Goal: Task Accomplishment & Management: Contribute content

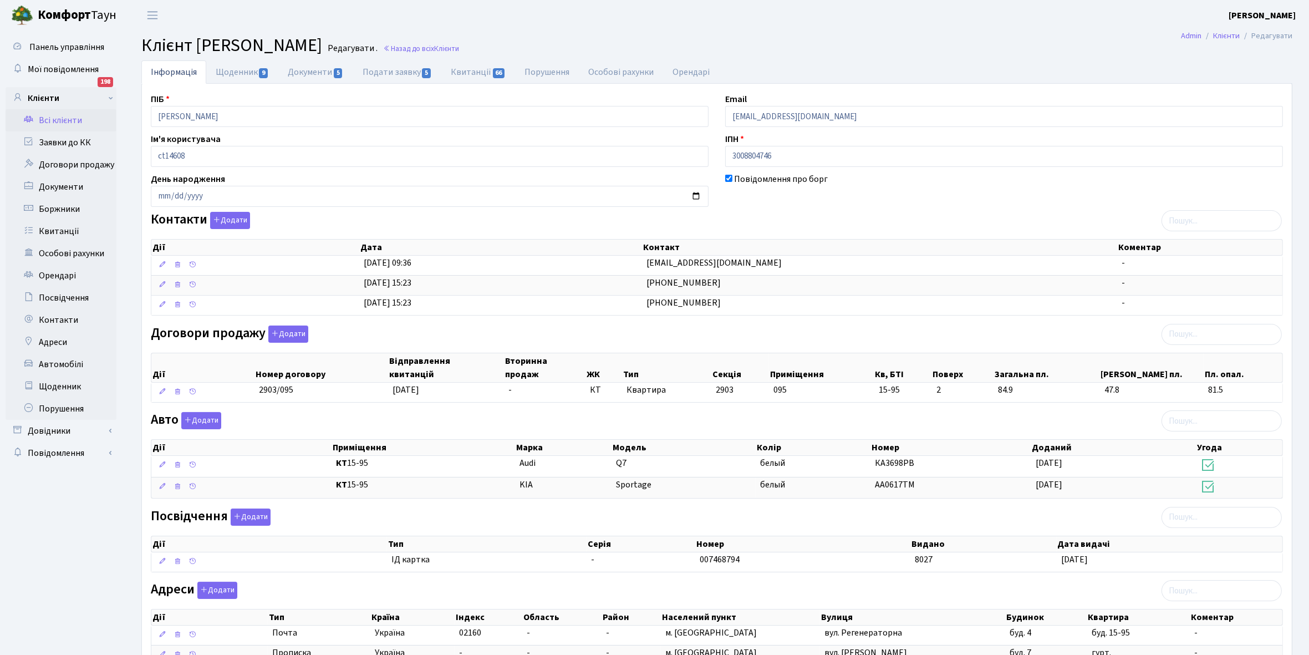
click at [65, 117] on link "Всі клієнти" at bounding box center [61, 120] width 111 height 22
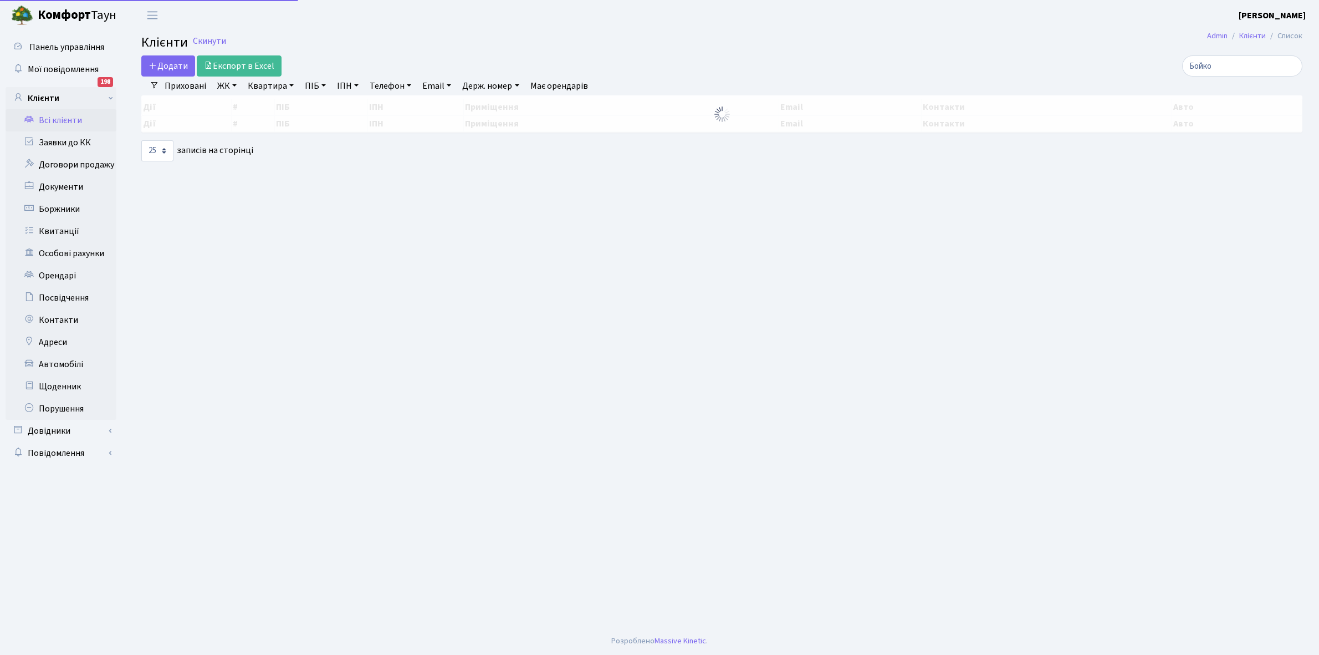
select select "25"
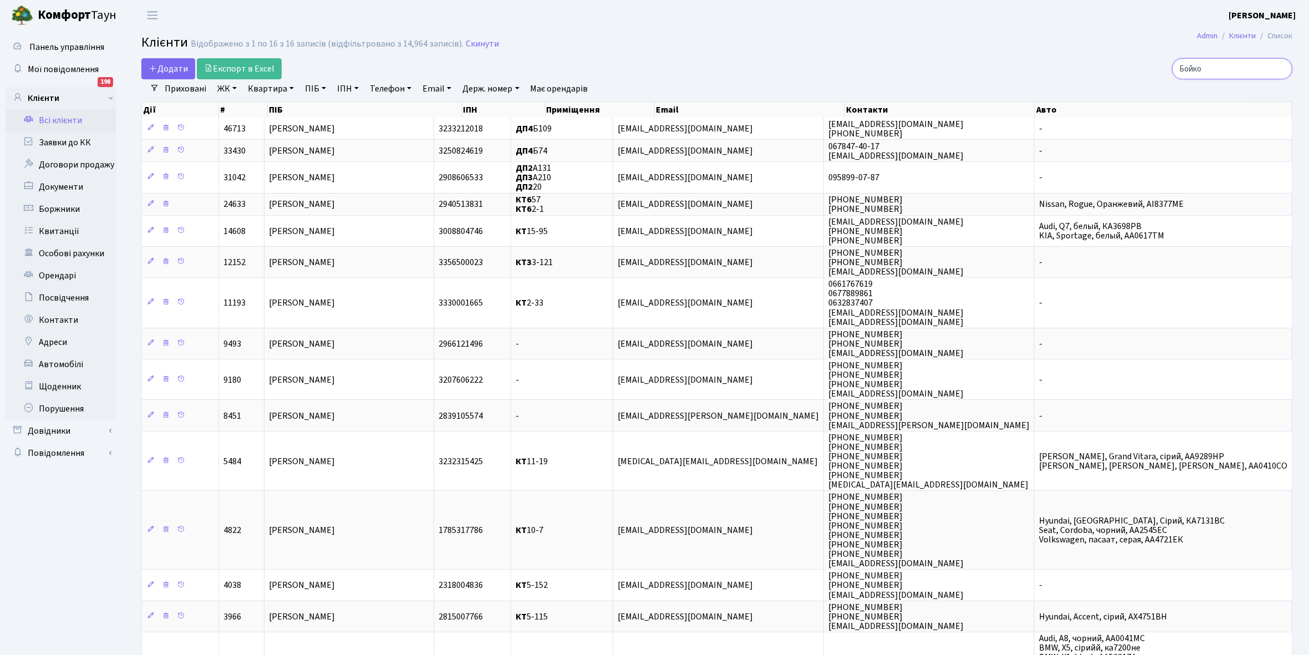
click at [1235, 69] on input "Бойко" at bounding box center [1232, 68] width 120 height 21
type input "Б"
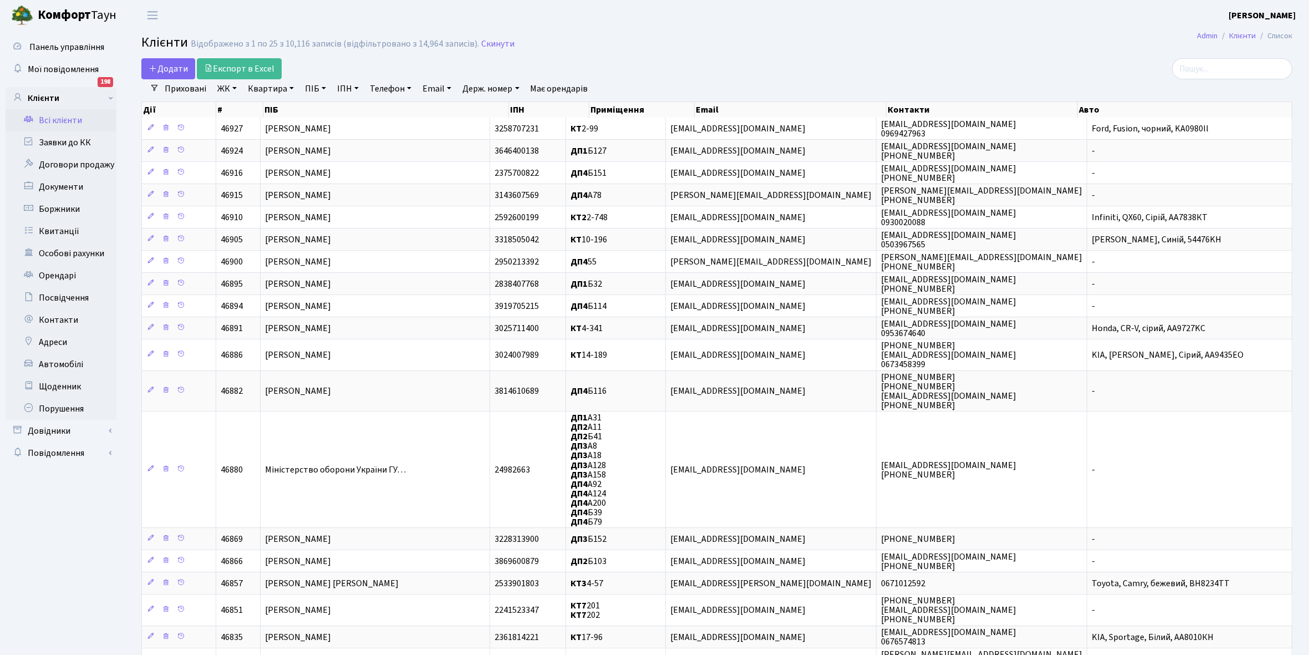
click at [232, 86] on link "ЖК" at bounding box center [227, 88] width 28 height 19
click at [268, 127] on li "КТ, вул. Регенераторна, 4" at bounding box center [282, 126] width 134 height 19
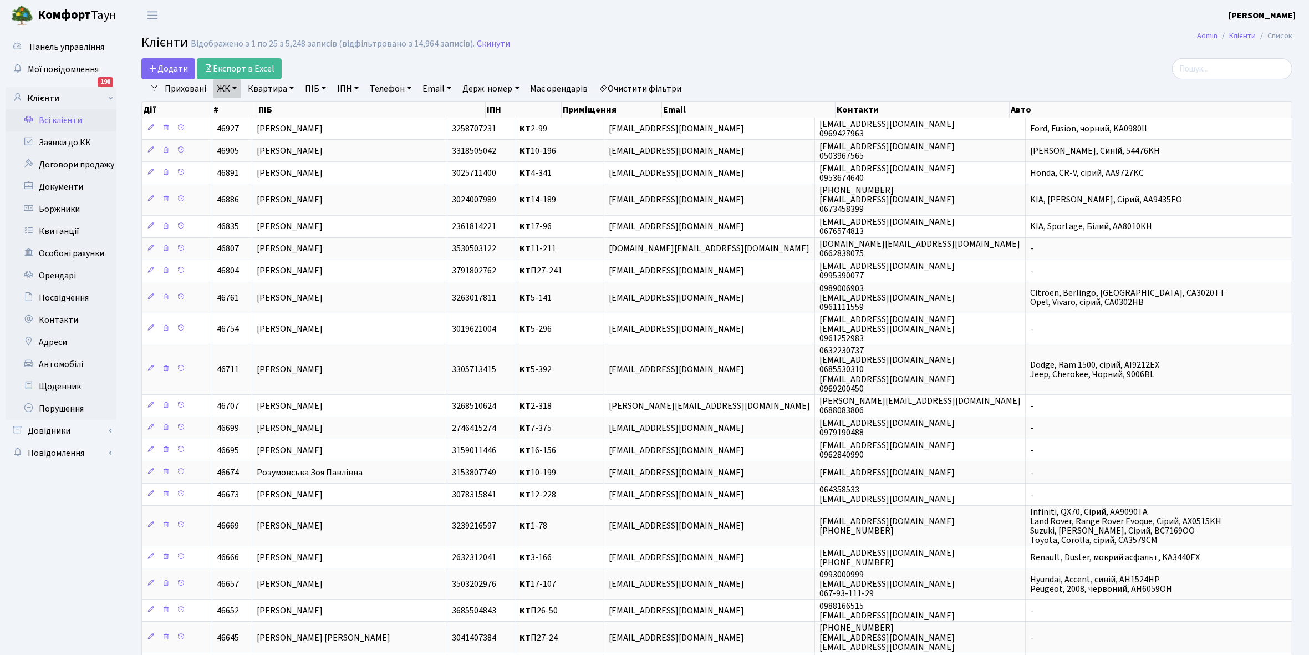
click at [294, 89] on link "Квартира" at bounding box center [270, 88] width 55 height 19
click at [273, 114] on input "text" at bounding box center [276, 110] width 65 height 21
type input "6-19"
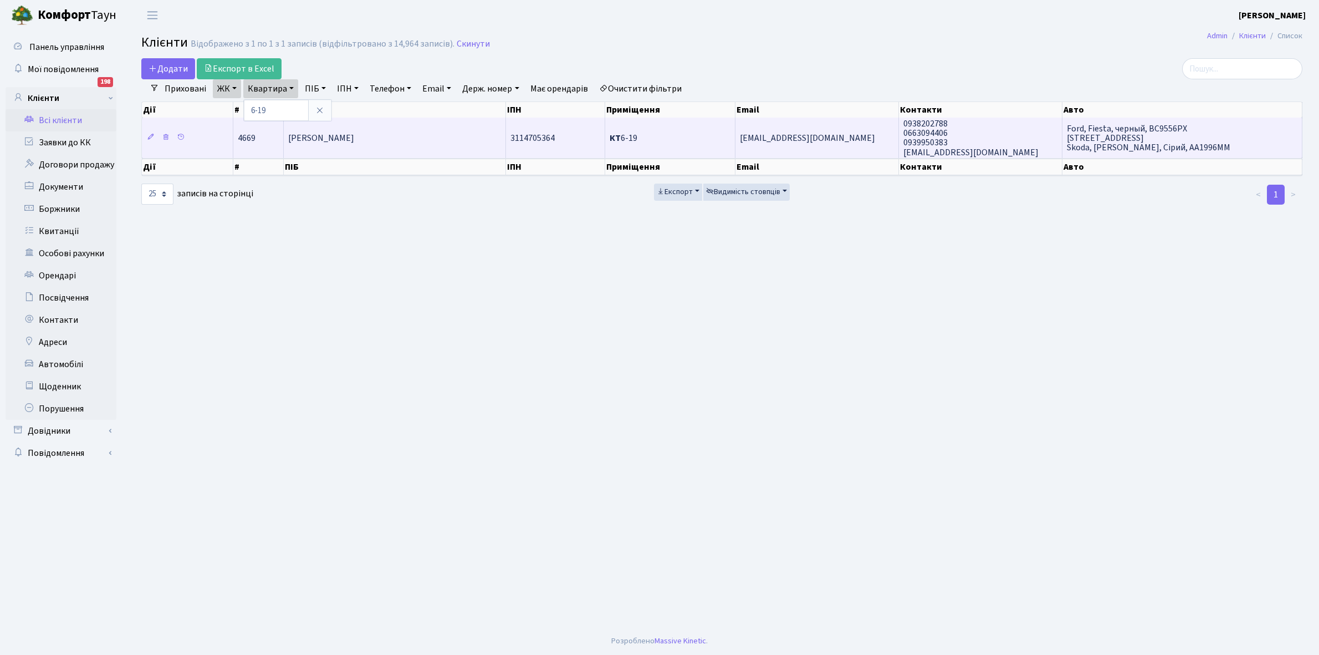
click at [354, 136] on span "Щудро Ірина Олександрівна" at bounding box center [321, 138] width 66 height 12
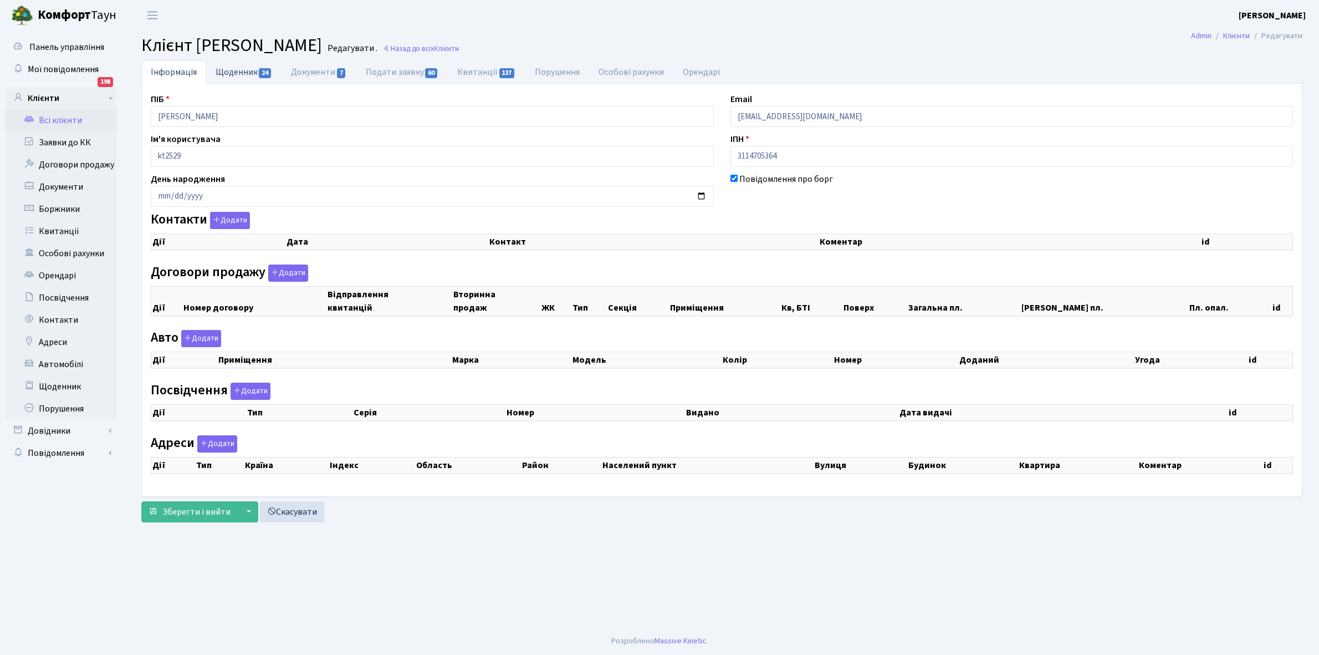
click at [233, 70] on link "Щоденник 24" at bounding box center [243, 71] width 75 height 23
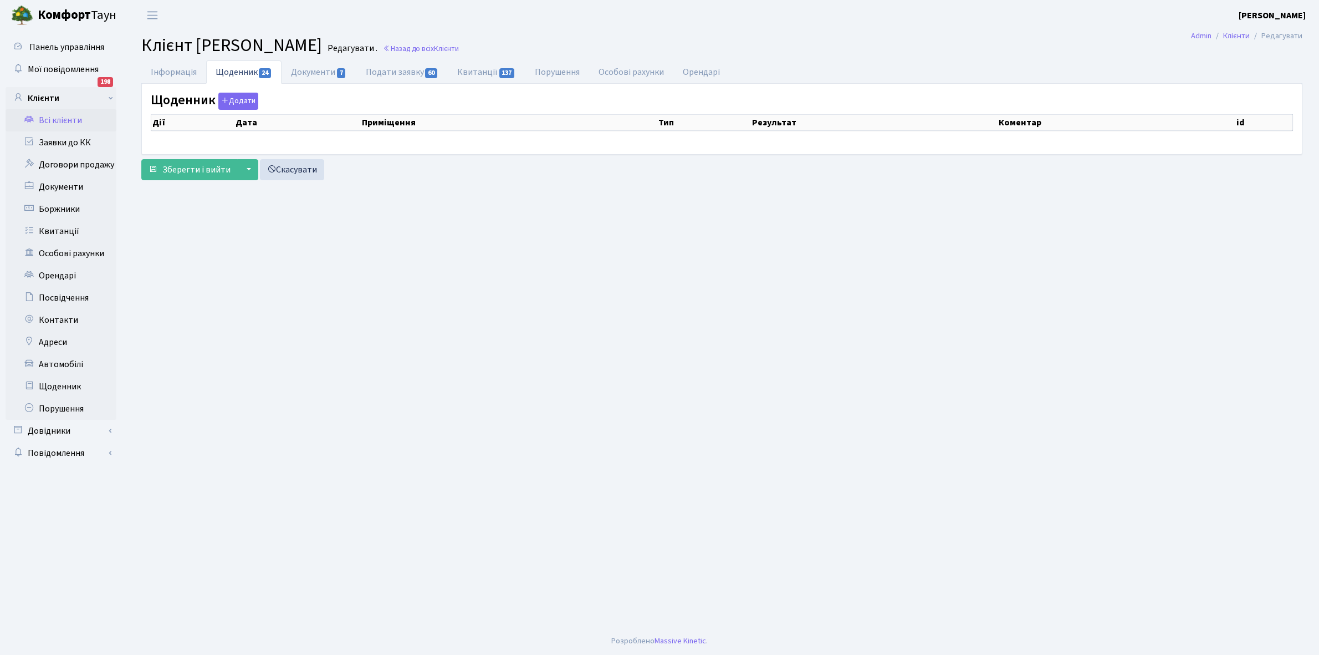
select select "25"
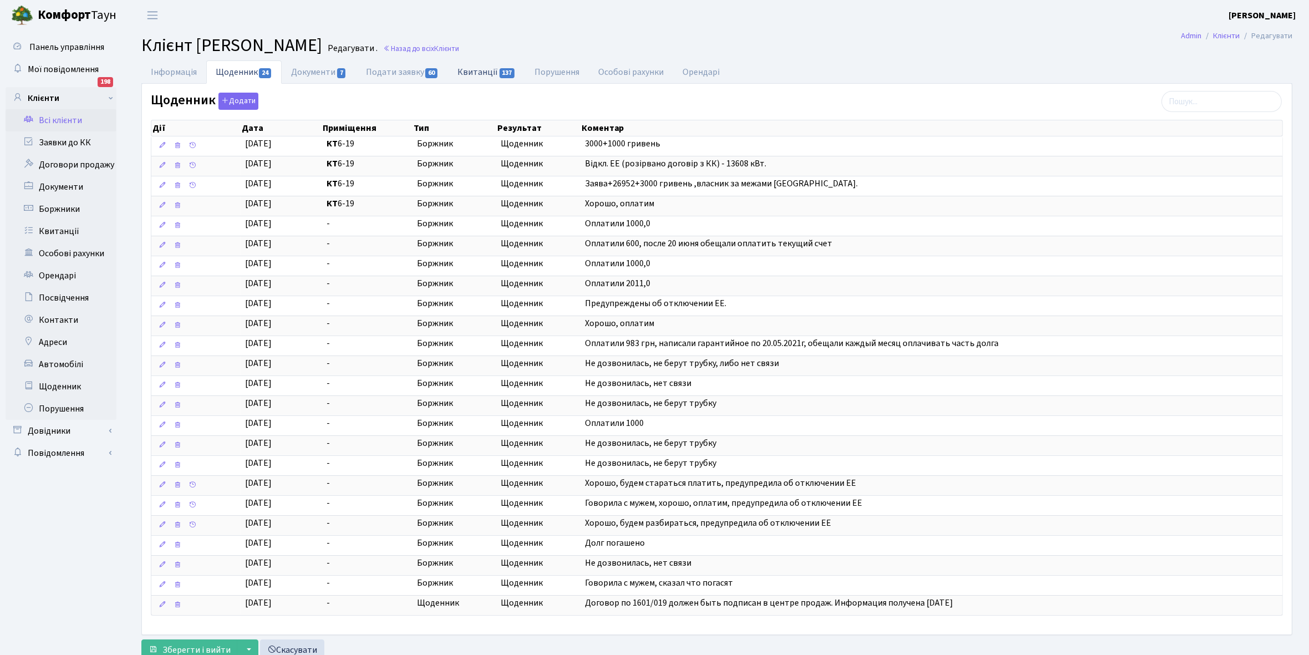
click at [485, 70] on link "Квитанції 137" at bounding box center [486, 71] width 77 height 23
select select "25"
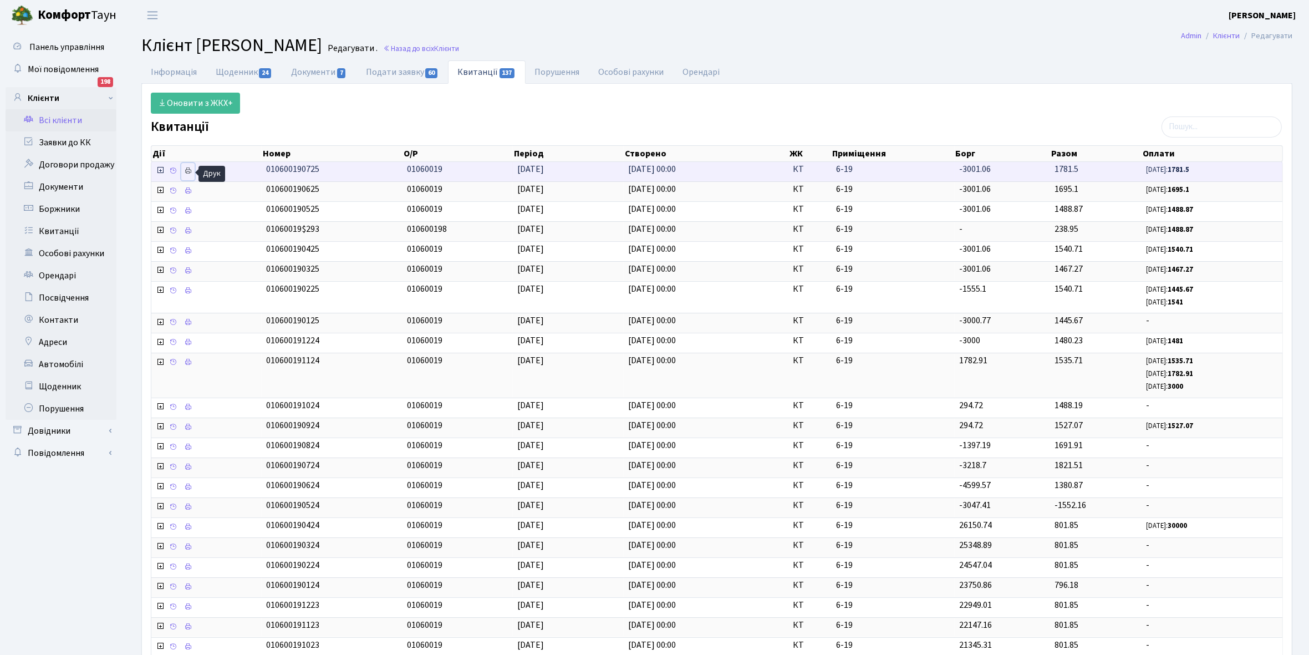
click at [193, 173] on link at bounding box center [187, 171] width 13 height 17
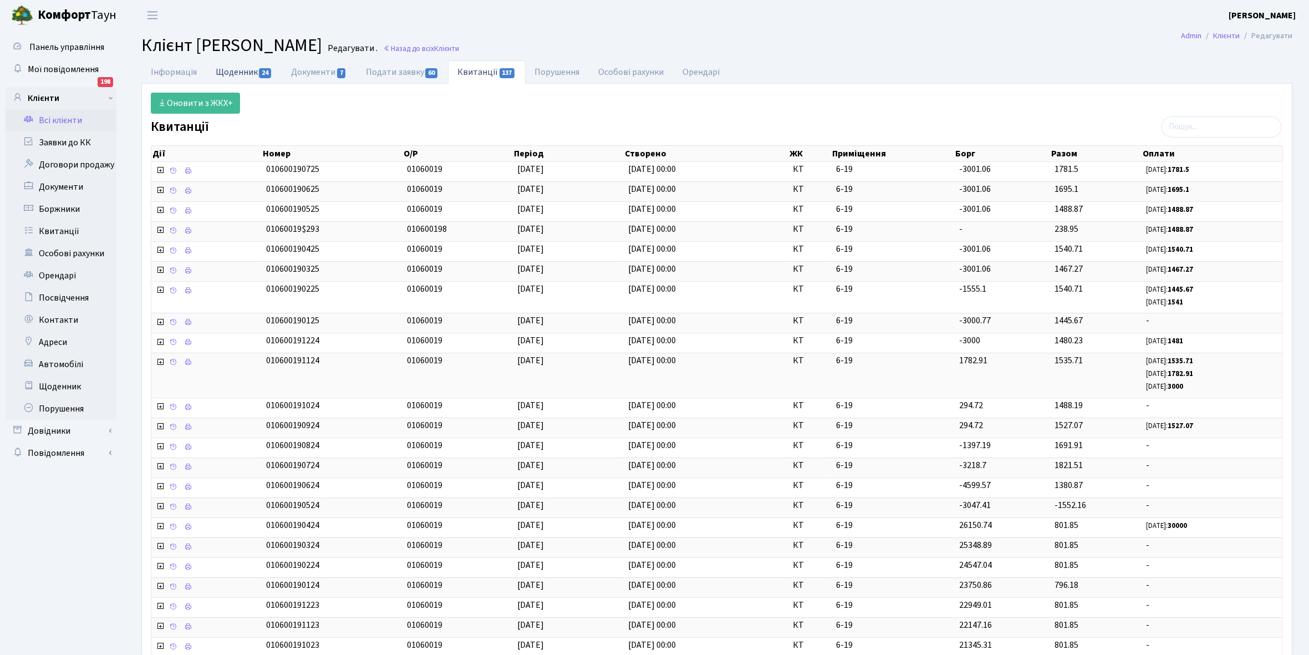
click at [230, 78] on link "Щоденник 24" at bounding box center [243, 71] width 75 height 23
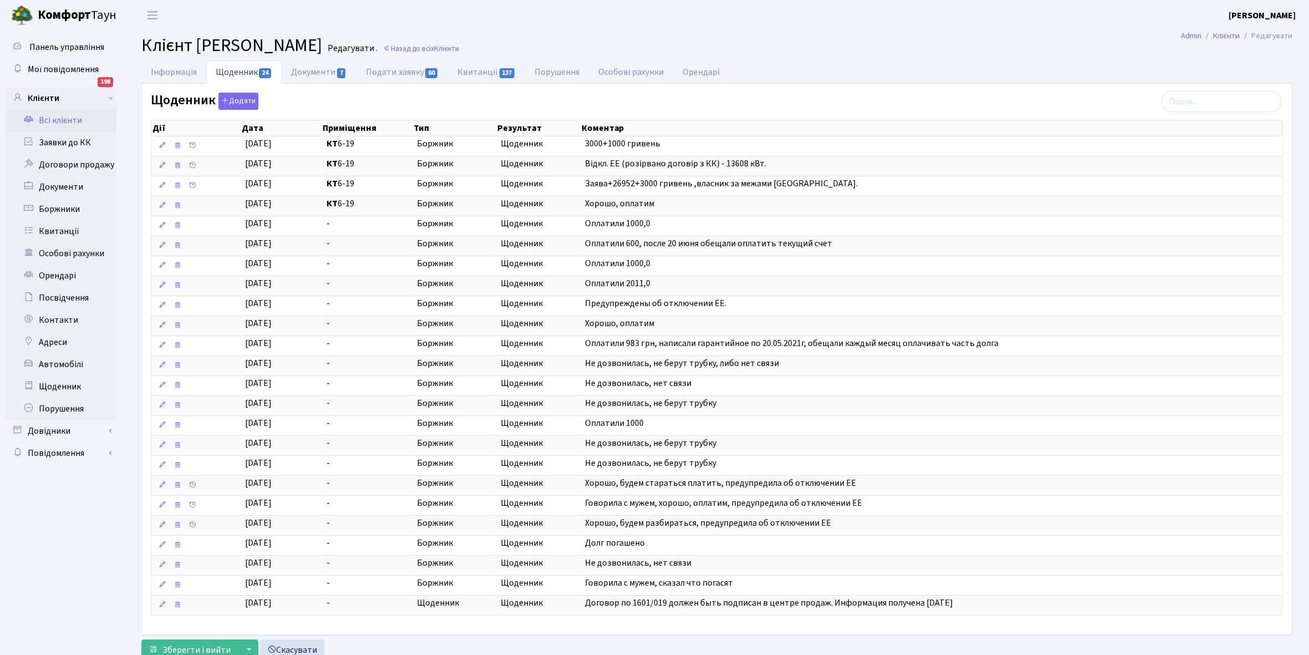
click at [54, 114] on link "Всі клієнти" at bounding box center [61, 120] width 111 height 22
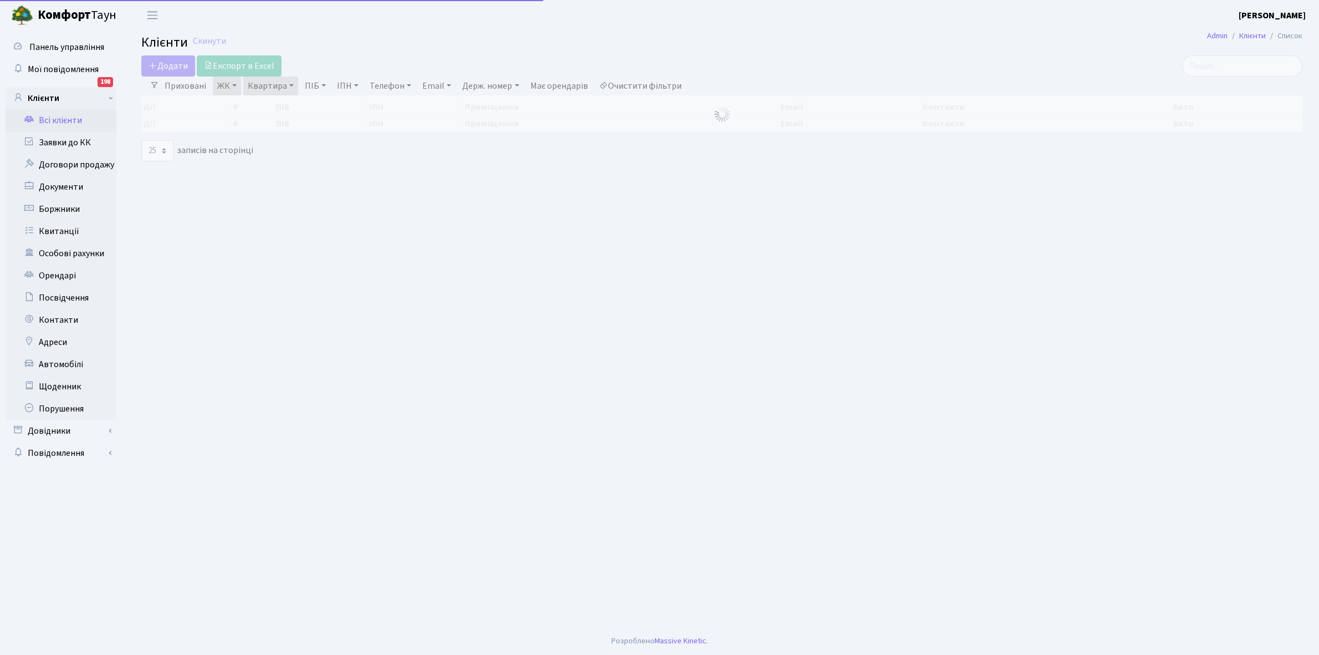
select select "25"
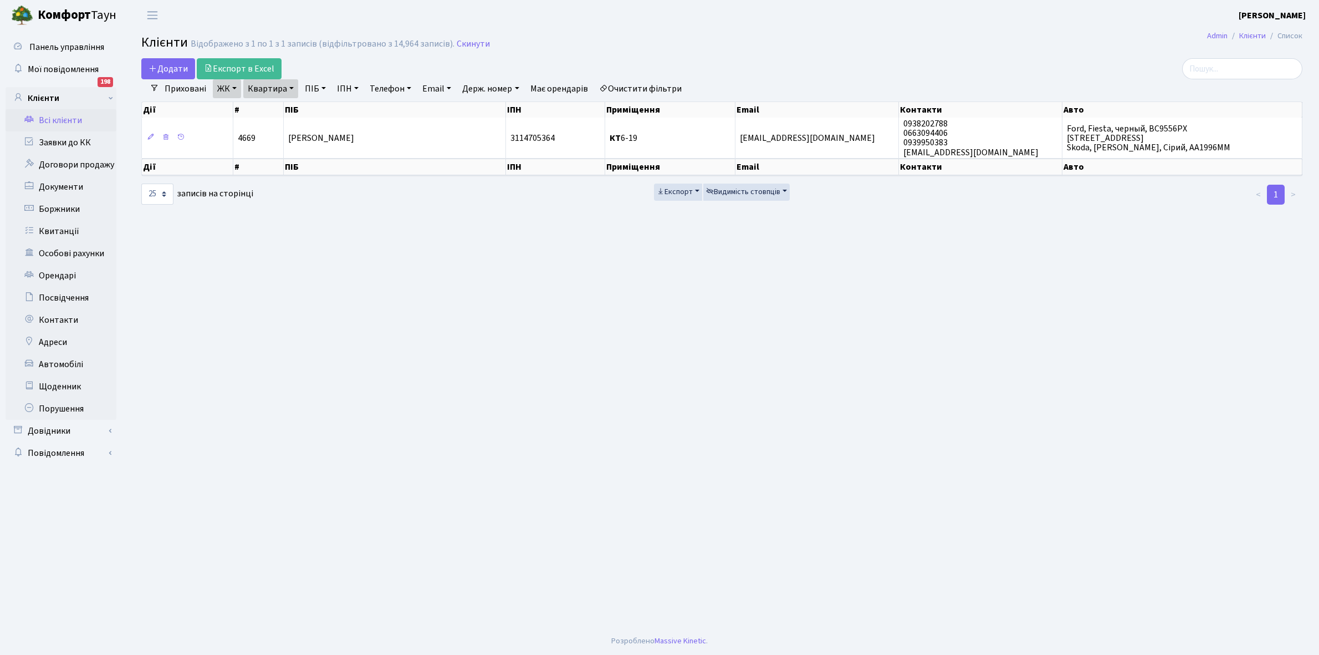
click at [290, 89] on link "Квартира" at bounding box center [270, 88] width 55 height 19
click at [286, 109] on input "6-19" at bounding box center [276, 110] width 65 height 21
type input "6-45"
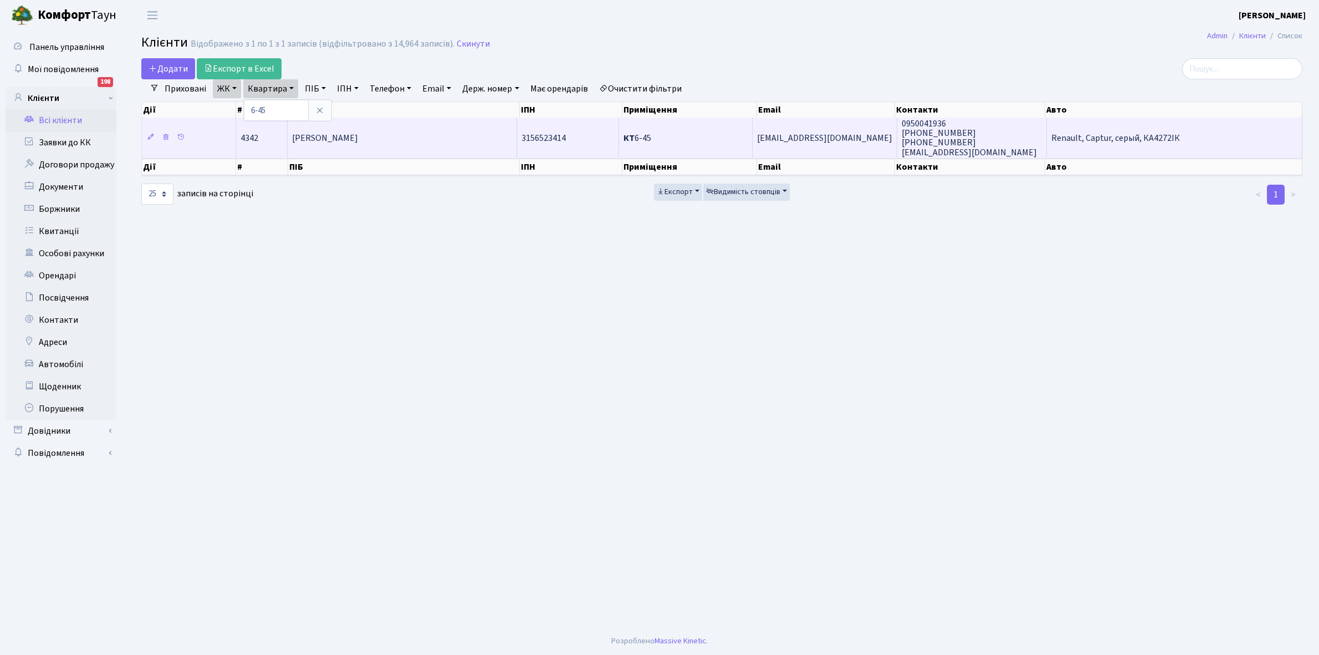
click at [358, 142] on span "[PERSON_NAME]" at bounding box center [325, 138] width 66 height 12
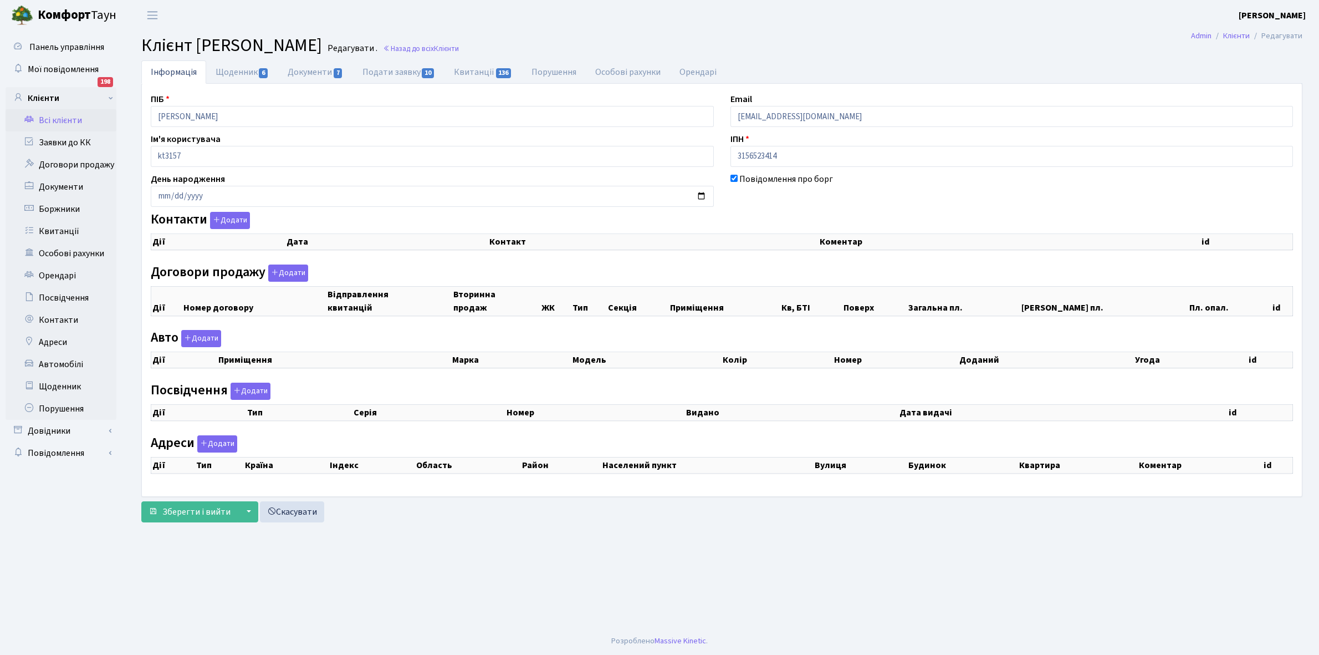
select select "25"
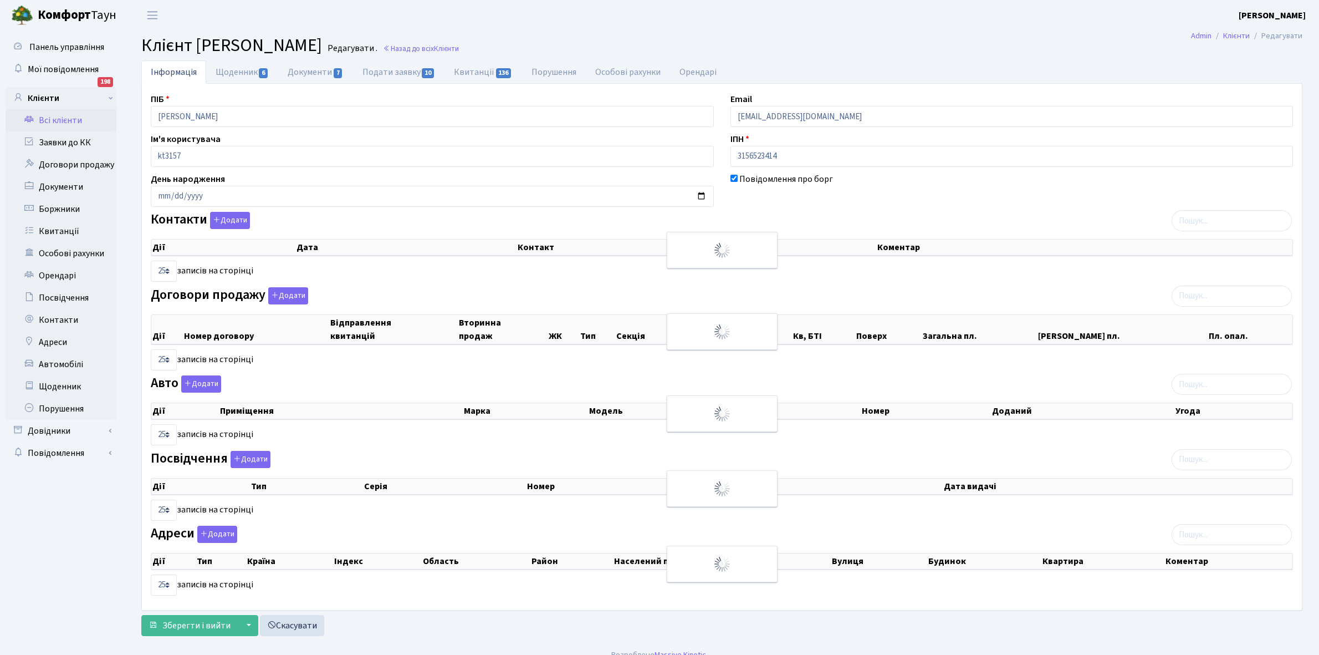
checkbox input "true"
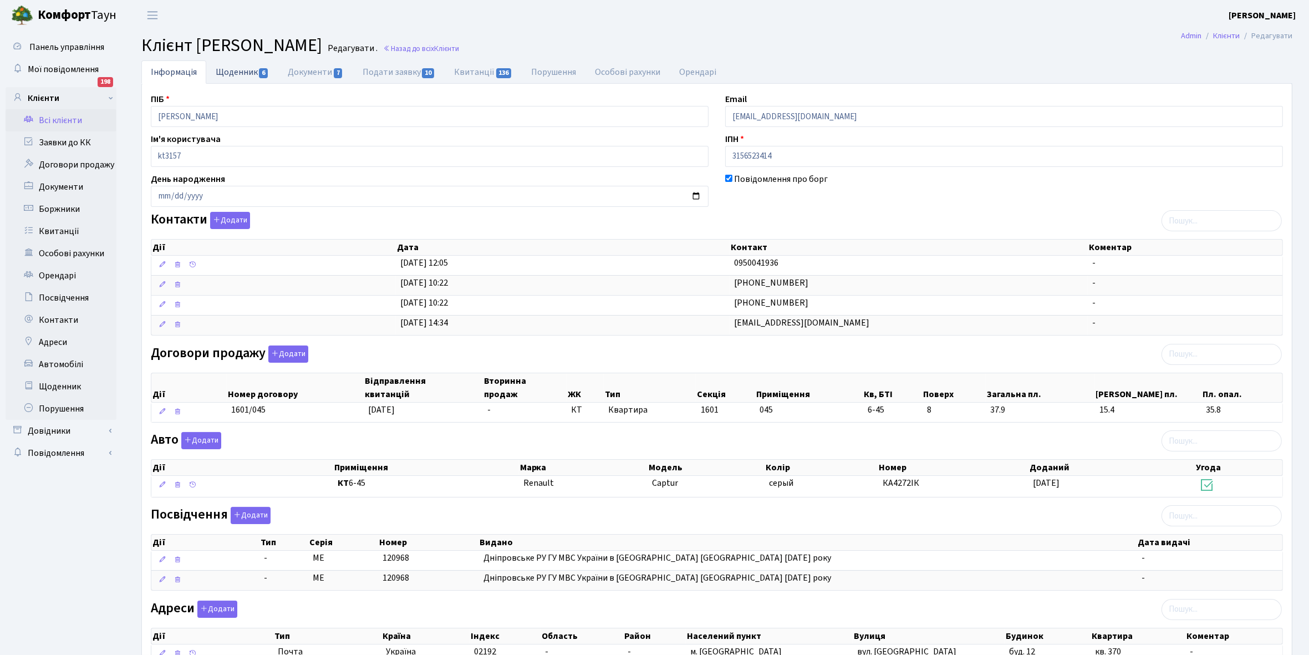
click at [238, 67] on link "Щоденник 6" at bounding box center [242, 71] width 72 height 23
select select "25"
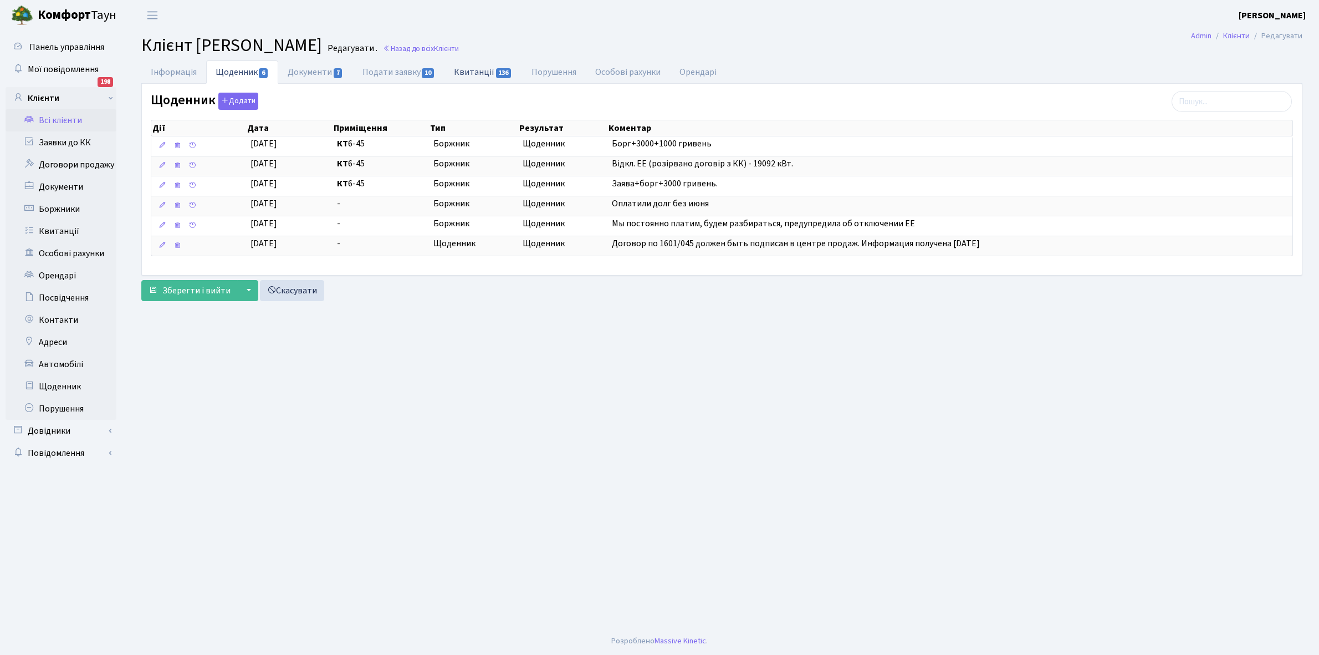
click at [474, 72] on link "Квитанції 136" at bounding box center [482, 71] width 77 height 23
select select "25"
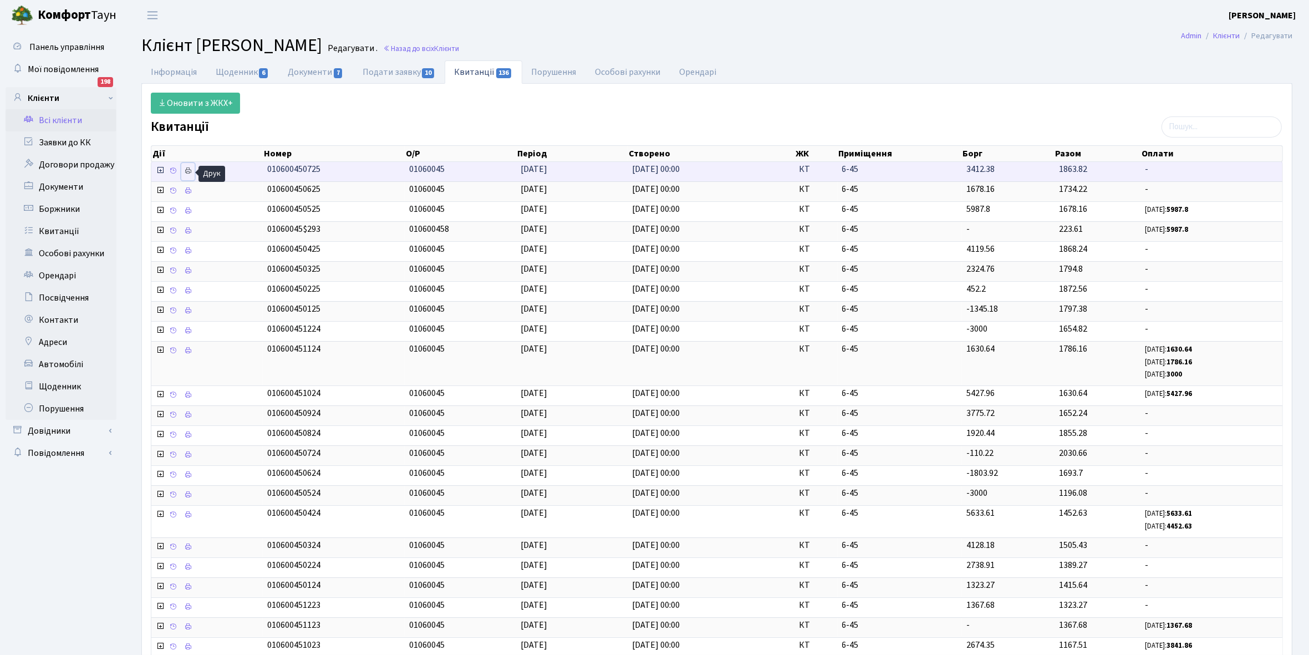
click at [187, 172] on icon at bounding box center [188, 171] width 8 height 8
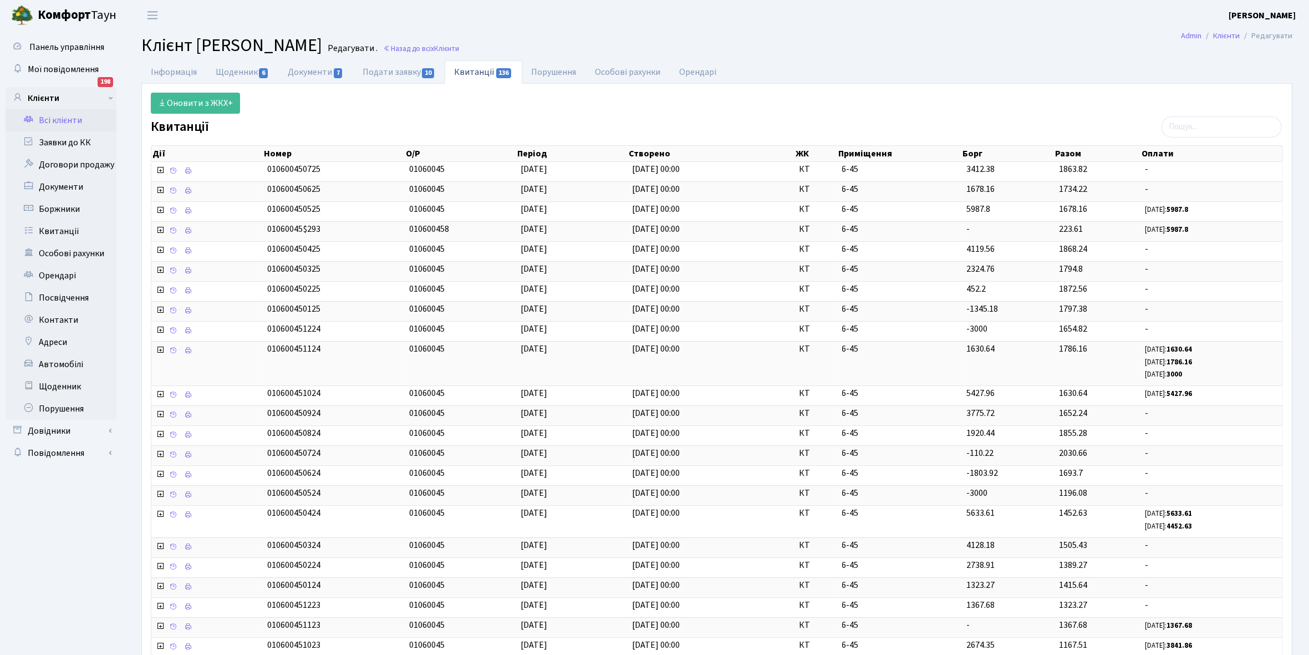
click at [70, 120] on link "Всі клієнти" at bounding box center [61, 120] width 111 height 22
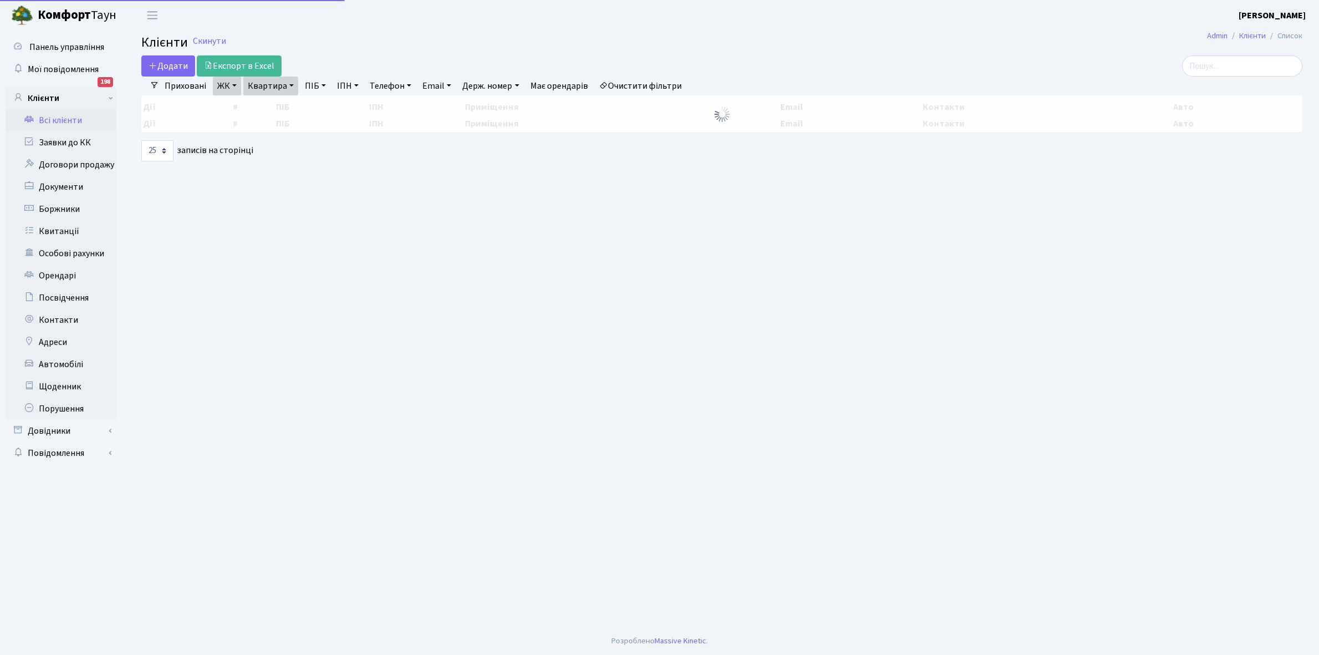
select select "25"
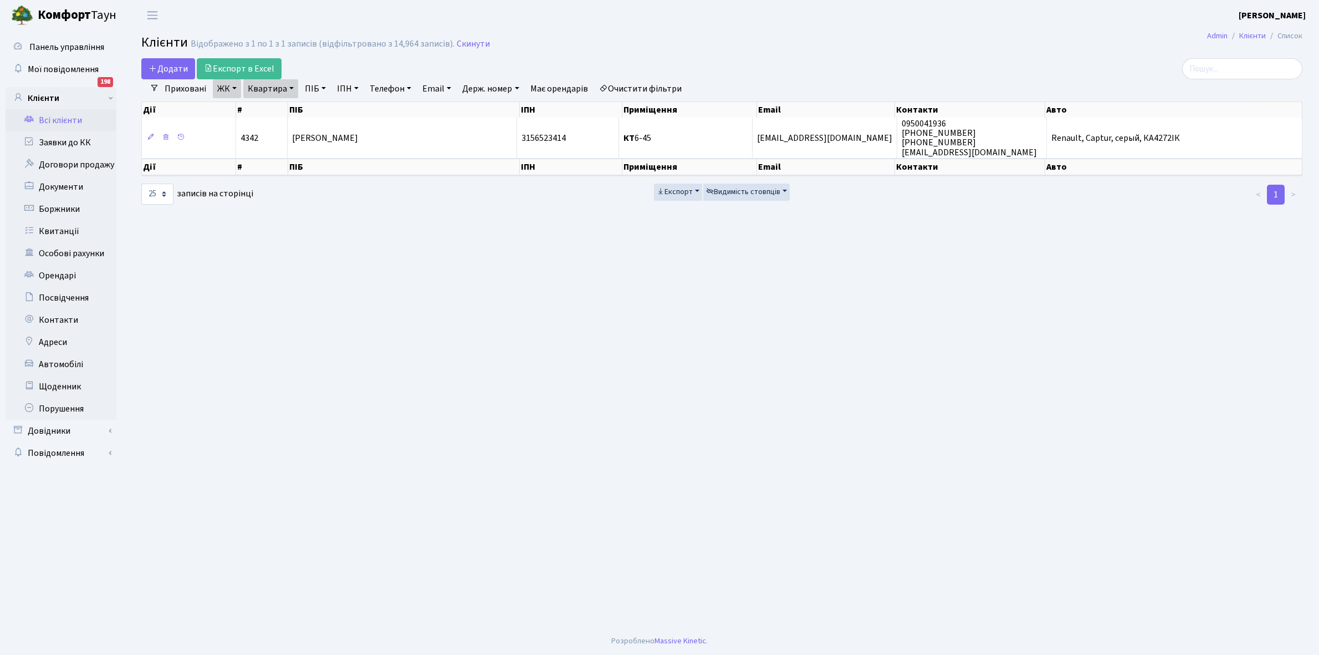
click at [236, 88] on link "ЖК" at bounding box center [227, 88] width 28 height 19
click at [341, 59] on div "Додати Експорт в Excel" at bounding box center [525, 68] width 769 height 21
click at [290, 86] on link "Квартира" at bounding box center [270, 88] width 55 height 19
click at [278, 105] on input "6-45" at bounding box center [276, 110] width 65 height 21
type input "6-51"
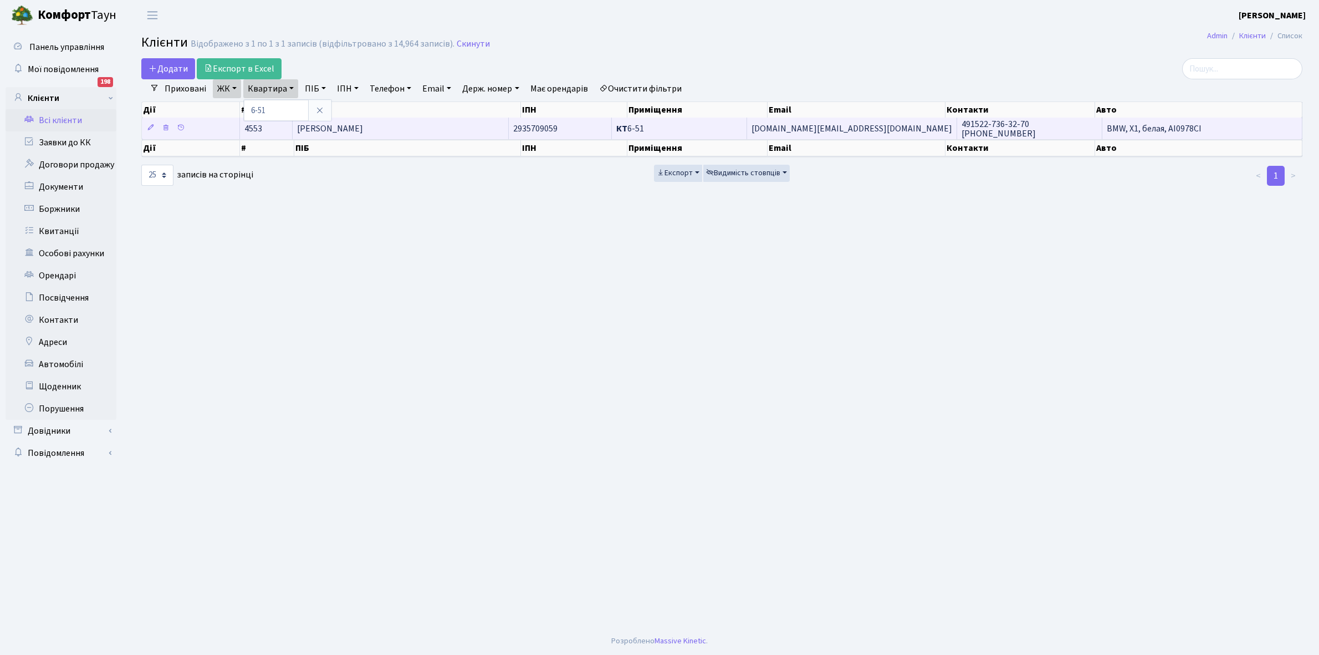
click at [363, 126] on span "[PERSON_NAME]" at bounding box center [330, 128] width 66 height 12
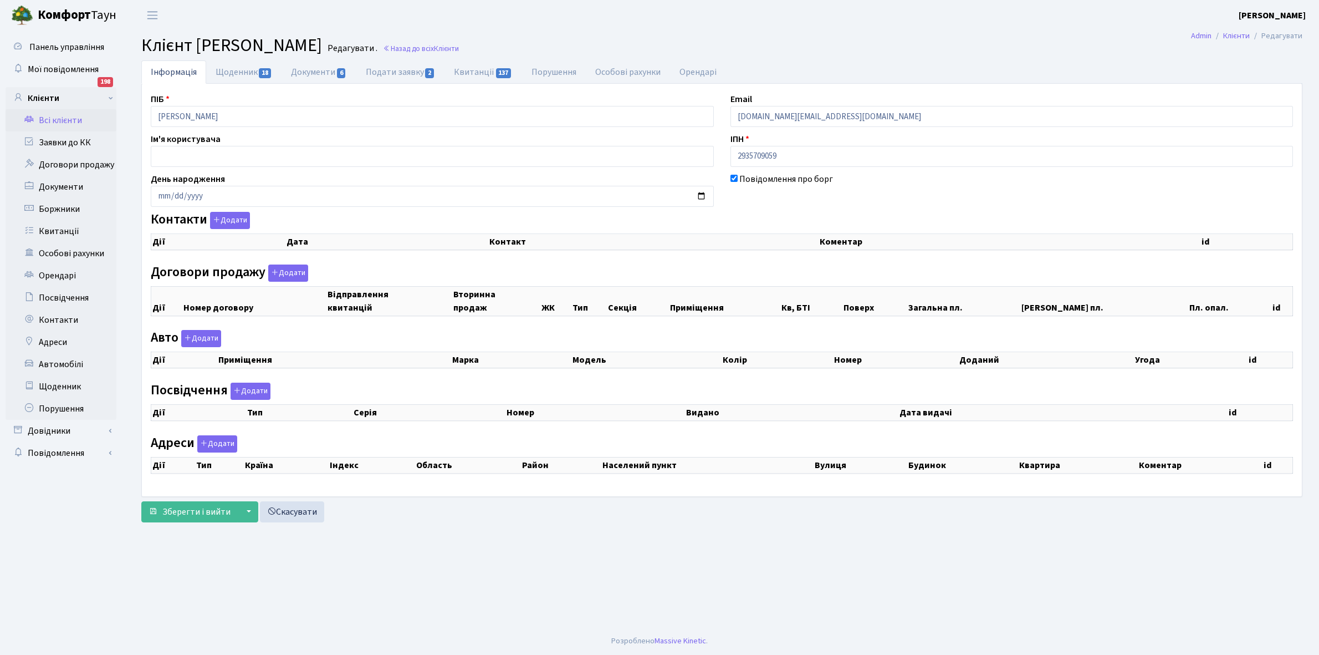
checkbox input "true"
select select "25"
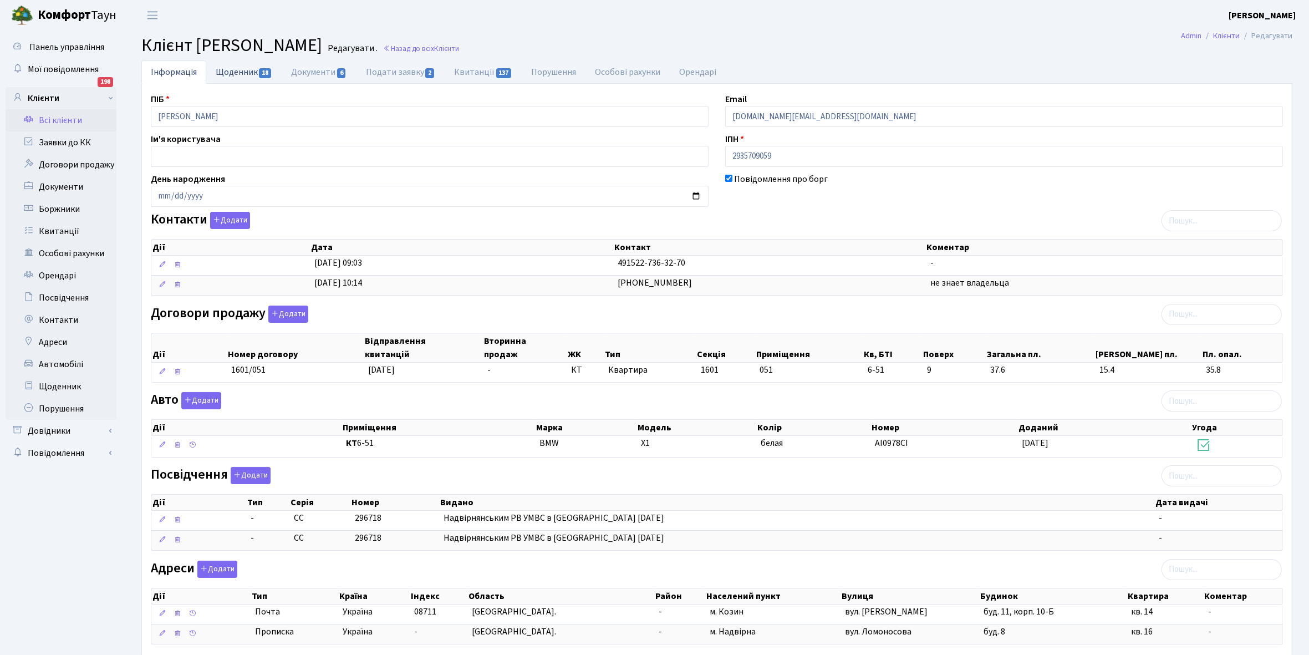
click at [225, 73] on link "Щоденник 18" at bounding box center [243, 71] width 75 height 23
select select "25"
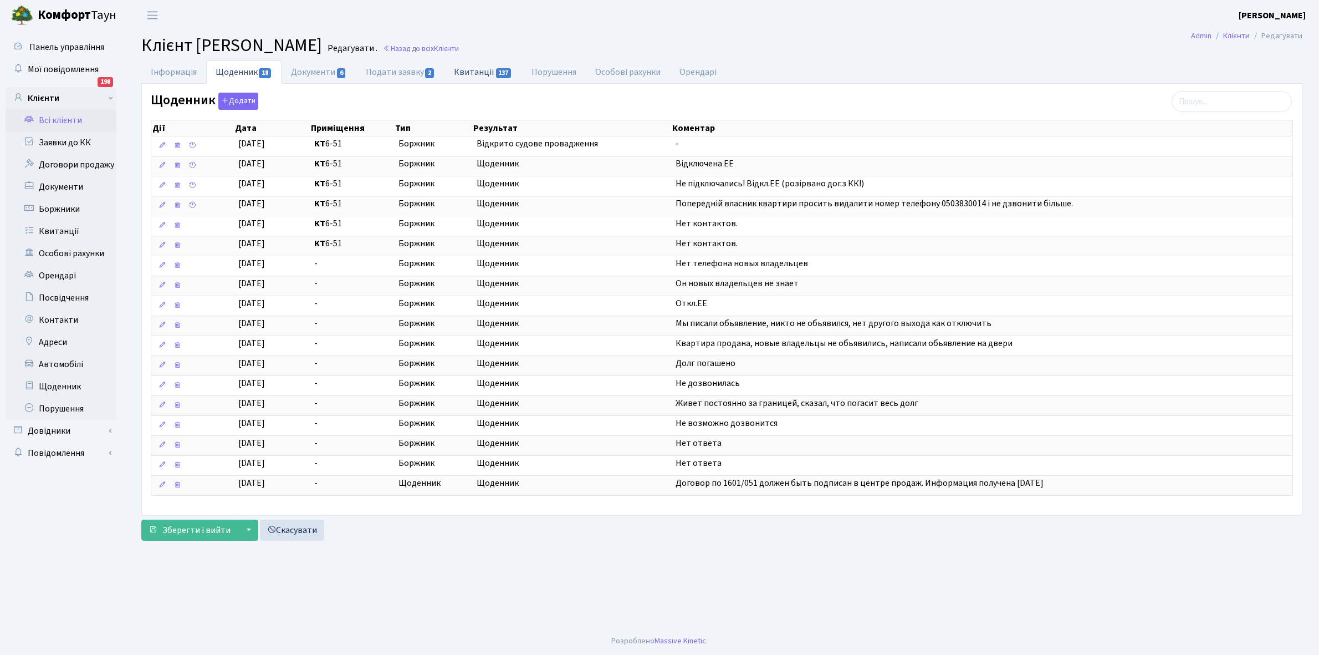
click at [481, 75] on link "Квитанції 137" at bounding box center [482, 71] width 77 height 23
select select "25"
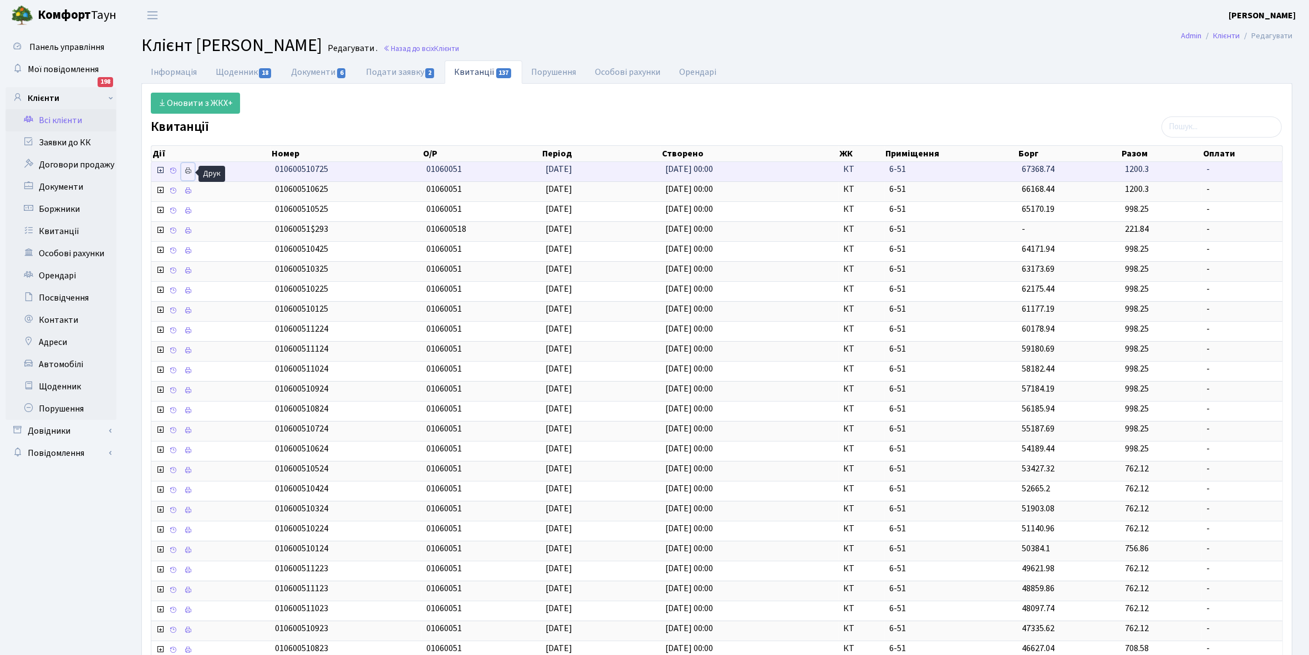
click at [192, 170] on icon at bounding box center [188, 171] width 8 height 8
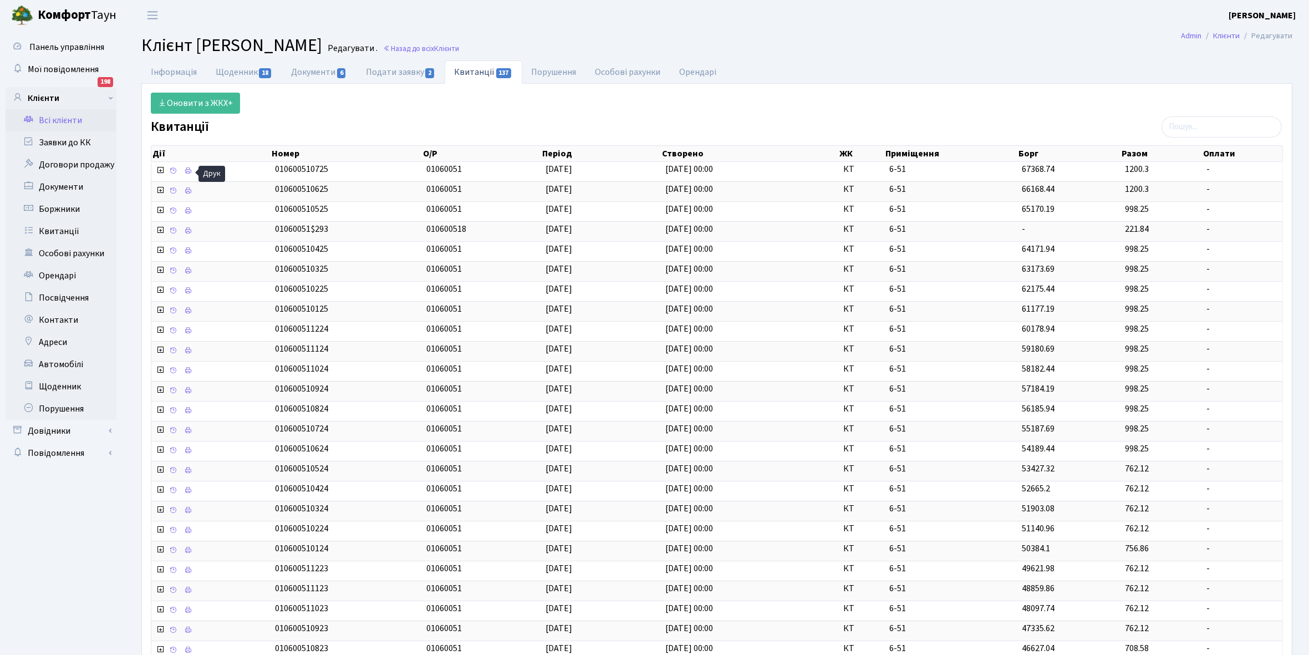
click at [64, 111] on link "Всі клієнти" at bounding box center [61, 120] width 111 height 22
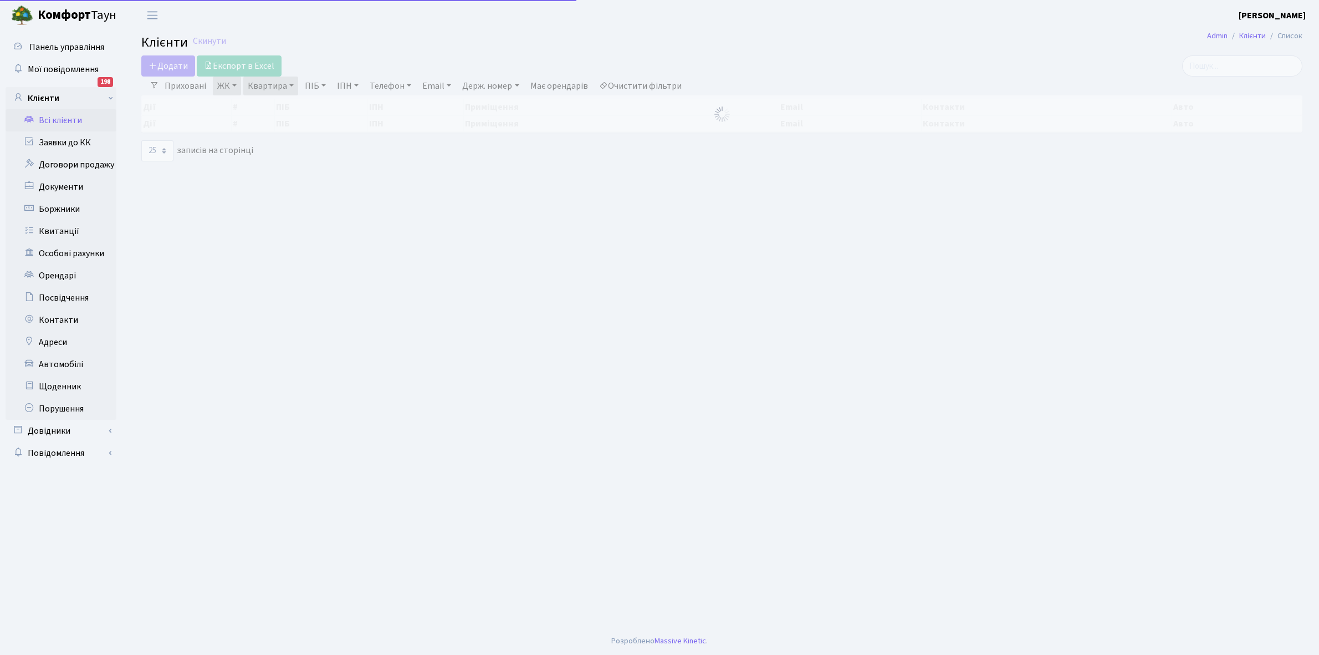
select select "25"
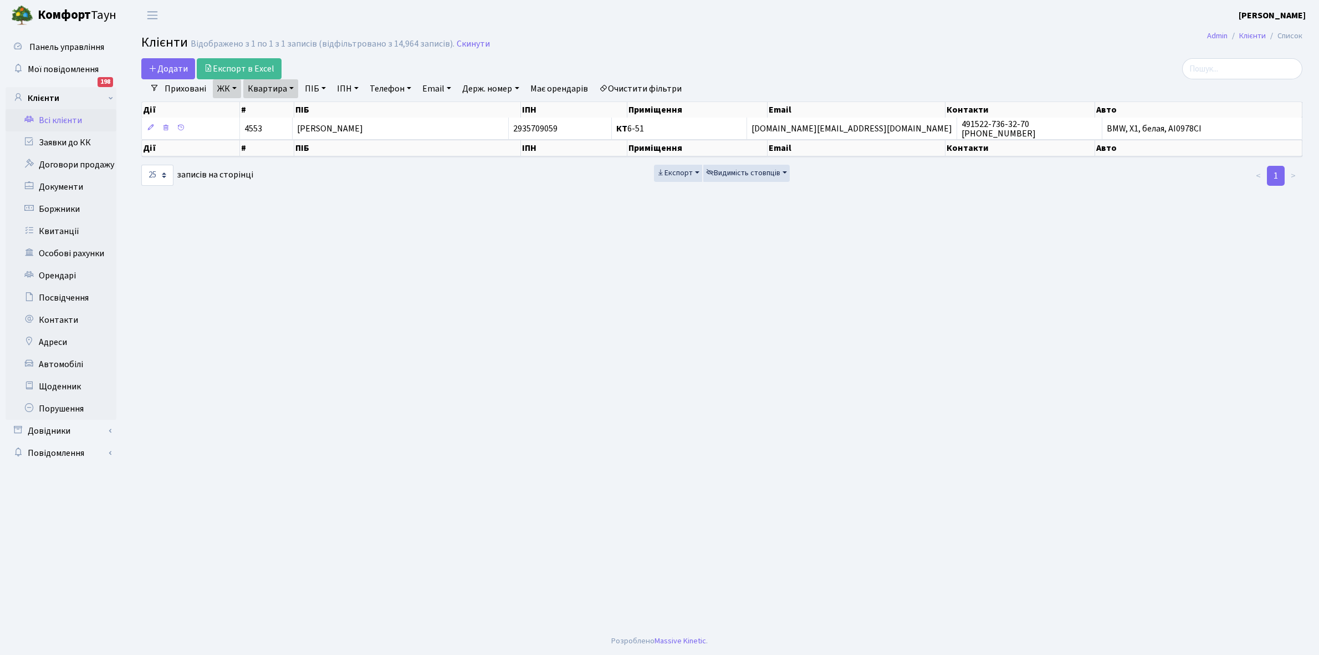
click at [289, 87] on link "Квартира" at bounding box center [270, 88] width 55 height 19
click at [285, 111] on input "6-51" at bounding box center [276, 110] width 65 height 21
type input "6-122"
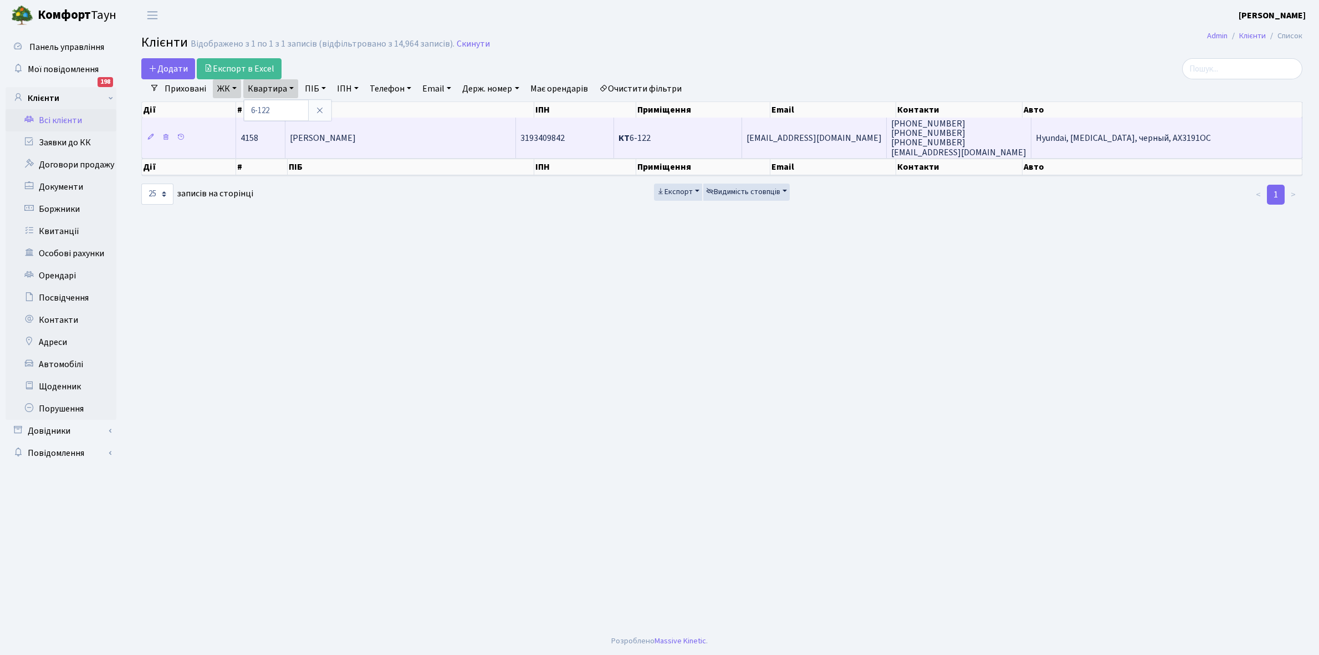
click at [398, 148] on td "[PERSON_NAME]" at bounding box center [400, 137] width 231 height 40
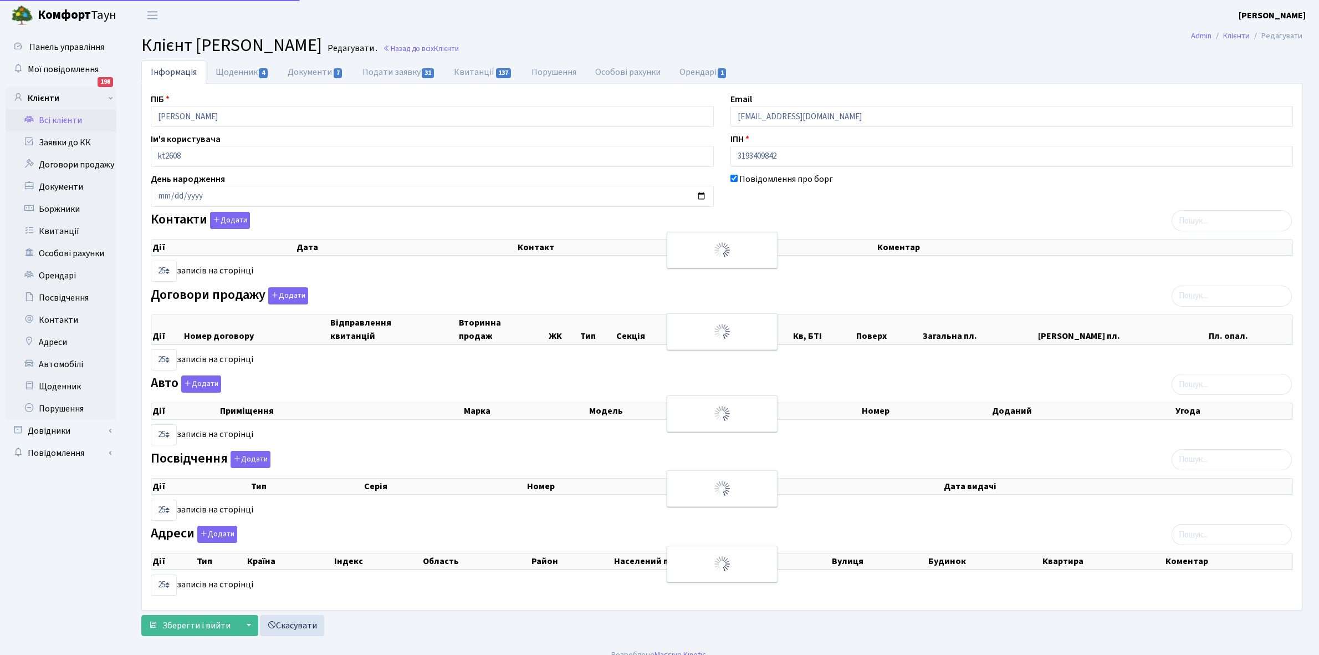
select select "25"
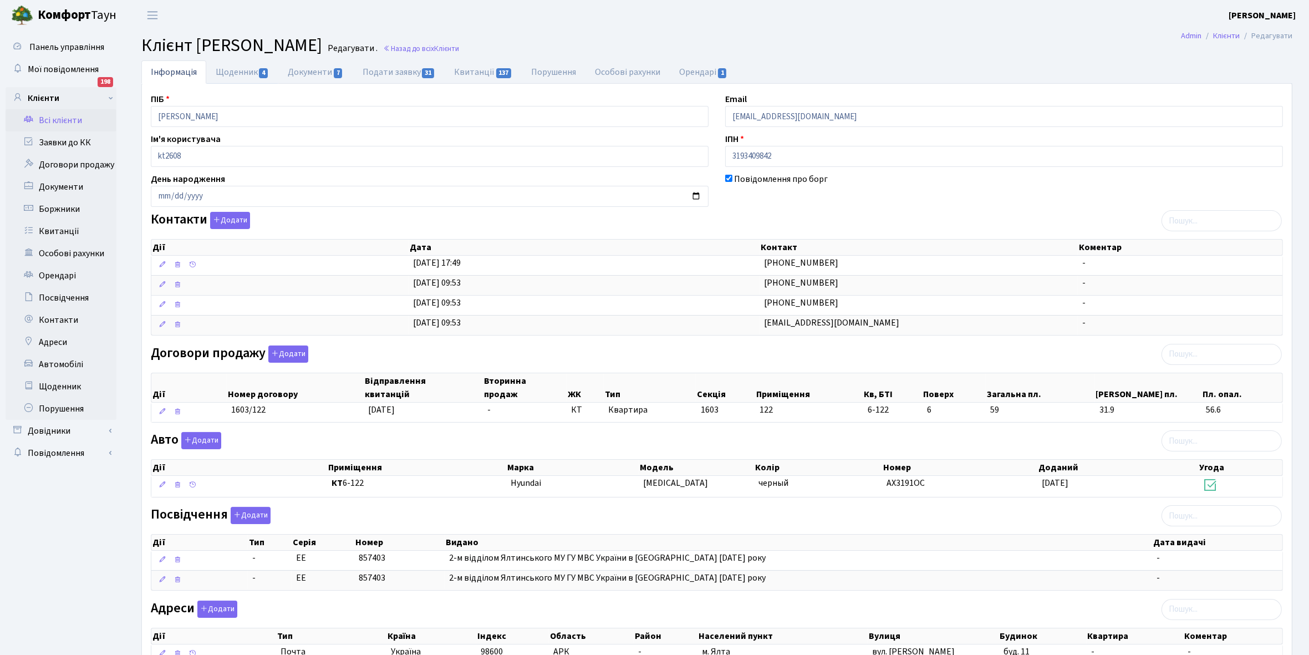
click at [236, 74] on link "Щоденник 4" at bounding box center [242, 71] width 72 height 23
select select "25"
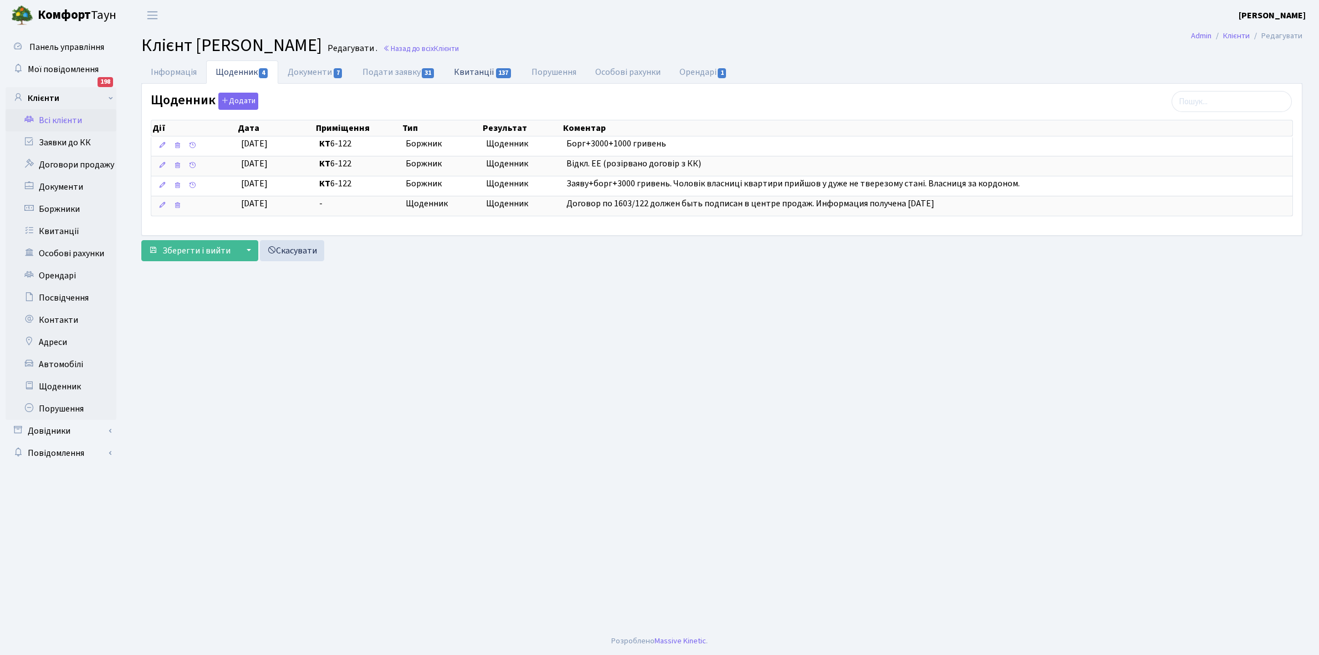
click at [481, 70] on link "Квитанції 137" at bounding box center [482, 71] width 77 height 23
select select "25"
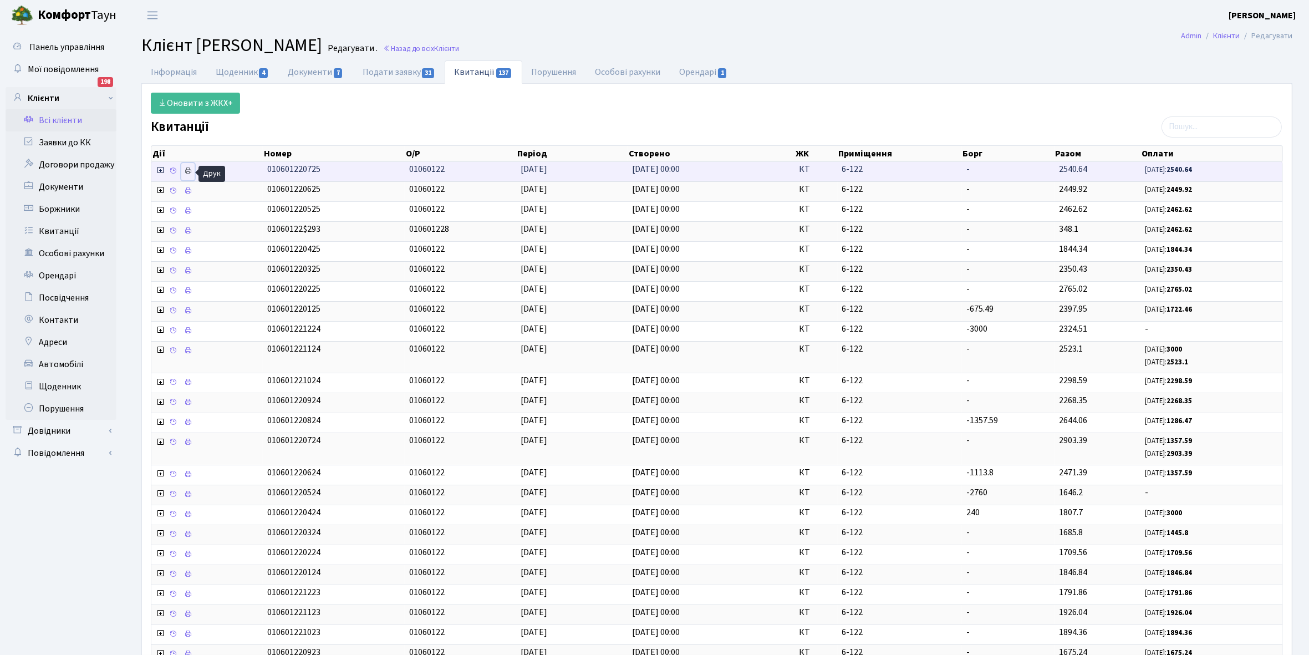
click at [194, 172] on link at bounding box center [187, 171] width 13 height 17
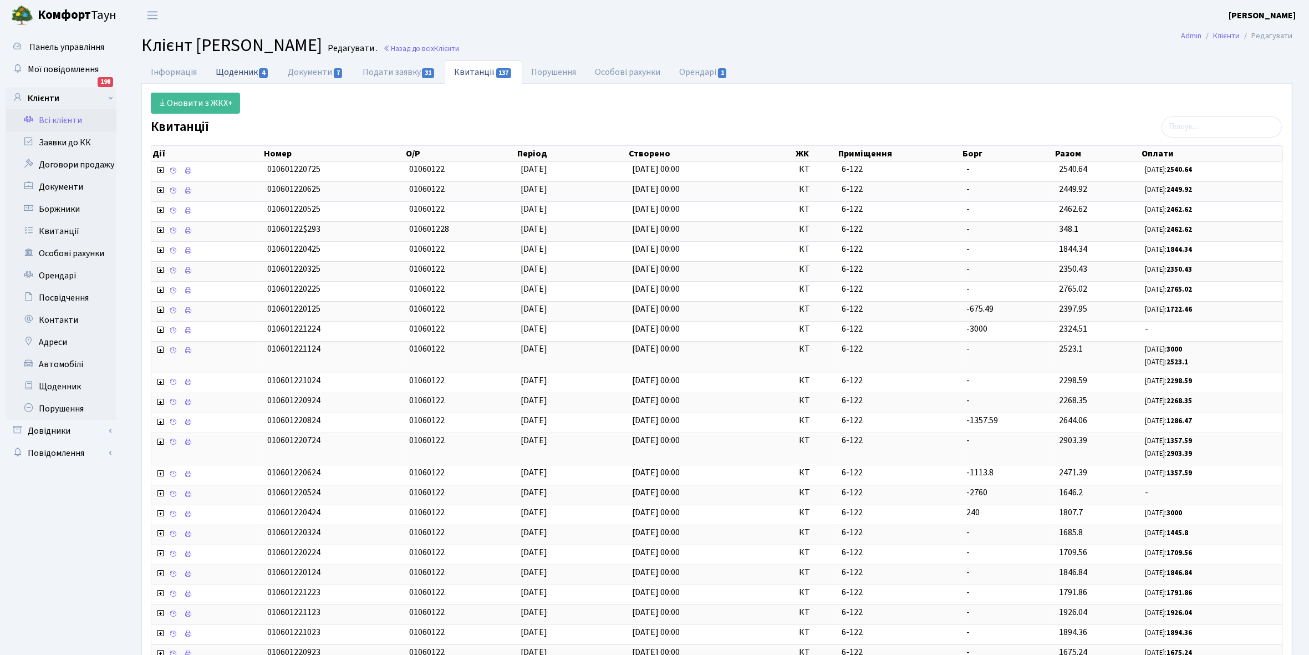
click at [234, 74] on link "Щоденник 4" at bounding box center [242, 71] width 72 height 23
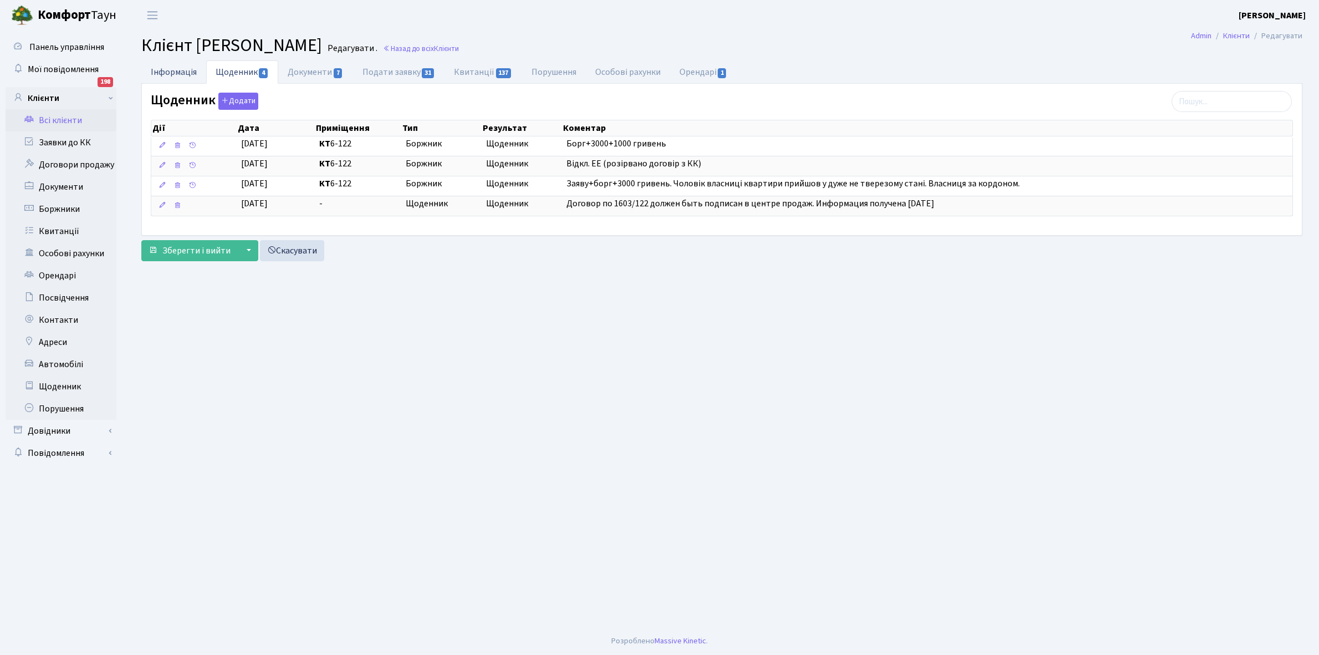
click at [178, 73] on link "Інформація" at bounding box center [173, 71] width 65 height 23
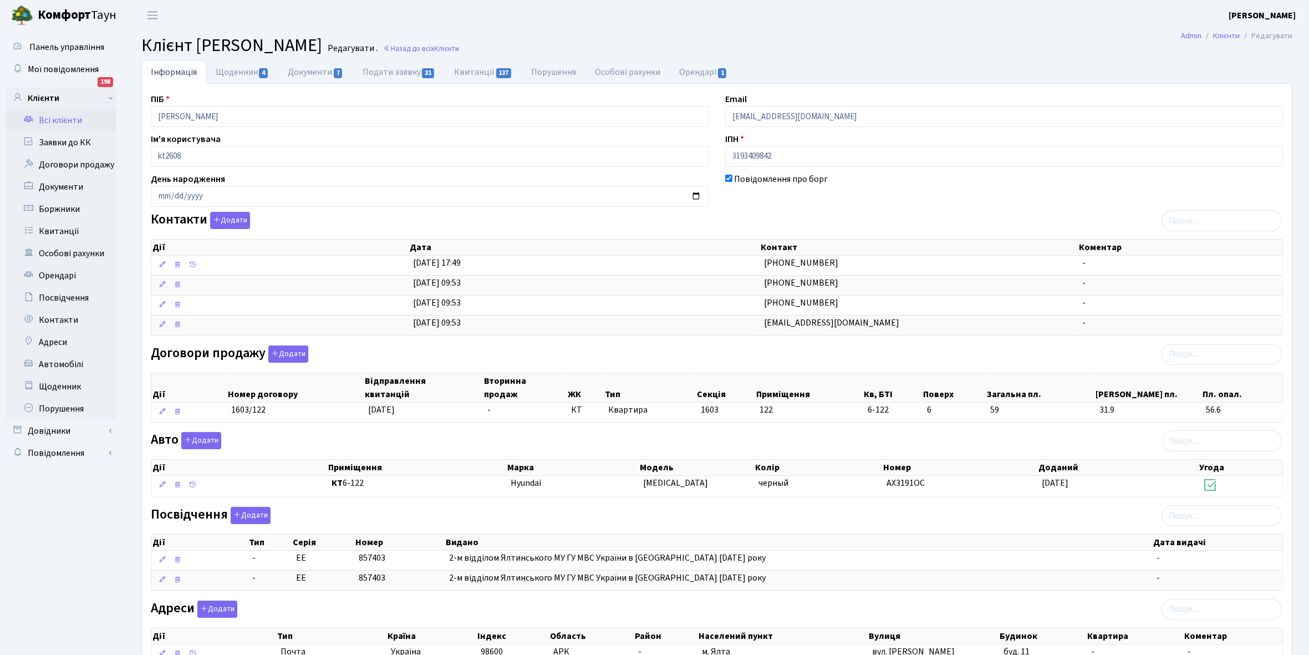
click at [65, 120] on link "Всі клієнти" at bounding box center [61, 120] width 111 height 22
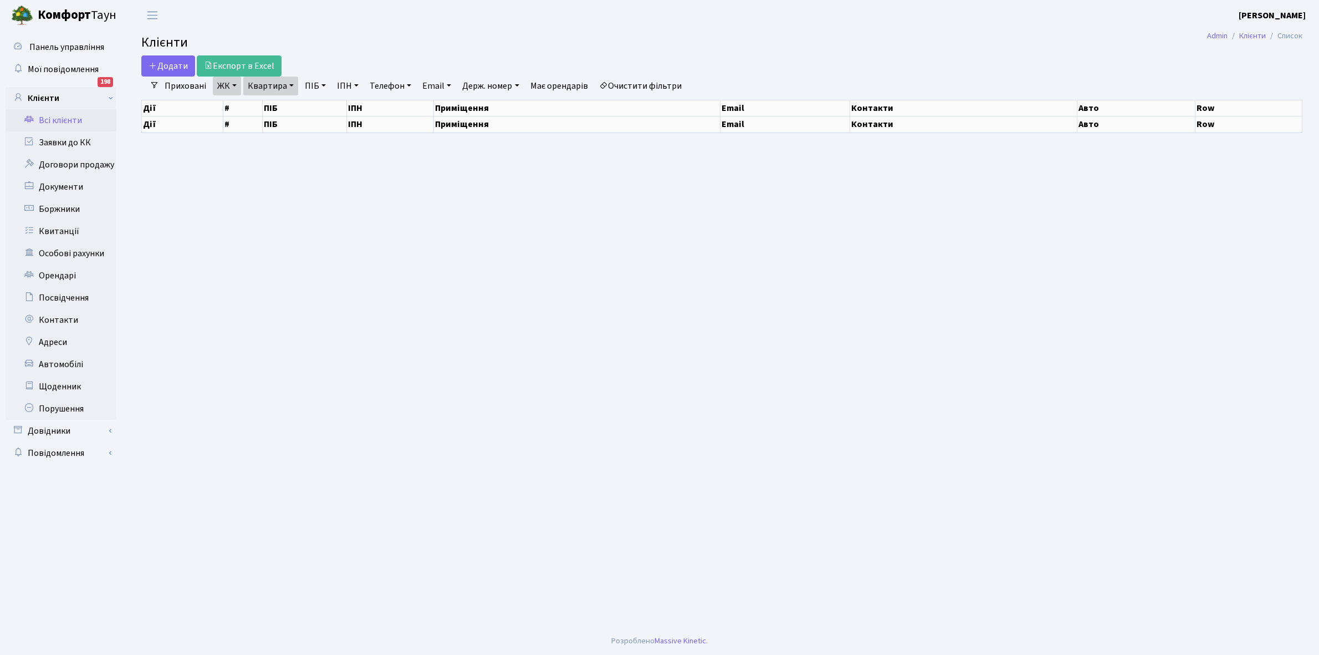
select select "25"
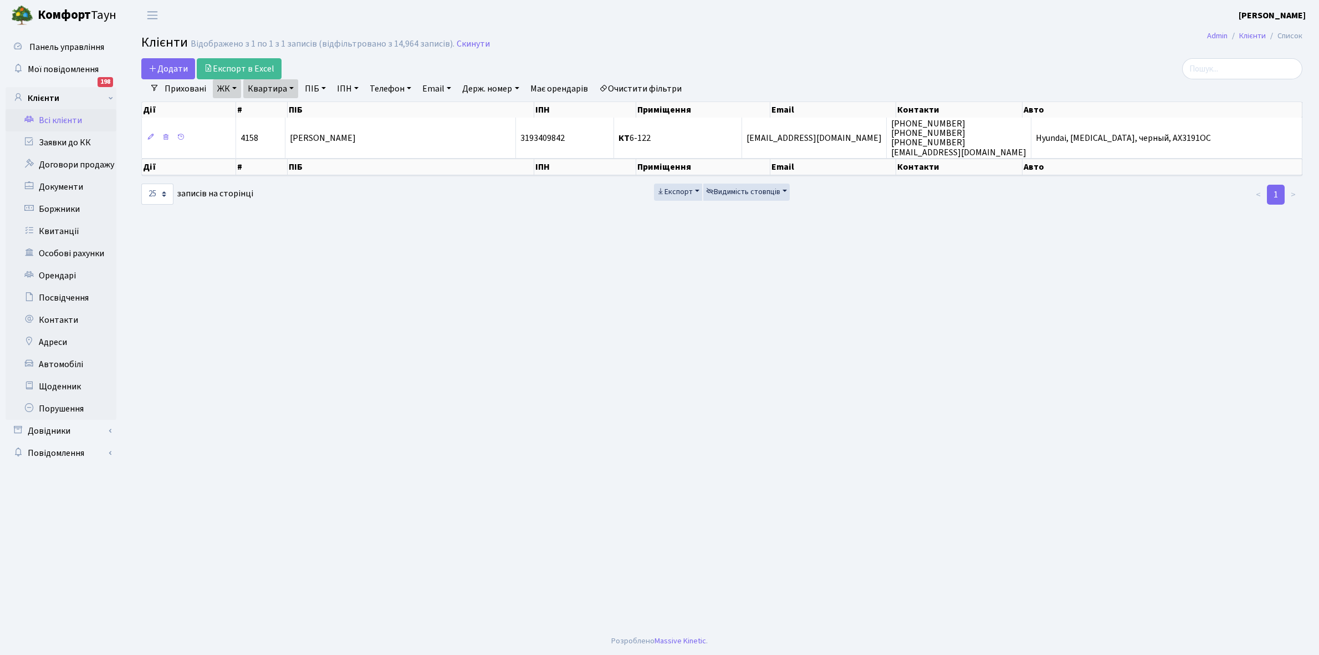
click at [293, 89] on link "Квартира" at bounding box center [270, 88] width 55 height 19
click at [281, 114] on input "6-122" at bounding box center [276, 110] width 65 height 21
type input "6-128"
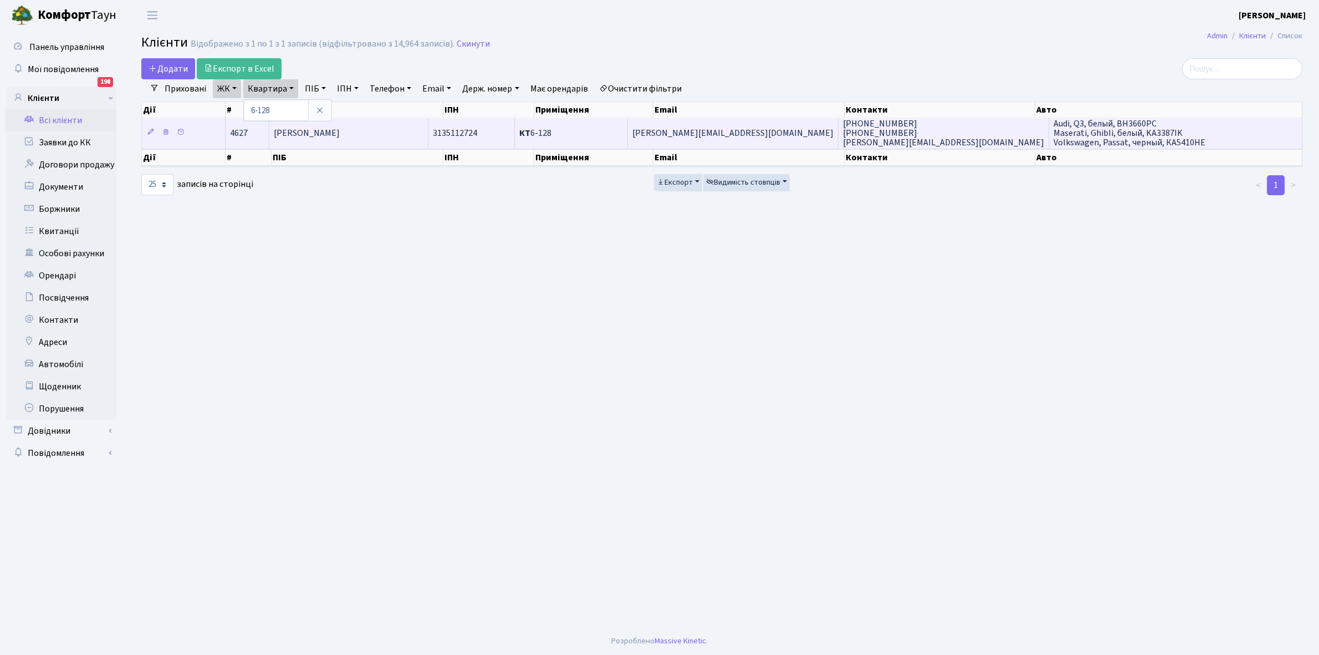
click at [371, 133] on td "[PERSON_NAME] [PERSON_NAME]" at bounding box center [348, 132] width 159 height 30
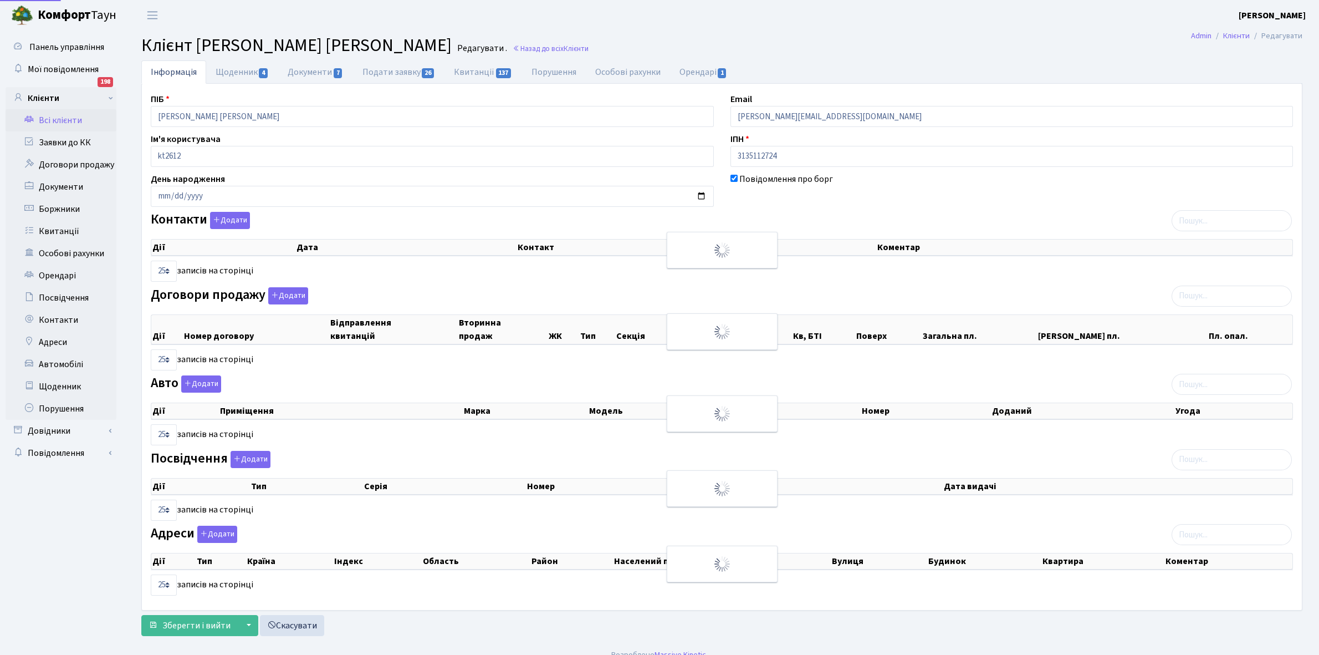
select select "25"
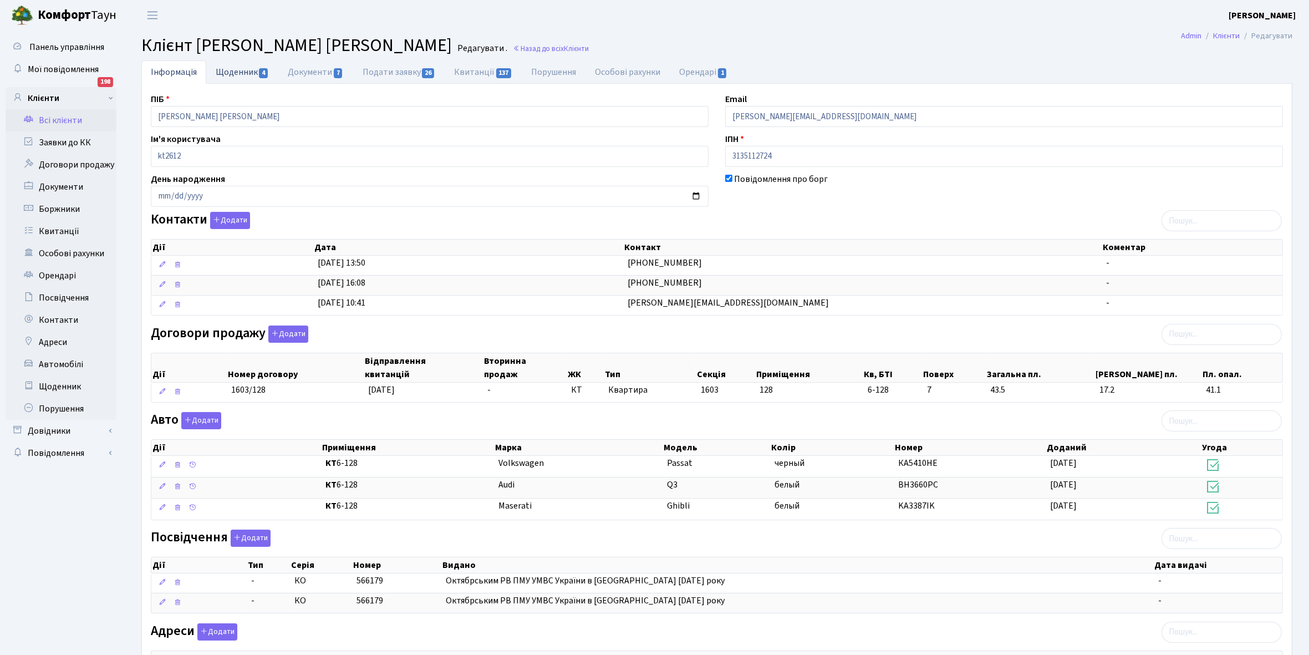
click at [236, 73] on link "Щоденник 4" at bounding box center [242, 71] width 72 height 23
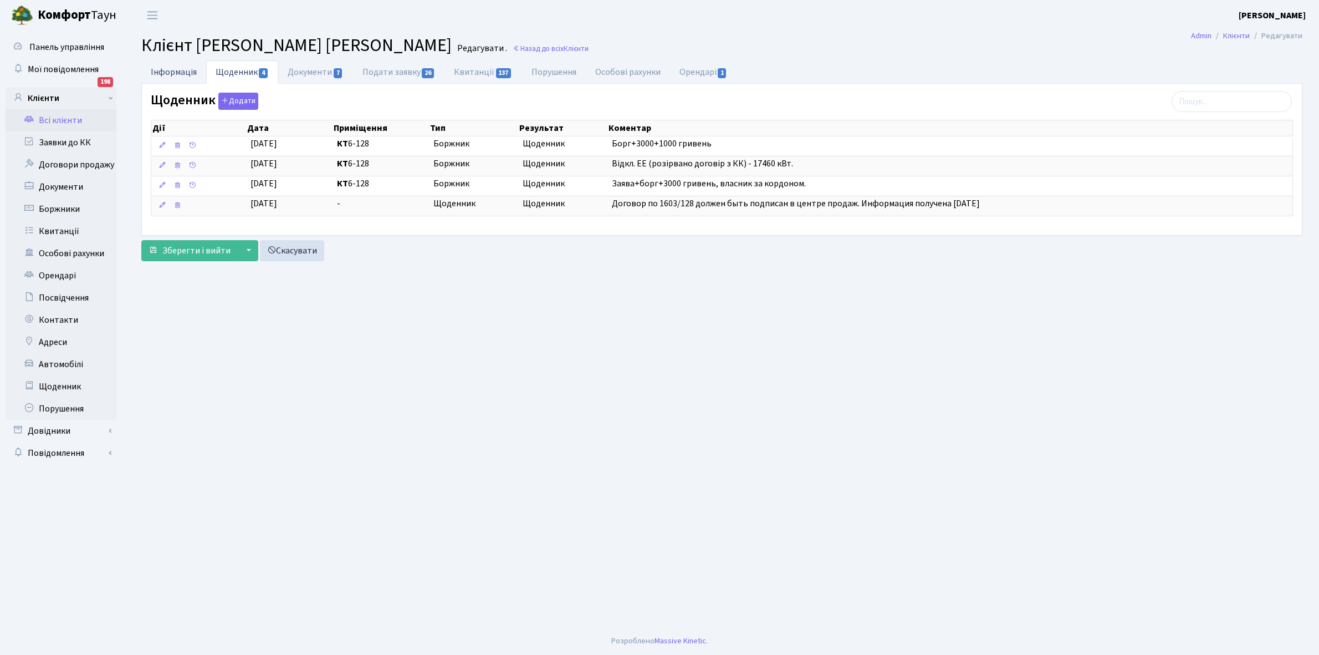
click at [175, 75] on link "Інформація" at bounding box center [173, 71] width 65 height 23
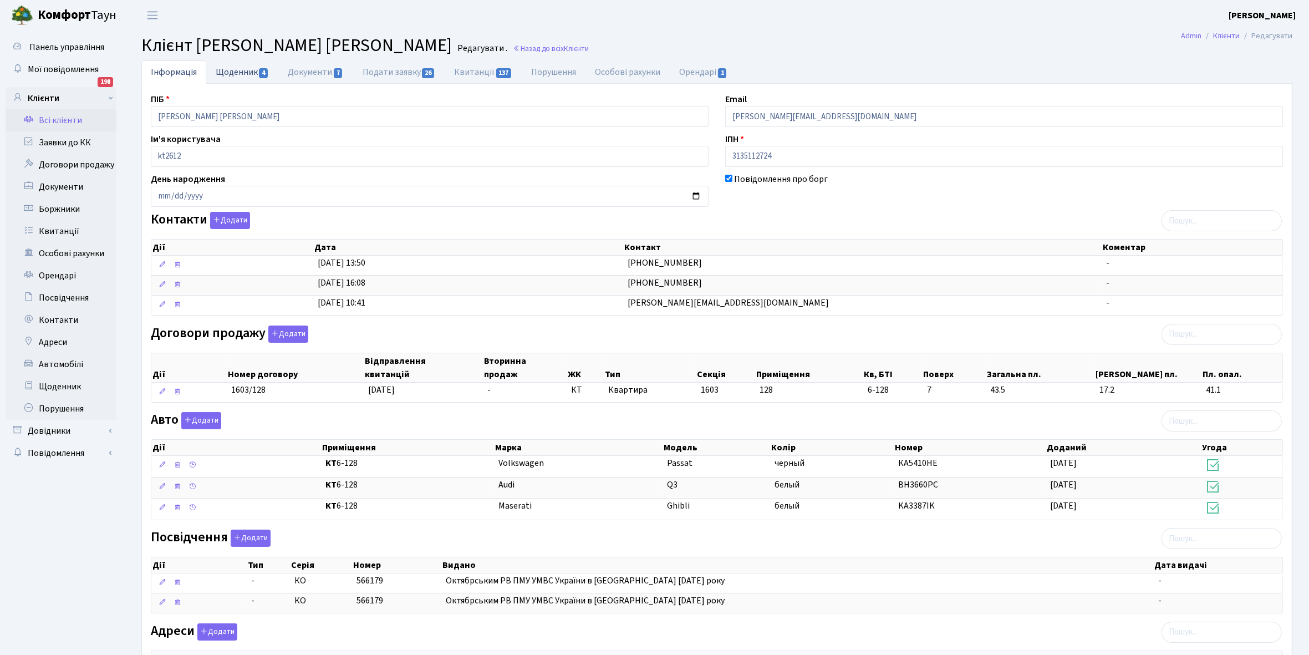
click at [229, 71] on link "Щоденник 4" at bounding box center [242, 71] width 72 height 23
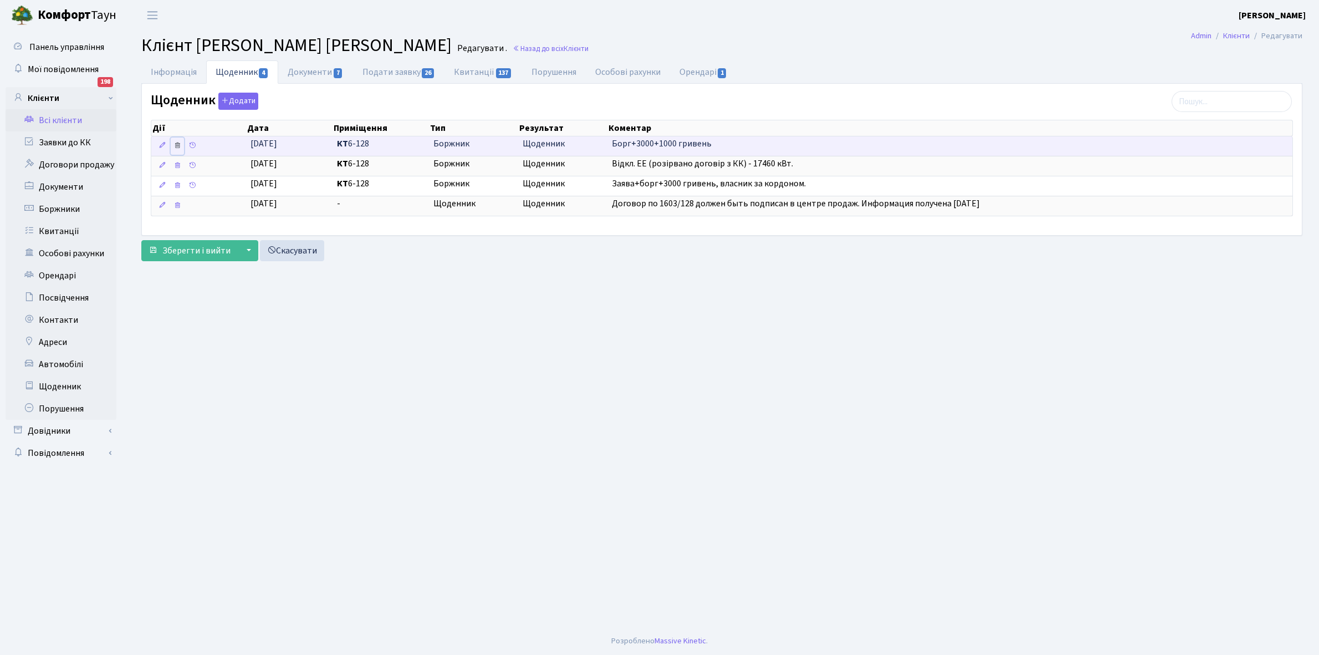
click at [180, 144] on icon at bounding box center [177, 145] width 8 height 8
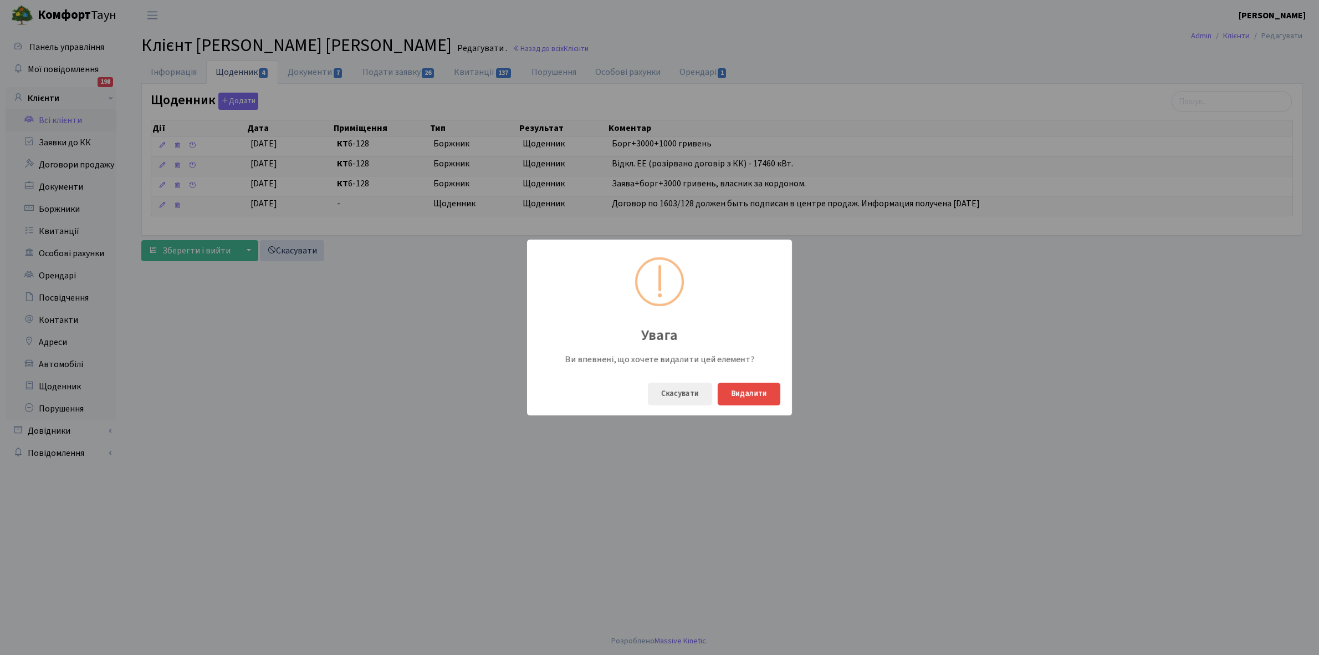
click at [912, 372] on div "Увага Ви впевнені, що хочете видалити цей елемент? Скасувати Видалити" at bounding box center [659, 327] width 1319 height 655
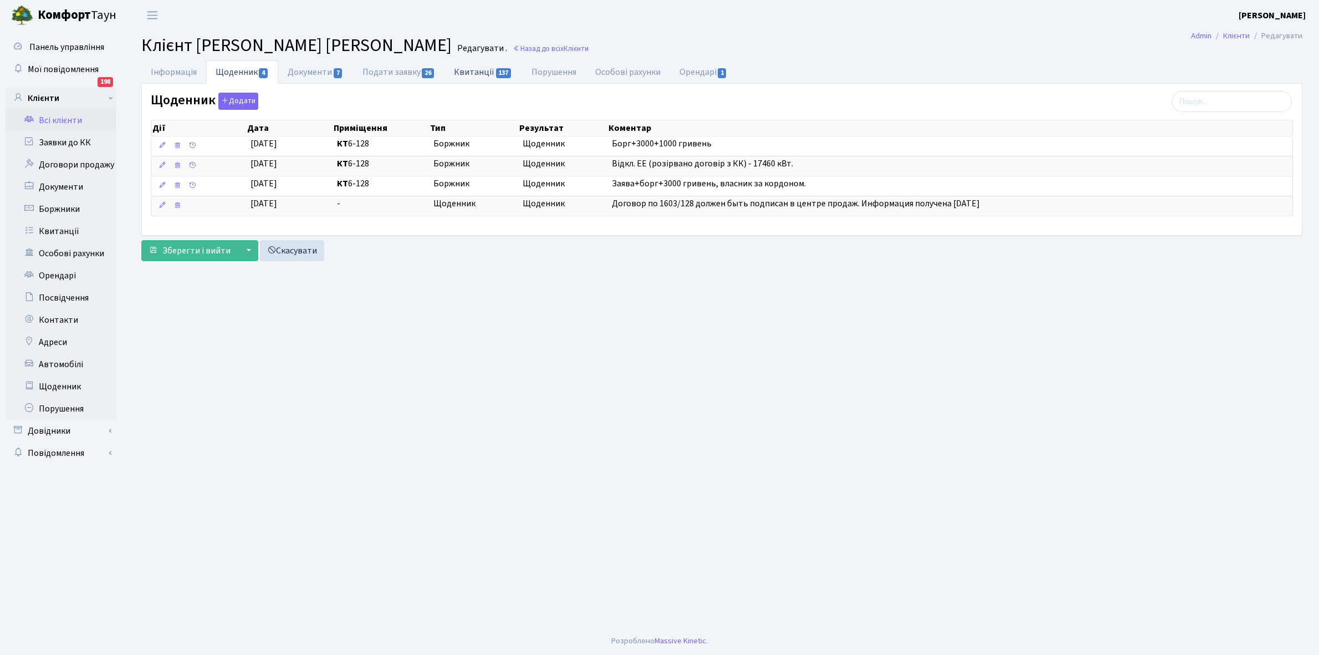
click at [472, 67] on link "Квитанції 137" at bounding box center [482, 71] width 77 height 23
select select "25"
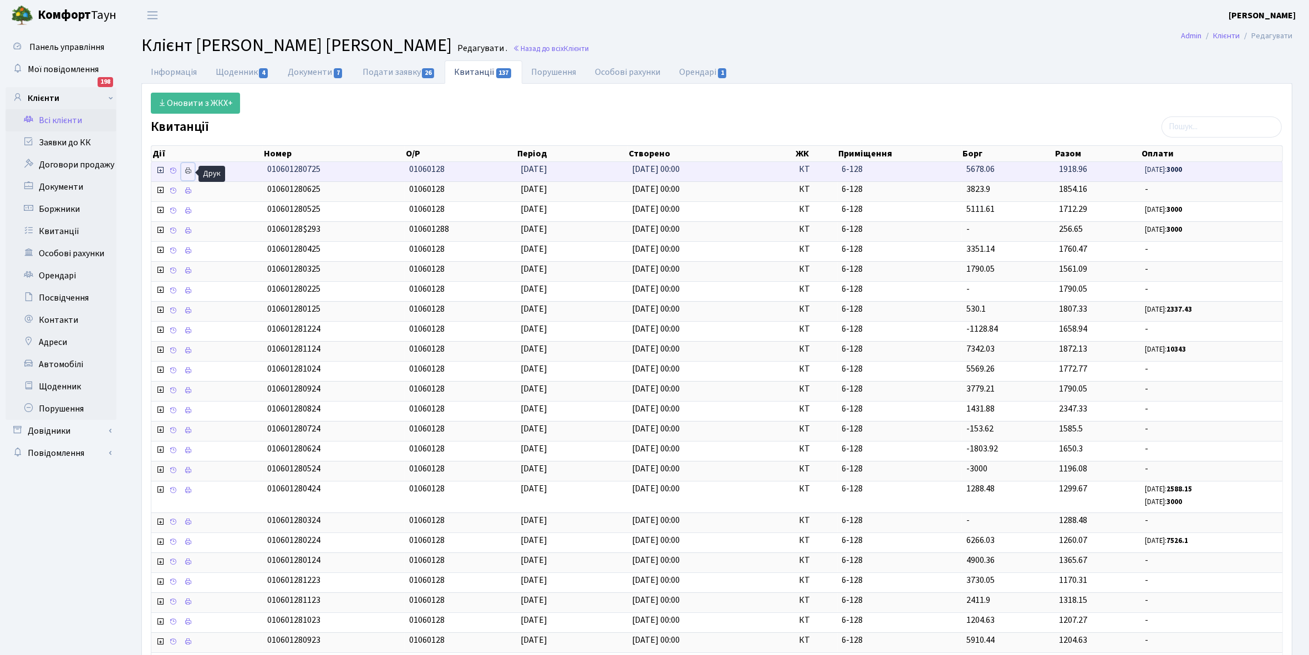
click at [189, 173] on icon at bounding box center [188, 171] width 8 height 8
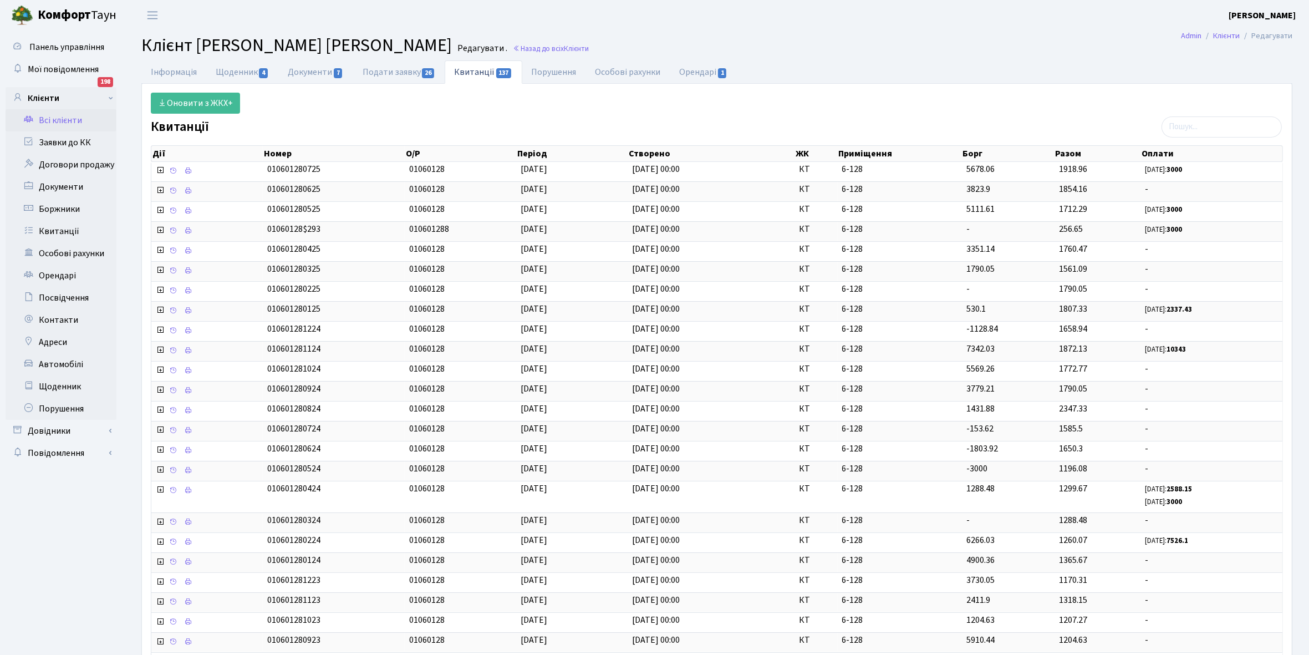
click at [54, 120] on link "Всі клієнти" at bounding box center [61, 120] width 111 height 22
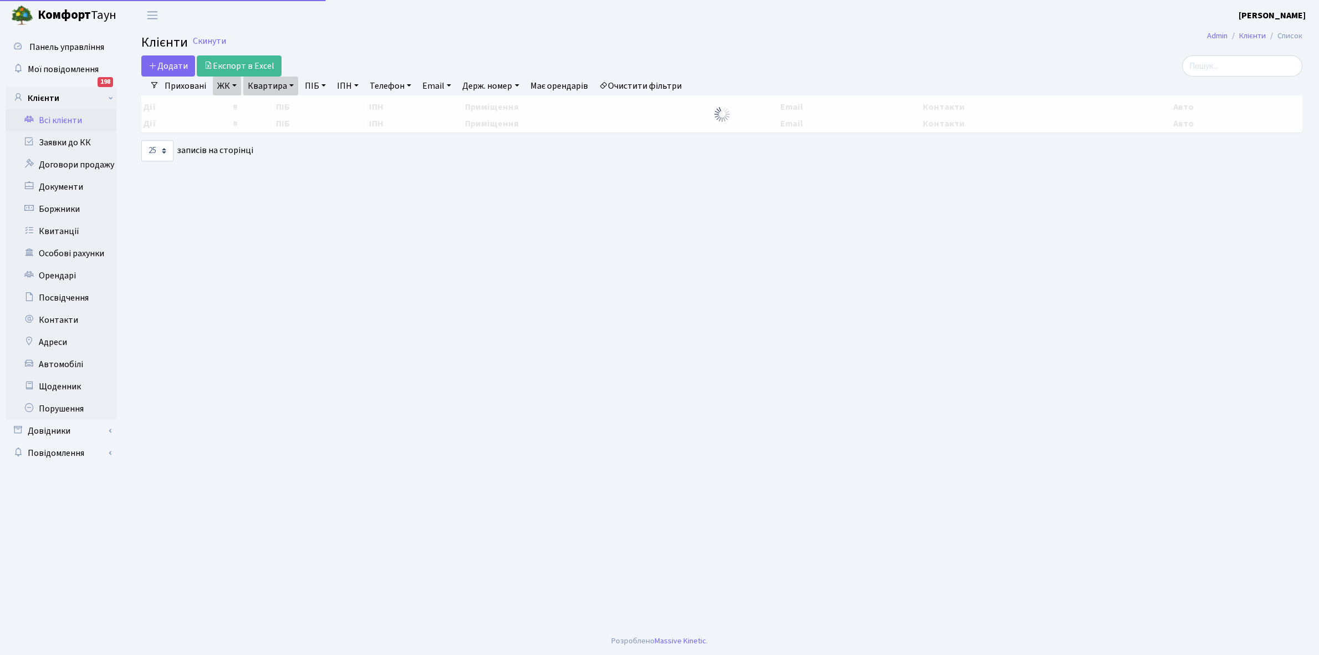
select select "25"
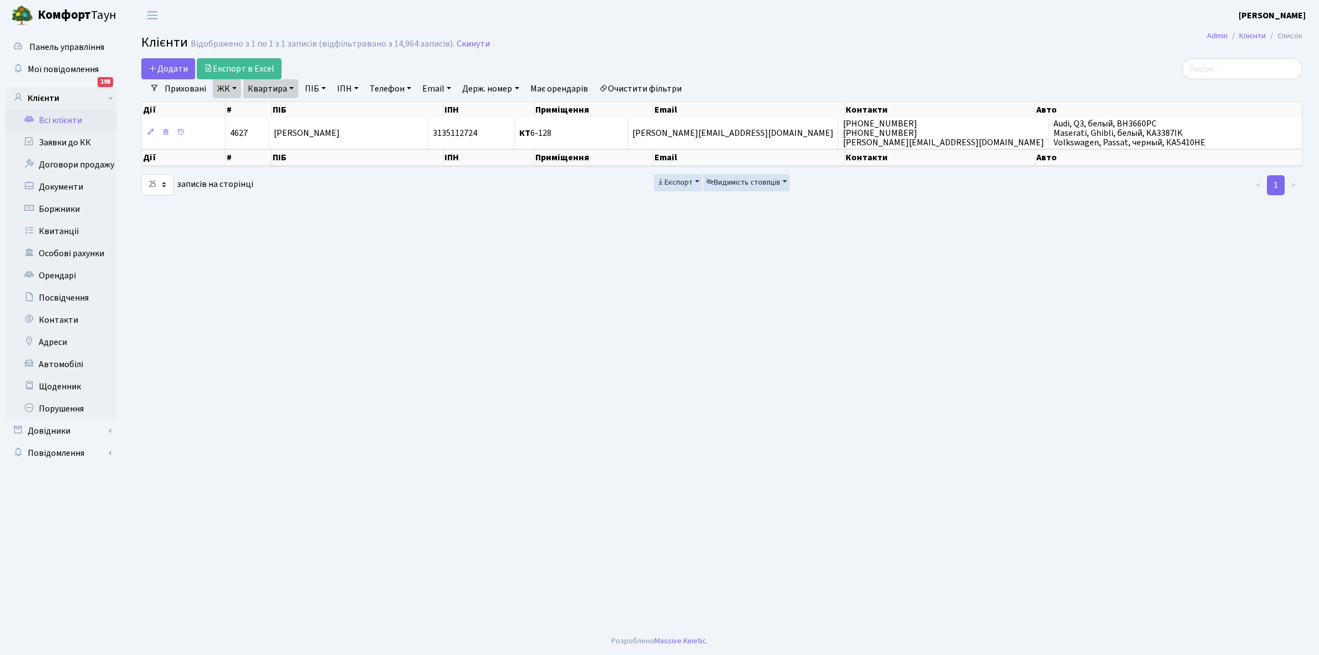
click at [293, 86] on link "Квартира" at bounding box center [270, 88] width 55 height 19
click at [289, 109] on input "6-128" at bounding box center [276, 110] width 65 height 21
type input "6"
type input "7-3"
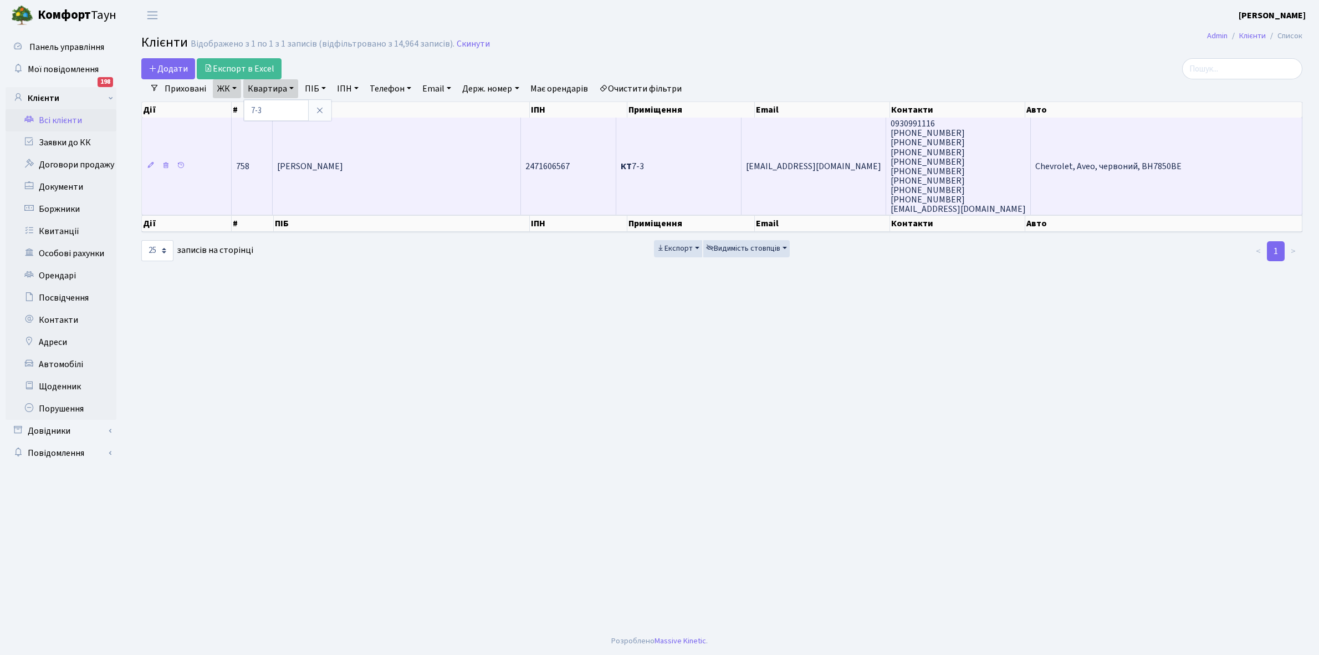
click at [343, 162] on span "[PERSON_NAME] [PERSON_NAME]" at bounding box center [310, 166] width 66 height 12
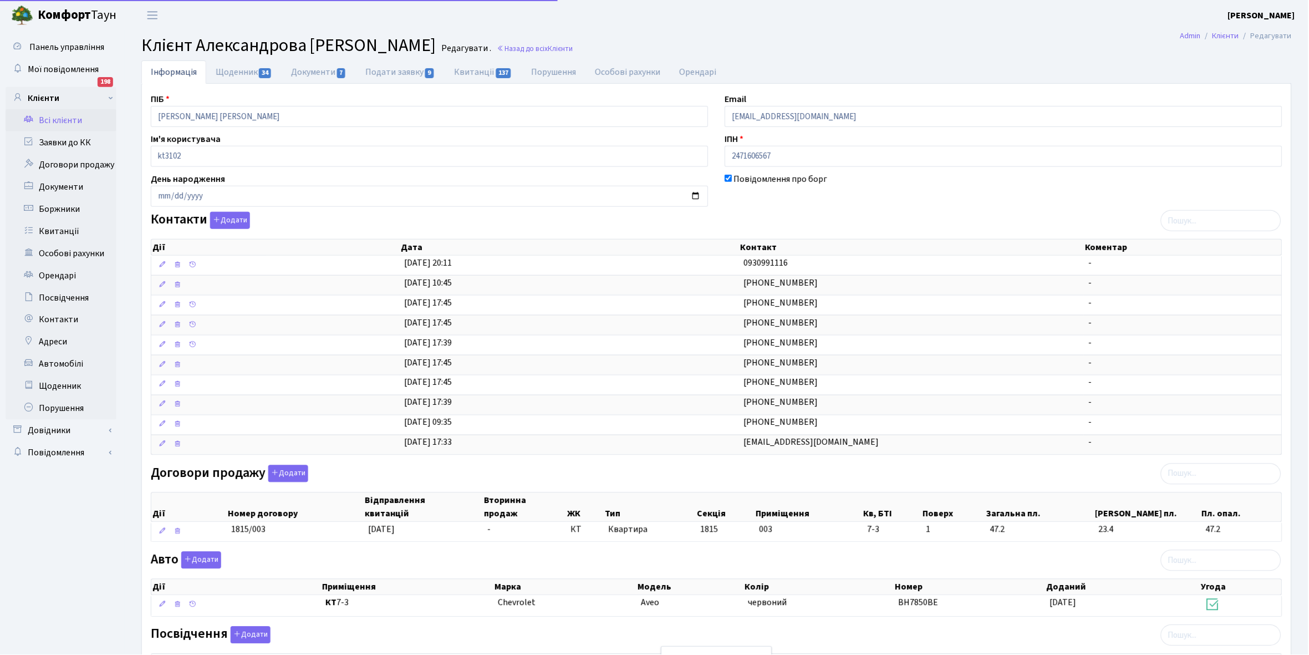
click at [234, 71] on link "Щоденник 34" at bounding box center [243, 71] width 75 height 23
select select "25"
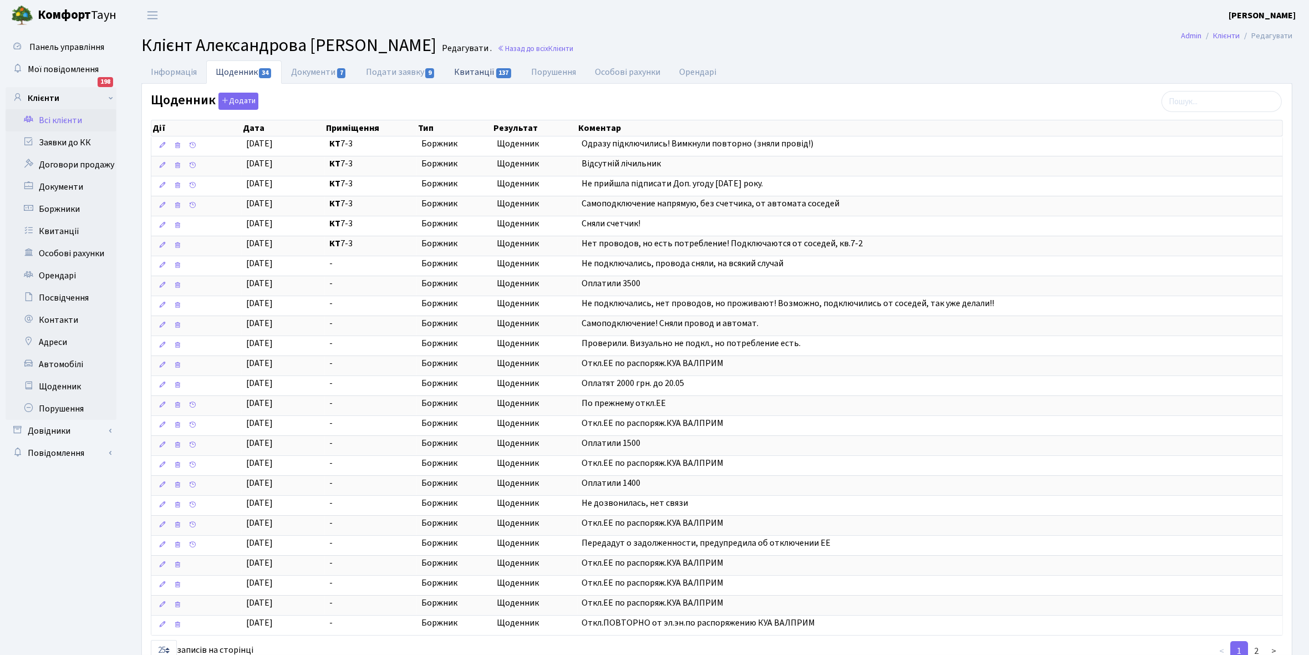
click at [477, 70] on link "Квитанції 137" at bounding box center [482, 71] width 77 height 23
select select "25"
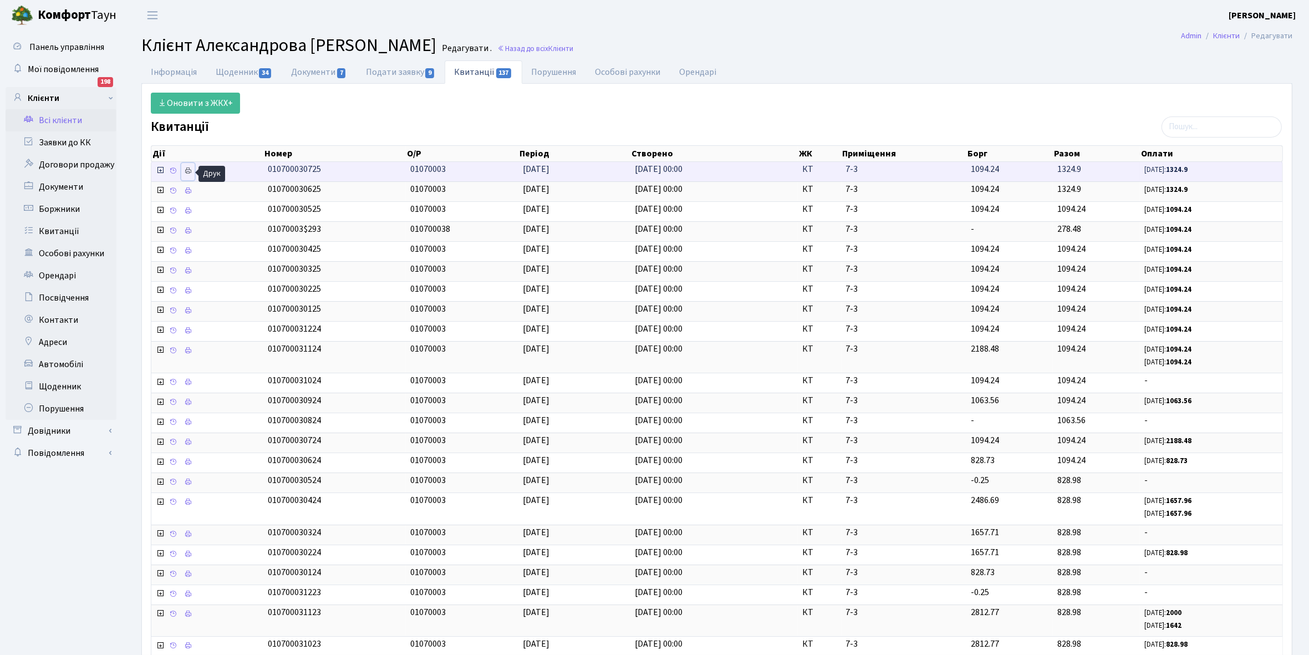
click at [187, 173] on icon at bounding box center [188, 171] width 8 height 8
click at [226, 71] on link "Щоденник 34" at bounding box center [243, 71] width 75 height 23
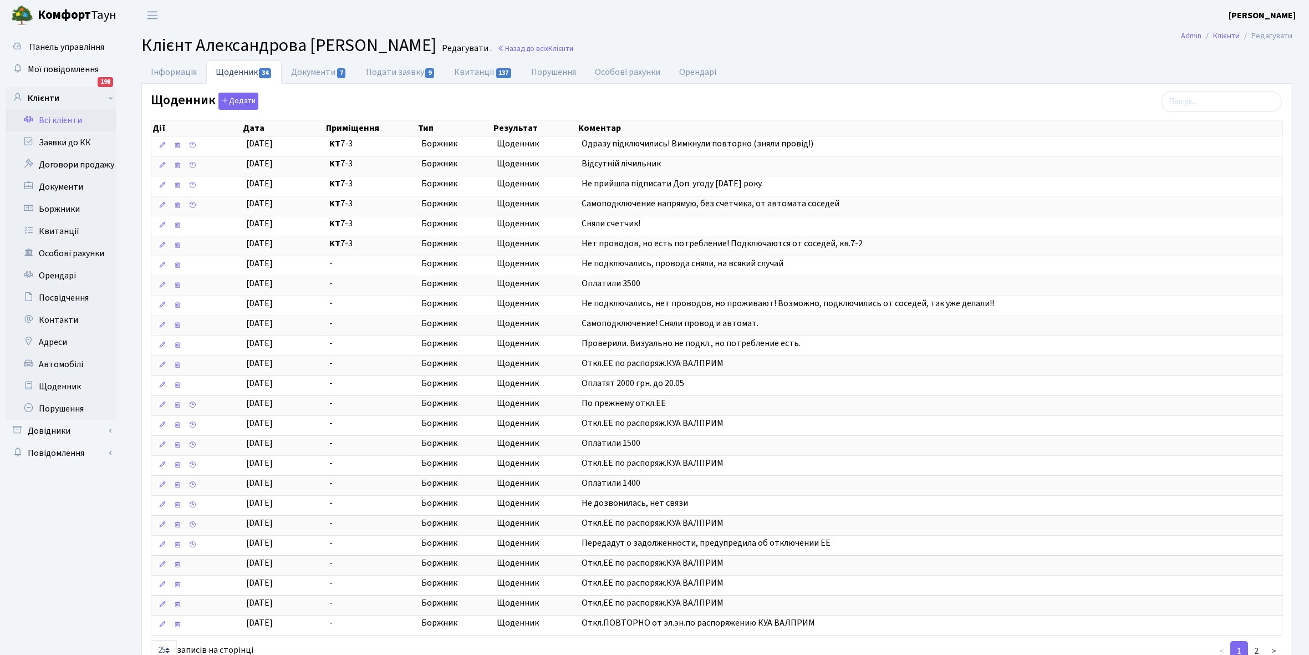
click at [57, 115] on link "Всі клієнти" at bounding box center [61, 120] width 111 height 22
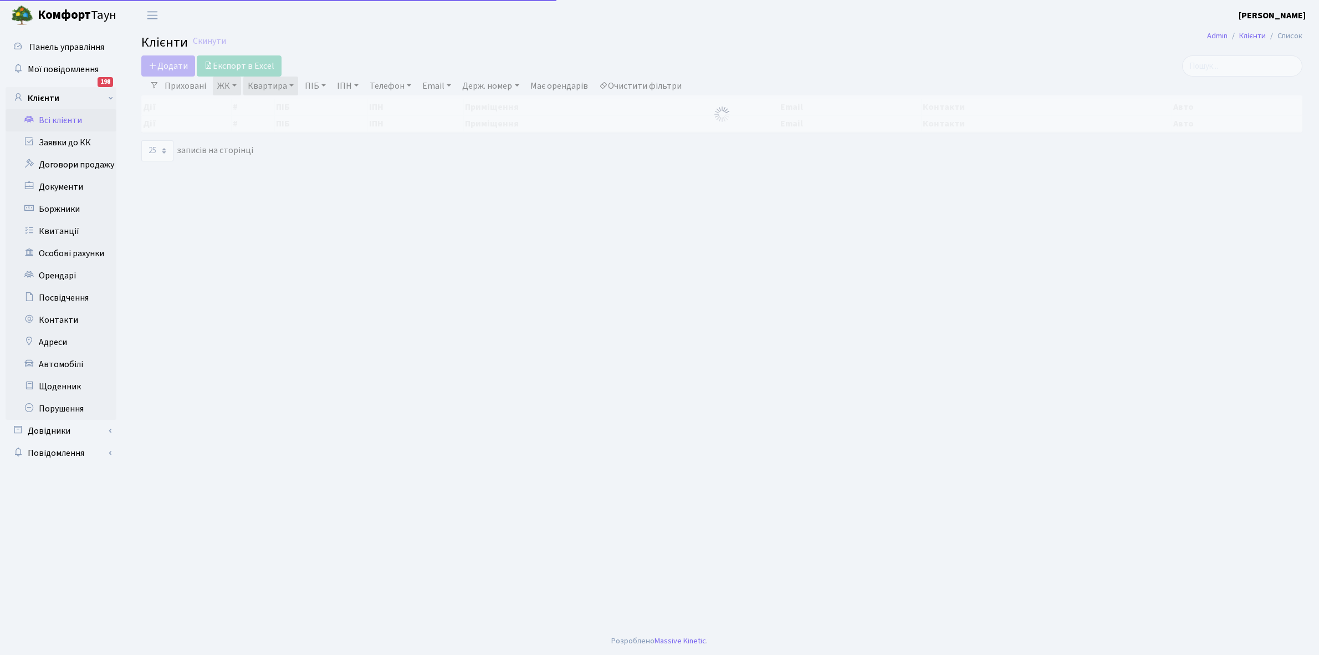
select select "25"
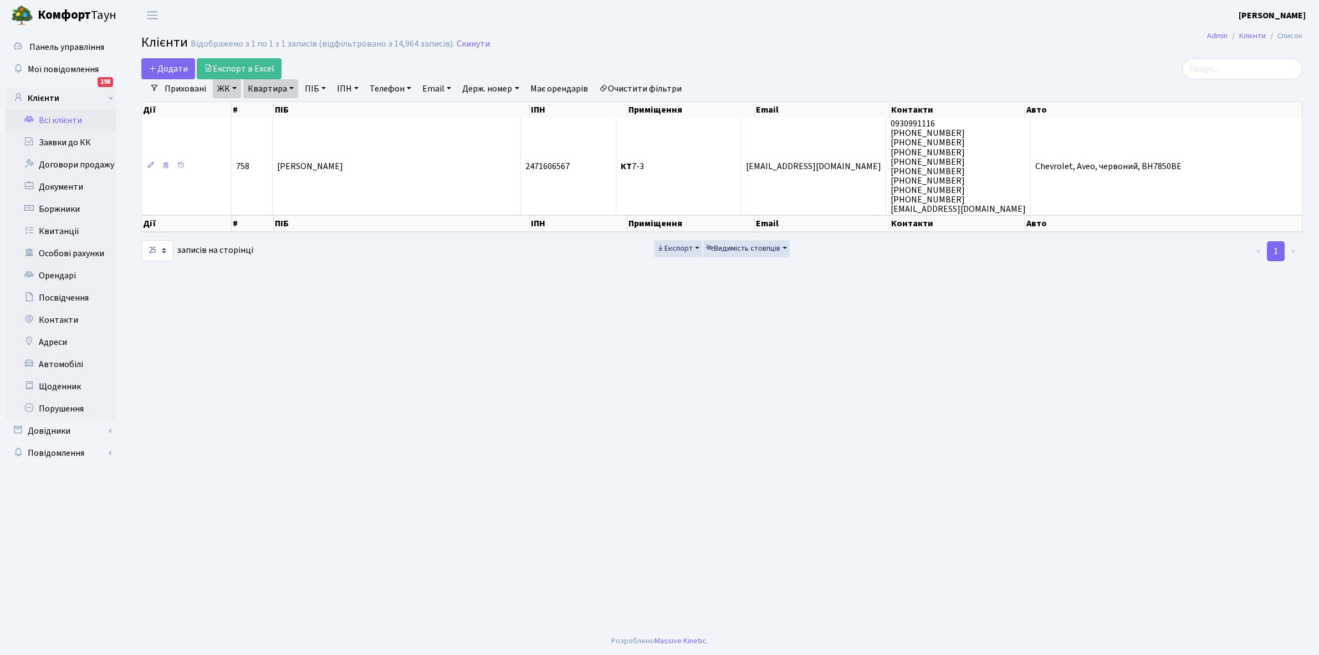
click at [289, 88] on link "Квартира" at bounding box center [270, 88] width 55 height 19
click at [289, 106] on input "7-3" at bounding box center [276, 110] width 65 height 21
type input "7-5"
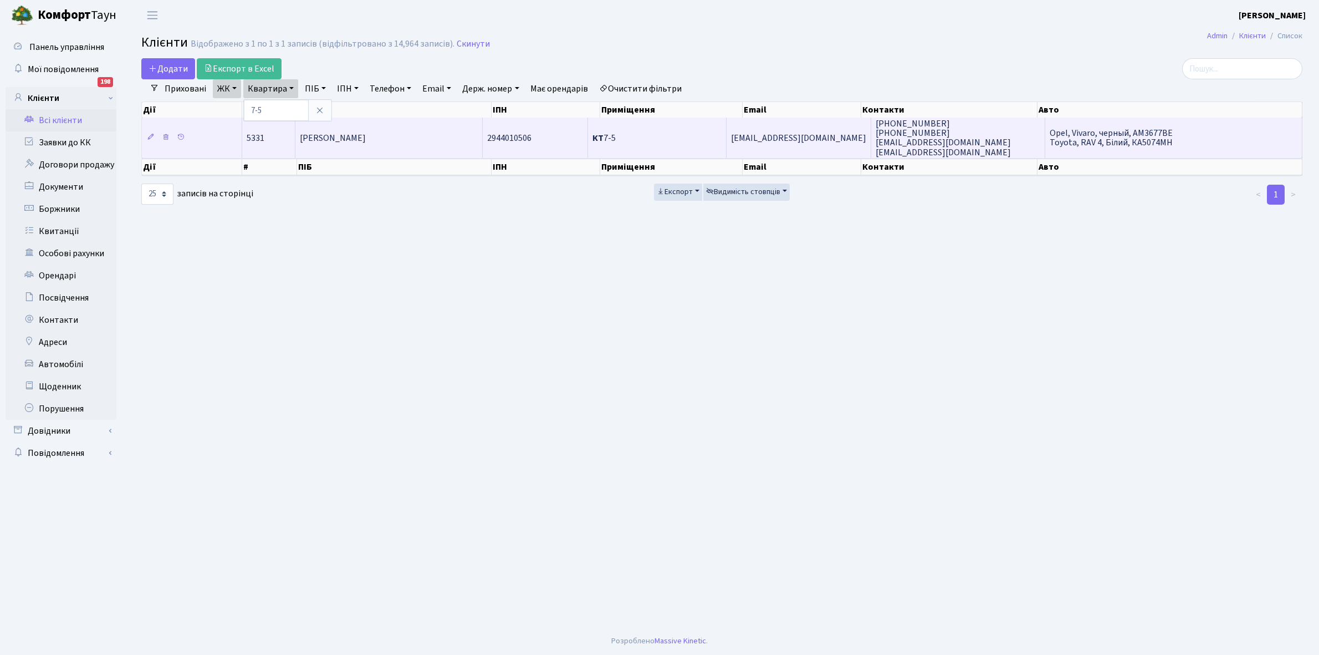
click at [396, 143] on td "[PERSON_NAME]" at bounding box center [388, 137] width 187 height 40
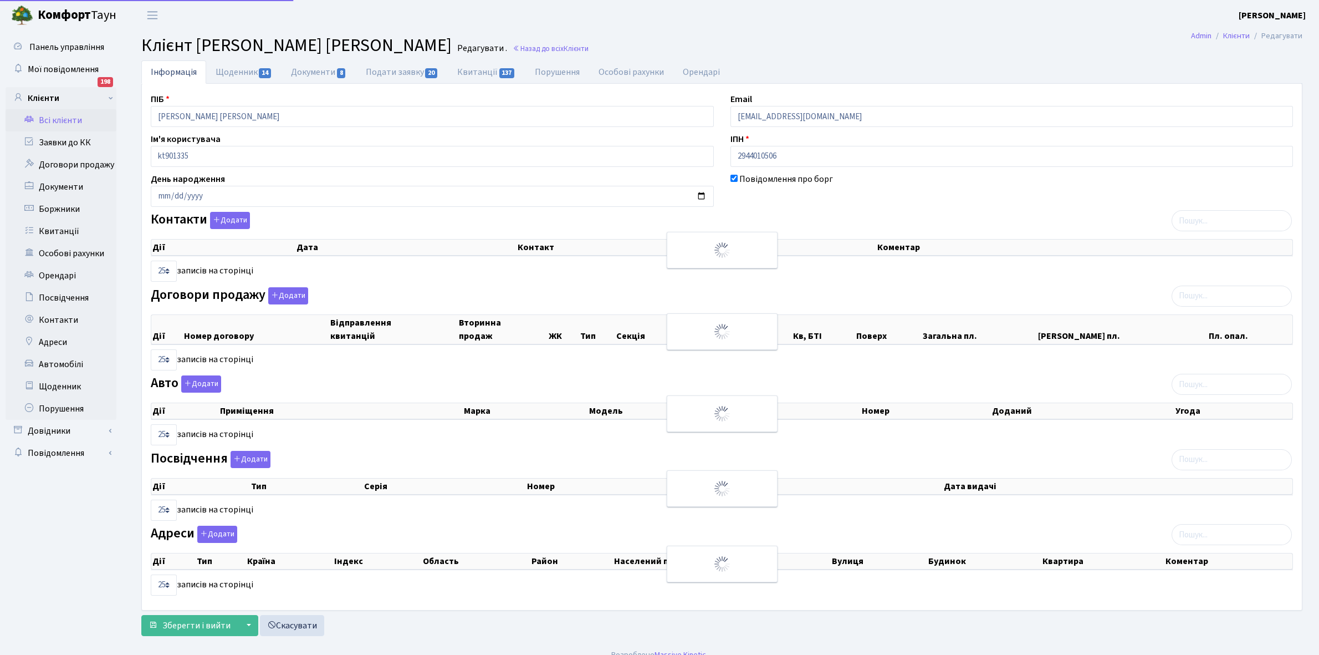
select select "25"
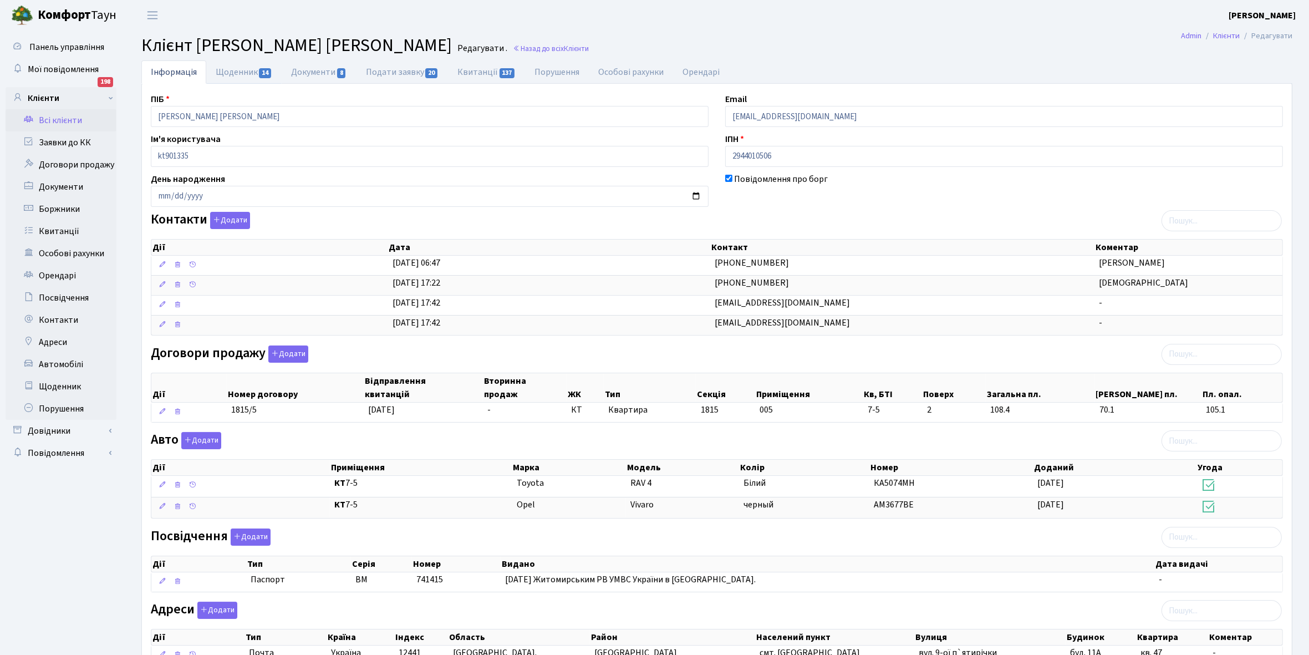
click at [222, 70] on link "Щоденник 14" at bounding box center [243, 71] width 75 height 23
select select "25"
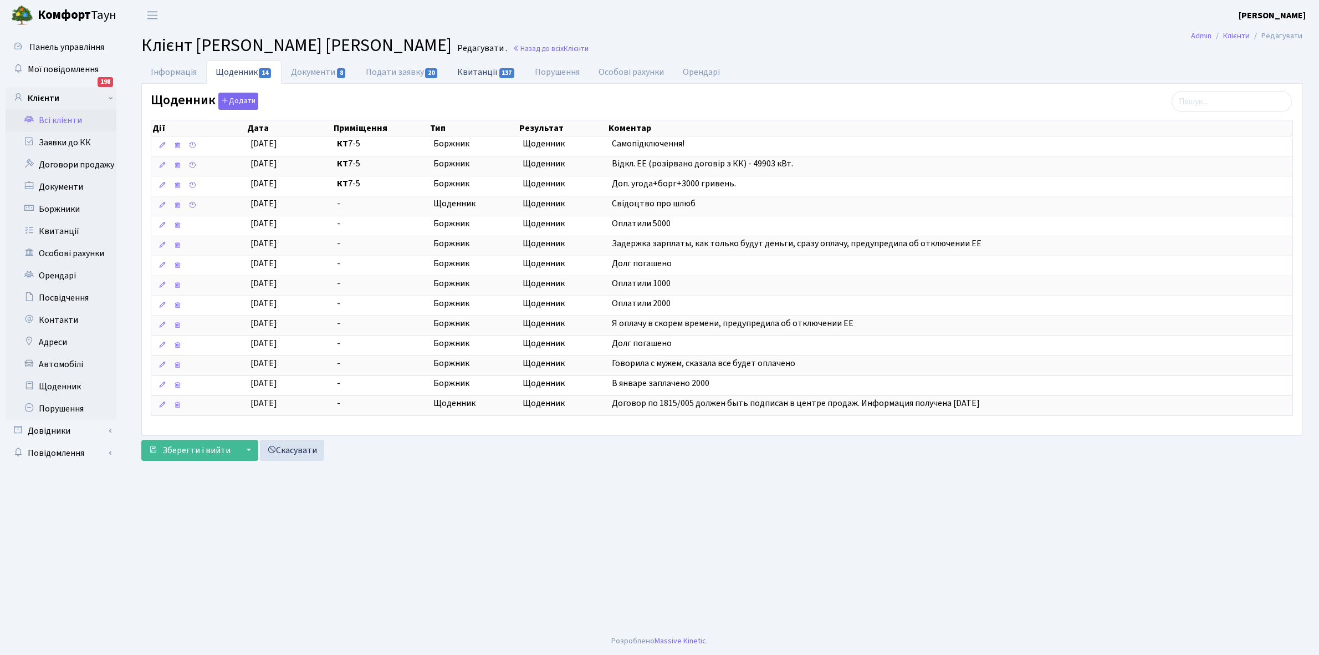
click at [475, 68] on link "Квитанції 137" at bounding box center [486, 71] width 77 height 23
select select "25"
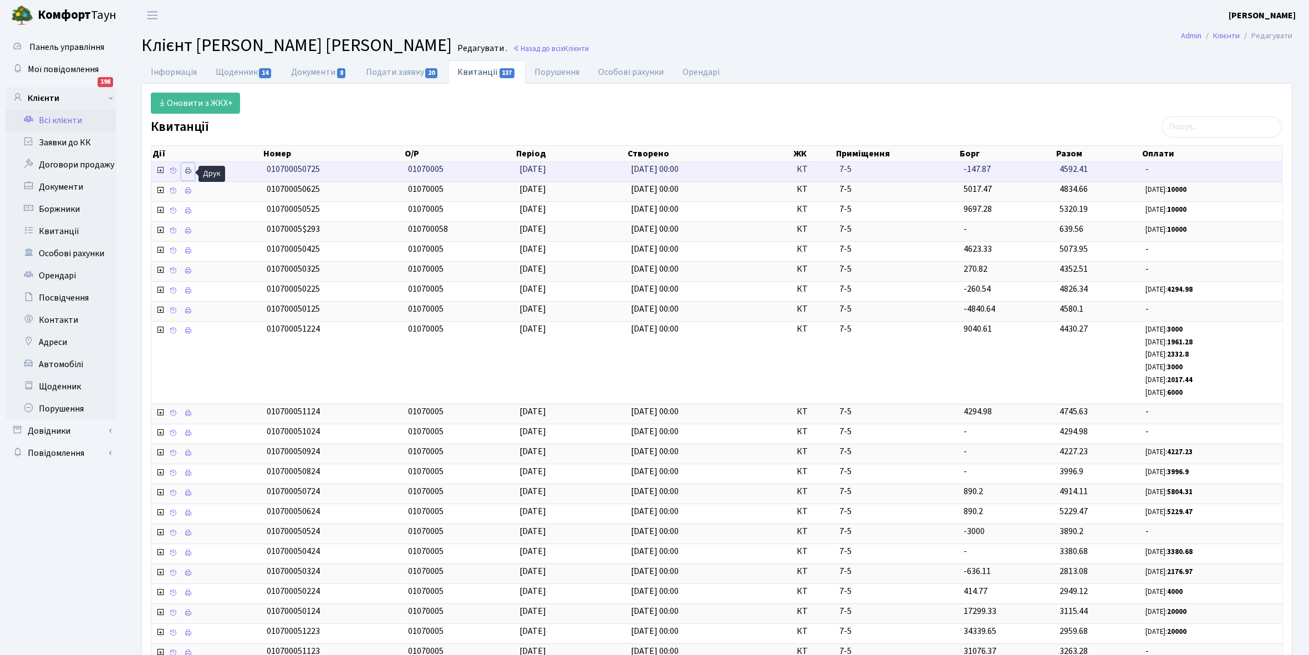
click at [187, 172] on icon at bounding box center [188, 171] width 8 height 8
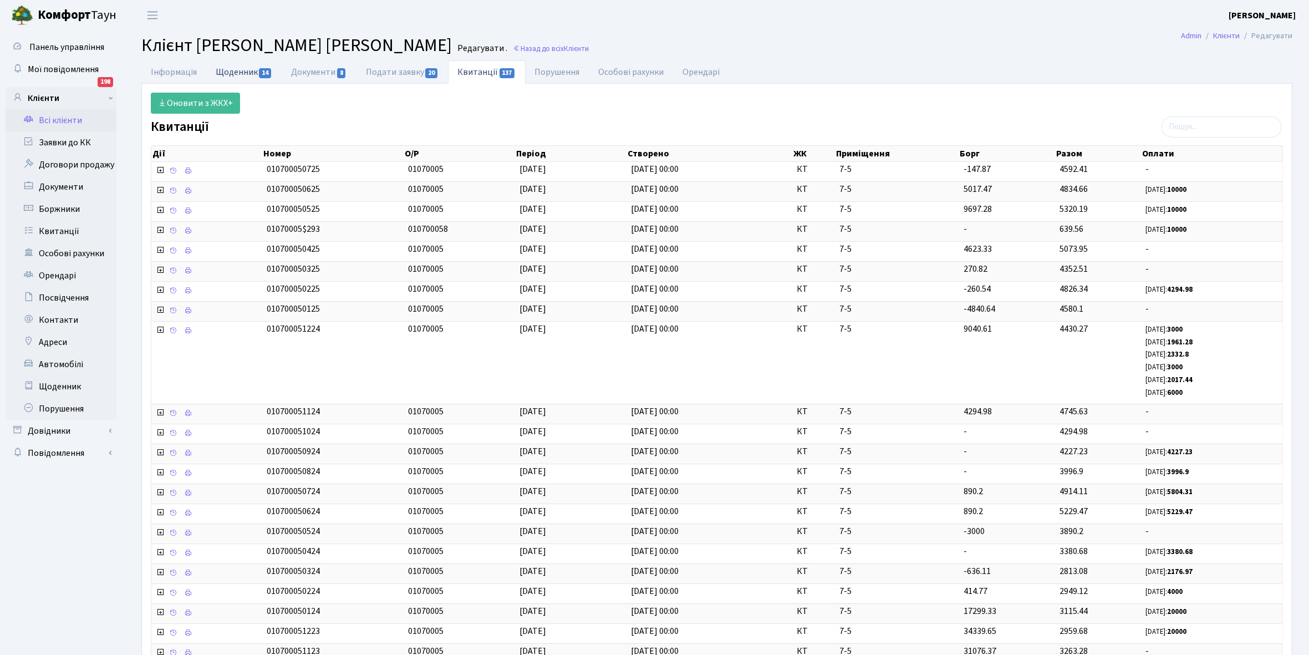
click at [236, 75] on link "Щоденник 14" at bounding box center [243, 71] width 75 height 23
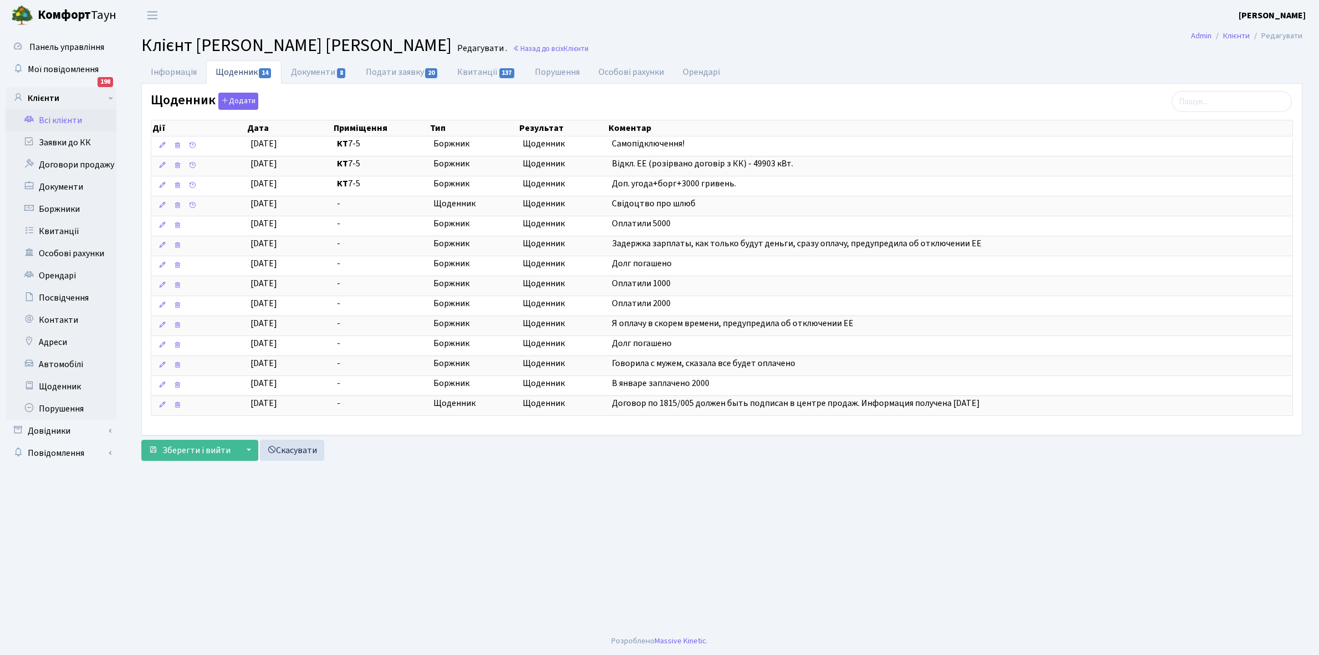
click at [67, 121] on link "Всі клієнти" at bounding box center [61, 120] width 111 height 22
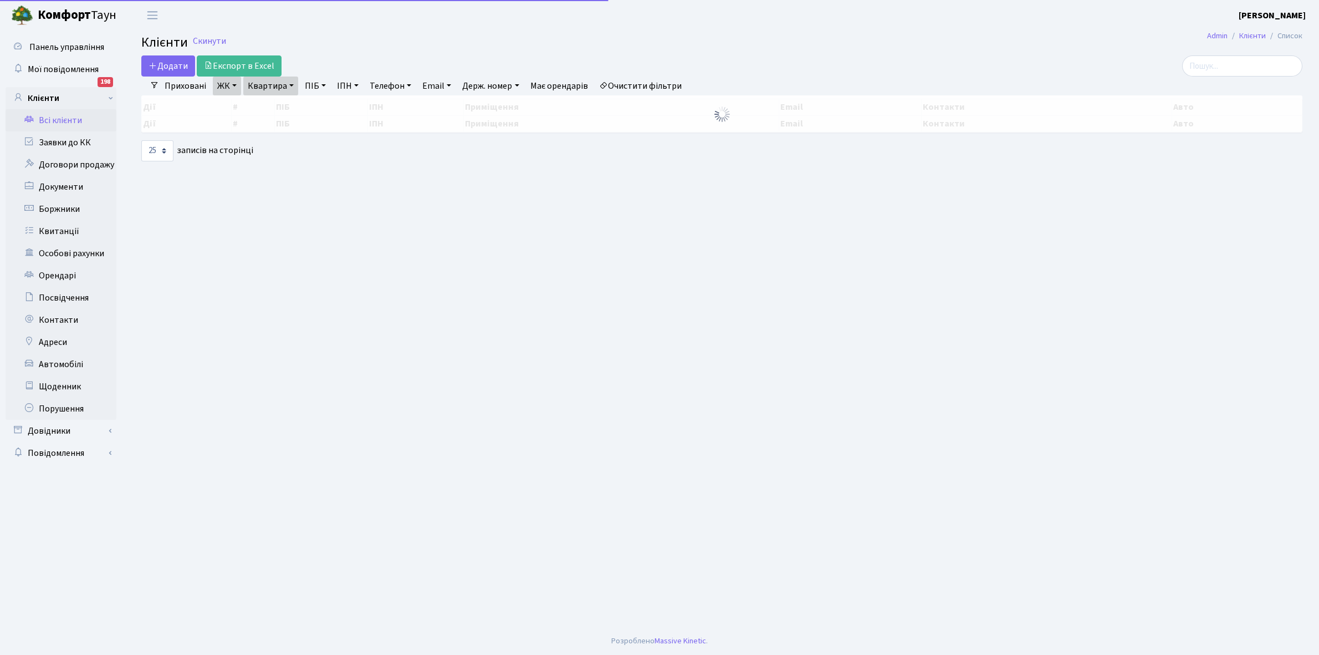
select select "25"
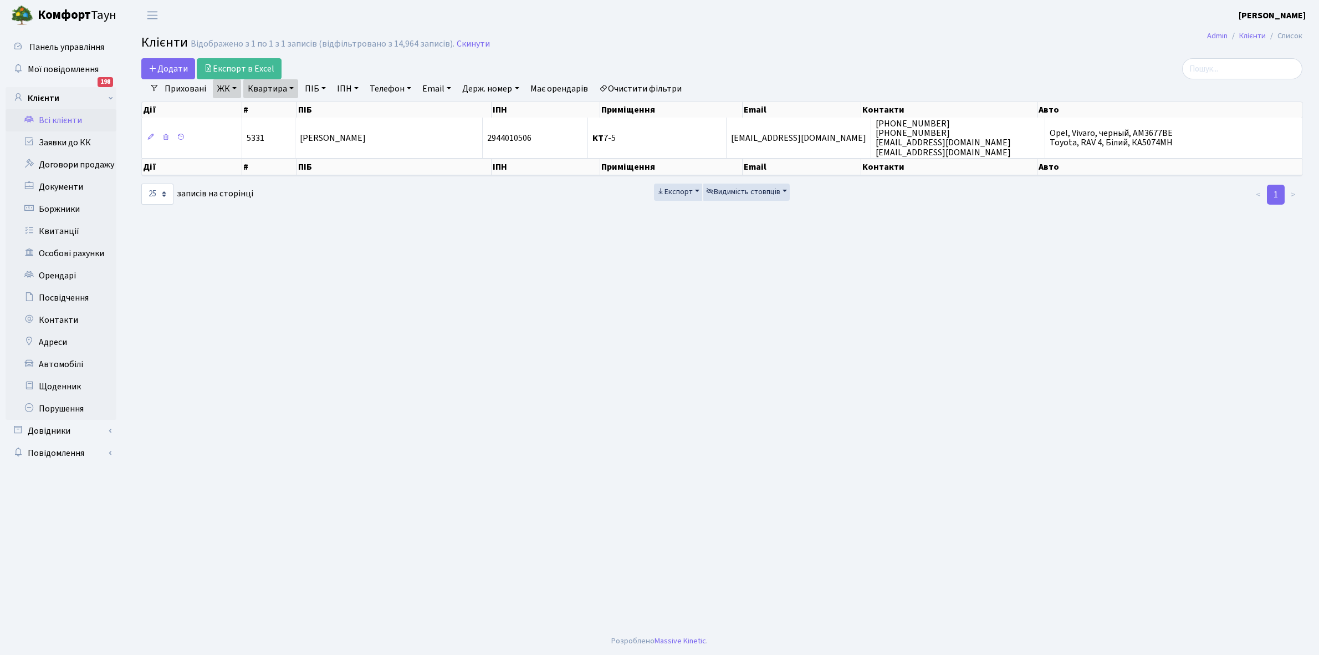
drag, startPoint x: 292, startPoint y: 86, endPoint x: 289, endPoint y: 103, distance: 16.9
click at [292, 87] on link "Квартира" at bounding box center [270, 88] width 55 height 19
click at [284, 109] on input "7-5" at bounding box center [276, 110] width 65 height 21
type input "7-12"
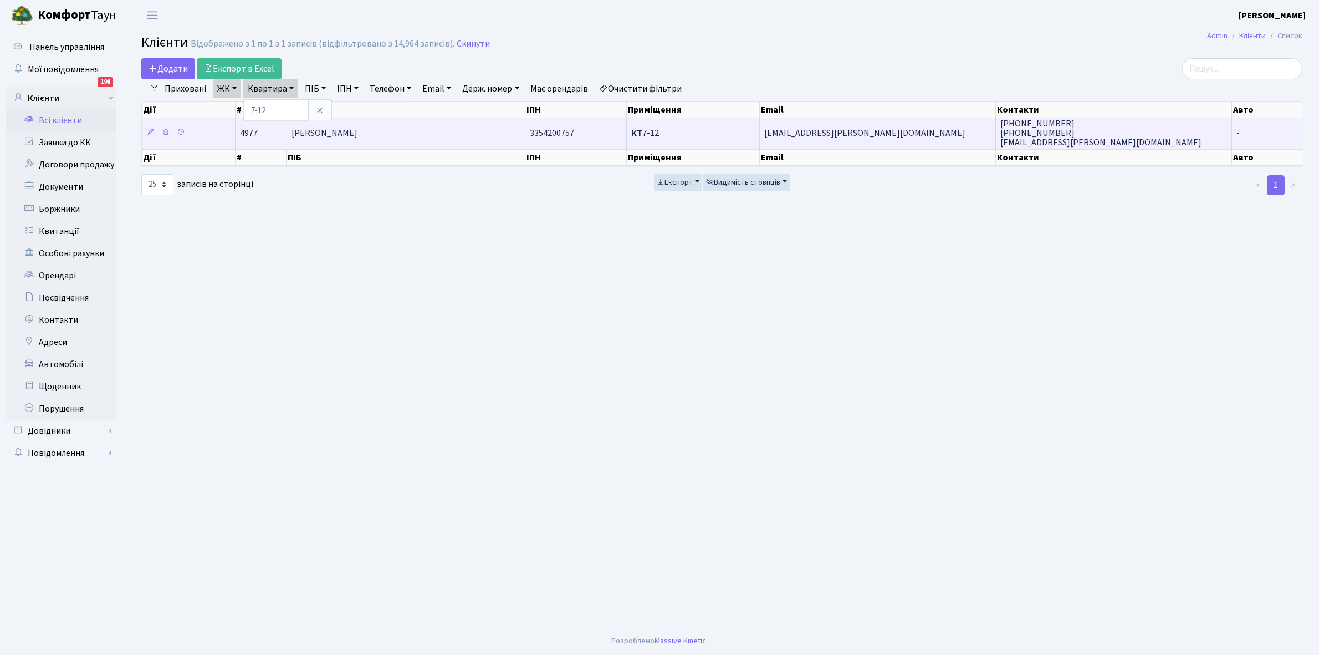
click at [391, 143] on td "[PERSON_NAME]" at bounding box center [406, 132] width 238 height 30
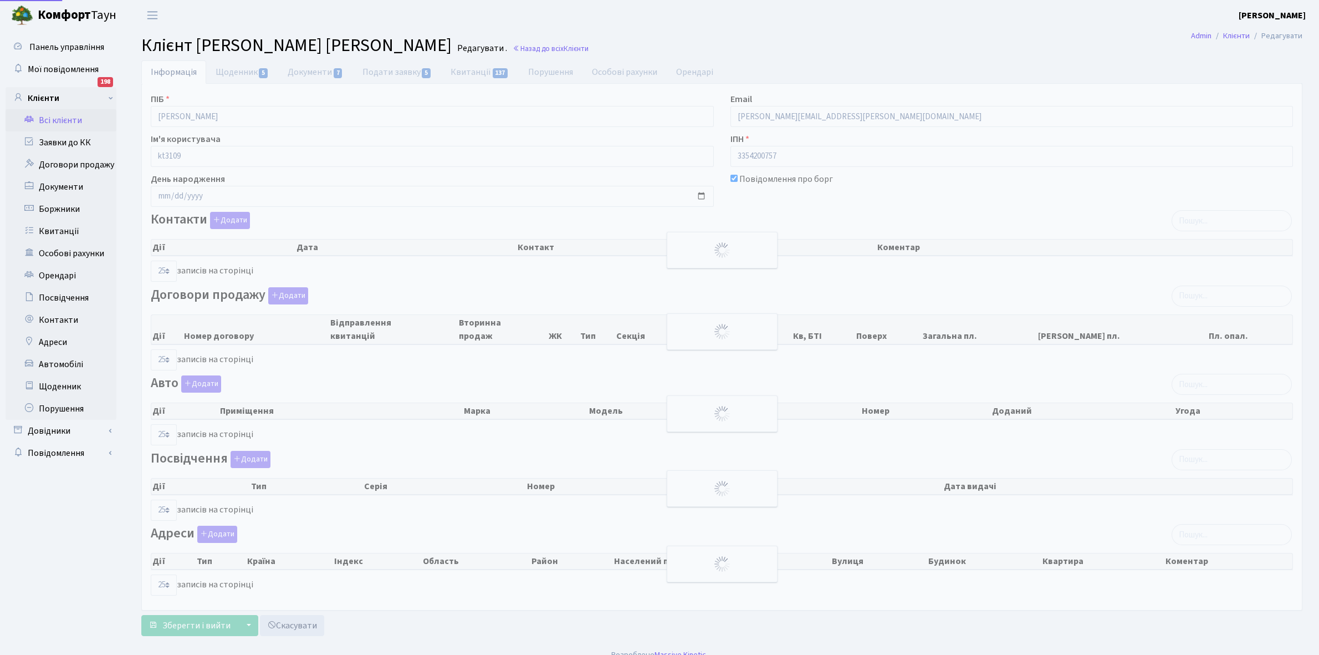
select select "25"
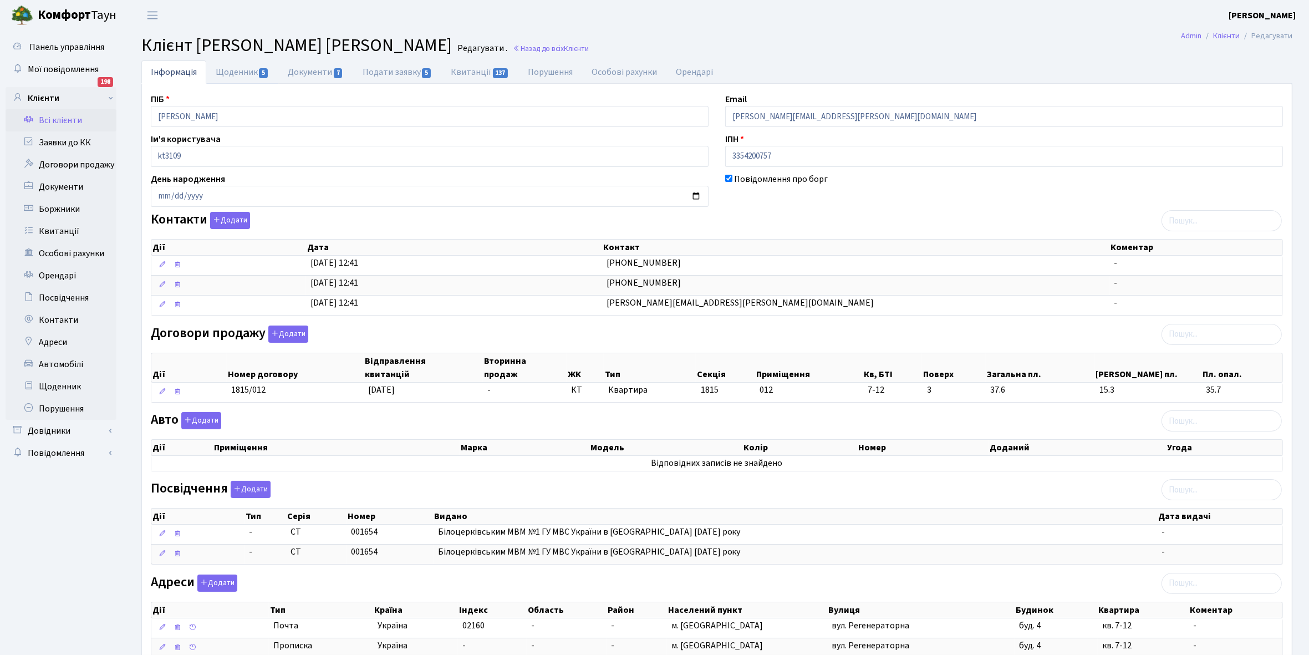
click at [241, 72] on link "Щоденник 5" at bounding box center [242, 71] width 72 height 23
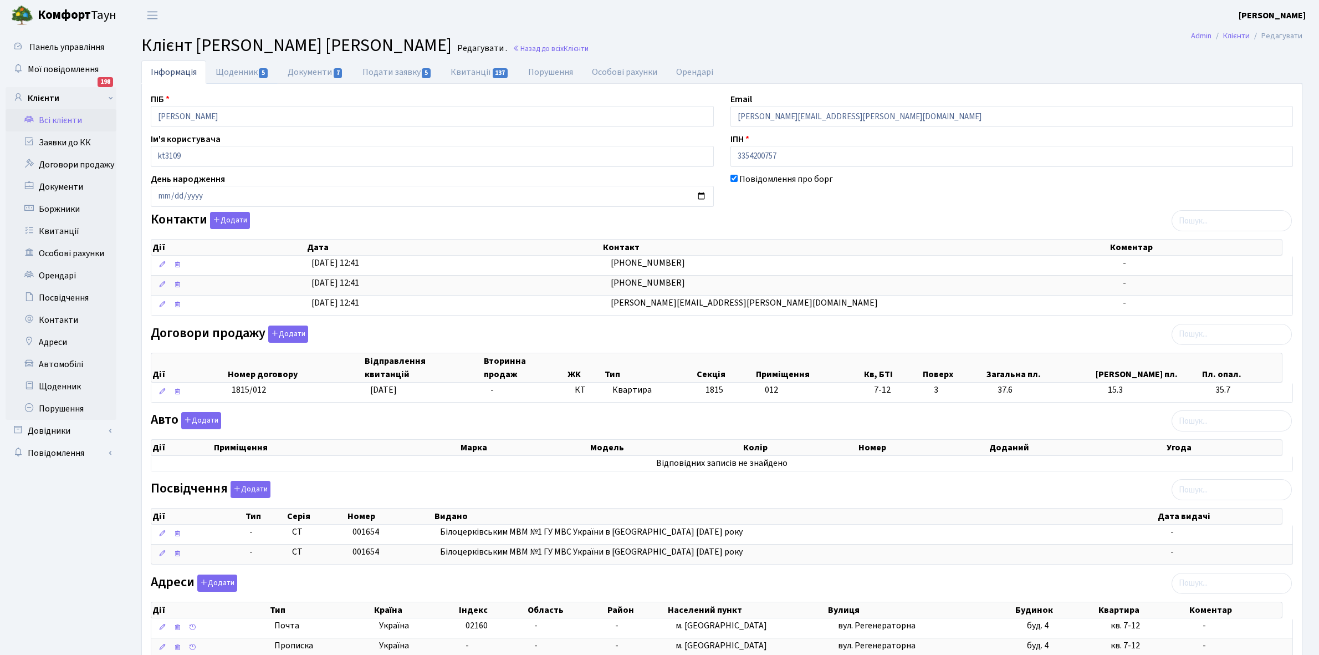
select select "25"
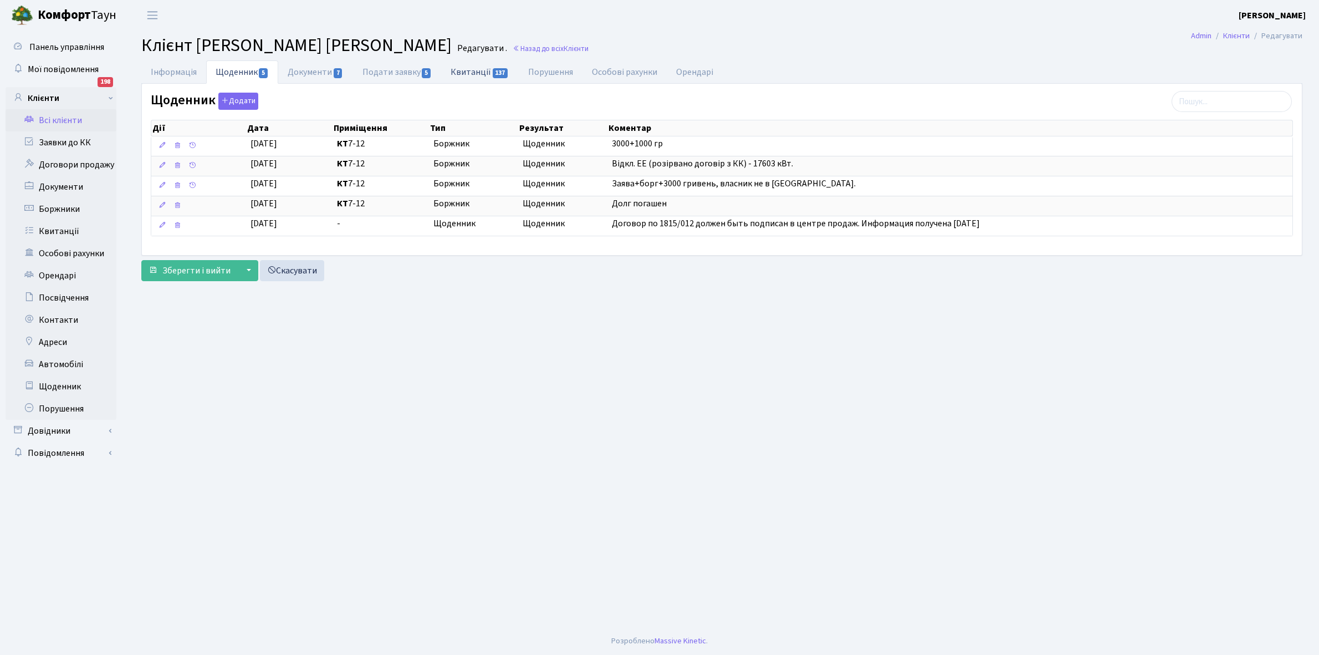
click at [466, 67] on link "Квитанції 137" at bounding box center [479, 71] width 77 height 23
select select "25"
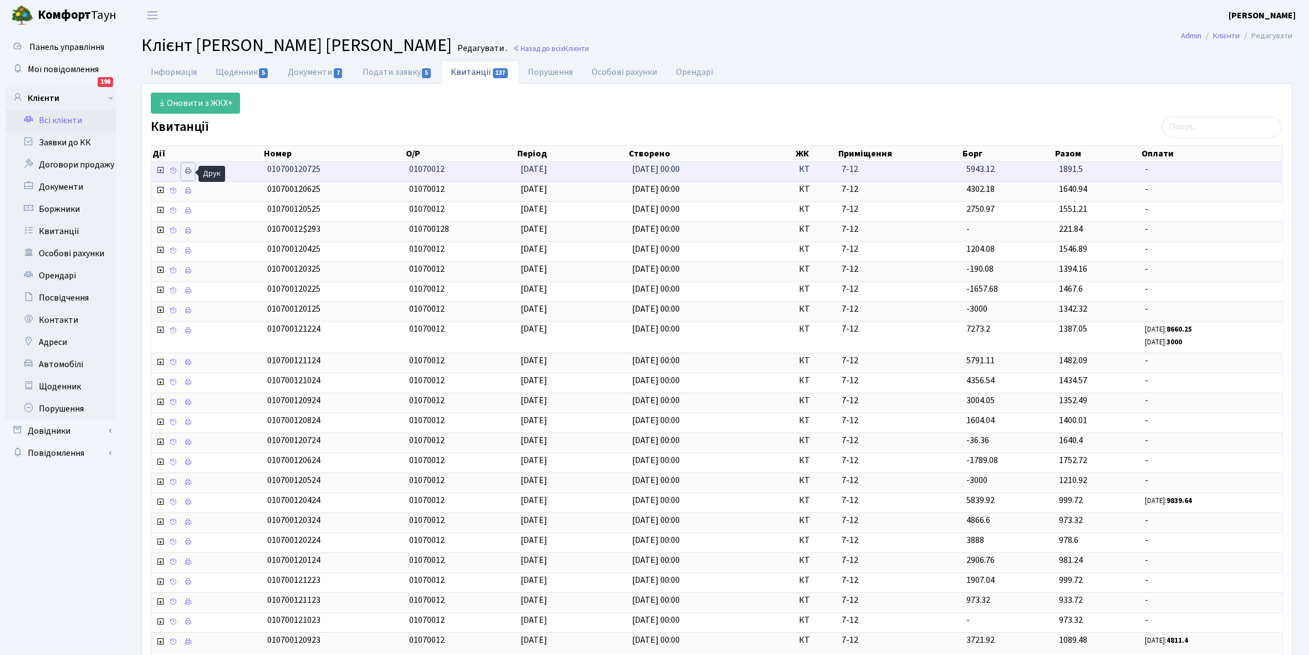
click at [186, 169] on icon at bounding box center [188, 171] width 8 height 8
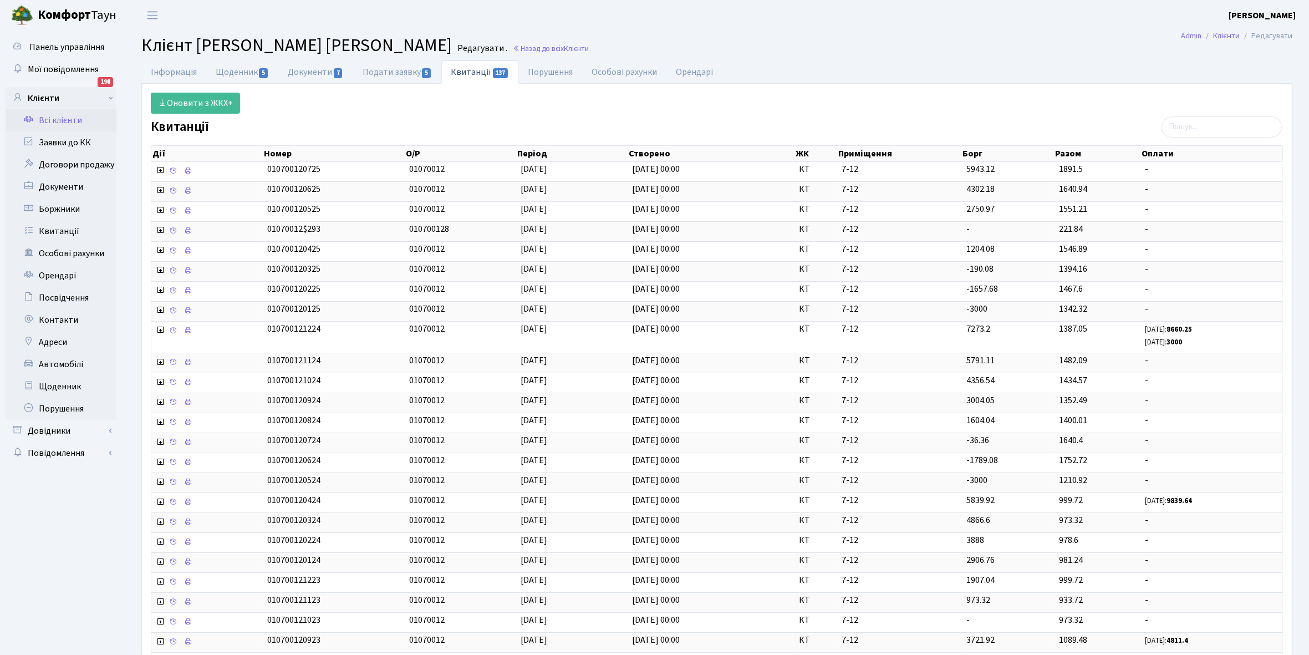
click at [78, 117] on link "Всі клієнти" at bounding box center [61, 120] width 111 height 22
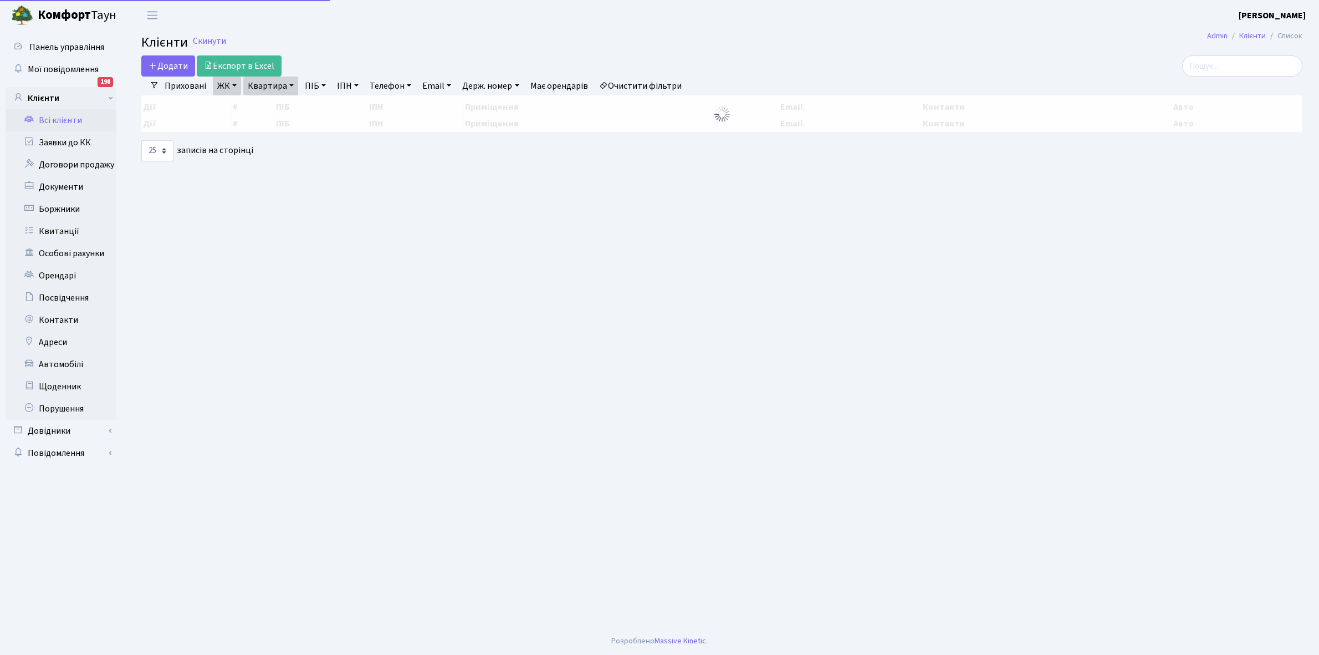
select select "25"
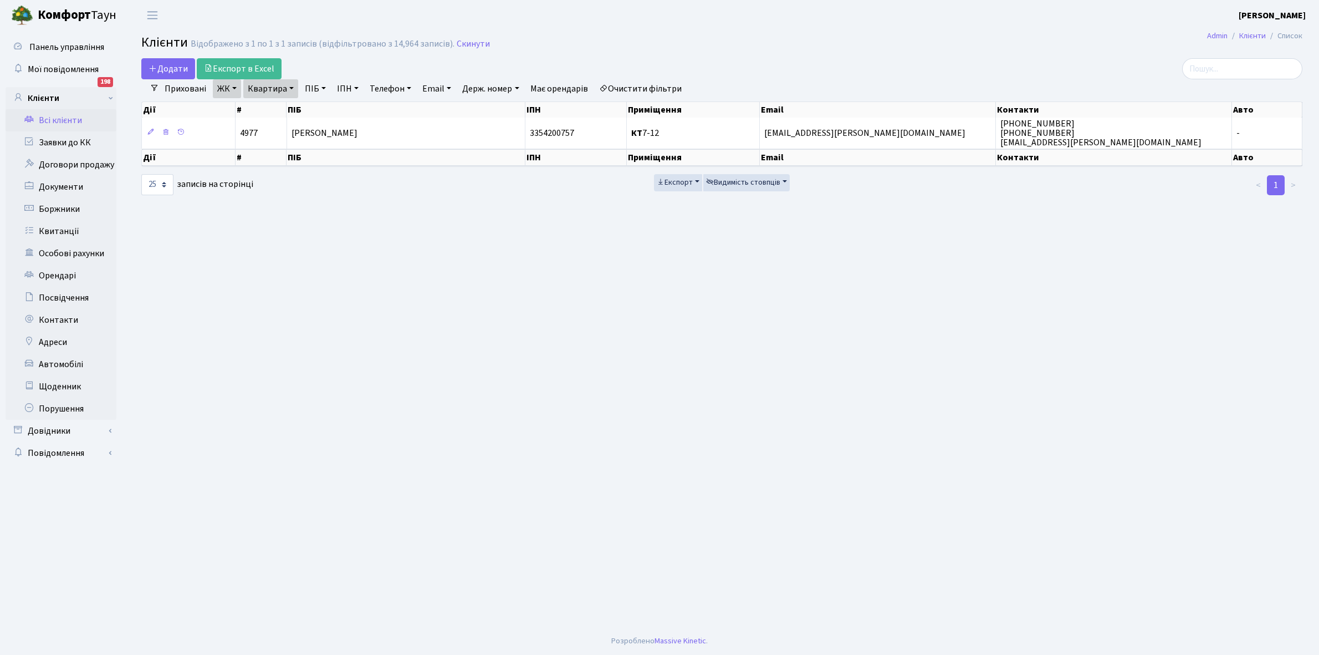
click at [291, 87] on link "Квартира" at bounding box center [270, 88] width 55 height 19
click at [284, 111] on input "7-12" at bounding box center [276, 110] width 65 height 21
type input "7-13"
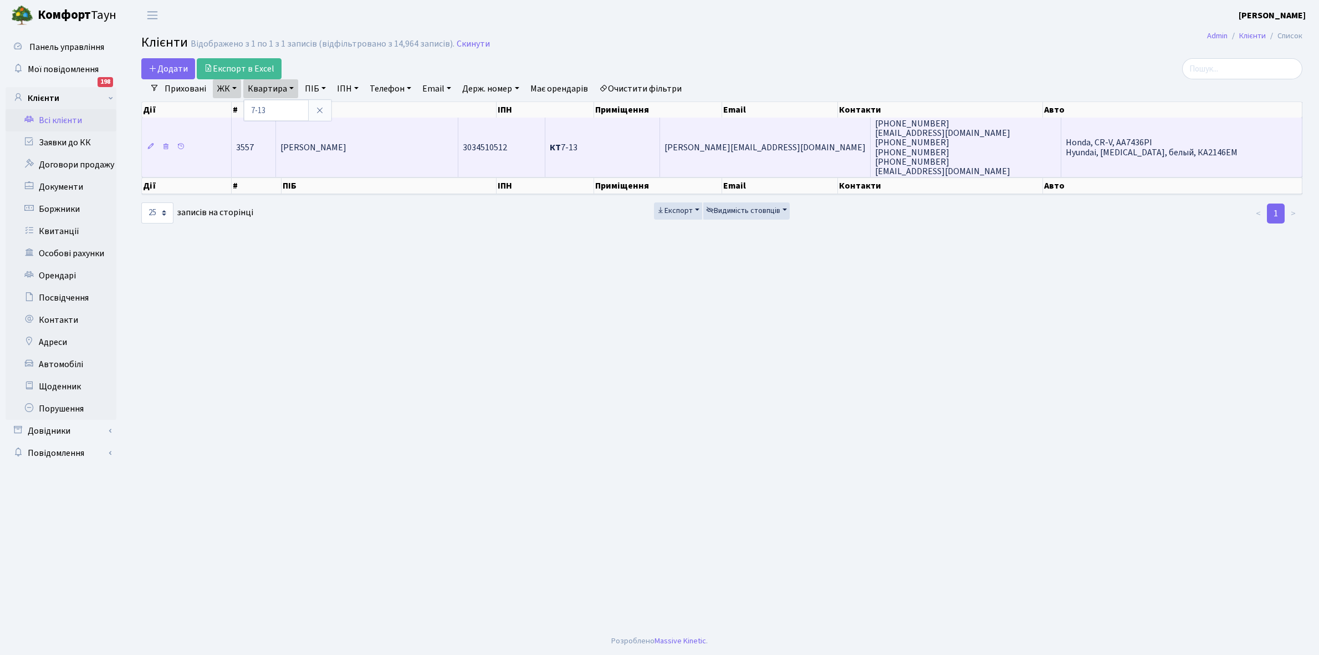
click at [381, 158] on td "[PERSON_NAME]" at bounding box center [367, 146] width 182 height 59
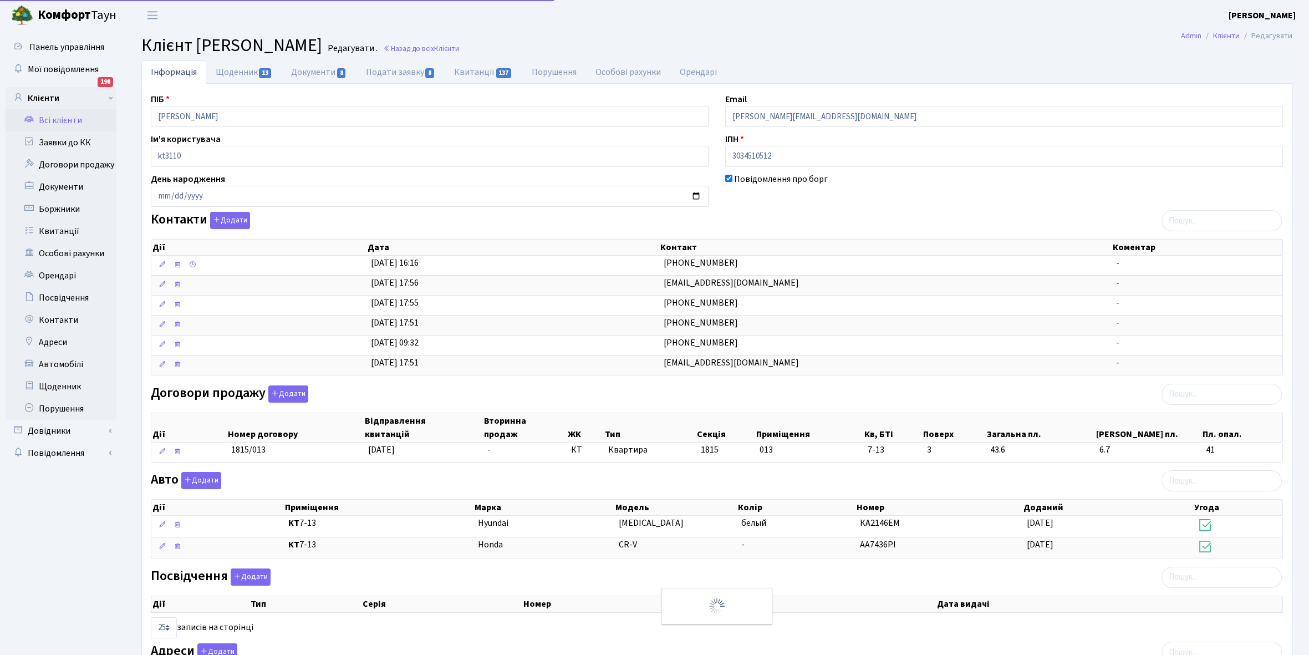
select select "25"
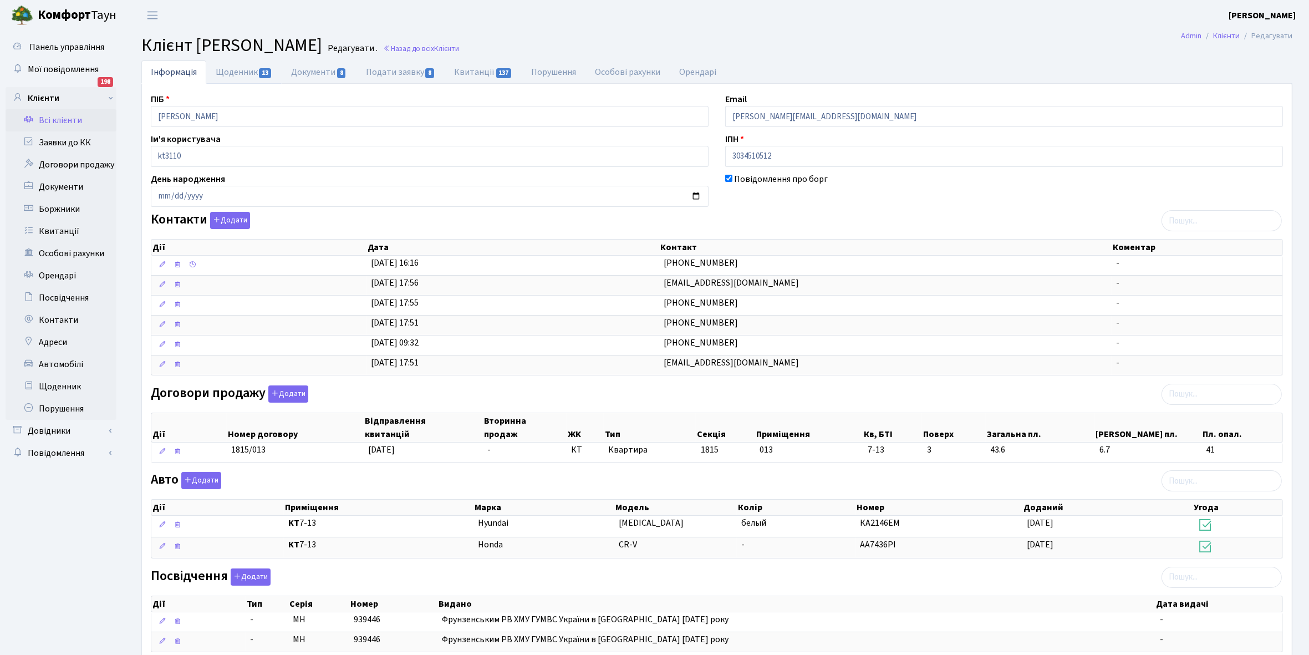
click at [233, 75] on link "Щоденник 13" at bounding box center [243, 71] width 75 height 23
select select "25"
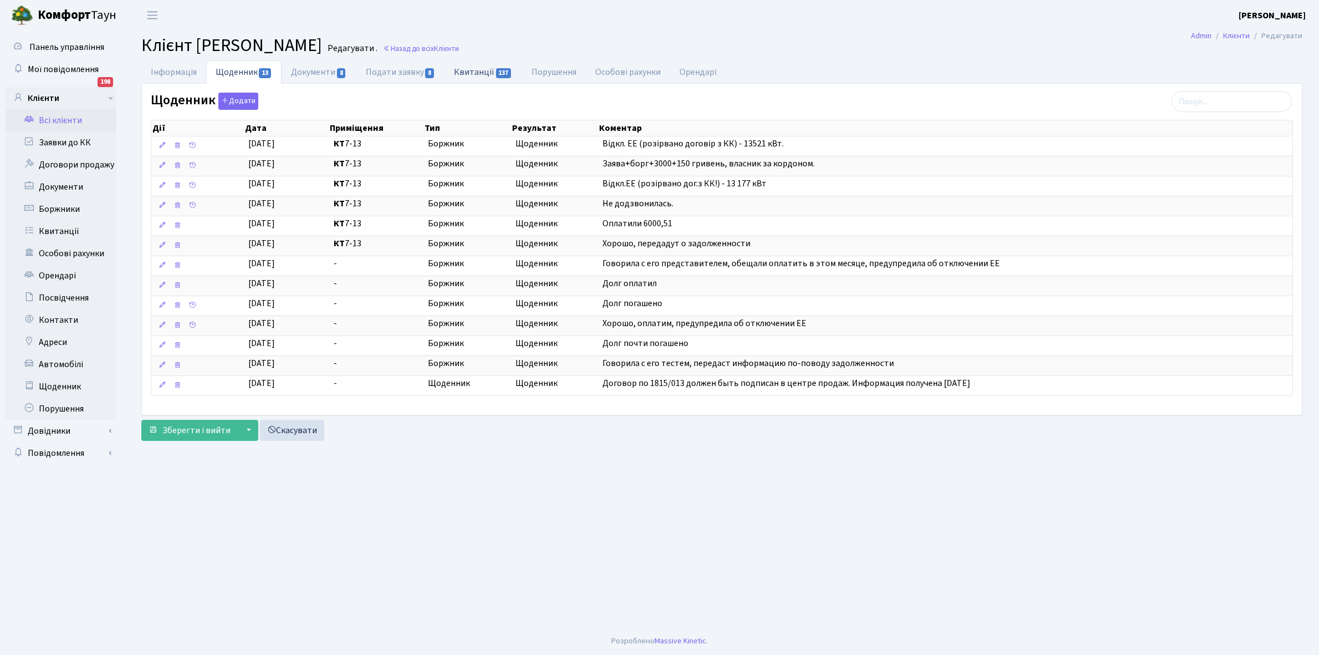
click at [461, 67] on link "Квитанції 137" at bounding box center [482, 71] width 77 height 23
select select "25"
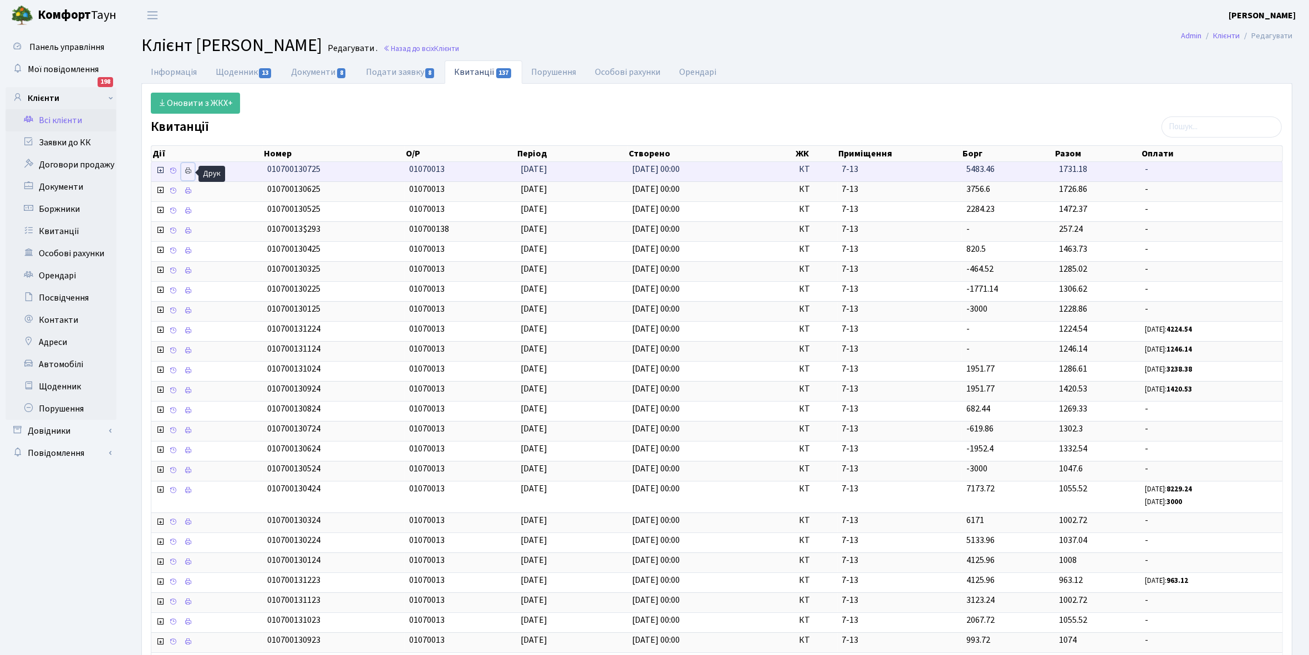
click at [187, 176] on link at bounding box center [187, 171] width 13 height 17
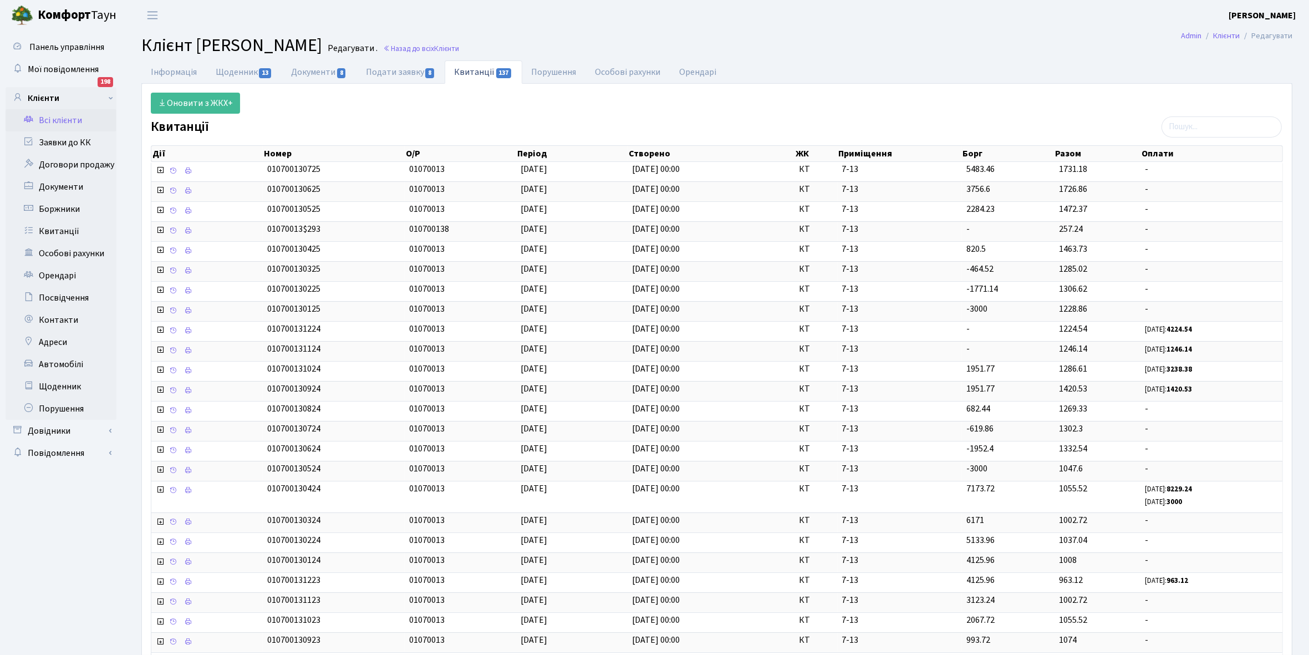
click at [62, 127] on link "Всі клієнти" at bounding box center [61, 120] width 111 height 22
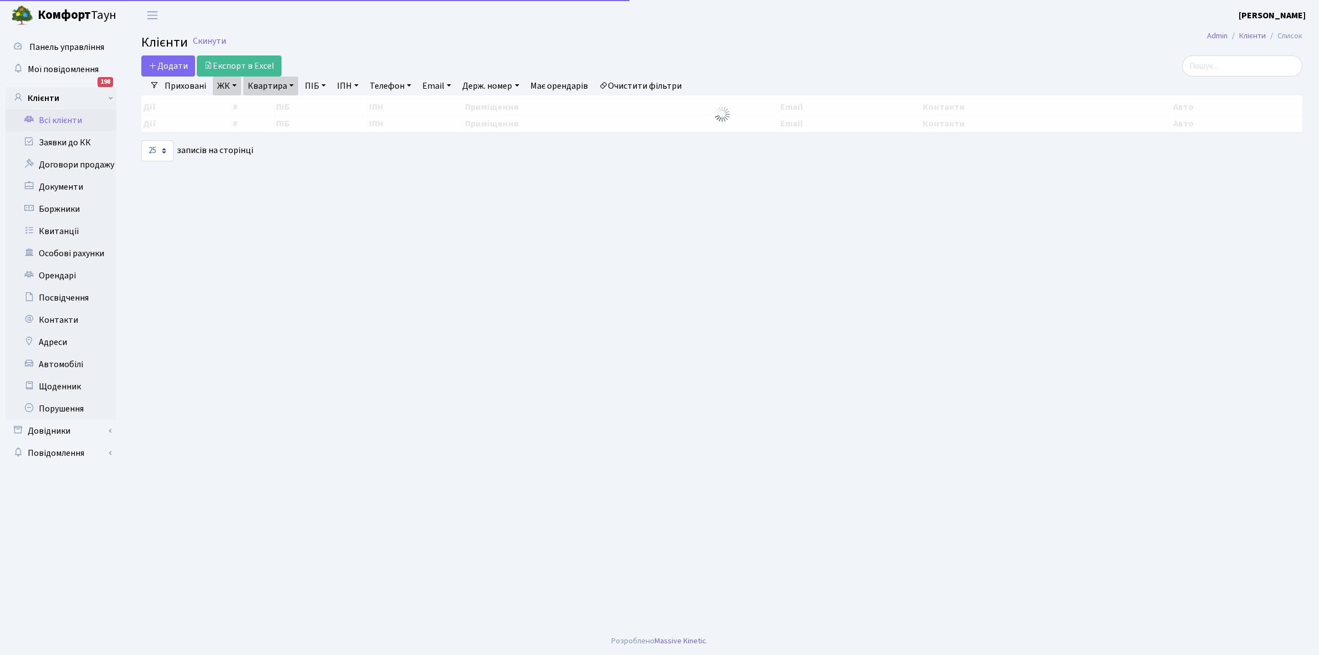
select select "25"
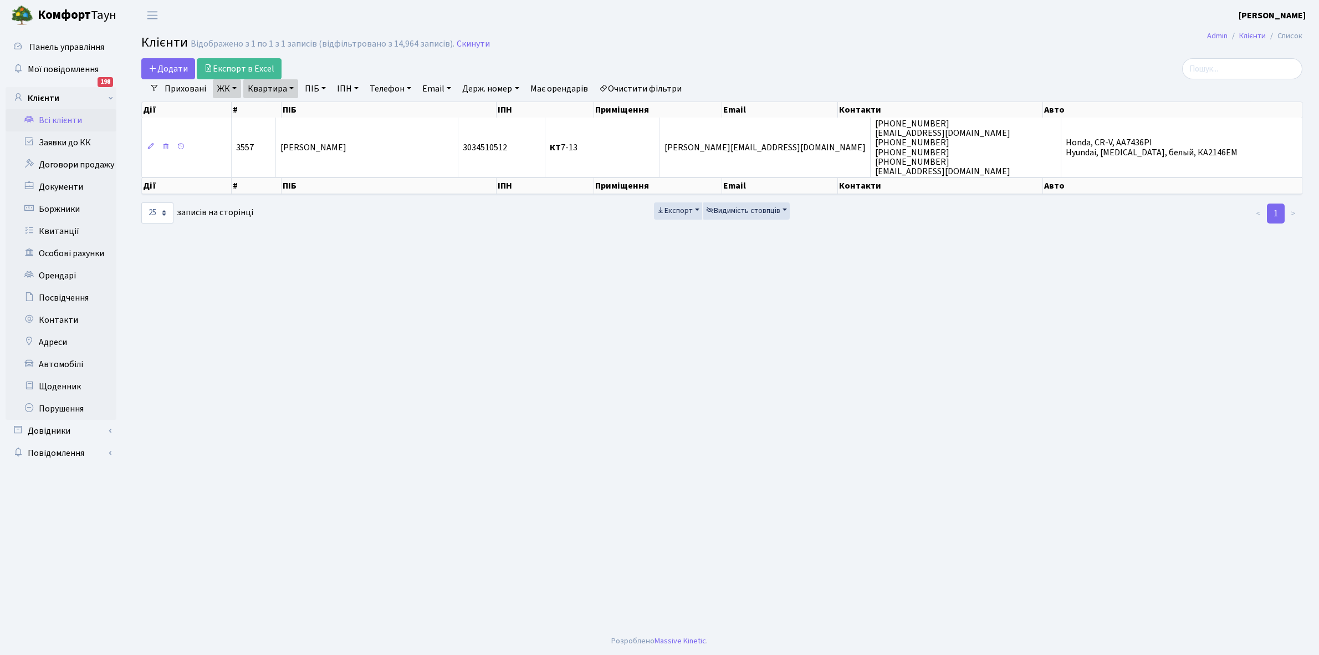
click at [292, 88] on link "Квартира" at bounding box center [270, 88] width 55 height 19
click at [287, 108] on input "7-13" at bounding box center [276, 110] width 65 height 21
type input "7-20"
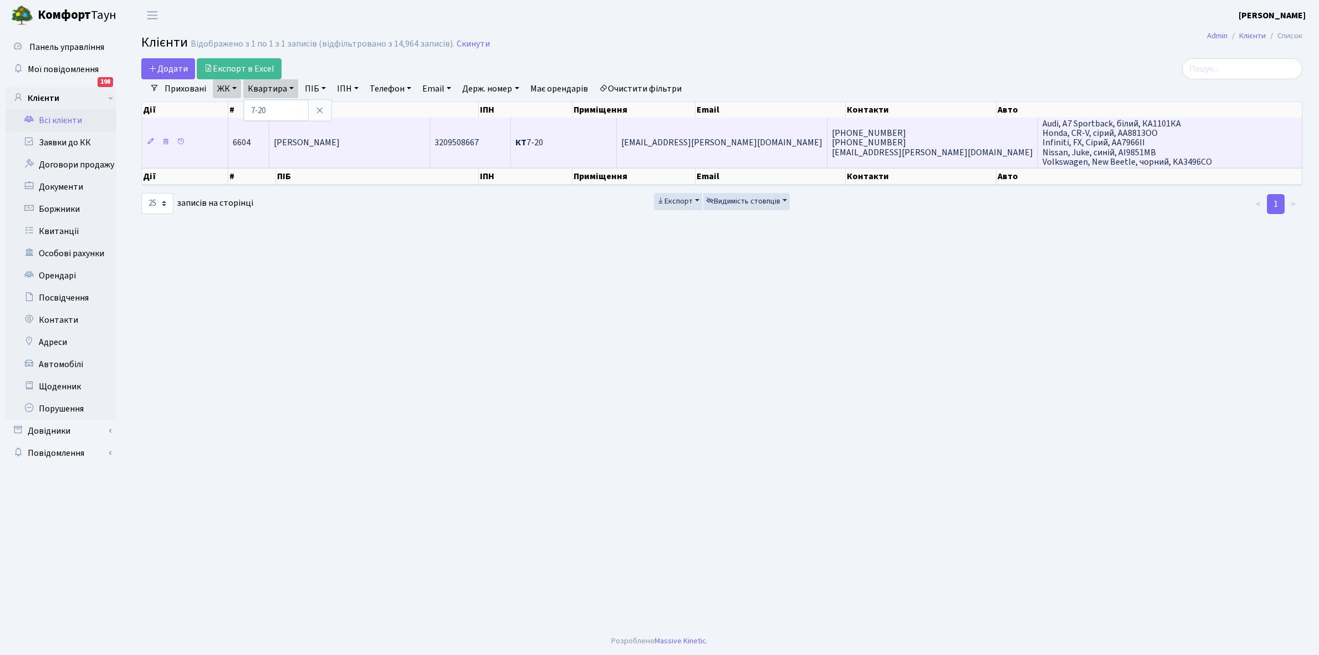
click at [411, 137] on td "[PERSON_NAME]" at bounding box center [349, 142] width 161 height 50
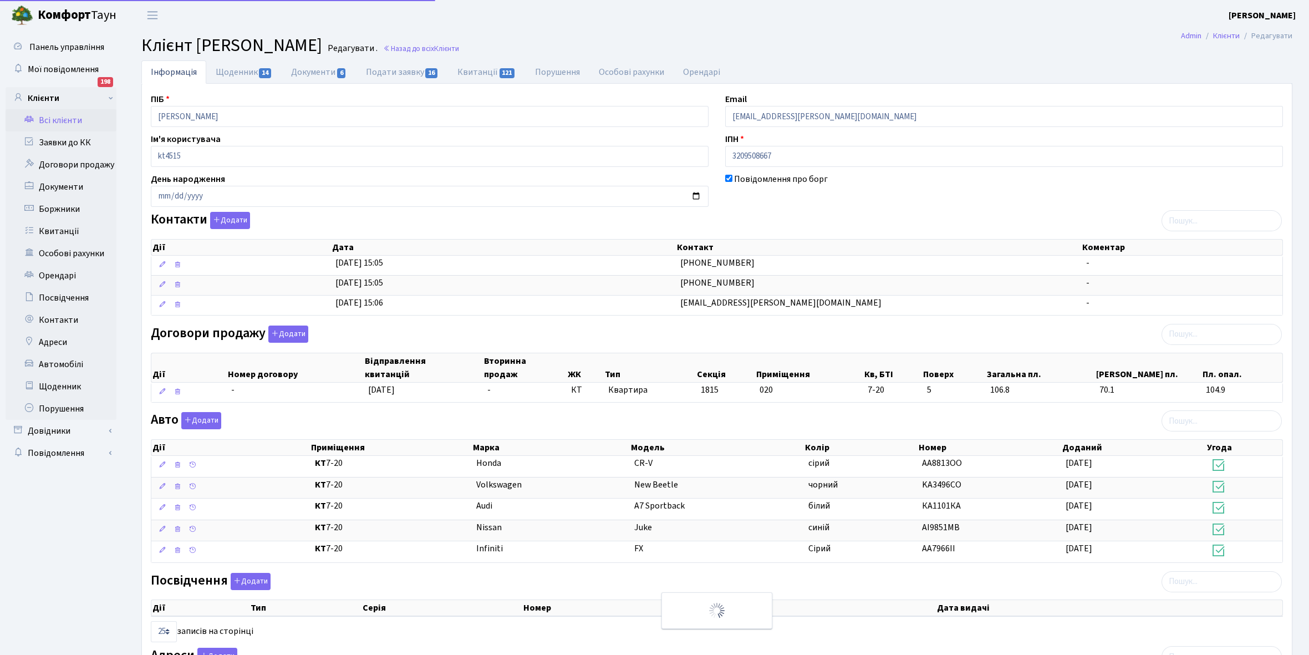
select select "25"
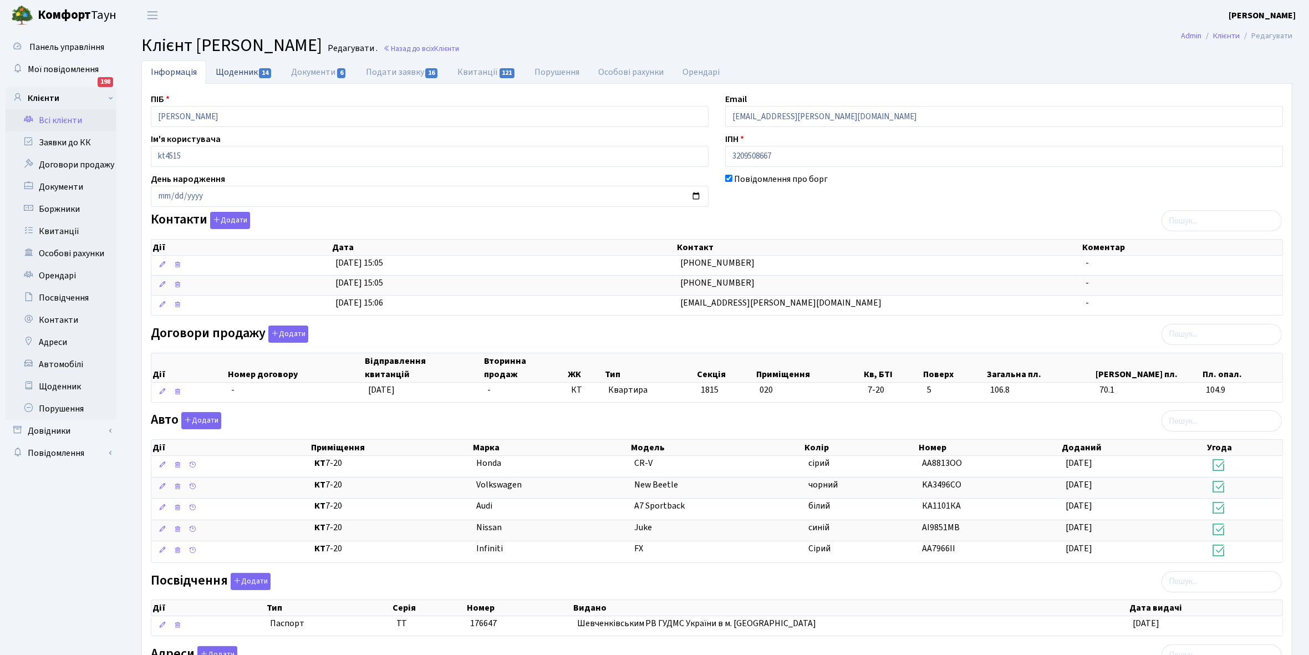
click at [225, 73] on link "Щоденник 14" at bounding box center [243, 71] width 75 height 23
select select "25"
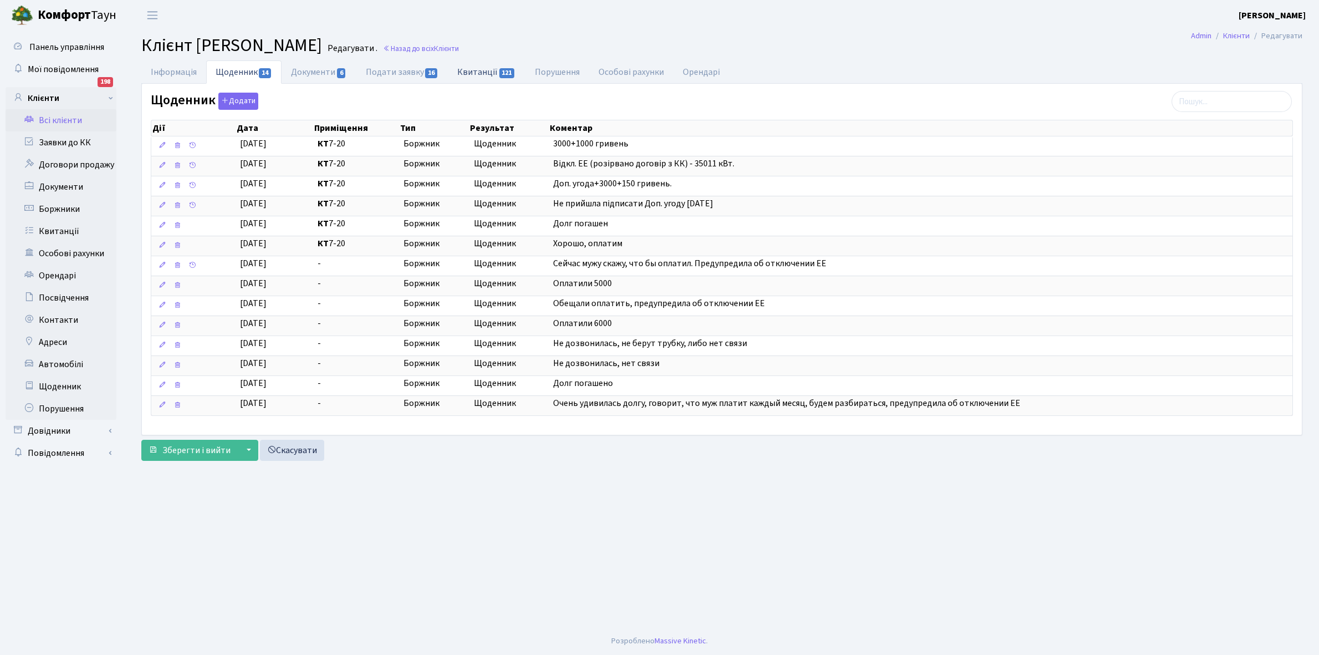
click at [483, 71] on link "Квитанції 121" at bounding box center [486, 71] width 77 height 23
select select "25"
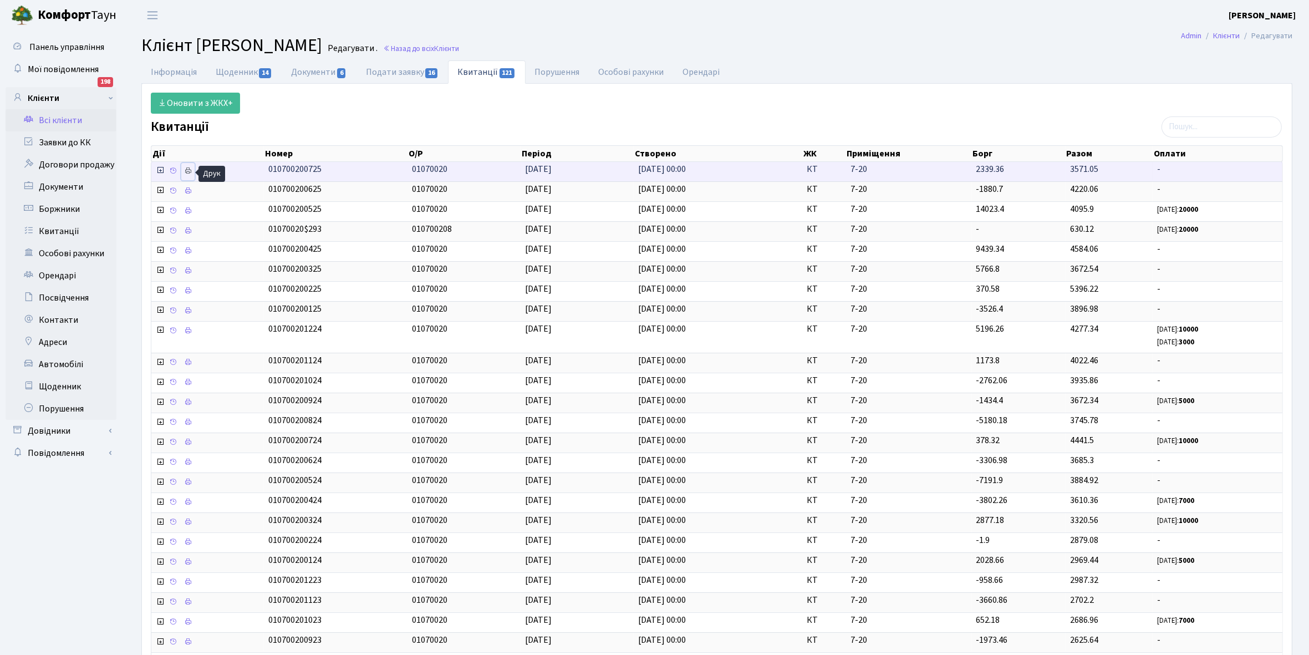
click at [191, 170] on icon at bounding box center [188, 171] width 8 height 8
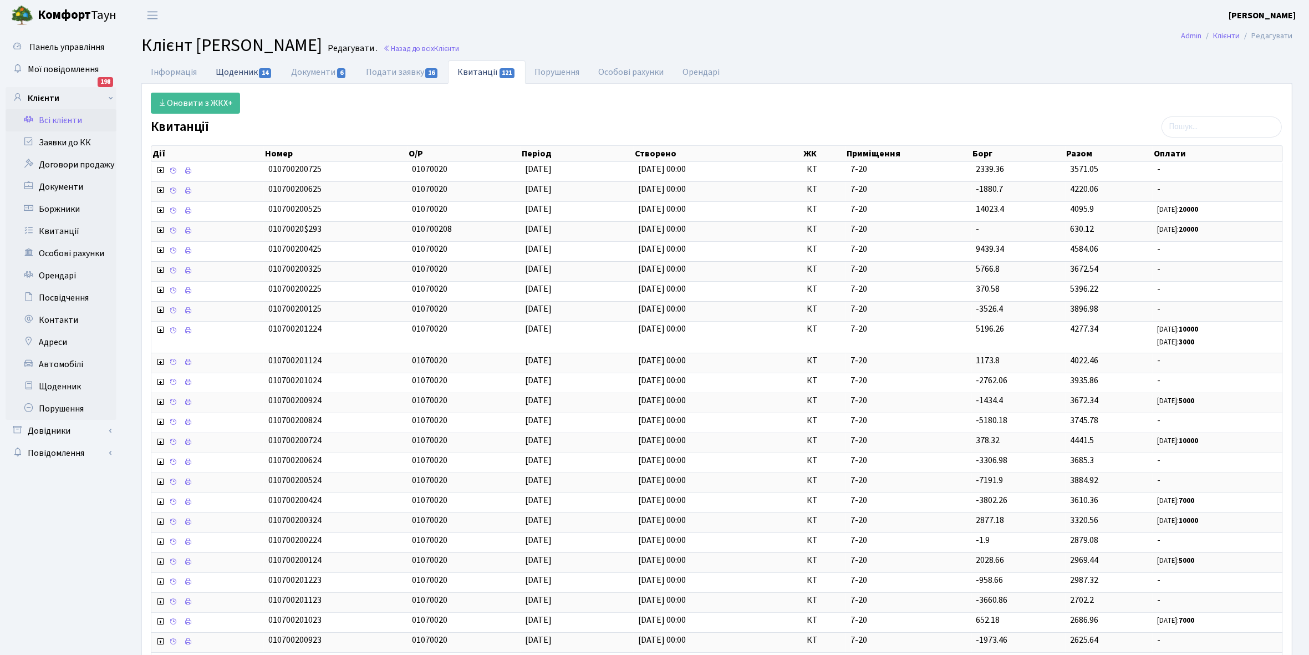
click at [226, 72] on link "Щоденник 14" at bounding box center [243, 71] width 75 height 23
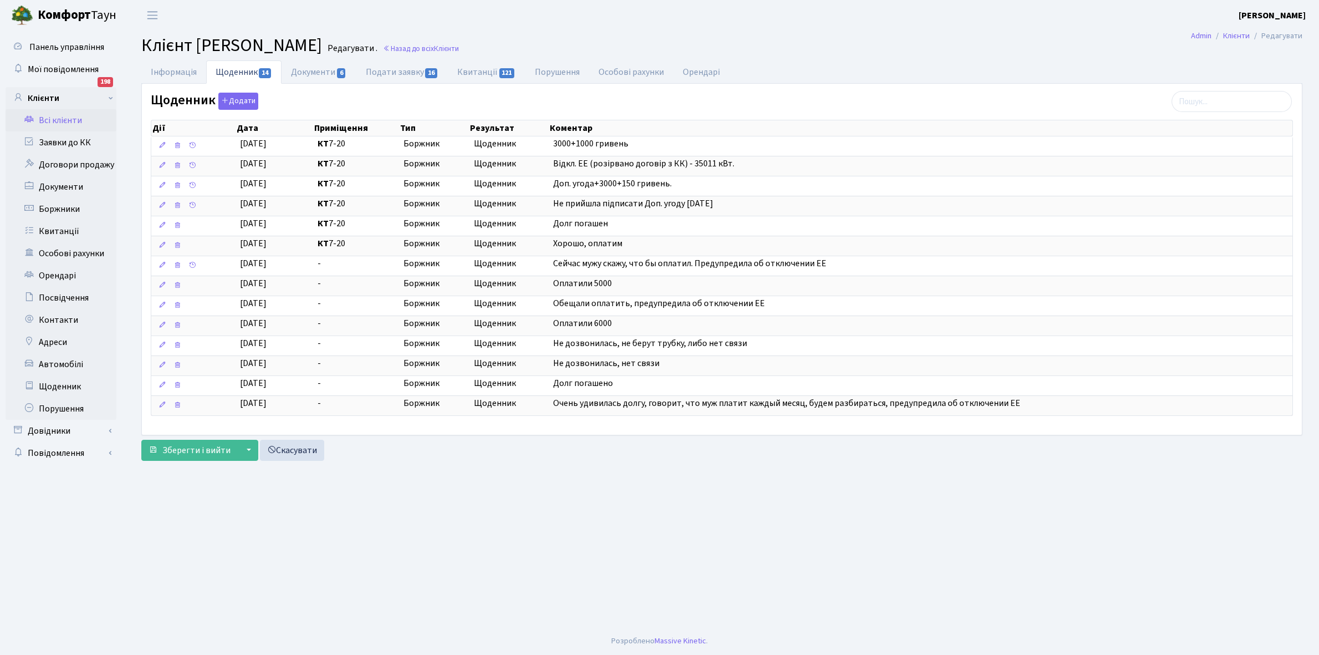
click at [59, 117] on link "Всі клієнти" at bounding box center [61, 120] width 111 height 22
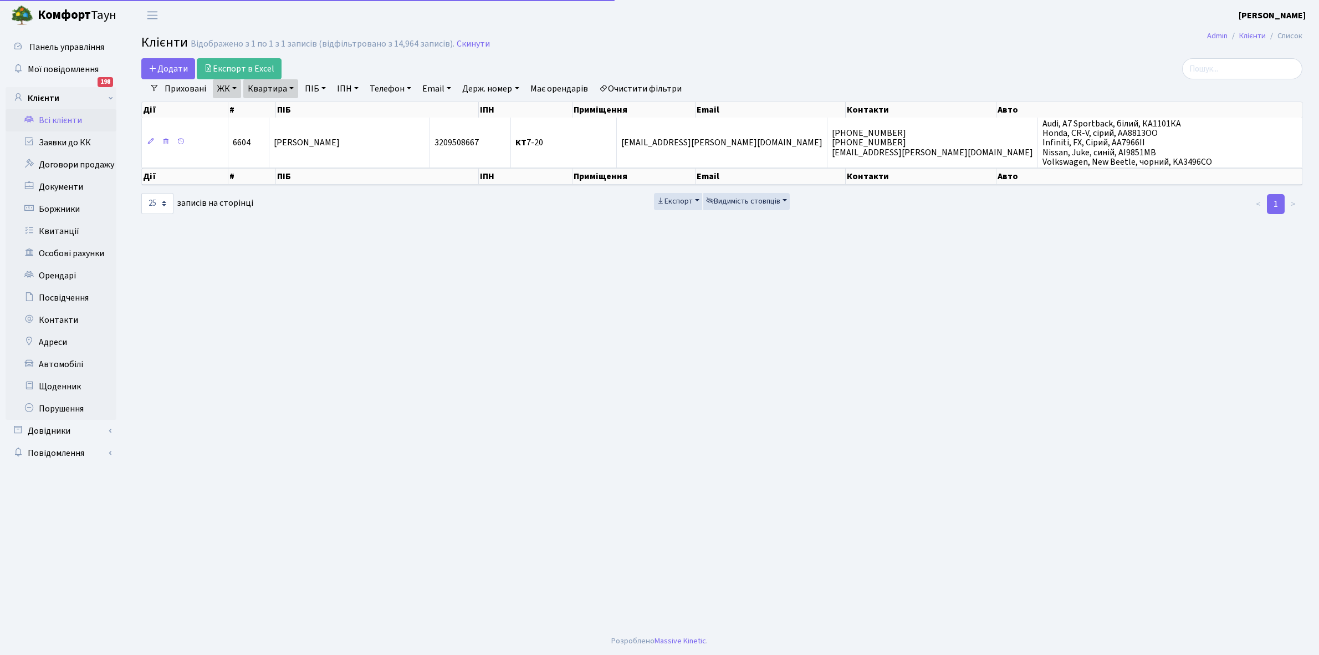
select select "25"
click at [289, 87] on link "Квартира" at bounding box center [270, 88] width 55 height 19
click at [284, 104] on input "7-20" at bounding box center [276, 110] width 65 height 21
type input "7-111"
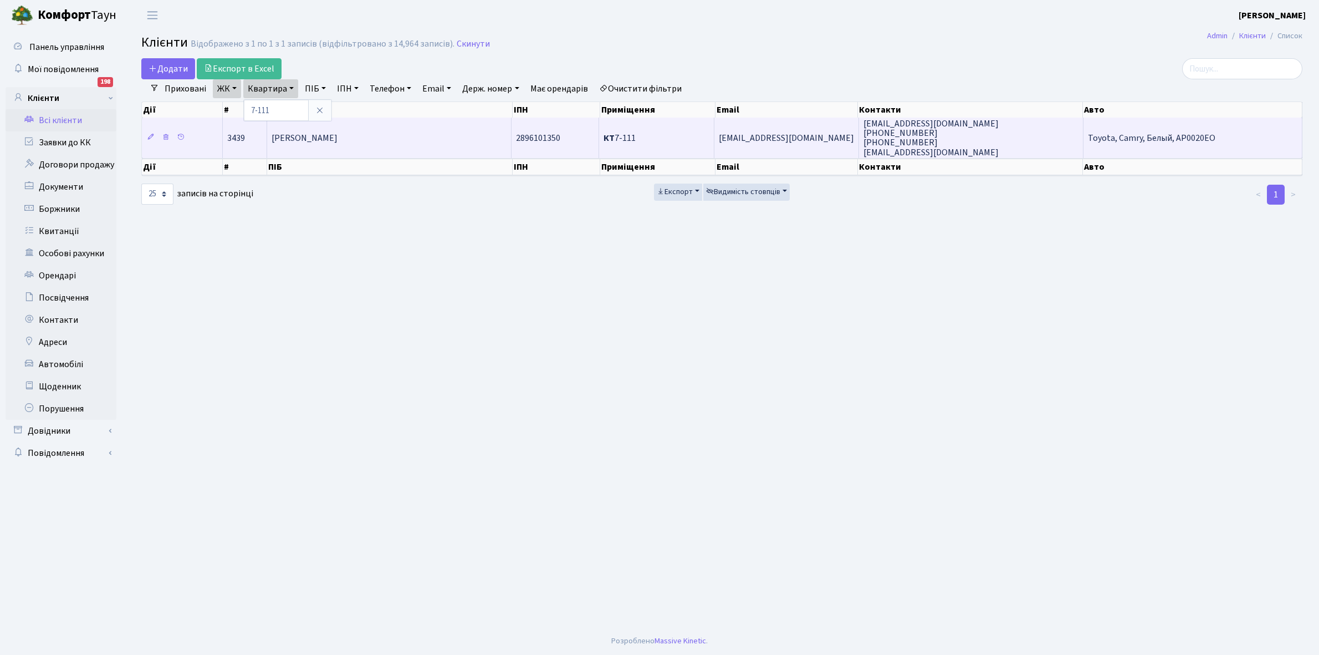
click at [338, 133] on span "[PERSON_NAME]" at bounding box center [305, 138] width 66 height 12
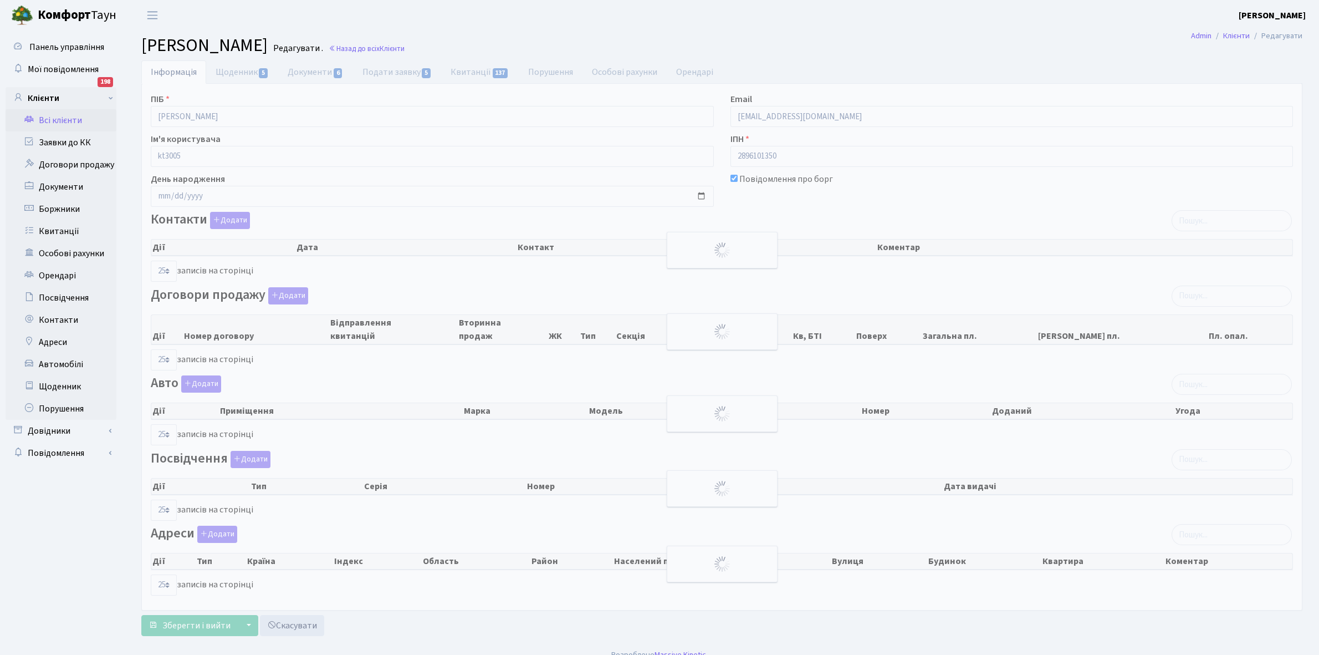
select select "25"
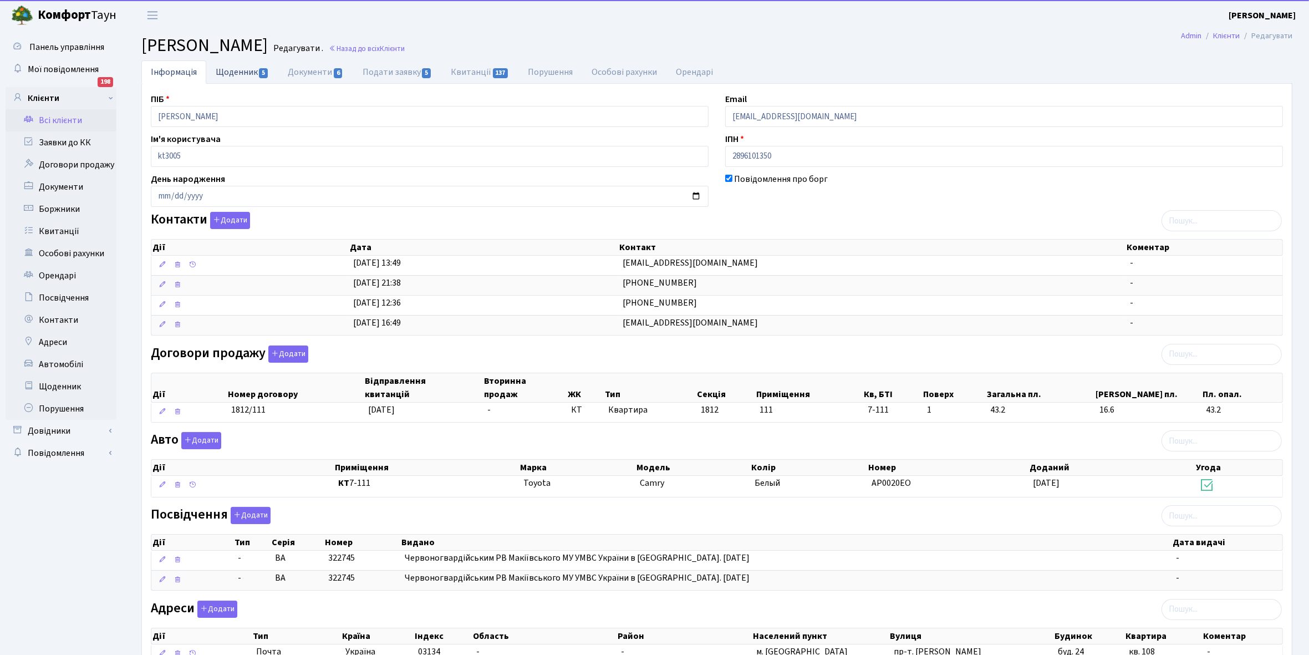
click at [229, 69] on link "Щоденник 5" at bounding box center [242, 71] width 72 height 23
select select "25"
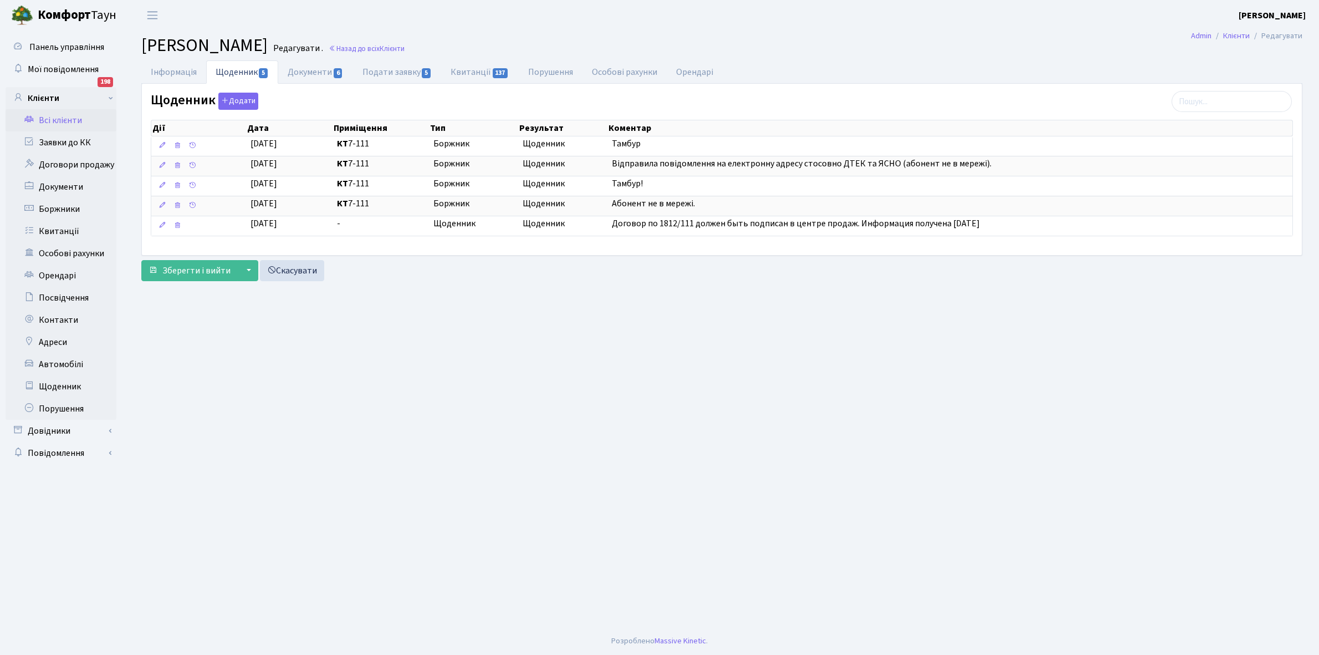
click at [59, 116] on link "Всі клієнти" at bounding box center [61, 120] width 111 height 22
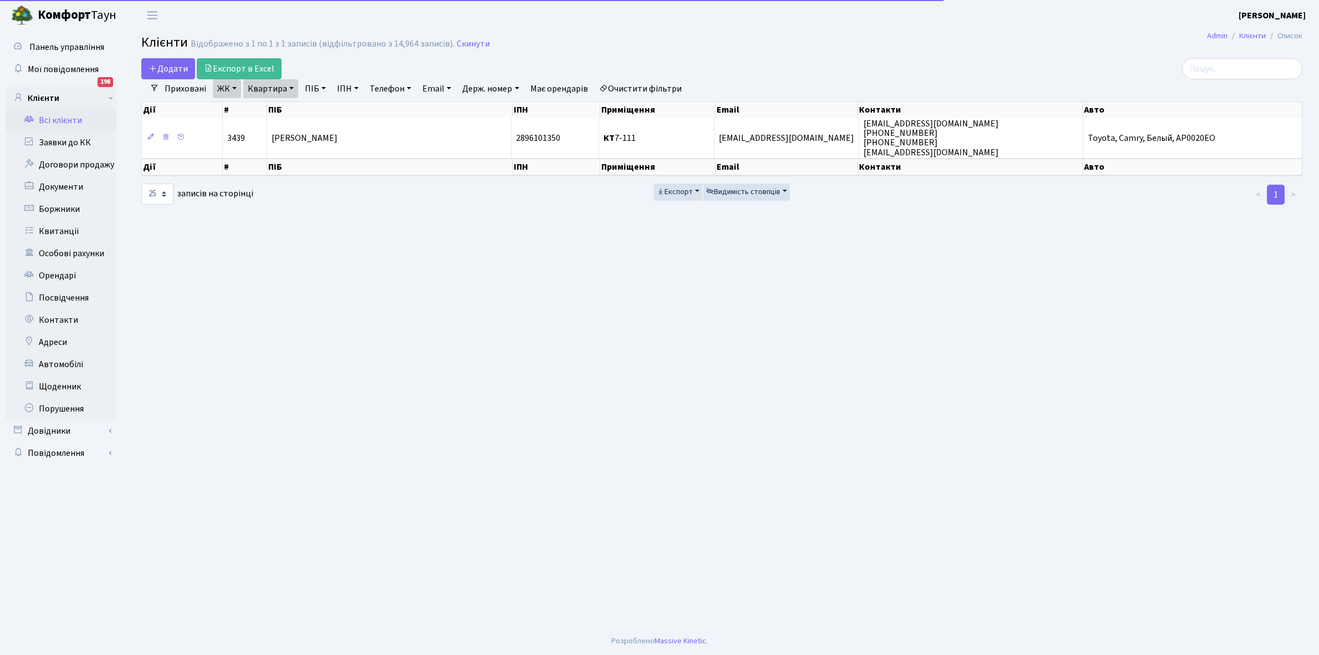
select select "25"
click at [291, 86] on link "Квартира" at bounding box center [270, 88] width 55 height 19
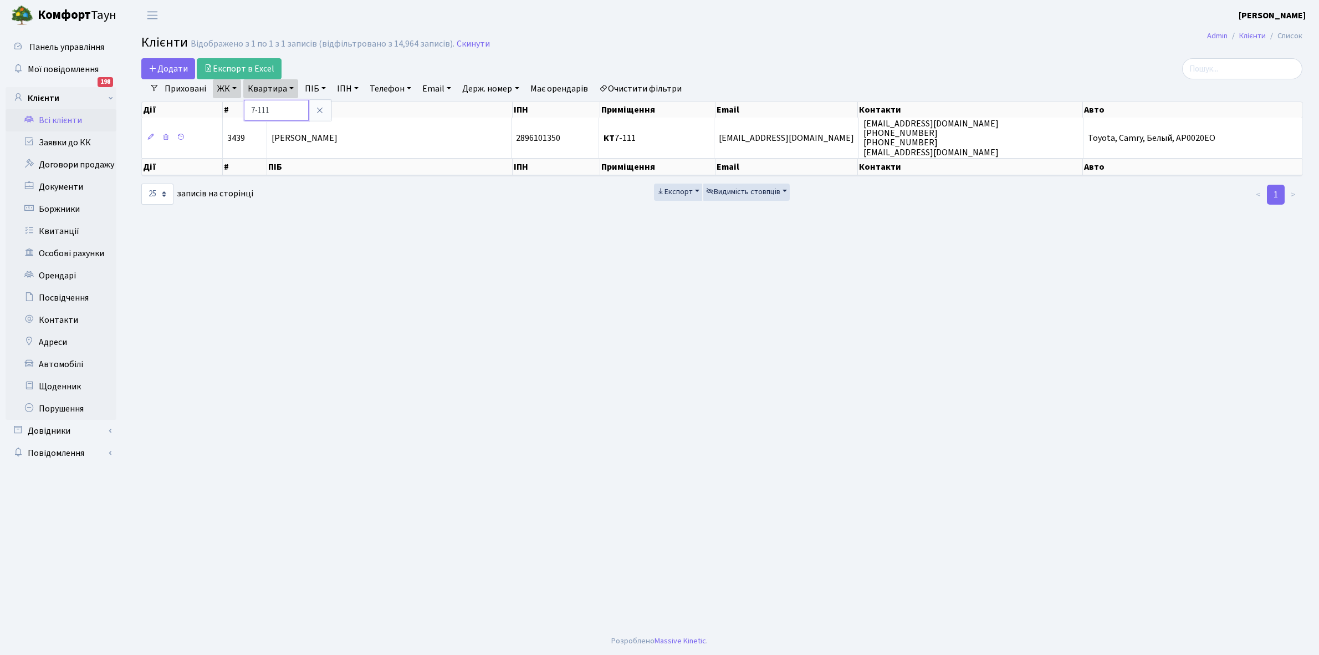
click at [288, 110] on input "7-111" at bounding box center [276, 110] width 65 height 21
type input "7-141"
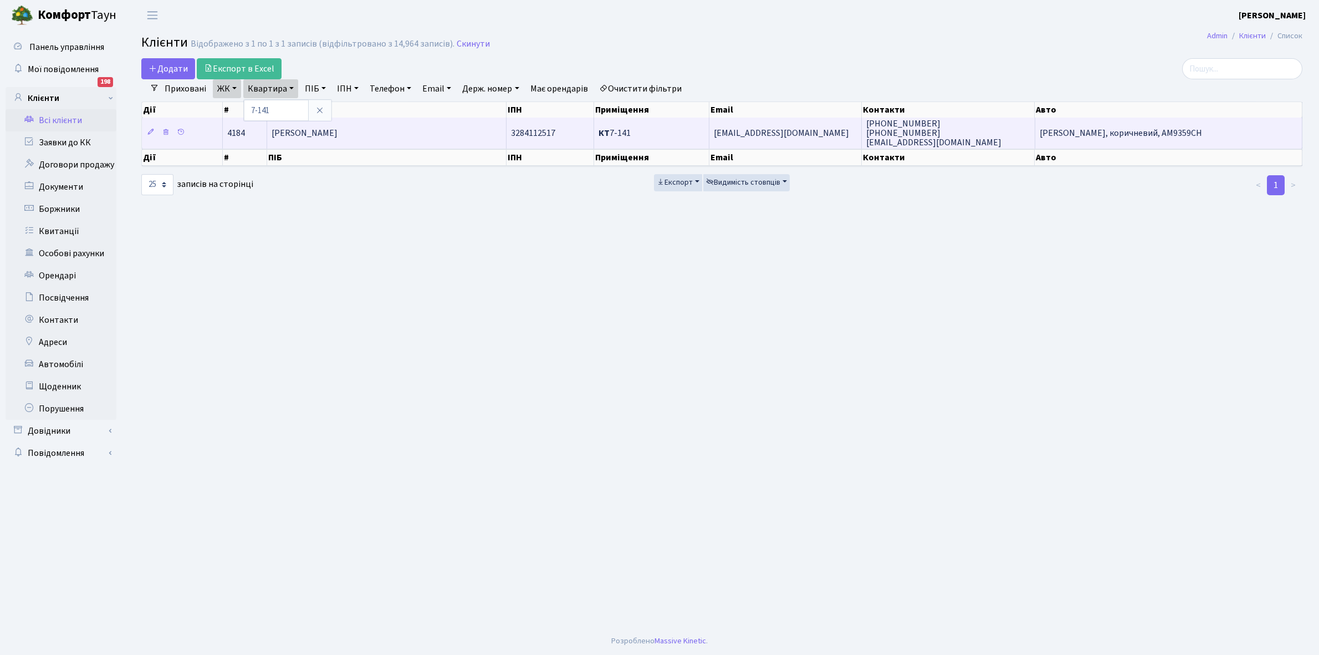
click at [338, 137] on span "[PERSON_NAME] [PERSON_NAME]" at bounding box center [305, 133] width 66 height 12
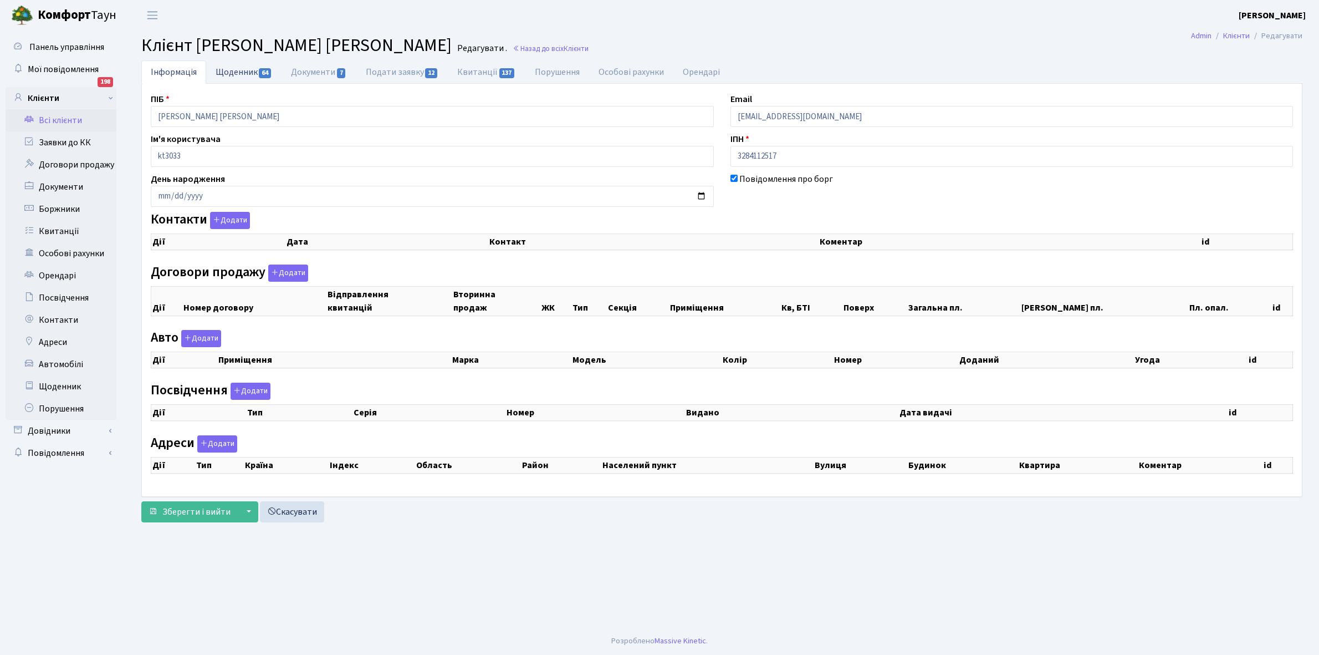
checkbox input "true"
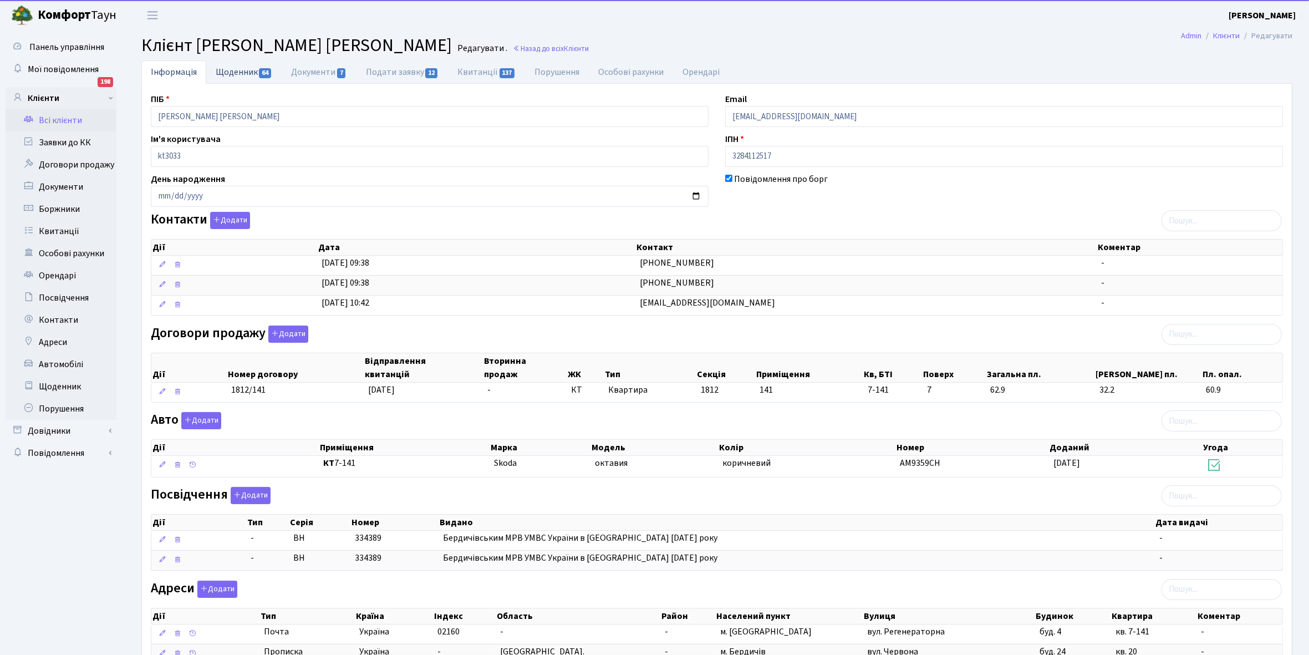
click at [229, 70] on link "Щоденник 64" at bounding box center [243, 71] width 75 height 23
select select "25"
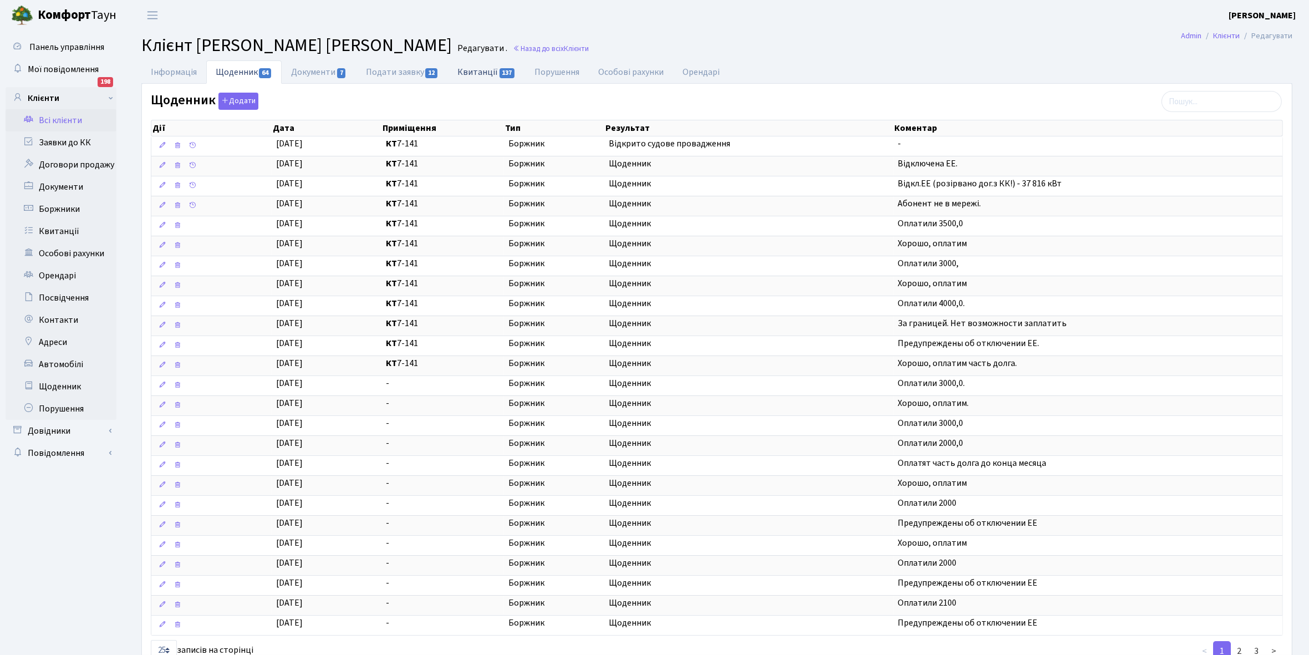
click at [479, 70] on link "Квитанції 137" at bounding box center [486, 71] width 77 height 23
select select "25"
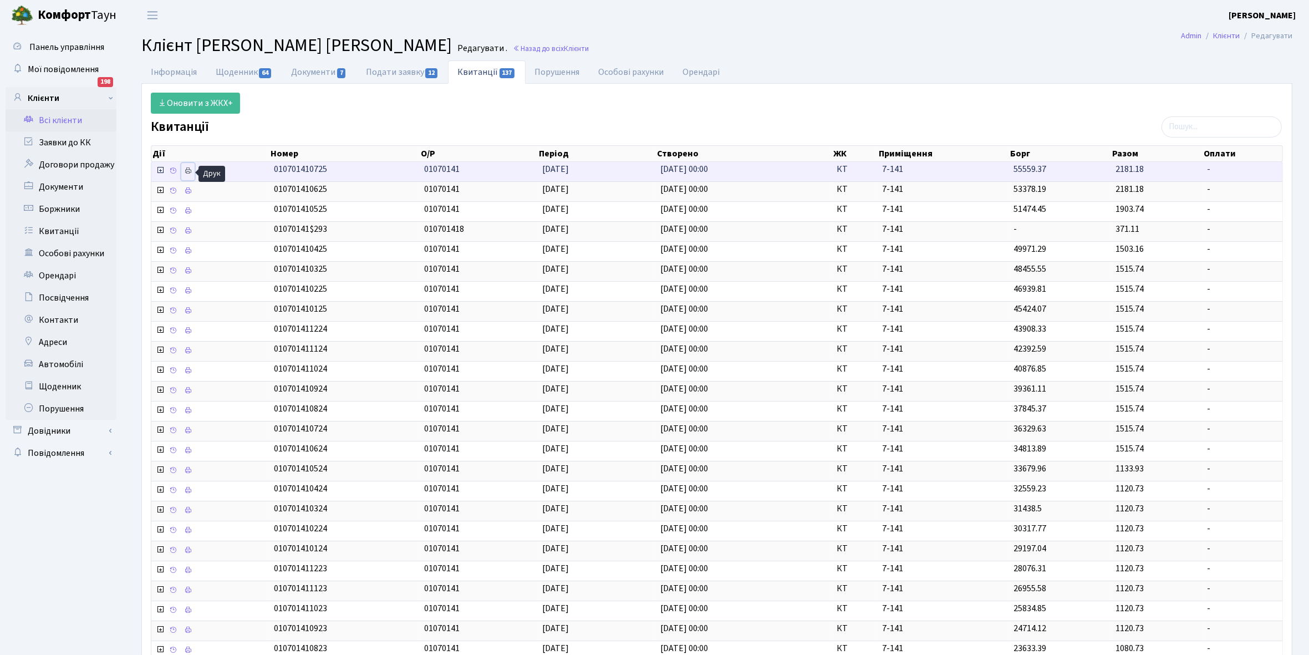
click at [184, 173] on icon at bounding box center [188, 171] width 8 height 8
click at [69, 116] on link "Всі клієнти" at bounding box center [61, 120] width 111 height 22
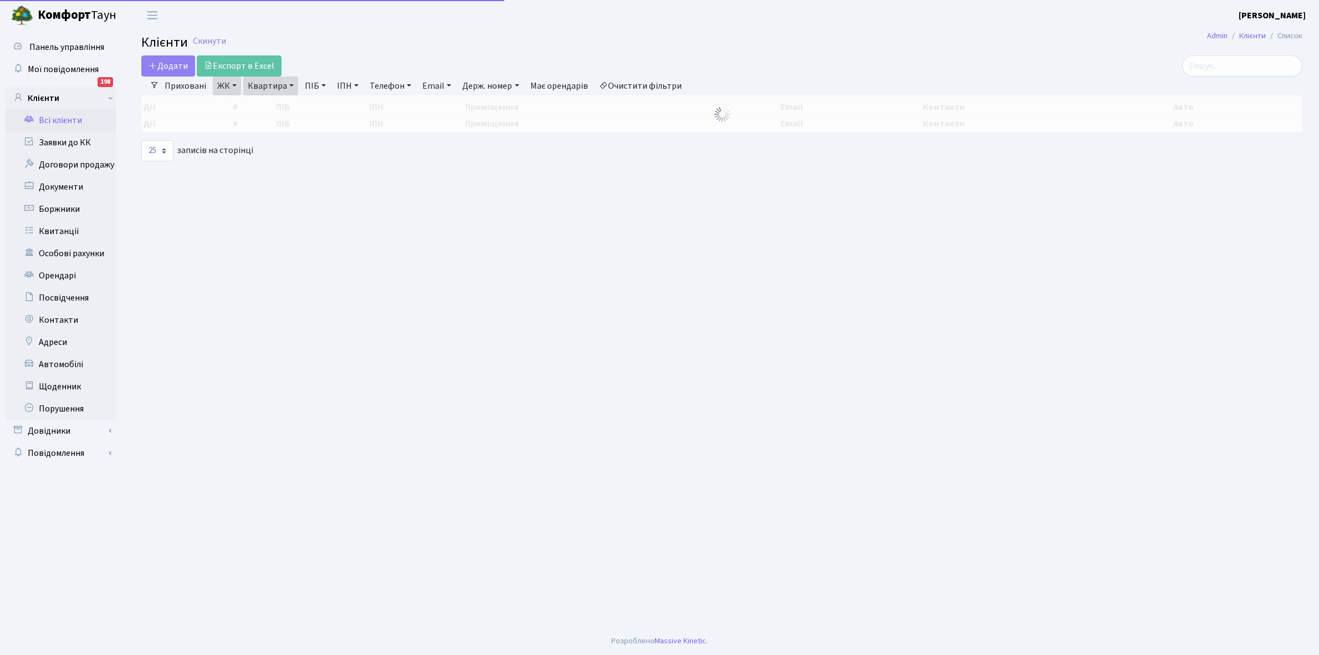
select select "25"
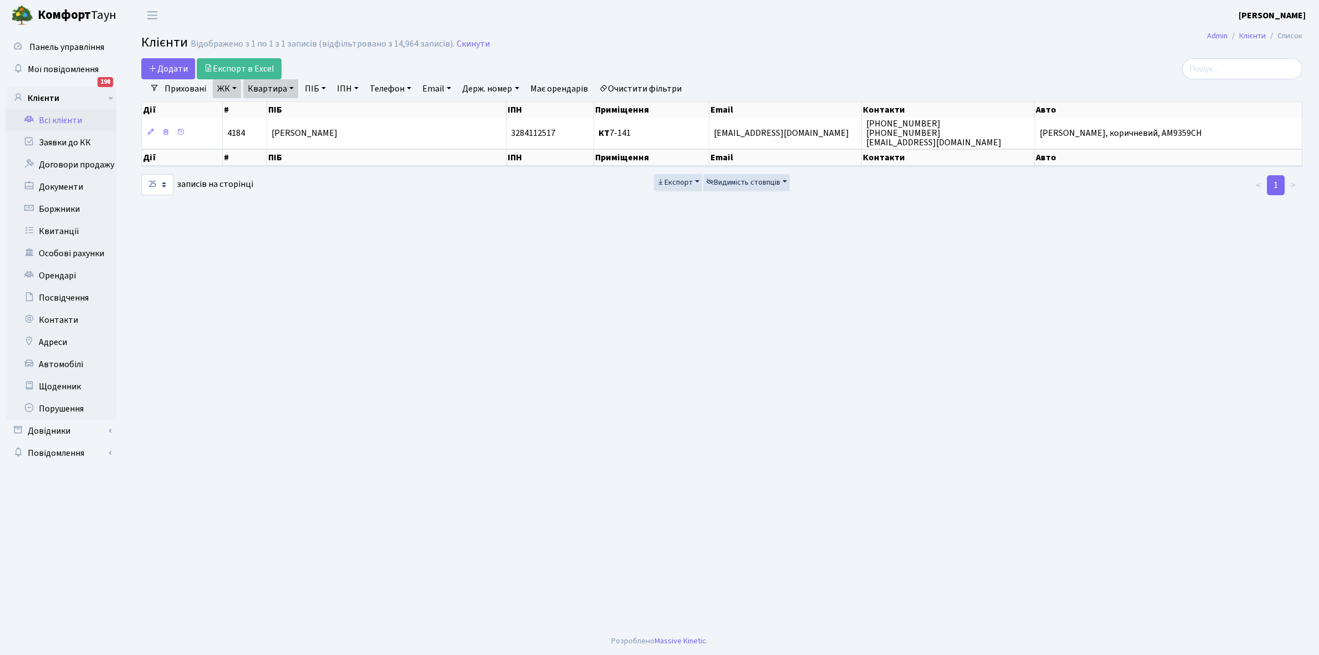
click at [292, 89] on link "Квартира" at bounding box center [270, 88] width 55 height 19
click at [284, 108] on input "7-141" at bounding box center [276, 110] width 65 height 21
type input "7-146"
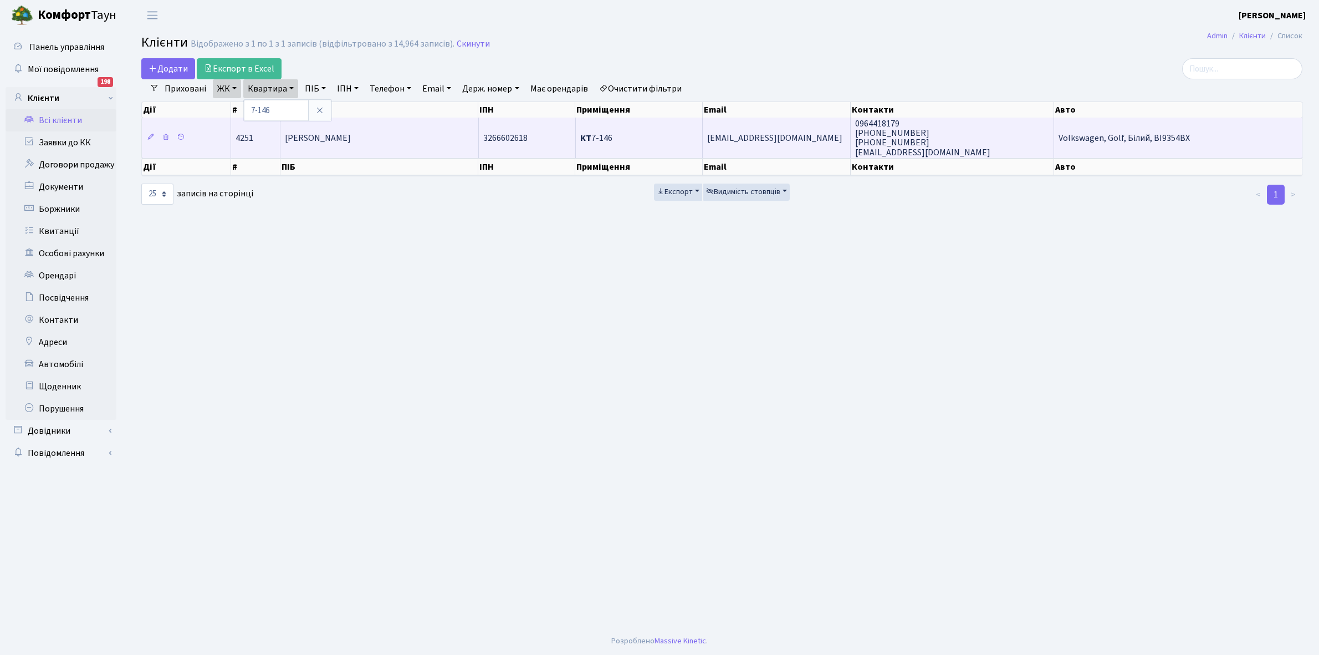
click at [392, 134] on td "[PERSON_NAME]" at bounding box center [379, 137] width 198 height 40
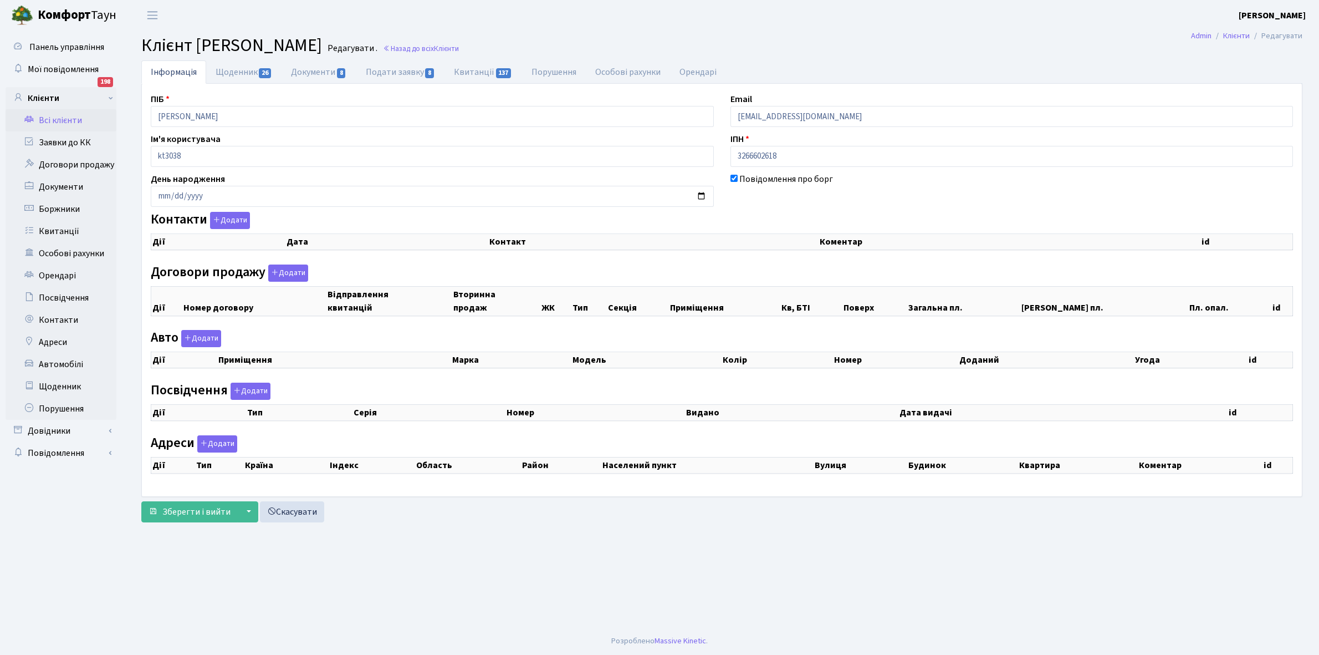
select select "25"
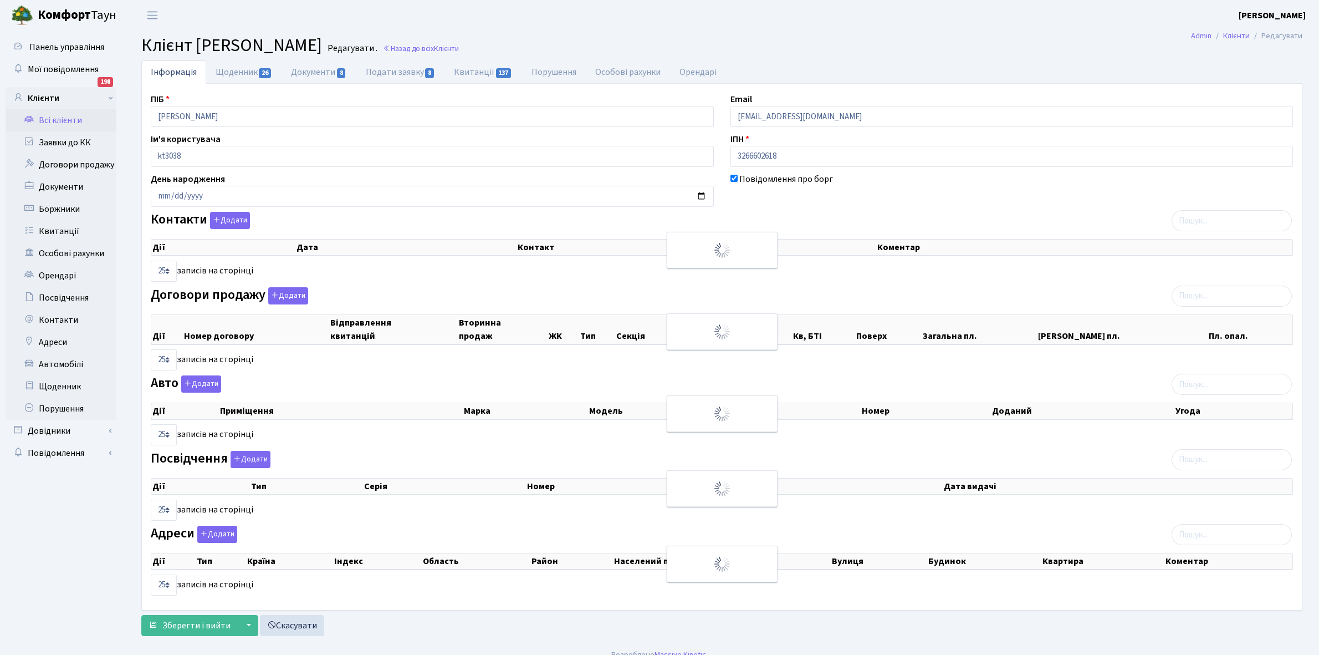
checkbox input "true"
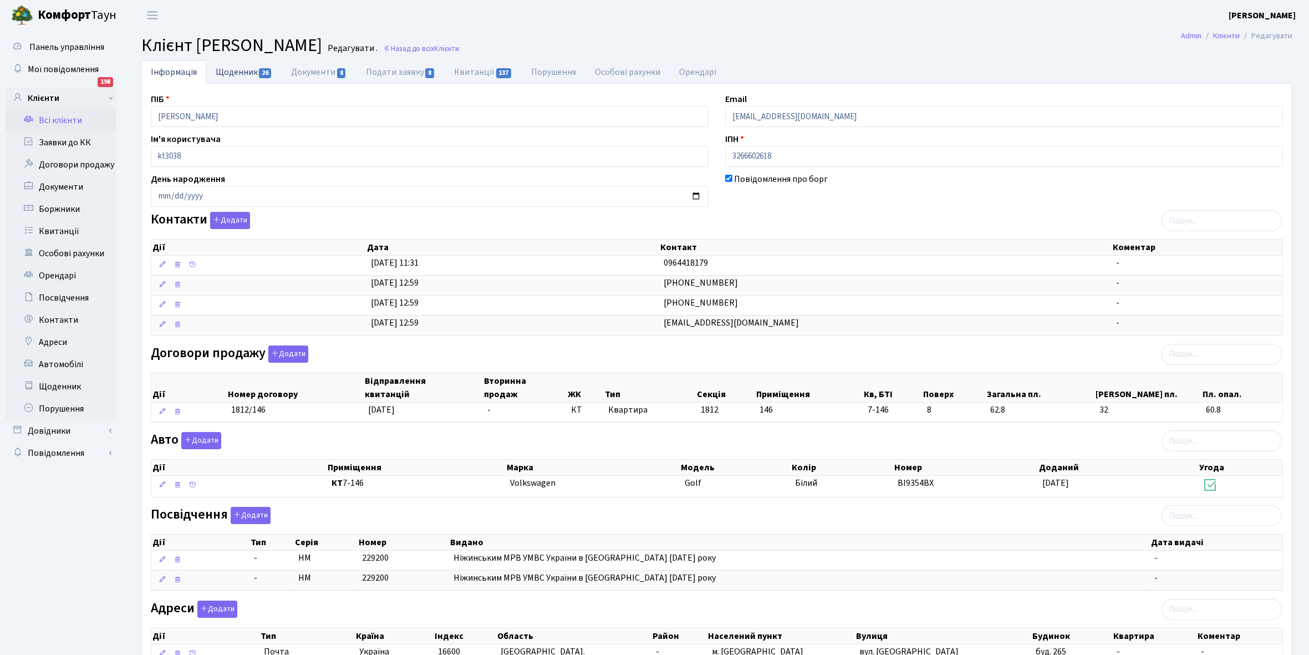
click at [236, 73] on link "Щоденник 26" at bounding box center [243, 71] width 75 height 23
select select "25"
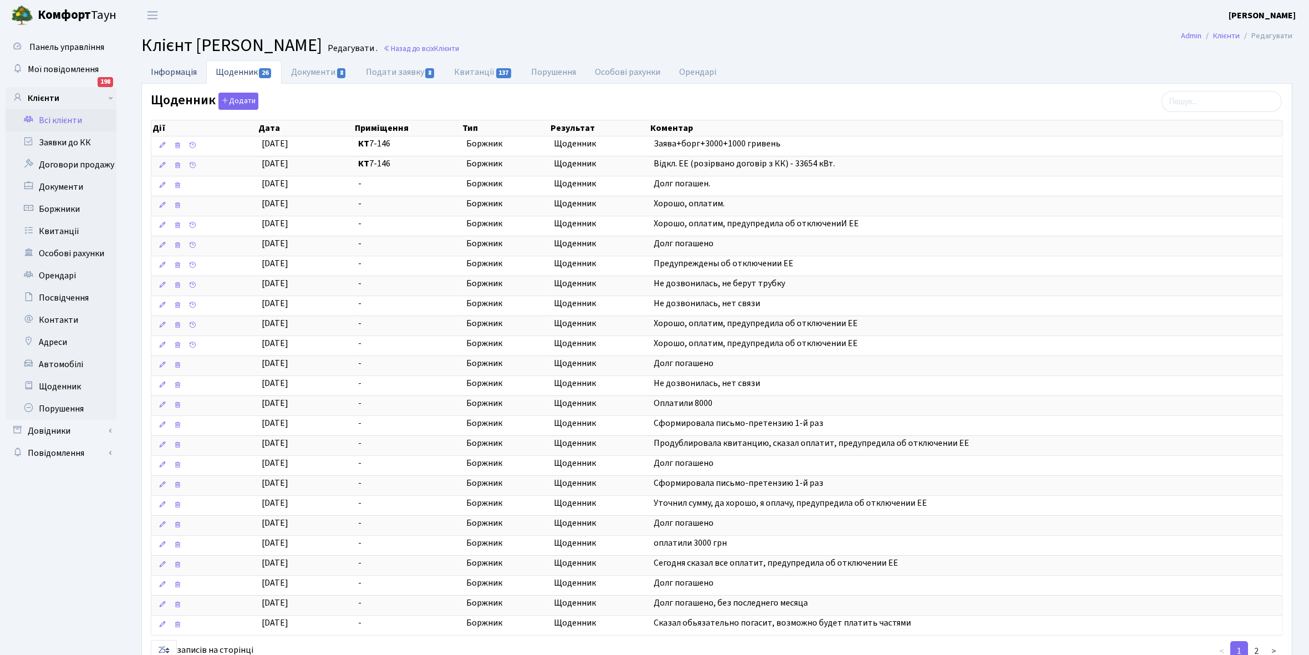
click at [173, 72] on link "Інформація" at bounding box center [173, 71] width 65 height 23
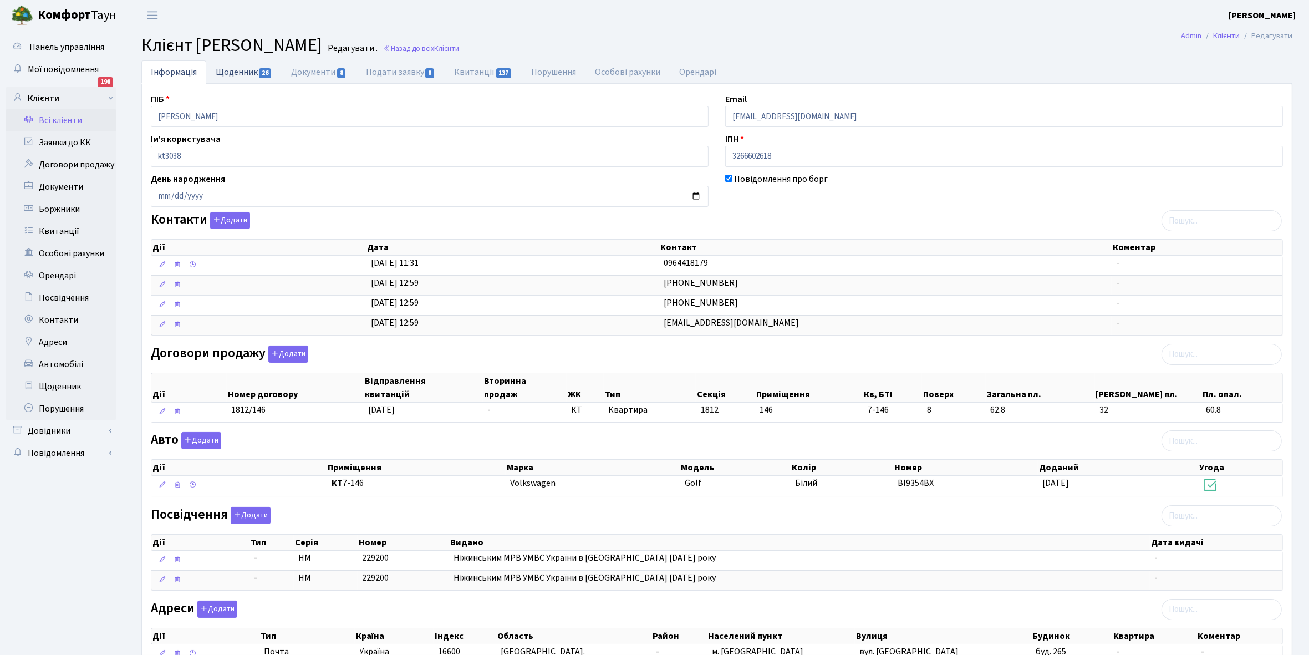
click at [224, 73] on link "Щоденник 26" at bounding box center [243, 71] width 75 height 23
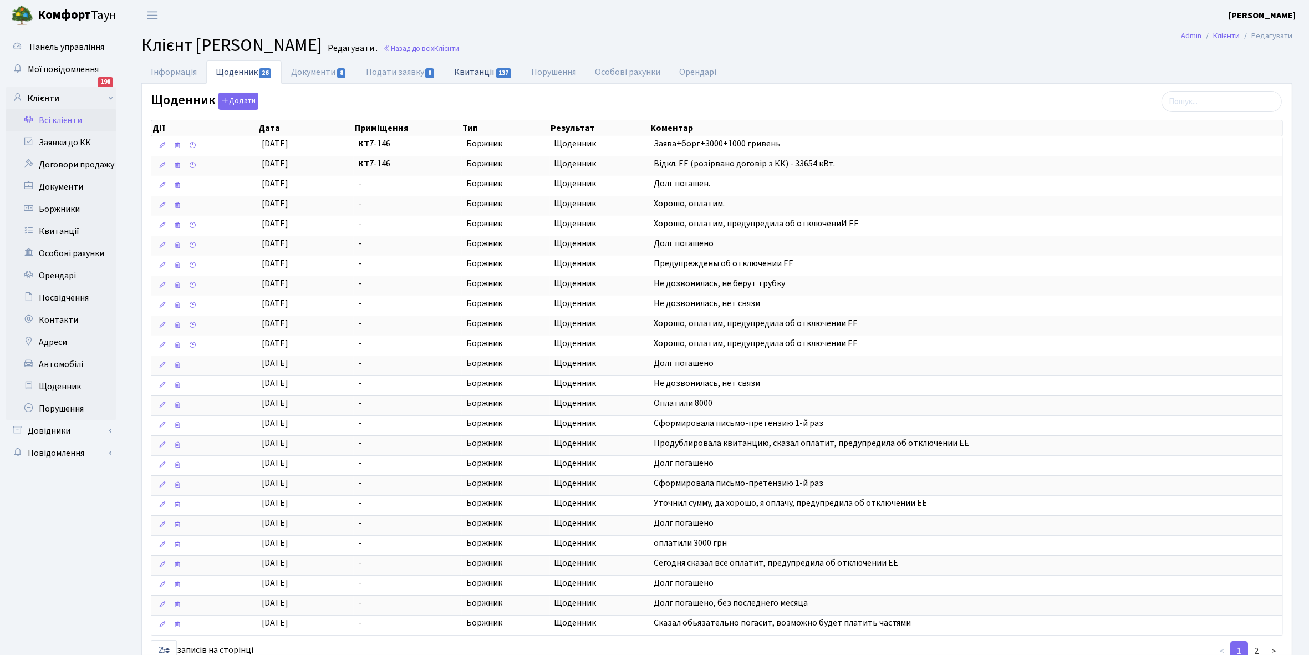
click at [474, 75] on link "Квитанції 137" at bounding box center [482, 71] width 77 height 23
select select "25"
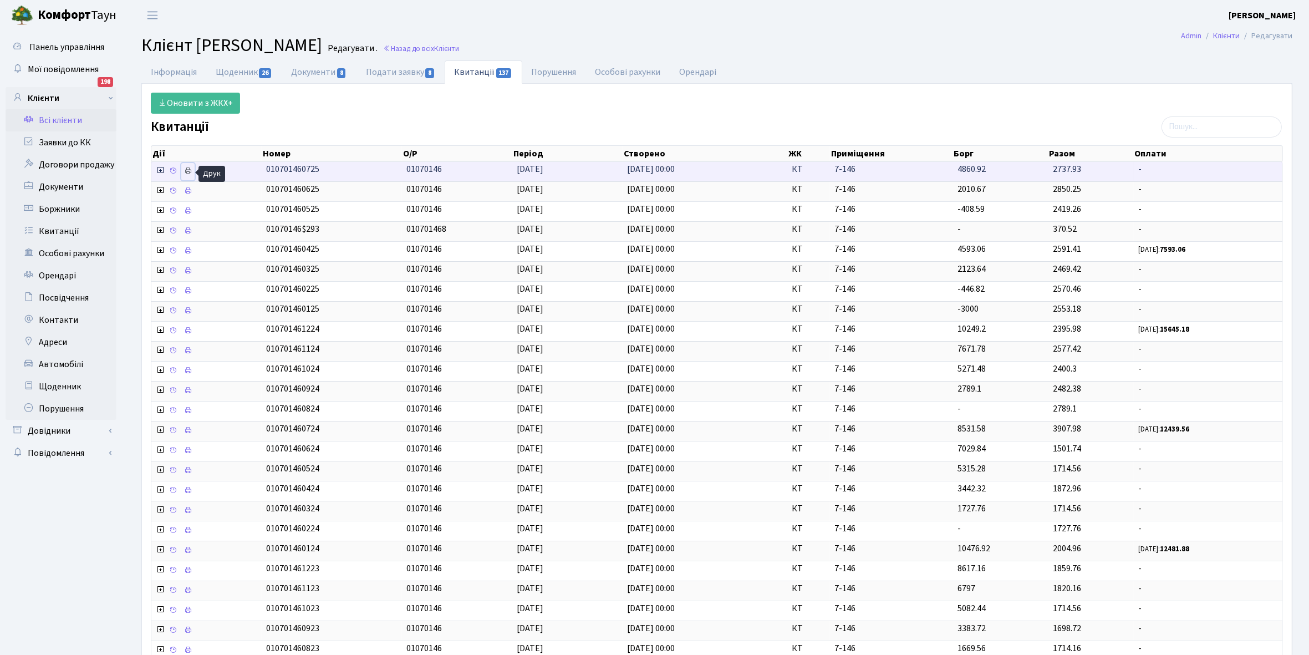
click at [192, 173] on icon at bounding box center [188, 171] width 8 height 8
click at [57, 120] on link "Всі клієнти" at bounding box center [61, 120] width 111 height 22
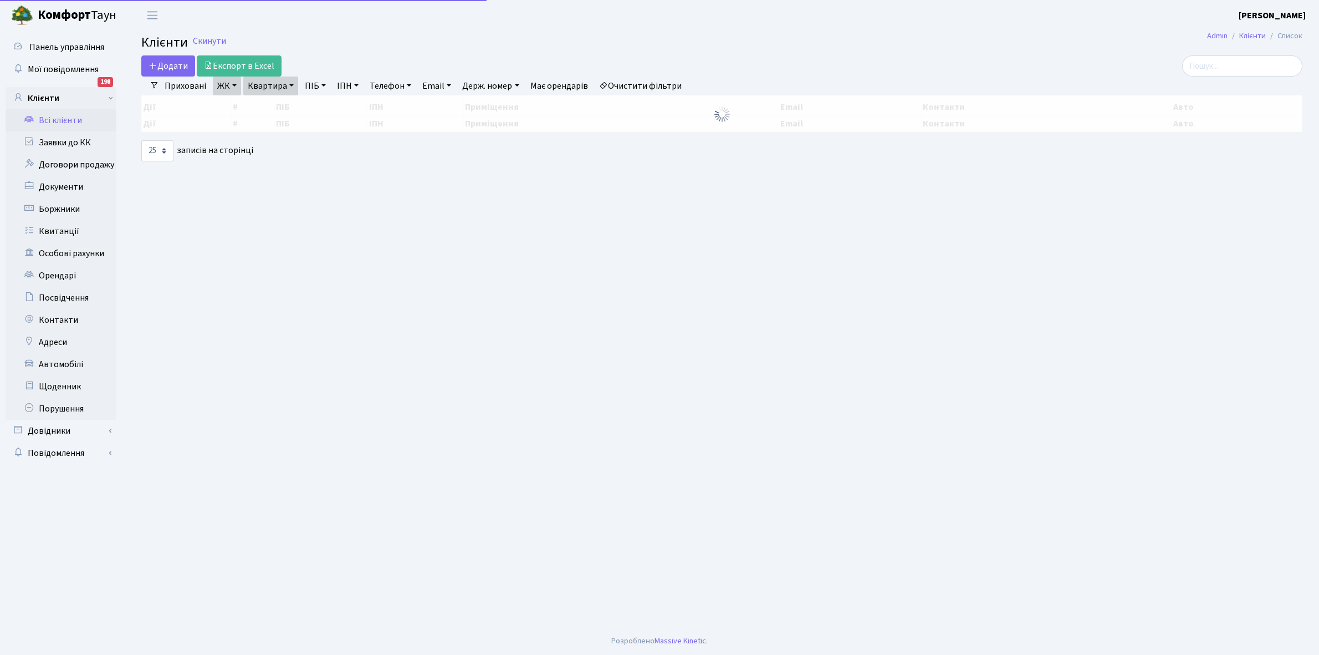
select select "25"
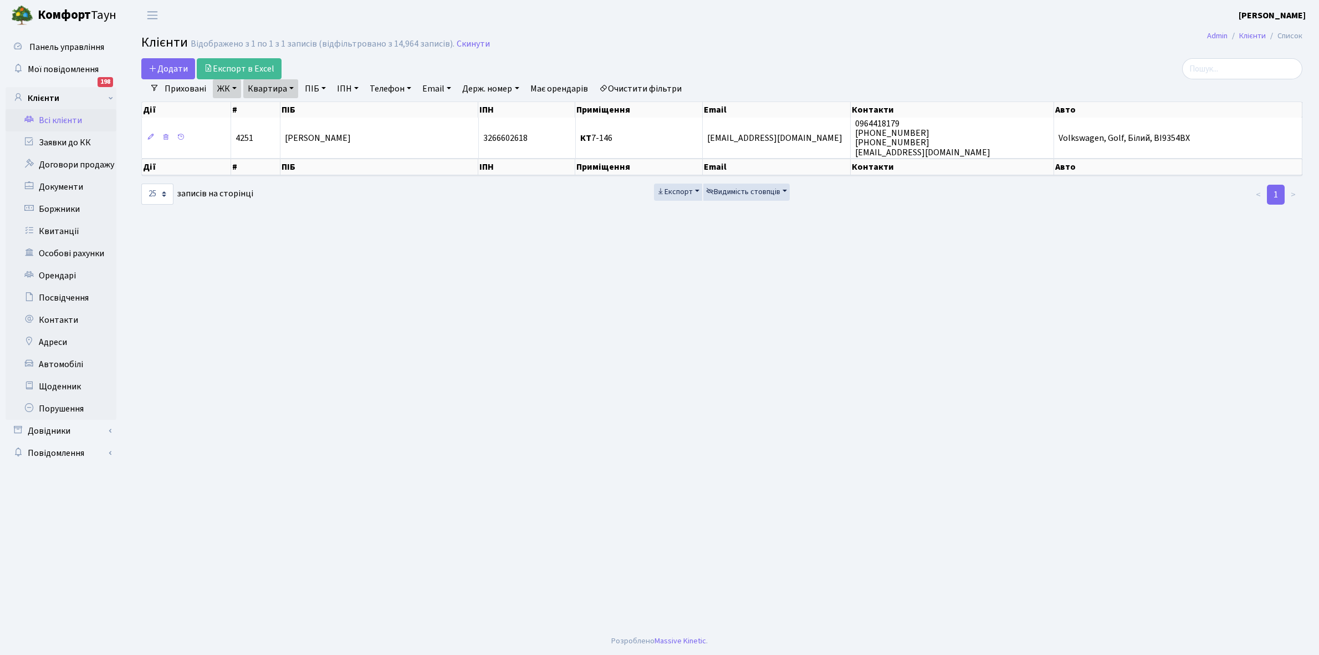
click at [290, 89] on link "Квартира" at bounding box center [270, 88] width 55 height 19
click at [287, 106] on input "7-146" at bounding box center [276, 110] width 65 height 21
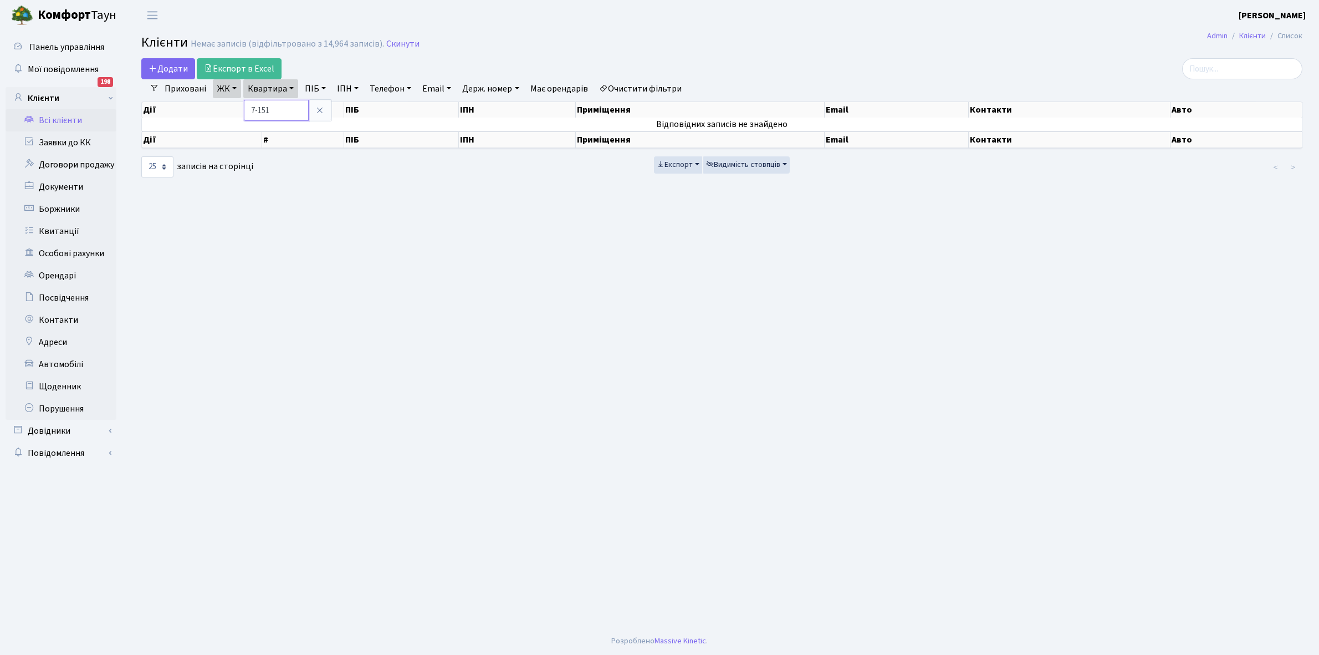
type input "7-151"
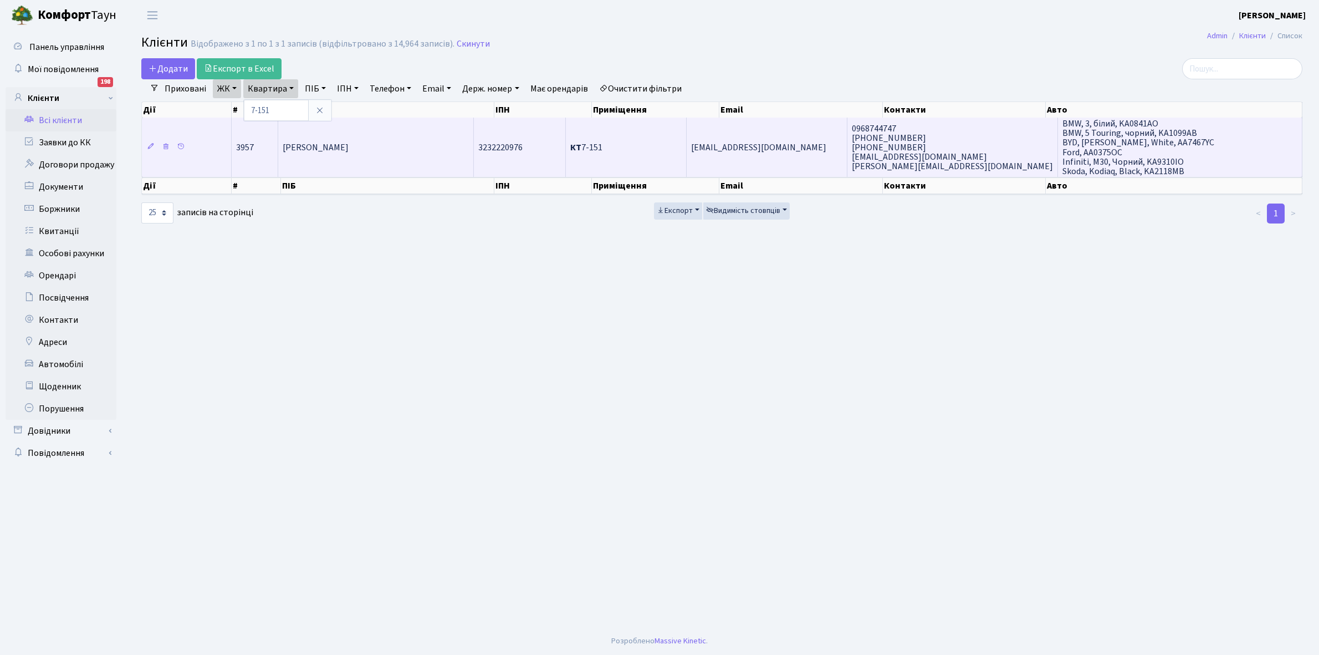
click at [383, 156] on td "[PERSON_NAME]" at bounding box center [376, 146] width 196 height 59
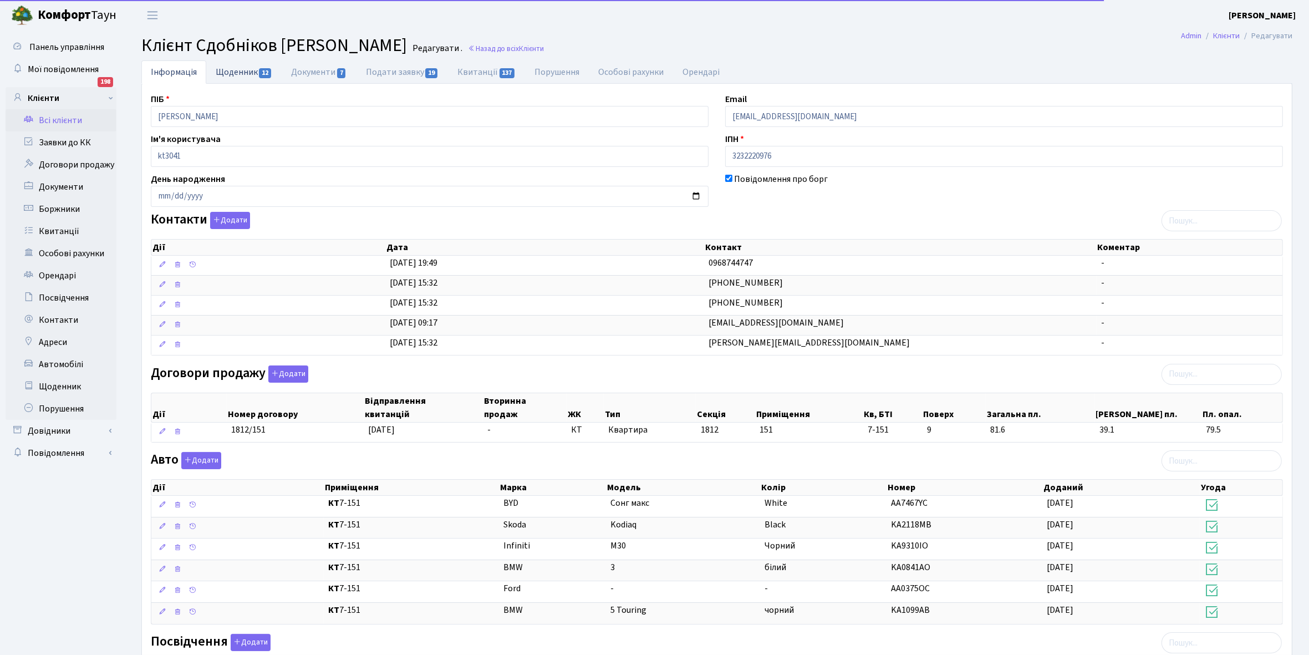
click at [237, 73] on link "Щоденник 12" at bounding box center [243, 71] width 75 height 23
select select "25"
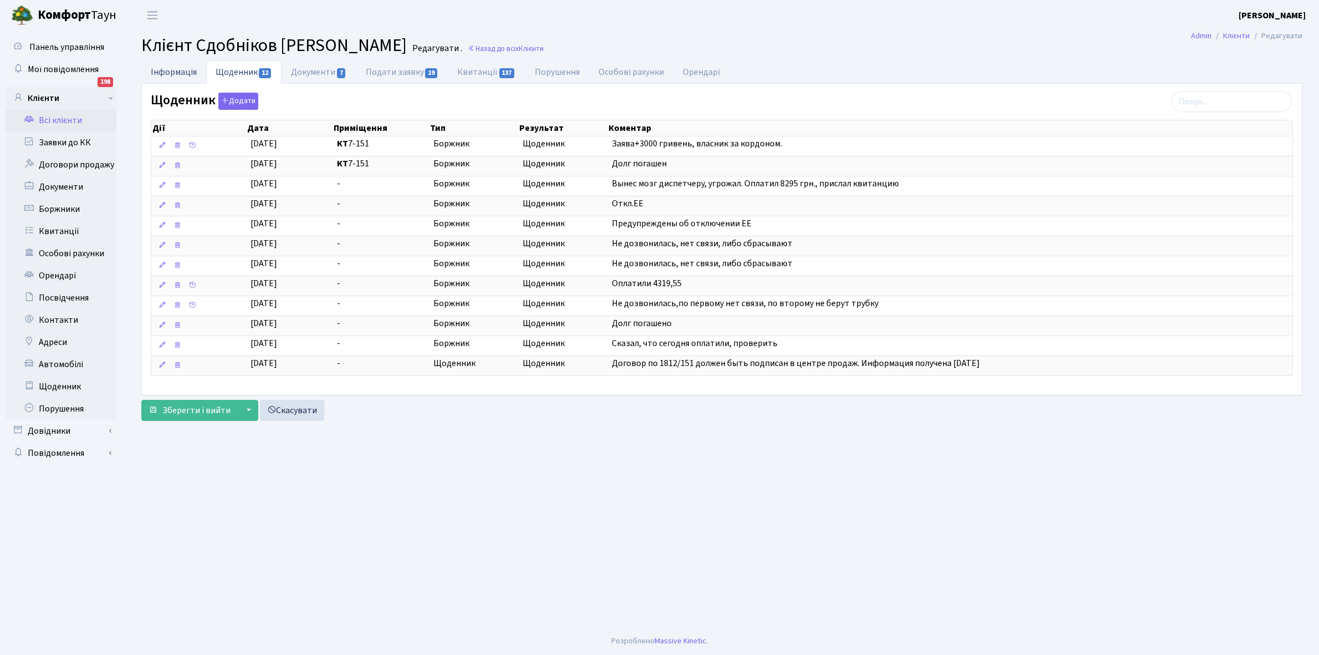
click at [170, 75] on link "Інформація" at bounding box center [173, 71] width 65 height 23
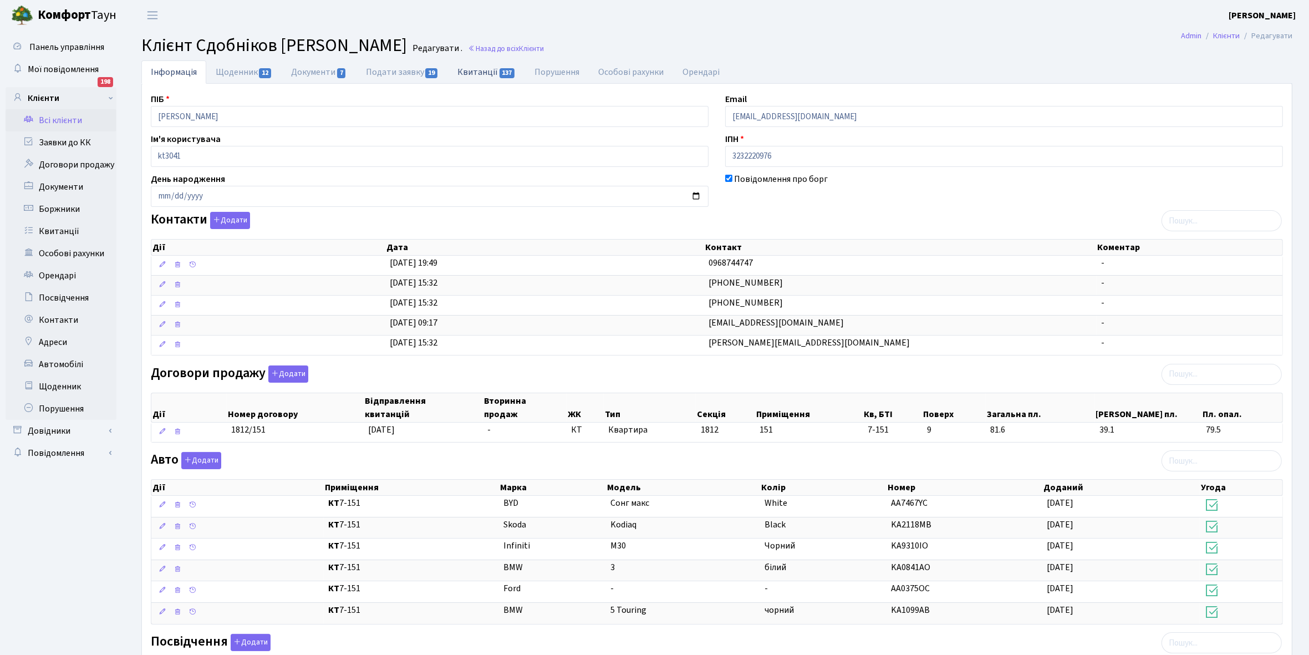
click at [472, 69] on link "Квитанції 137" at bounding box center [486, 71] width 77 height 23
select select "25"
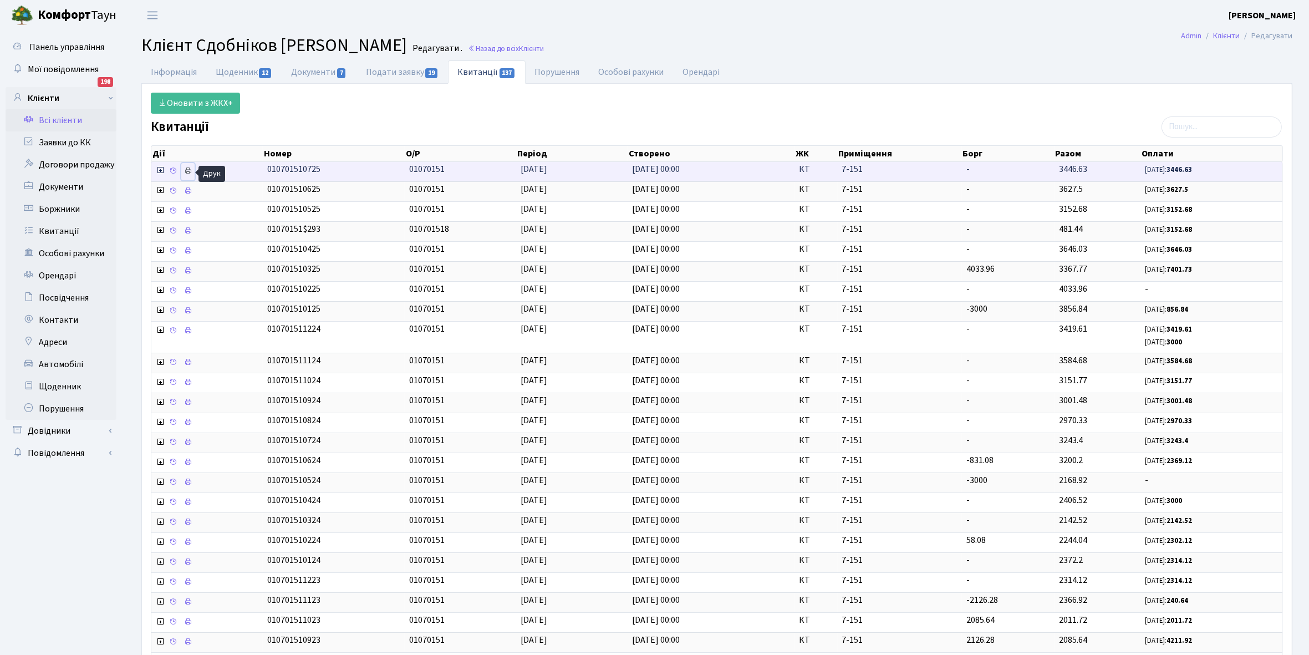
click at [187, 172] on icon at bounding box center [188, 171] width 8 height 8
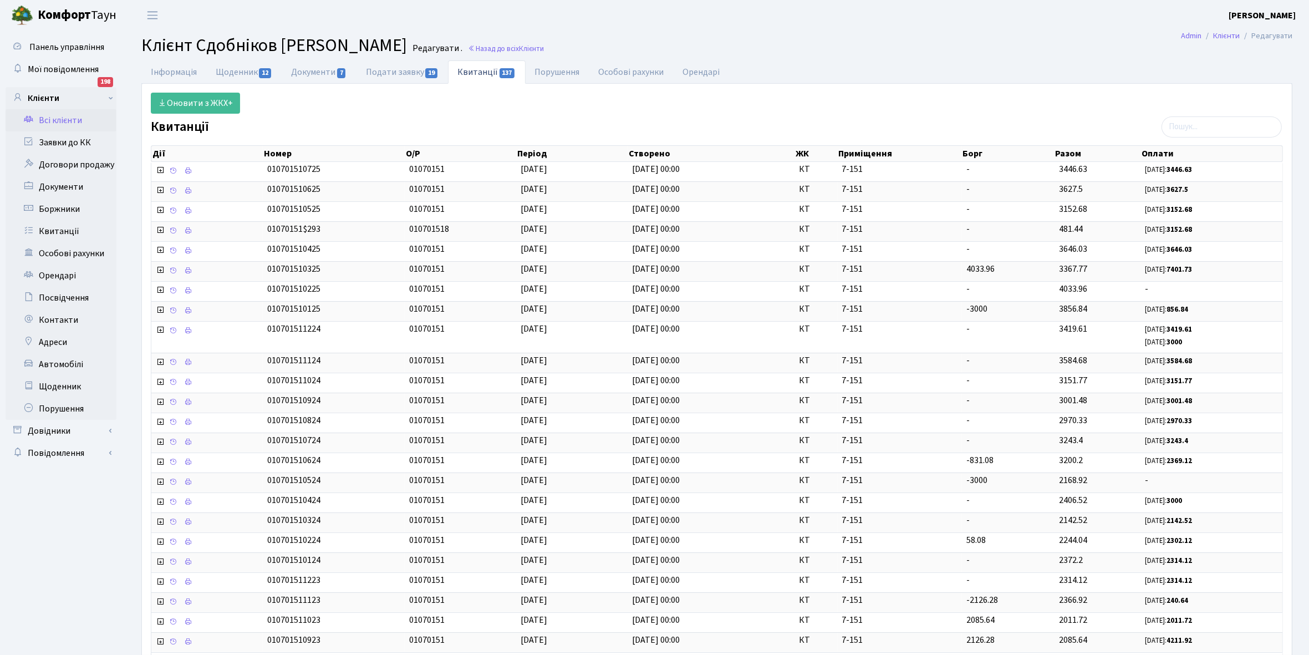
click at [59, 117] on link "Всі клієнти" at bounding box center [61, 120] width 111 height 22
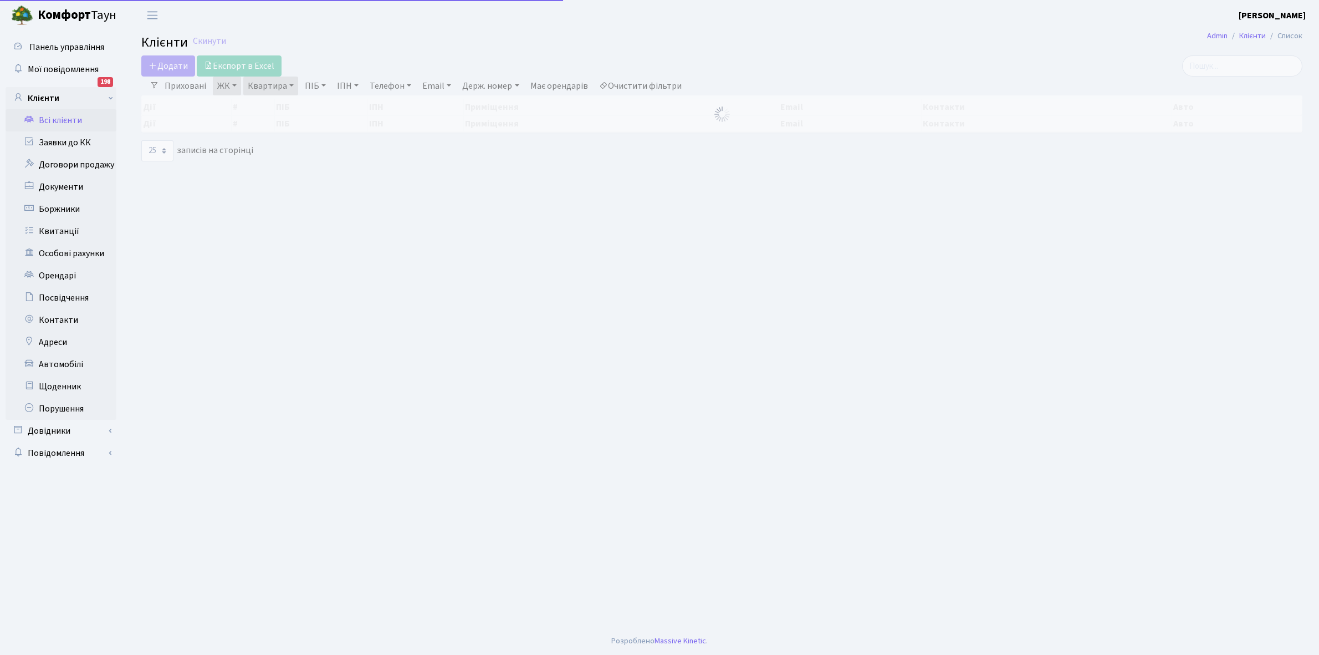
select select "25"
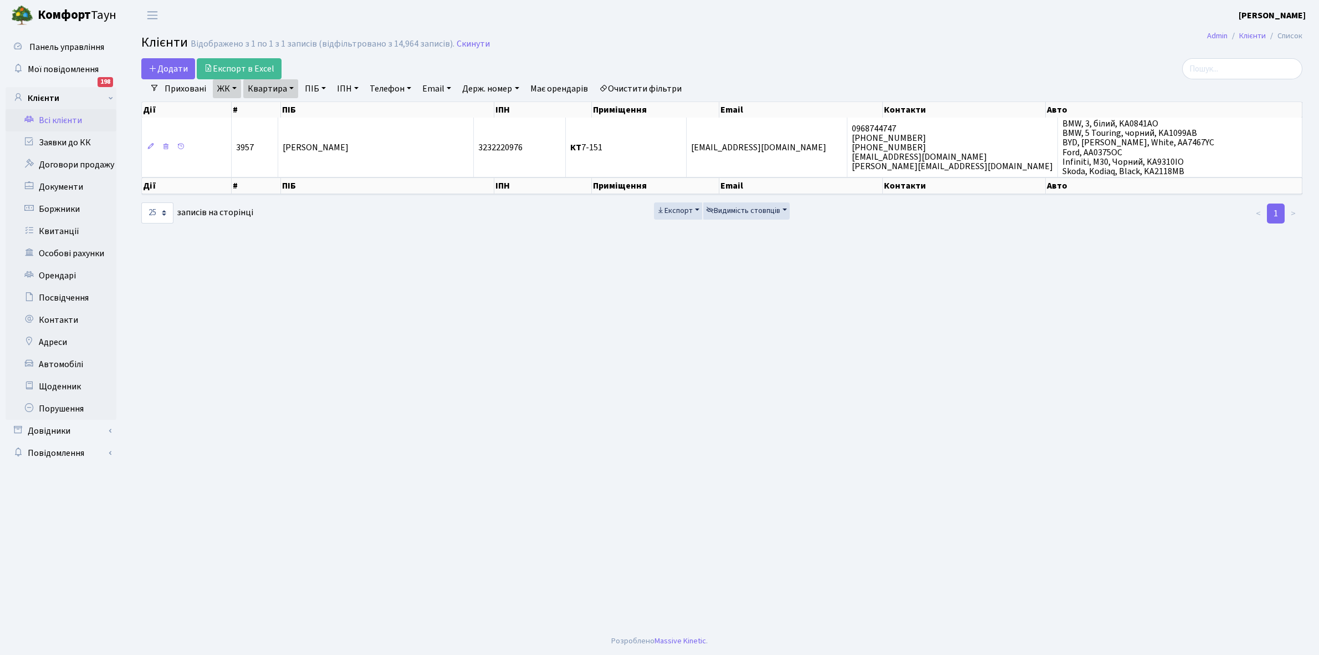
click at [291, 84] on link "Квартира" at bounding box center [270, 88] width 55 height 19
click at [281, 106] on input "7-151" at bounding box center [276, 110] width 65 height 21
type input "7-156"
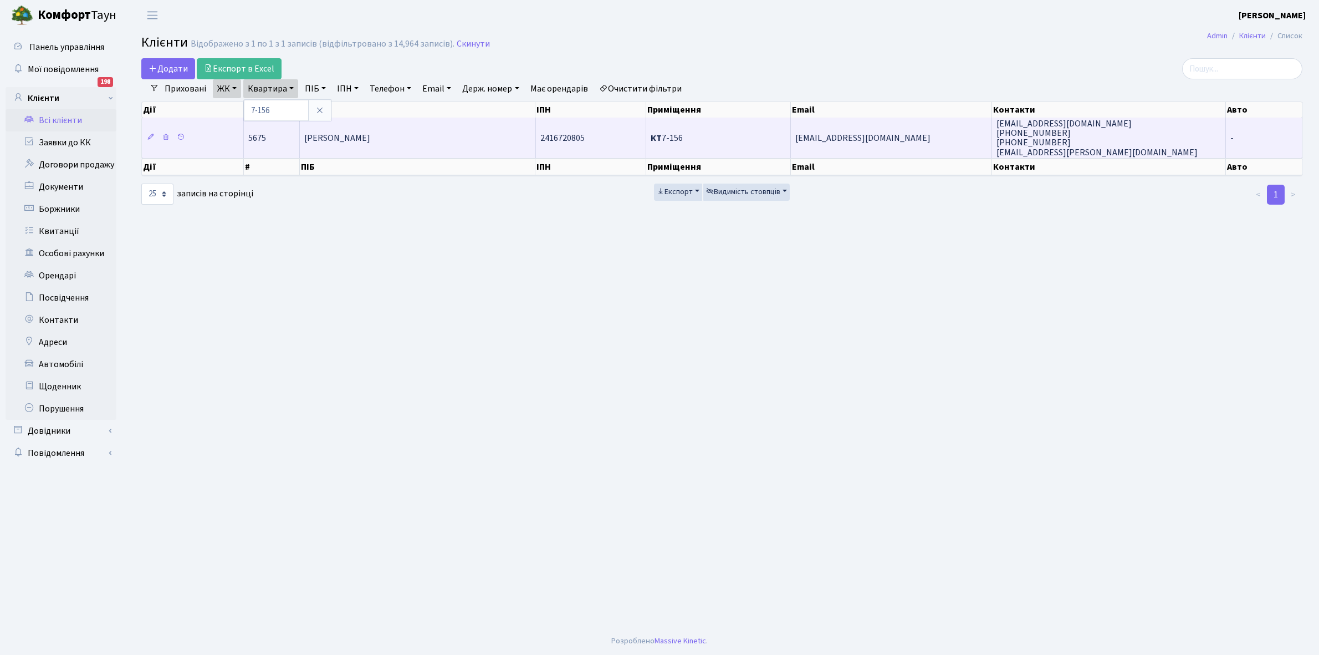
click at [362, 140] on span "[PERSON_NAME]" at bounding box center [337, 138] width 66 height 12
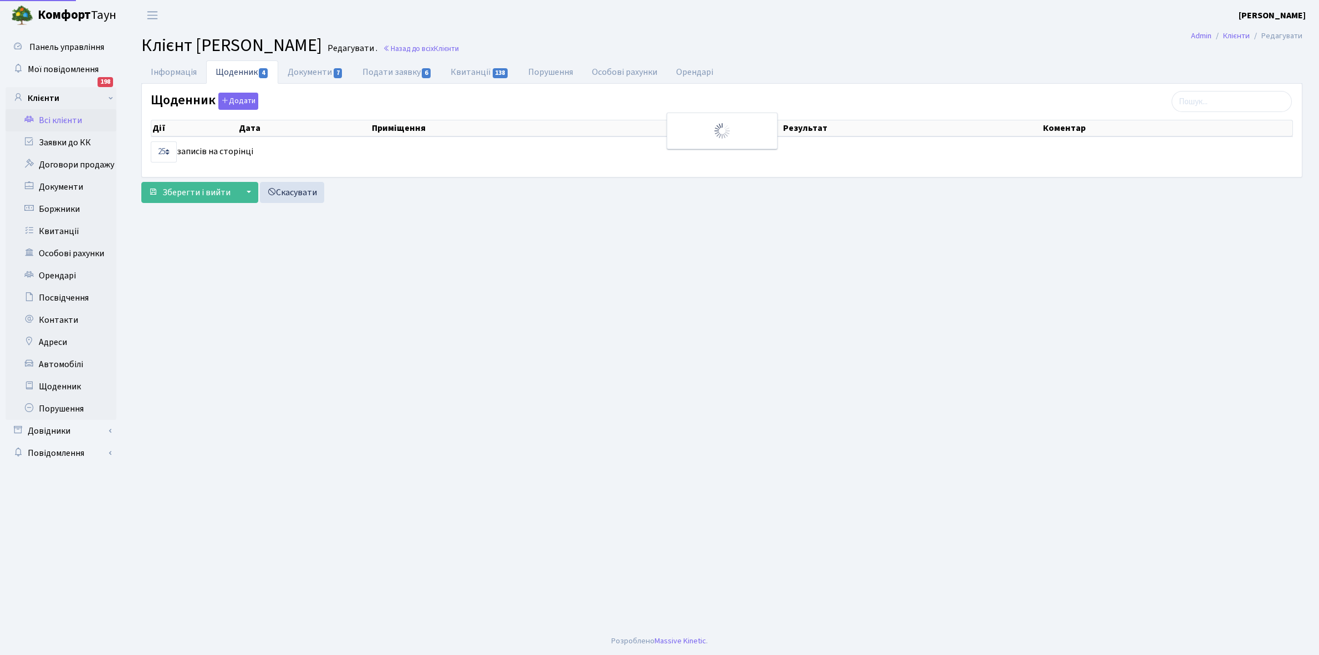
select select "25"
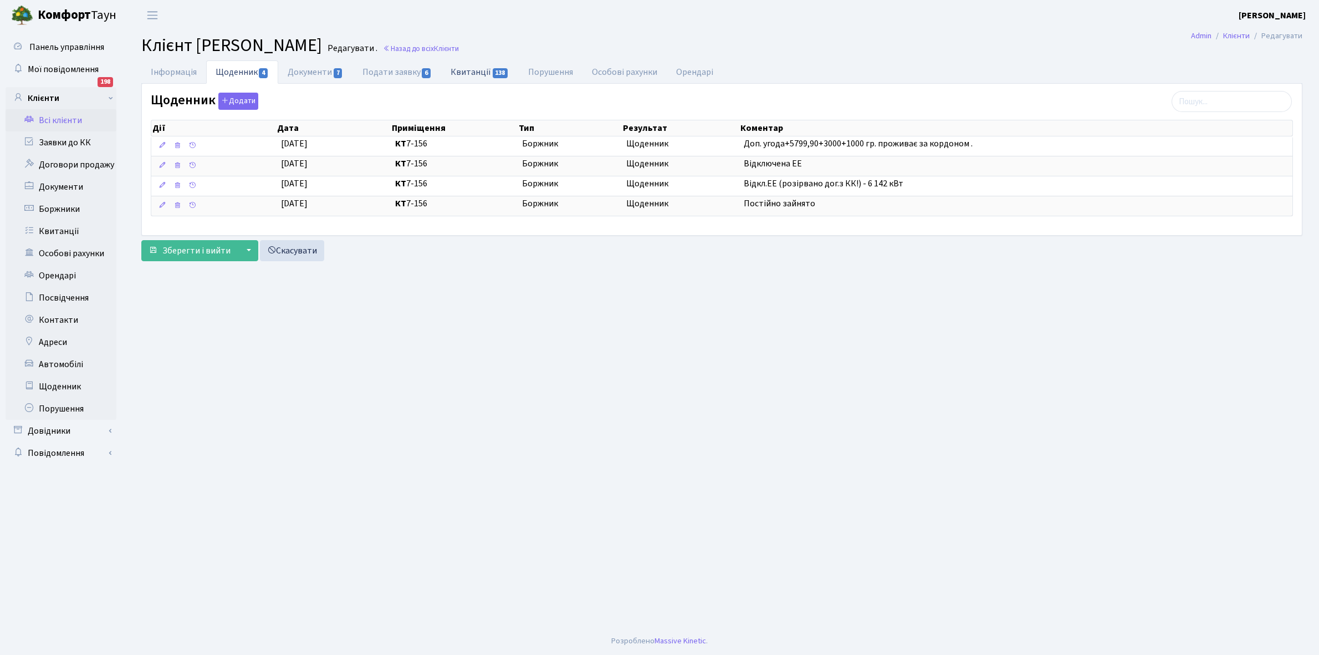
click at [464, 74] on link "Квитанції 138" at bounding box center [479, 71] width 77 height 23
select select "25"
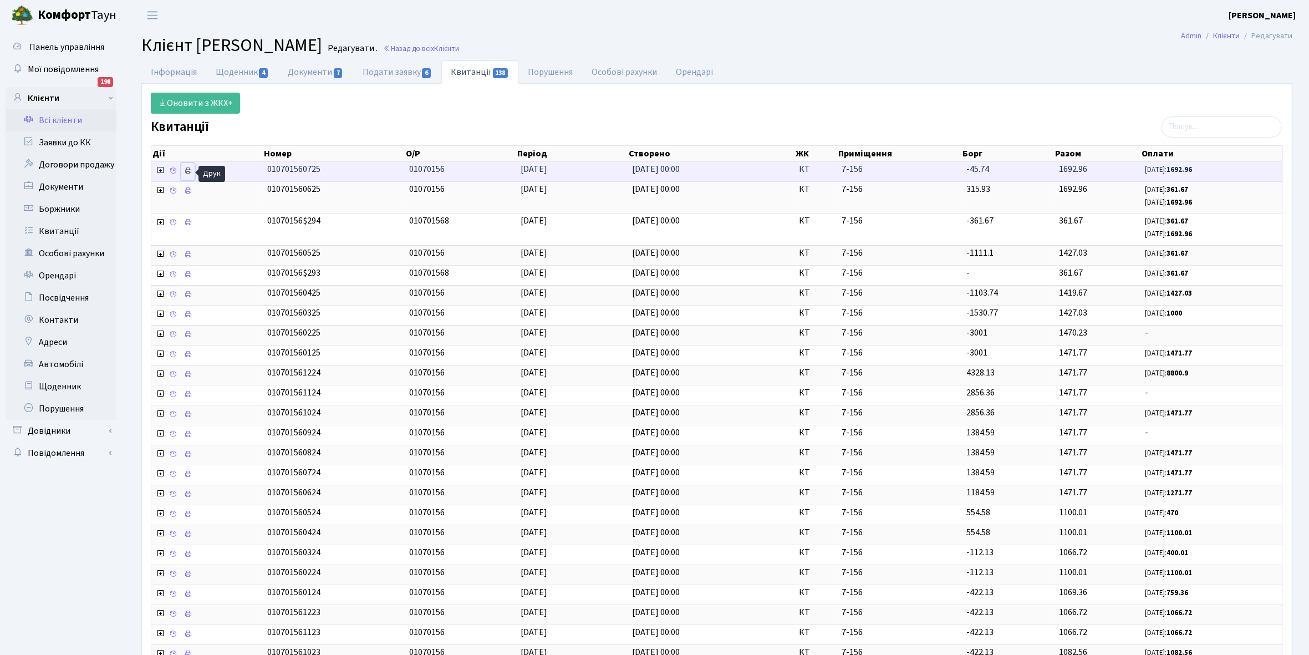
click at [188, 171] on icon at bounding box center [188, 171] width 8 height 8
click at [68, 120] on link "Всі клієнти" at bounding box center [61, 120] width 111 height 22
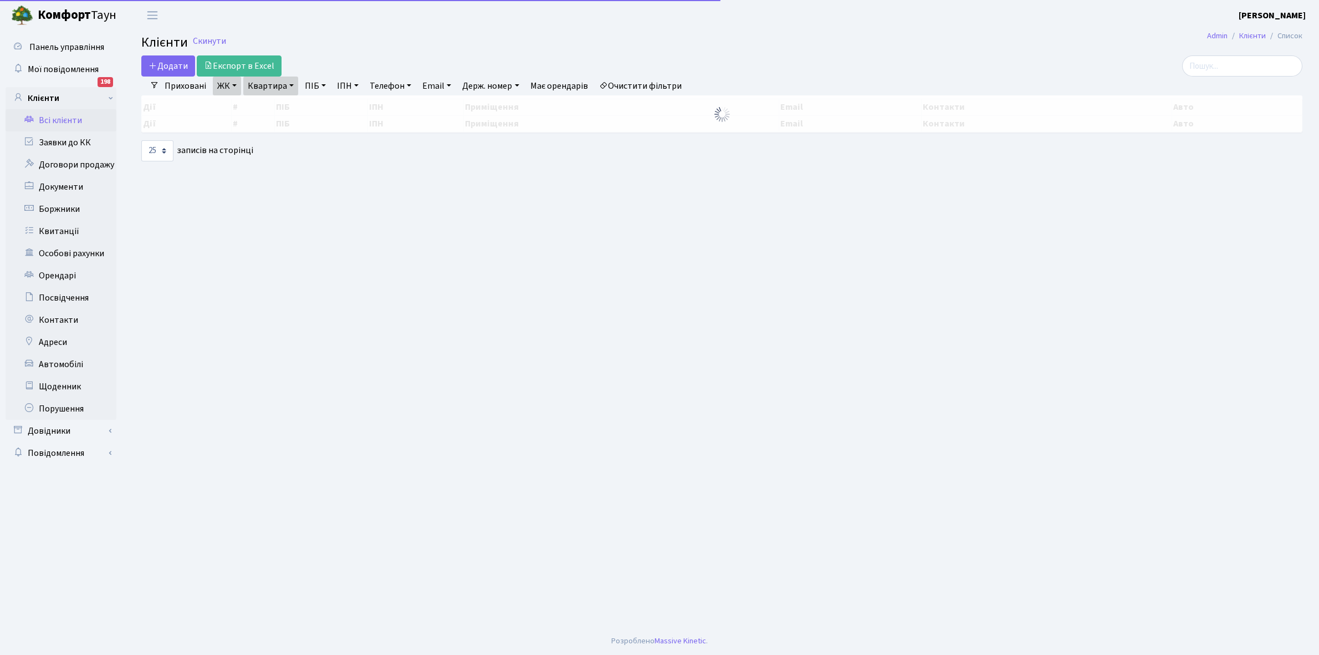
select select "25"
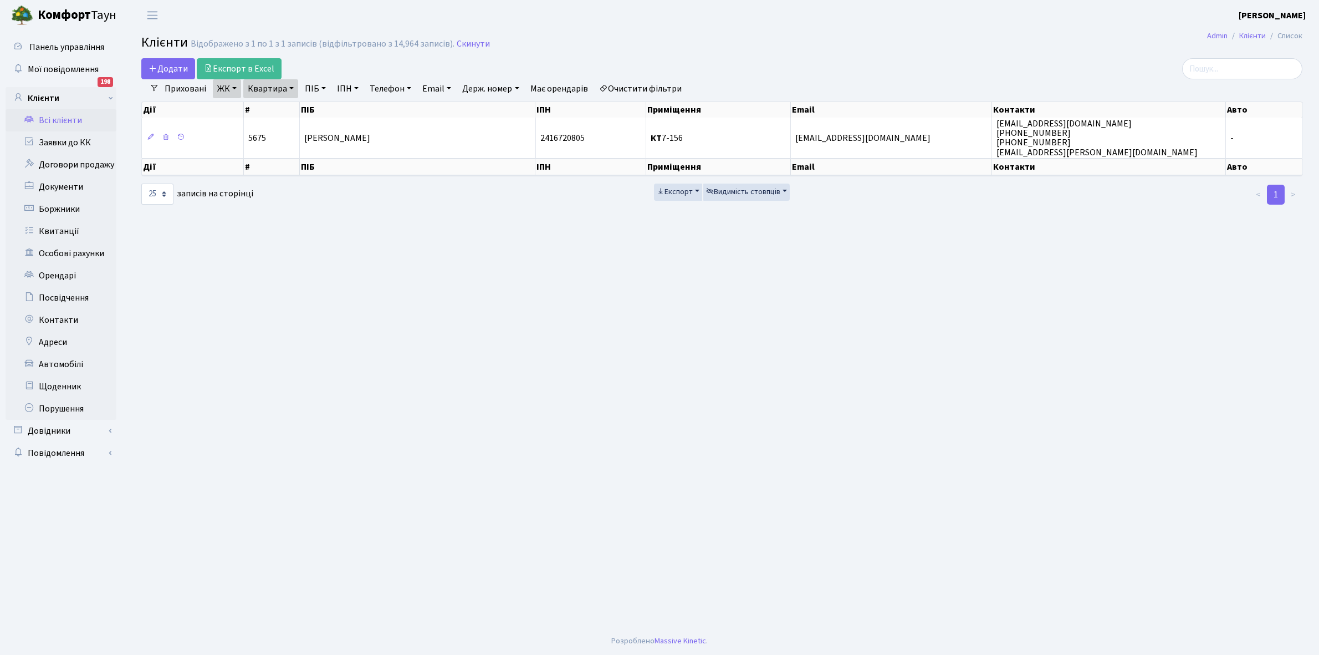
click at [289, 86] on link "Квартира" at bounding box center [270, 88] width 55 height 19
click at [289, 101] on input "7-156" at bounding box center [276, 110] width 65 height 21
type input "7-164"
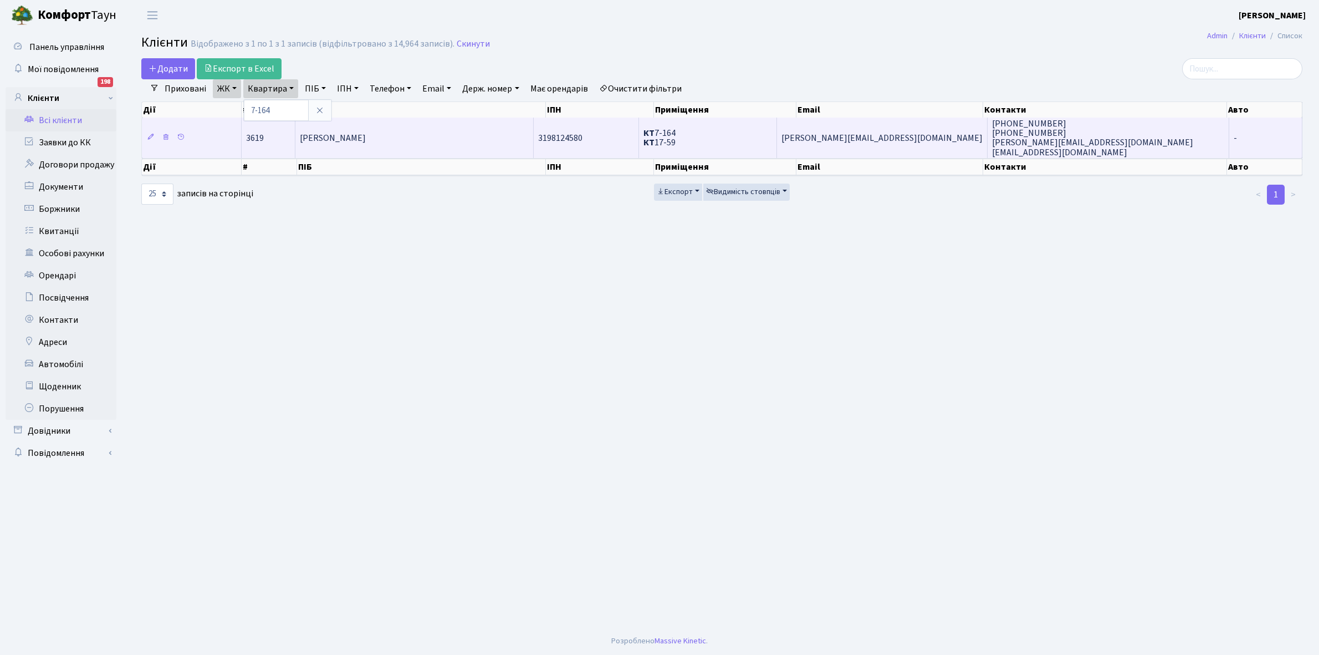
click at [366, 134] on span "[PERSON_NAME]" at bounding box center [333, 138] width 66 height 12
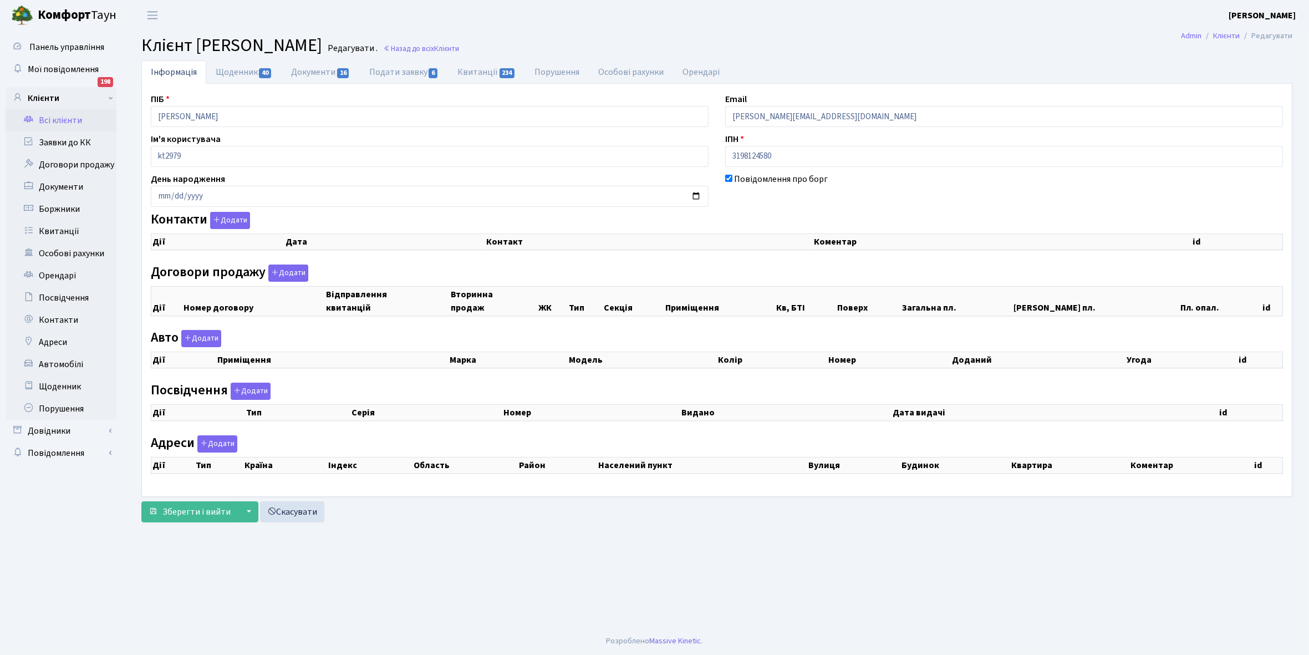
checkbox input "true"
select select "25"
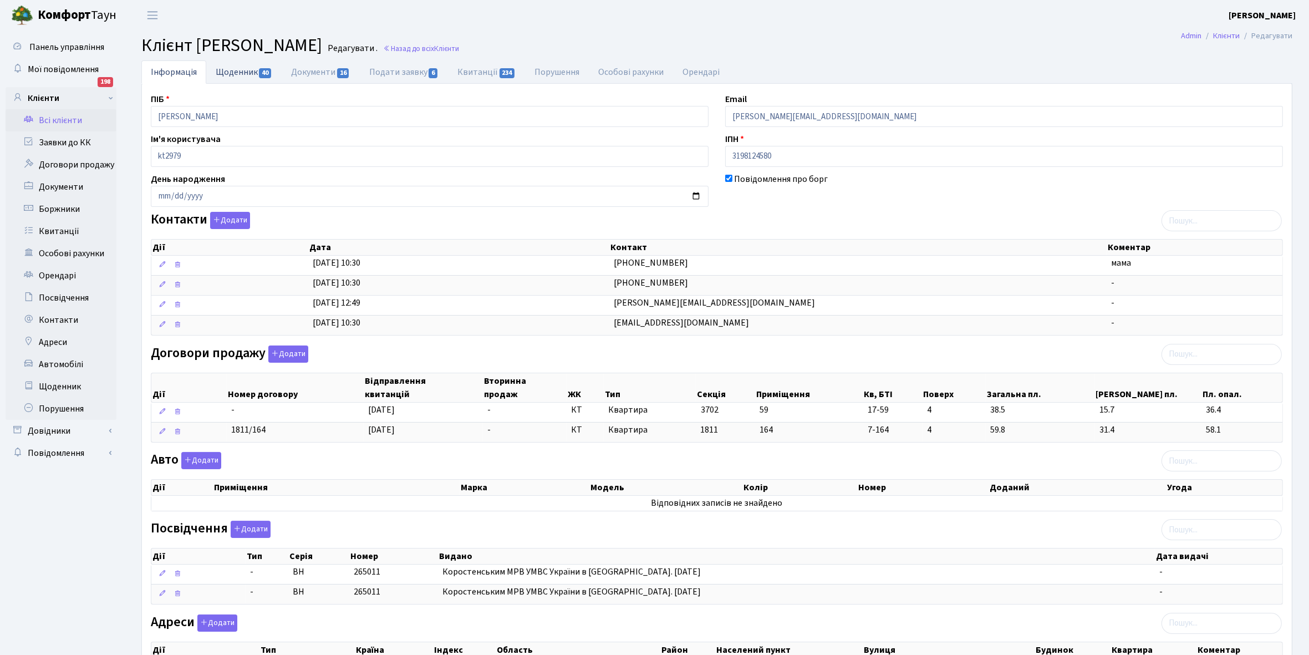
click at [225, 72] on link "Щоденник 40" at bounding box center [243, 71] width 75 height 23
select select "25"
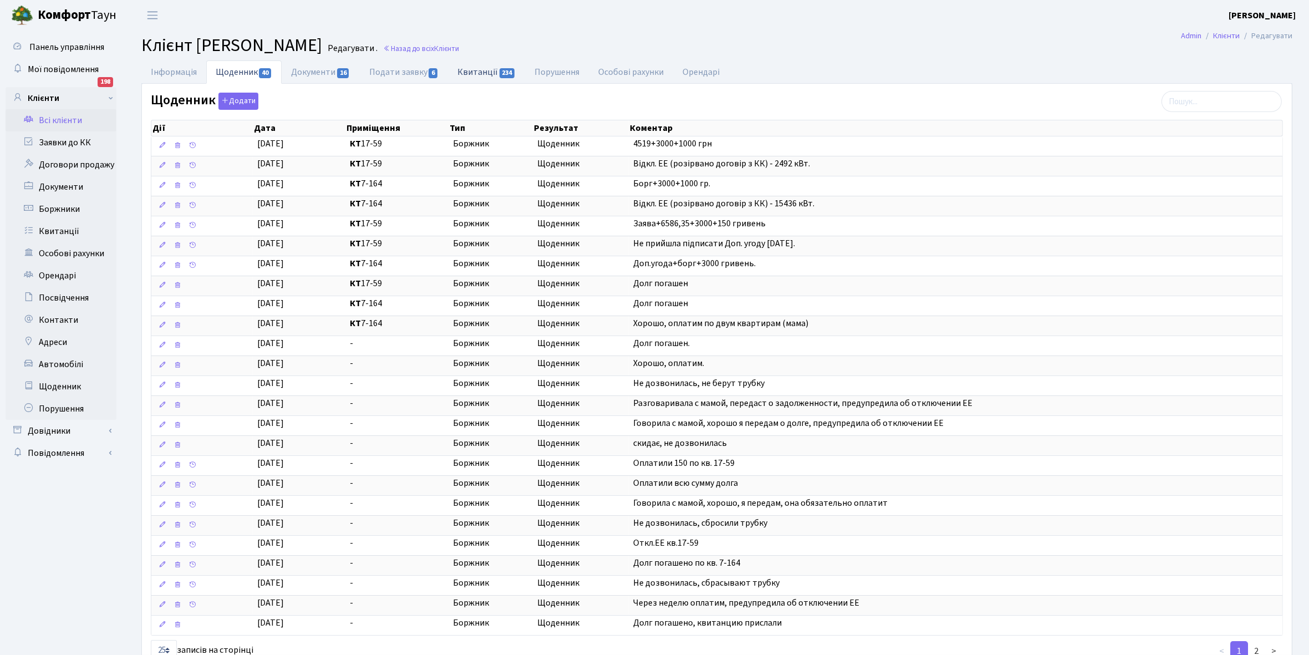
click at [472, 64] on link "Квитанції 234" at bounding box center [486, 71] width 77 height 23
select select "25"
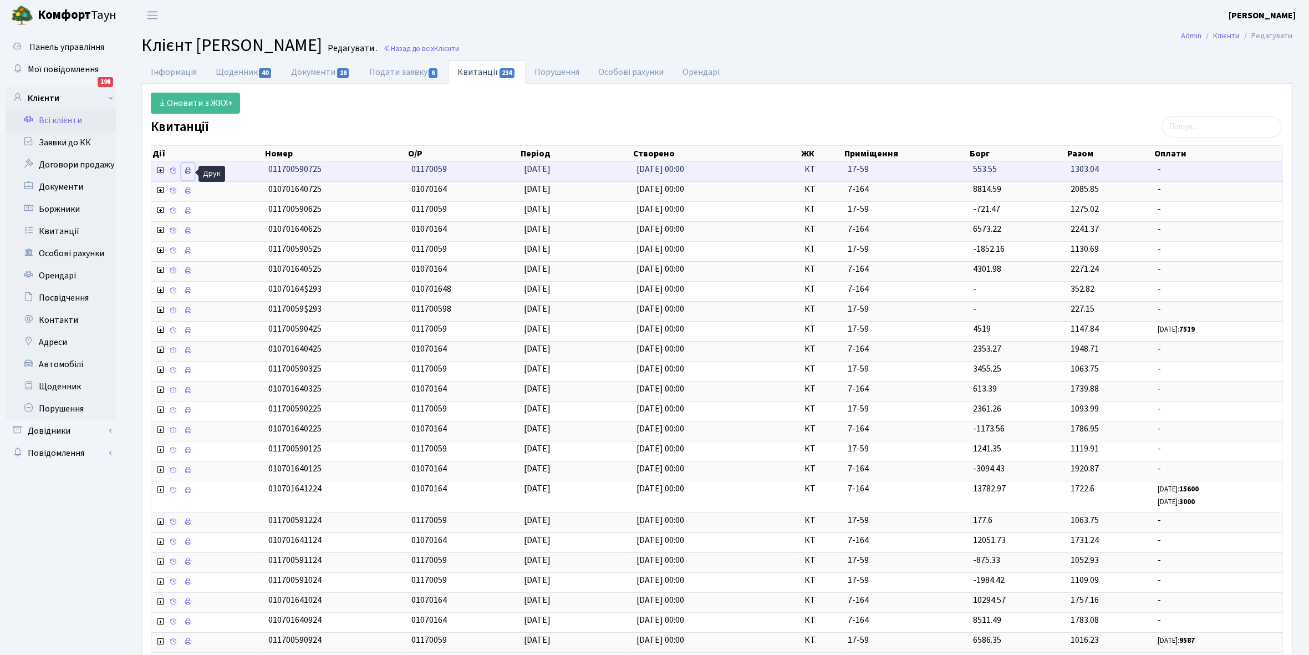
click at [192, 170] on icon at bounding box center [188, 171] width 8 height 8
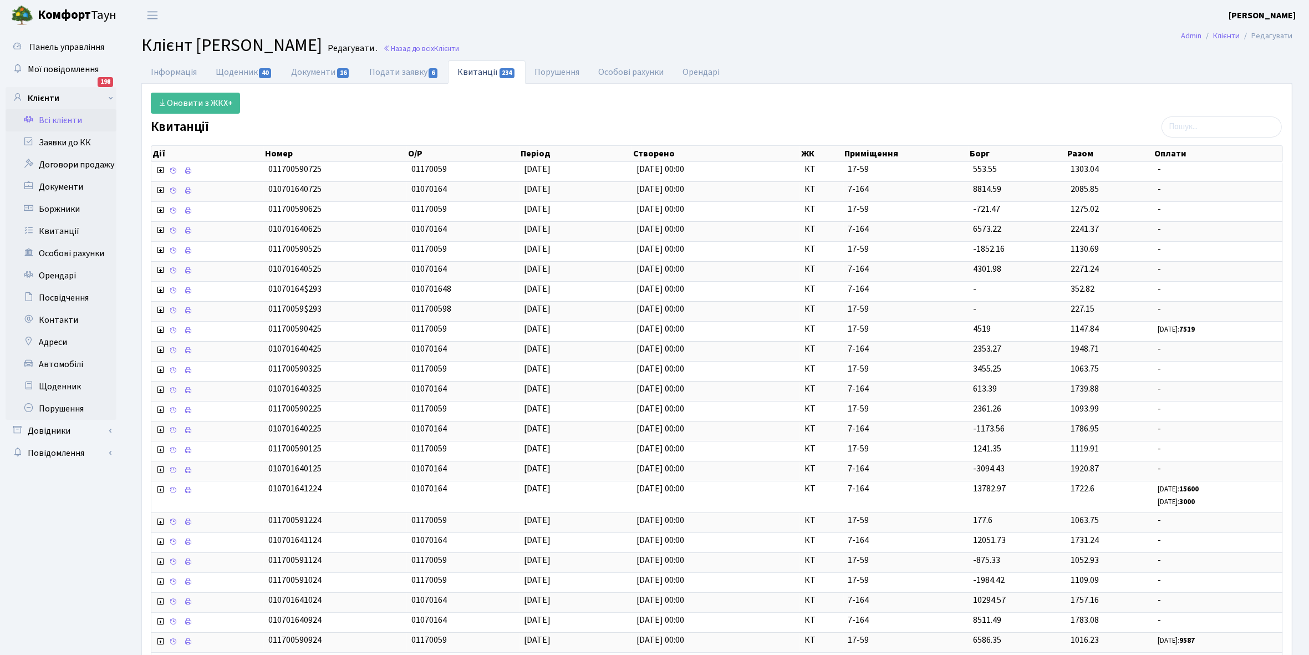
click at [48, 120] on link "Всі клієнти" at bounding box center [61, 120] width 111 height 22
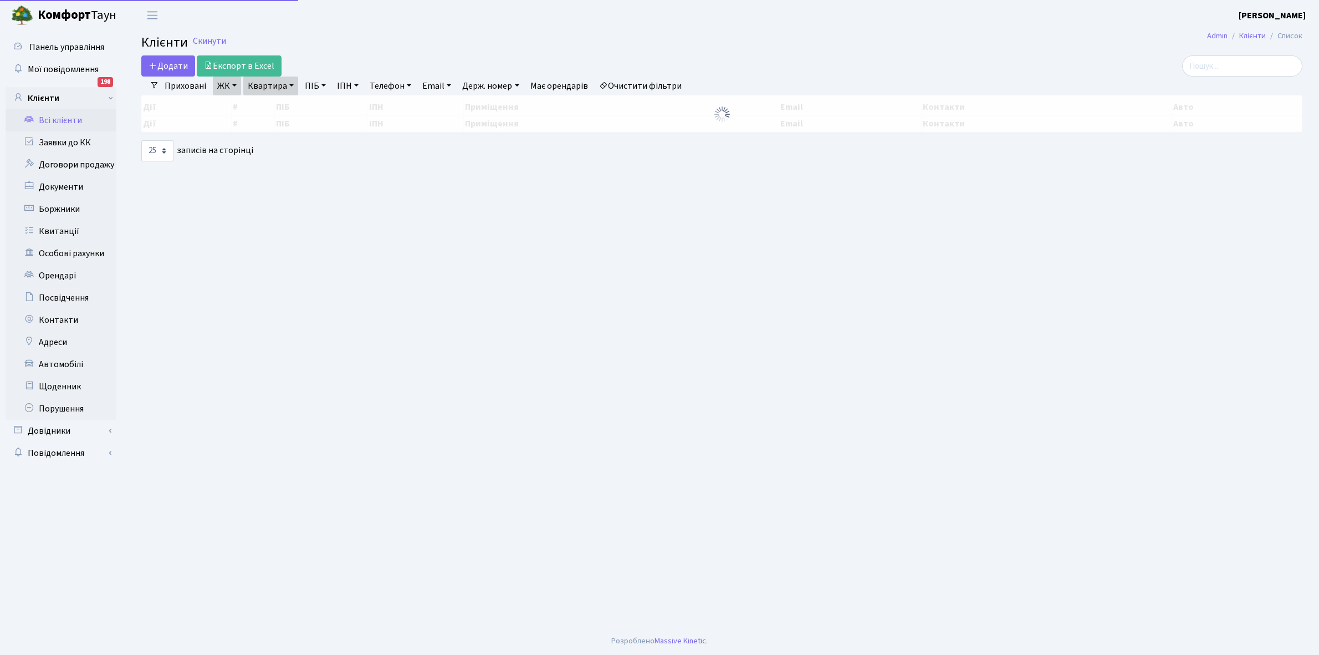
select select "25"
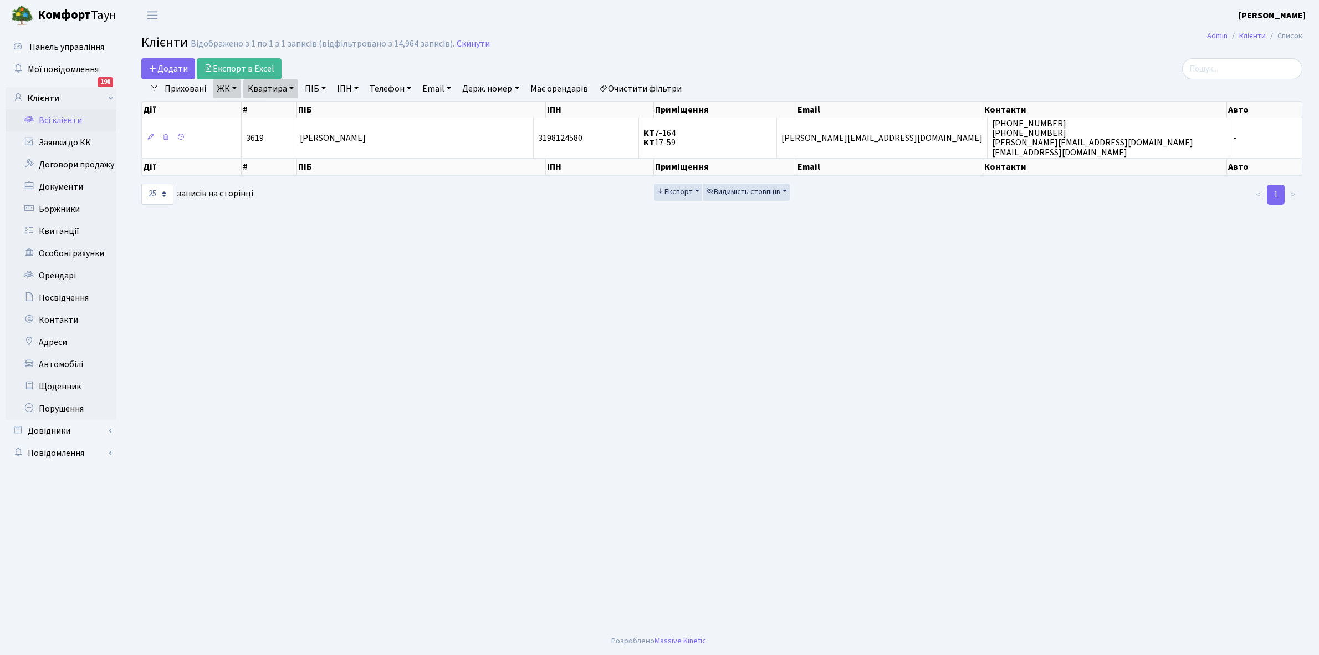
click at [293, 89] on link "Квартира" at bounding box center [270, 88] width 55 height 19
click at [287, 107] on input "7-164" at bounding box center [276, 110] width 65 height 21
type input "7-192"
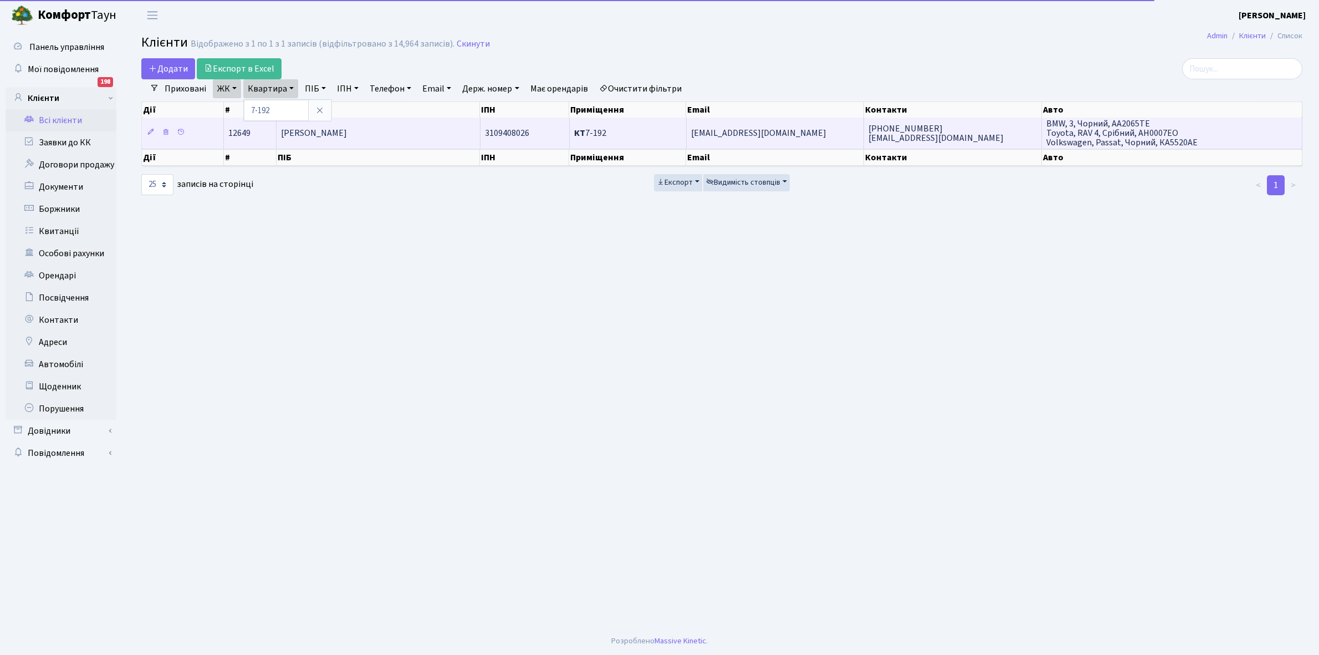
click at [347, 136] on span "[PERSON_NAME]" at bounding box center [314, 133] width 66 height 12
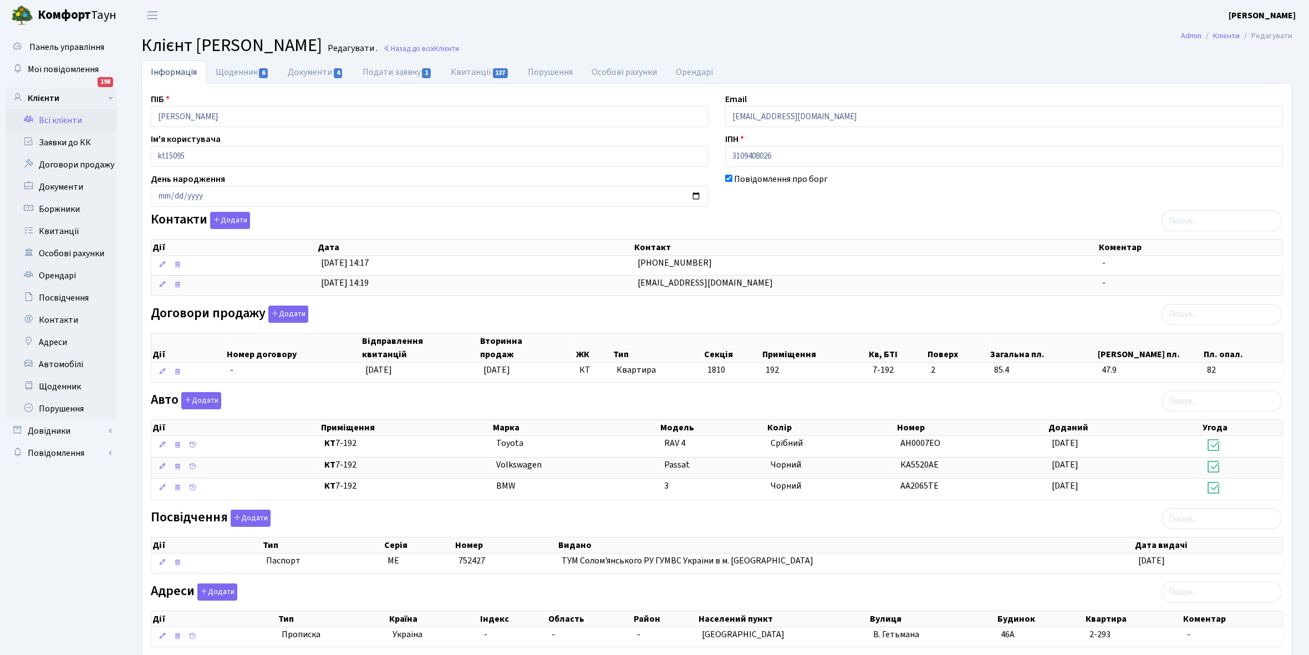
click at [56, 123] on link "Всі клієнти" at bounding box center [61, 120] width 111 height 22
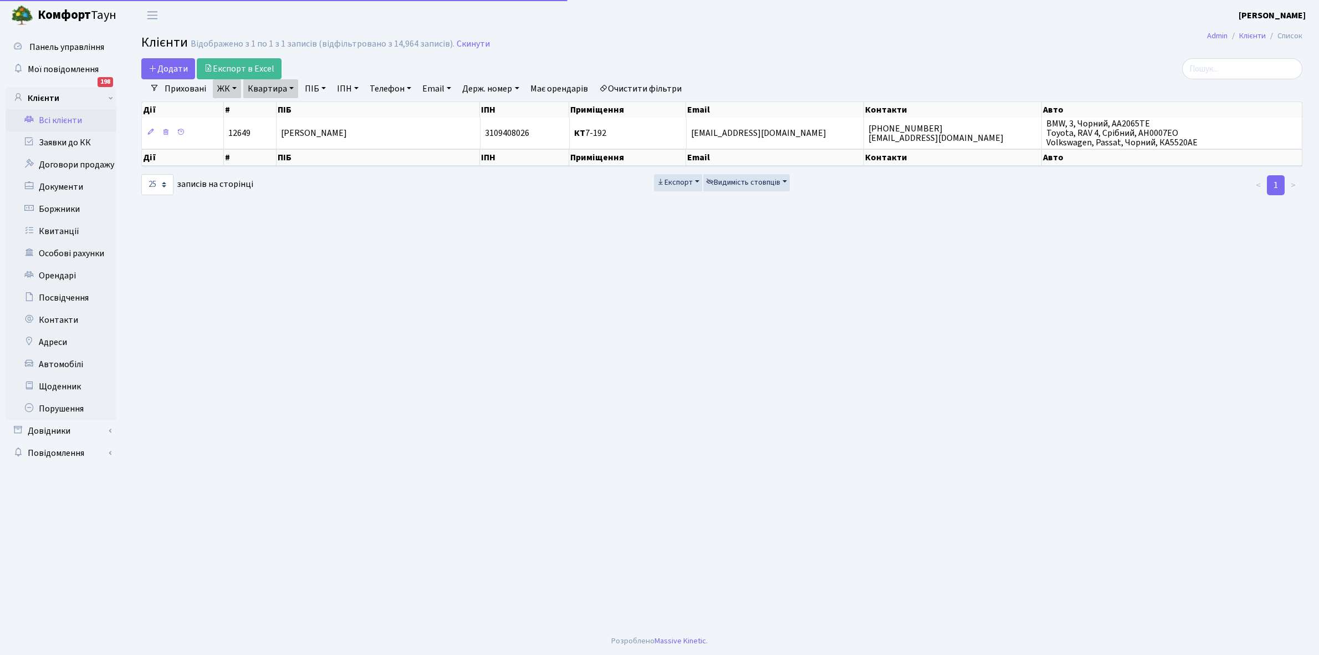
select select "25"
click at [291, 89] on link "Квартира" at bounding box center [270, 88] width 55 height 19
click at [285, 101] on input "7-192" at bounding box center [276, 110] width 65 height 21
type input "7-292"
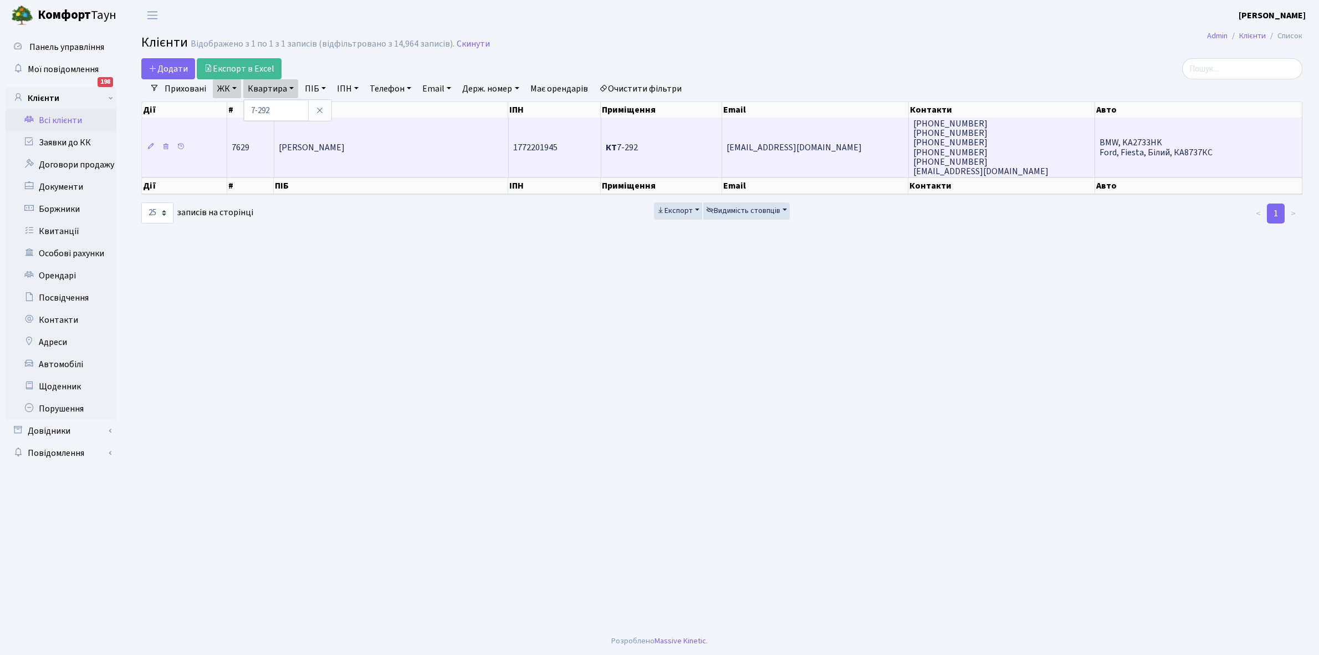
click at [353, 139] on td "[PERSON_NAME]" at bounding box center [391, 146] width 234 height 59
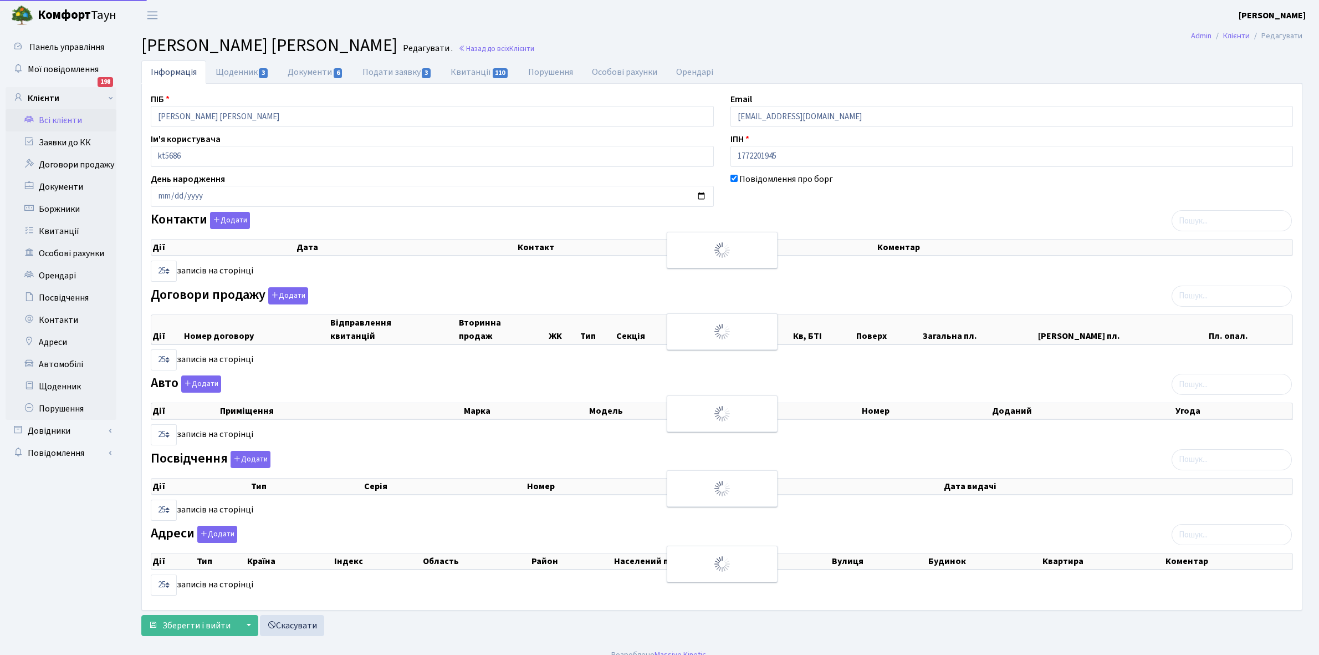
select select "25"
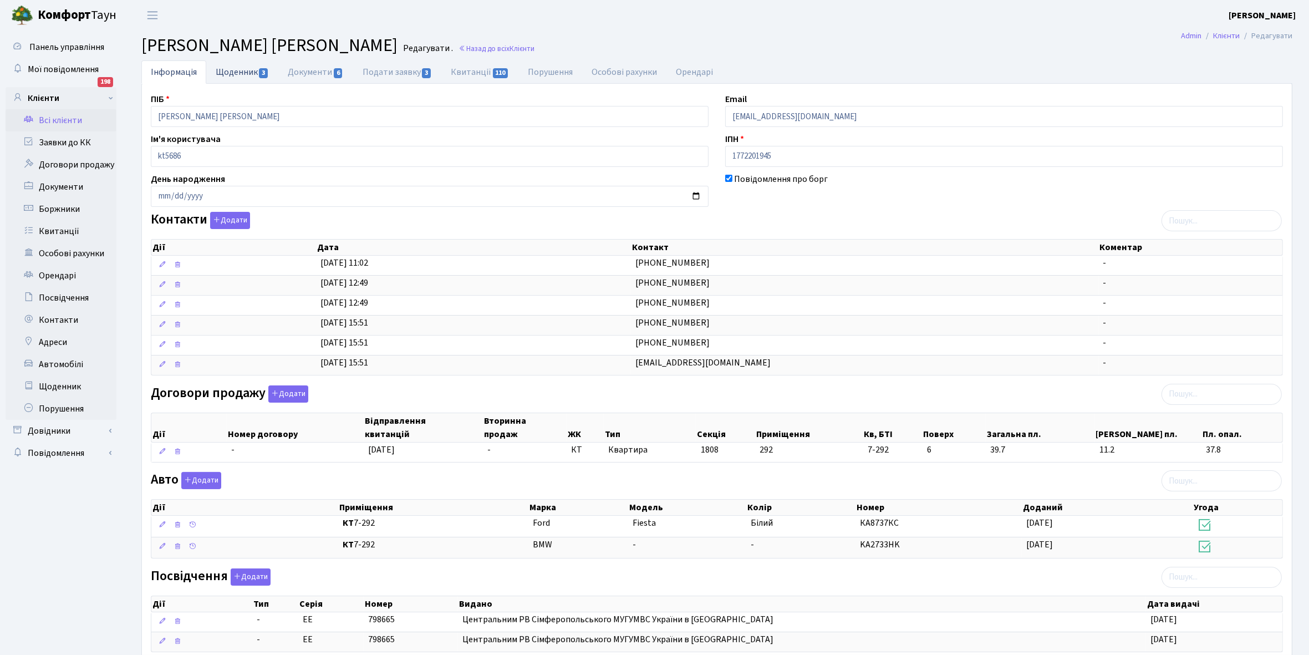
click at [237, 76] on link "Щоденник 3" at bounding box center [242, 71] width 72 height 23
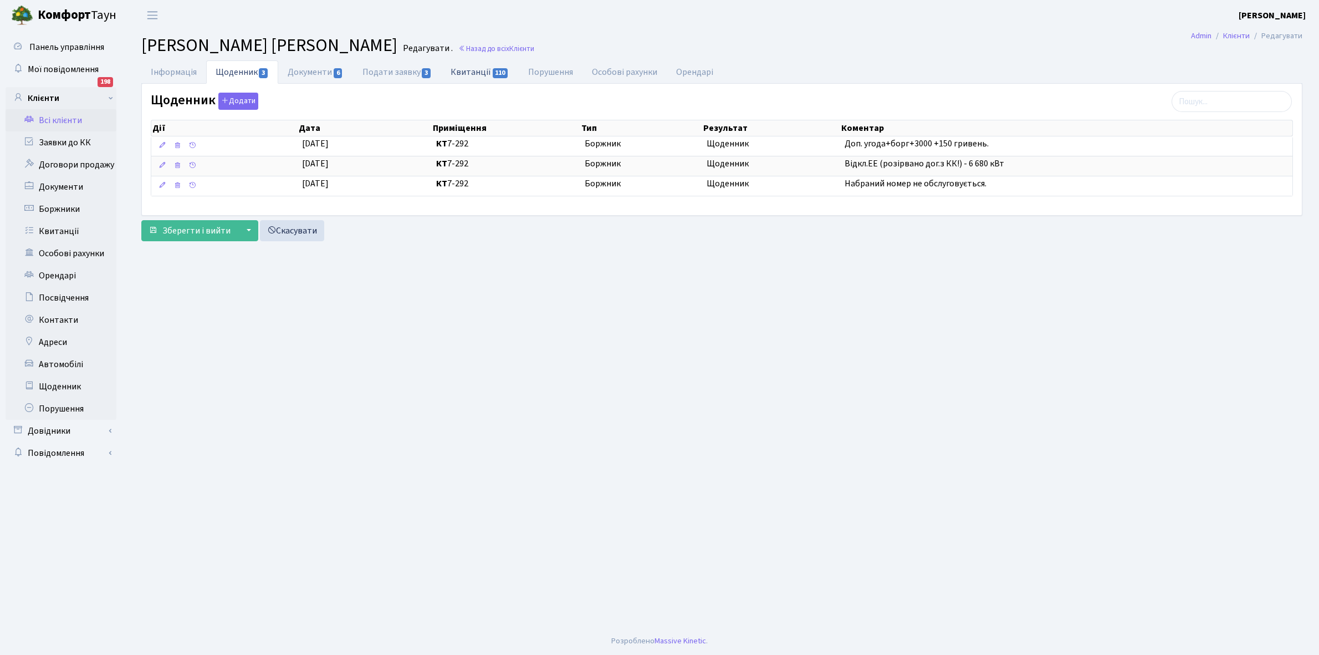
click at [475, 67] on link "Квитанції 110" at bounding box center [479, 71] width 77 height 23
select select "25"
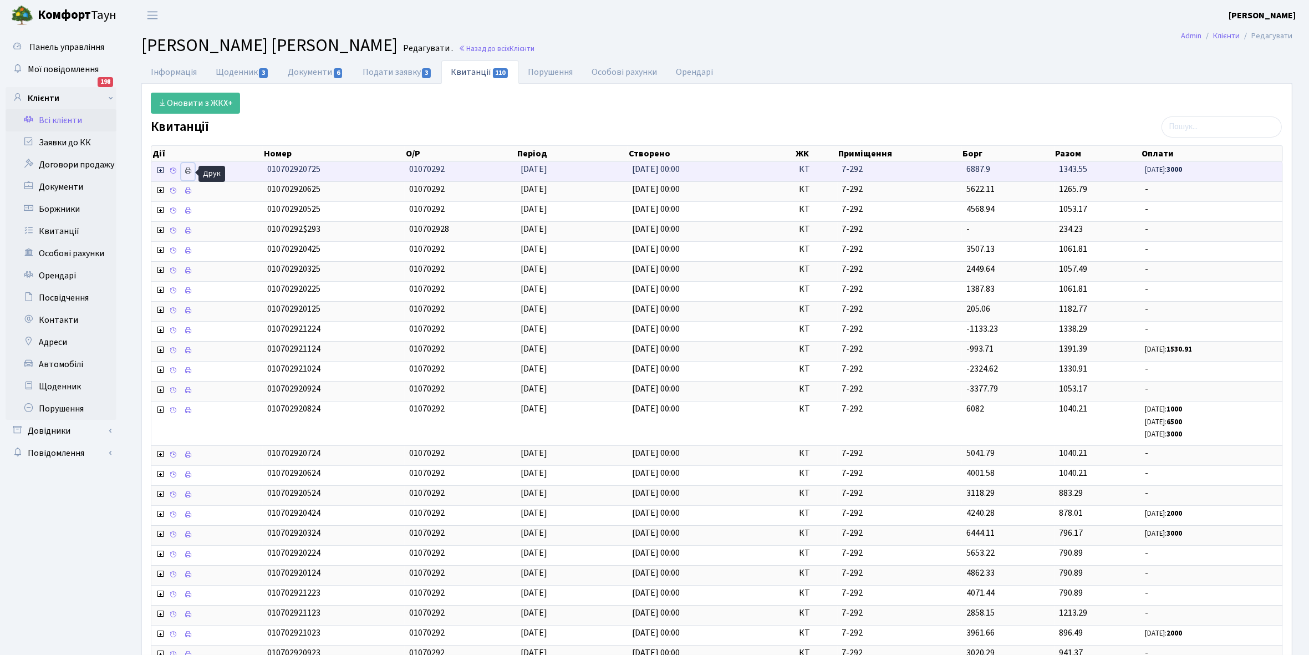
click at [192, 170] on icon at bounding box center [188, 171] width 8 height 8
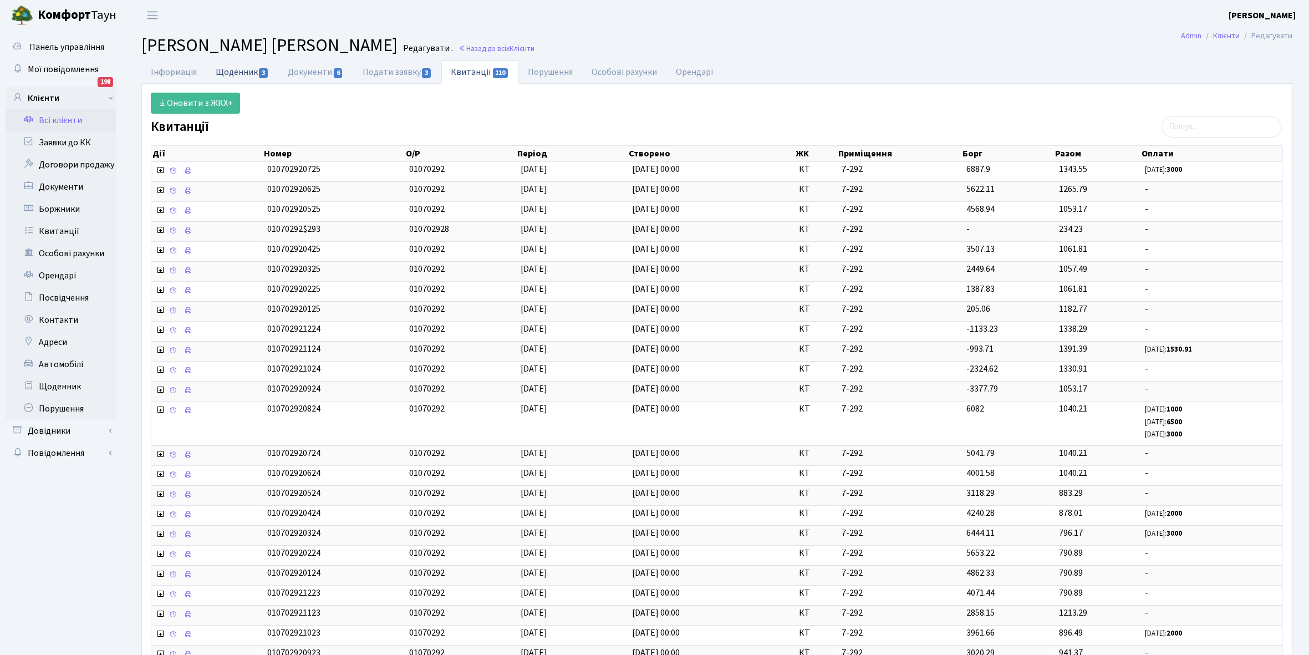
click at [228, 75] on link "Щоденник 3" at bounding box center [242, 71] width 72 height 23
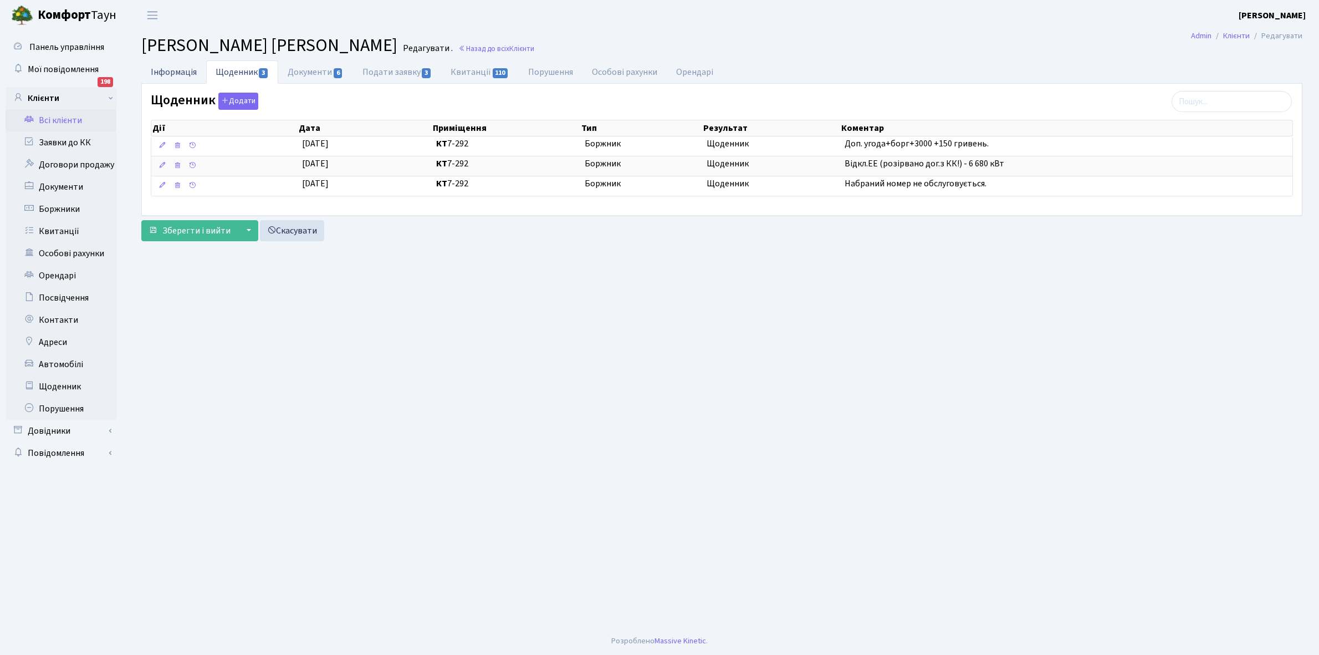
click at [167, 67] on link "Інформація" at bounding box center [173, 71] width 65 height 23
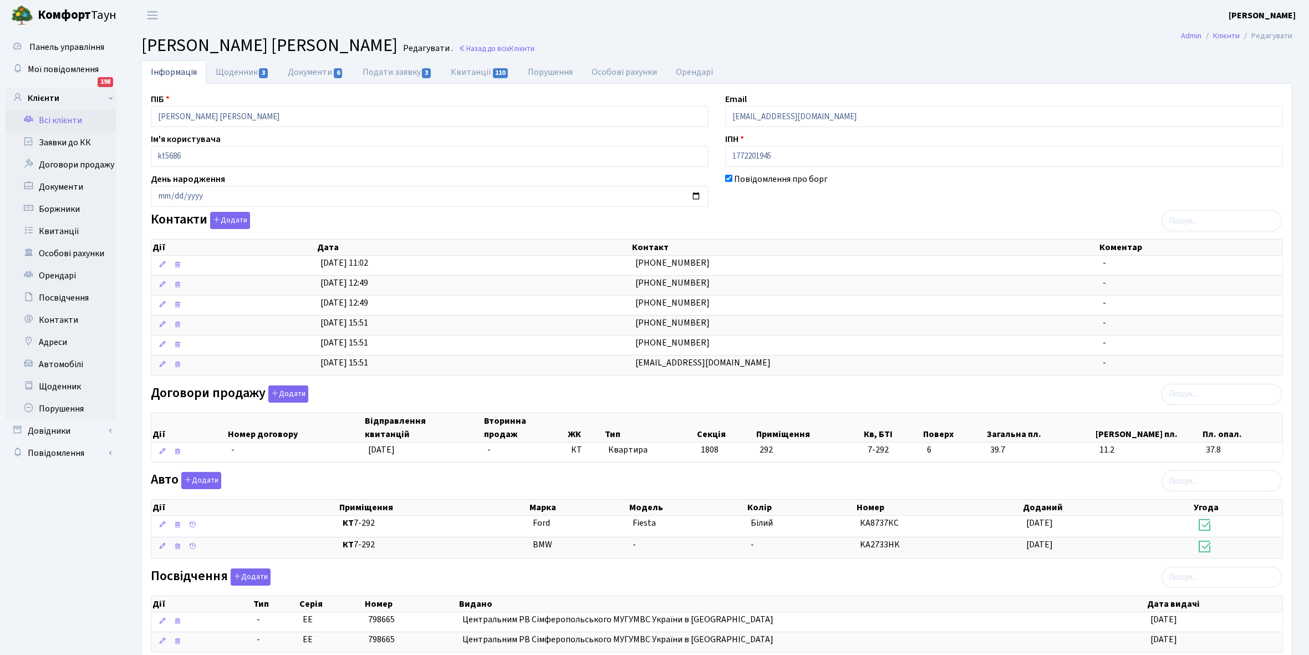
click at [72, 116] on link "Всі клієнти" at bounding box center [61, 120] width 111 height 22
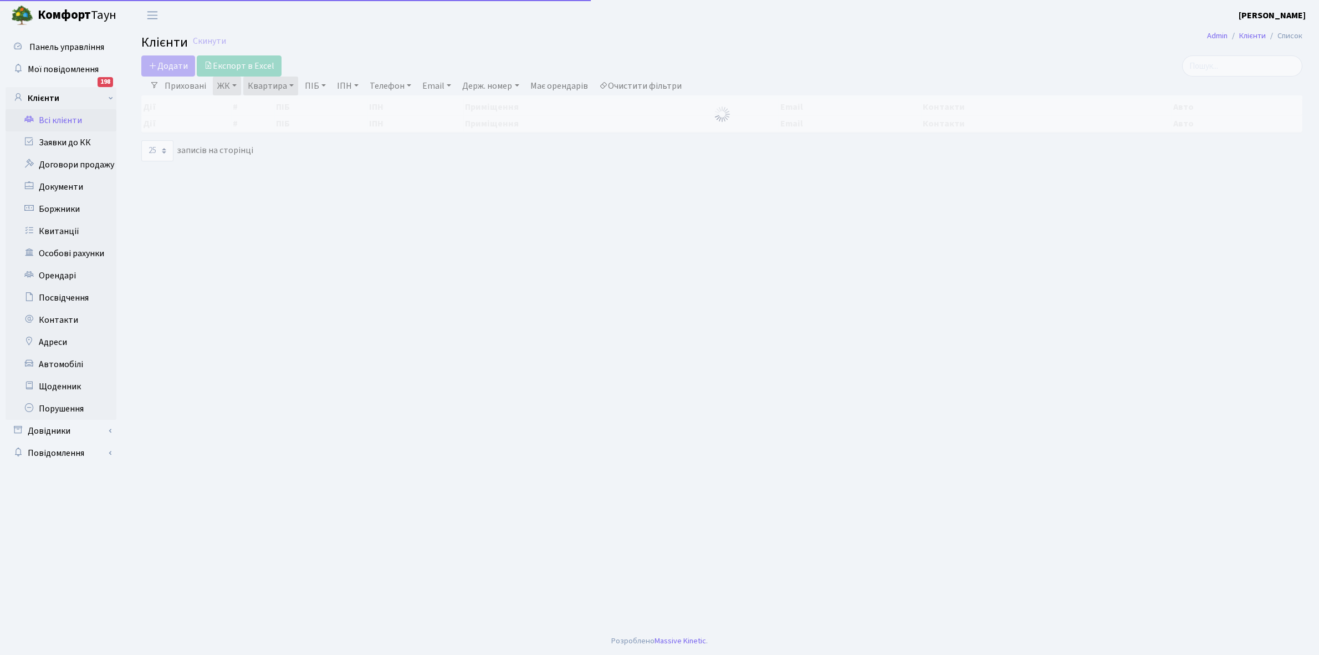
select select "25"
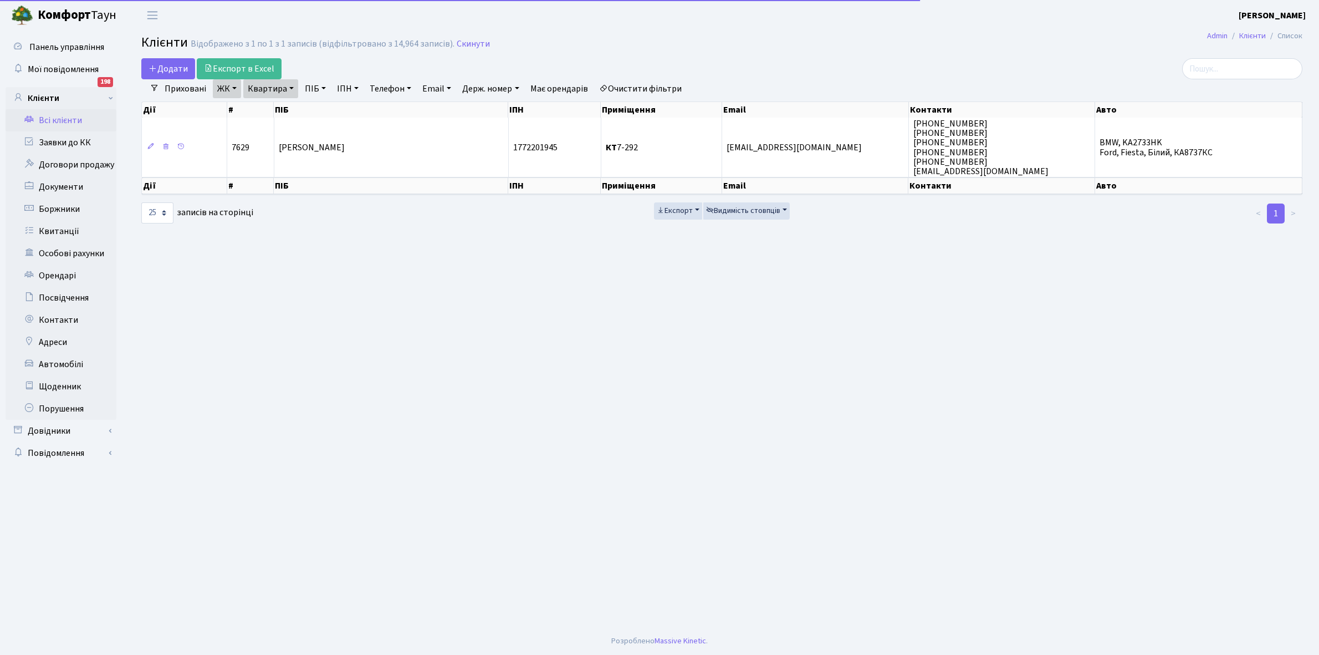
click at [292, 86] on link "Квартира" at bounding box center [270, 88] width 55 height 19
click at [282, 111] on input "7-292" at bounding box center [276, 110] width 65 height 21
type input "7-352"
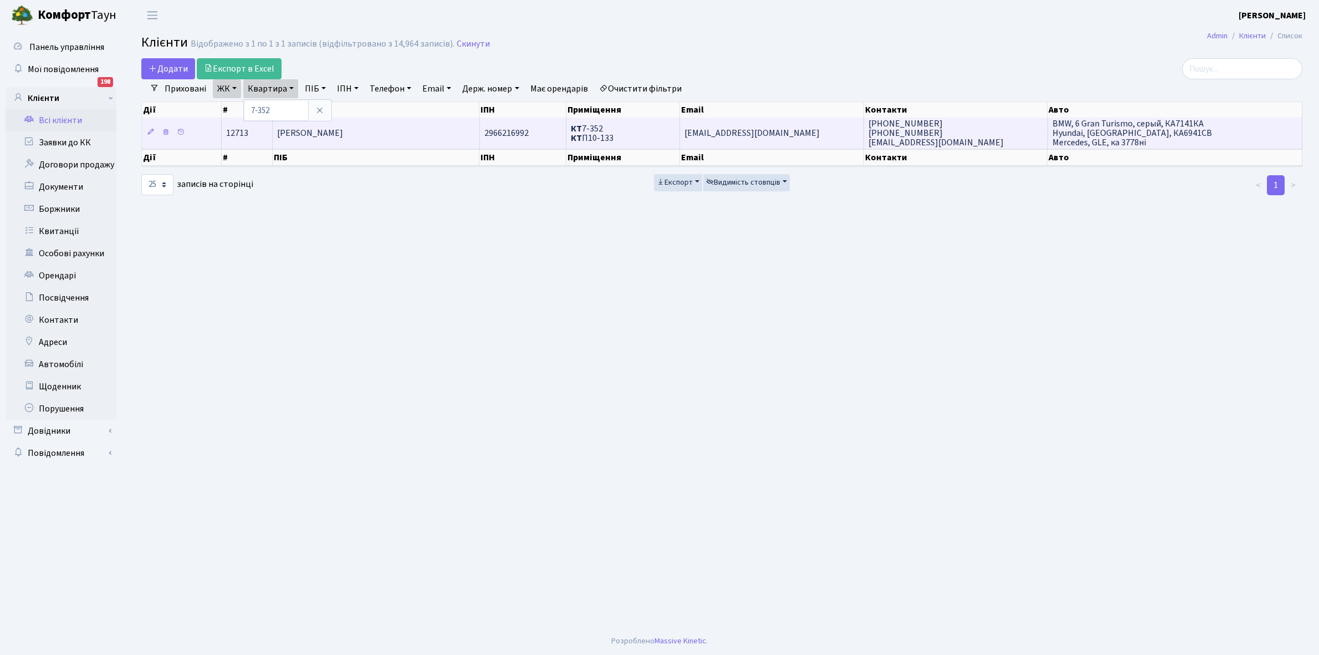
click at [343, 129] on span "[PERSON_NAME]" at bounding box center [310, 133] width 66 height 12
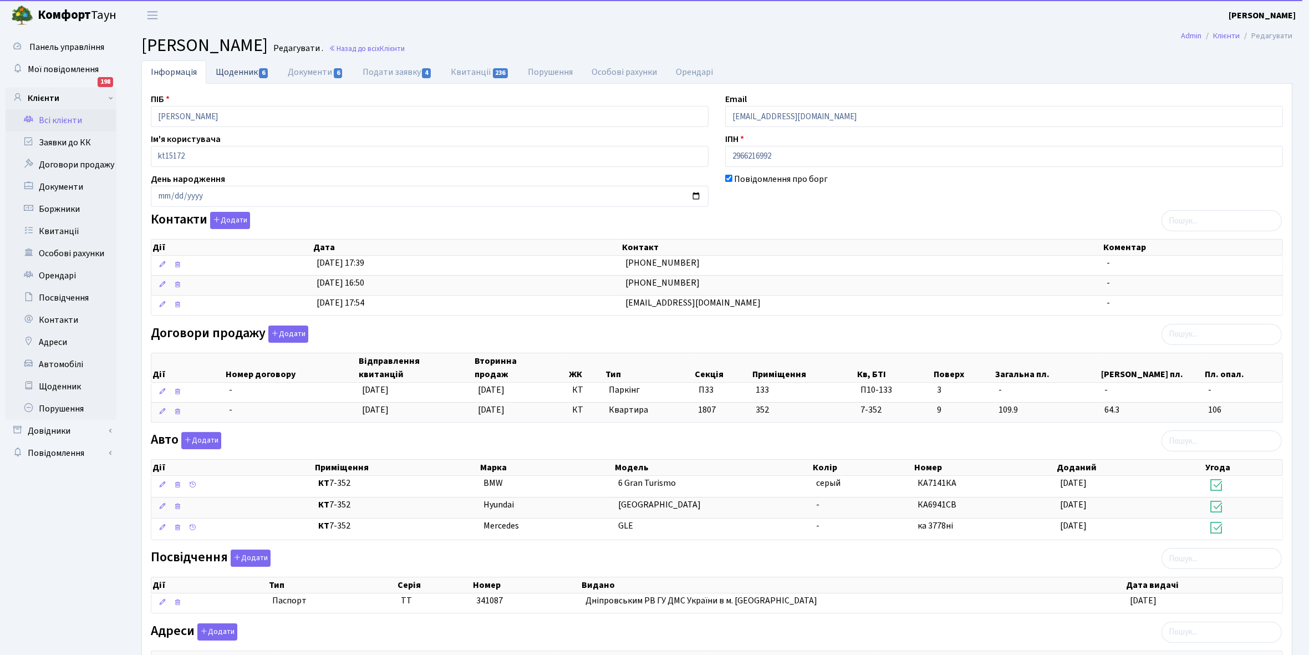
click at [231, 71] on link "Щоденник 6" at bounding box center [242, 71] width 72 height 23
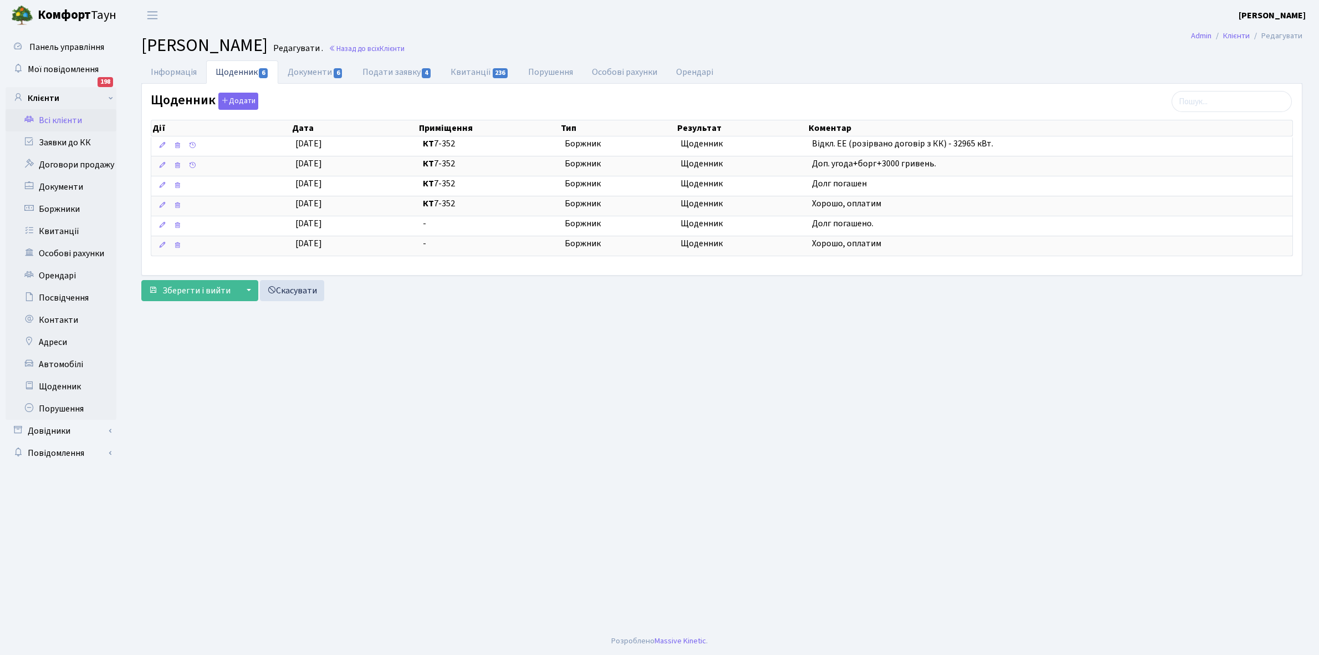
click at [62, 114] on link "Всі клієнти" at bounding box center [61, 120] width 111 height 22
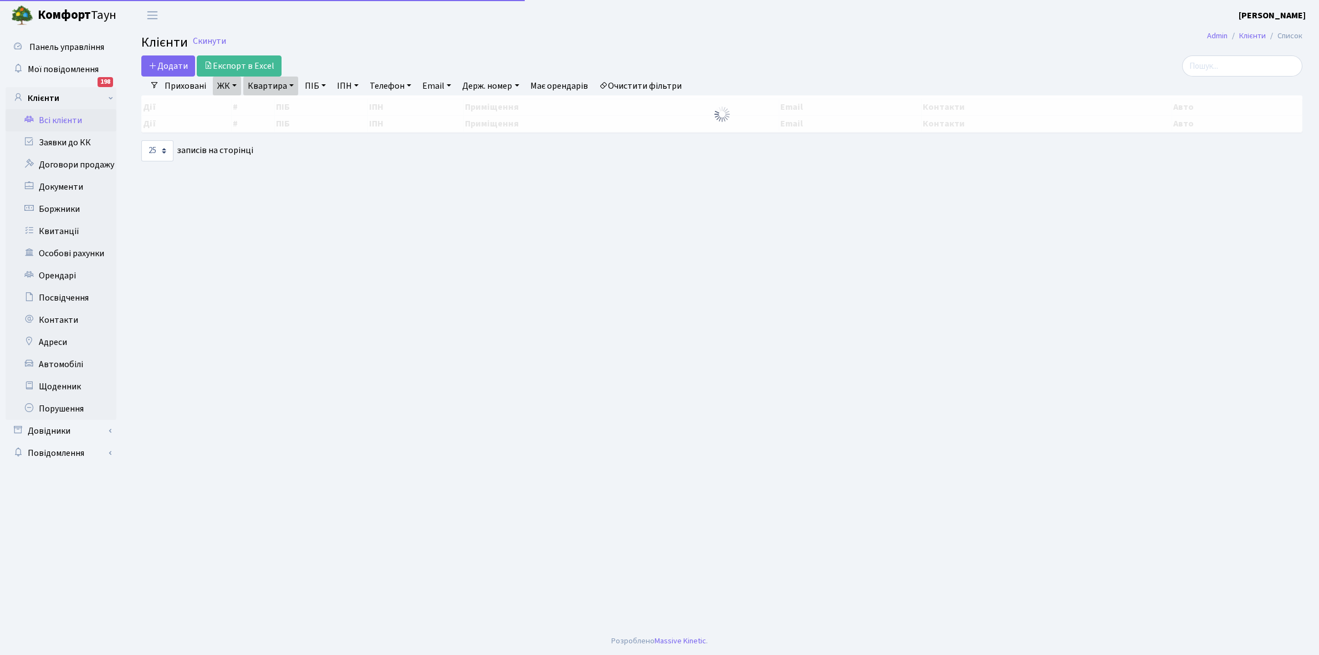
select select "25"
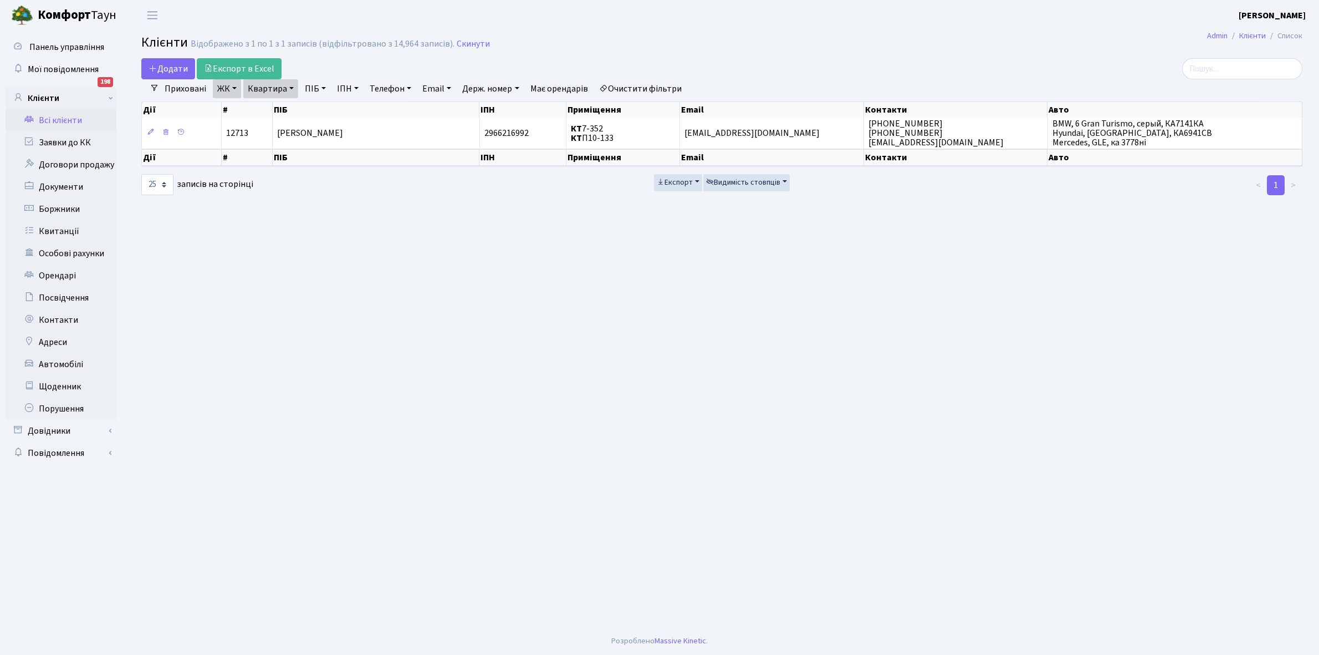
click at [288, 89] on link "Квартира" at bounding box center [270, 88] width 55 height 19
click at [284, 111] on input "7-352" at bounding box center [276, 110] width 65 height 21
type input "7-384"
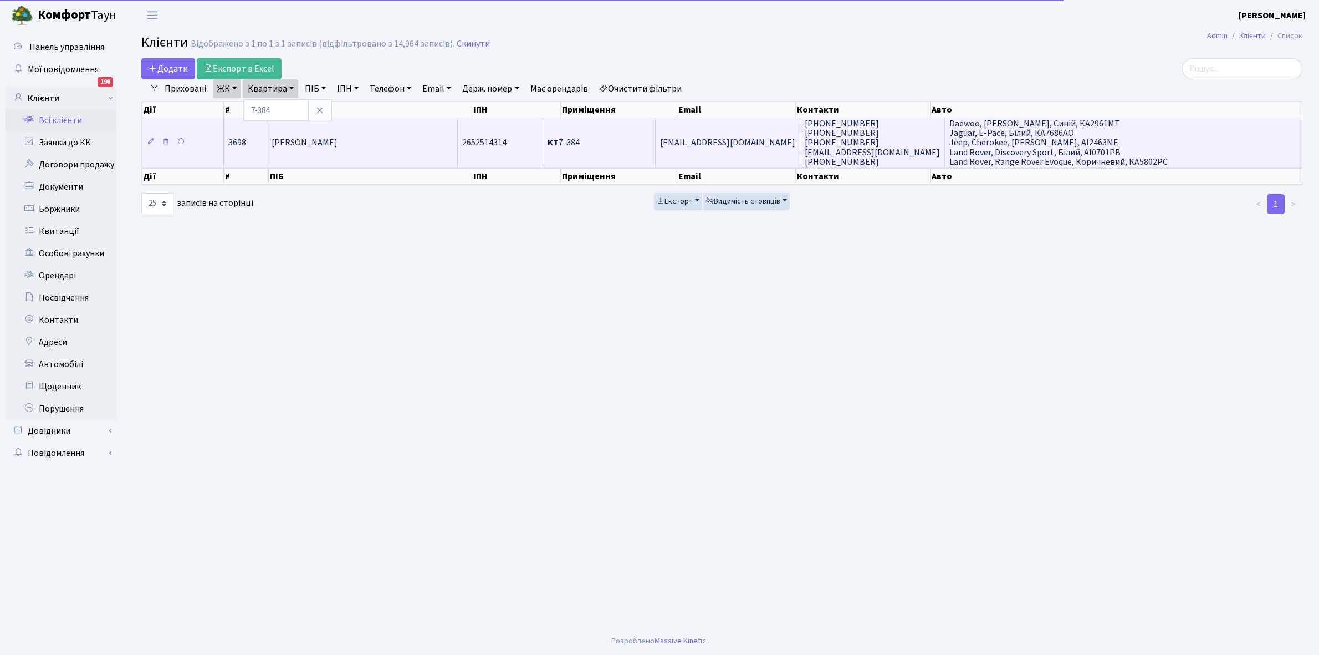
click at [338, 137] on span "[PERSON_NAME]" at bounding box center [305, 143] width 66 height 12
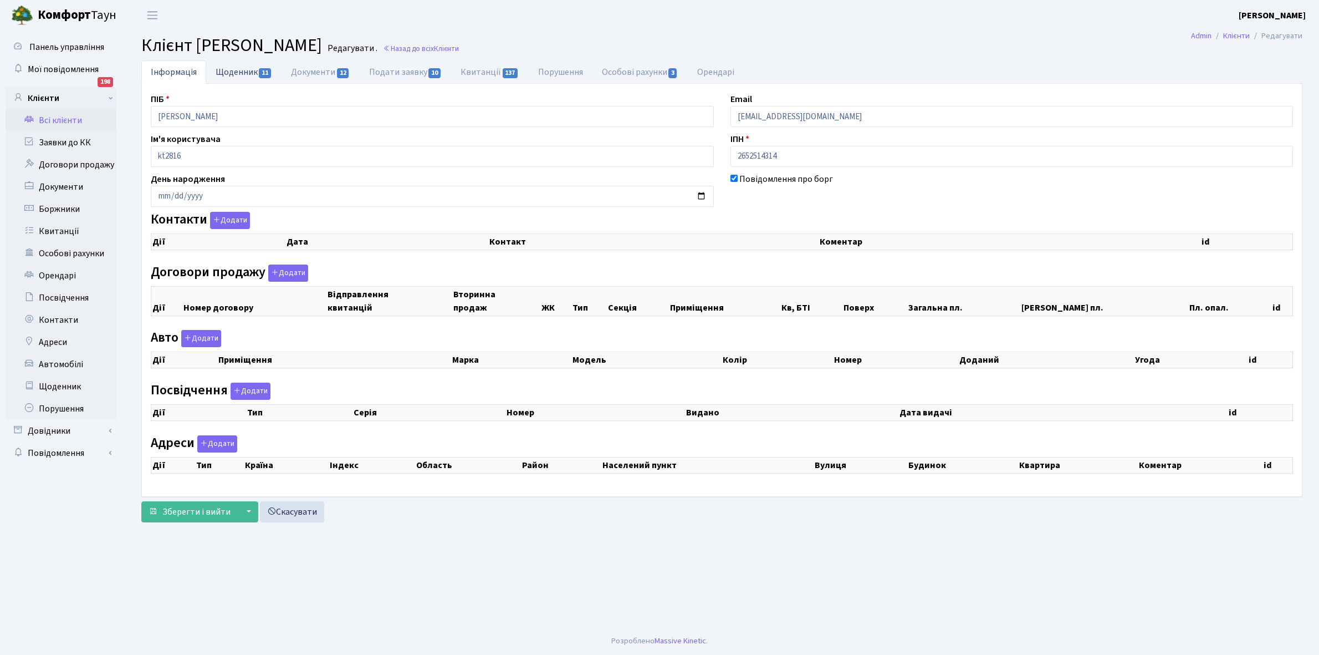
checkbox input "true"
select select "25"
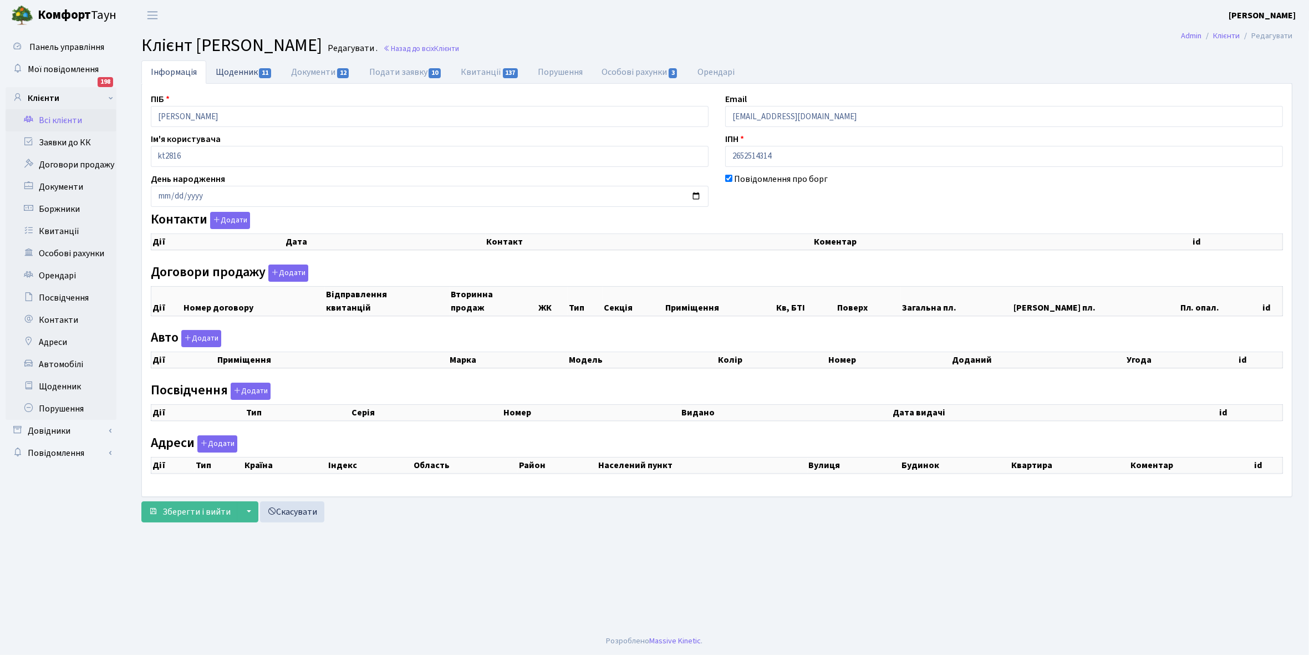
select select "25"
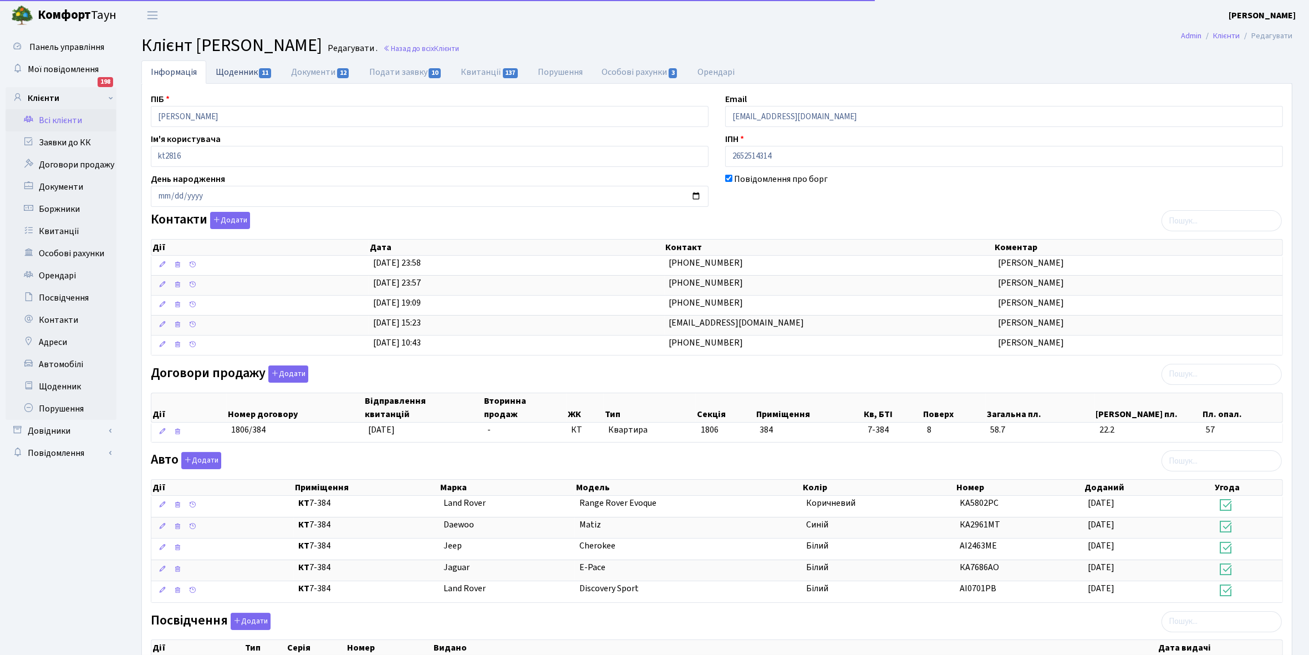
click at [231, 74] on link "Щоденник 11" at bounding box center [243, 71] width 75 height 23
select select "25"
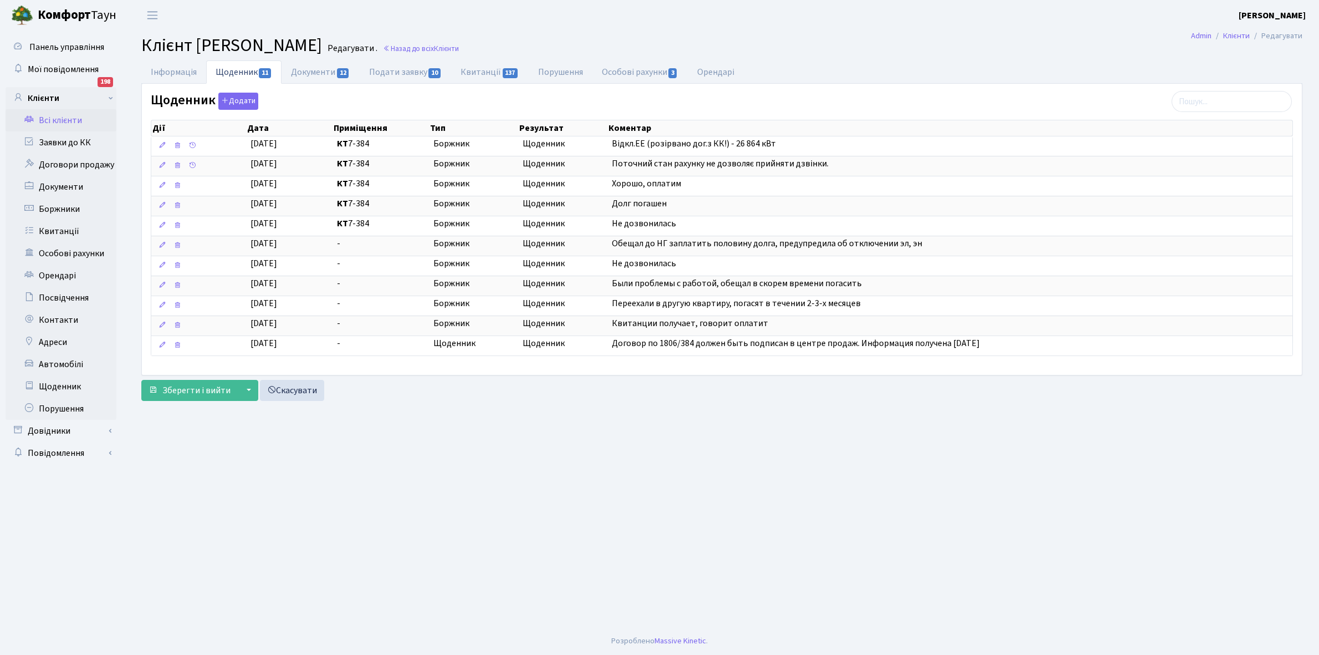
click at [63, 120] on link "Всі клієнти" at bounding box center [61, 120] width 111 height 22
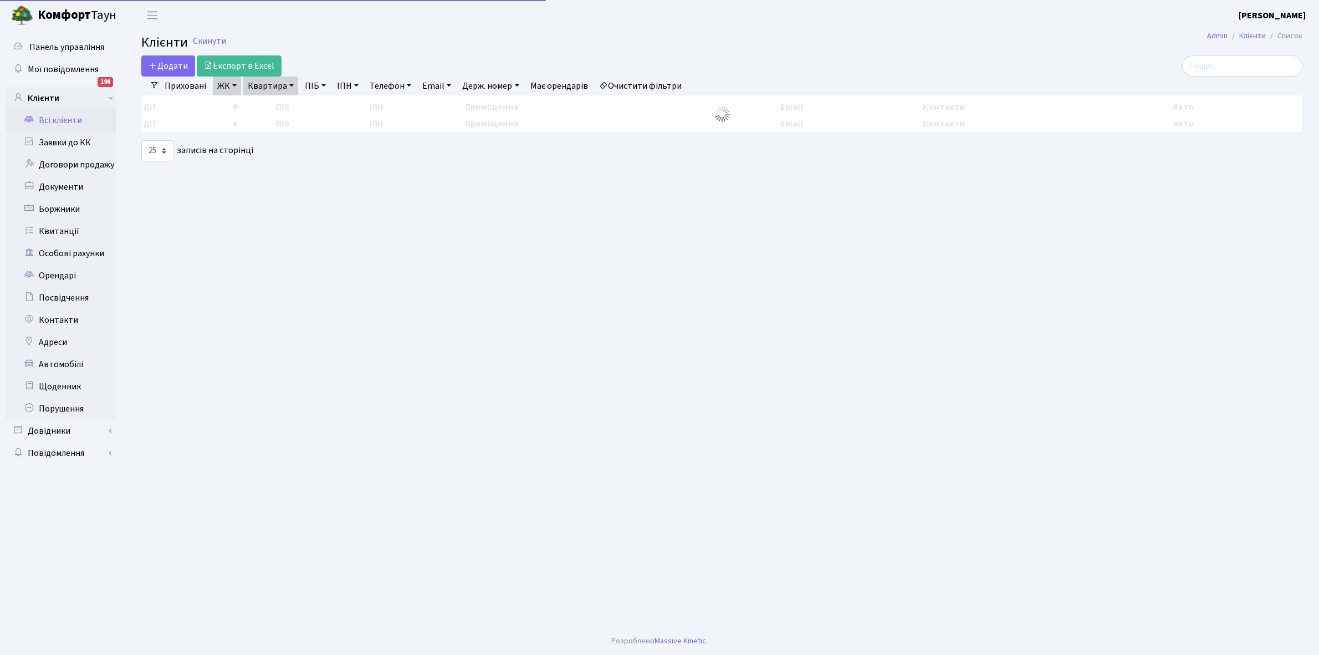
select select "25"
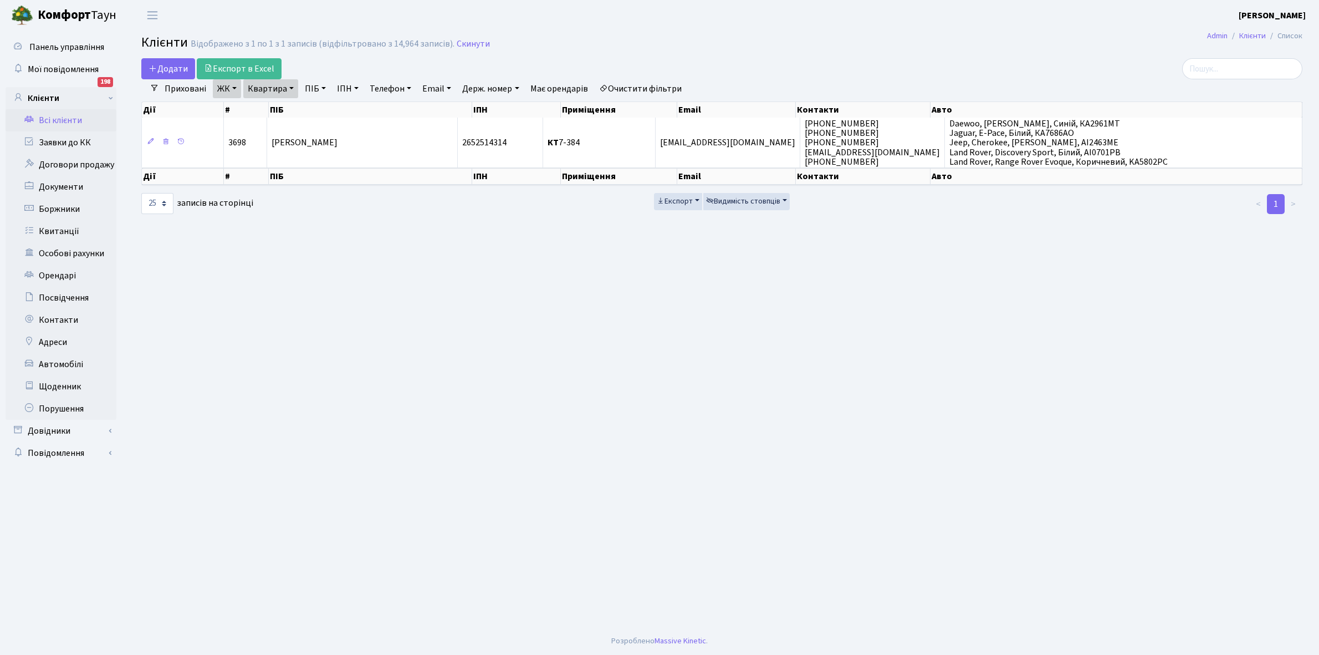
click at [290, 89] on link "Квартира" at bounding box center [270, 88] width 55 height 19
click at [285, 106] on input "7-384" at bounding box center [276, 110] width 65 height 21
type input "7-421"
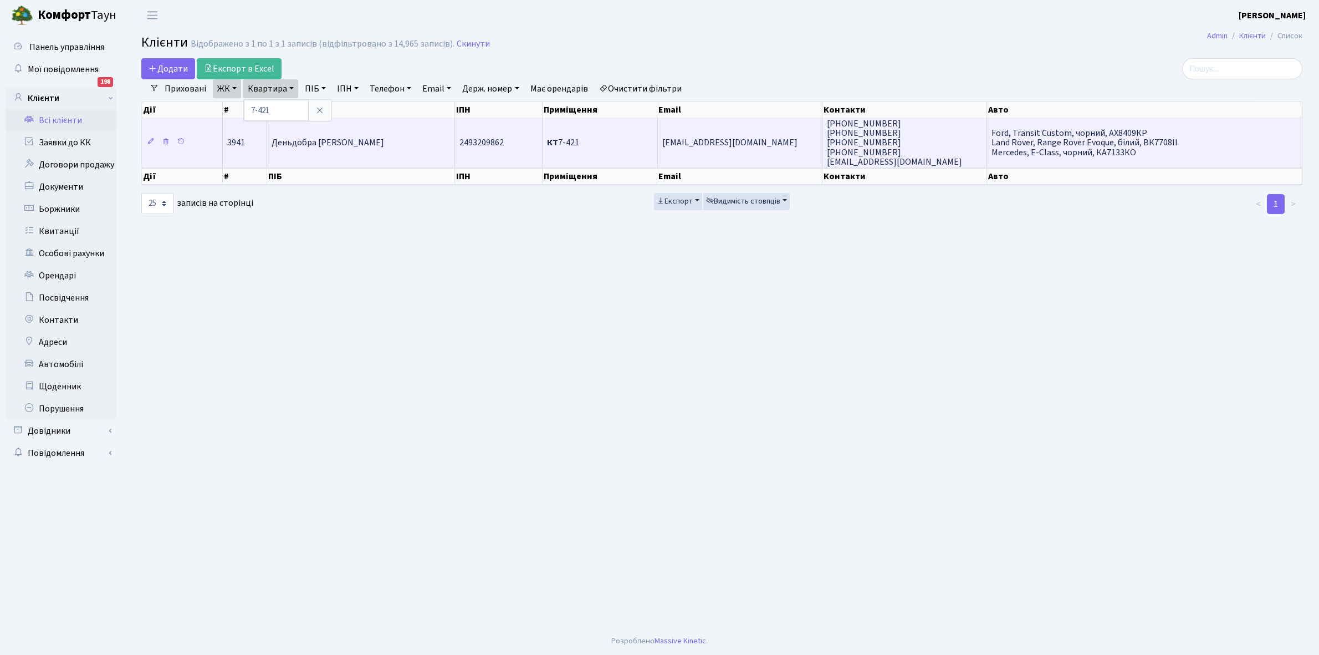
click at [358, 150] on td "Деньдобра [PERSON_NAME]" at bounding box center [361, 142] width 188 height 50
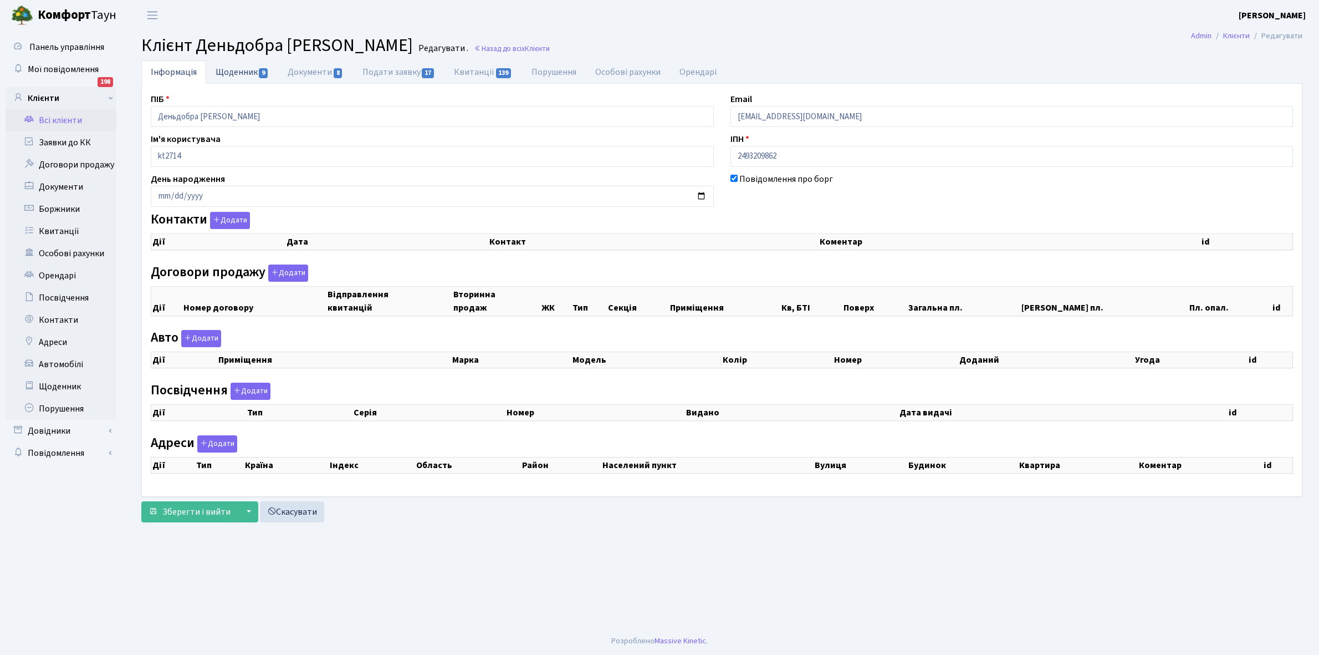
checkbox input "true"
select select "25"
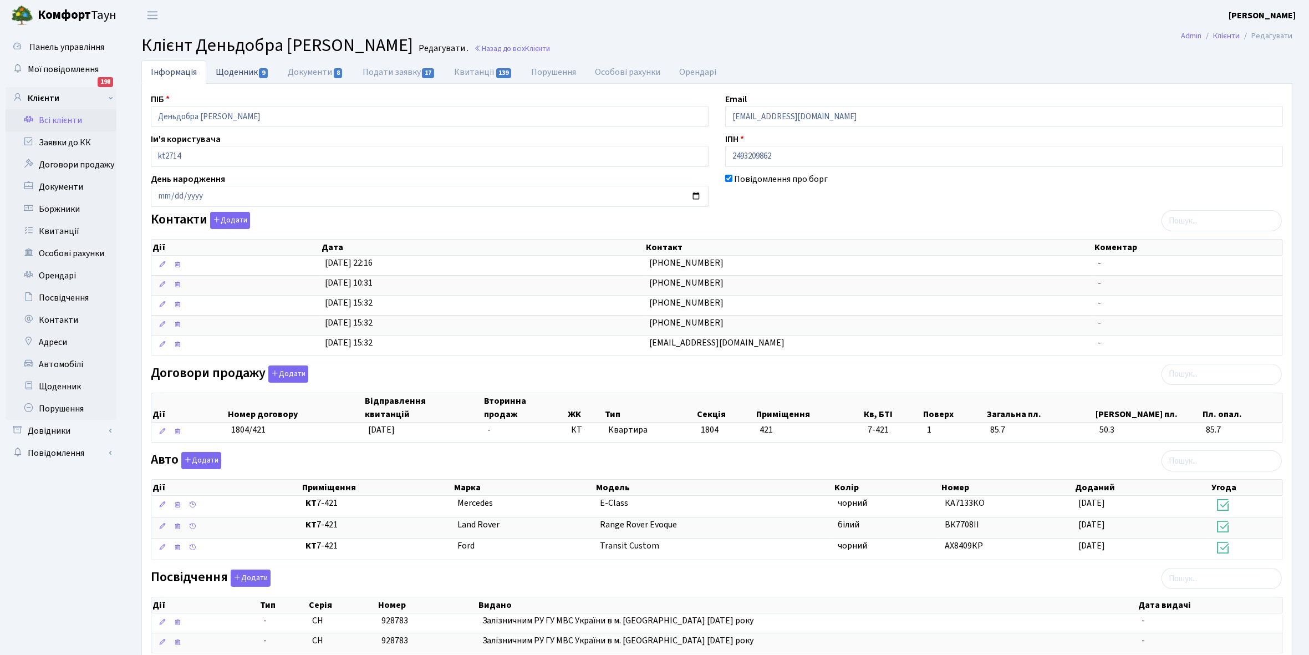
click at [226, 68] on link "Щоденник 9" at bounding box center [242, 71] width 72 height 23
select select "25"
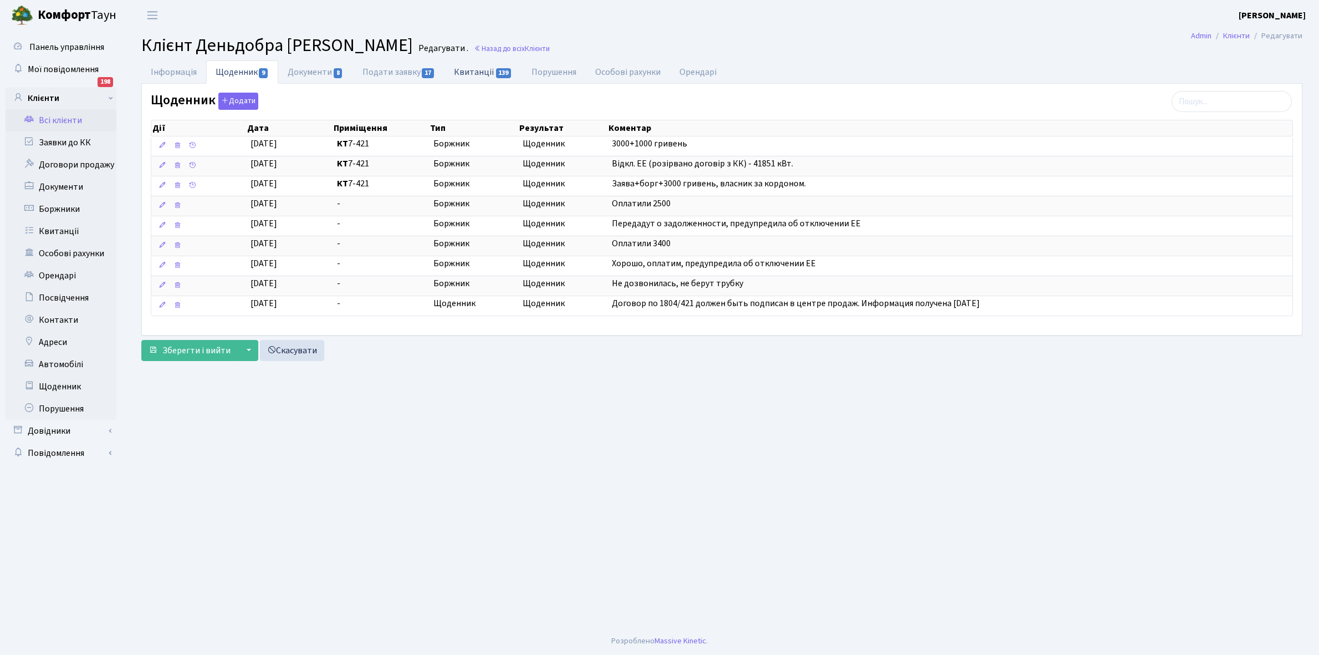
click at [485, 75] on link "Квитанції 139" at bounding box center [482, 71] width 77 height 23
select select "25"
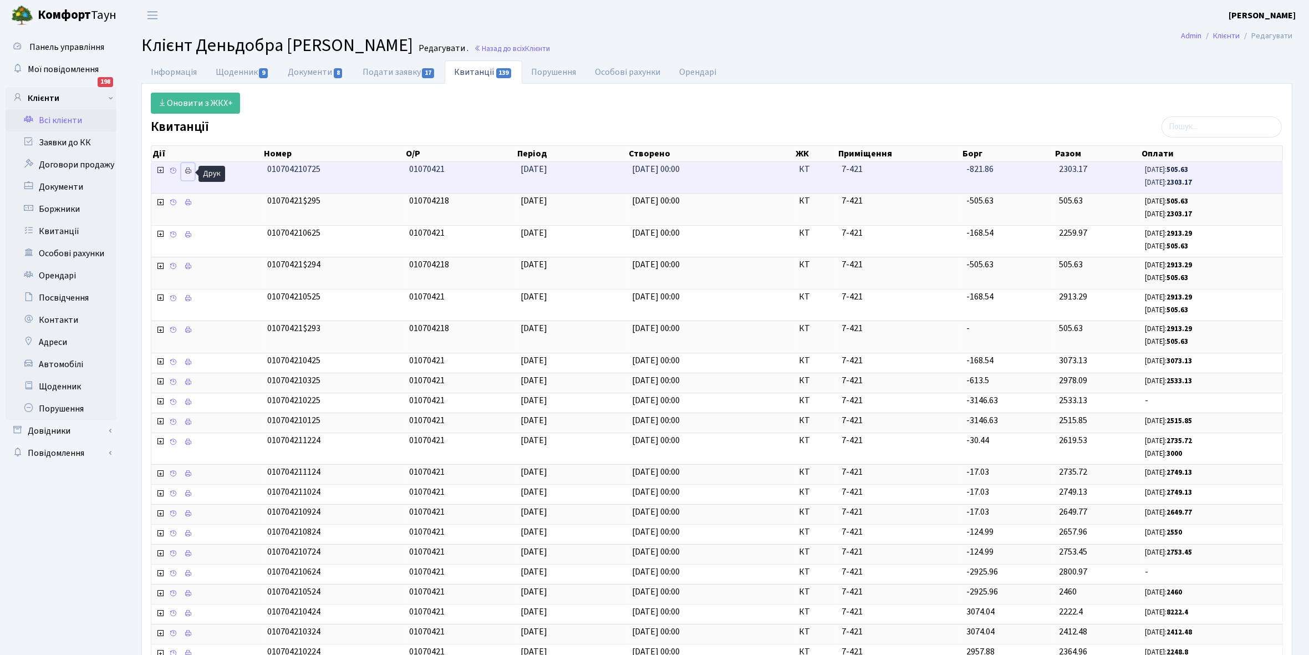
click at [193, 170] on link at bounding box center [187, 171] width 13 height 17
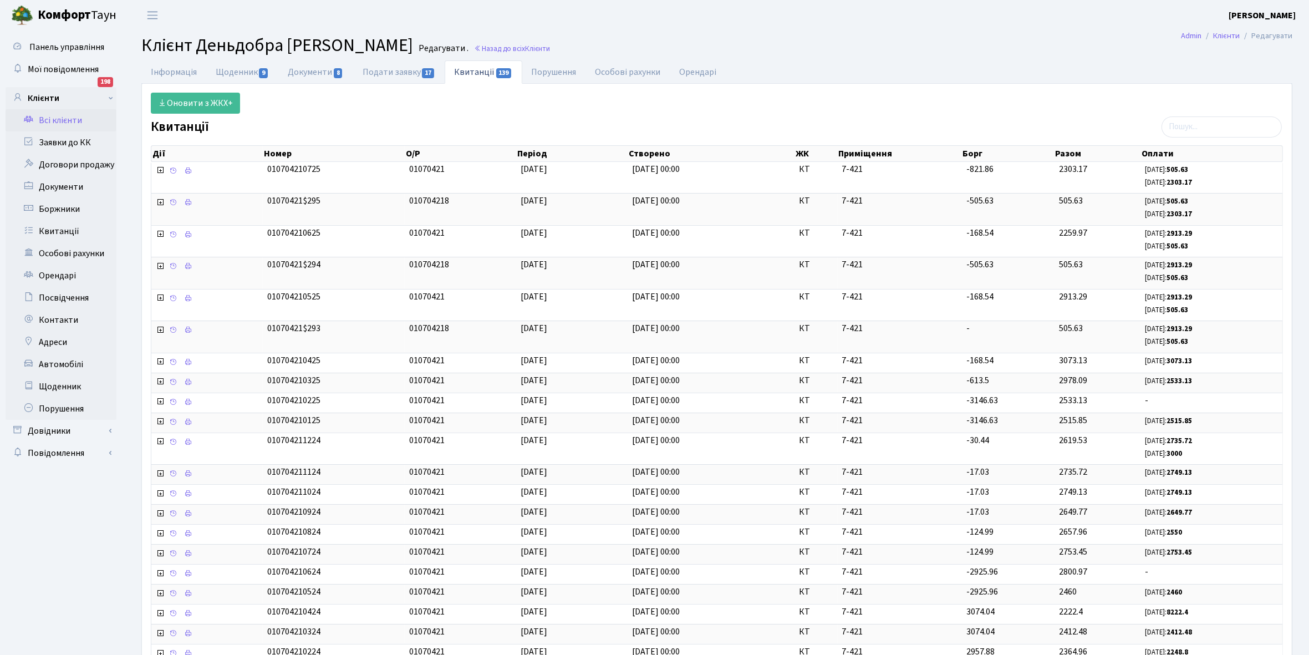
click at [67, 115] on link "Всі клієнти" at bounding box center [61, 120] width 111 height 22
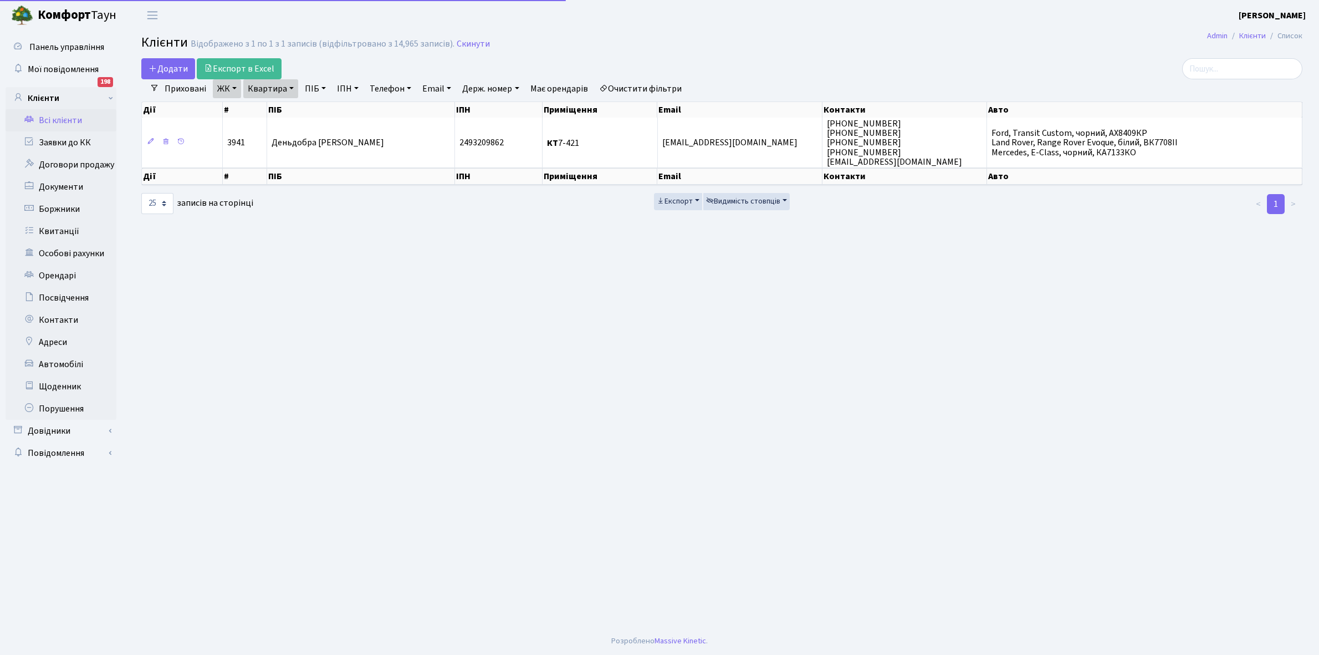
select select "25"
click at [292, 86] on link "Квартира" at bounding box center [270, 88] width 55 height 19
click at [289, 107] on input "7-421" at bounding box center [276, 110] width 65 height 21
type input "7-466"
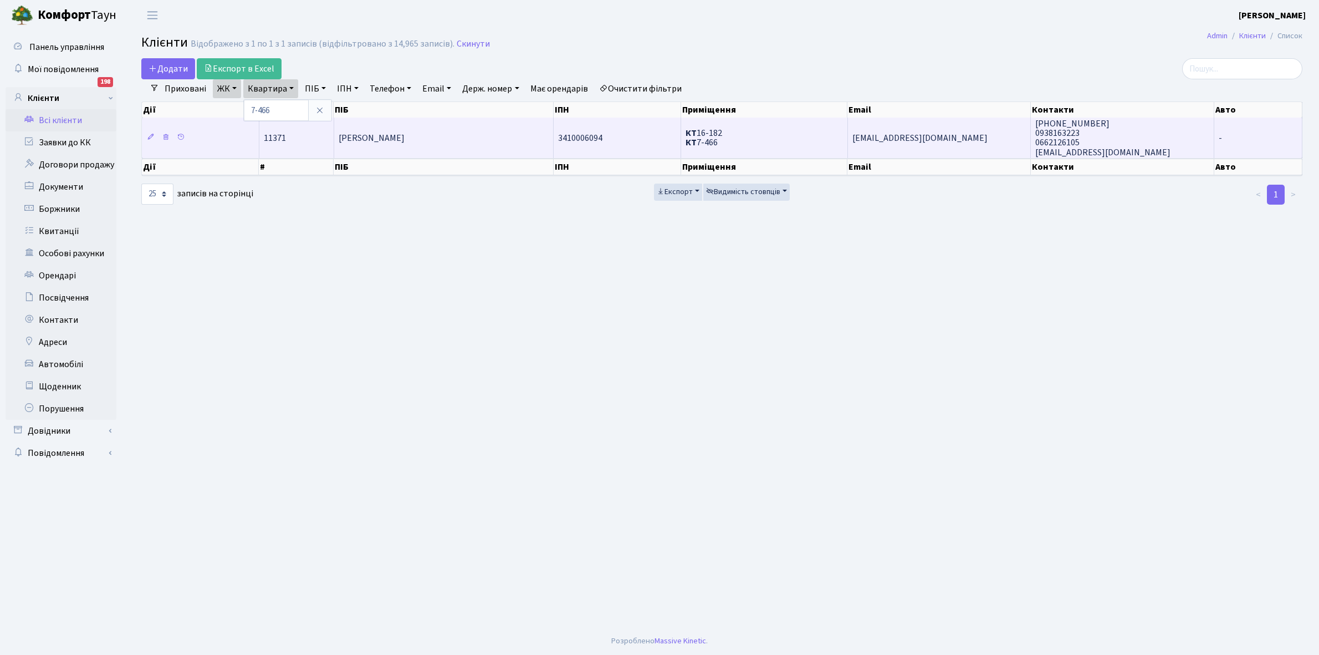
click at [405, 139] on span "[PERSON_NAME]" at bounding box center [372, 138] width 66 height 12
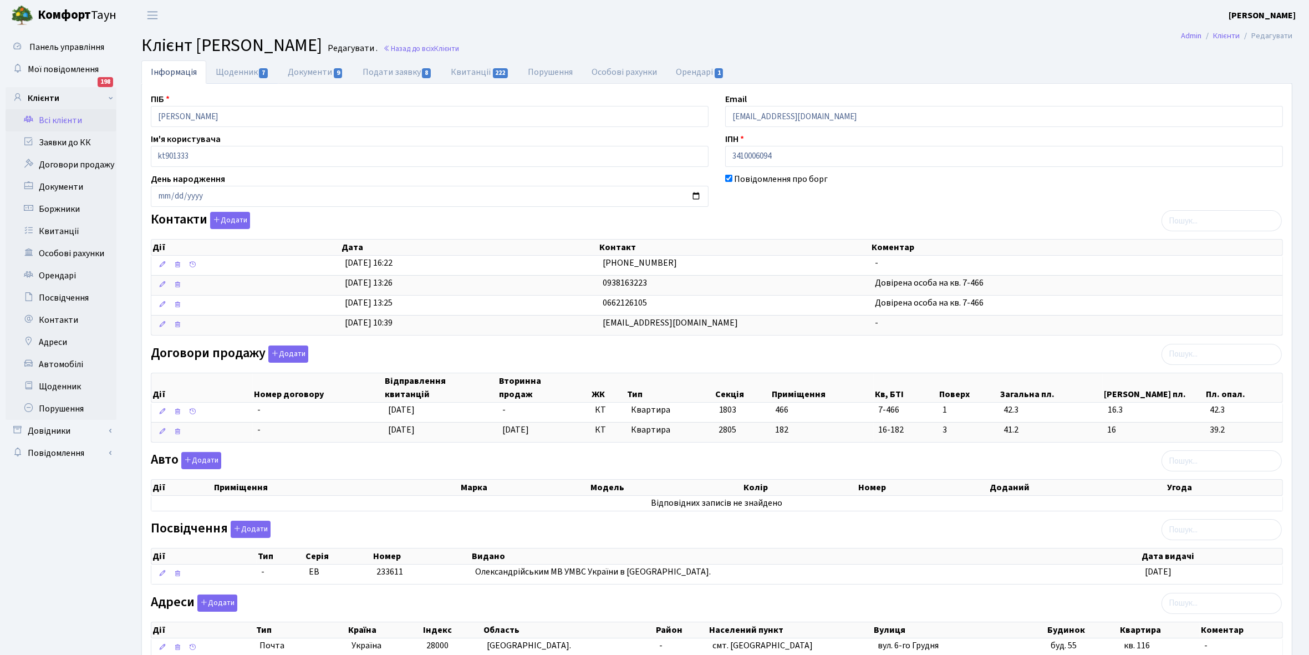
click at [232, 71] on link "Щоденник 7" at bounding box center [242, 71] width 72 height 23
select select "25"
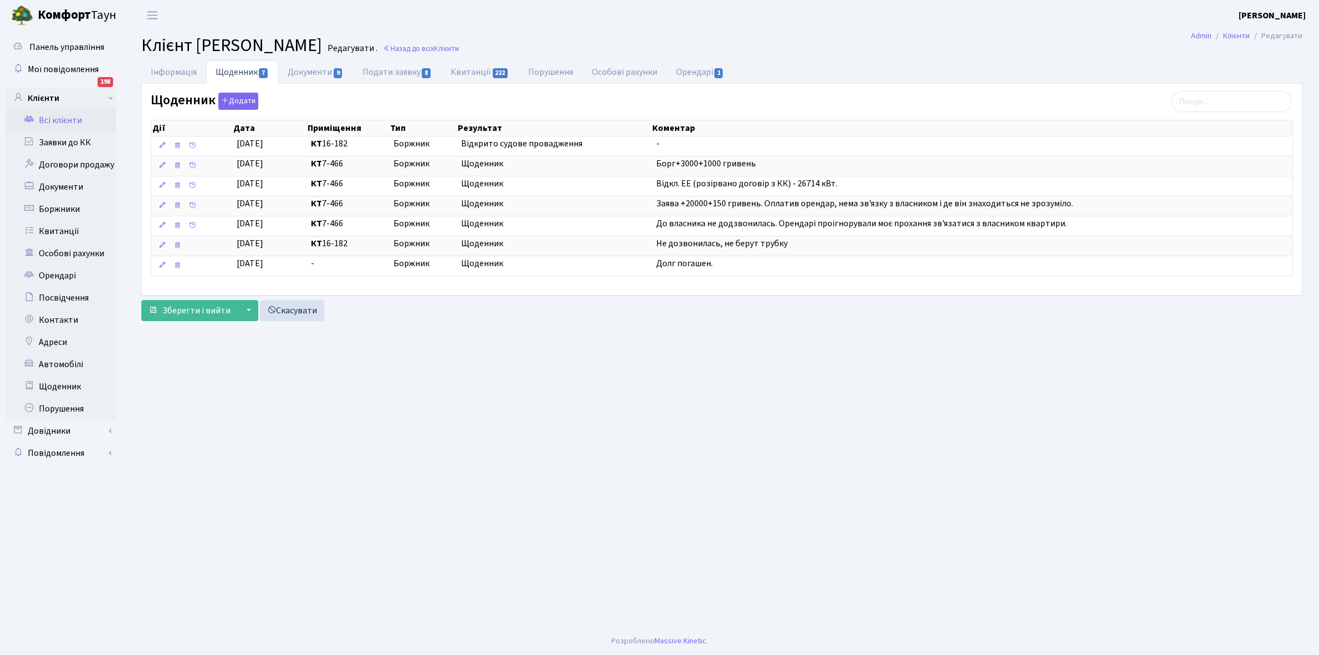
click at [73, 123] on link "Всі клієнти" at bounding box center [61, 120] width 111 height 22
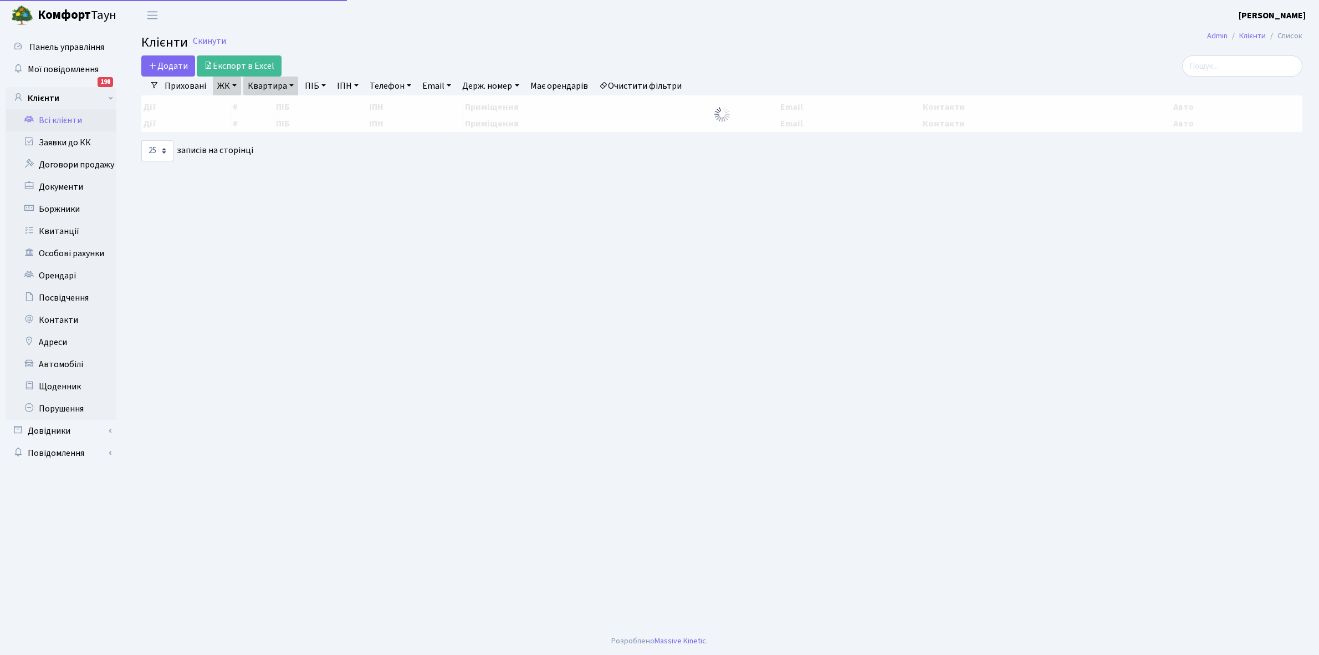
select select "25"
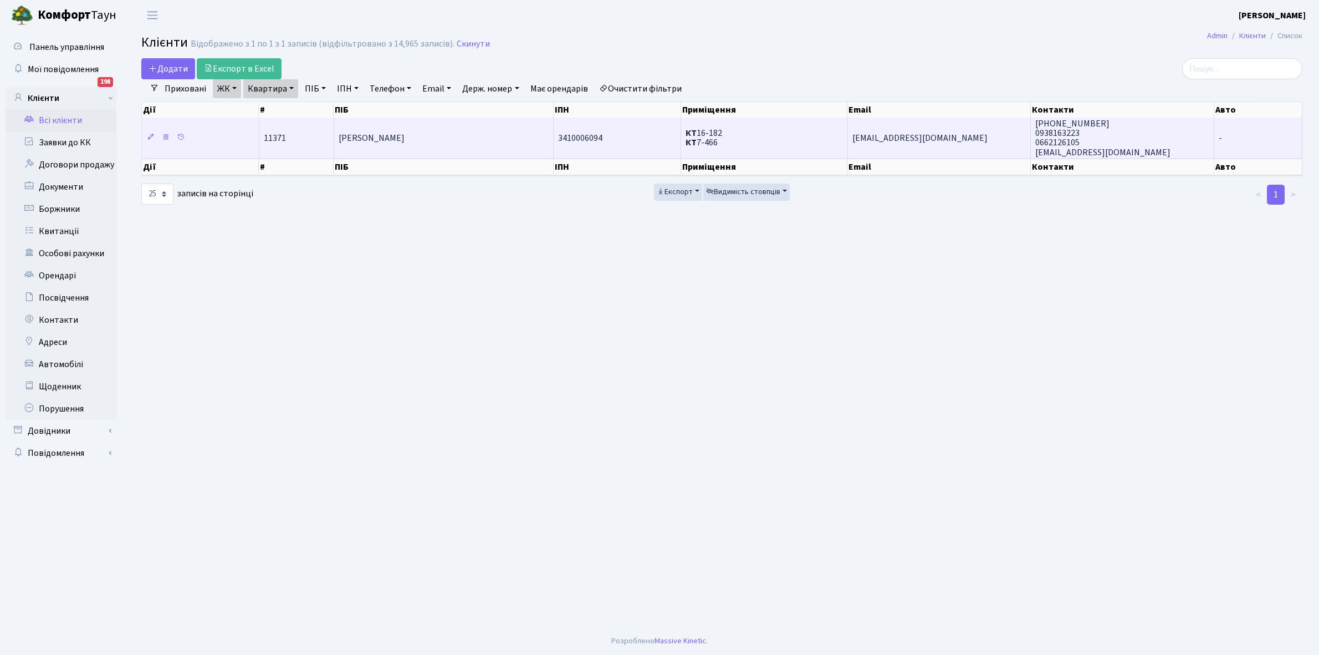
click at [467, 147] on td "[PERSON_NAME]" at bounding box center [444, 137] width 220 height 40
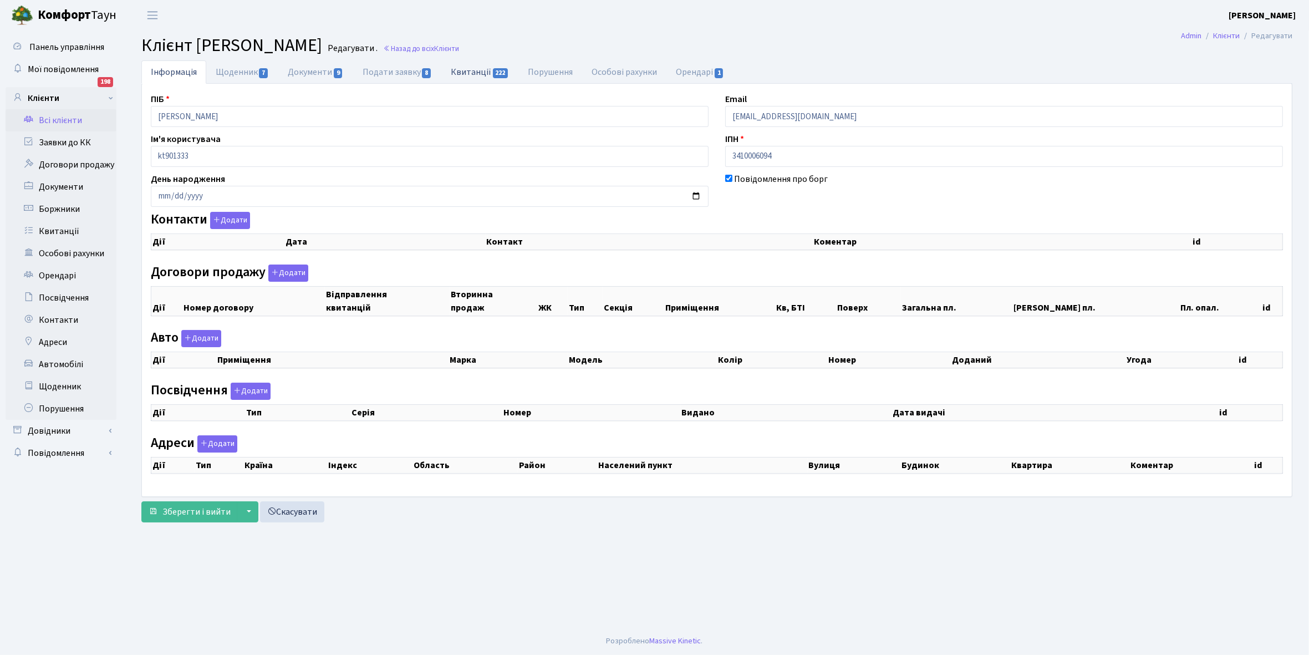
checkbox input "true"
click at [464, 70] on link "Квитанції 222" at bounding box center [479, 71] width 77 height 23
select select "25"
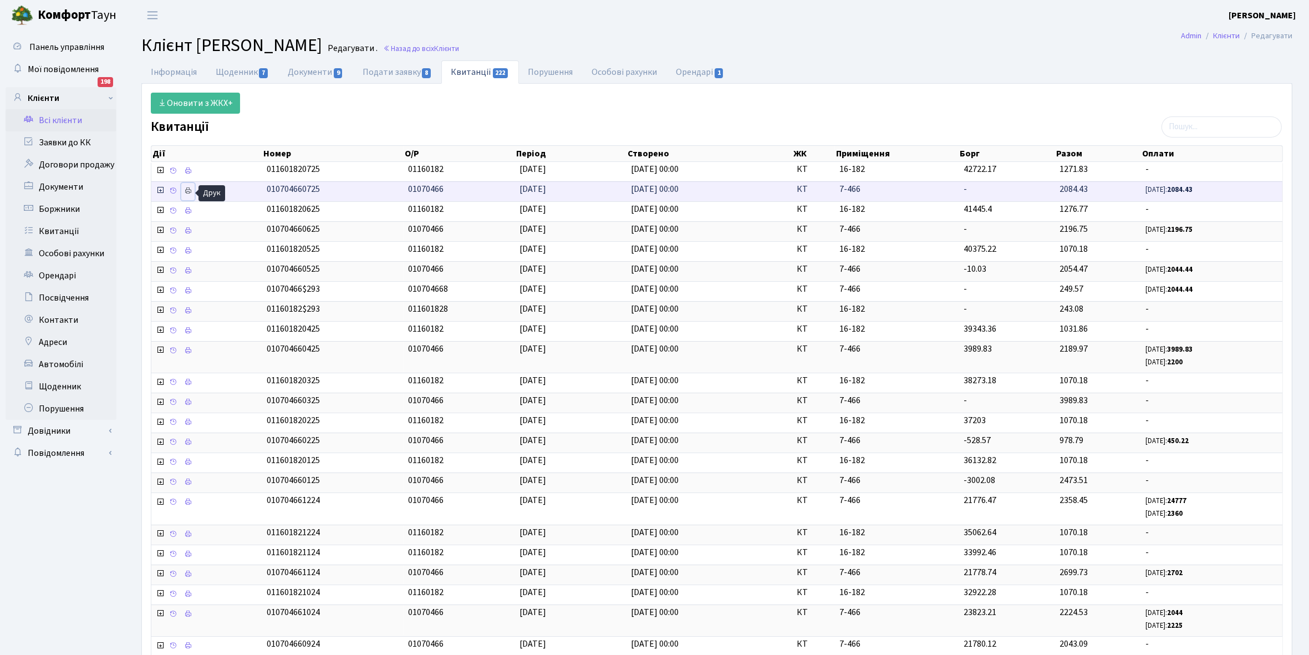
click at [190, 190] on icon at bounding box center [188, 191] width 8 height 8
click at [70, 114] on link "Всі клієнти" at bounding box center [61, 120] width 111 height 22
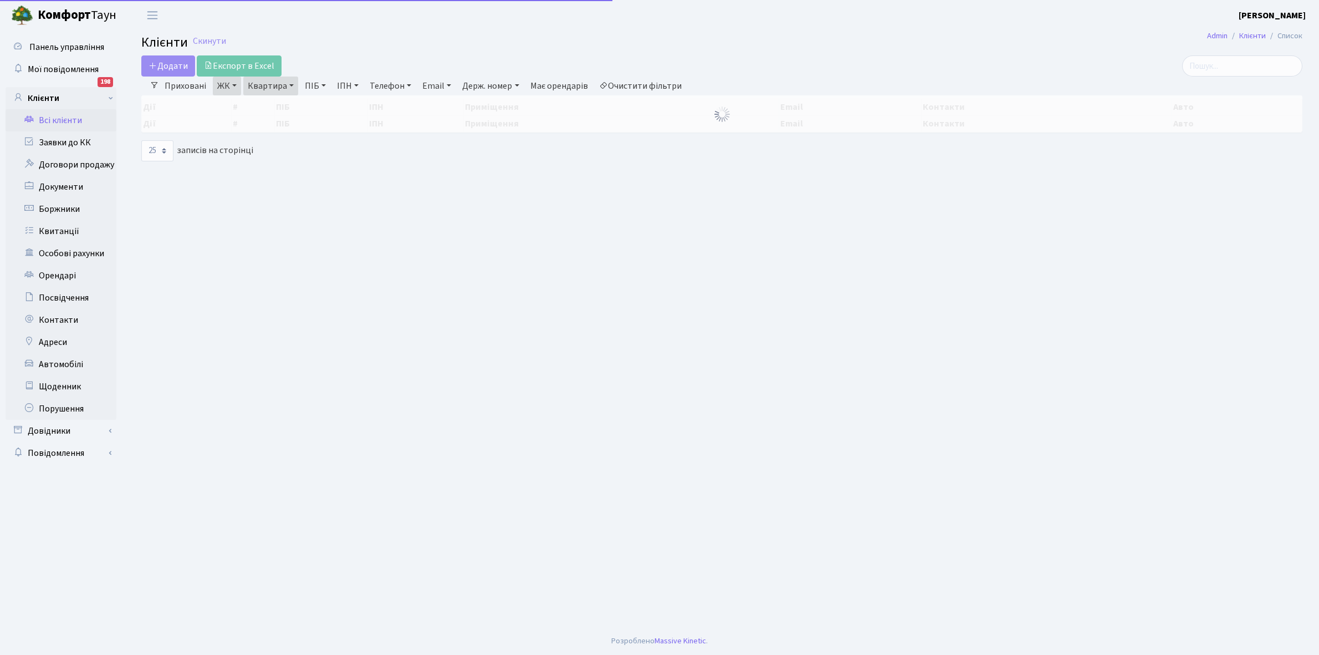
select select "25"
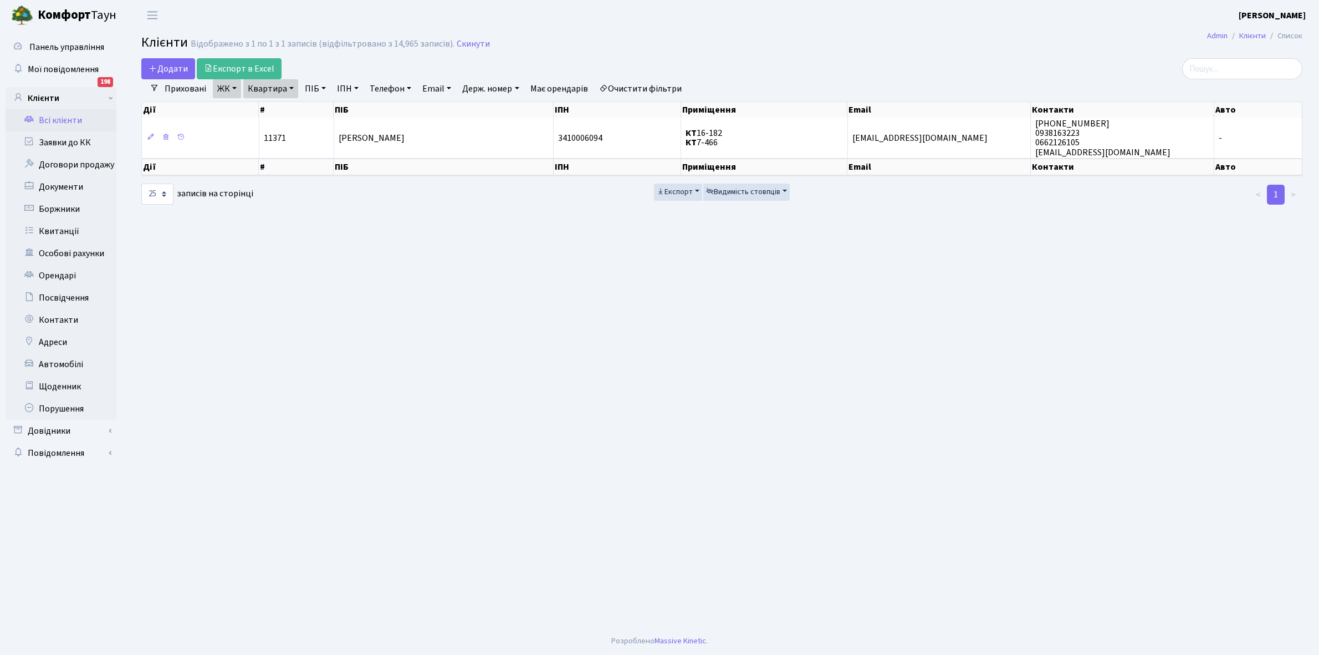
click at [290, 85] on link "Квартира" at bounding box center [270, 88] width 55 height 19
click at [295, 111] on input "7-466" at bounding box center [276, 110] width 65 height 21
type input "7-477"
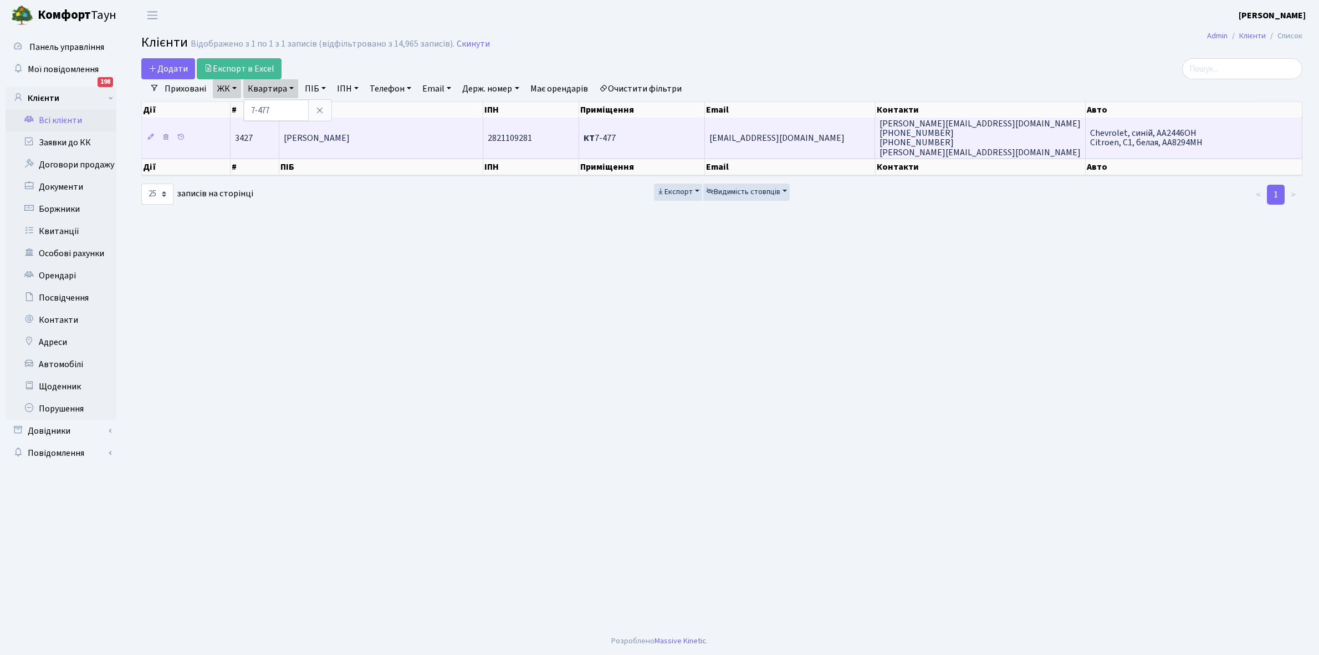
click at [344, 139] on span "[PERSON_NAME]" at bounding box center [317, 138] width 66 height 12
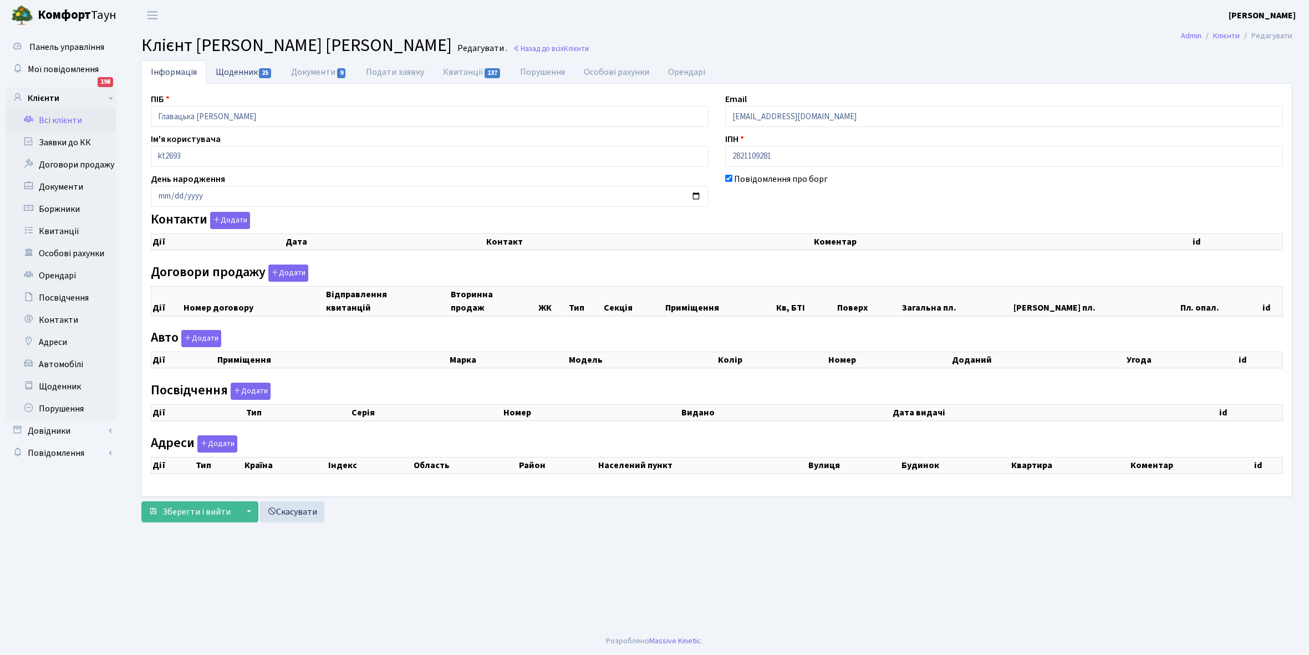
checkbox input "true"
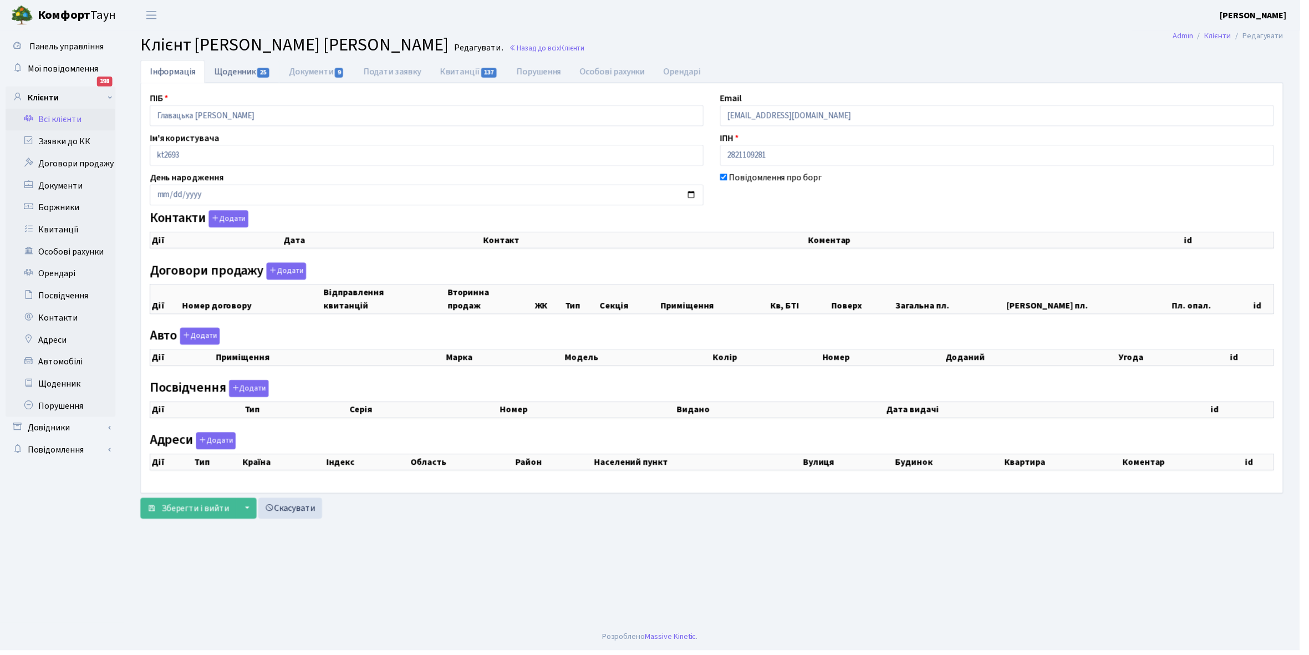
click at [232, 71] on link "Щоденник 25" at bounding box center [243, 71] width 75 height 23
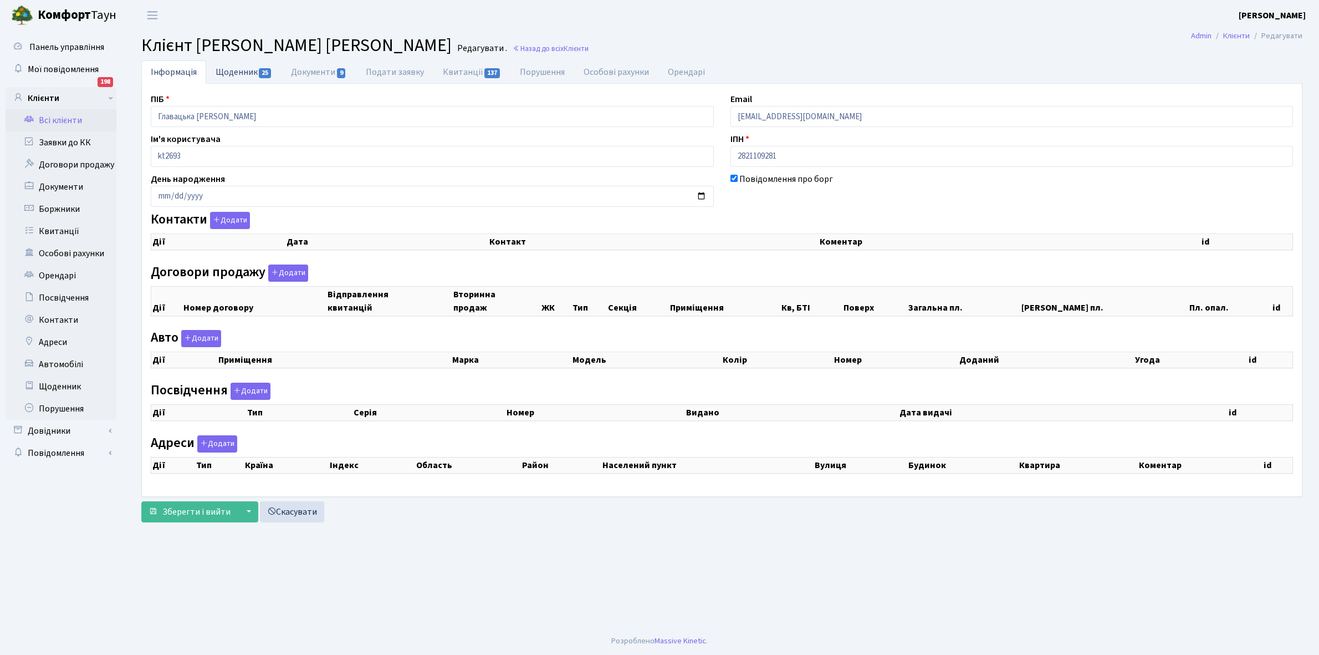
select select "25"
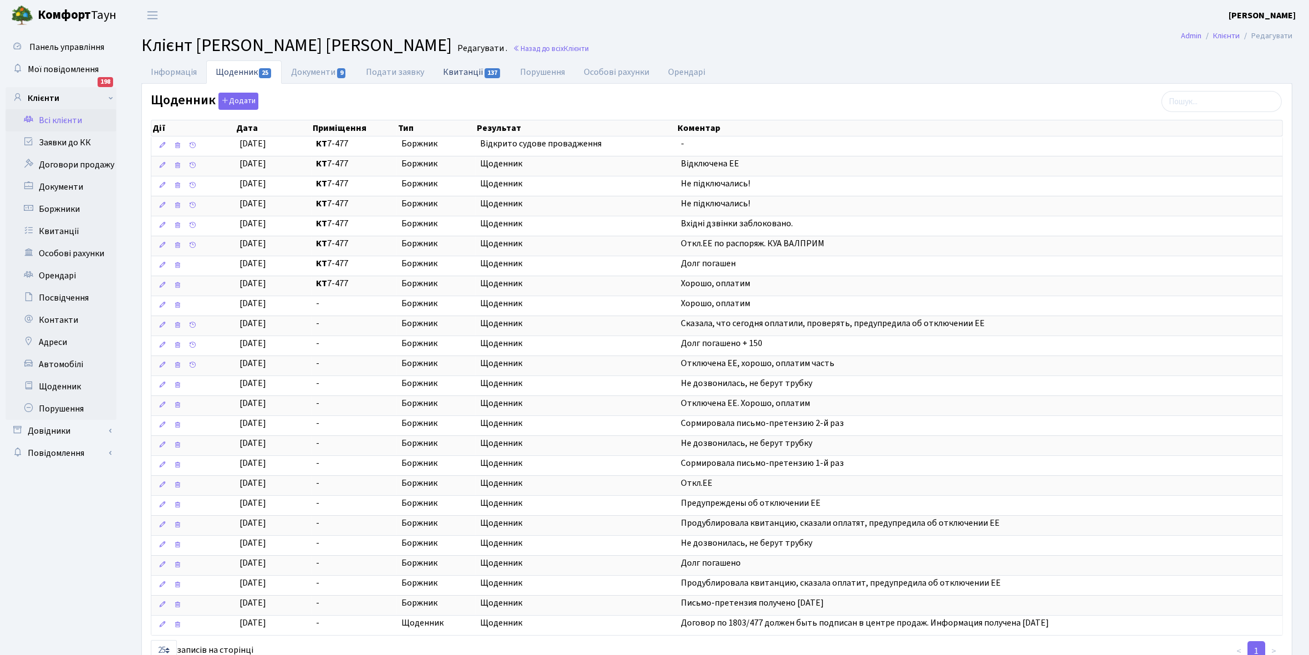
click at [451, 72] on link "Квитанції 137" at bounding box center [471, 71] width 77 height 23
select select "25"
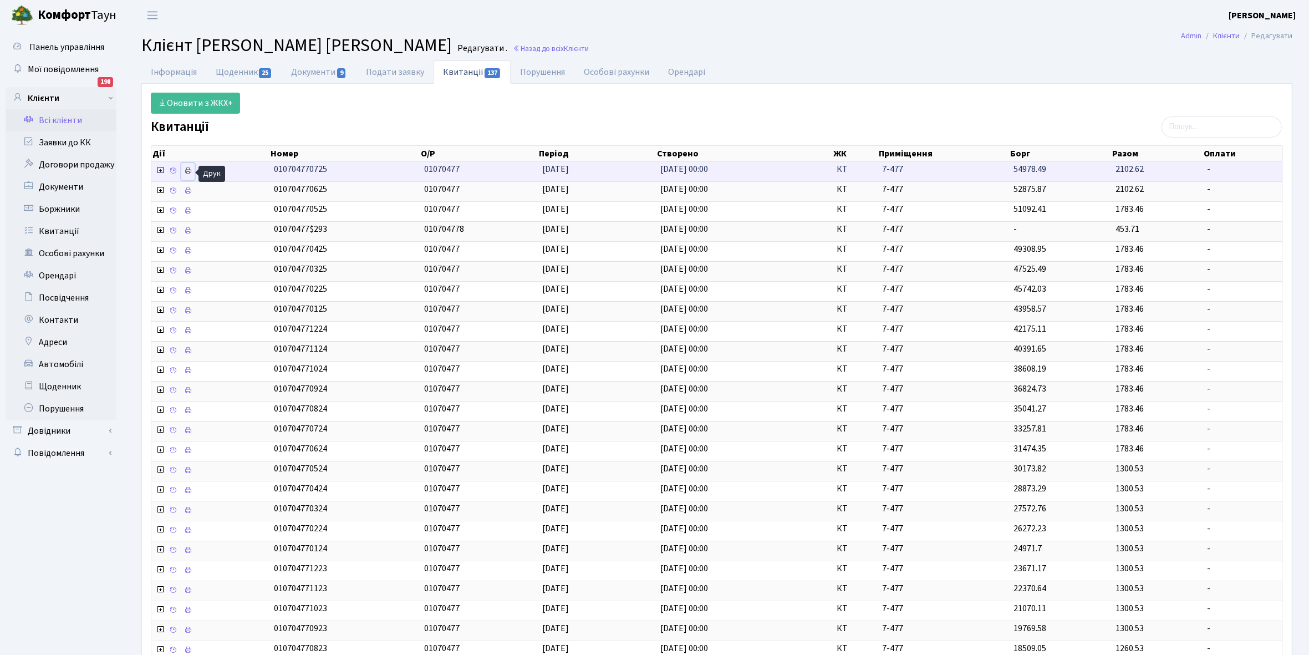
click at [187, 169] on icon at bounding box center [188, 171] width 8 height 8
click at [230, 76] on link "Щоденник 25" at bounding box center [243, 71] width 75 height 23
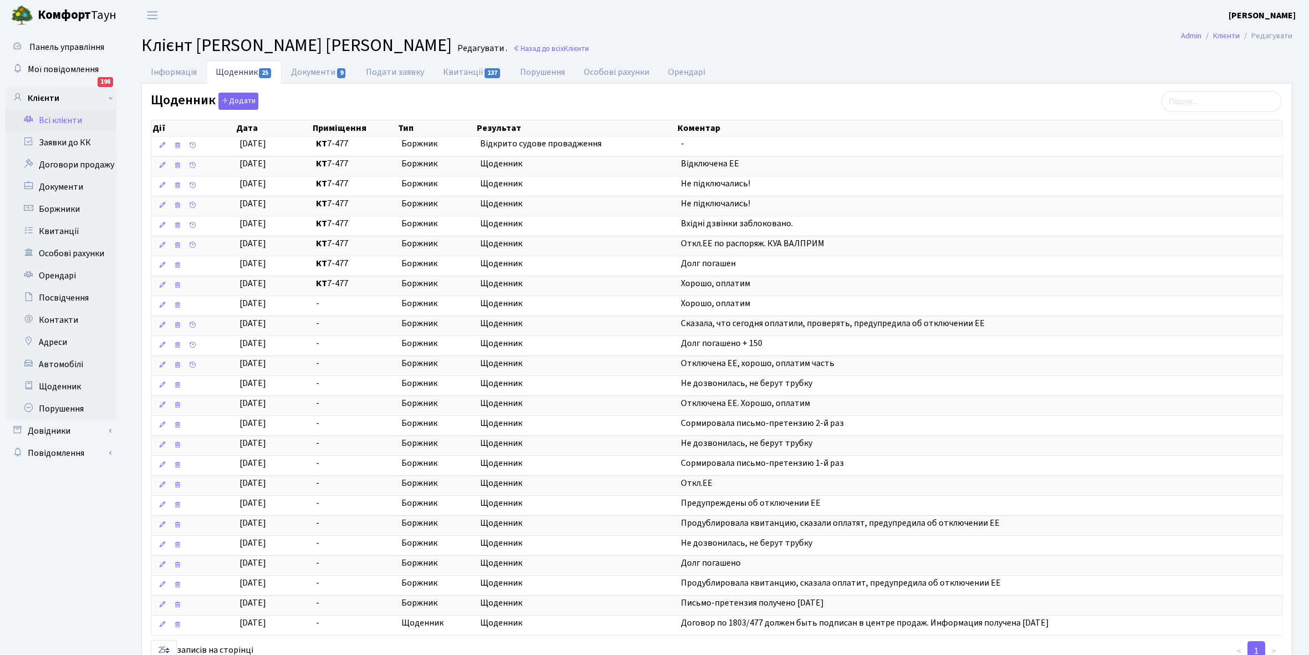
click at [62, 118] on link "Всі клієнти" at bounding box center [61, 120] width 111 height 22
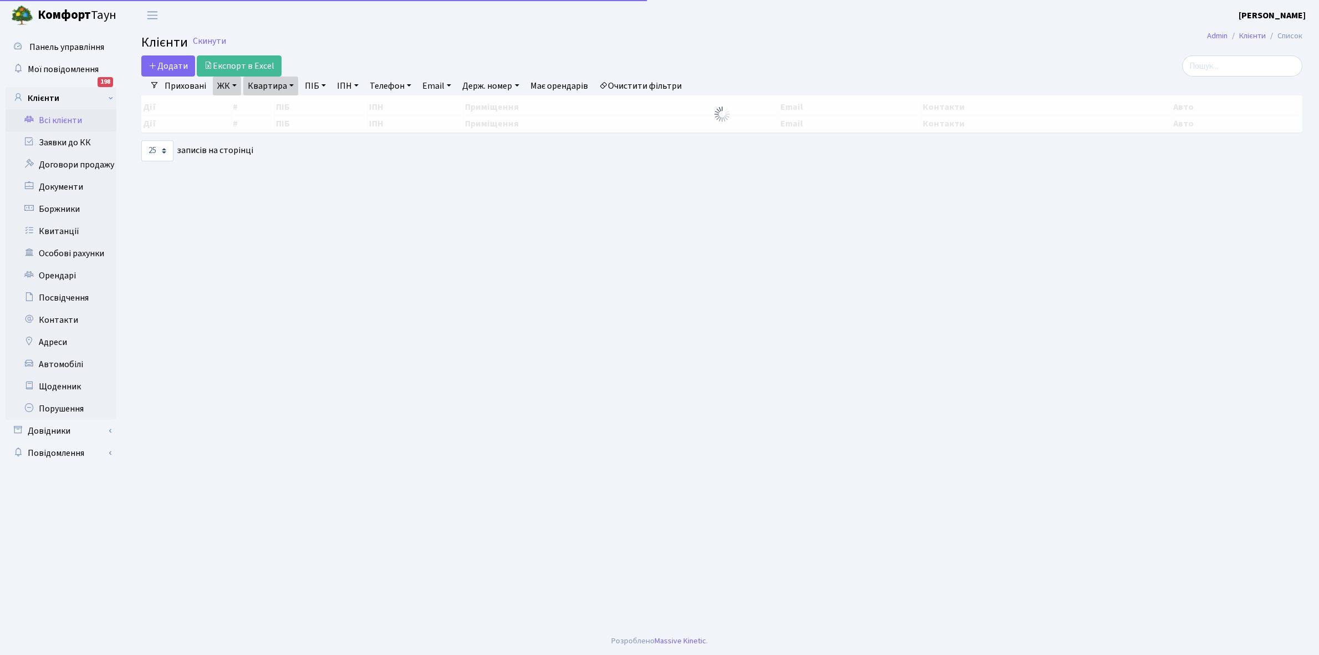
select select "25"
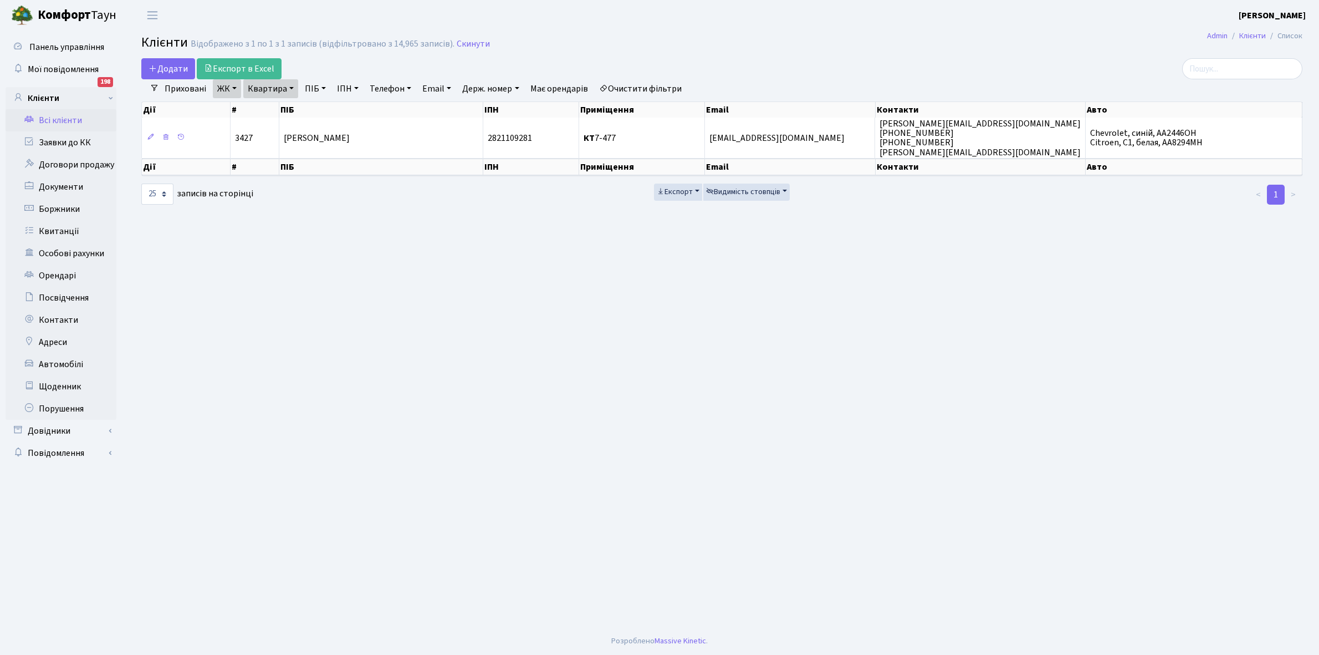
click at [290, 89] on link "Квартира" at bounding box center [270, 88] width 55 height 19
click at [281, 115] on input "7-477" at bounding box center [276, 110] width 65 height 21
type input "7-501"
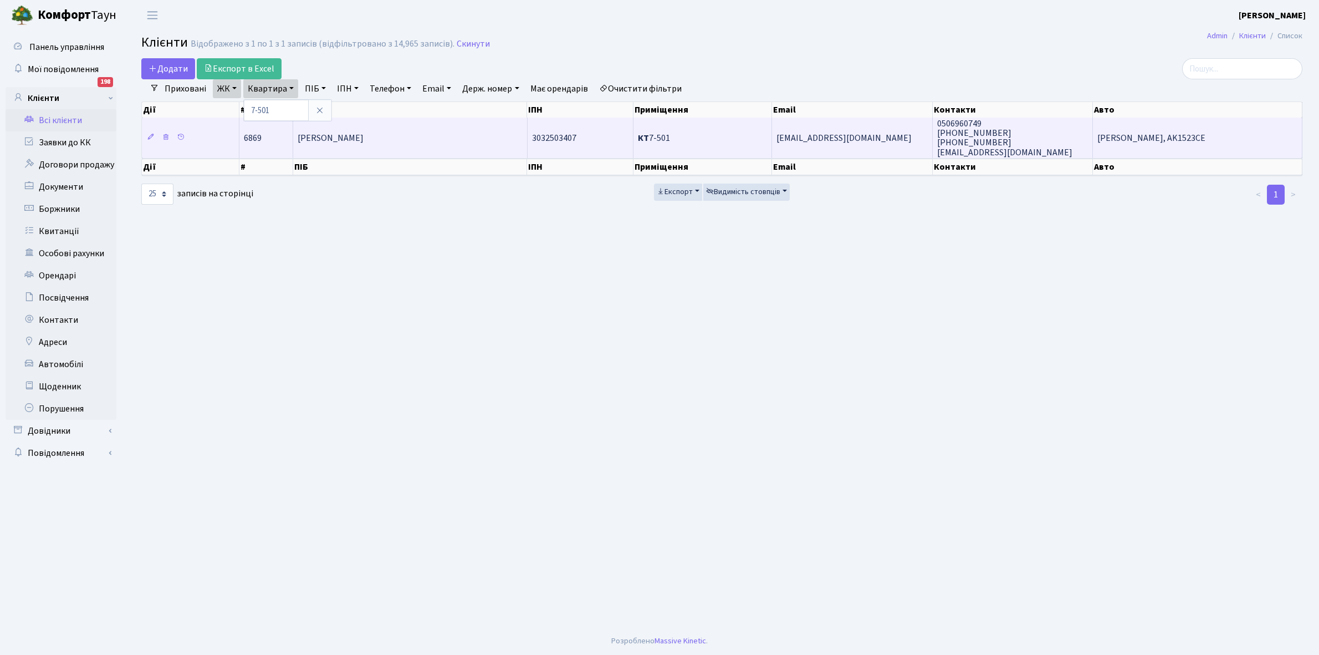
click at [347, 137] on span "[PERSON_NAME]" at bounding box center [331, 138] width 66 height 12
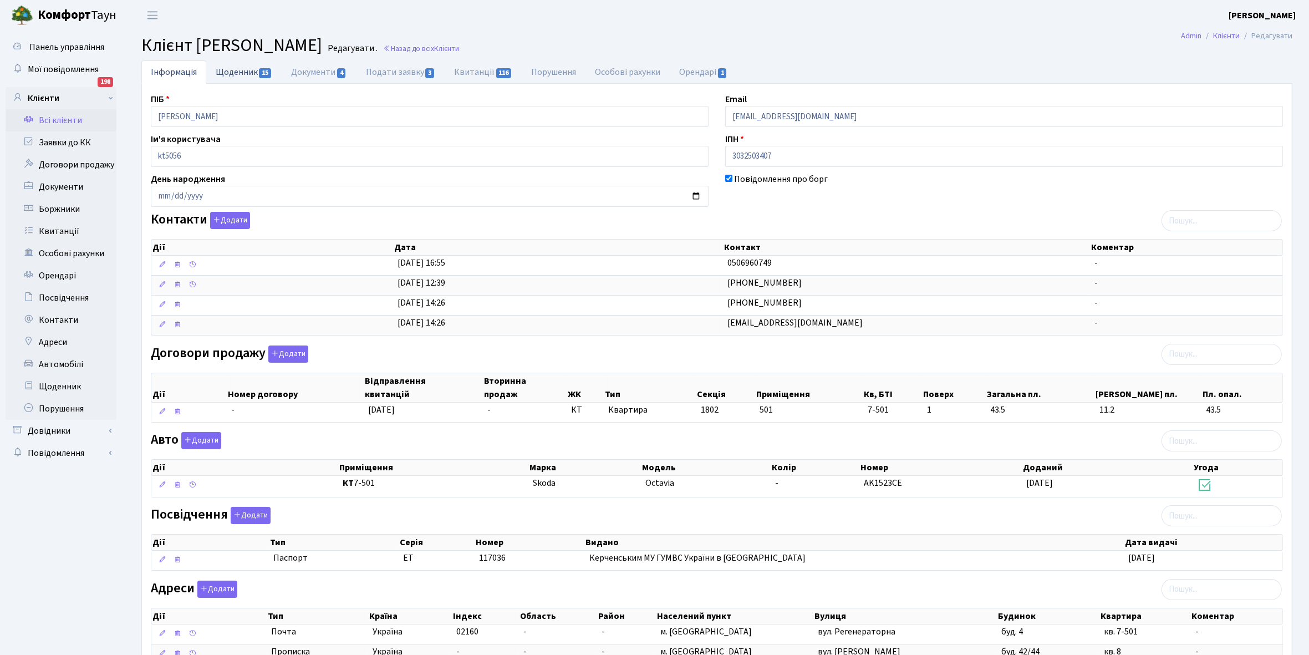
click at [226, 68] on link "Щоденник 15" at bounding box center [243, 71] width 75 height 23
select select "25"
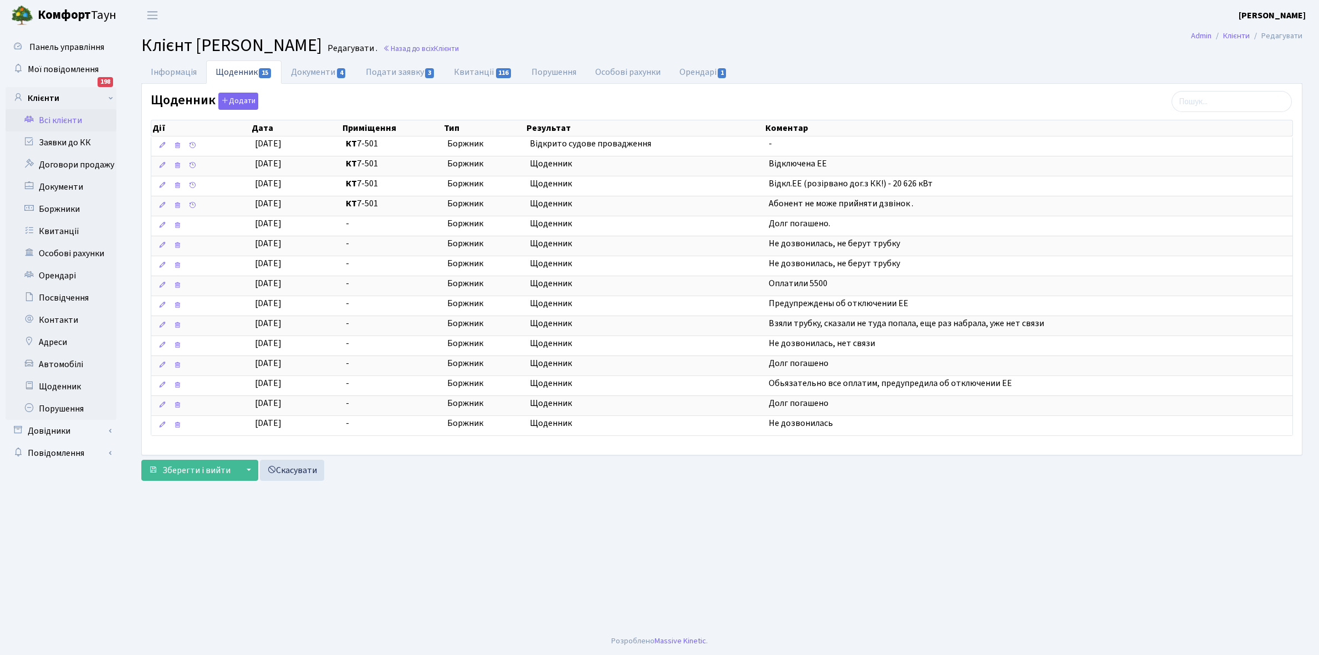
click at [64, 122] on link "Всі клієнти" at bounding box center [61, 120] width 111 height 22
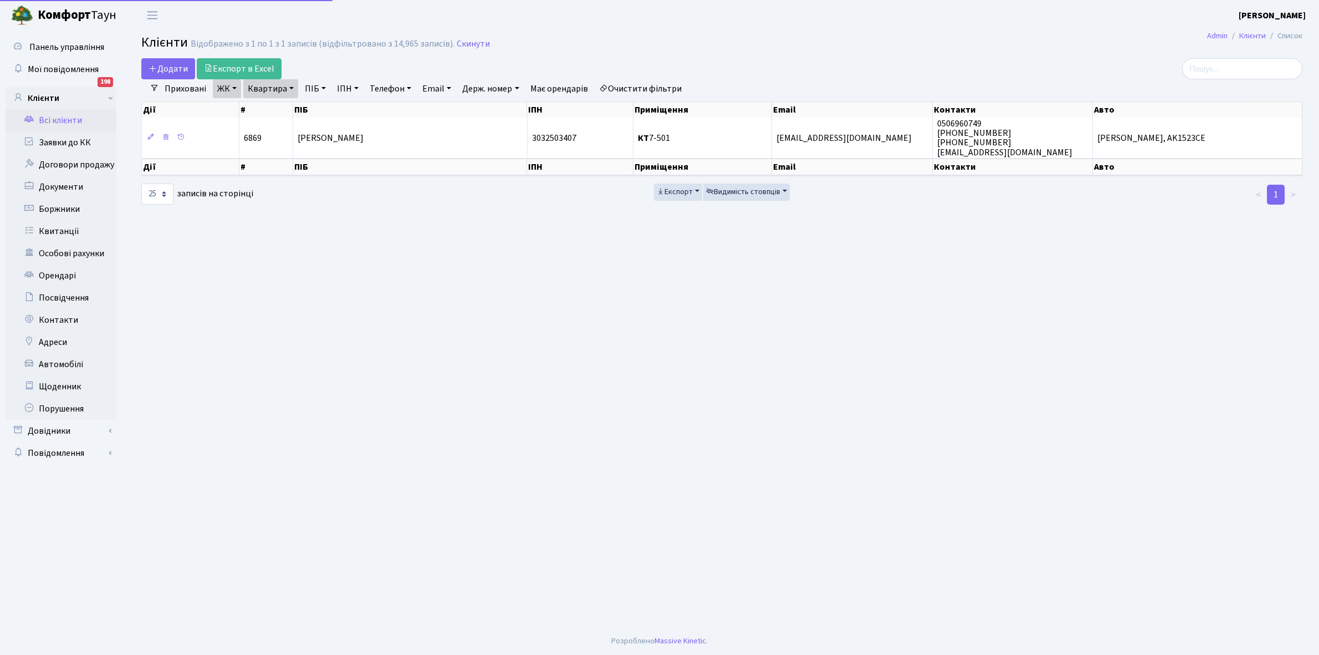
select select "25"
click at [291, 87] on link "Квартира" at bounding box center [270, 88] width 55 height 19
click at [287, 101] on input "7-501" at bounding box center [276, 110] width 65 height 21
type input "7-513"
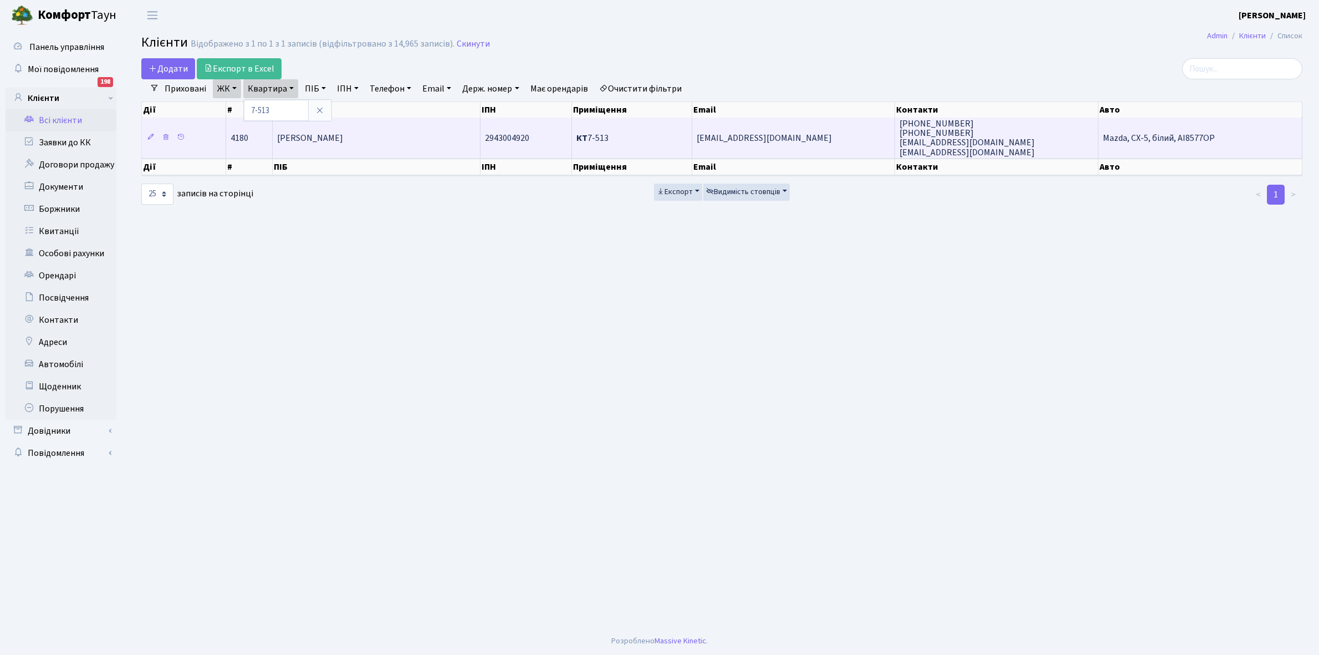
click at [341, 133] on span "[PERSON_NAME]" at bounding box center [310, 138] width 66 height 12
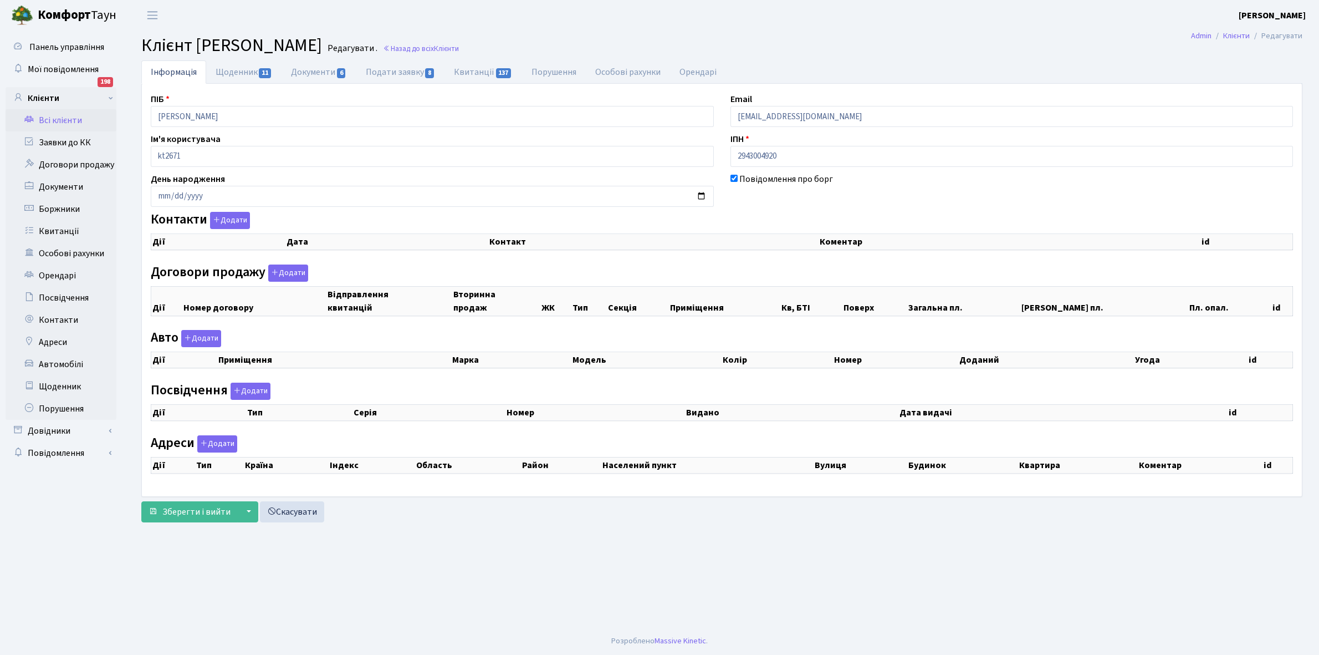
checkbox input "true"
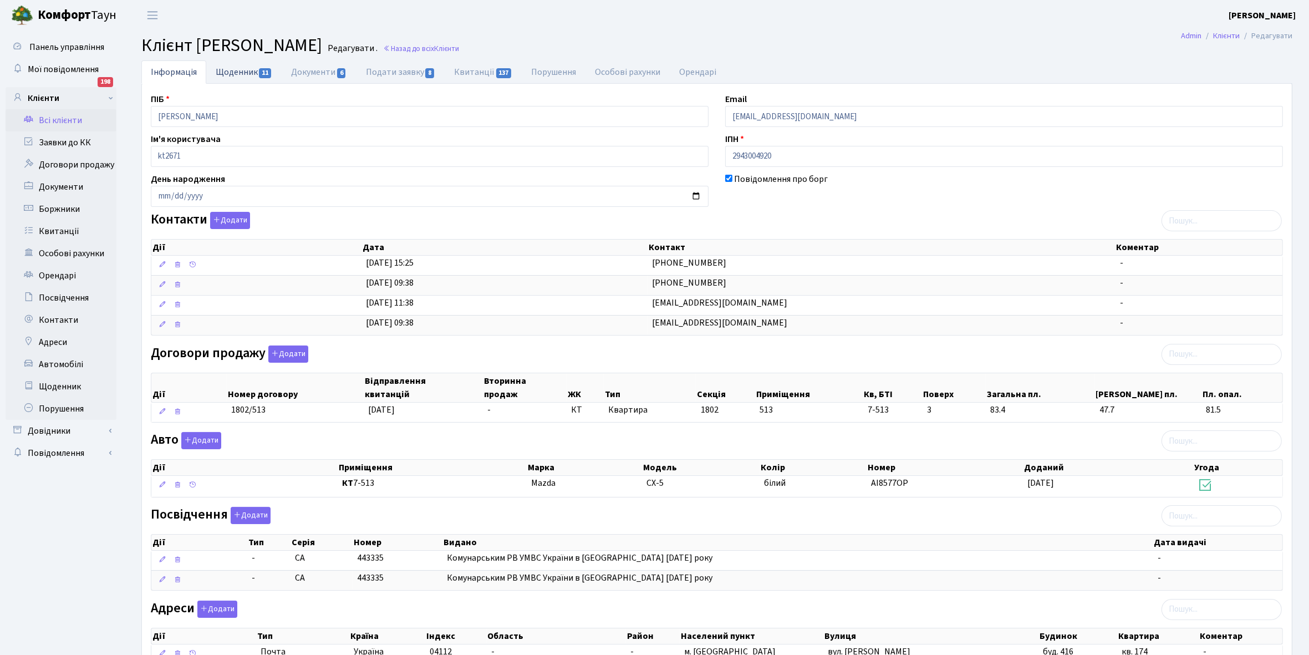
click at [231, 70] on link "Щоденник 11" at bounding box center [243, 71] width 75 height 23
select select "25"
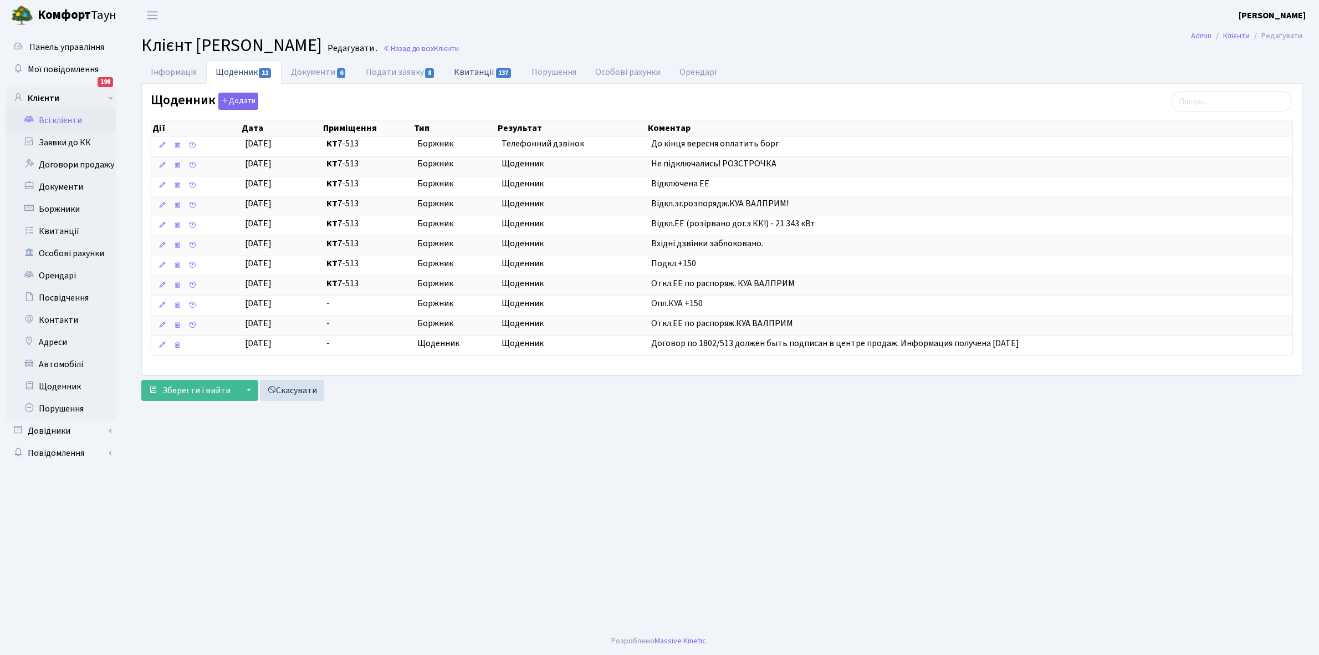
click at [470, 70] on link "Квитанції 137" at bounding box center [482, 71] width 77 height 23
select select "25"
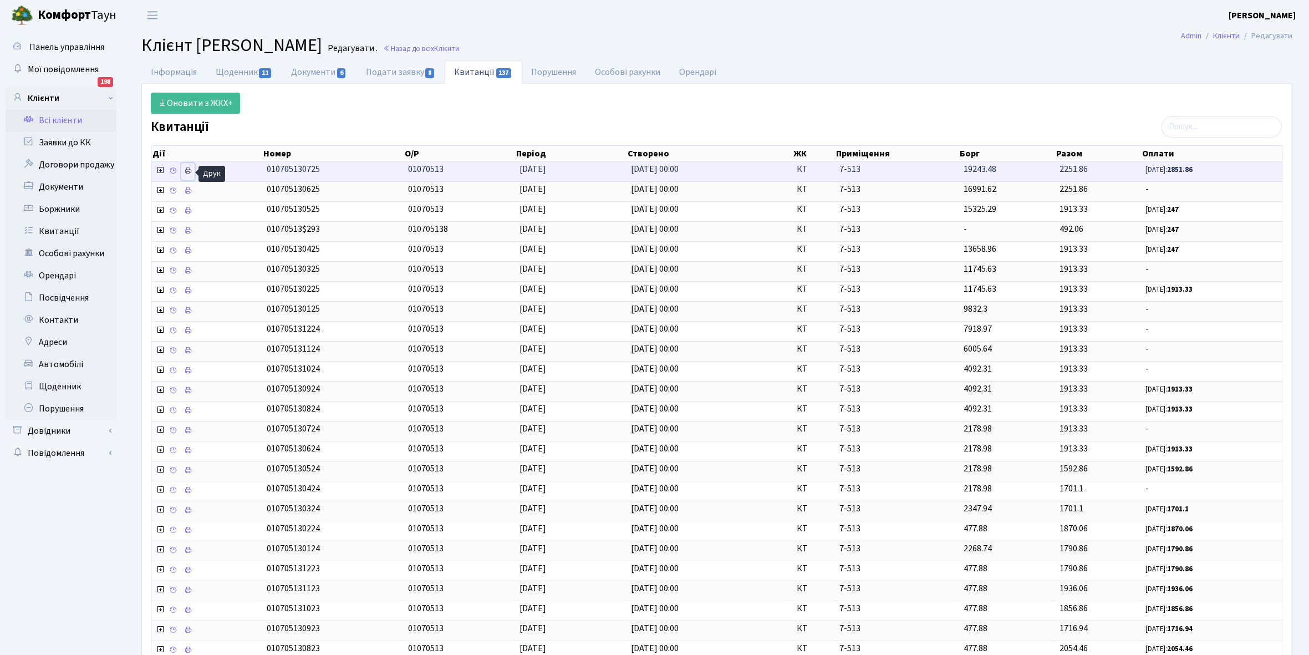
click at [188, 170] on icon at bounding box center [188, 171] width 8 height 8
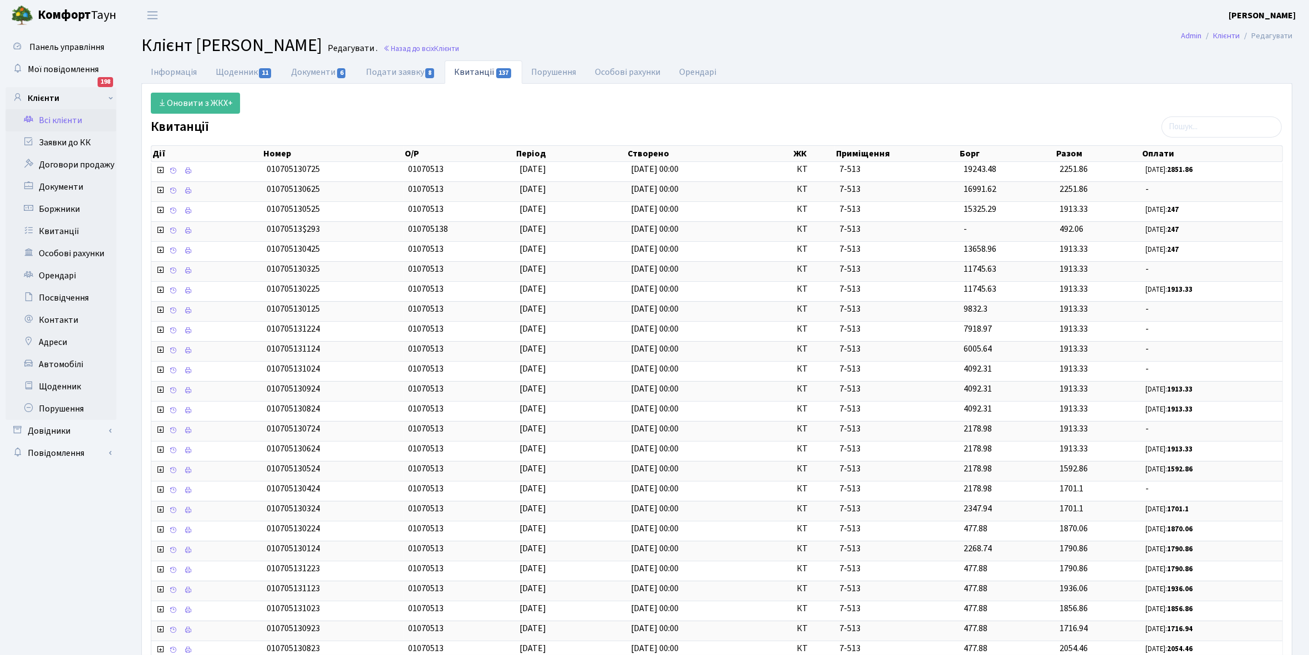
click at [64, 118] on link "Всі клієнти" at bounding box center [61, 120] width 111 height 22
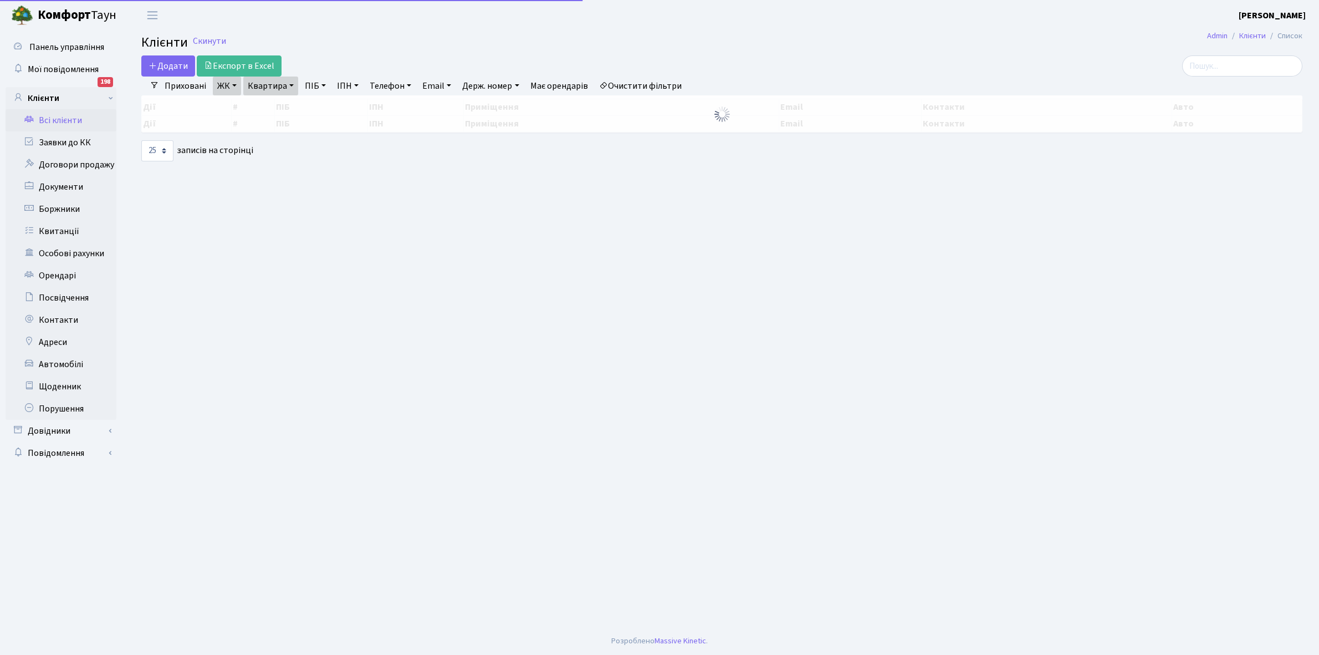
select select "25"
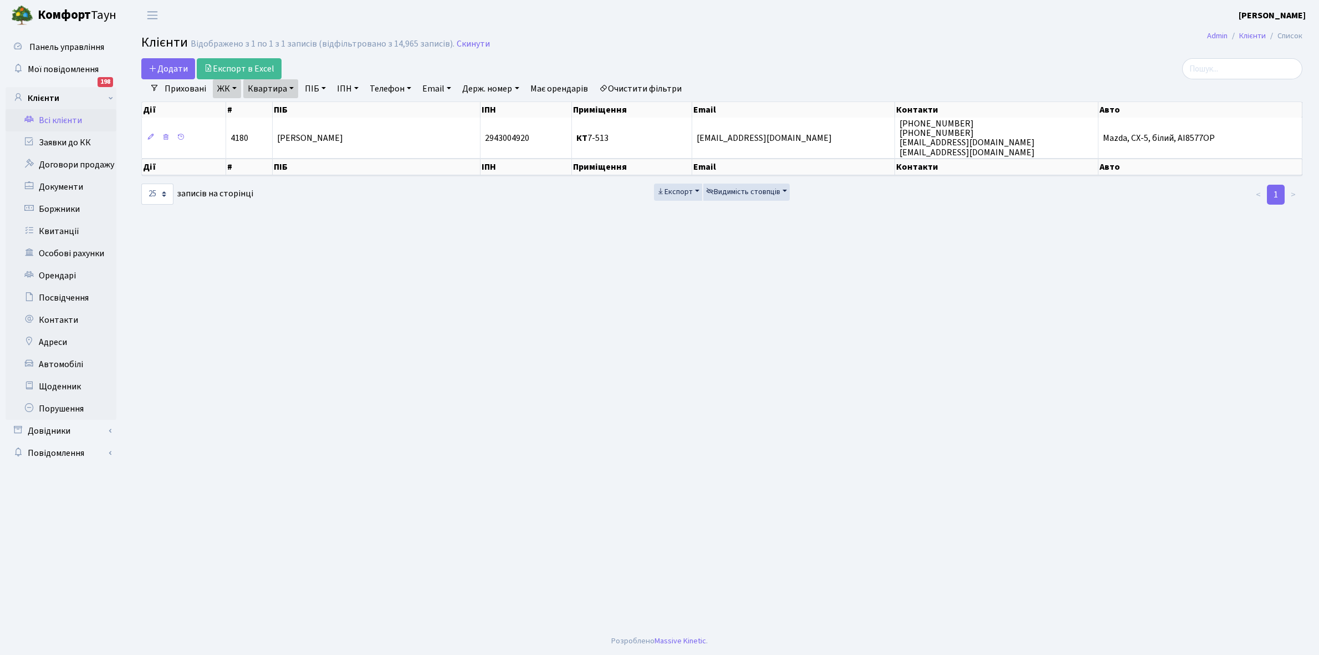
click at [292, 85] on link "Квартира" at bounding box center [270, 88] width 55 height 19
click at [284, 110] on input "7-513" at bounding box center [276, 110] width 65 height 21
type input "7-569"
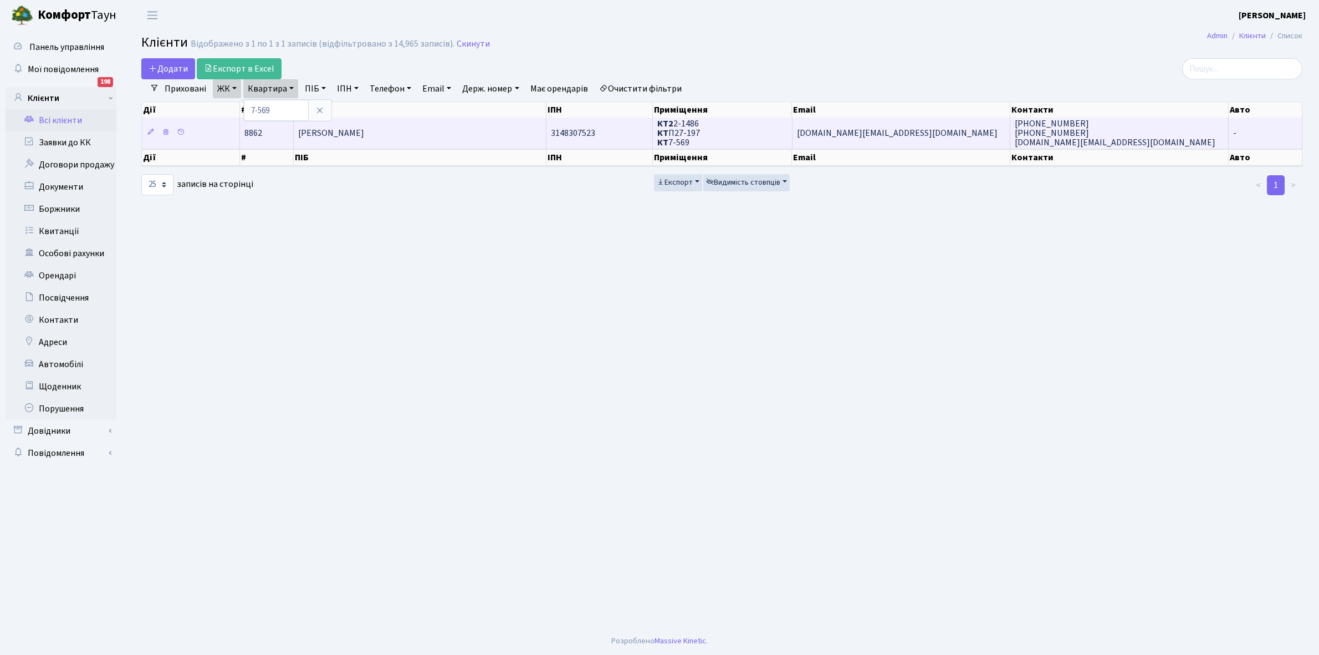
click at [438, 134] on td "[PERSON_NAME]" at bounding box center [420, 132] width 253 height 30
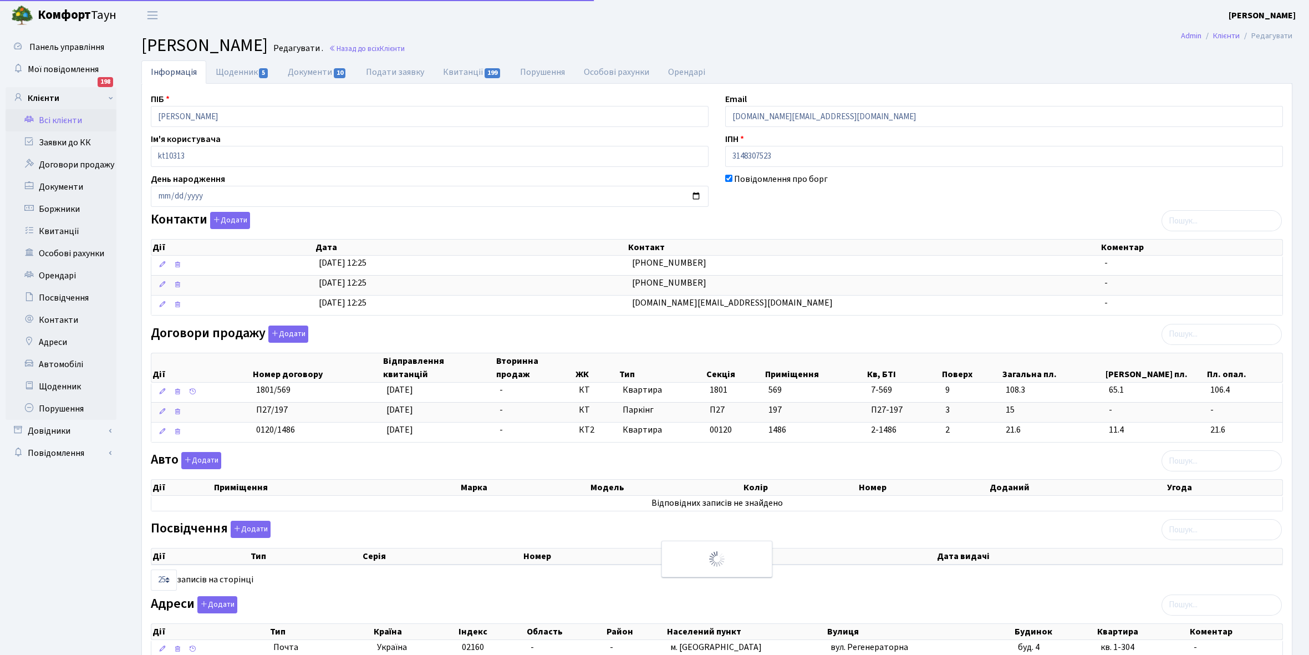
select select "25"
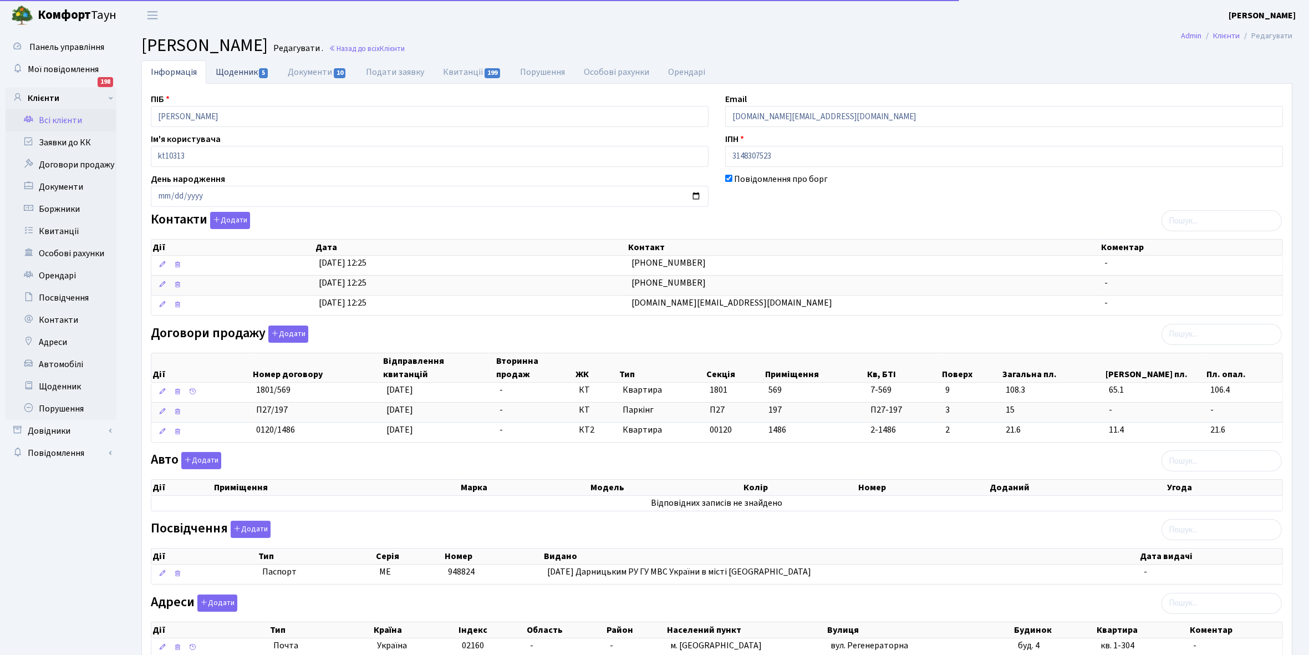
click at [234, 75] on link "Щоденник 5" at bounding box center [242, 71] width 72 height 23
select select "25"
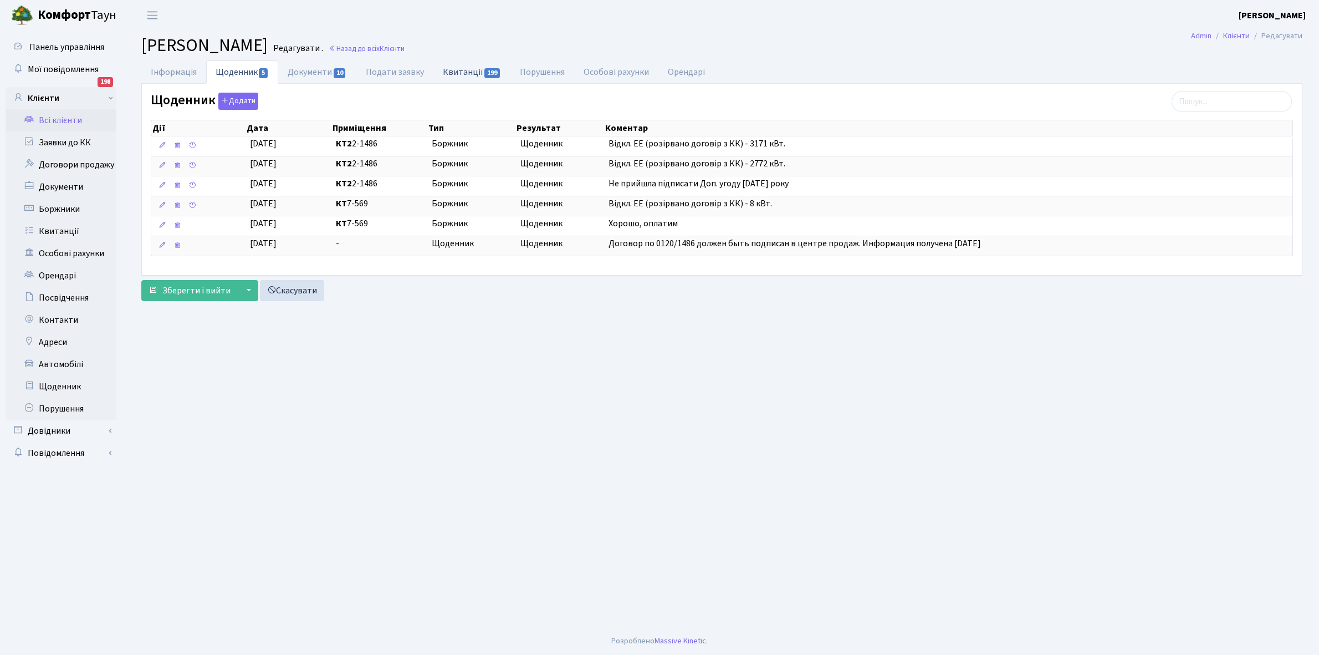
click at [452, 70] on link "Квитанції 199" at bounding box center [471, 71] width 77 height 23
select select "25"
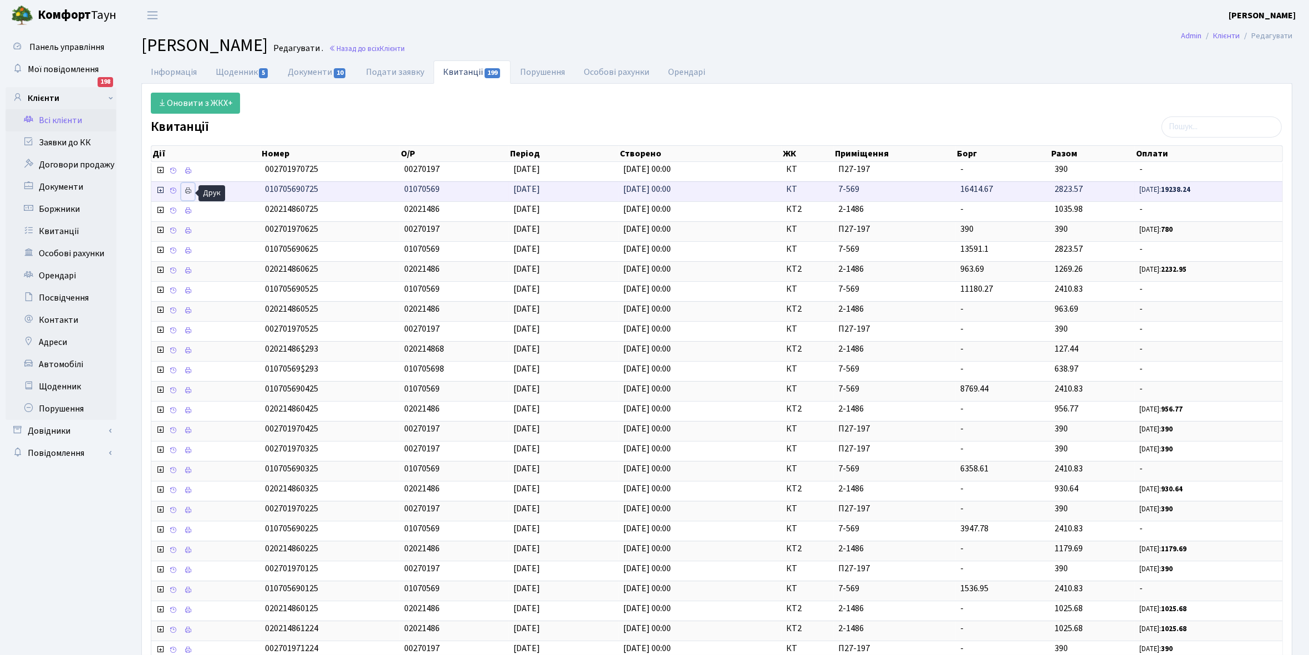
click at [190, 193] on icon at bounding box center [188, 191] width 8 height 8
click at [73, 116] on link "Всі клієнти" at bounding box center [61, 120] width 111 height 22
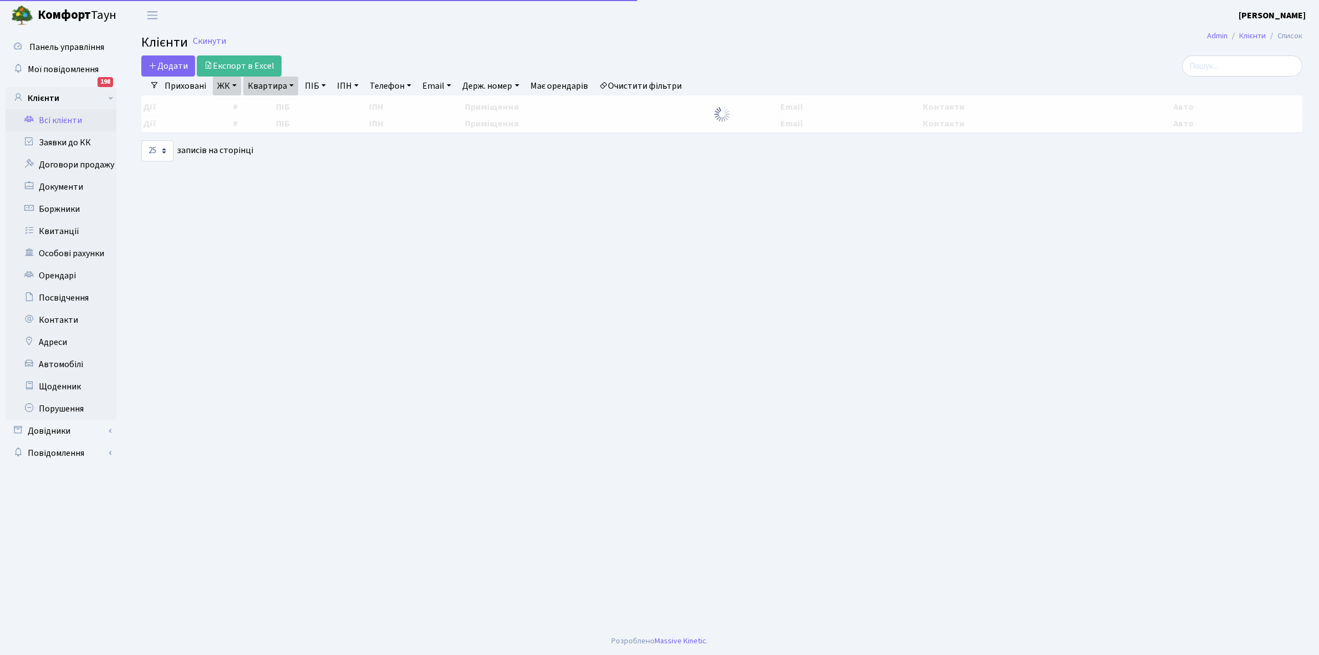
select select "25"
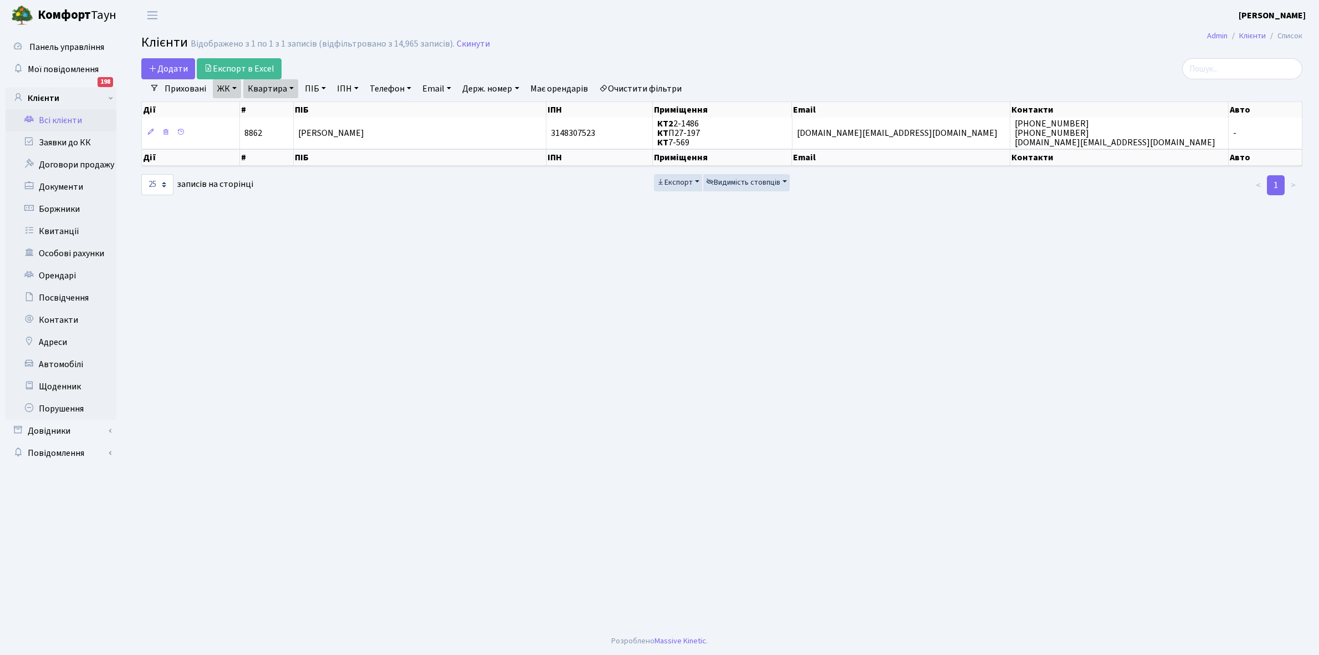
click at [640, 89] on link "Очистити фільтри" at bounding box center [640, 88] width 91 height 19
select select
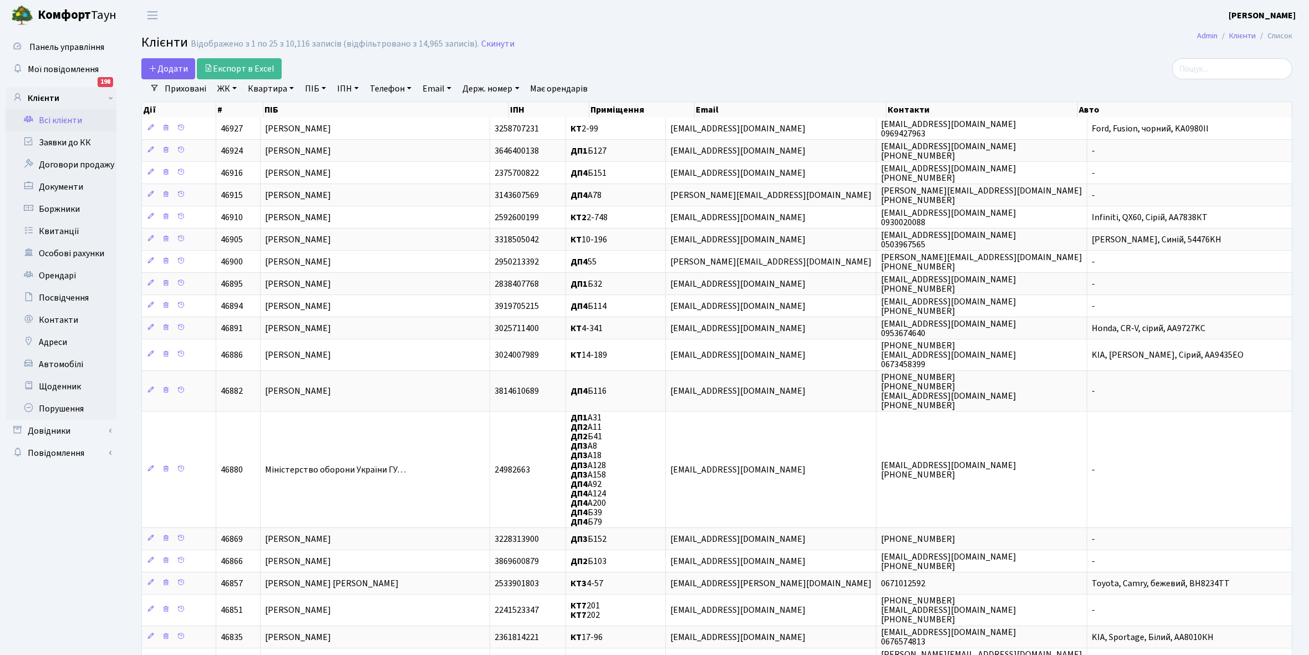
click at [236, 89] on link "ЖК" at bounding box center [227, 88] width 28 height 19
click at [270, 187] on li "КТ4, вул. [PERSON_NAME], 6" at bounding box center [282, 196] width 134 height 19
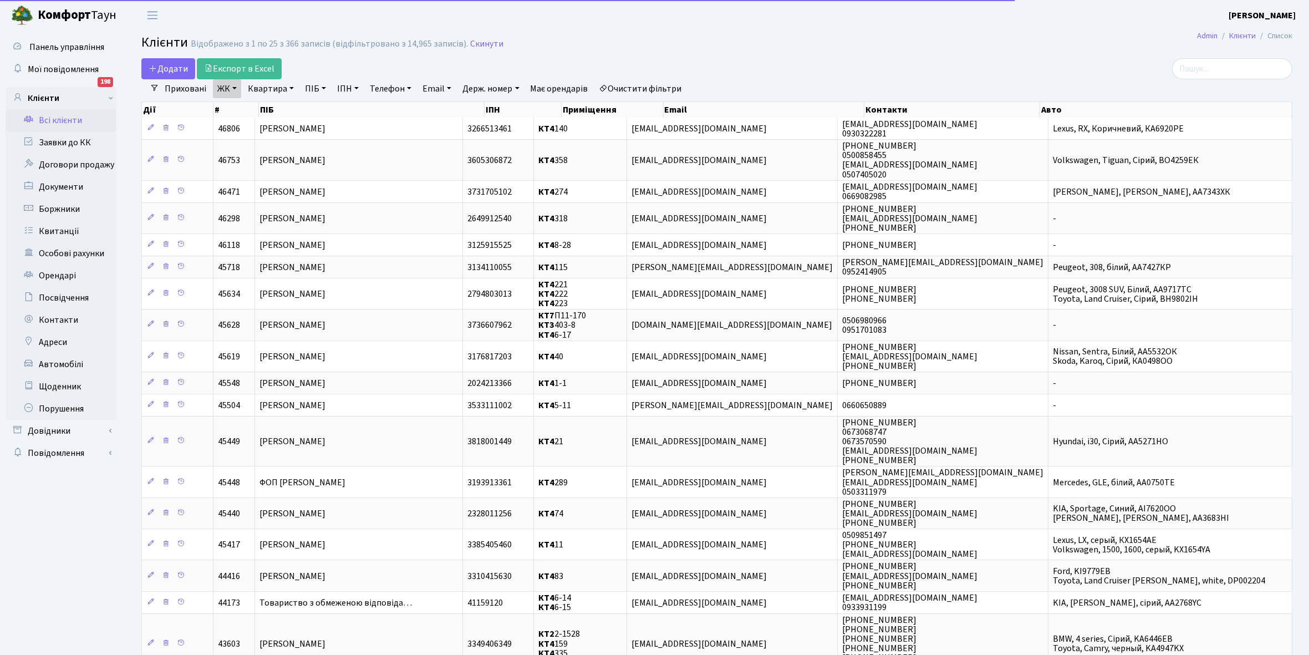
click at [289, 87] on link "Квартира" at bounding box center [270, 88] width 55 height 19
click at [268, 106] on input "text" at bounding box center [276, 110] width 65 height 21
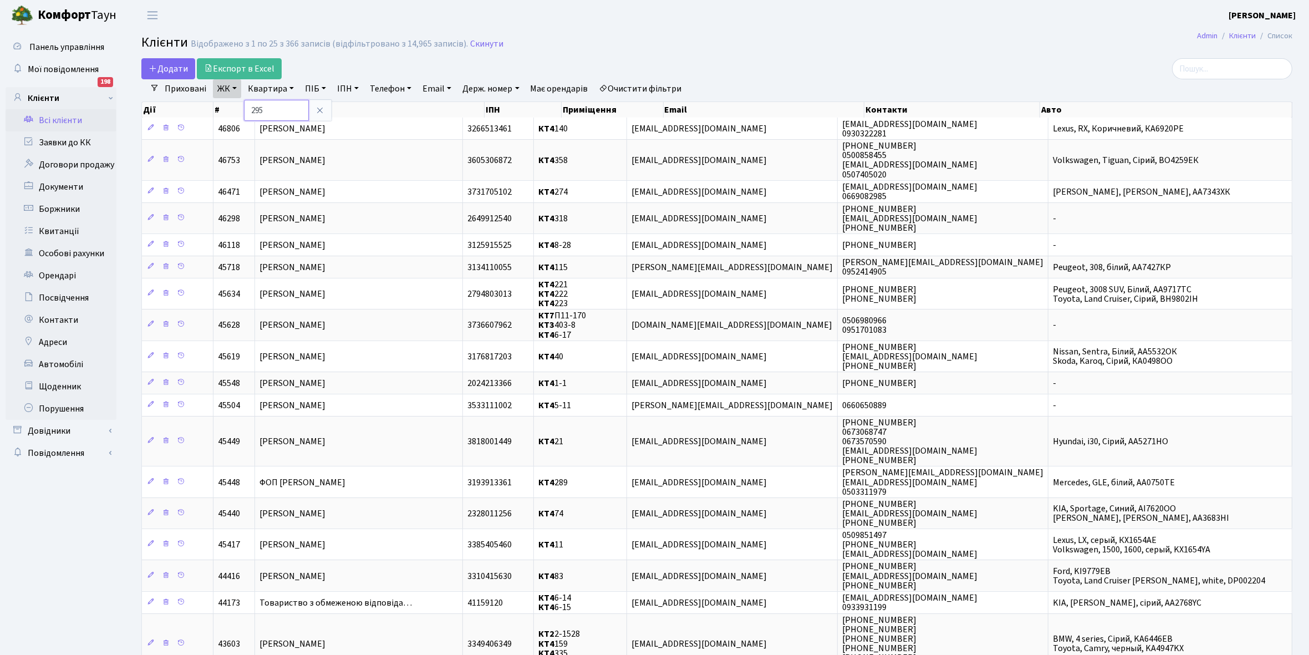
type input "295"
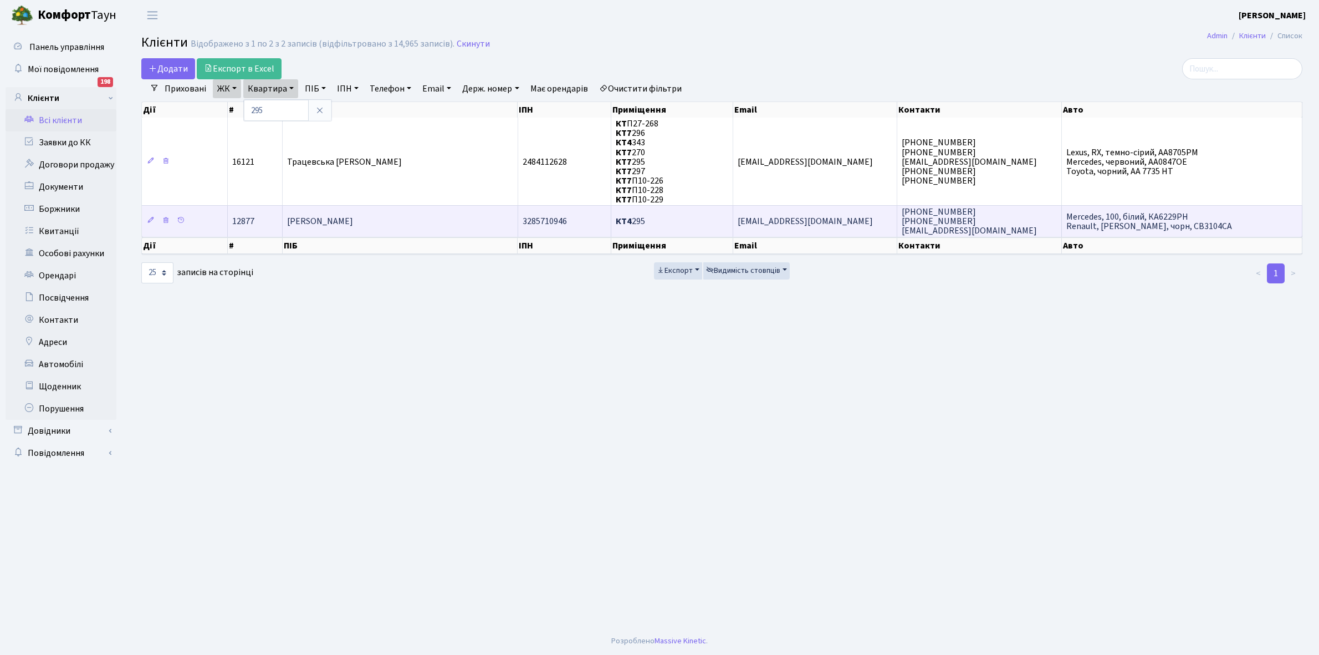
click at [353, 219] on span "[PERSON_NAME]" at bounding box center [320, 221] width 66 height 12
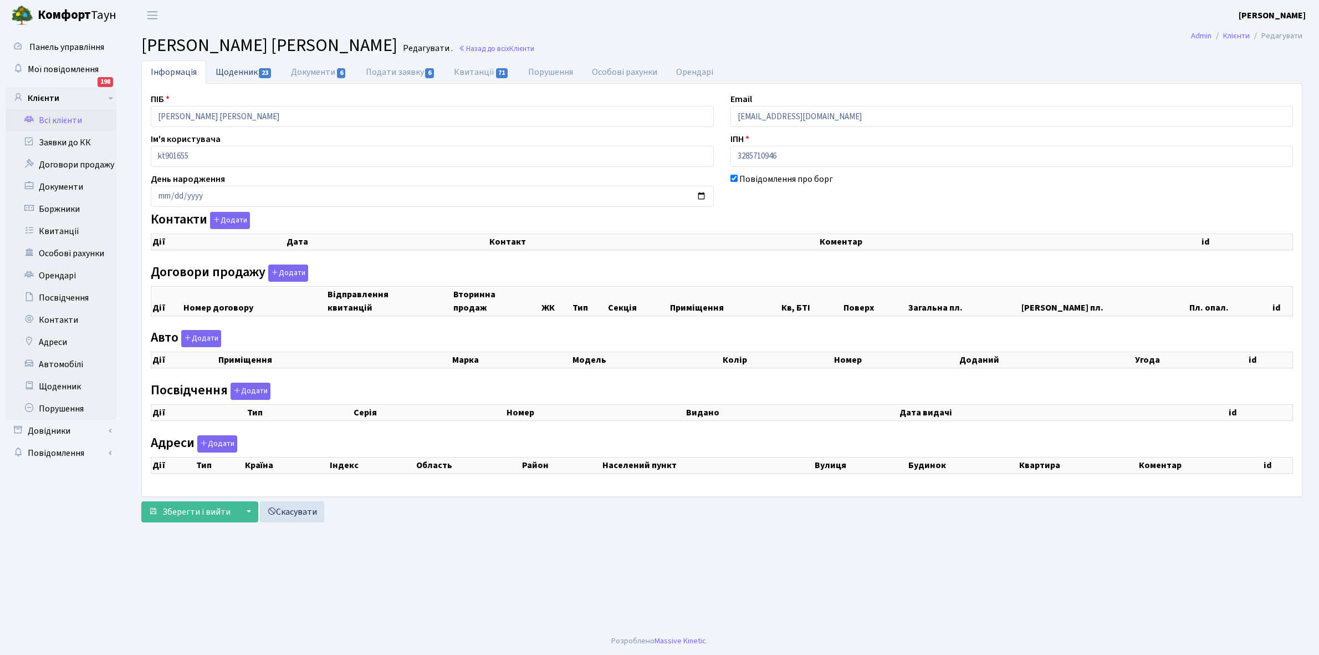
checkbox input "true"
select select "25"
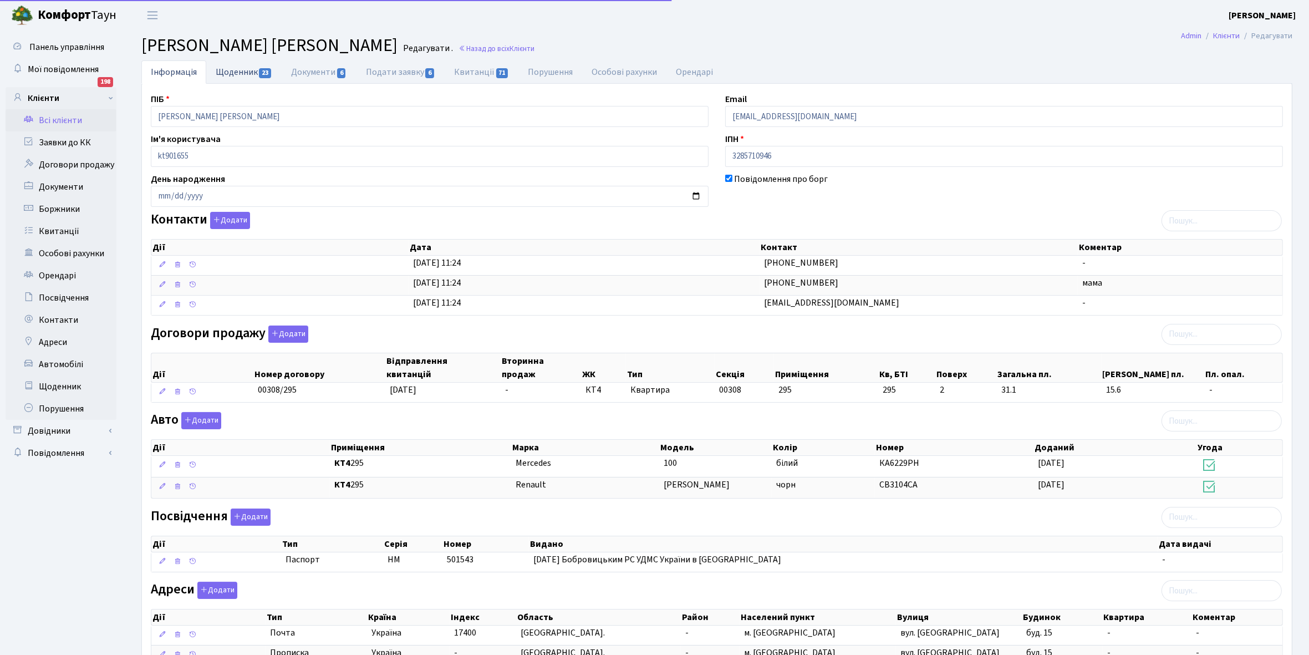
click at [223, 70] on link "Щоденник 23" at bounding box center [243, 71] width 75 height 23
select select "25"
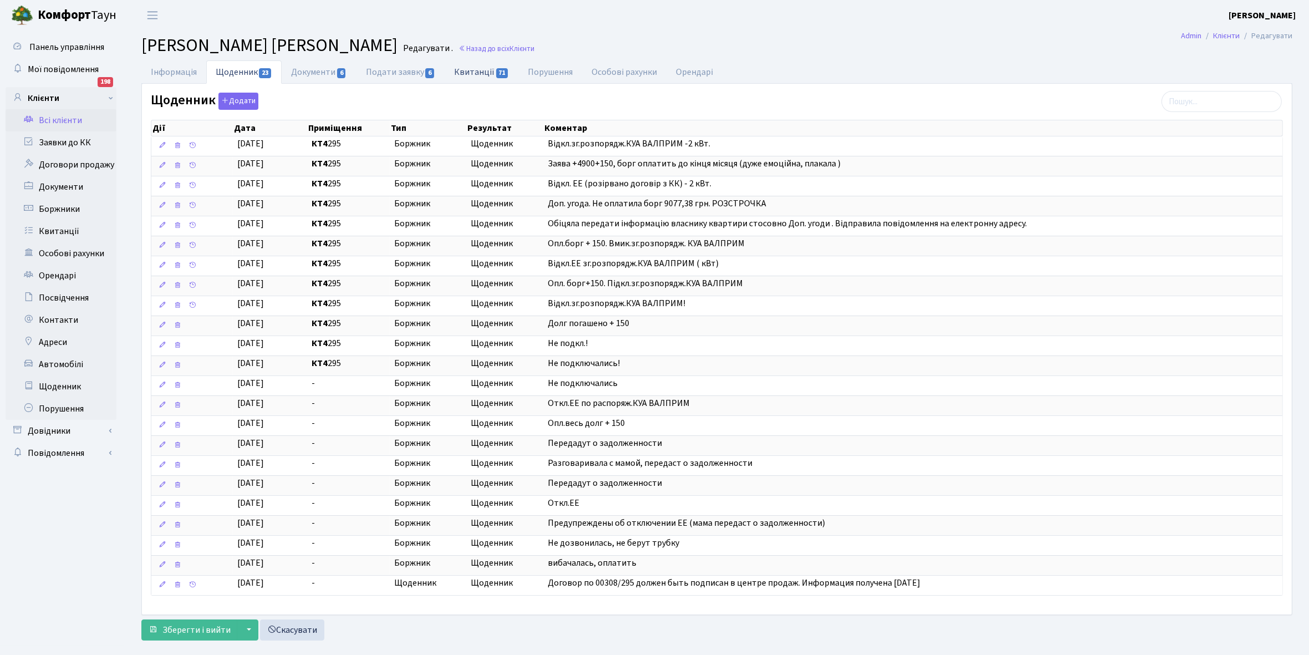
click at [469, 73] on link "Квитанції 71" at bounding box center [481, 71] width 74 height 23
select select "25"
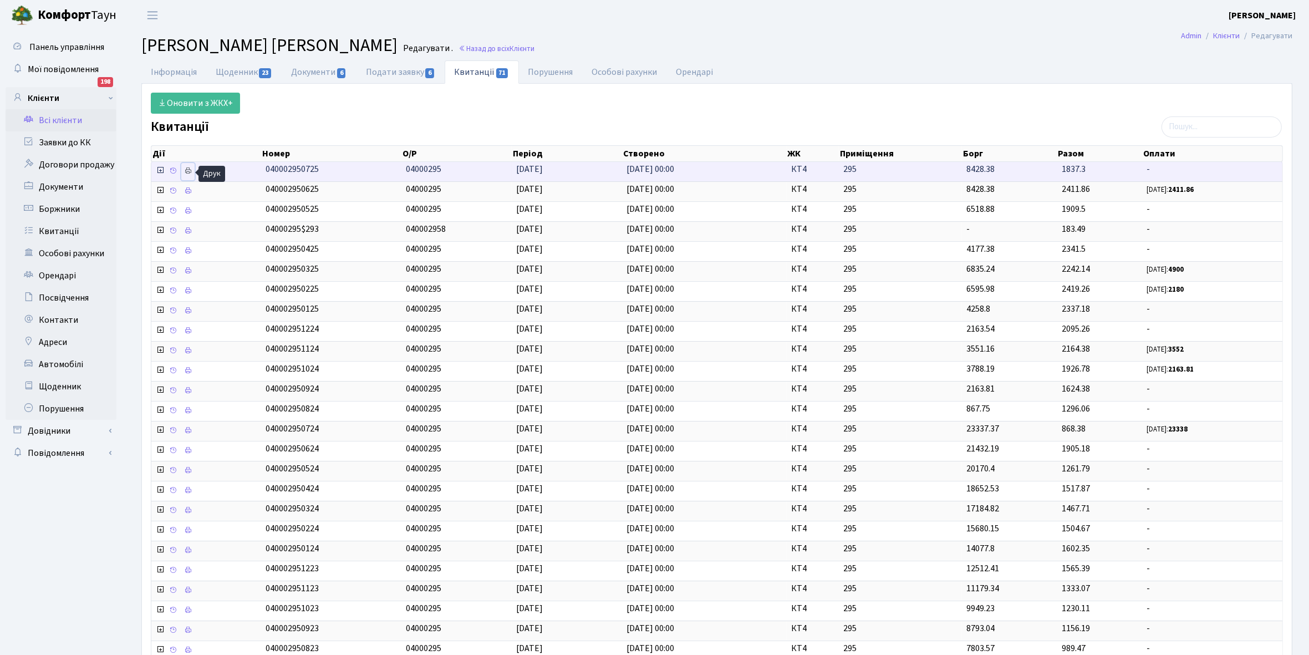
click at [184, 170] on icon at bounding box center [188, 171] width 8 height 8
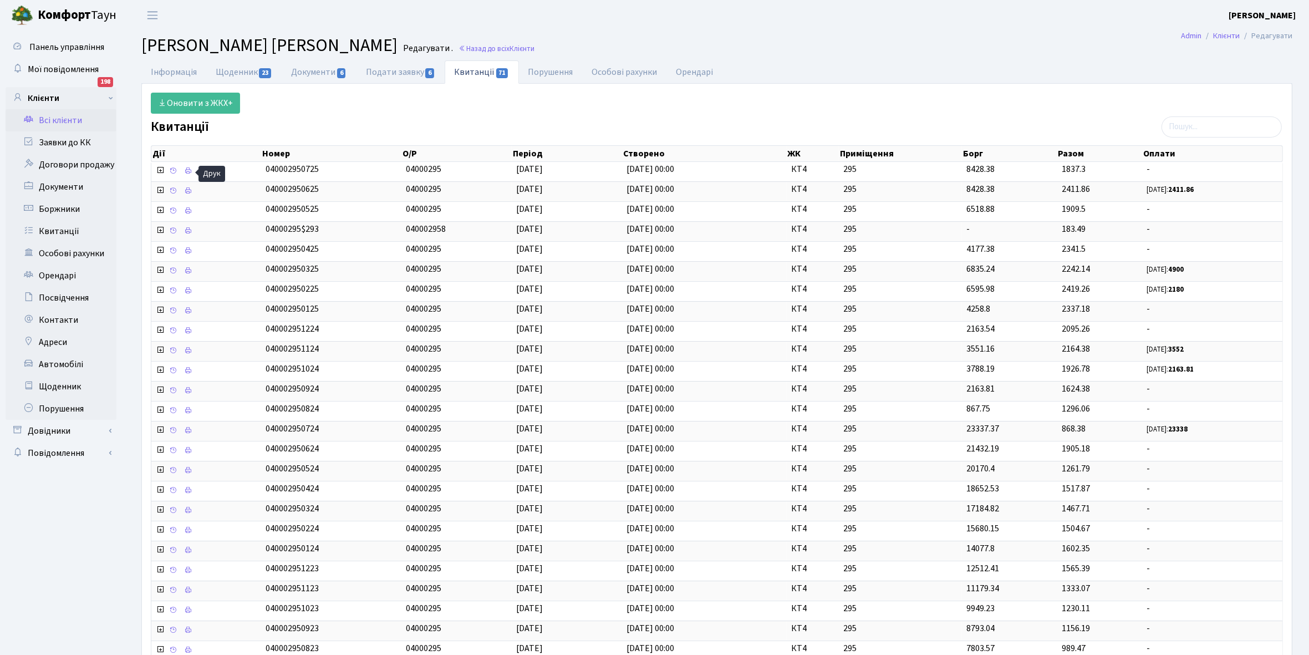
click at [70, 122] on link "Всі клієнти" at bounding box center [61, 120] width 111 height 22
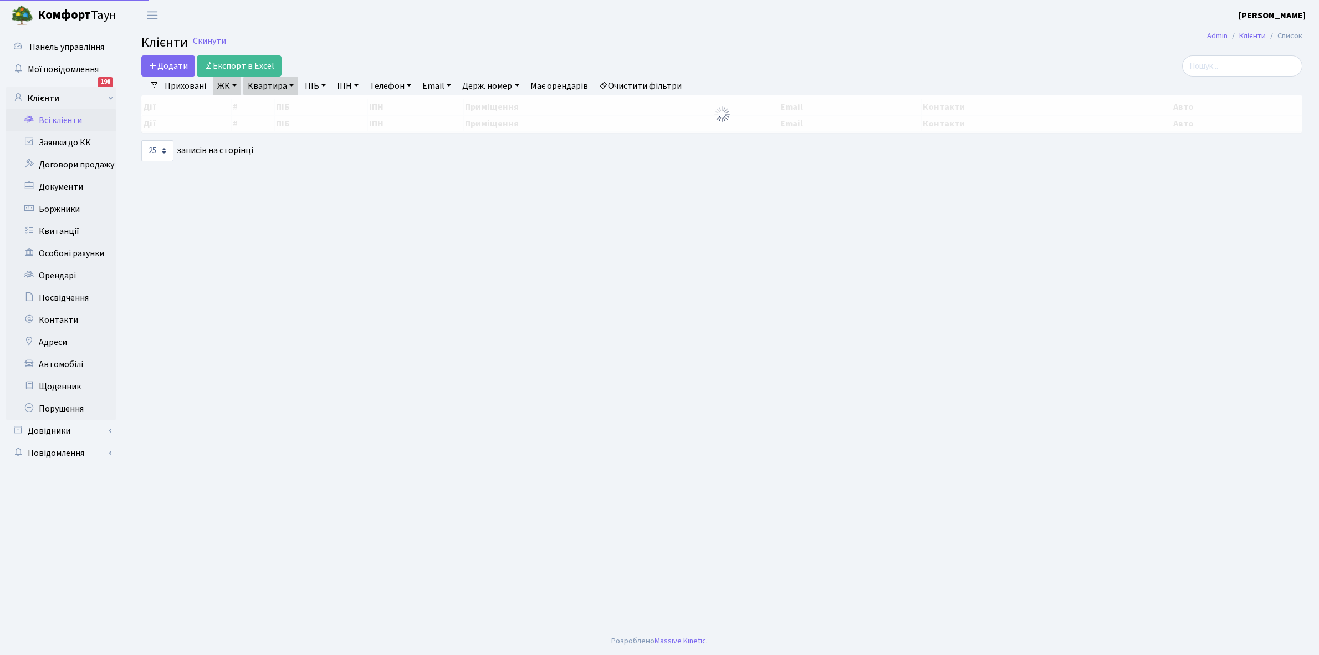
select select "25"
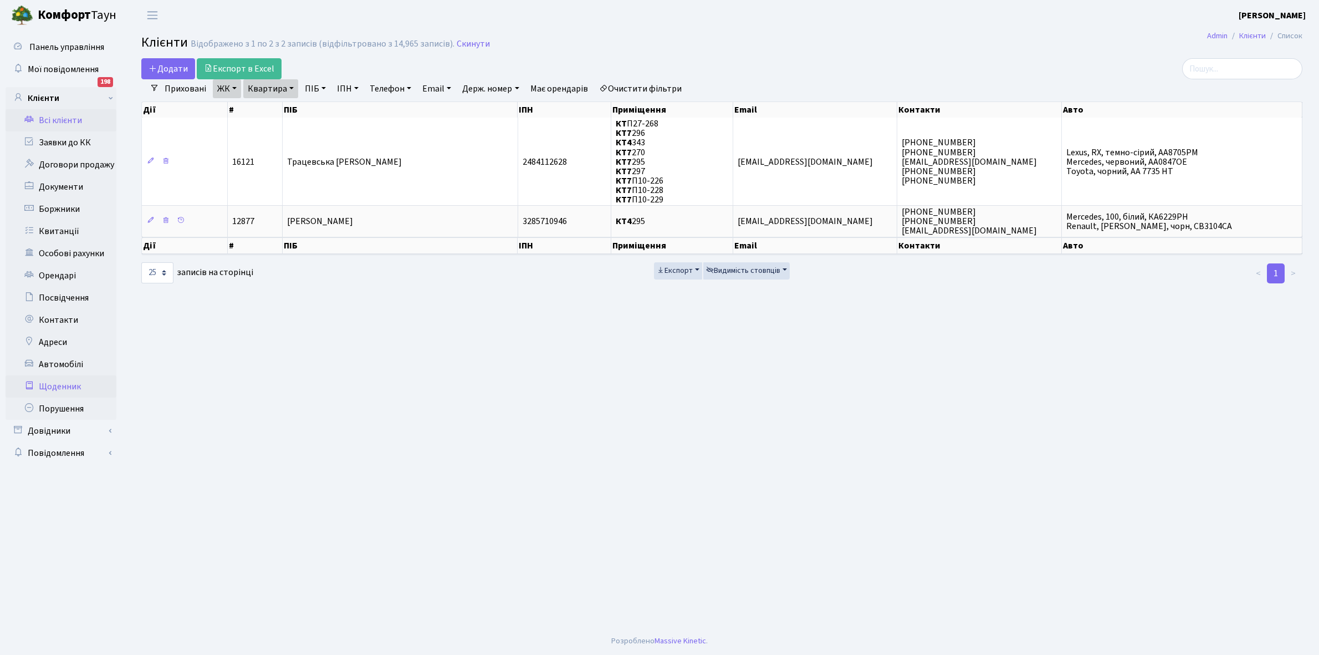
click at [61, 388] on link "Щоденник" at bounding box center [61, 386] width 111 height 22
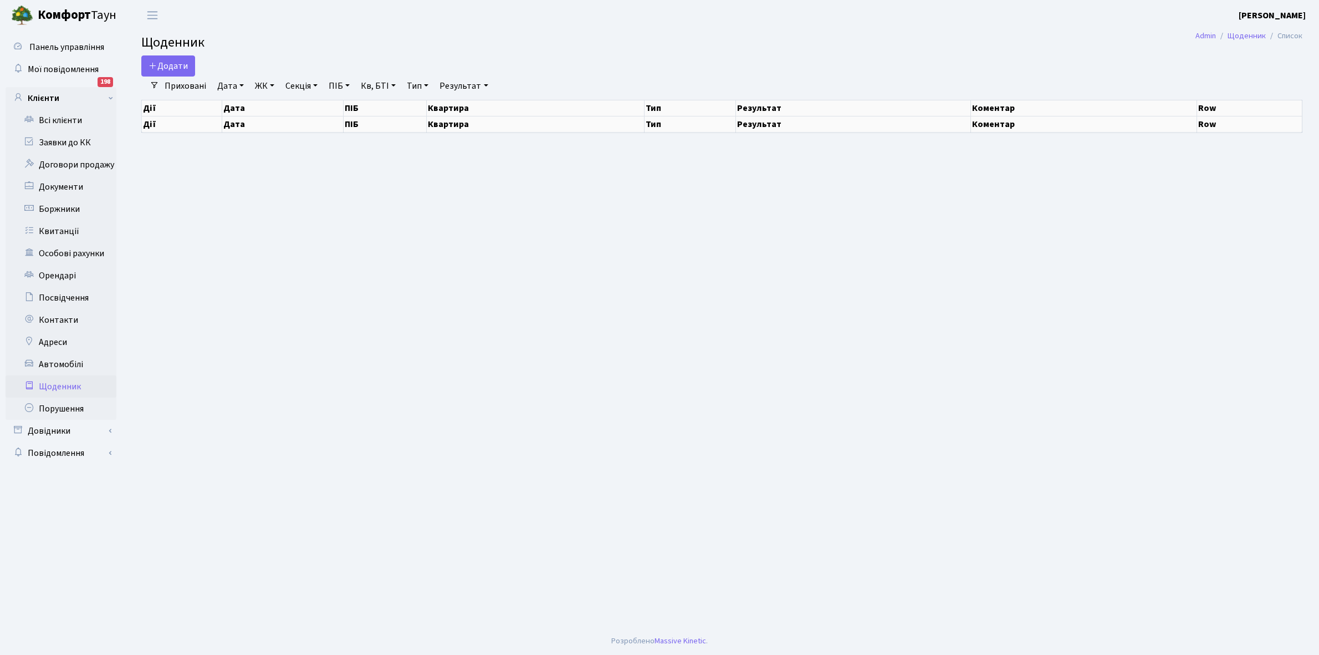
select select "25"
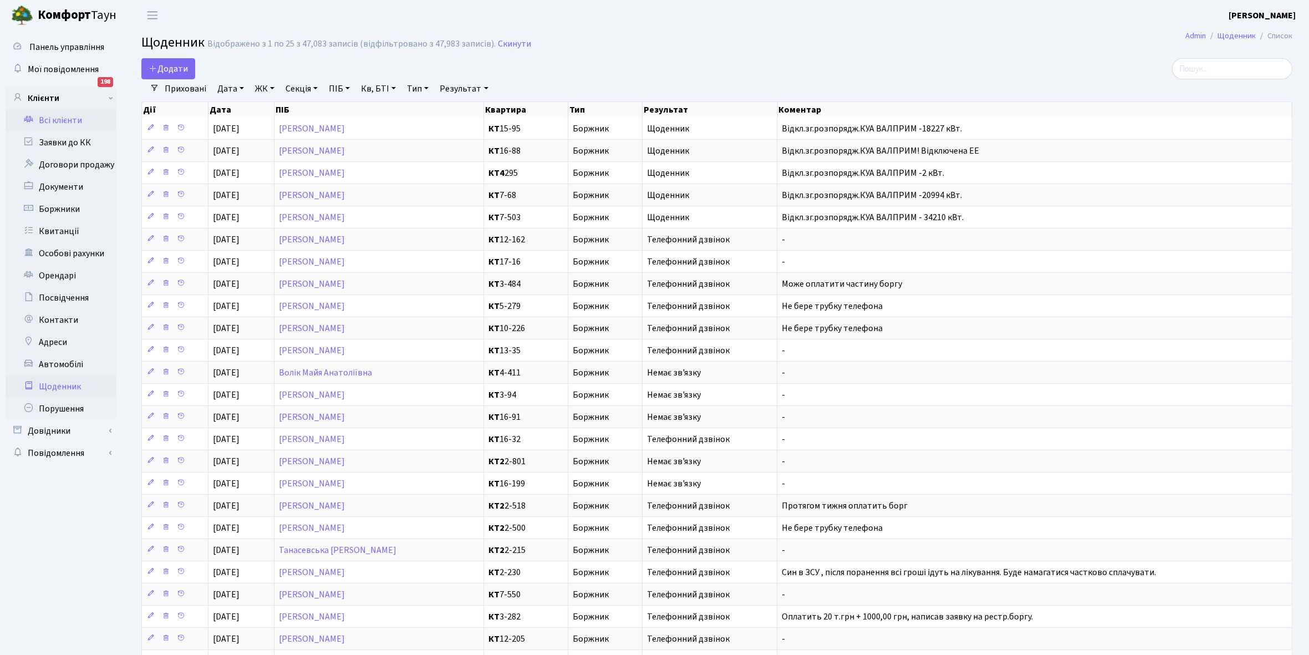
click at [59, 123] on link "Всі клієнти" at bounding box center [61, 120] width 111 height 22
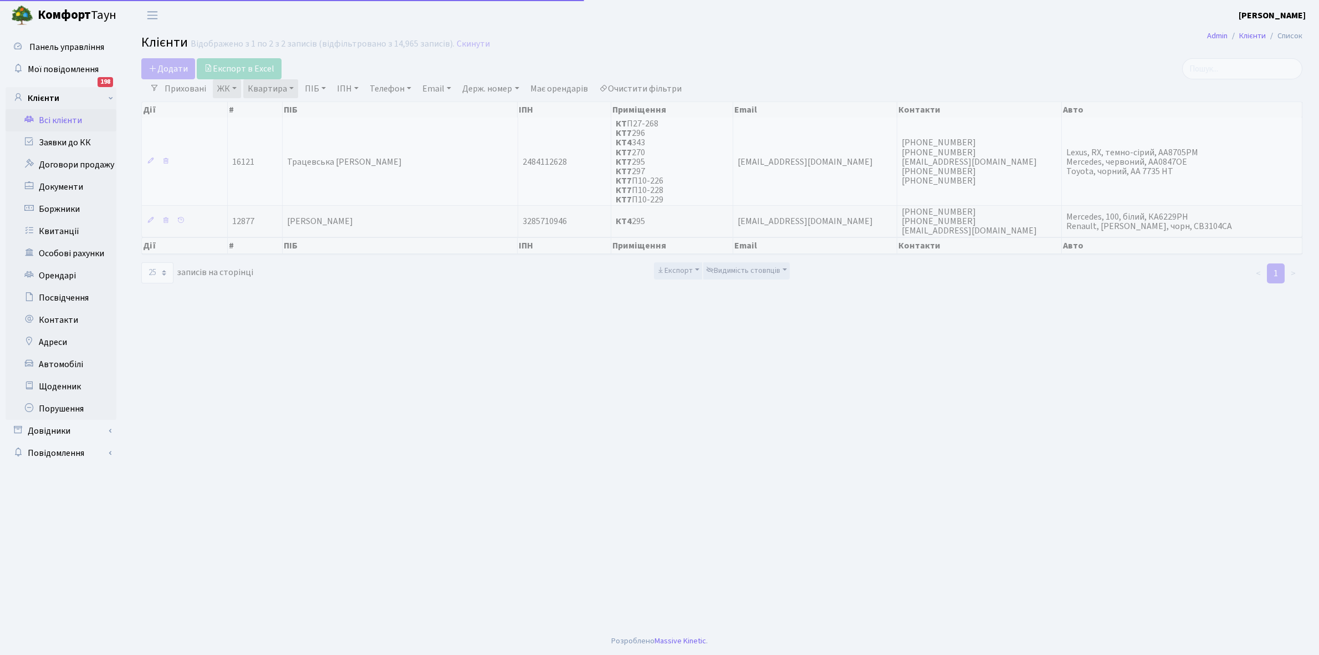
select select "25"
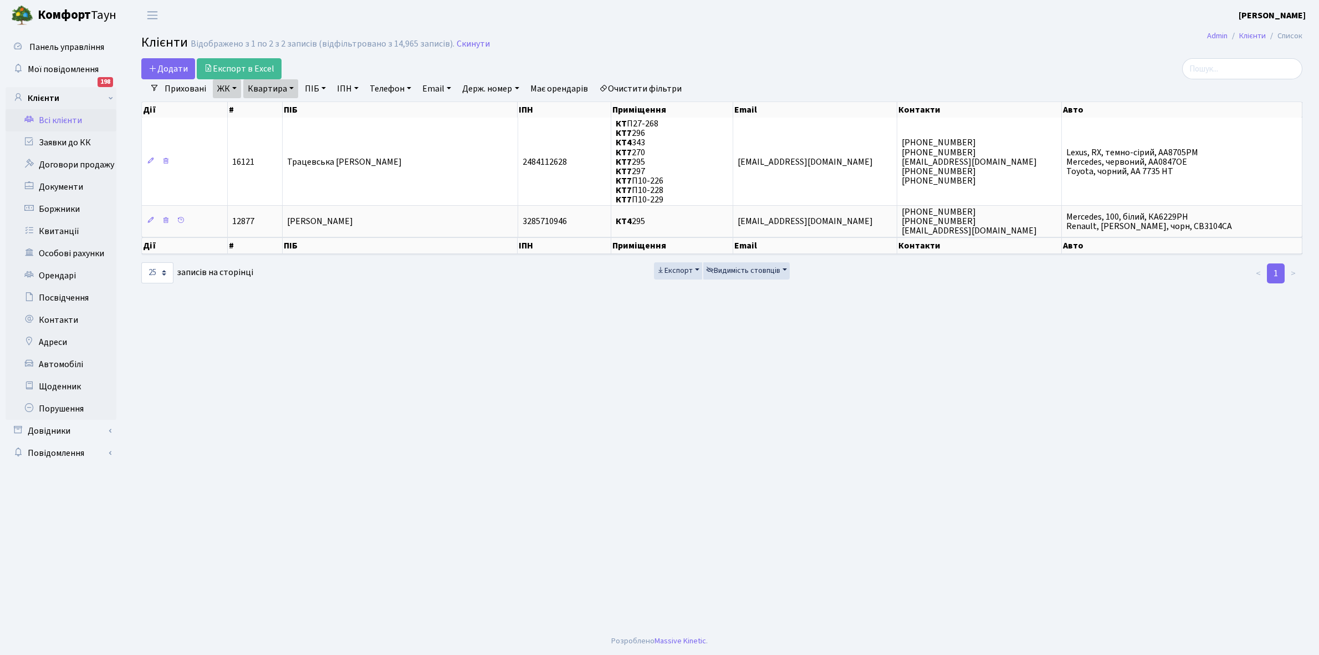
click at [292, 88] on link "Квартира" at bounding box center [270, 88] width 55 height 19
click at [289, 106] on input "295" at bounding box center [276, 110] width 65 height 21
click at [624, 88] on link "Очистити фільтри" at bounding box center [640, 88] width 91 height 19
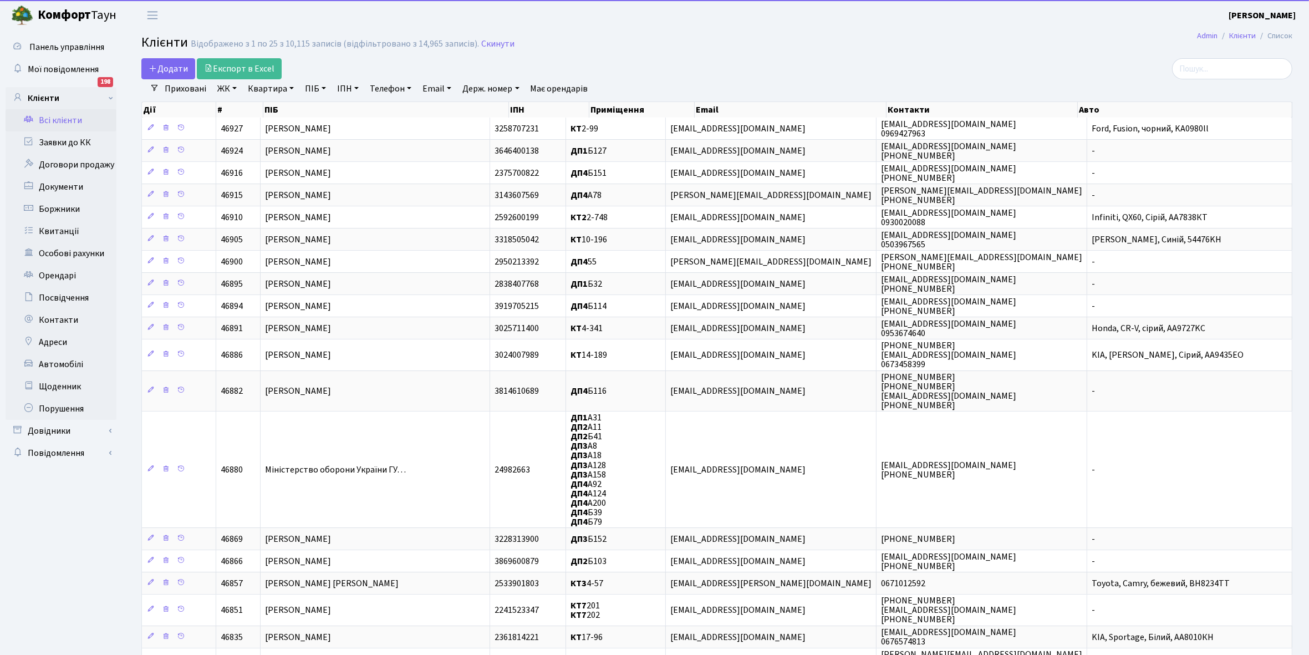
click at [236, 88] on link "ЖК" at bounding box center [227, 88] width 28 height 19
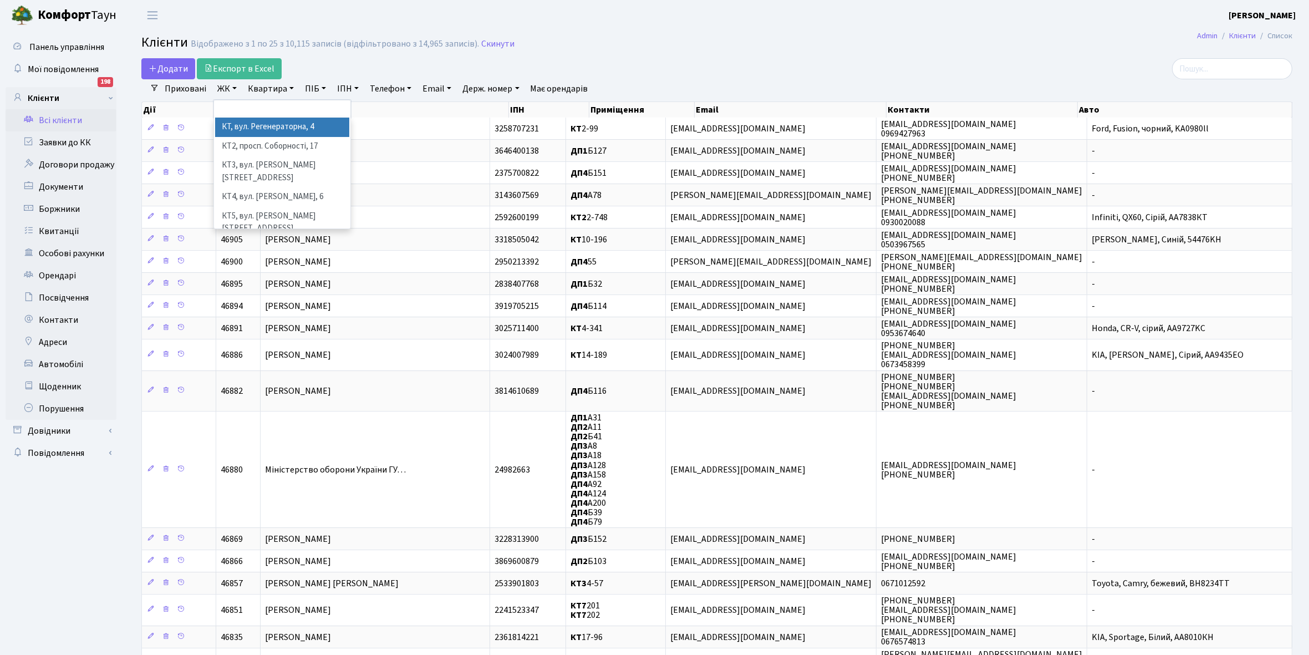
click at [264, 131] on li "КТ, вул. Регенераторна, 4" at bounding box center [282, 126] width 134 height 19
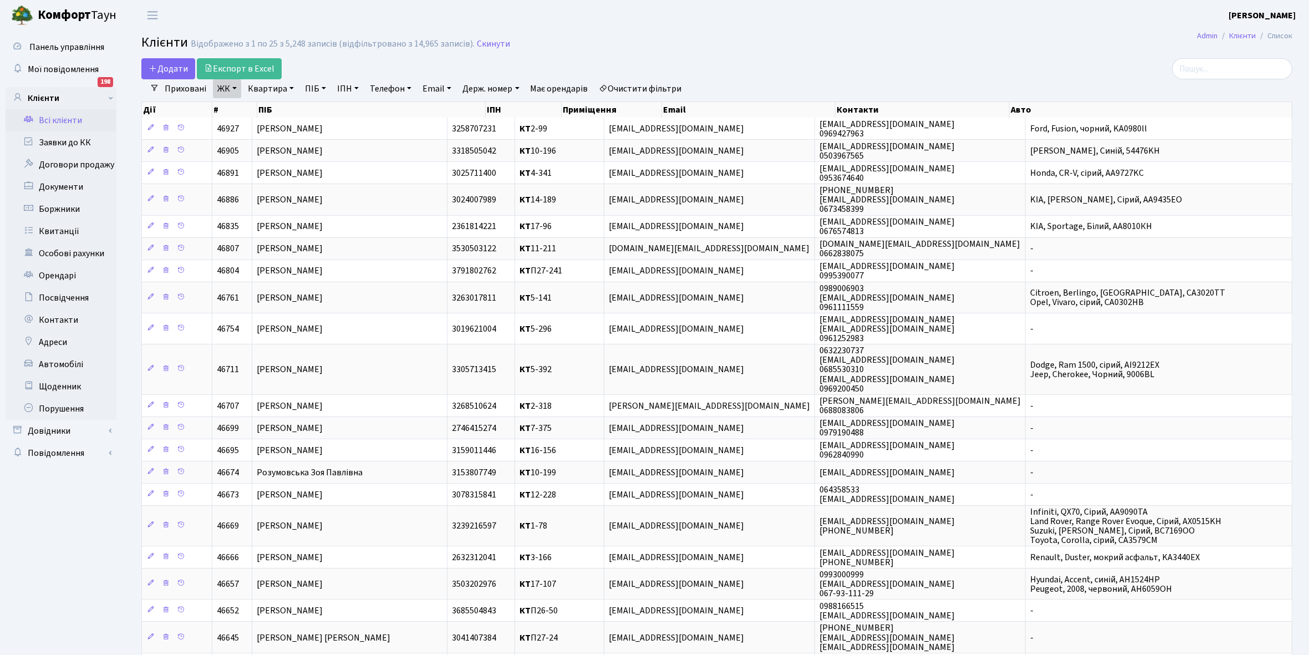
click at [292, 87] on link "Квартира" at bounding box center [270, 88] width 55 height 19
click at [287, 104] on input "text" at bounding box center [276, 110] width 65 height 21
type input "4-150"
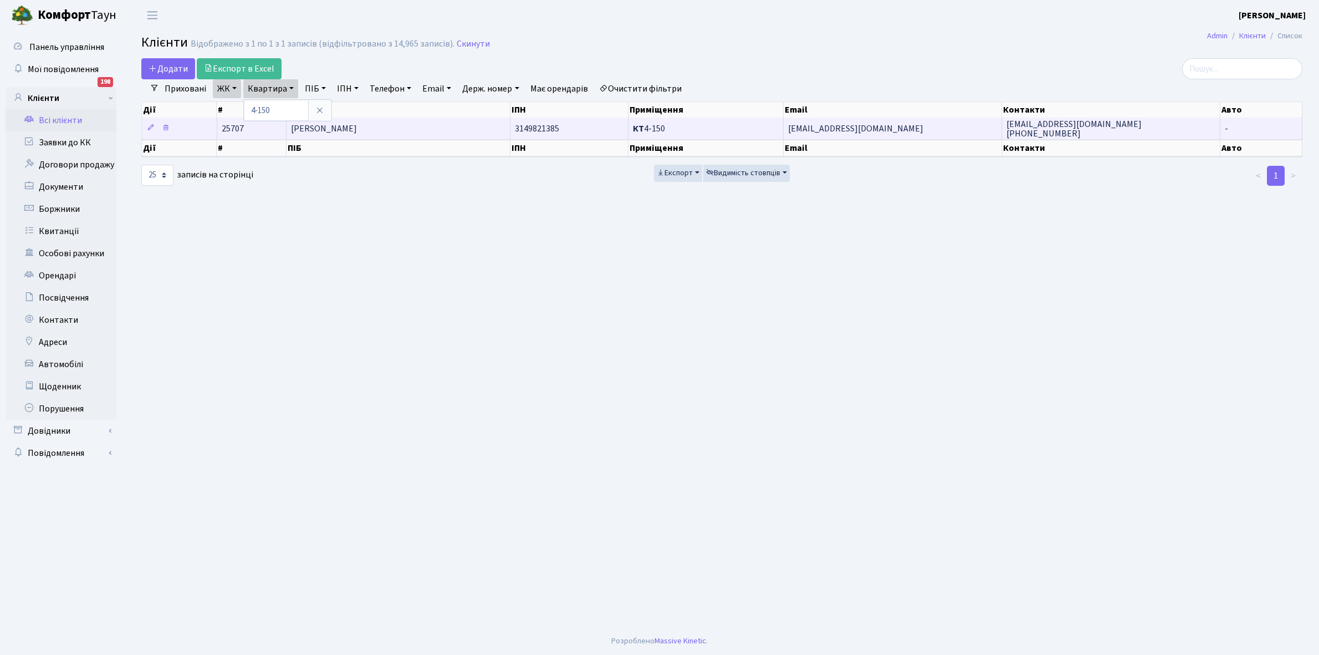
click at [391, 130] on td "[PERSON_NAME]" at bounding box center [399, 128] width 224 height 22
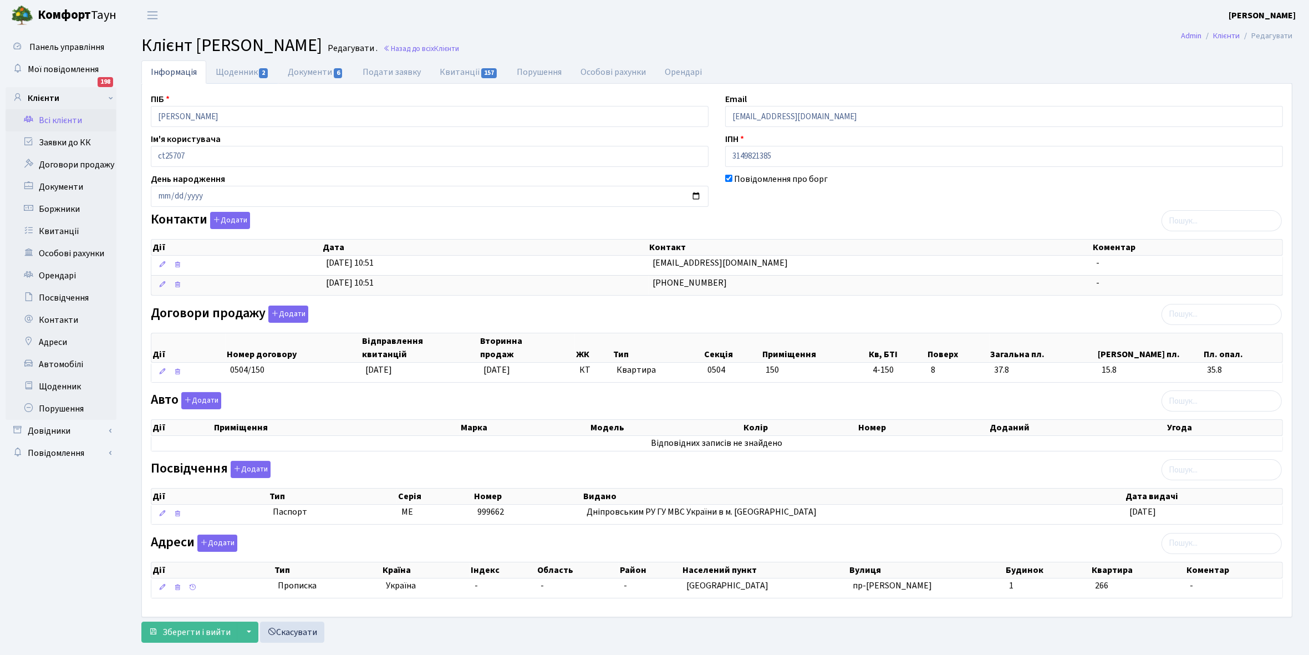
click at [232, 70] on link "Щоденник 2" at bounding box center [242, 71] width 72 height 23
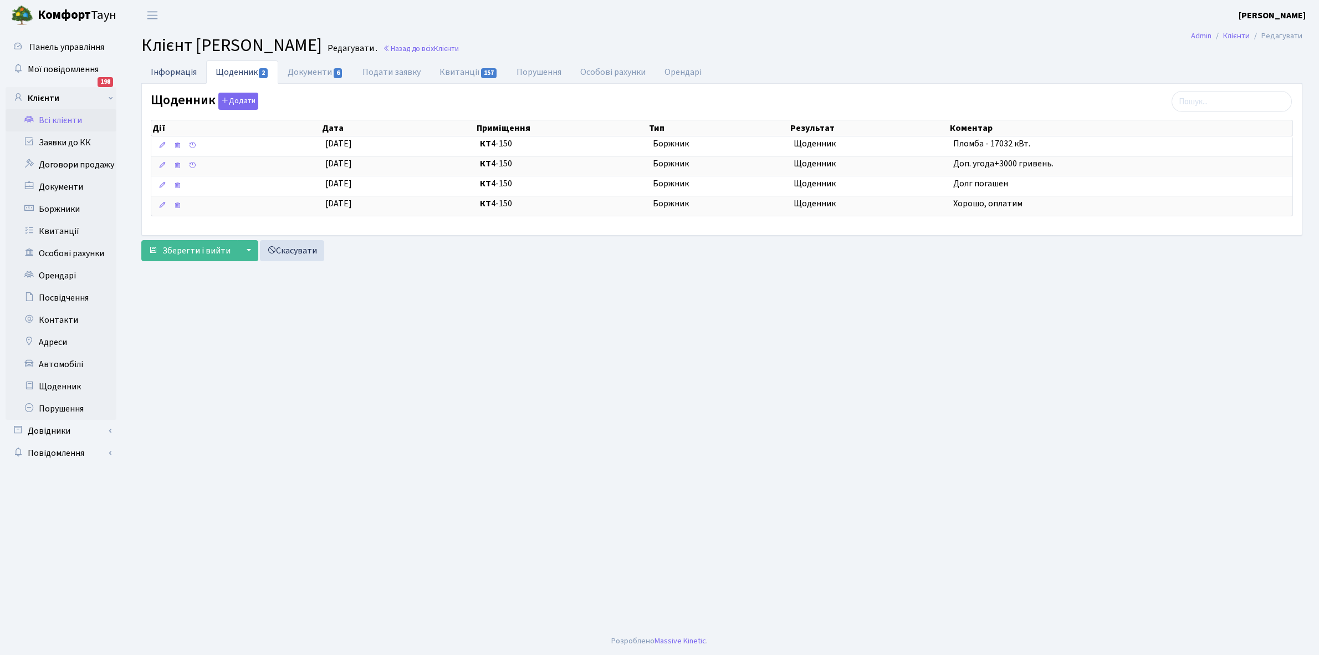
click at [161, 68] on link "Інформація" at bounding box center [173, 71] width 65 height 23
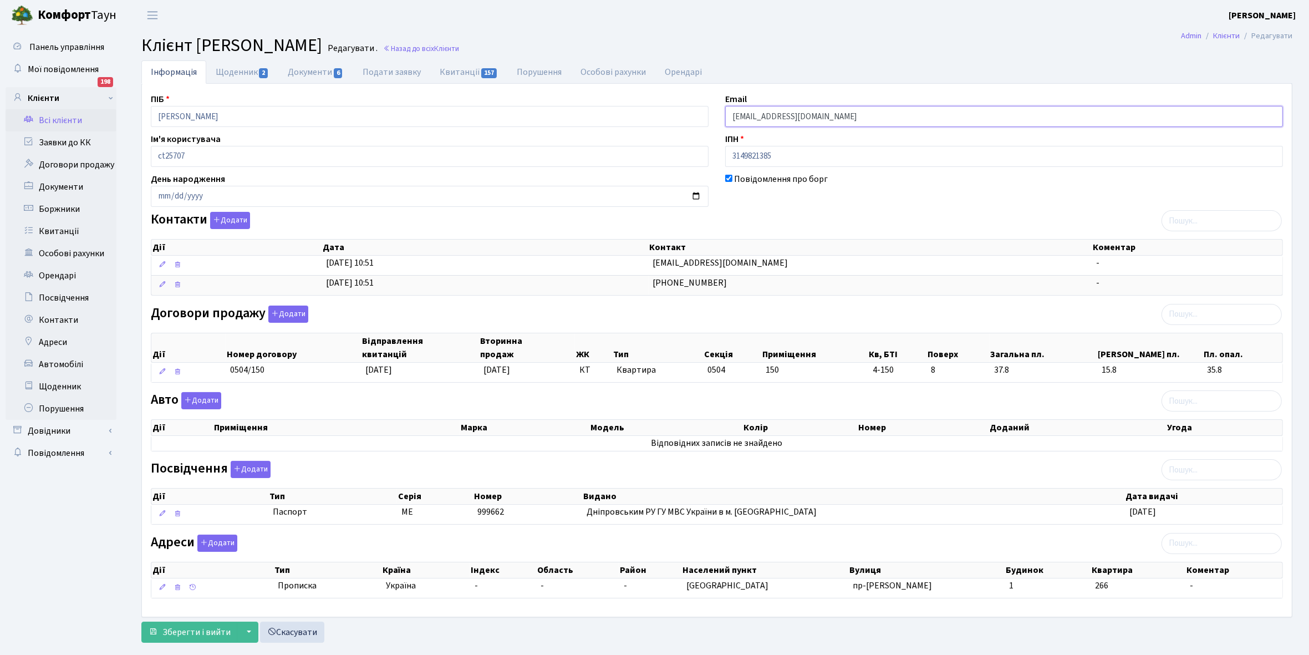
drag, startPoint x: 728, startPoint y: 111, endPoint x: 866, endPoint y: 101, distance: 138.9
click at [866, 101] on div "Email idea.alyona@gmail.com" at bounding box center [1004, 110] width 574 height 34
click at [228, 73] on link "Щоденник 2" at bounding box center [242, 71] width 72 height 23
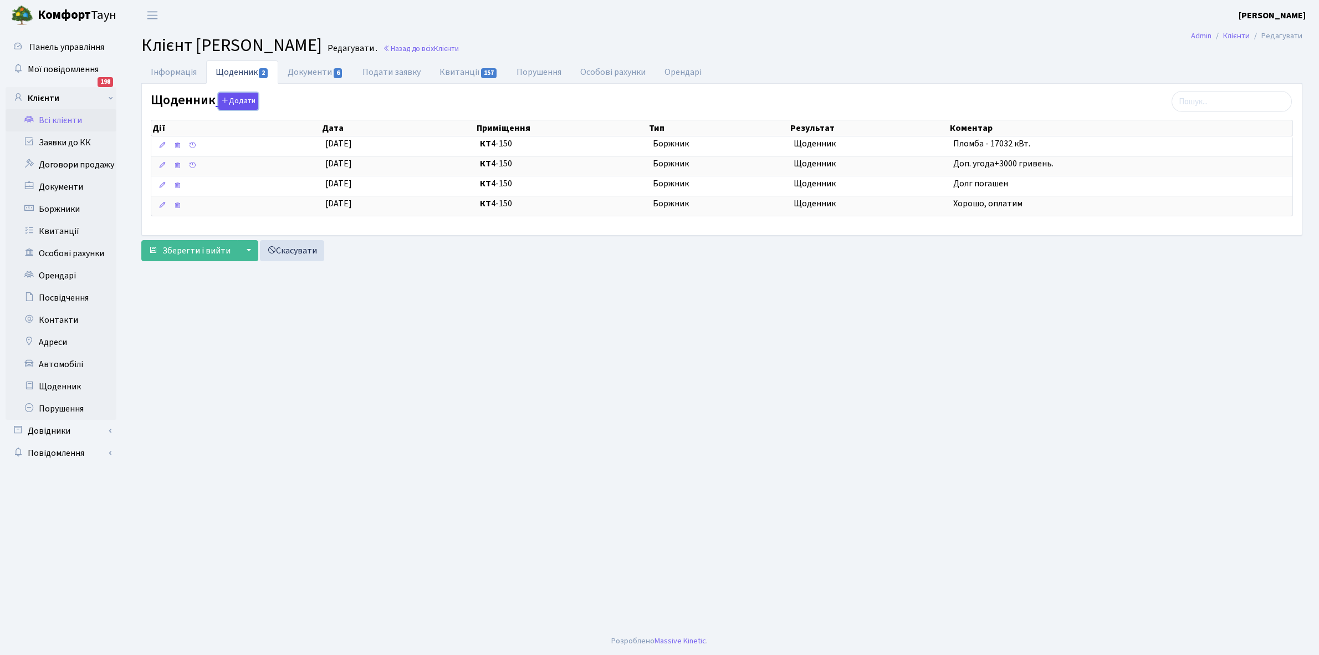
click at [237, 103] on button "Додати" at bounding box center [238, 101] width 40 height 17
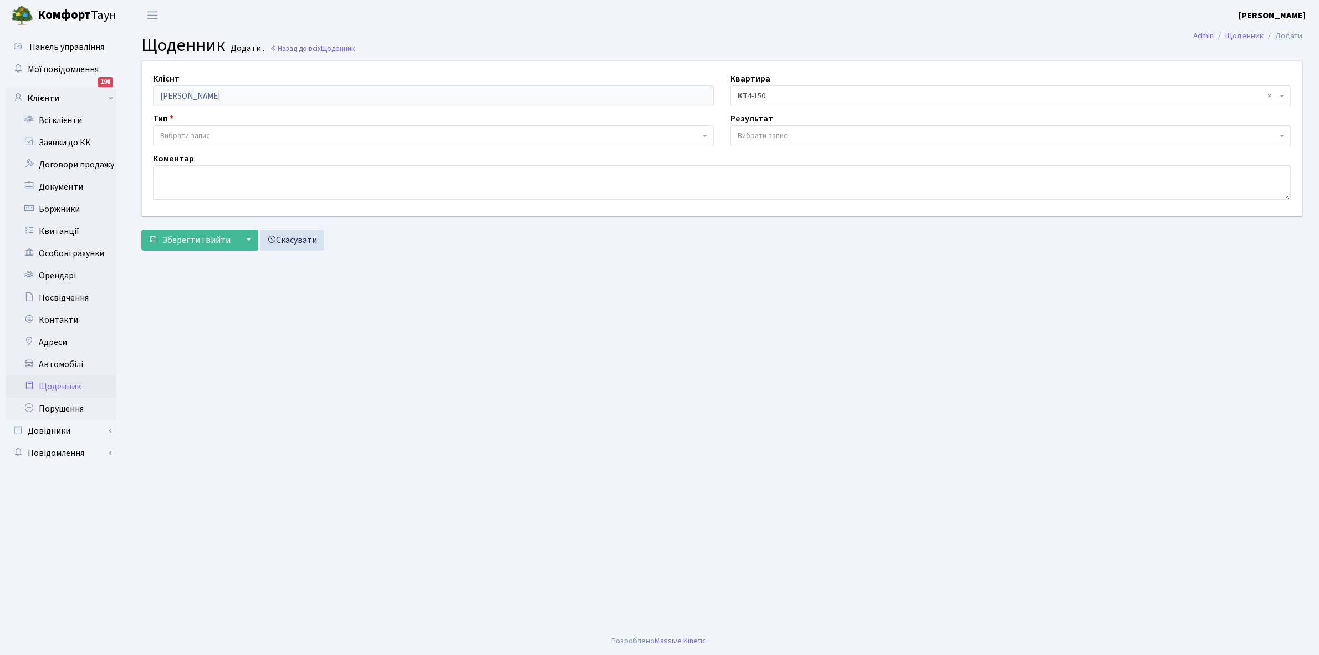
click at [195, 127] on span "Вибрати запис" at bounding box center [433, 135] width 561 height 21
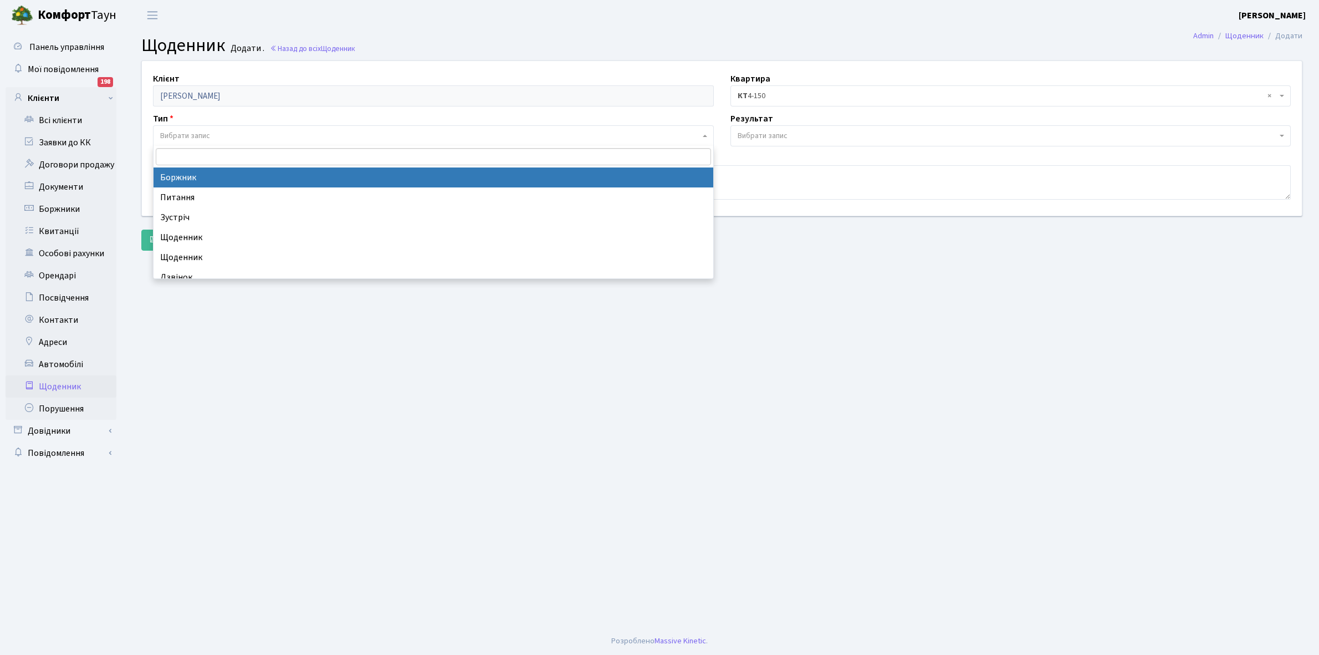
select select "189"
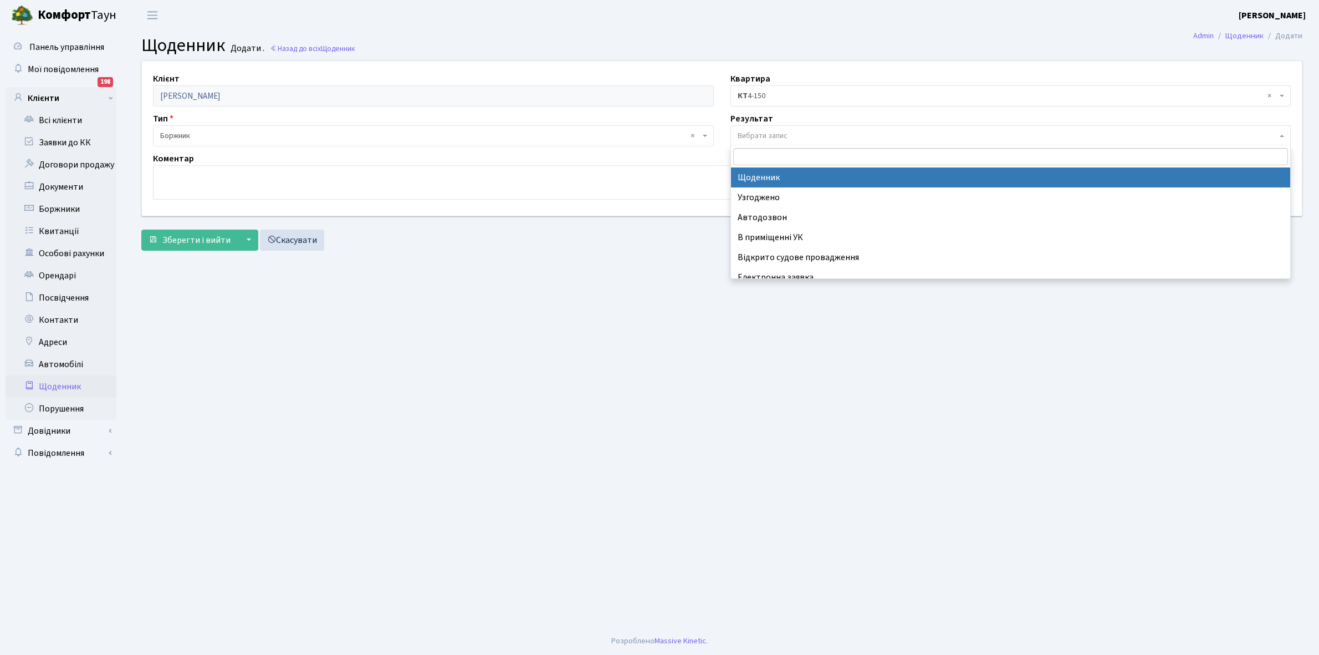
click at [755, 136] on span "Вибрати запис" at bounding box center [763, 135] width 50 height 11
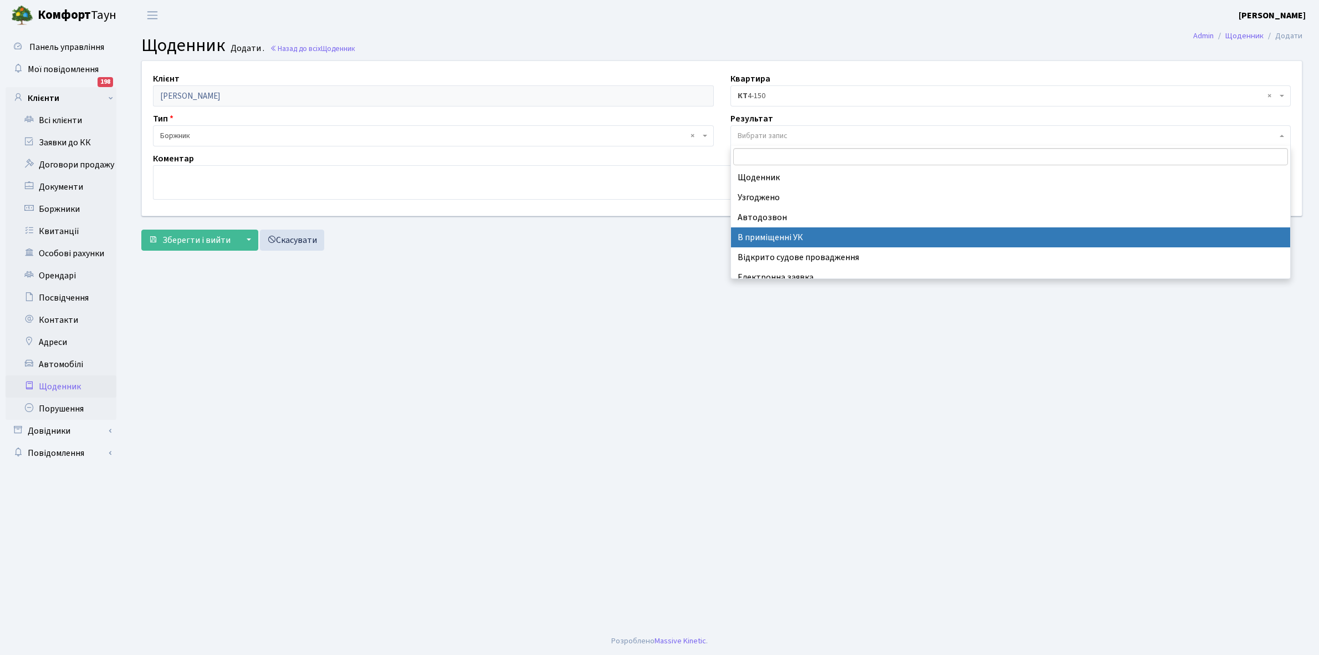
scroll to position [68, 0]
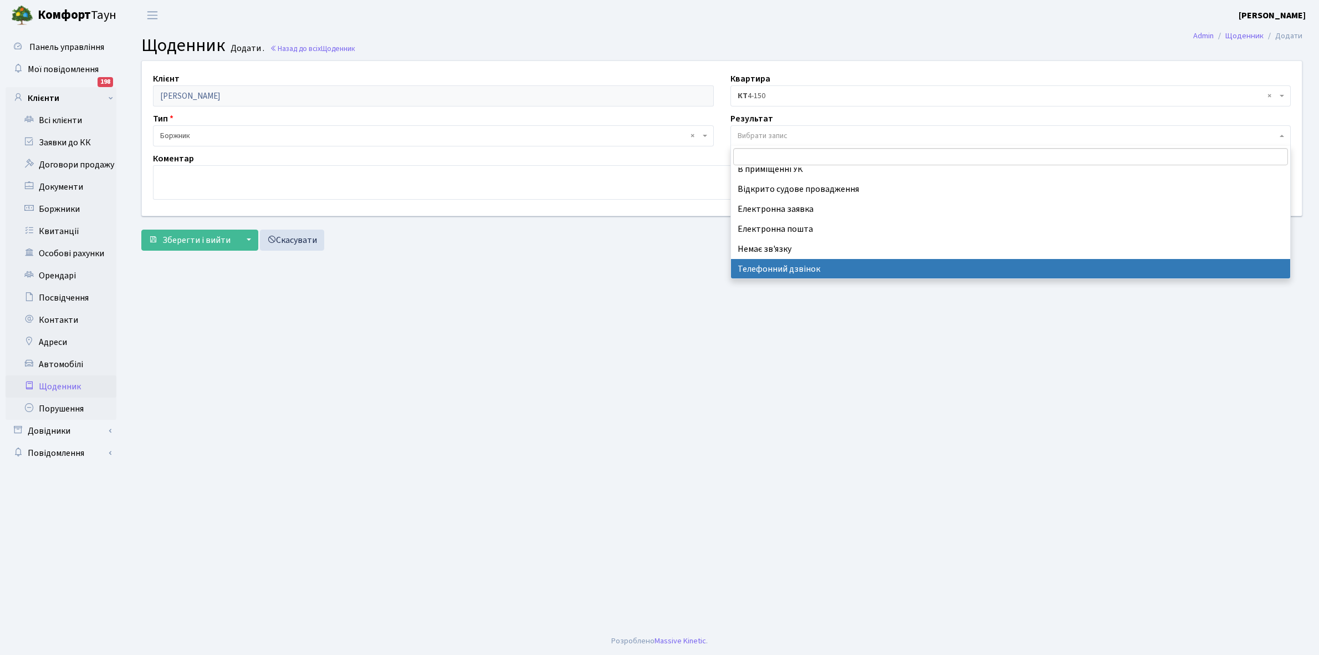
select select "196"
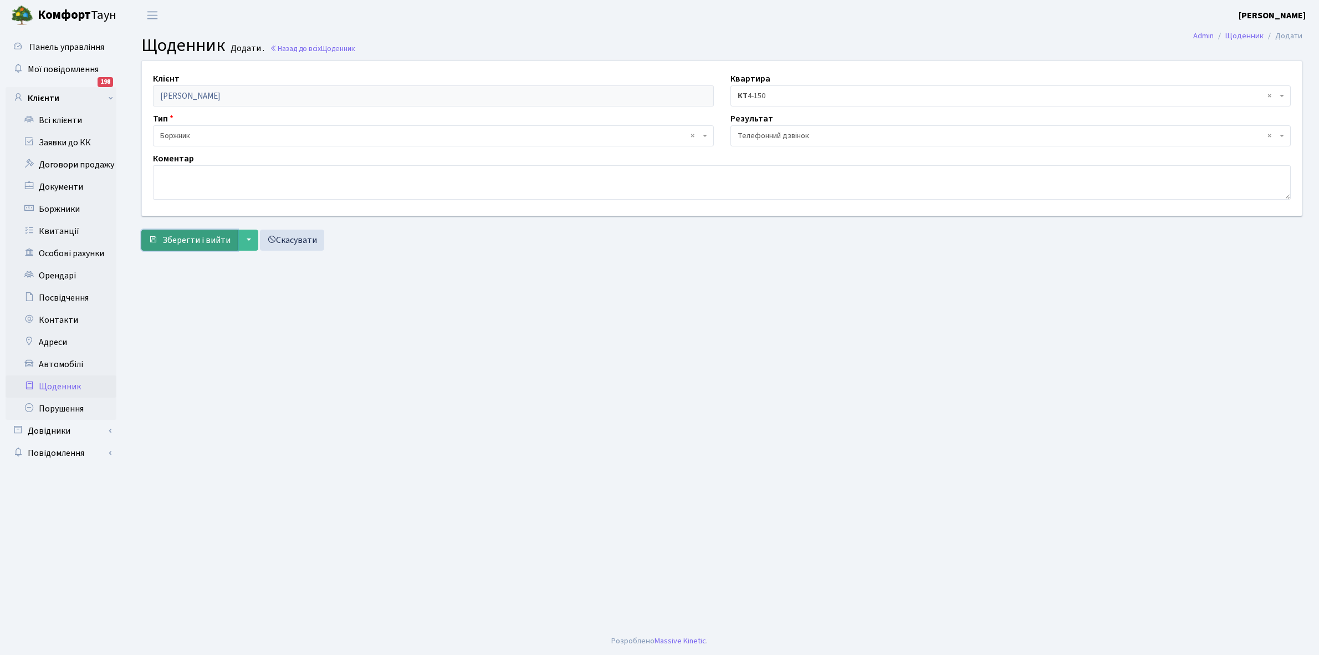
click at [196, 240] on span "Зберегти і вийти" at bounding box center [196, 240] width 68 height 12
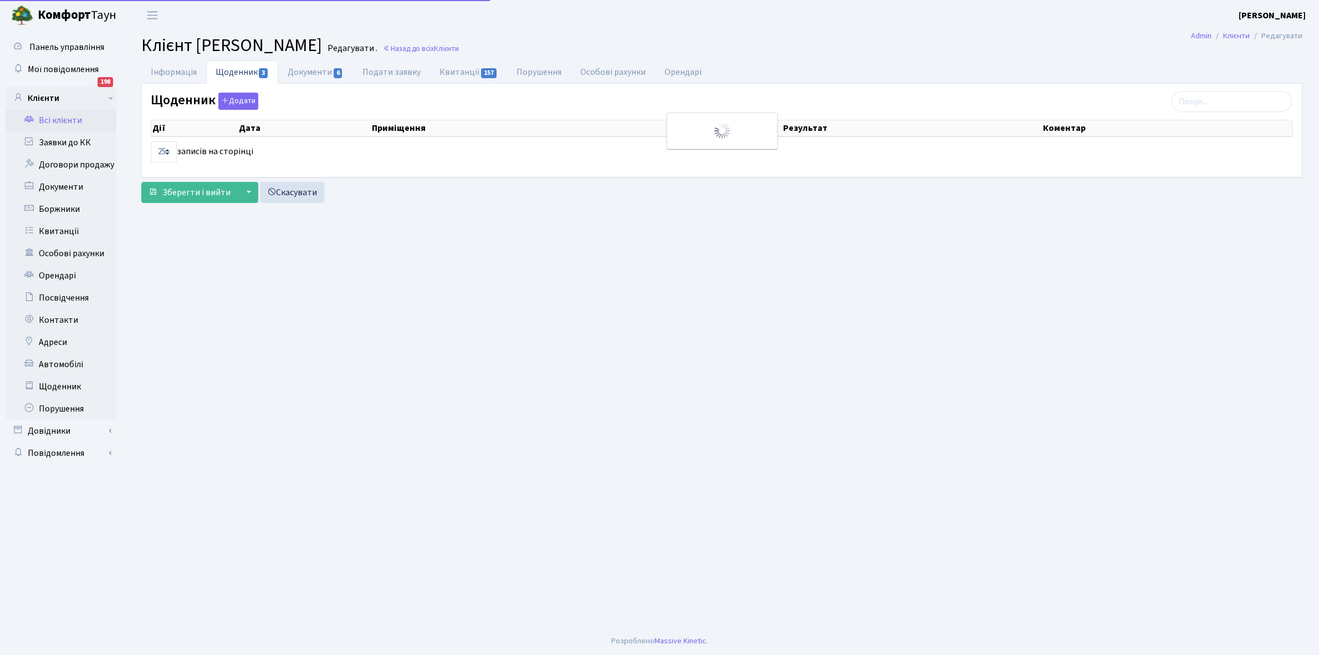
select select "25"
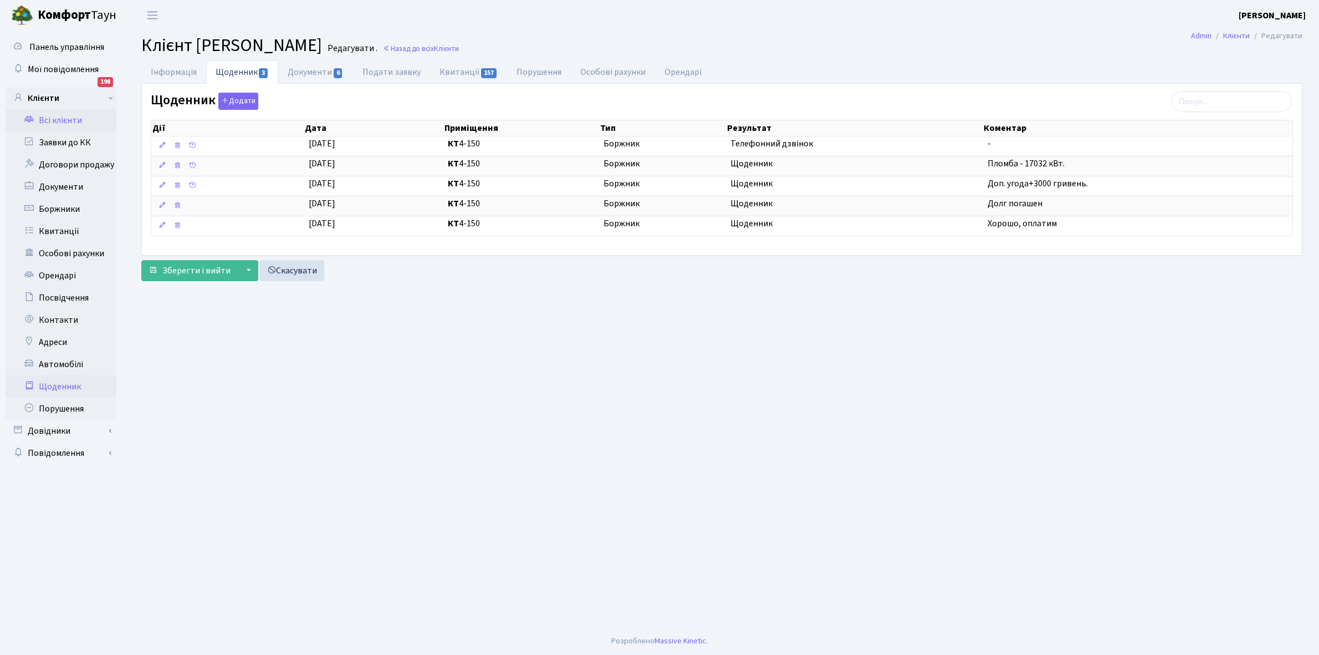
click at [64, 387] on link "Щоденник" at bounding box center [61, 386] width 111 height 22
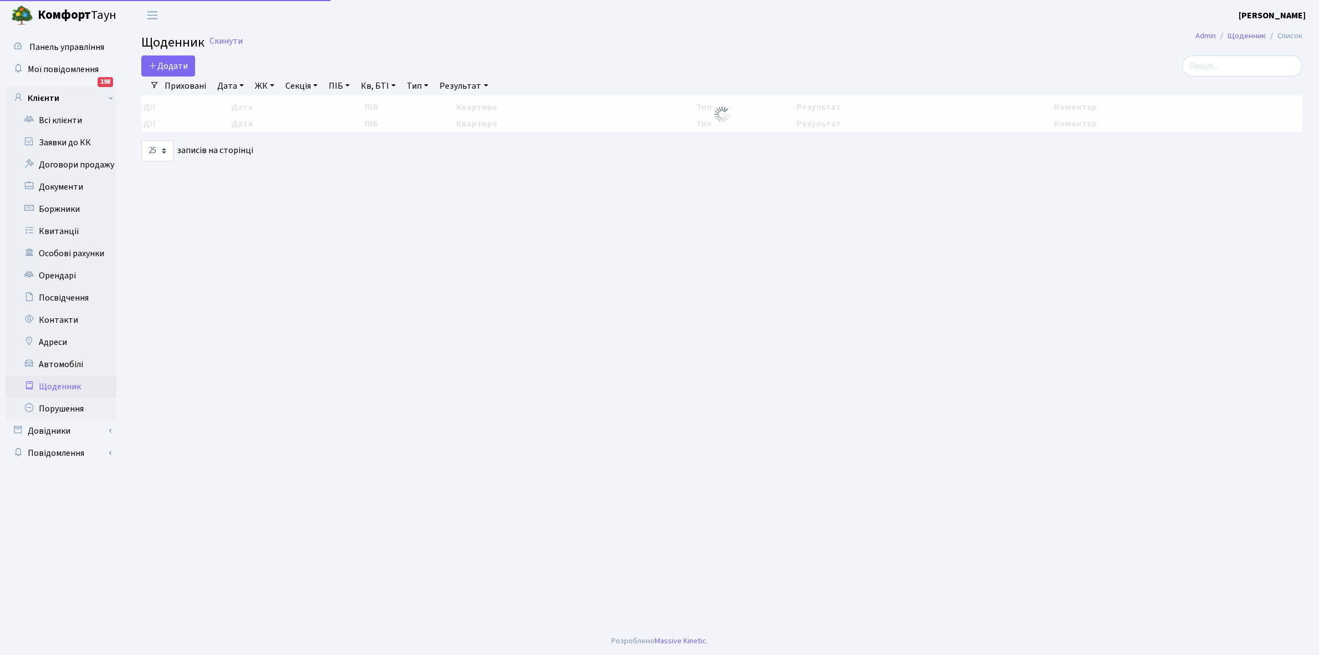
select select "25"
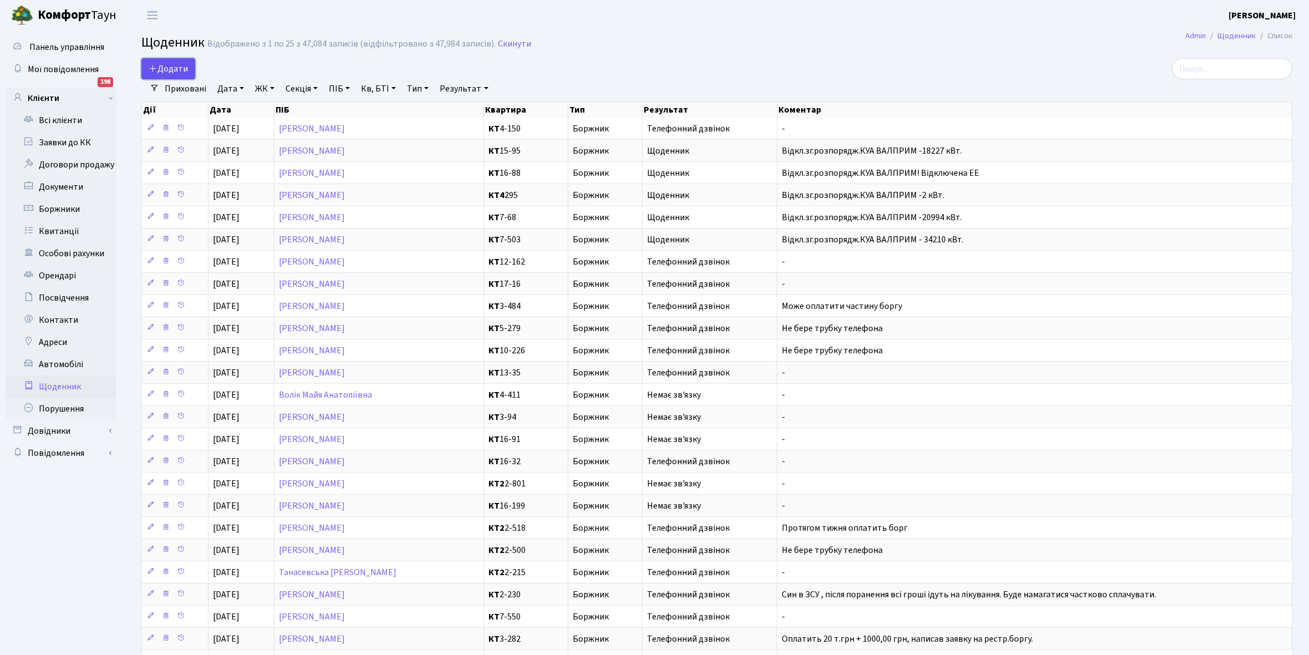
click at [171, 71] on span "Додати" at bounding box center [168, 69] width 39 height 12
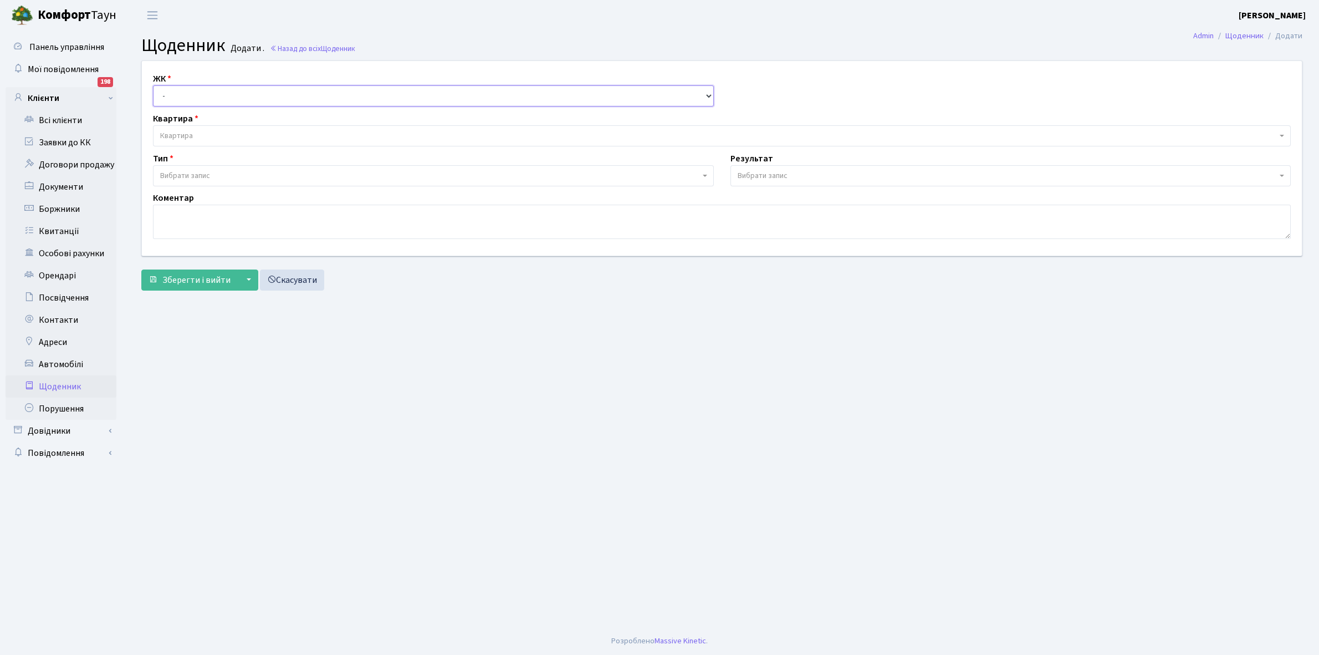
click at [173, 95] on select "- КТ, вул. Регенераторна, 4 КТ2, просп. Соборності, 17 КТ3, вул. Березнева, 16 …" at bounding box center [433, 95] width 561 height 21
click at [191, 469] on main "Admin Щоденник Додати Щоденник Додати . Назад до всіх Щоденник ЖК - КТ, вул. Ре…" at bounding box center [722, 328] width 1194 height 596
click at [226, 93] on select "- КТ, вул. Регенераторна, 4 КТ2, просп. Соборності, 17 КТ3, вул. Березнева, 16 …" at bounding box center [433, 95] width 561 height 21
select select "271"
click at [153, 85] on select "- КТ, вул. Регенераторна, 4 КТ2, просп. Соборності, 17 КТ3, вул. Березнева, 16 …" at bounding box center [433, 95] width 561 height 21
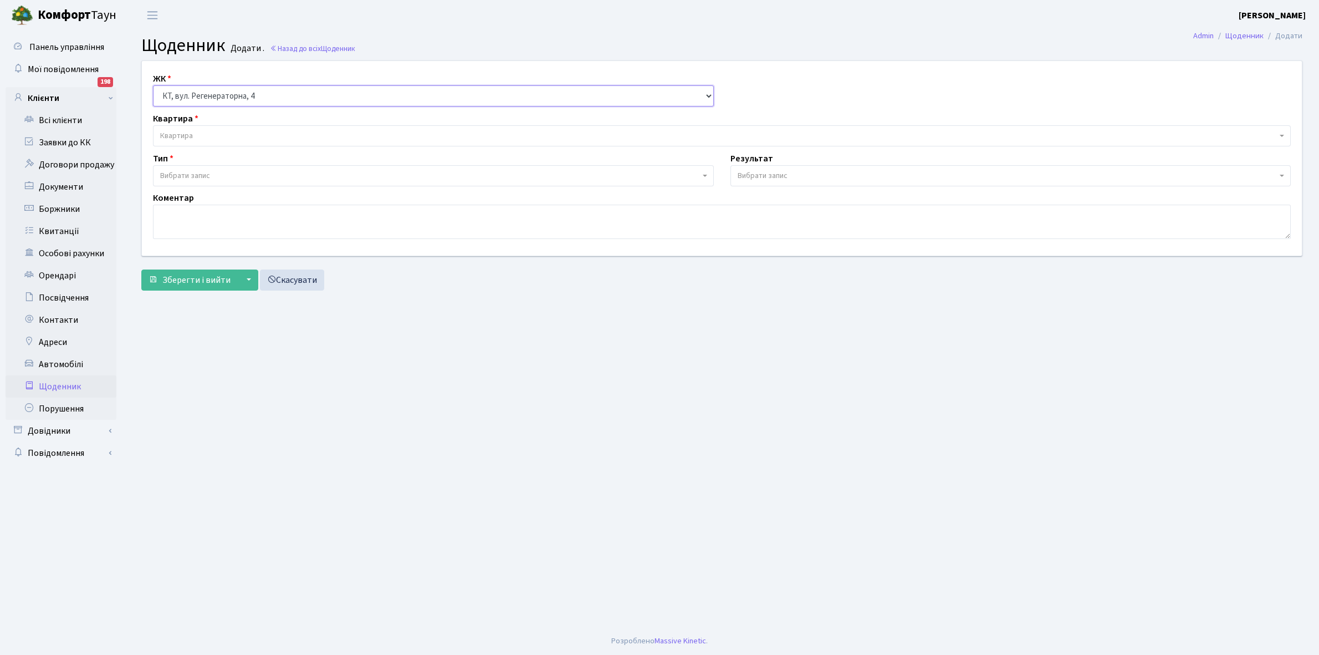
select select
click at [227, 130] on span "Квартира" at bounding box center [718, 135] width 1117 height 11
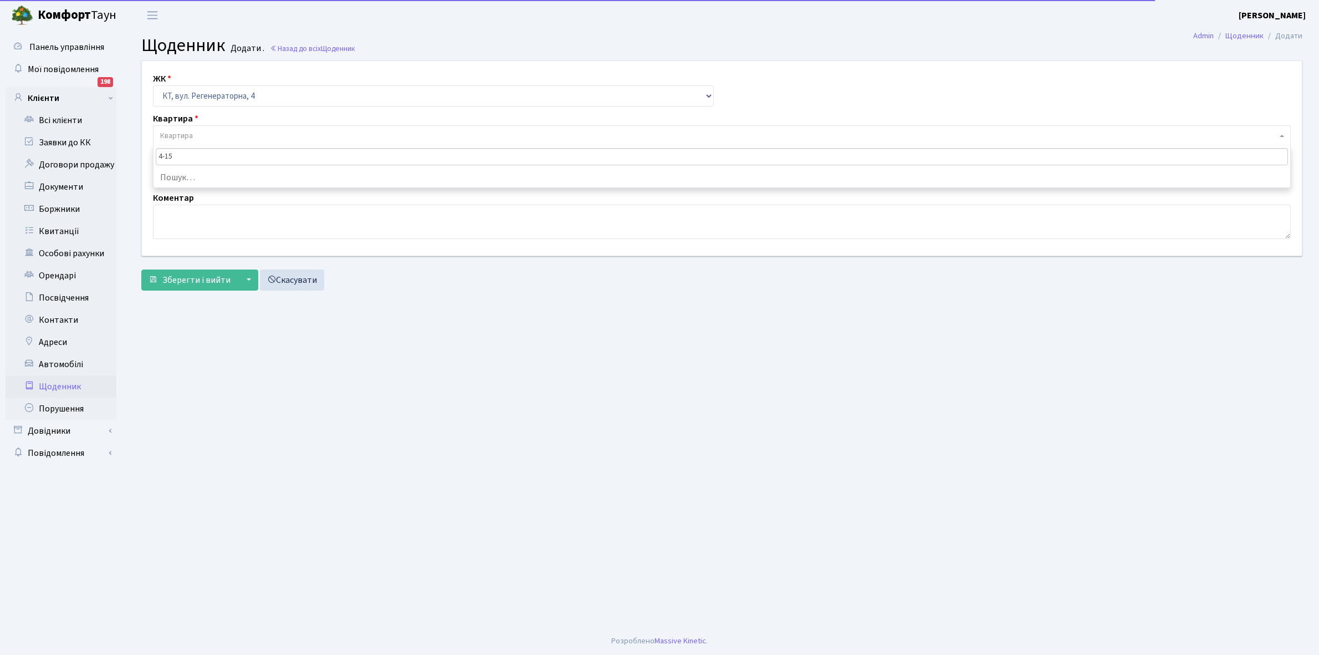
type input "4-150"
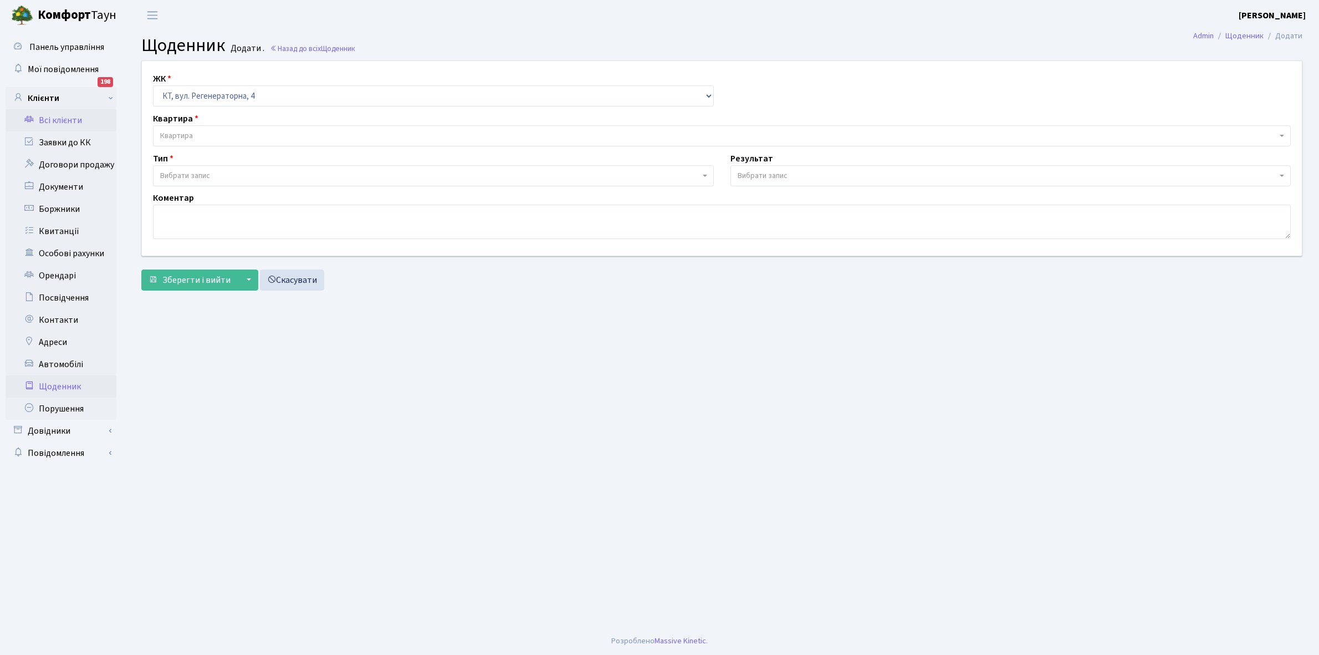
click at [70, 123] on link "Всі клієнти" at bounding box center [61, 120] width 111 height 22
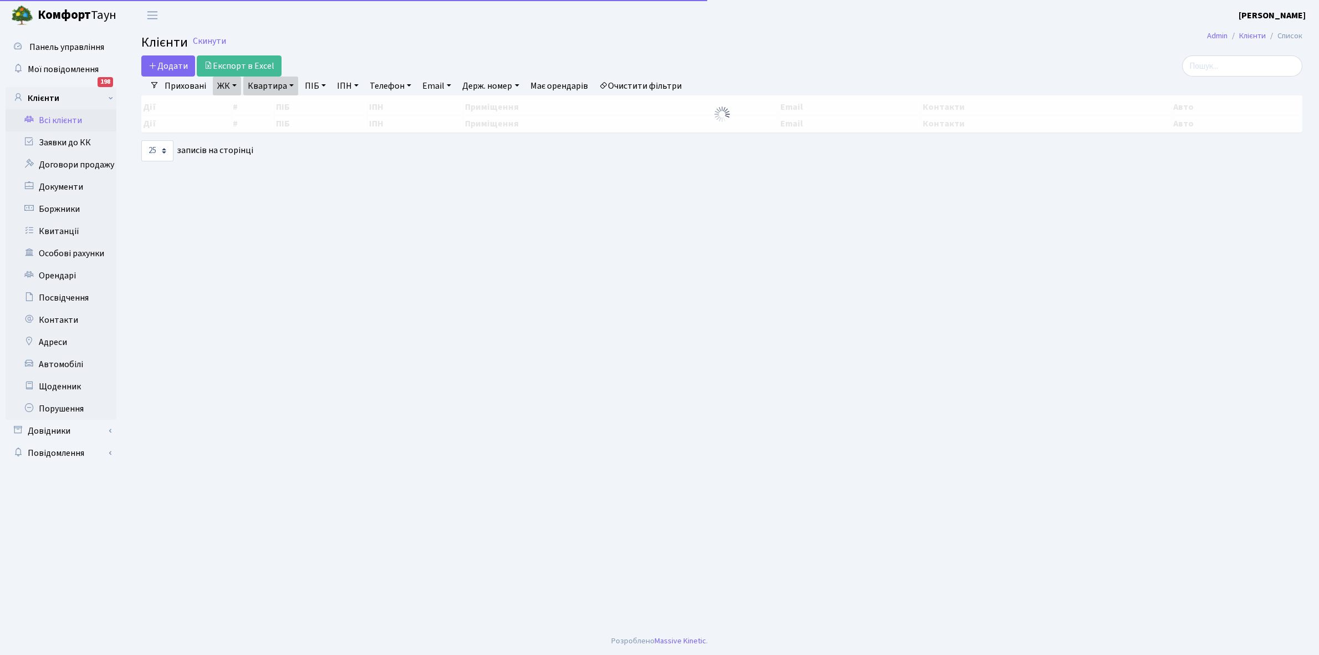
select select "25"
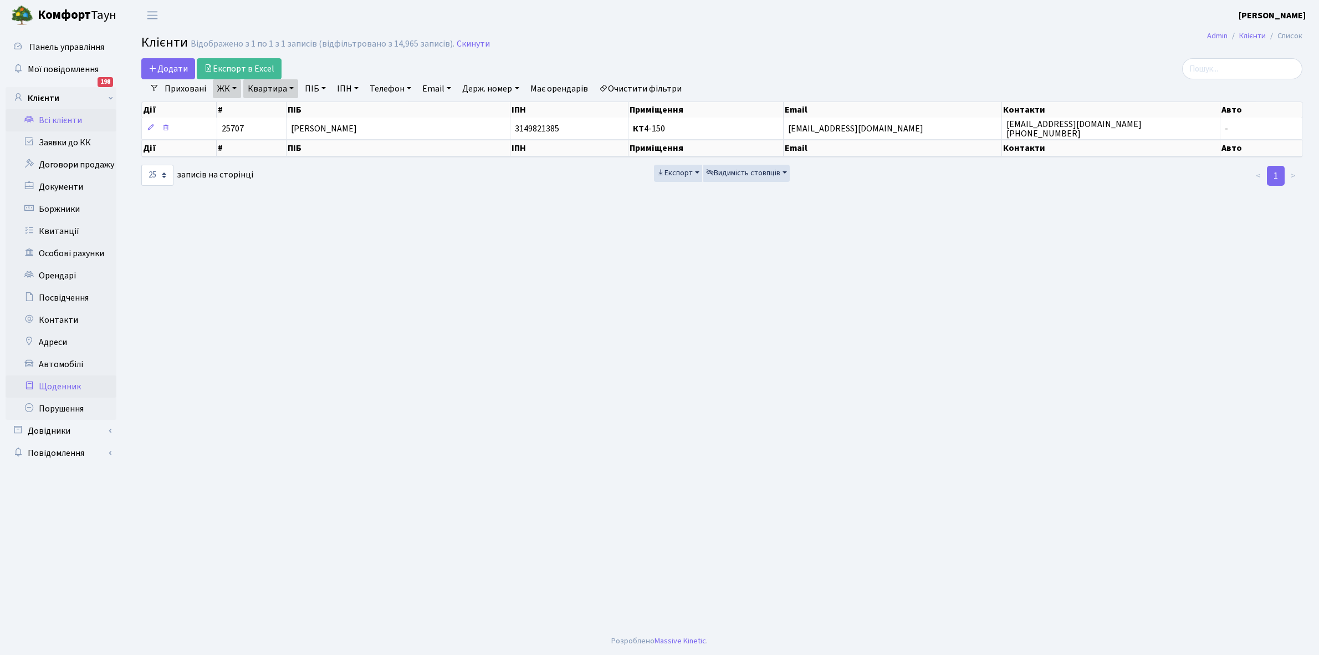
click at [68, 390] on link "Щоденник" at bounding box center [61, 386] width 111 height 22
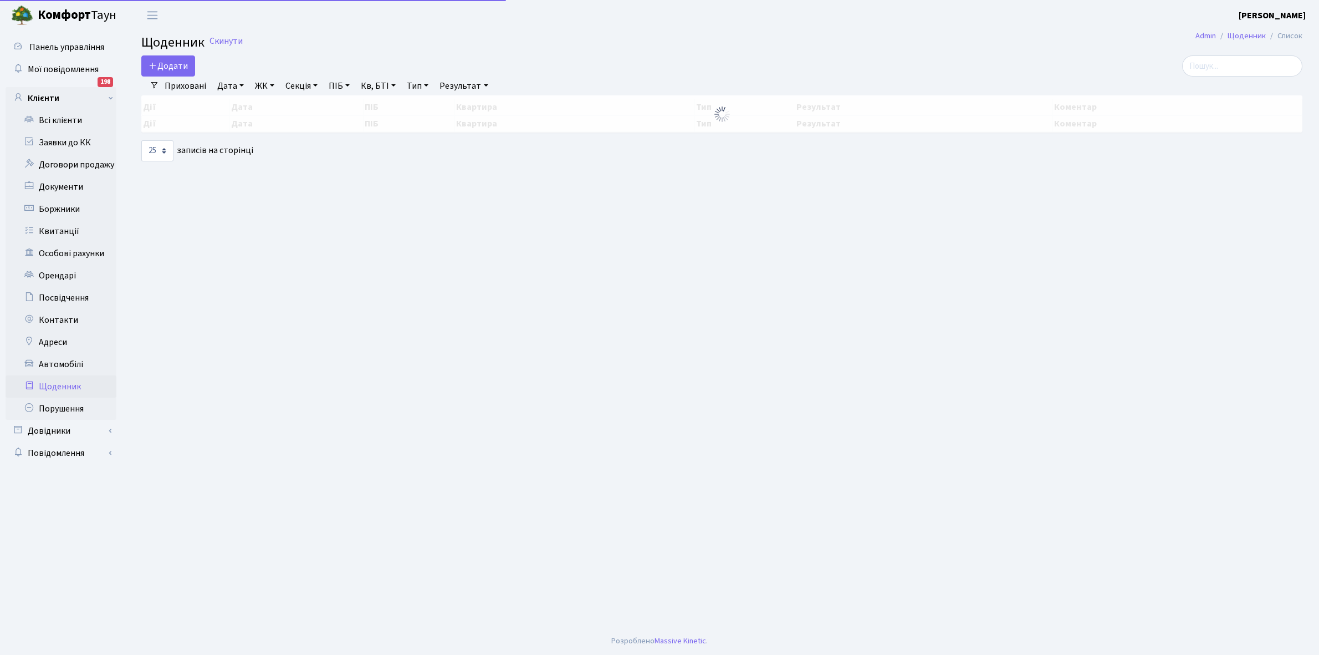
select select "25"
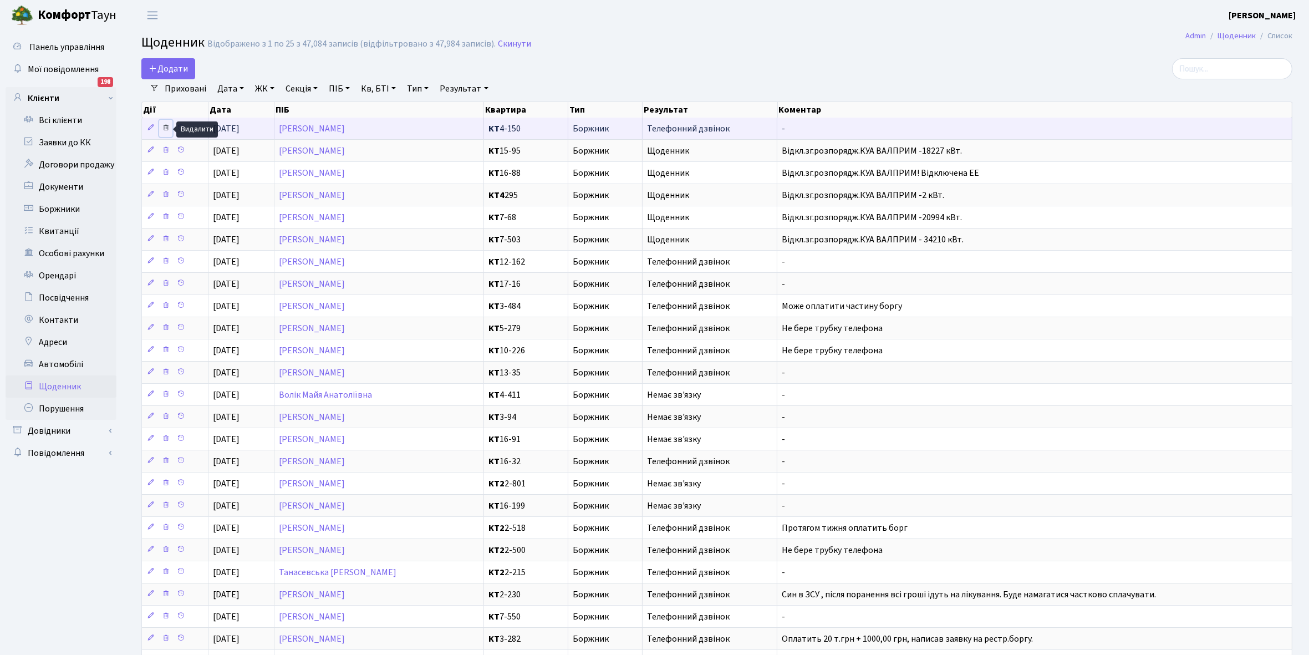
click at [170, 129] on icon at bounding box center [166, 128] width 8 height 8
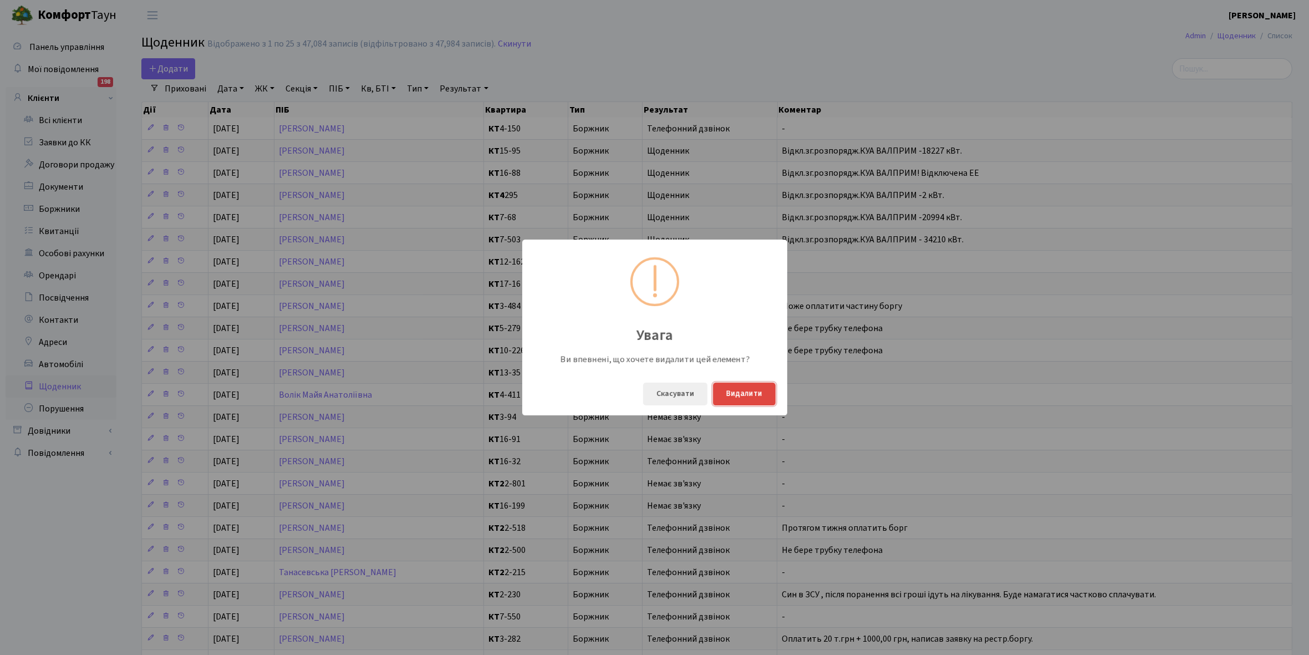
click at [736, 396] on button "Видалити" at bounding box center [744, 393] width 63 height 23
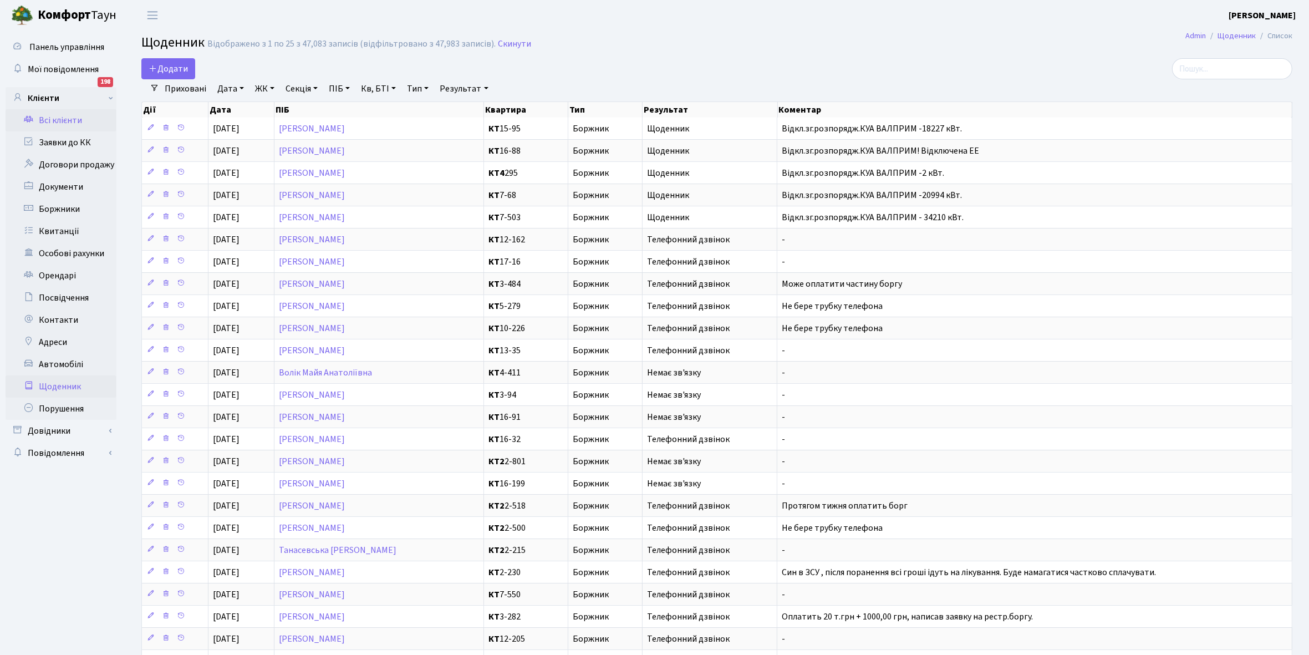
click at [63, 123] on link "Всі клієнти" at bounding box center [61, 120] width 111 height 22
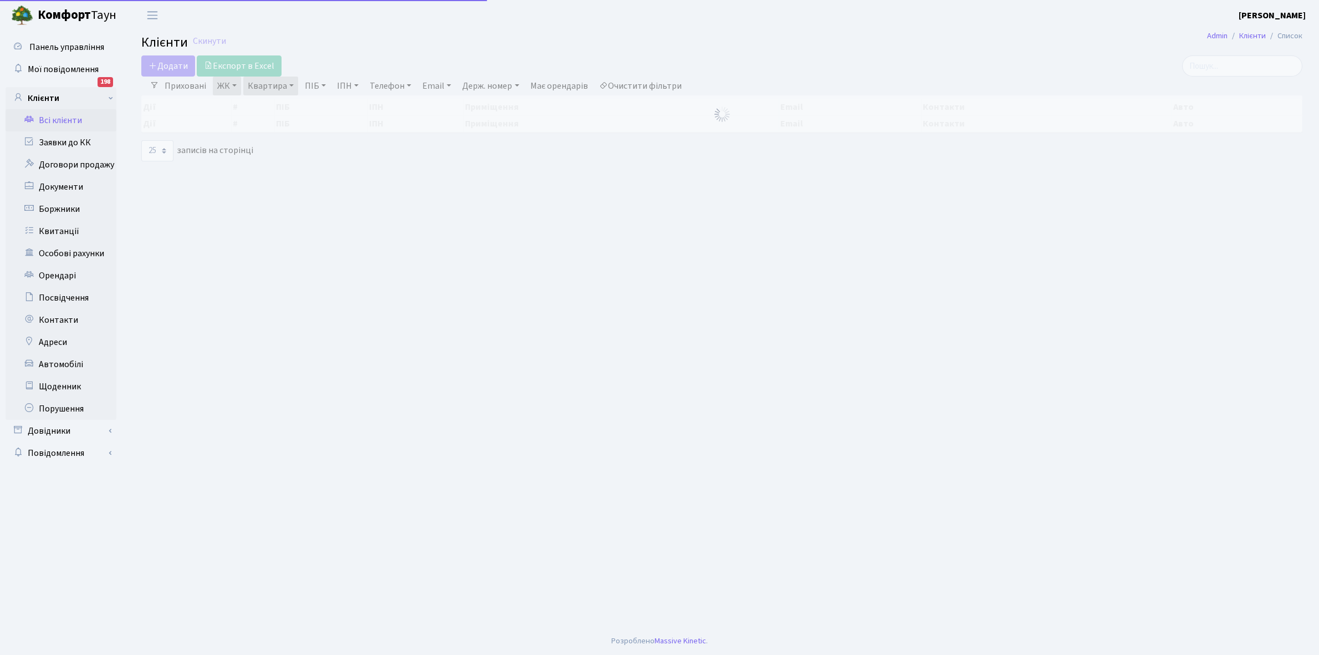
select select "25"
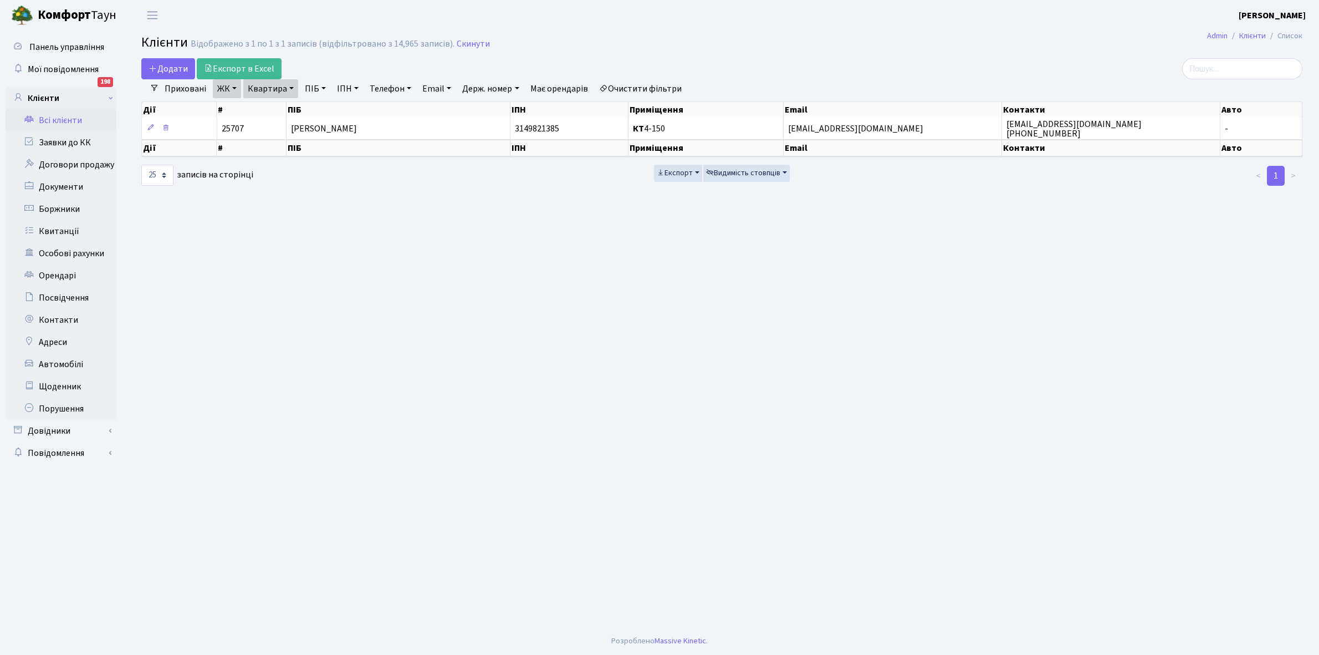
click at [291, 86] on link "Квартира" at bounding box center [270, 88] width 55 height 19
click at [283, 114] on input "4-150" at bounding box center [276, 110] width 65 height 21
type input "4-257"
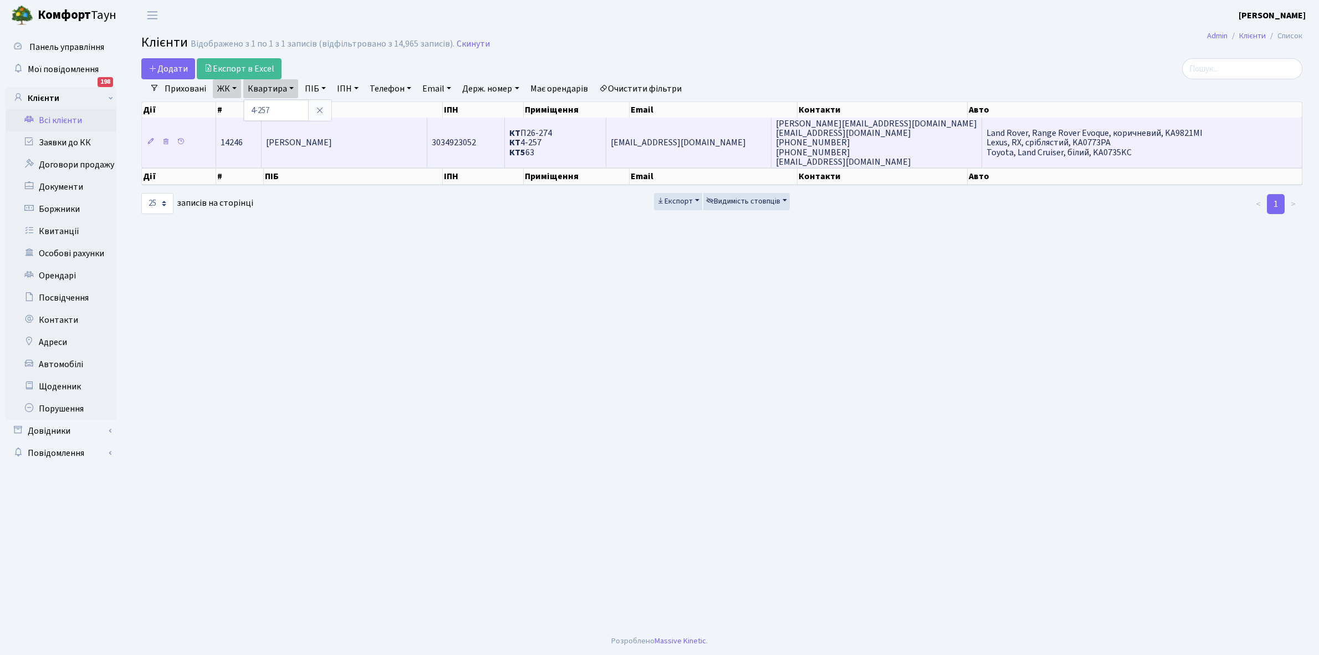
click at [332, 139] on span "Чигасов Олексій Сергійович" at bounding box center [299, 143] width 66 height 12
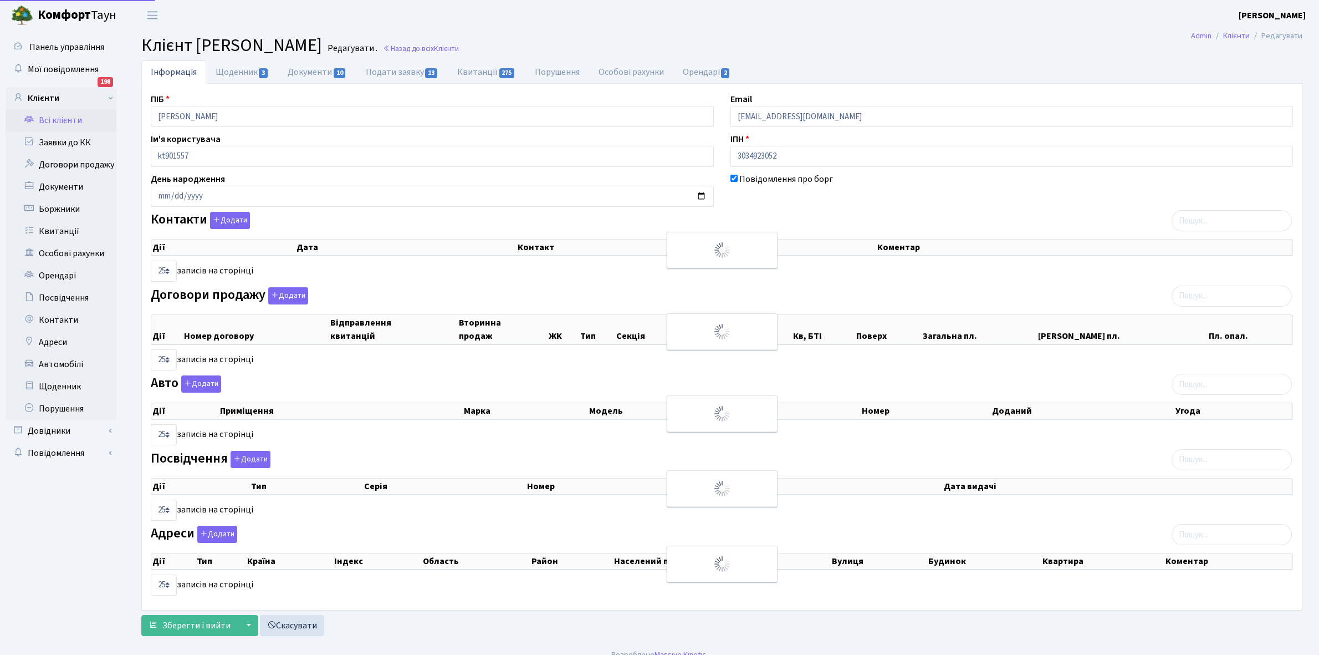
select select "25"
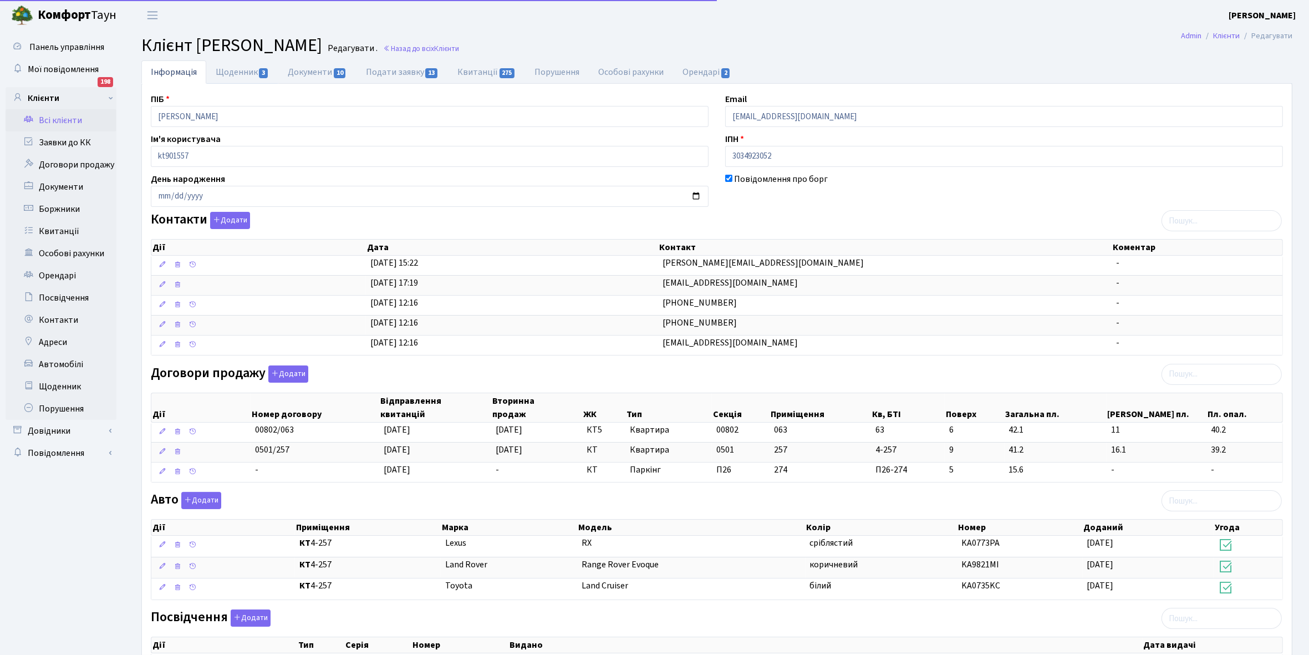
click at [231, 73] on link "Щоденник 3" at bounding box center [242, 71] width 72 height 23
select select "25"
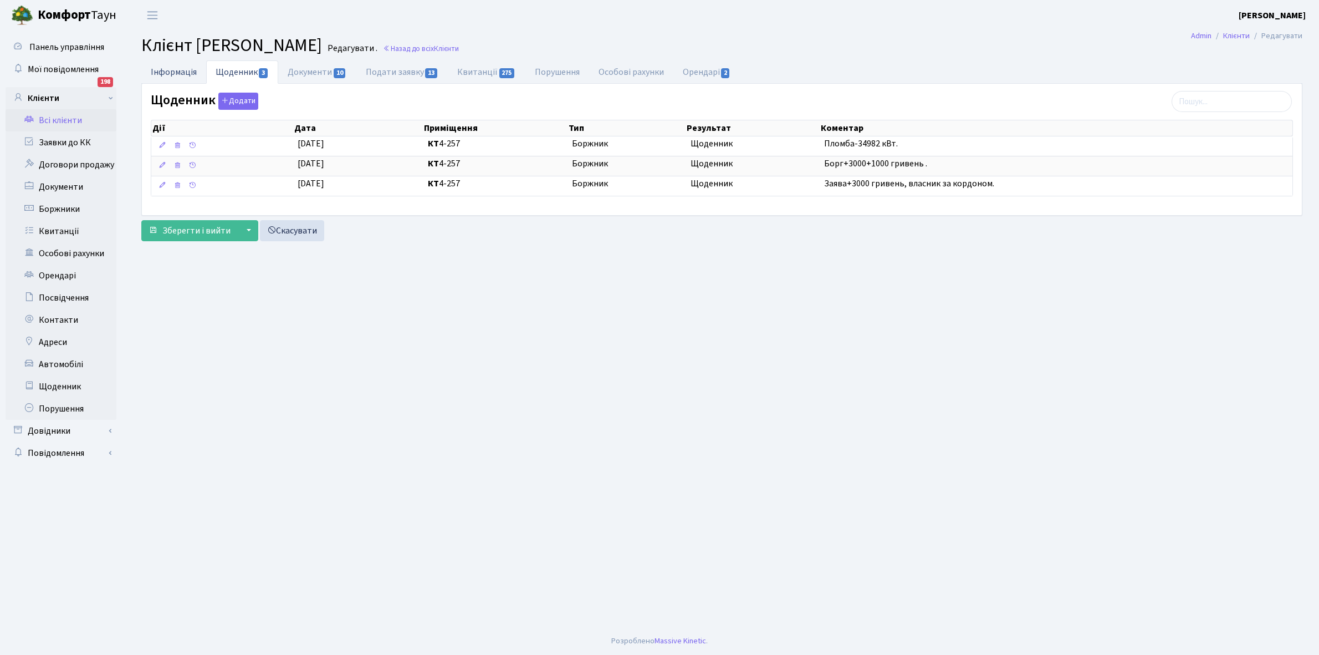
click at [160, 73] on link "Інформація" at bounding box center [173, 71] width 65 height 23
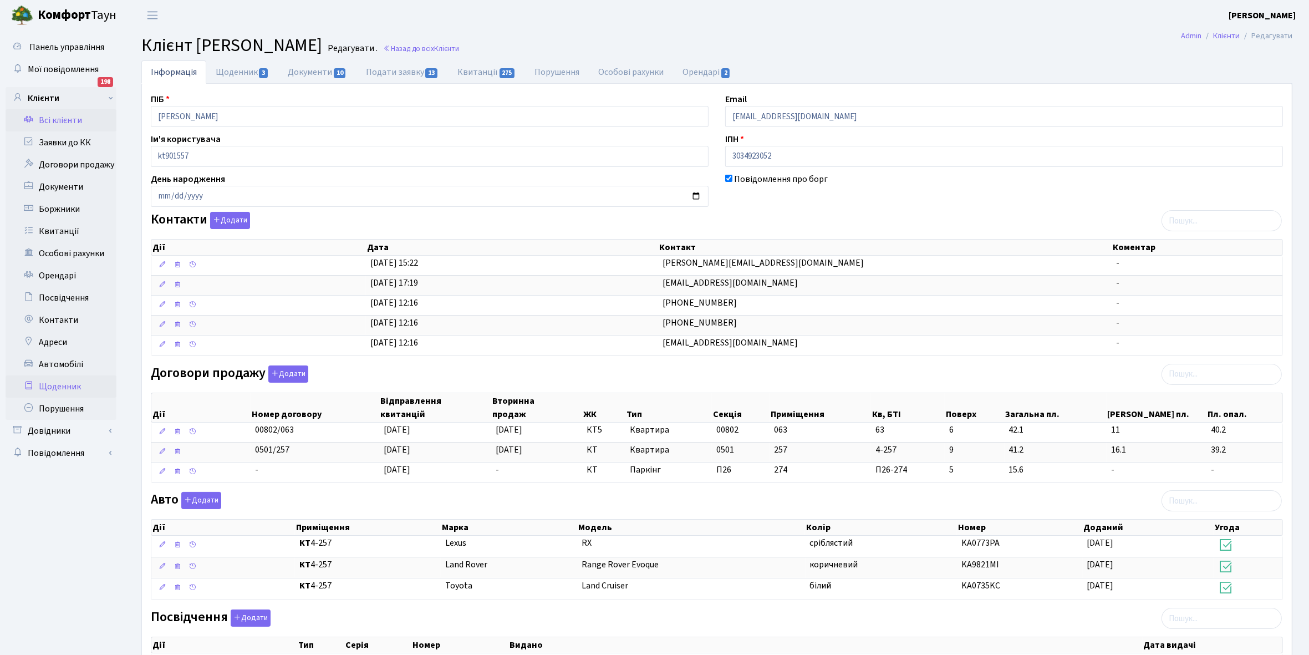
click at [58, 384] on link "Щоденник" at bounding box center [61, 386] width 111 height 22
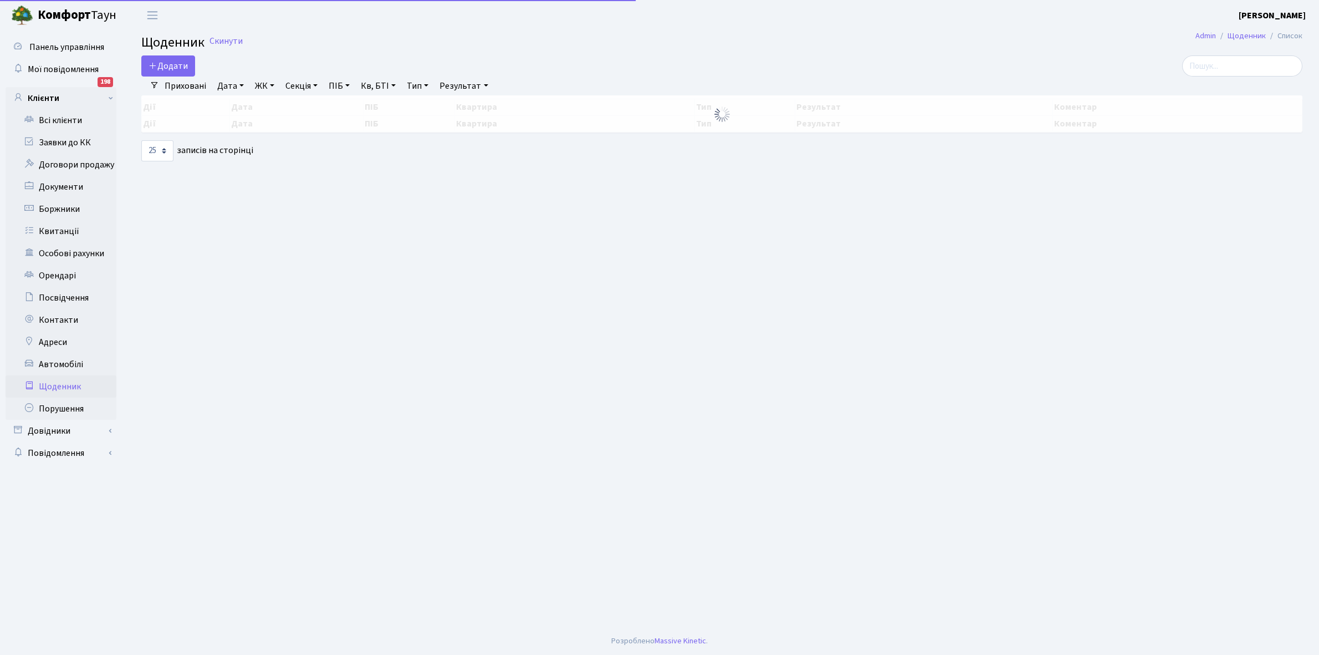
select select "25"
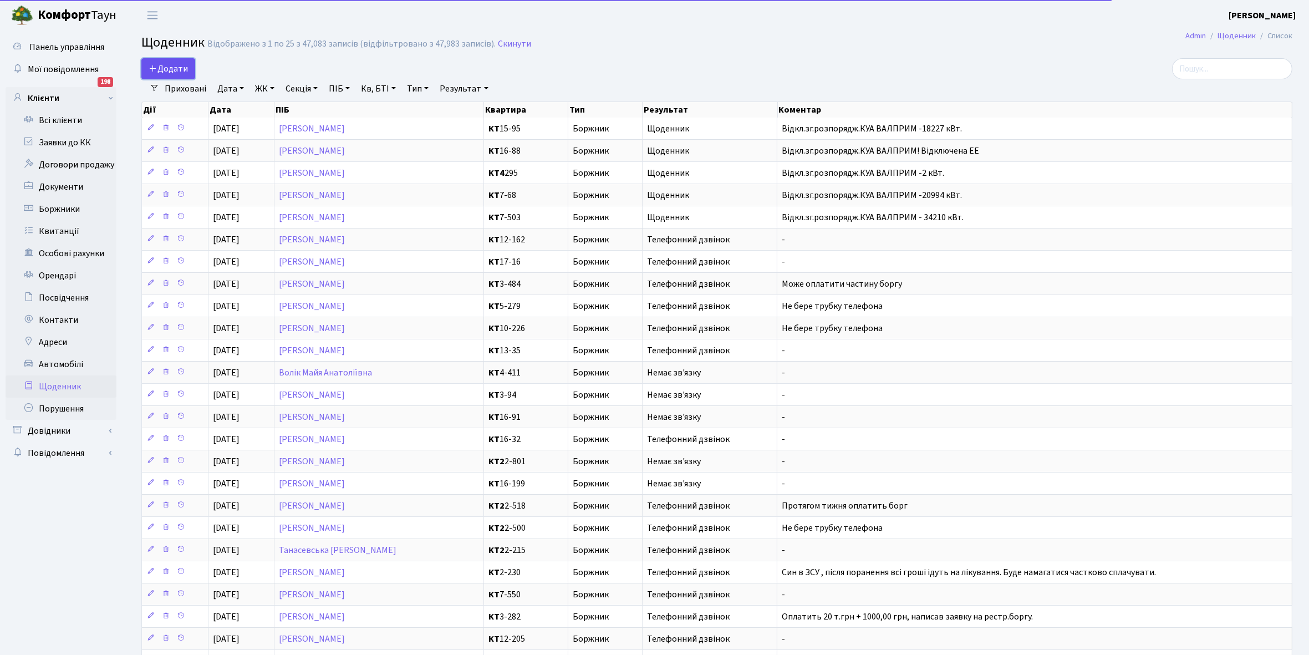
click at [175, 68] on span "Додати" at bounding box center [168, 69] width 39 height 12
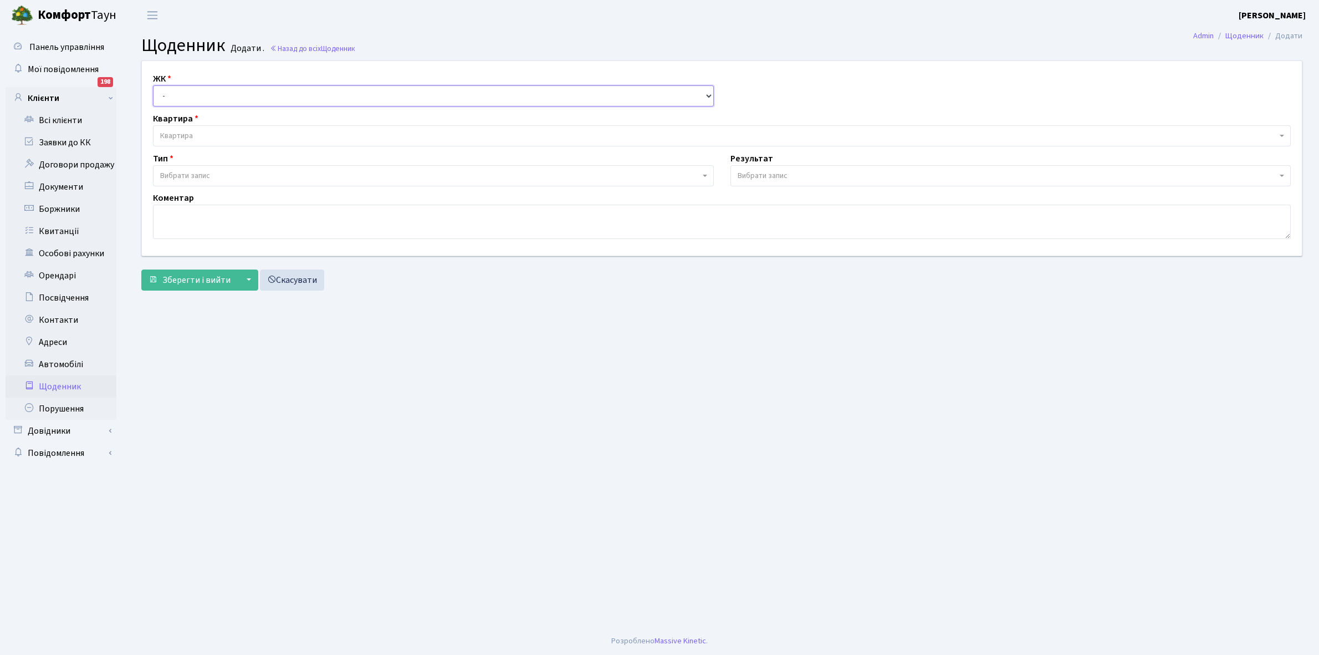
drag, startPoint x: 0, startPoint y: 0, endPoint x: 178, endPoint y: 87, distance: 198.0
click at [178, 87] on select "- КТ, вул. Регенераторна, 4 КТ2, просп. Соборності, 17 КТ3, вул. Березнева, 16 …" at bounding box center [433, 95] width 561 height 21
select select "271"
click at [153, 85] on select "- КТ, вул. Регенераторна, 4 КТ2, просп. Соборності, 17 КТ3, вул. Березнева, 16 …" at bounding box center [433, 95] width 561 height 21
select select
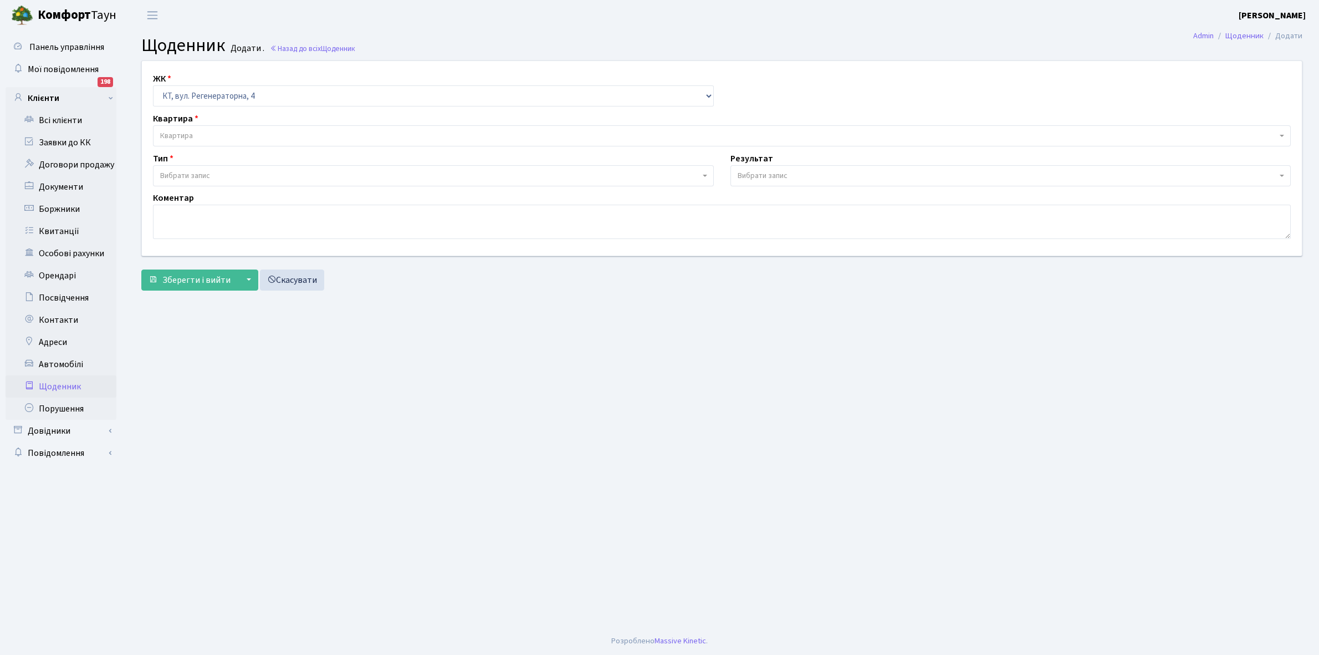
click at [203, 128] on span "Квартира" at bounding box center [722, 135] width 1138 height 21
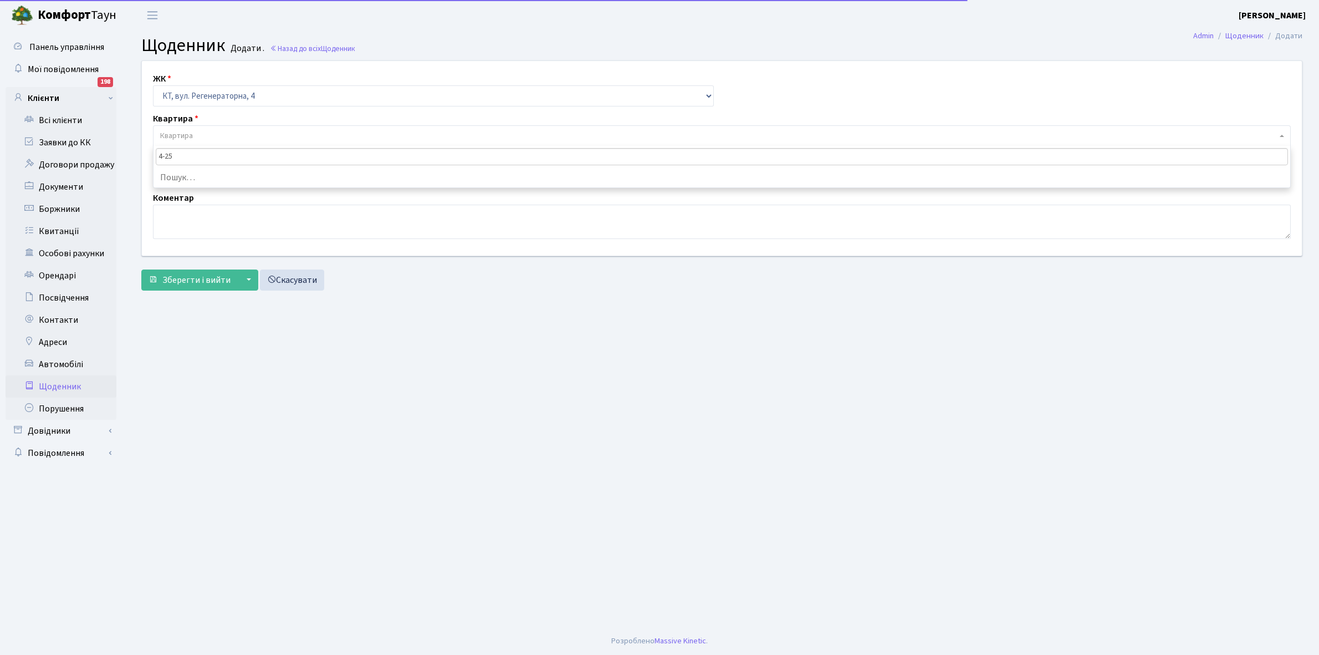
type input "4-257"
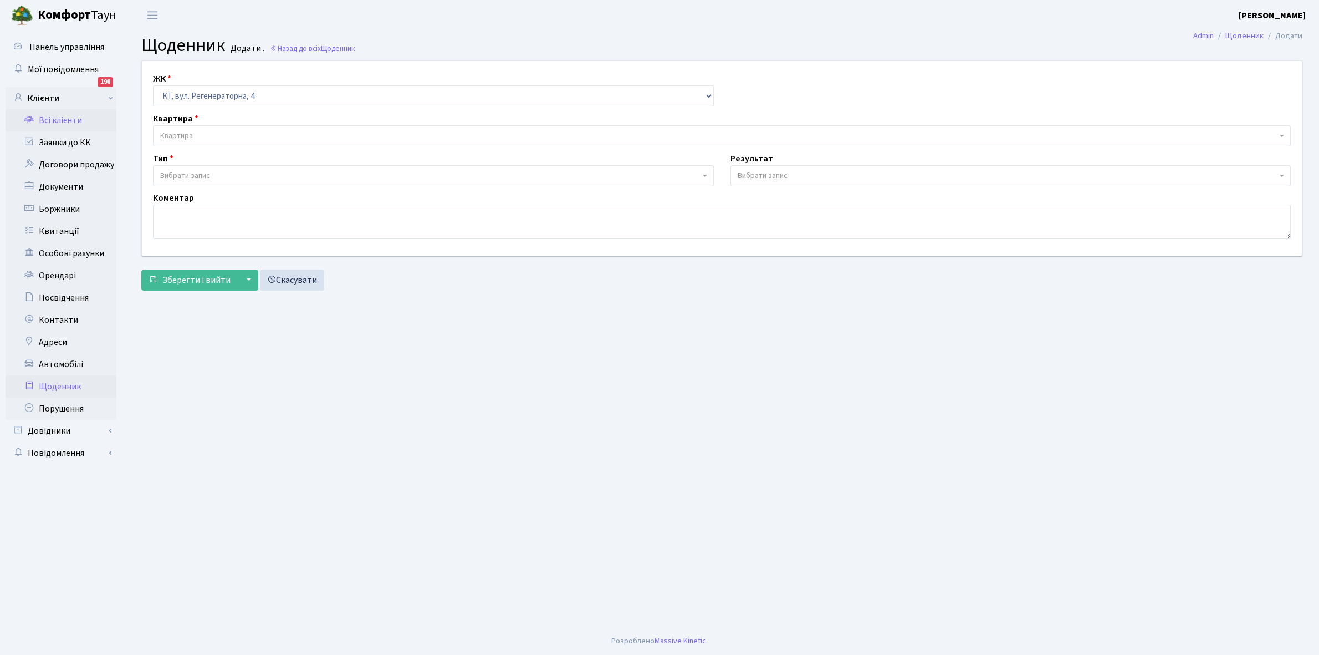
click at [60, 119] on link "Всі клієнти" at bounding box center [61, 120] width 111 height 22
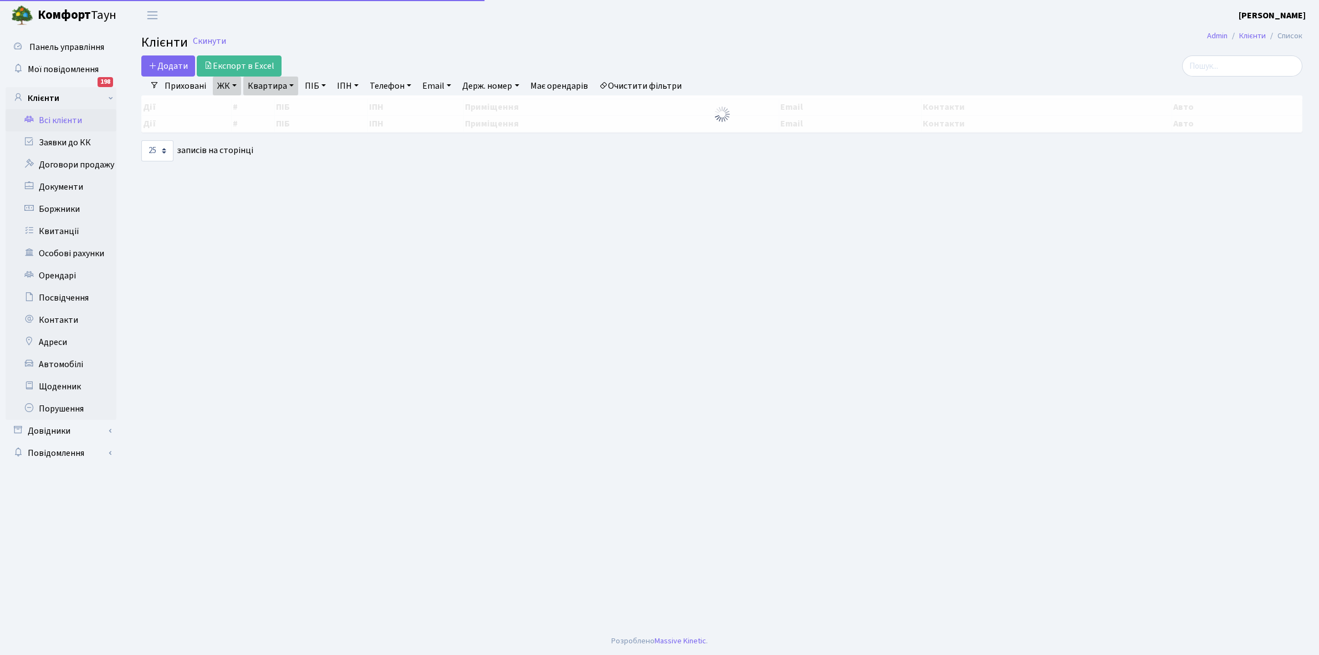
select select "25"
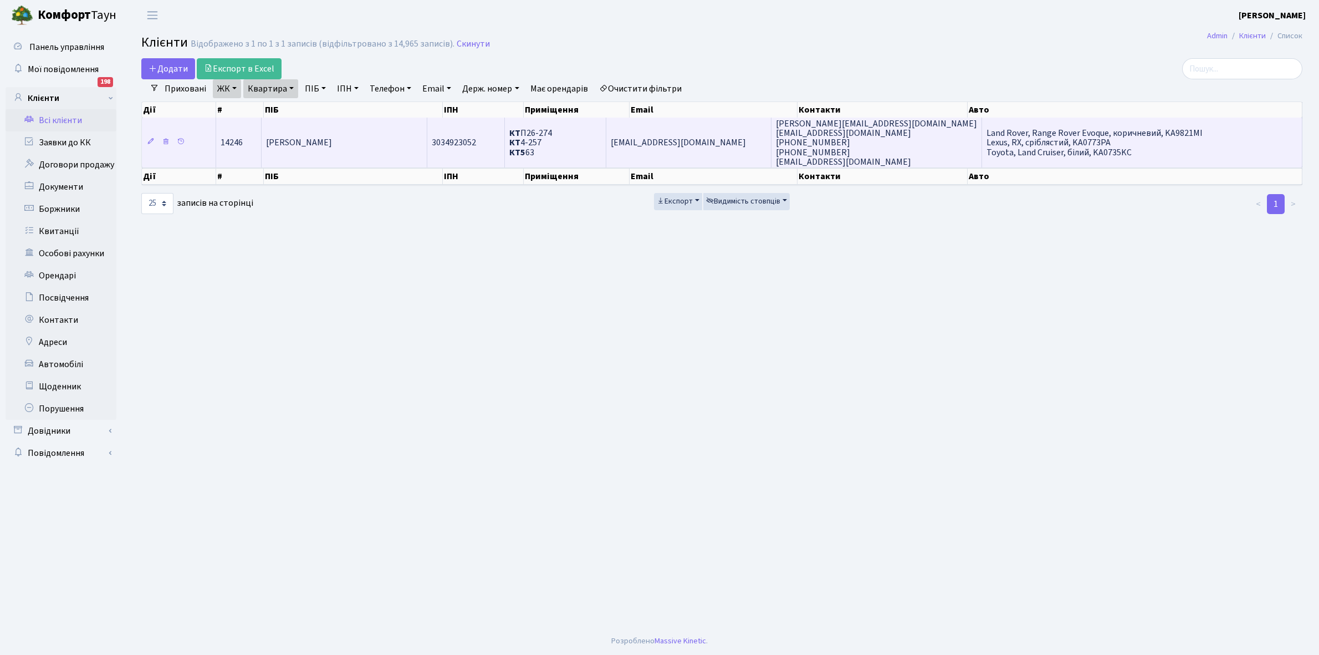
click at [395, 144] on td "[PERSON_NAME]" at bounding box center [345, 142] width 166 height 50
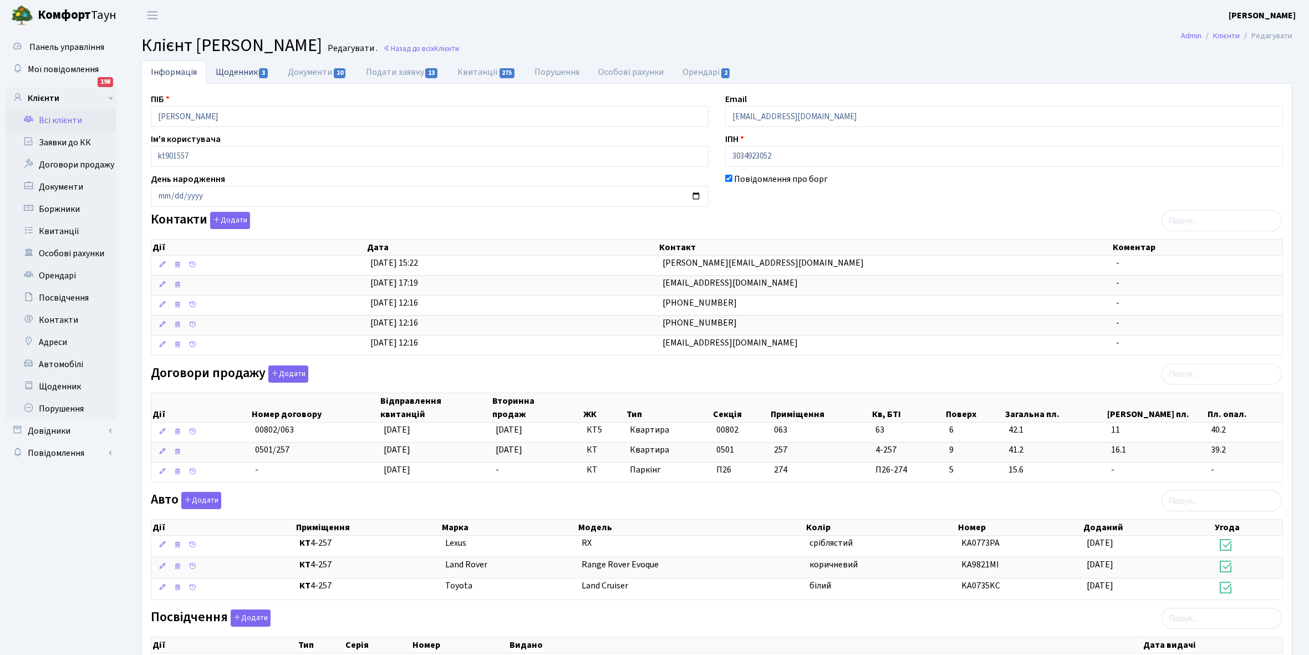
click at [226, 73] on link "Щоденник 3" at bounding box center [242, 71] width 72 height 23
select select "25"
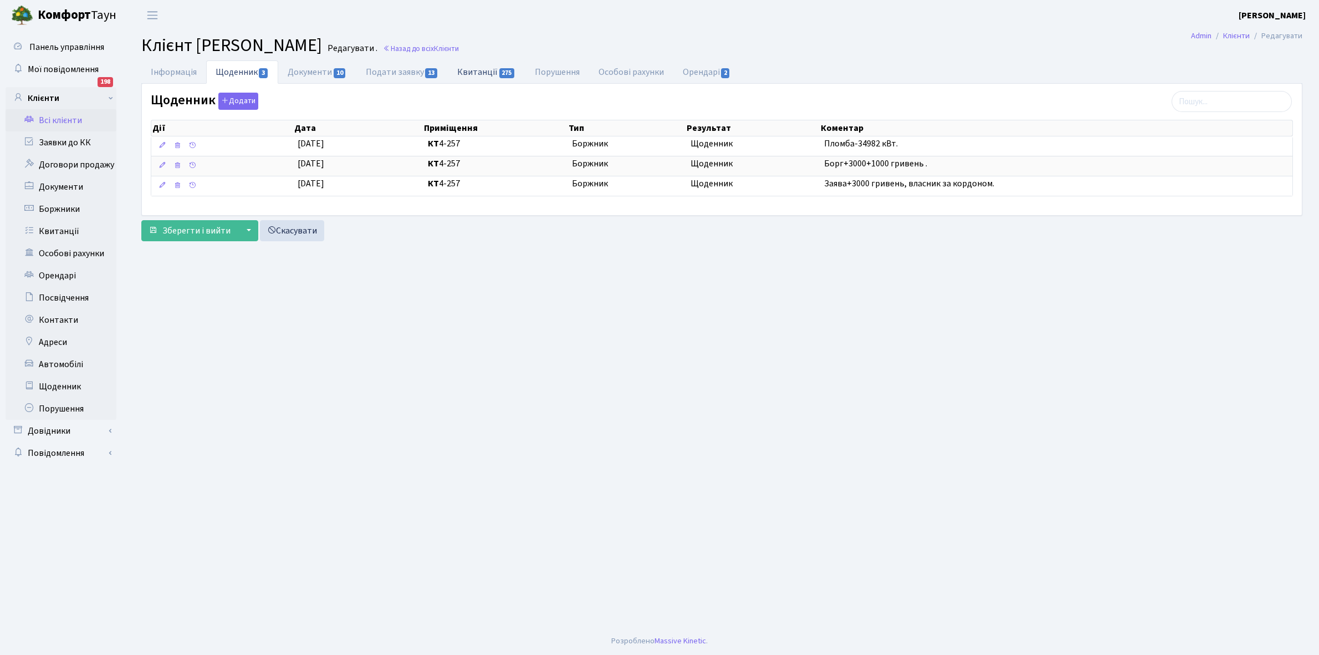
click at [477, 71] on link "Квитанції 275" at bounding box center [486, 71] width 77 height 23
select select "25"
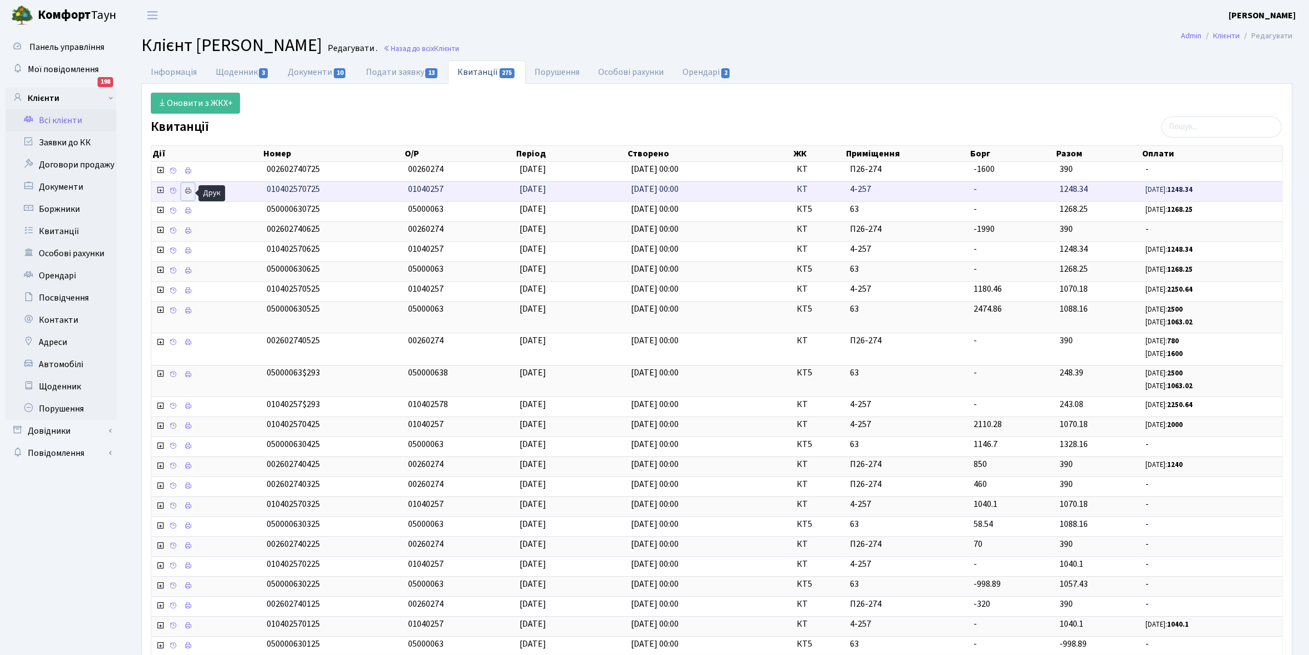
click at [189, 193] on icon at bounding box center [188, 191] width 8 height 8
click at [236, 70] on link "Щоденник 3" at bounding box center [242, 71] width 72 height 23
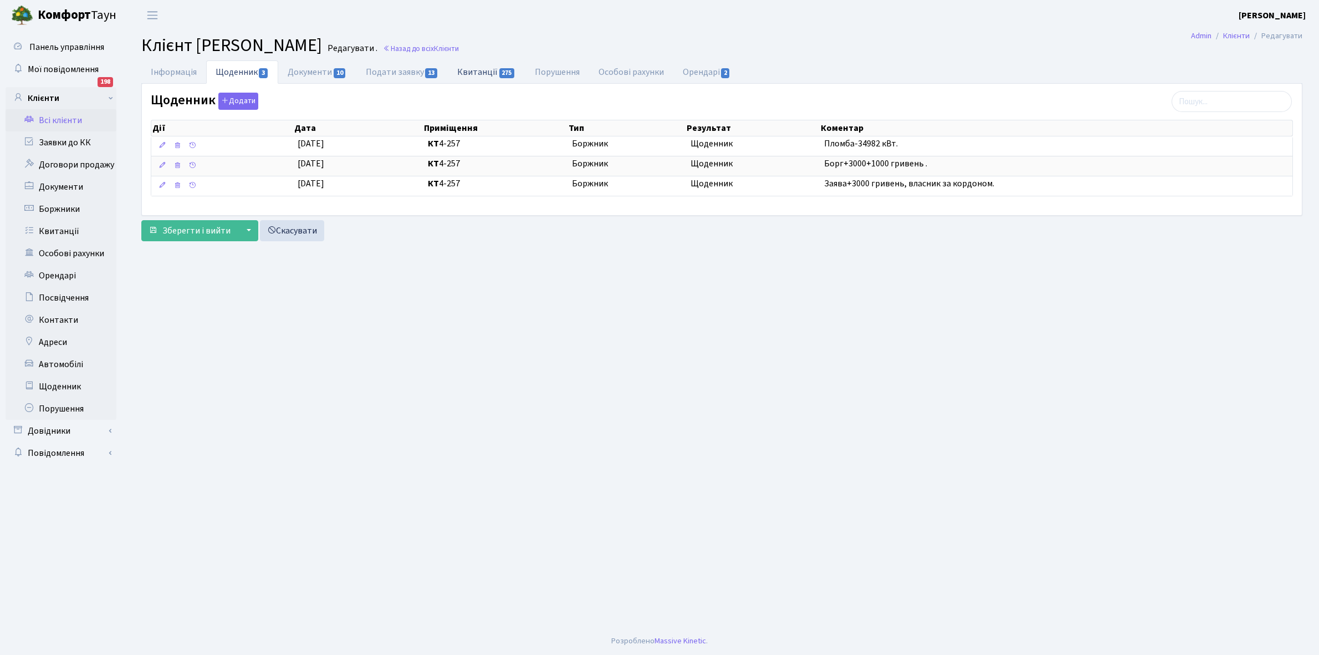
click at [491, 64] on link "Квитанції 275" at bounding box center [486, 71] width 77 height 23
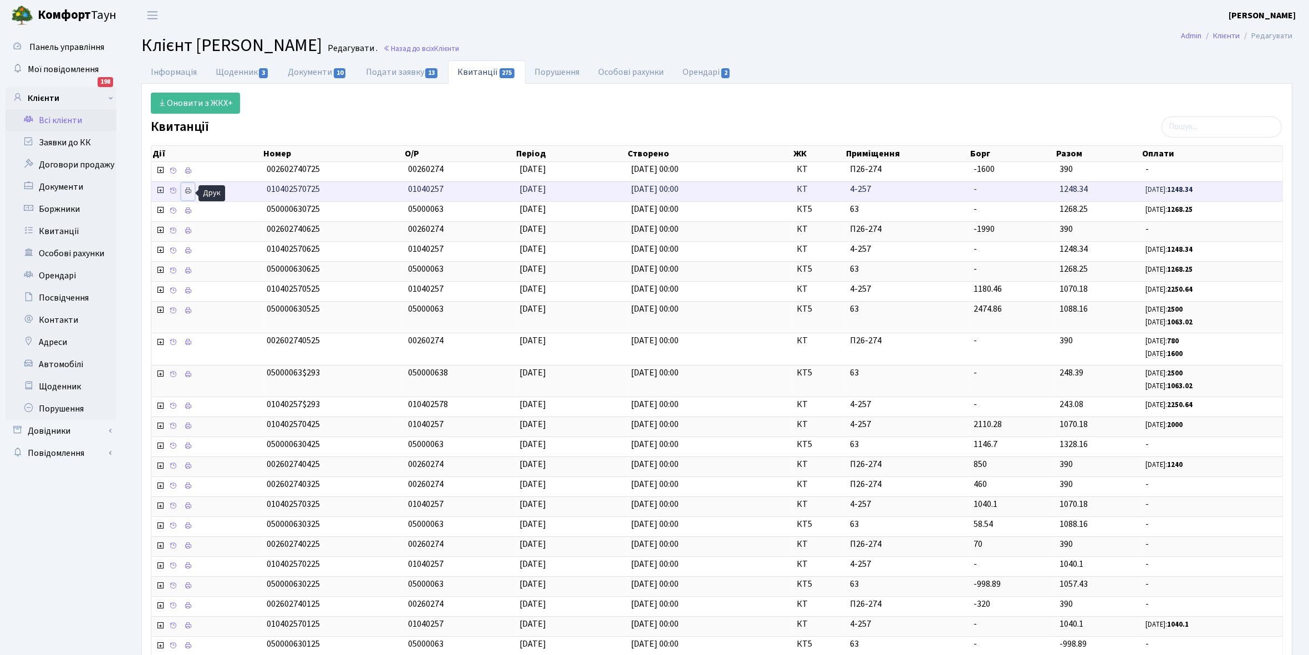
click at [186, 192] on icon at bounding box center [188, 191] width 8 height 8
click at [63, 121] on link "Всі клієнти" at bounding box center [61, 120] width 111 height 22
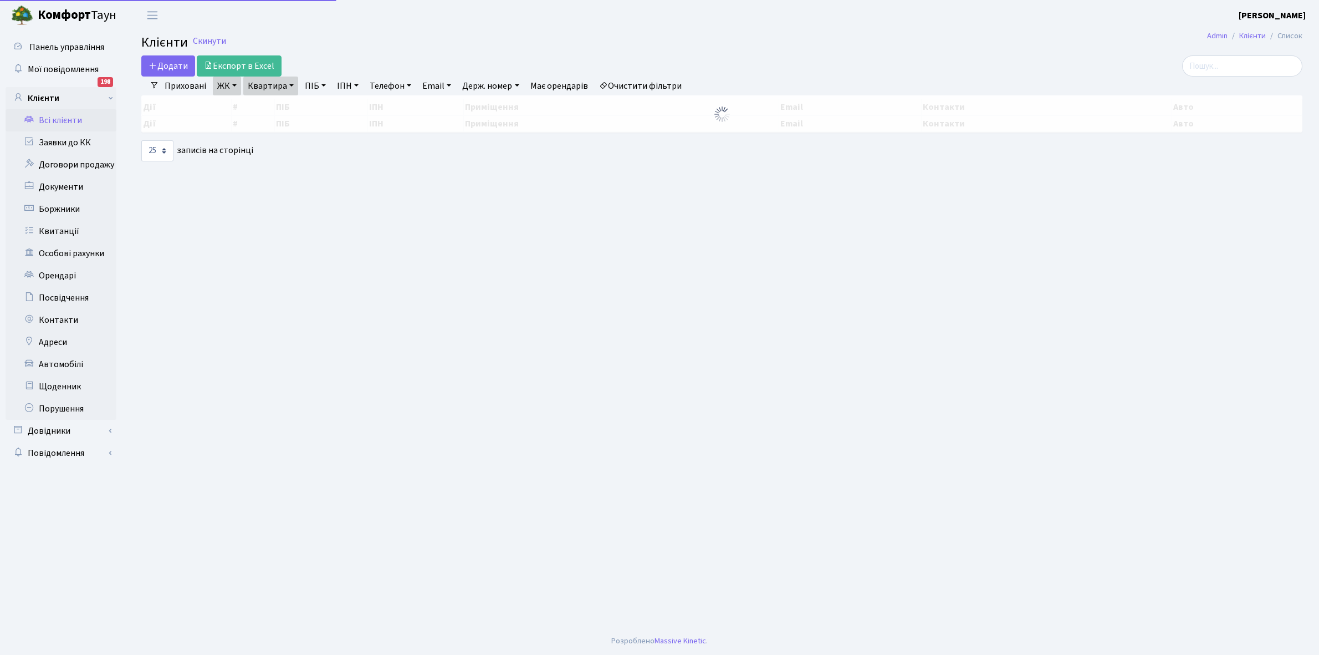
select select "25"
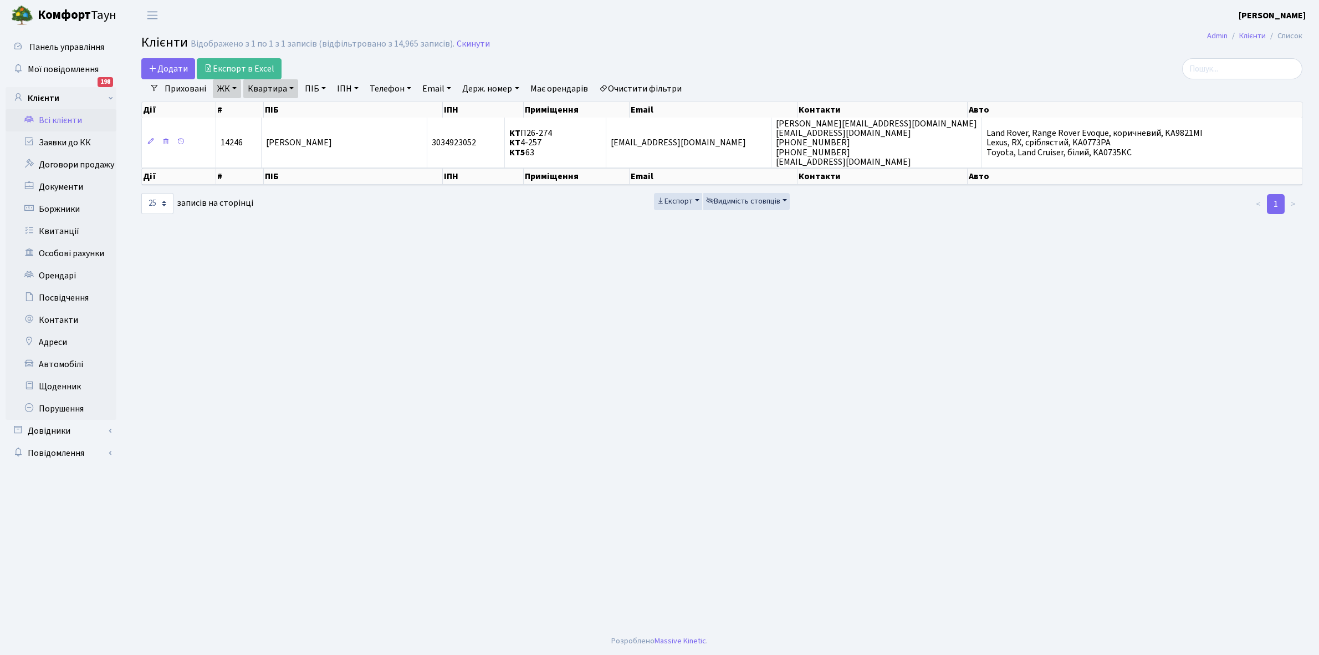
click at [292, 88] on link "Квартира" at bounding box center [270, 88] width 55 height 19
click at [285, 108] on input "4-257" at bounding box center [276, 110] width 65 height 21
type input "4-342"
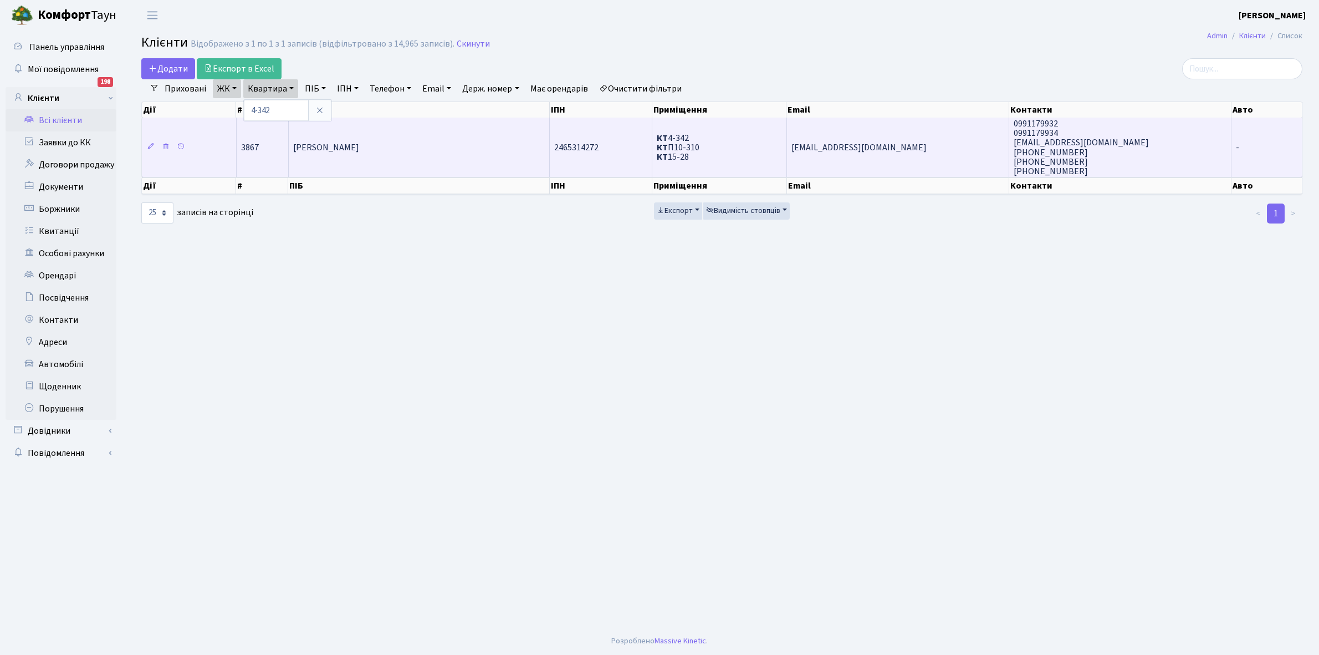
click at [365, 160] on td "[PERSON_NAME]" at bounding box center [419, 146] width 261 height 59
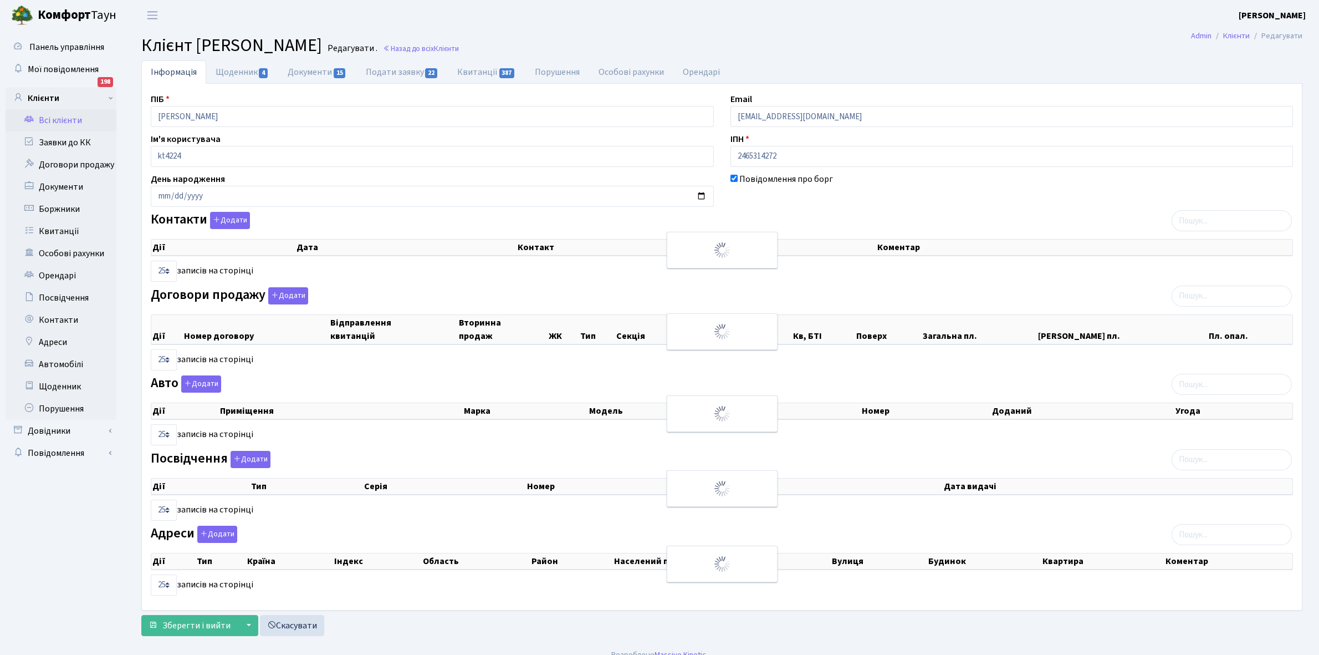
select select "25"
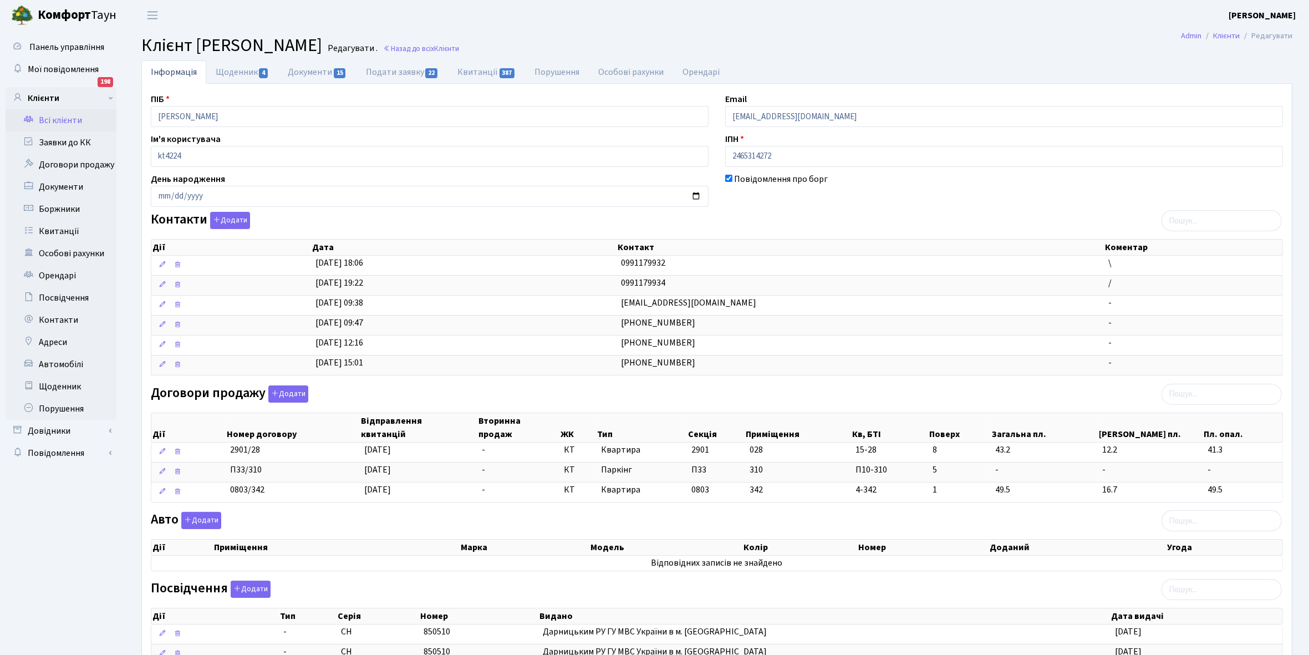
click at [228, 68] on link "Щоденник 4" at bounding box center [242, 71] width 72 height 23
select select "25"
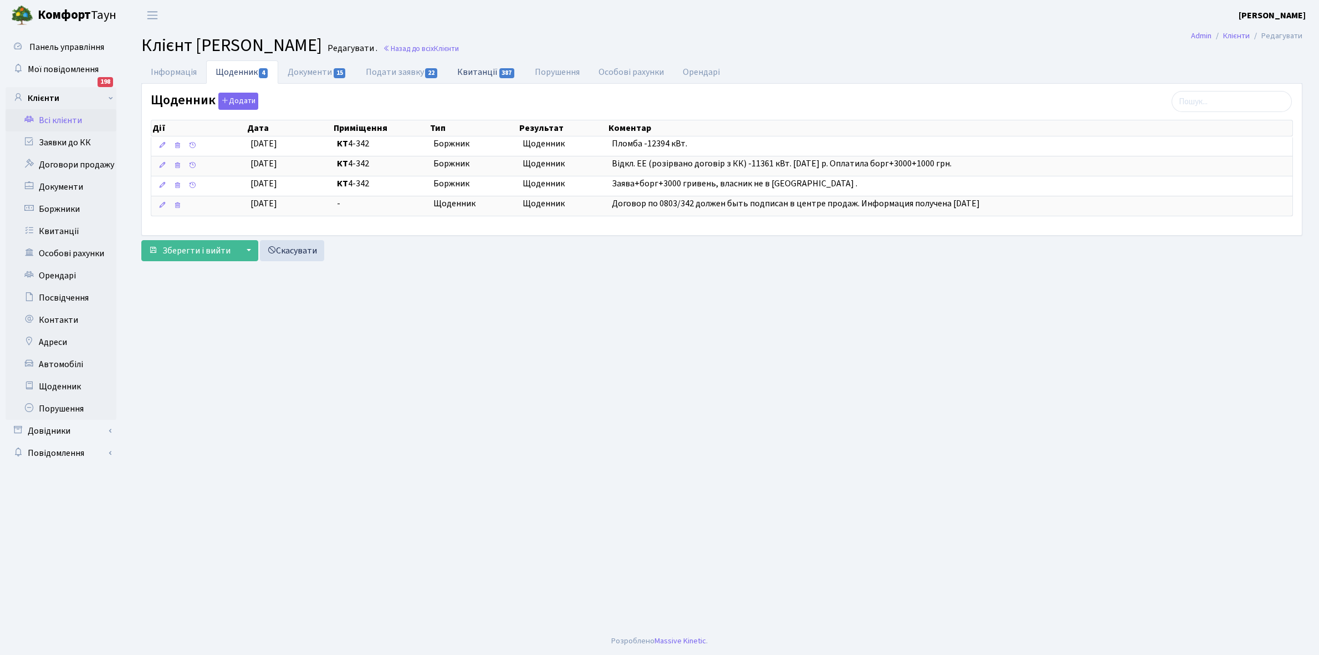
click at [477, 75] on link "Квитанції 387" at bounding box center [486, 71] width 77 height 23
select select "25"
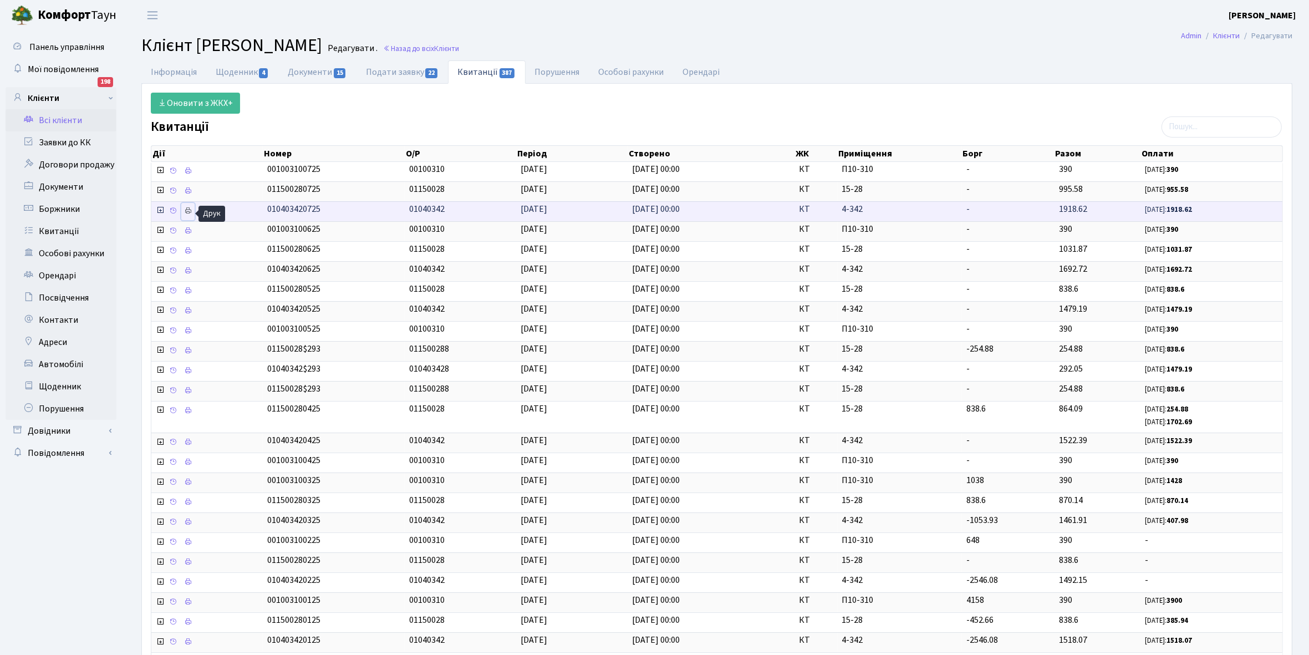
click at [186, 211] on icon at bounding box center [188, 211] width 8 height 8
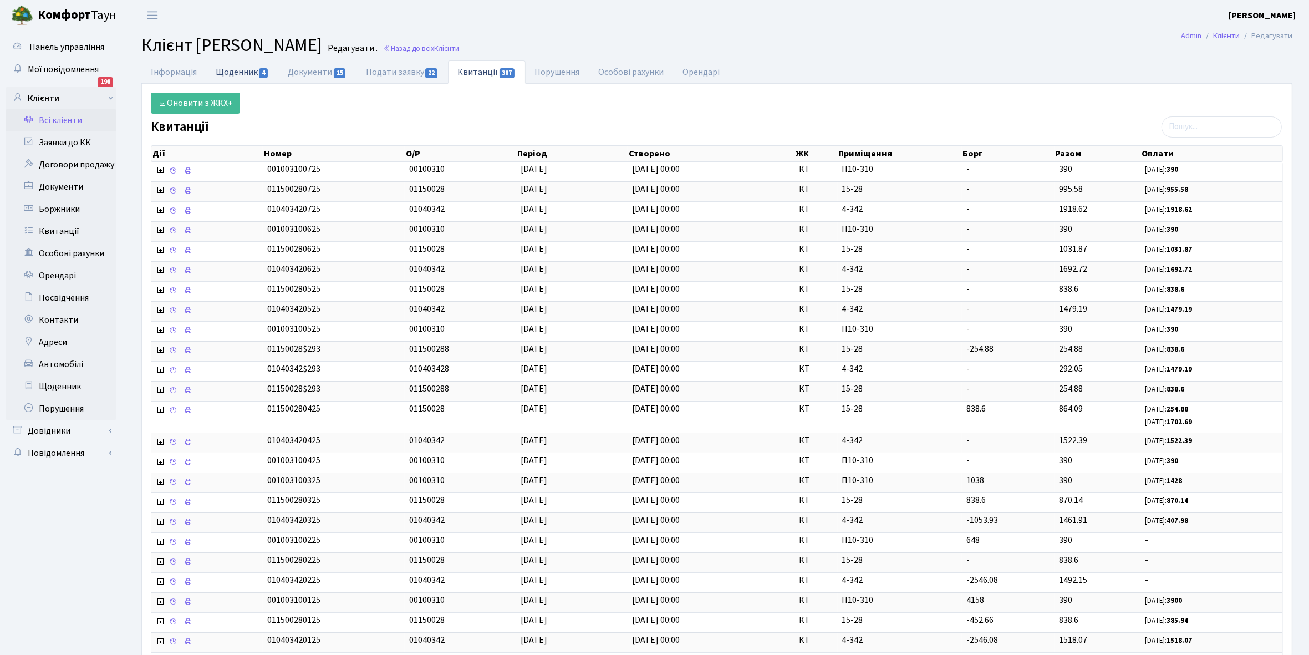
click at [234, 71] on link "Щоденник 4" at bounding box center [242, 71] width 72 height 23
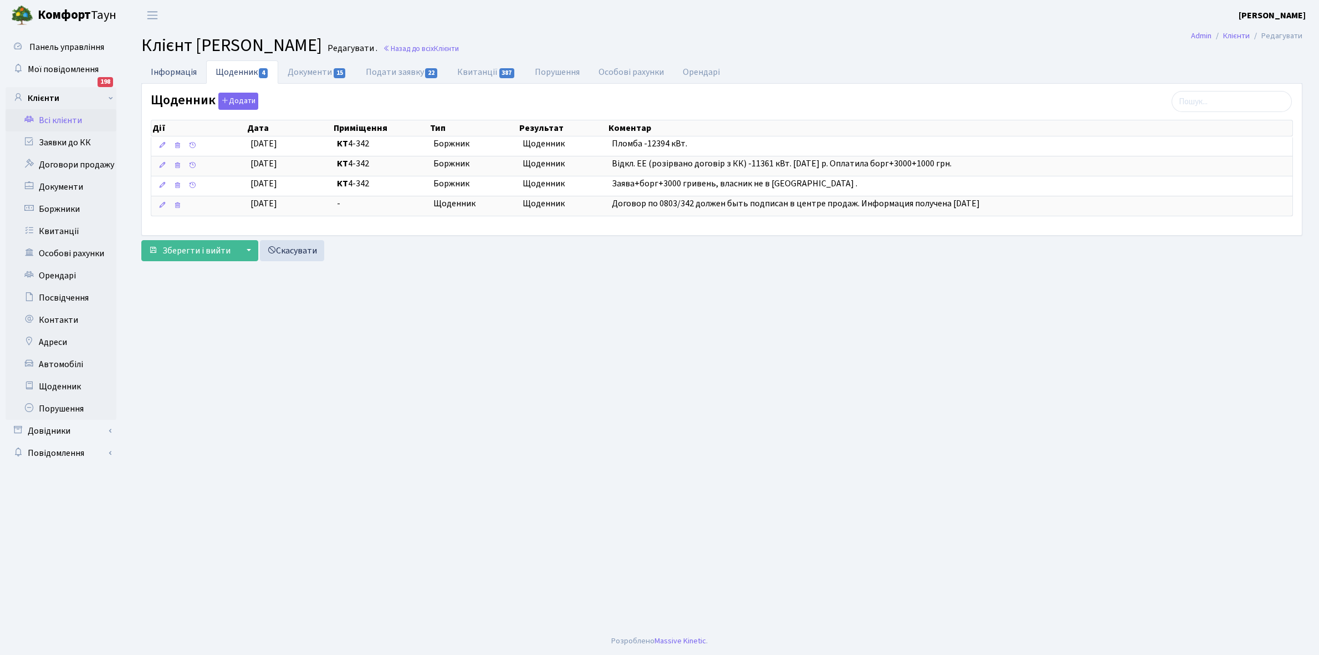
click at [173, 70] on link "Інформація" at bounding box center [173, 71] width 65 height 23
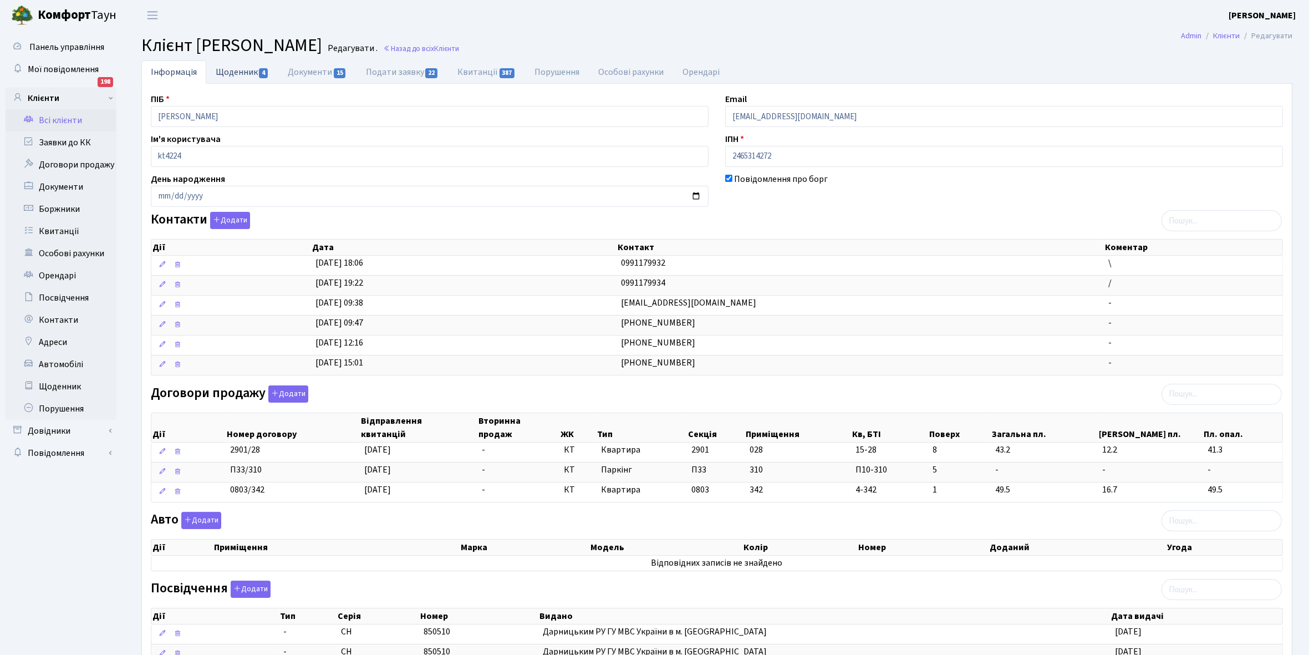
click at [231, 75] on link "Щоденник 4" at bounding box center [242, 71] width 72 height 23
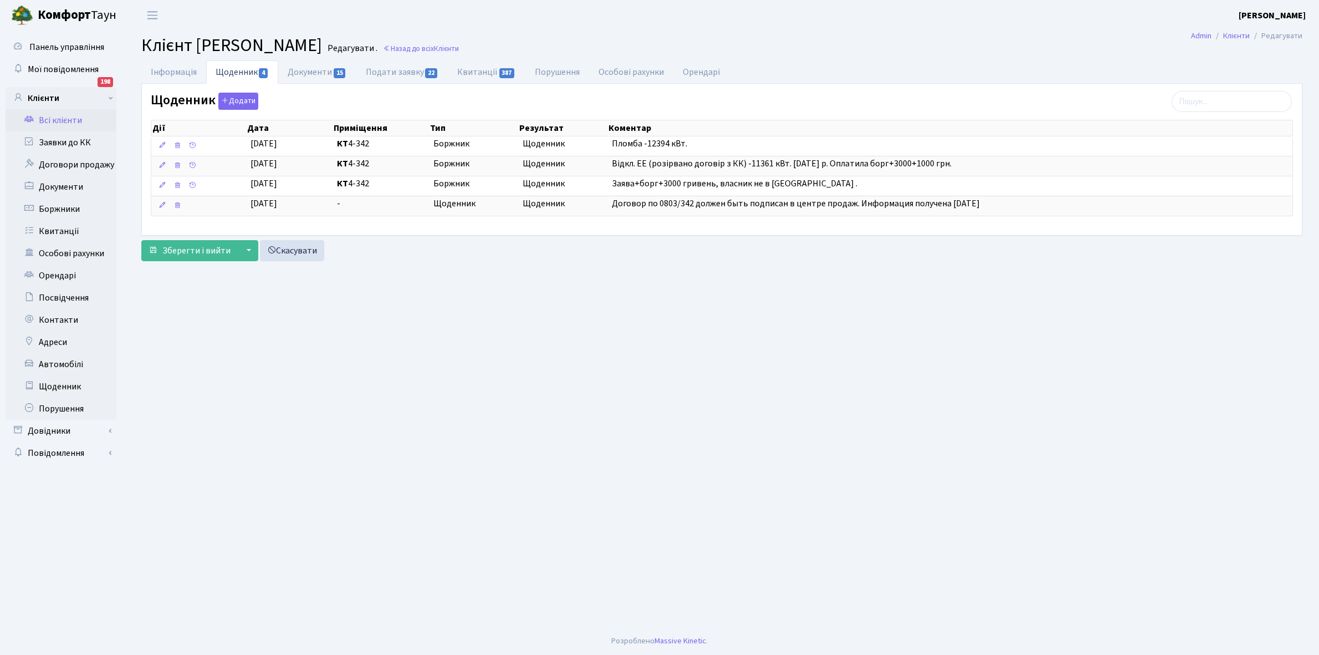
click at [63, 114] on link "Всі клієнти" at bounding box center [61, 120] width 111 height 22
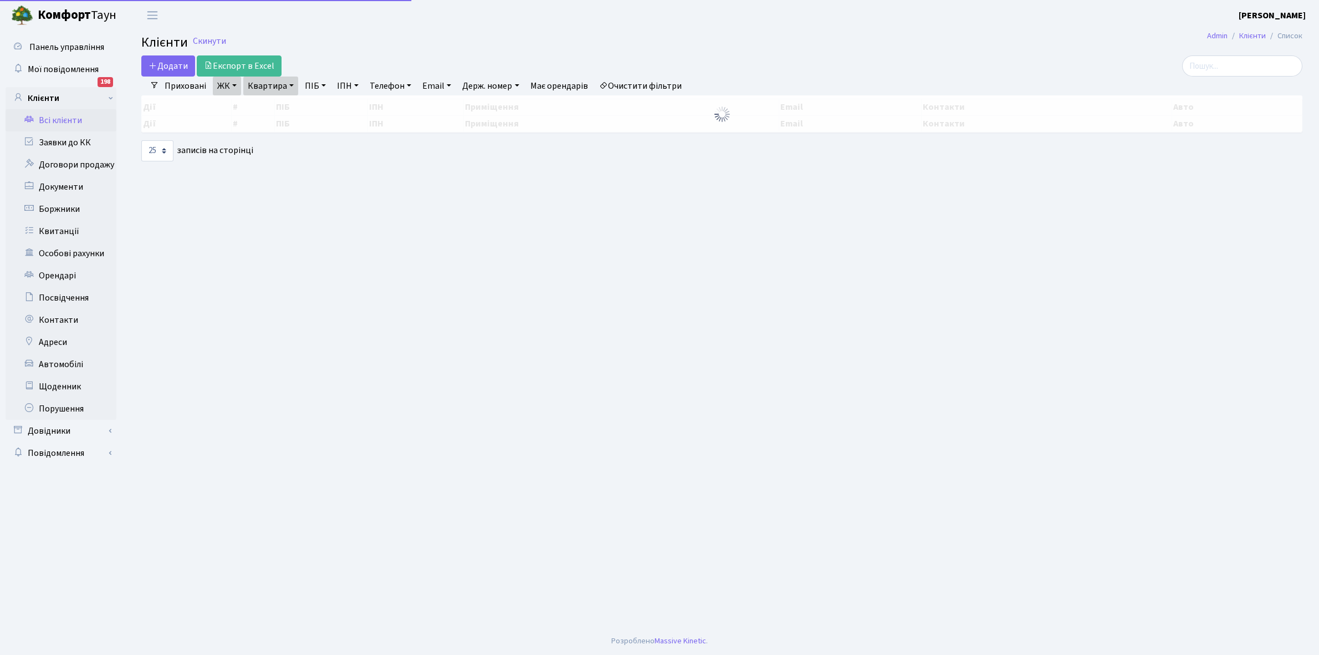
select select "25"
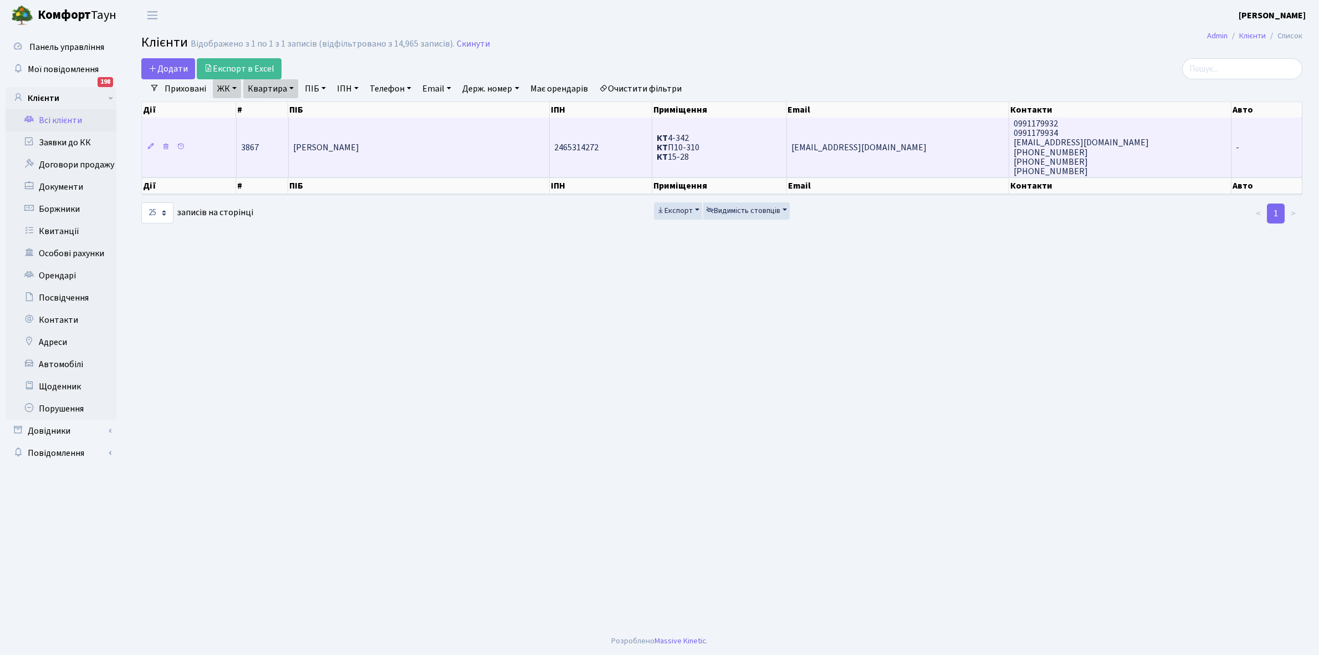
click at [452, 147] on td "[PERSON_NAME]" at bounding box center [419, 146] width 261 height 59
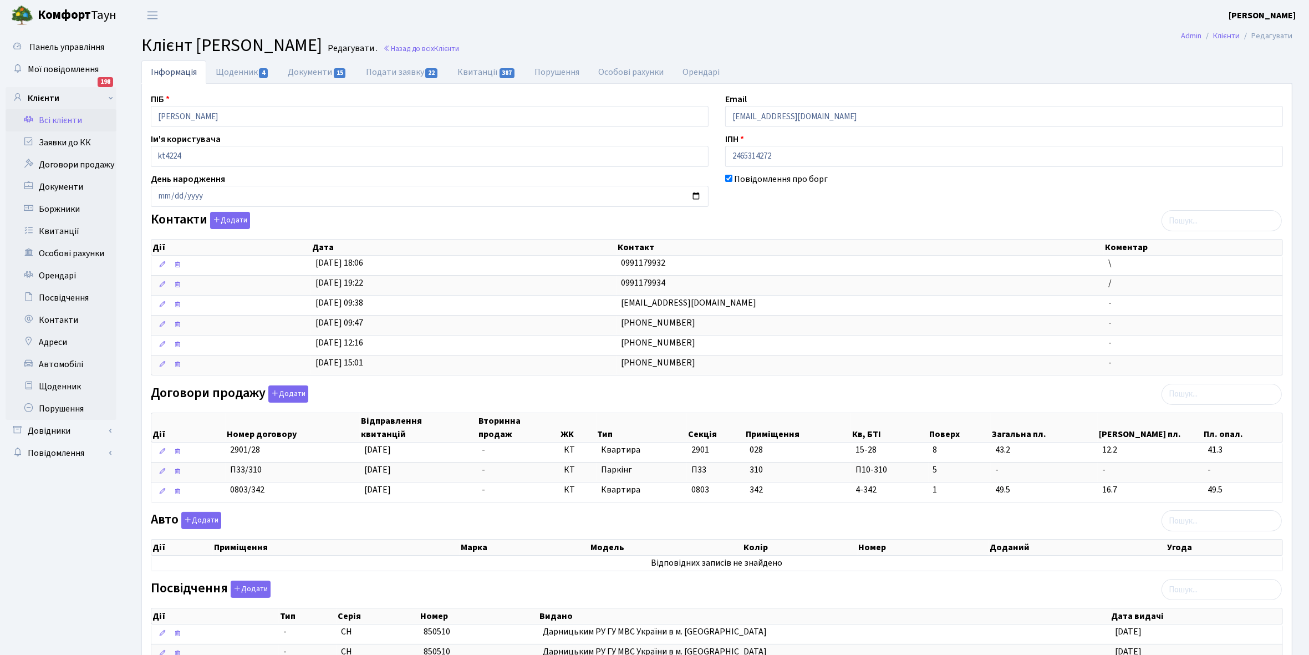
click at [62, 117] on link "Всі клієнти" at bounding box center [61, 120] width 111 height 22
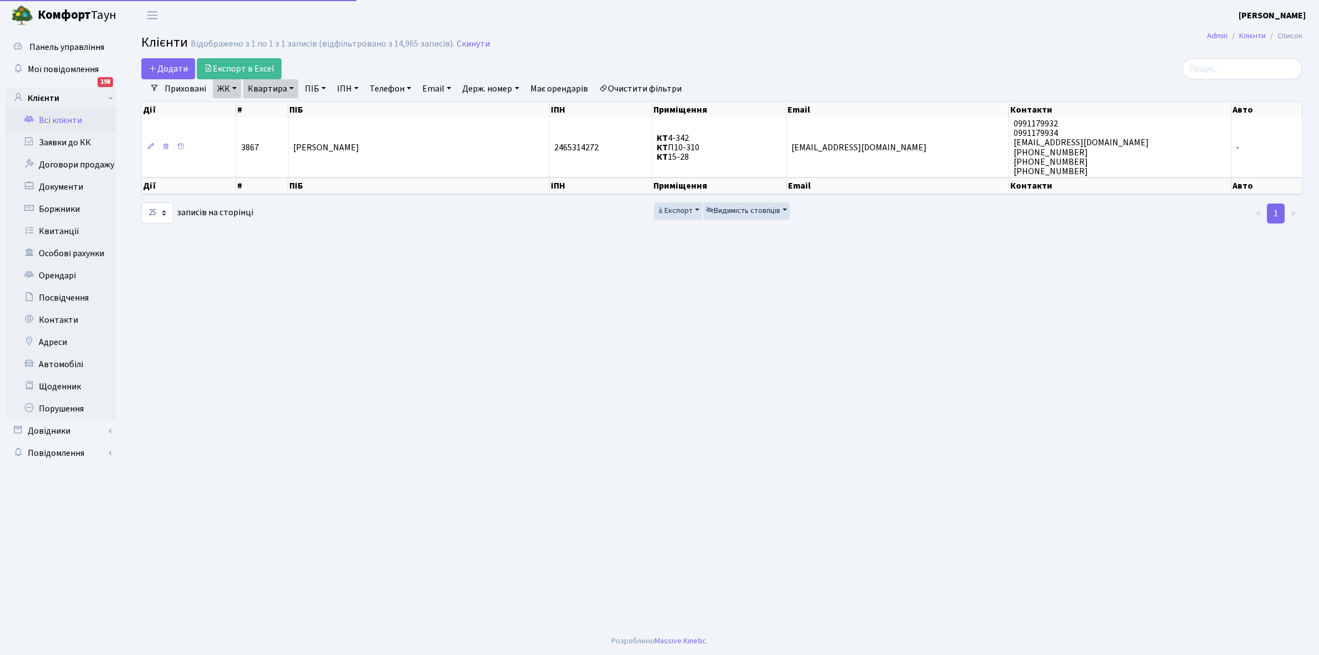
select select "25"
click at [294, 89] on link "Квартира" at bounding box center [270, 88] width 55 height 19
click at [283, 105] on input "4-342" at bounding box center [276, 110] width 65 height 21
type input "4"
type input "5-99"
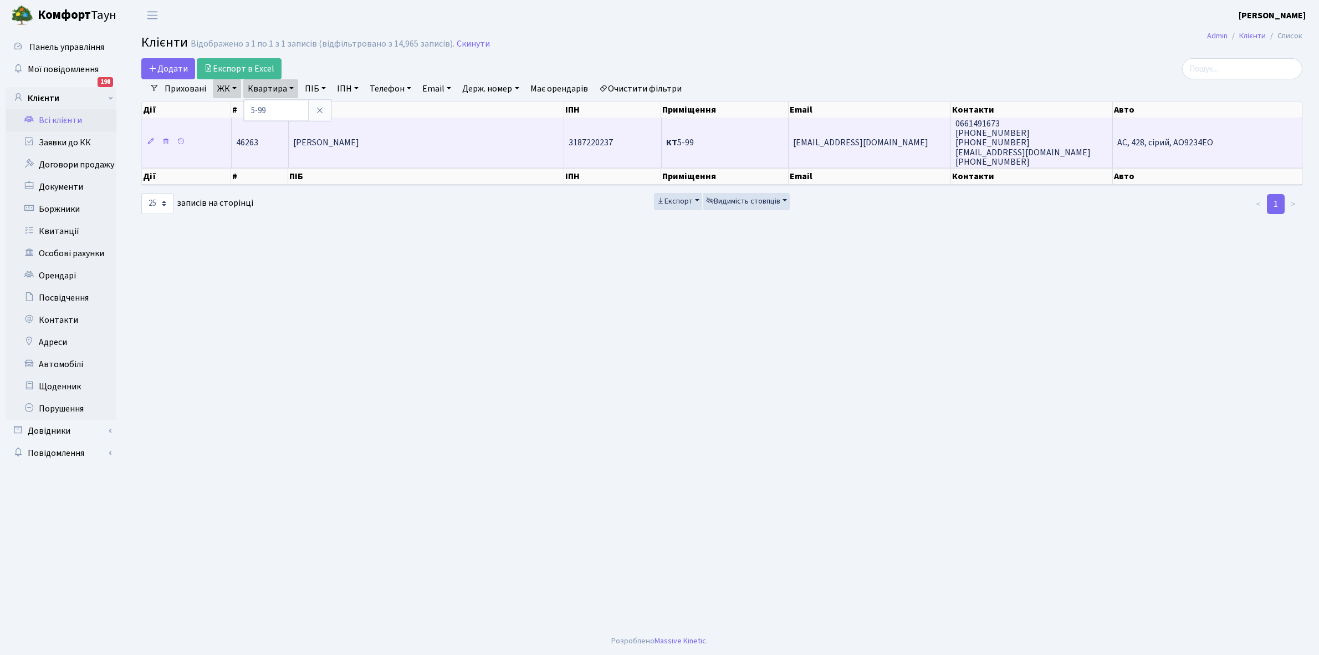
click at [338, 151] on td "[PERSON_NAME]" at bounding box center [427, 142] width 276 height 50
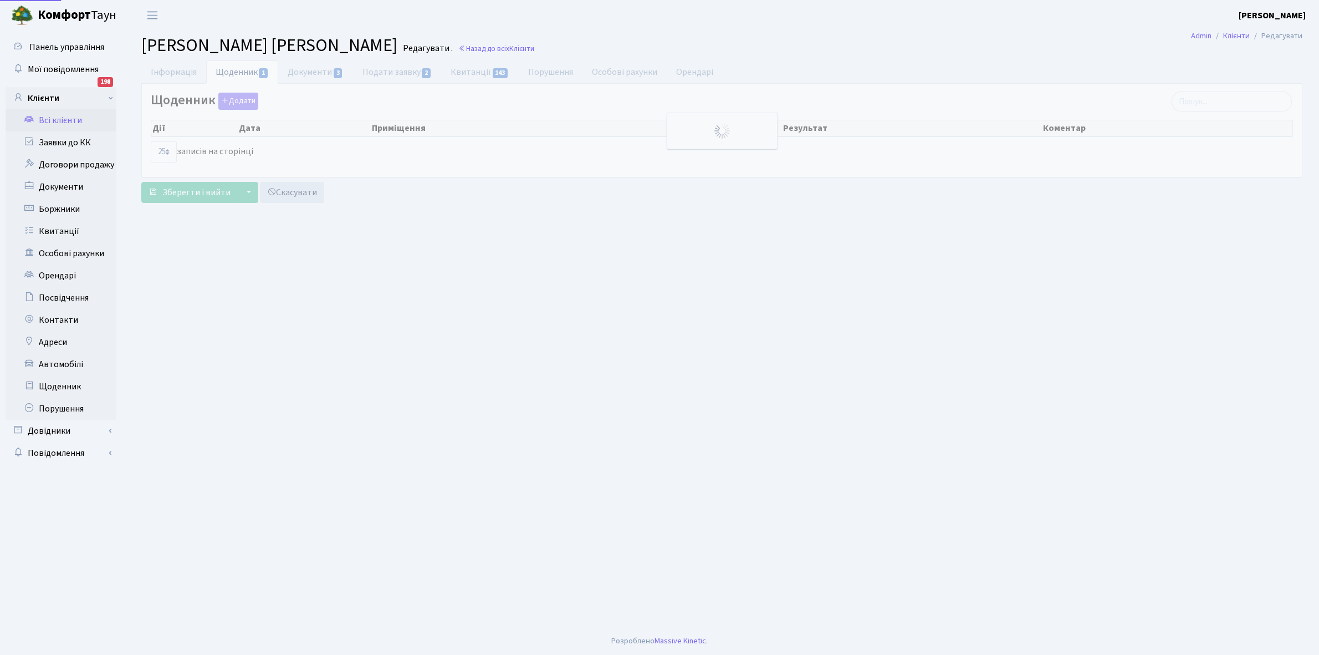
select select "25"
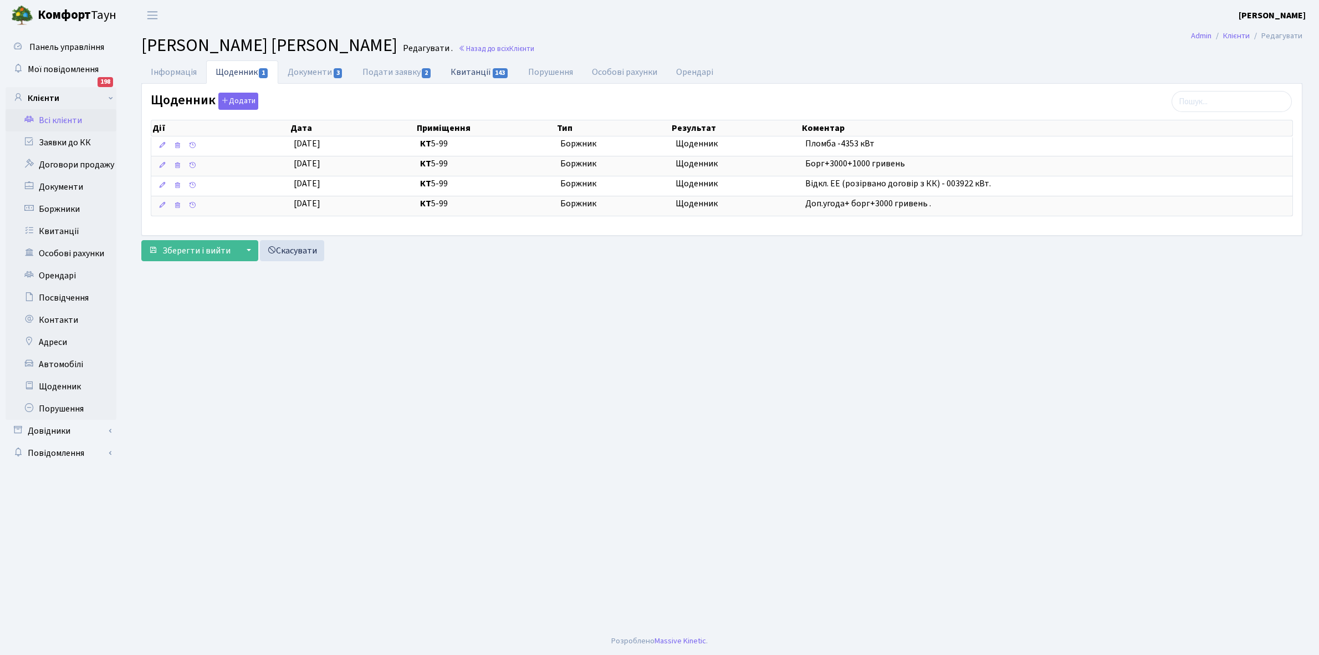
click at [472, 76] on link "Квитанції 143" at bounding box center [479, 71] width 77 height 23
select select "25"
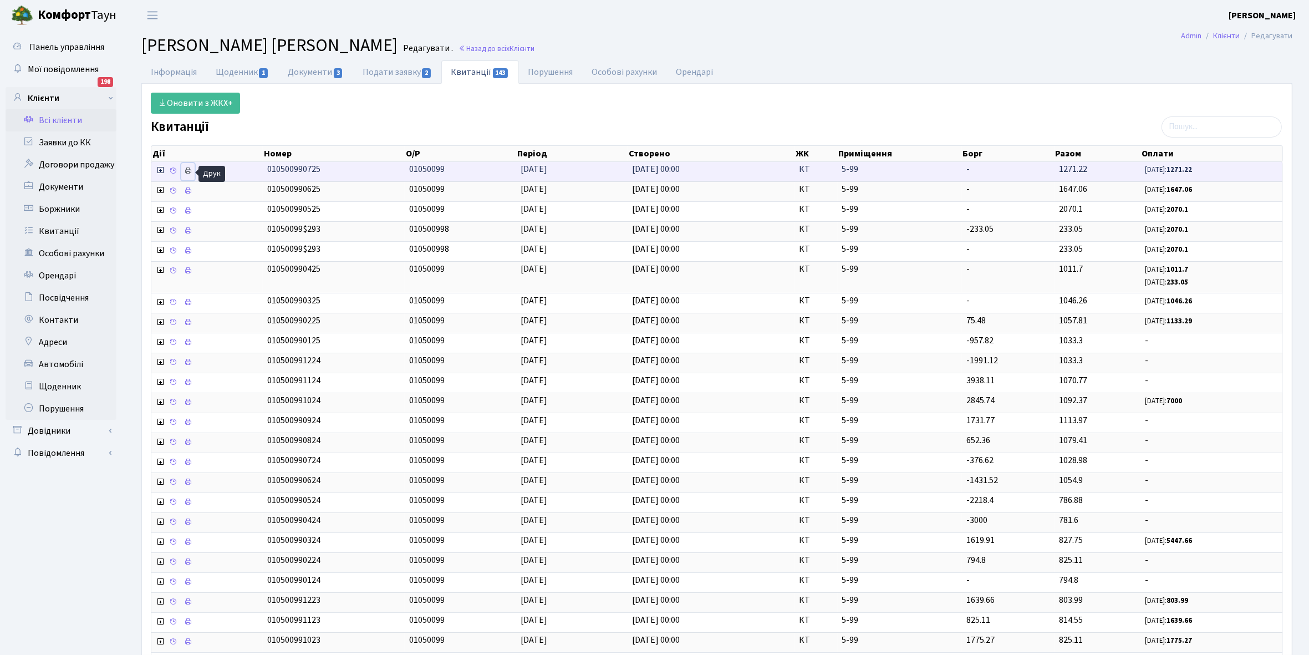
click at [191, 171] on icon at bounding box center [188, 171] width 8 height 8
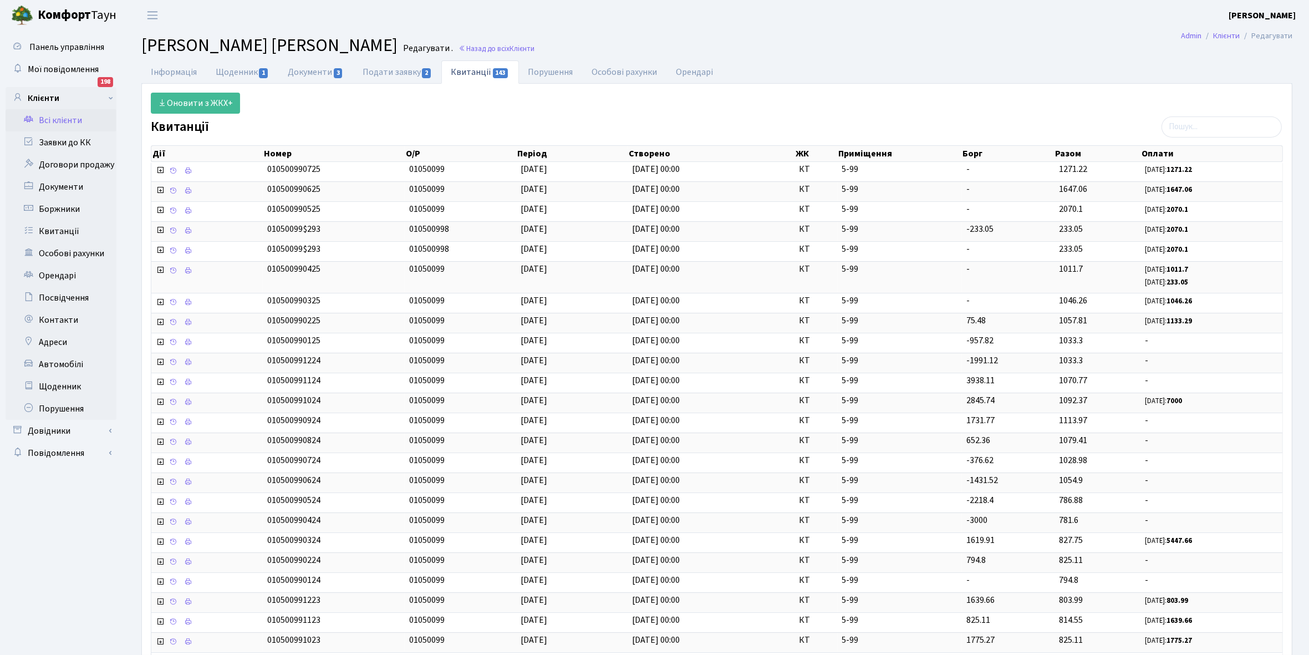
click at [70, 117] on link "Всі клієнти" at bounding box center [61, 120] width 111 height 22
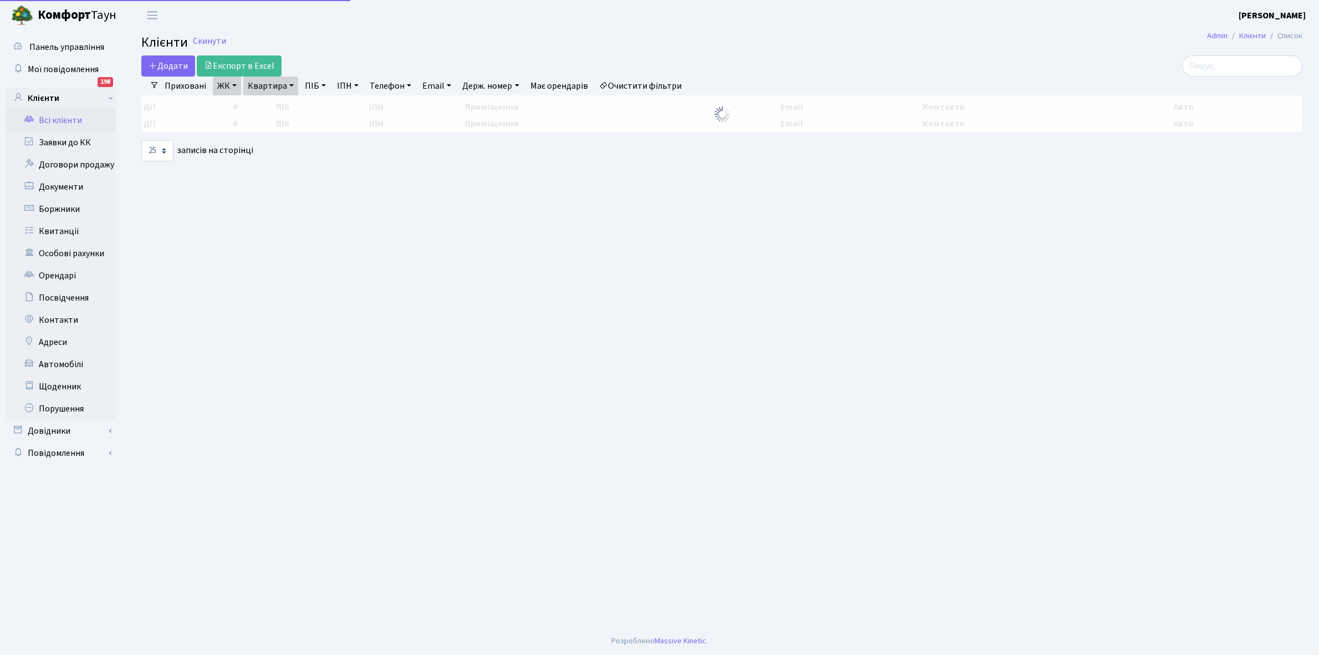
select select "25"
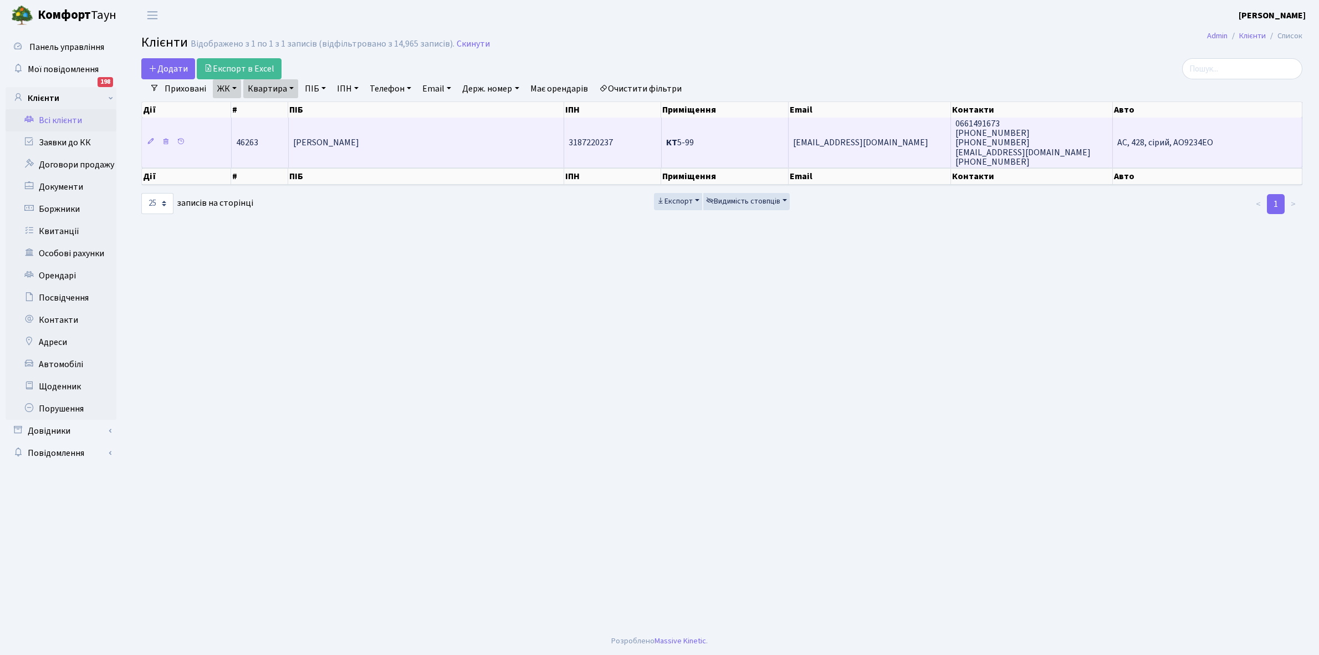
click at [453, 140] on td "[PERSON_NAME]" at bounding box center [427, 142] width 276 height 50
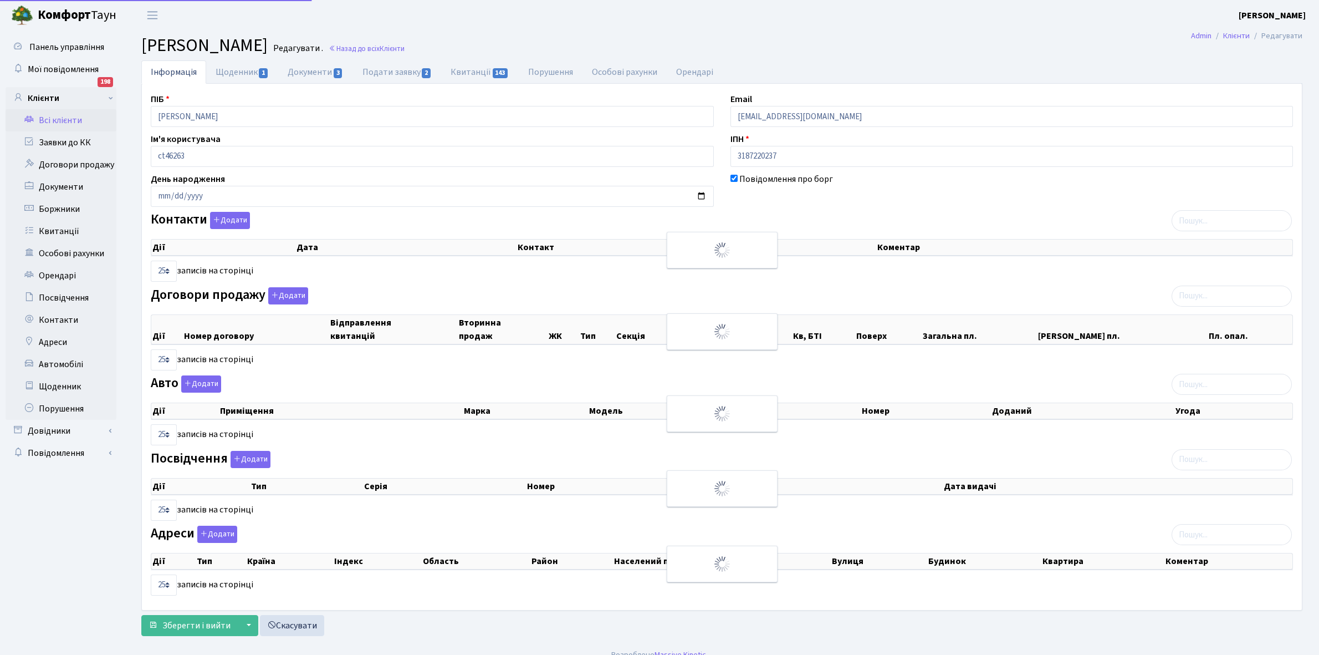
select select "25"
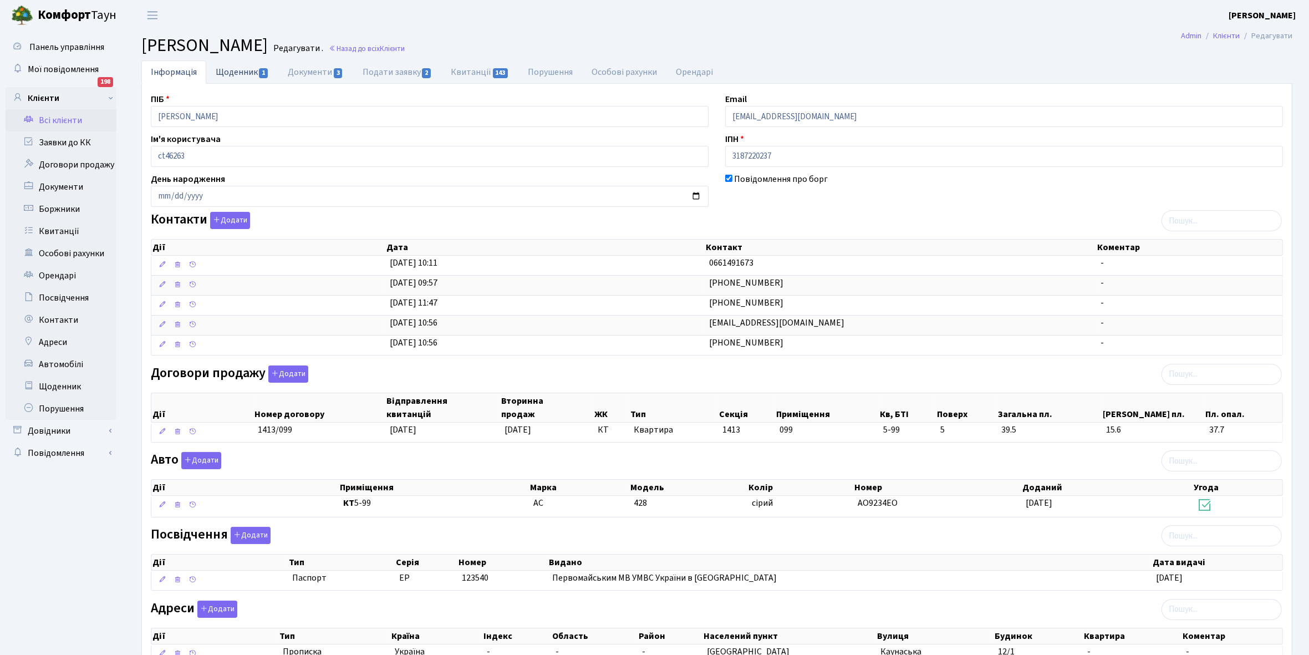
click at [226, 72] on link "Щоденник 1" at bounding box center [242, 71] width 72 height 23
select select "25"
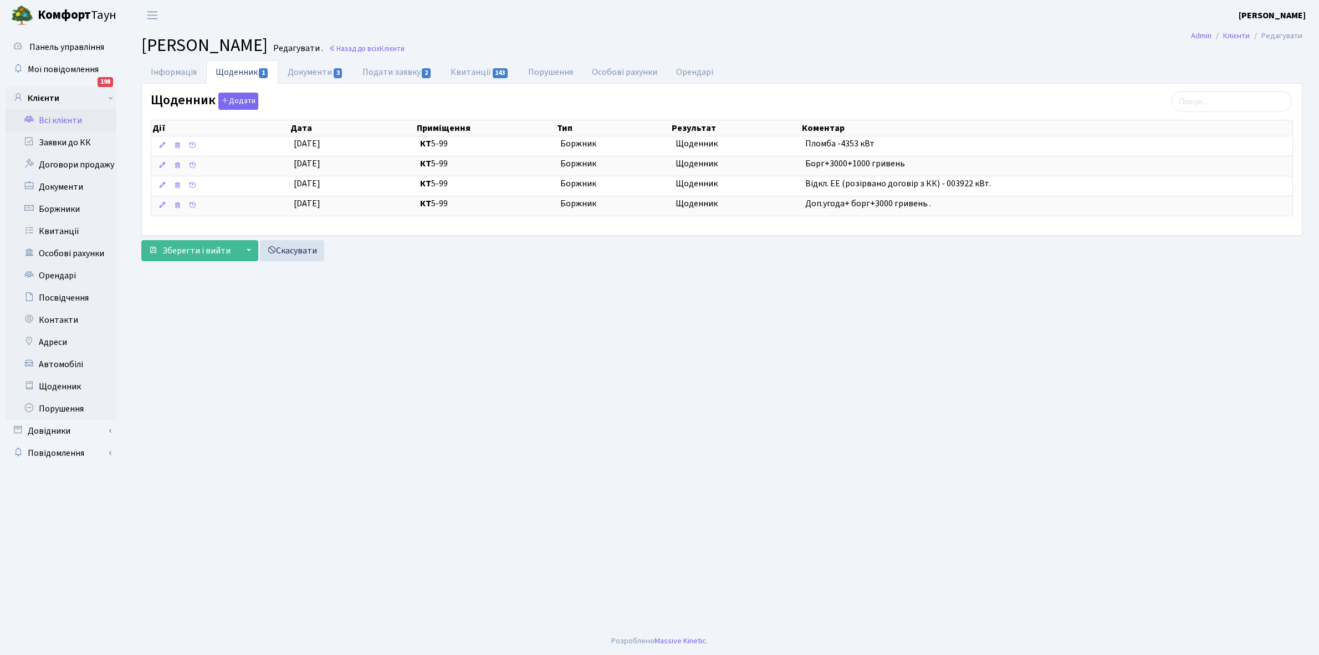
click at [65, 119] on link "Всі клієнти" at bounding box center [61, 120] width 111 height 22
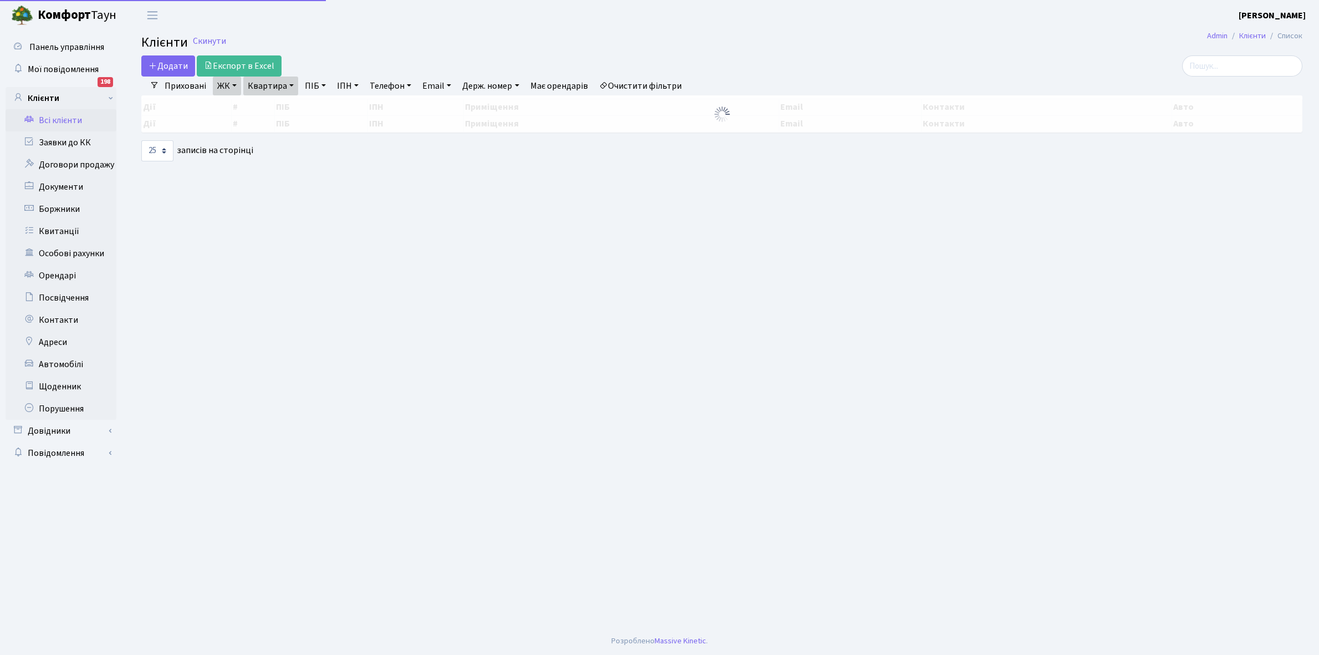
select select "25"
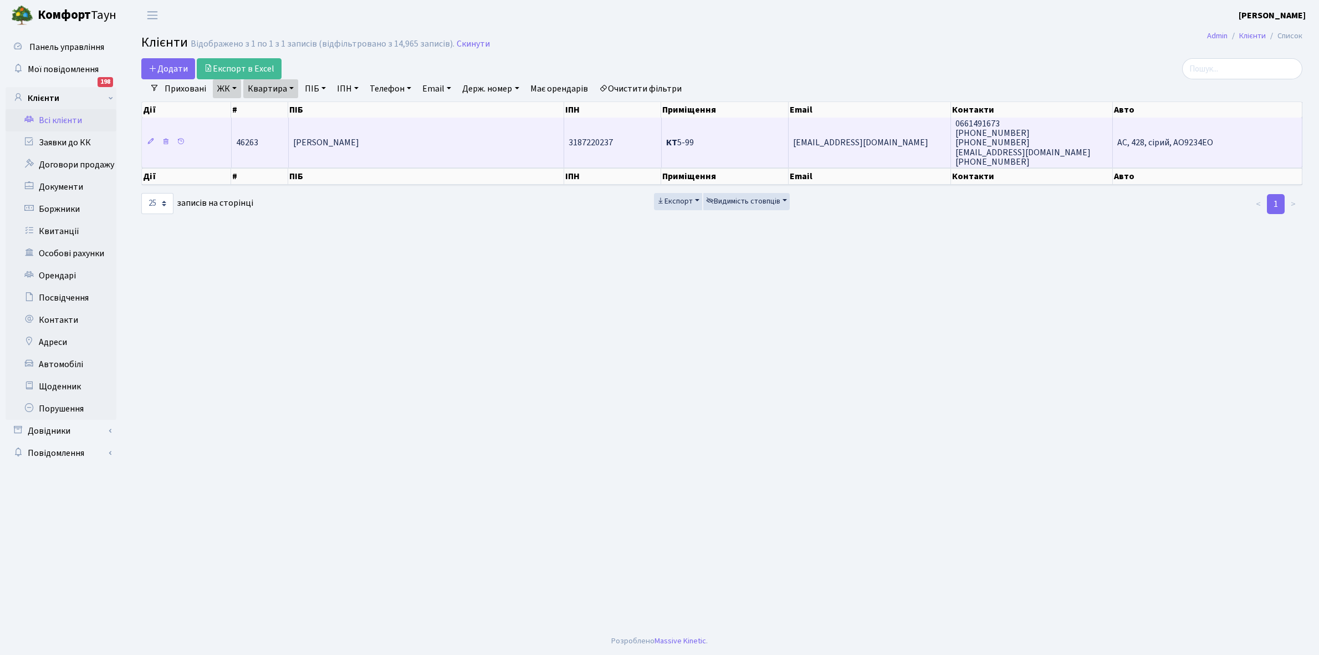
click at [359, 141] on span "[PERSON_NAME]" at bounding box center [326, 143] width 66 height 12
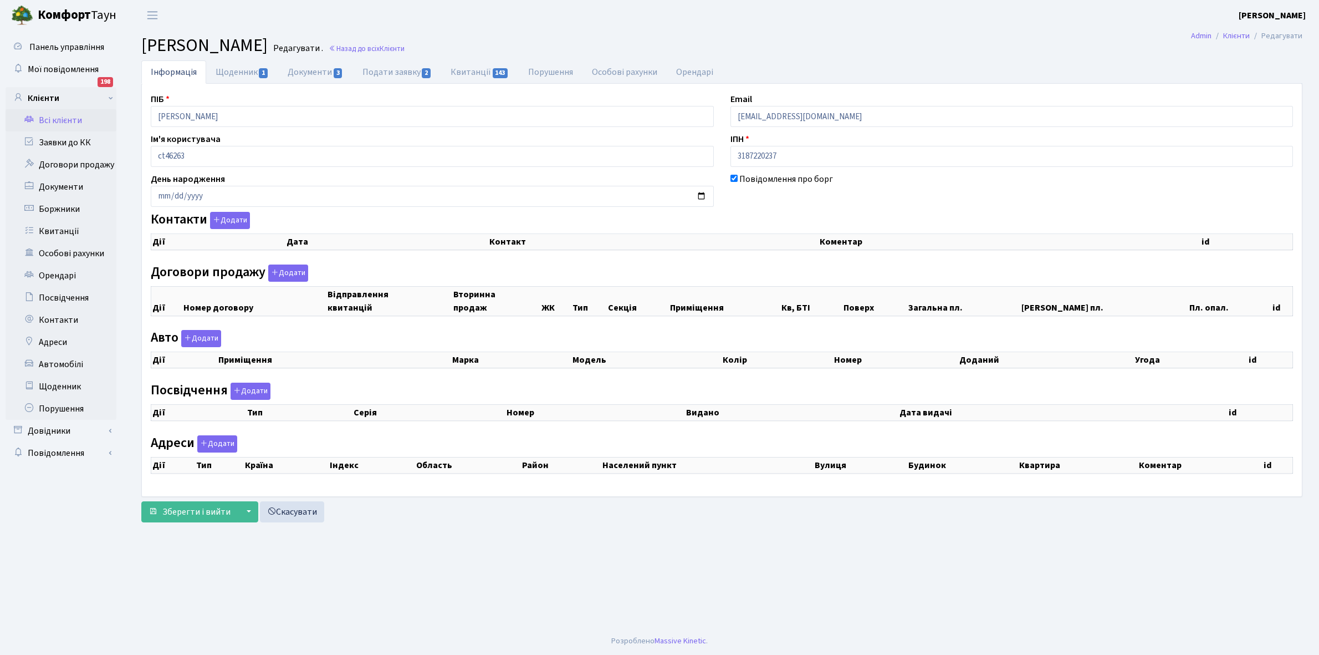
checkbox input "true"
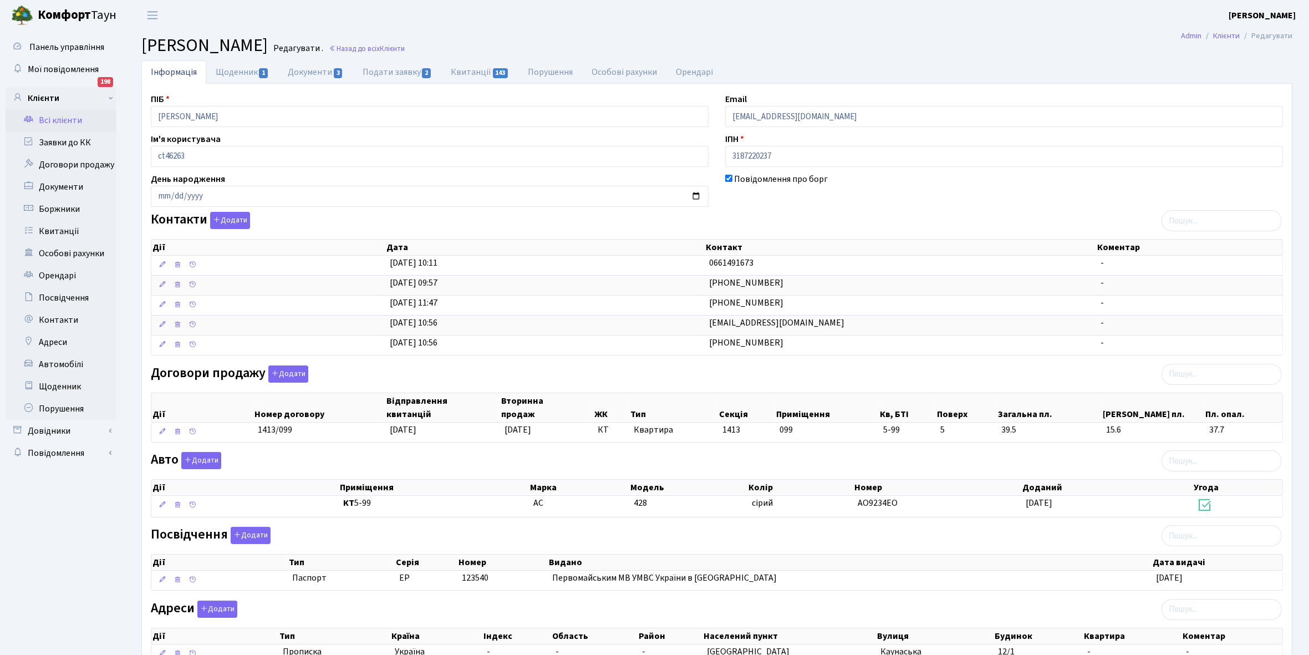
click at [56, 120] on link "Всі клієнти" at bounding box center [61, 120] width 111 height 22
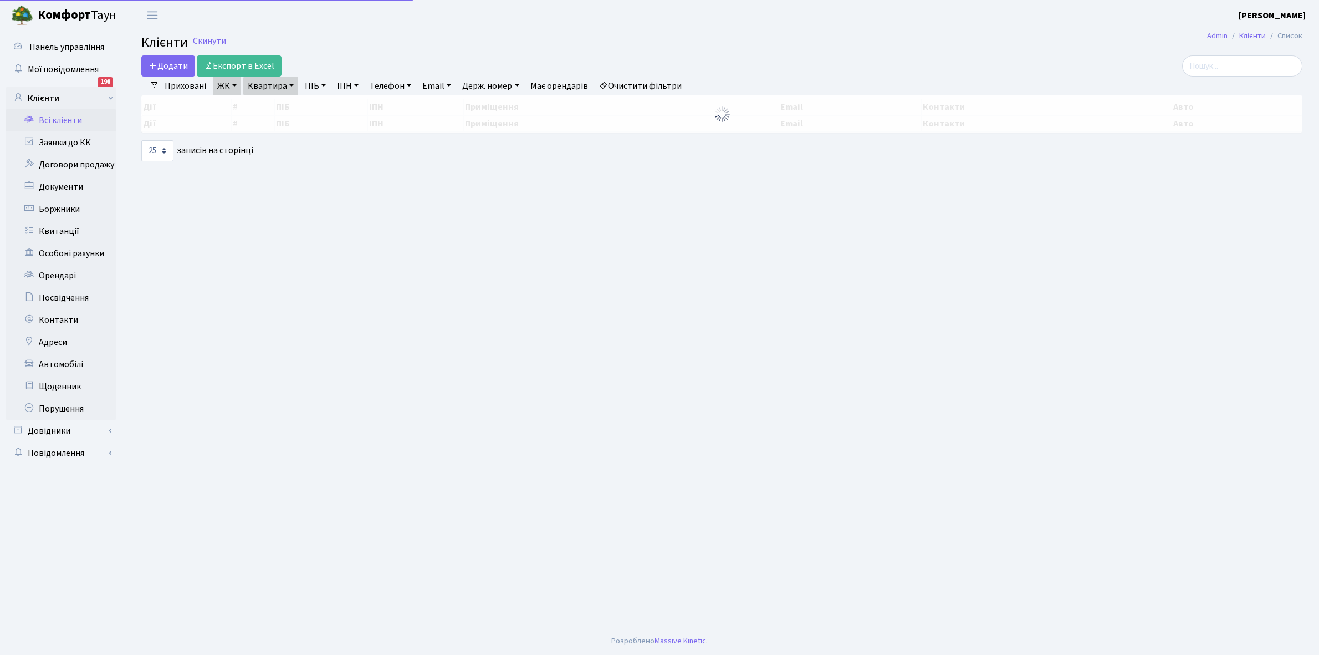
select select "25"
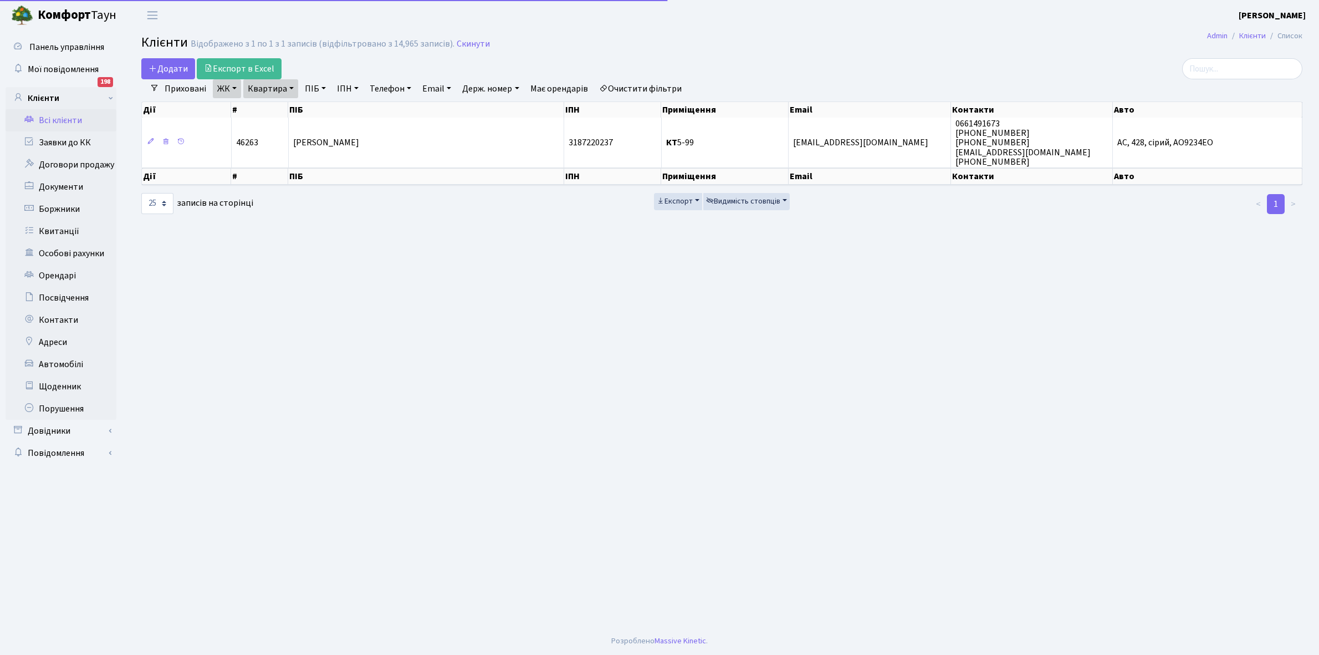
click at [289, 87] on link "Квартира" at bounding box center [270, 88] width 55 height 19
click at [294, 114] on input "5-99" at bounding box center [276, 110] width 65 height 21
type input "5-185"
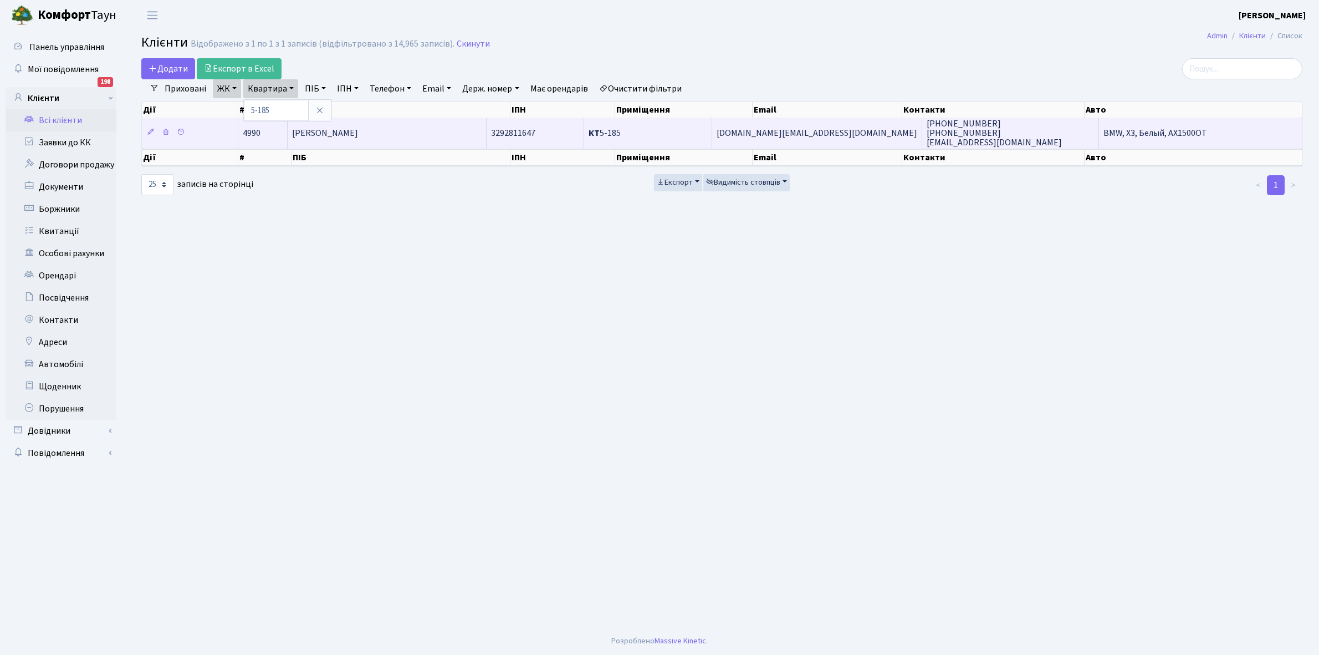
click at [358, 136] on span "Уруська Катерина Ігорівна" at bounding box center [325, 133] width 66 height 12
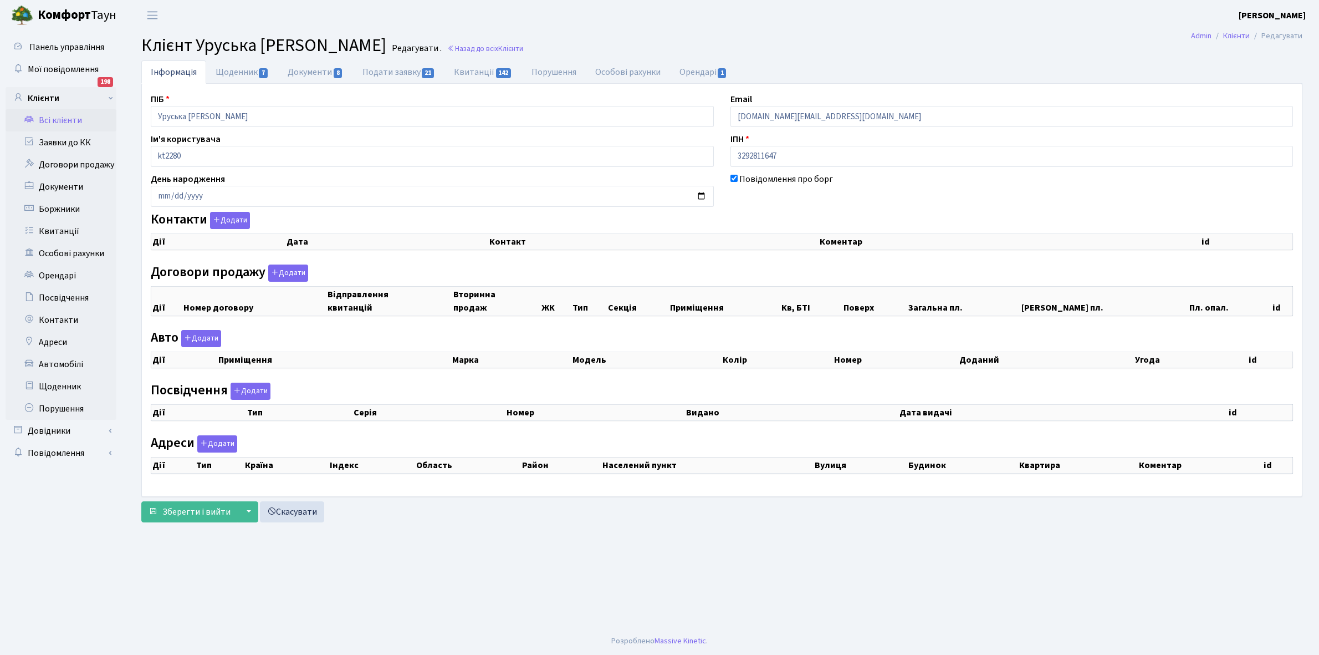
checkbox input "true"
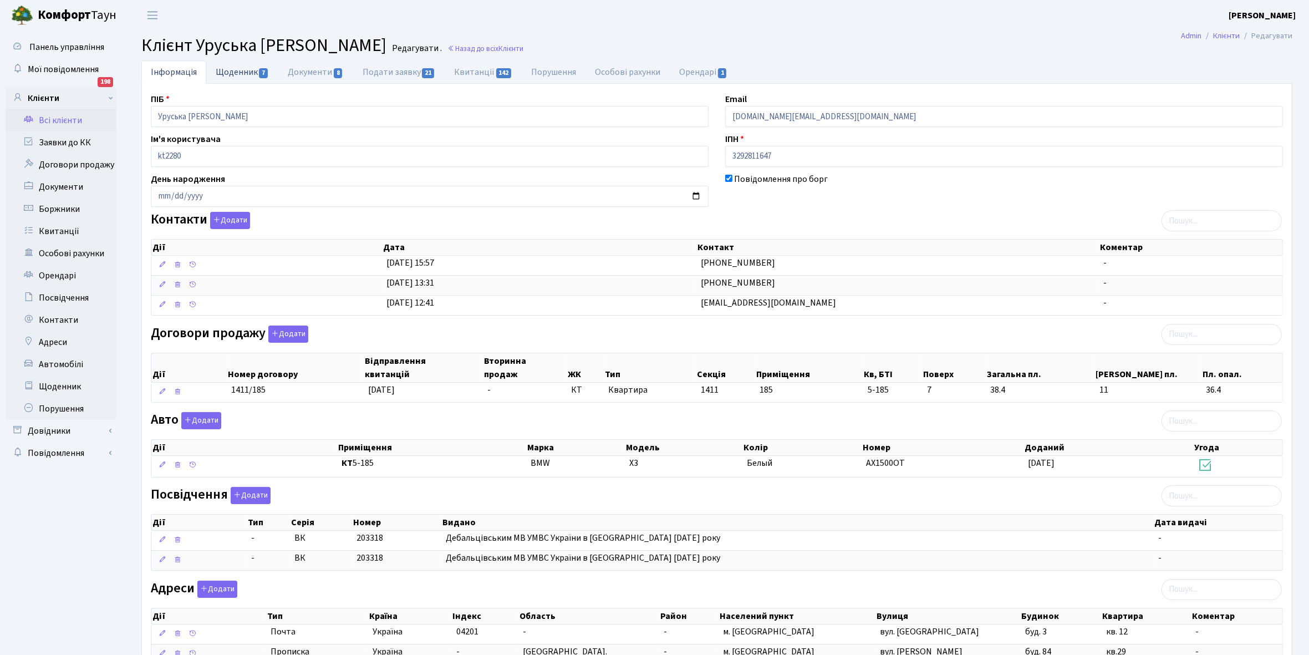
click at [234, 78] on link "Щоденник 7" at bounding box center [242, 71] width 72 height 23
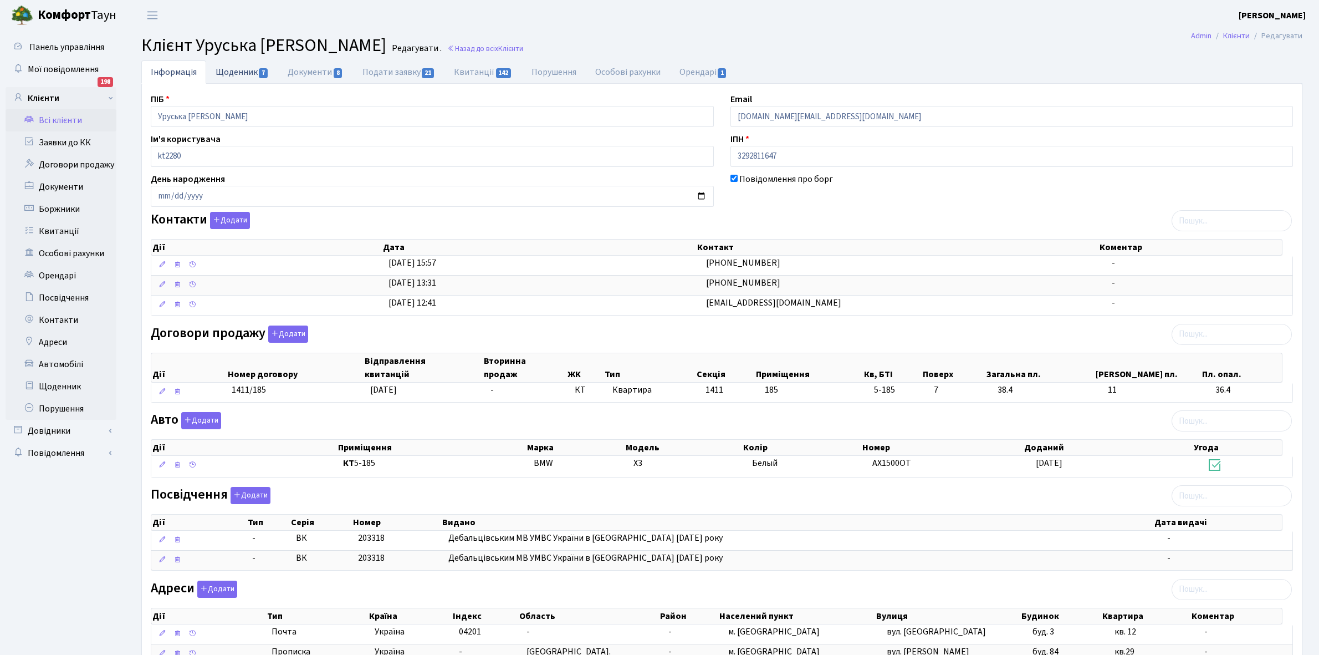
select select "25"
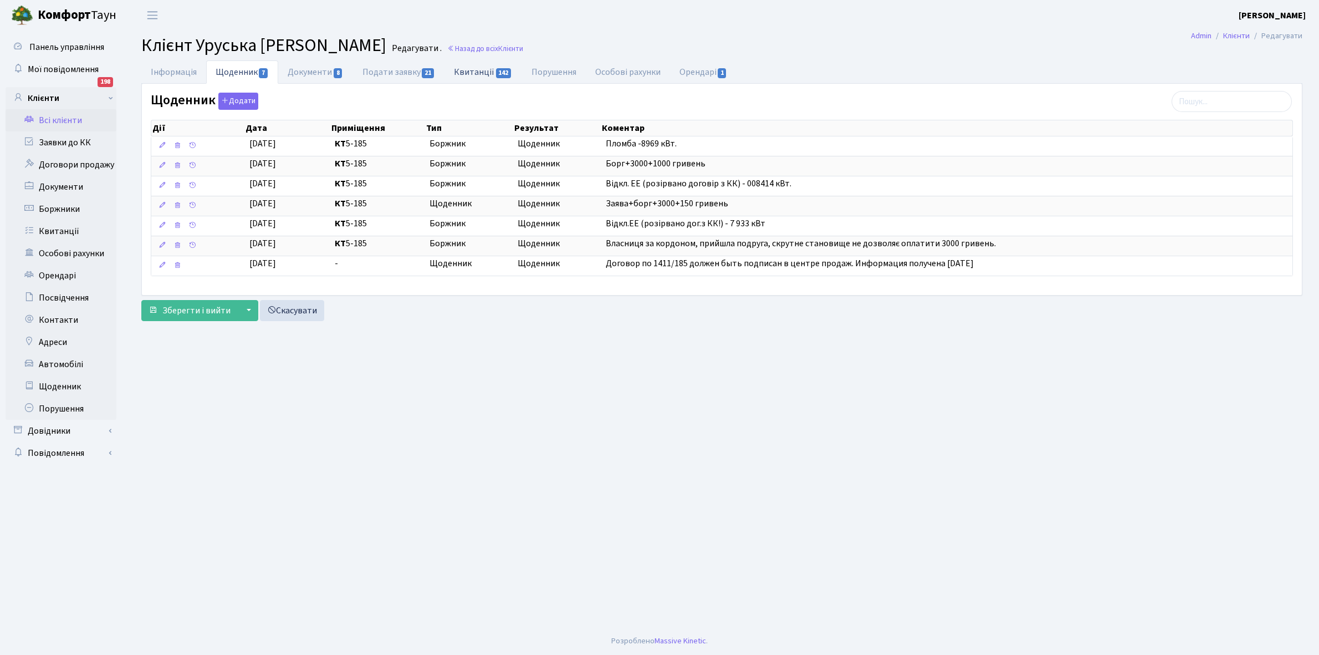
click at [471, 68] on link "Квитанції 142" at bounding box center [482, 71] width 77 height 23
select select "25"
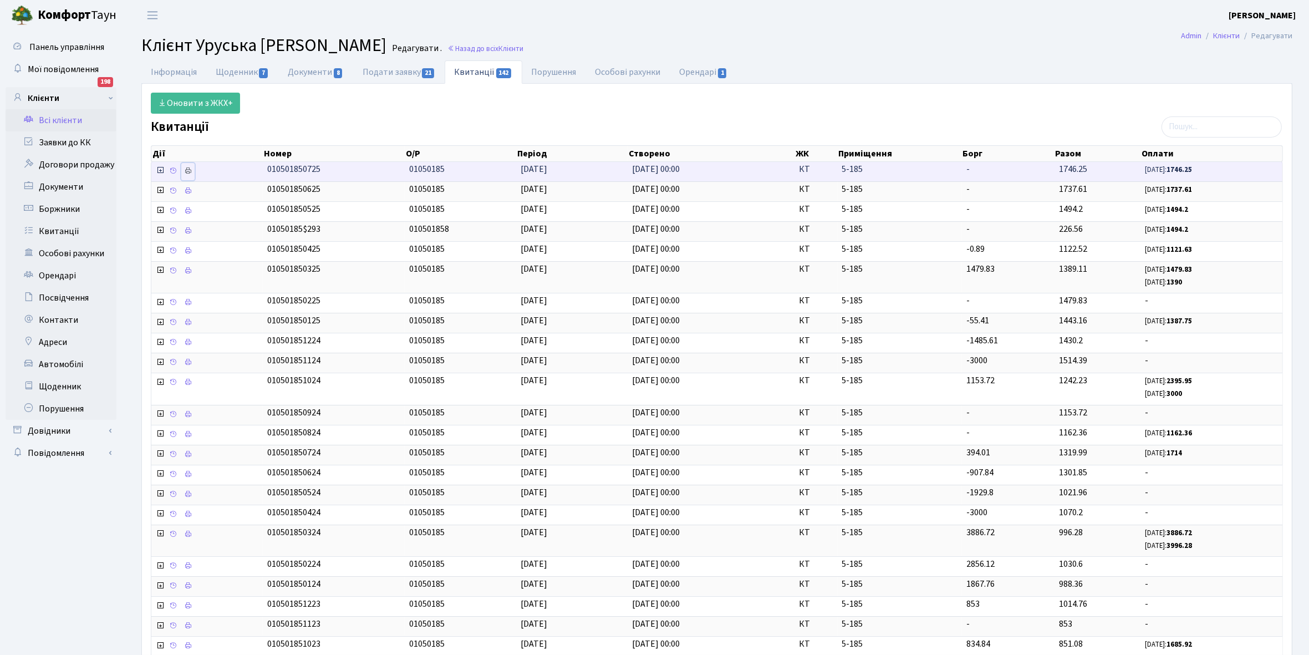
click at [187, 169] on icon at bounding box center [188, 171] width 8 height 8
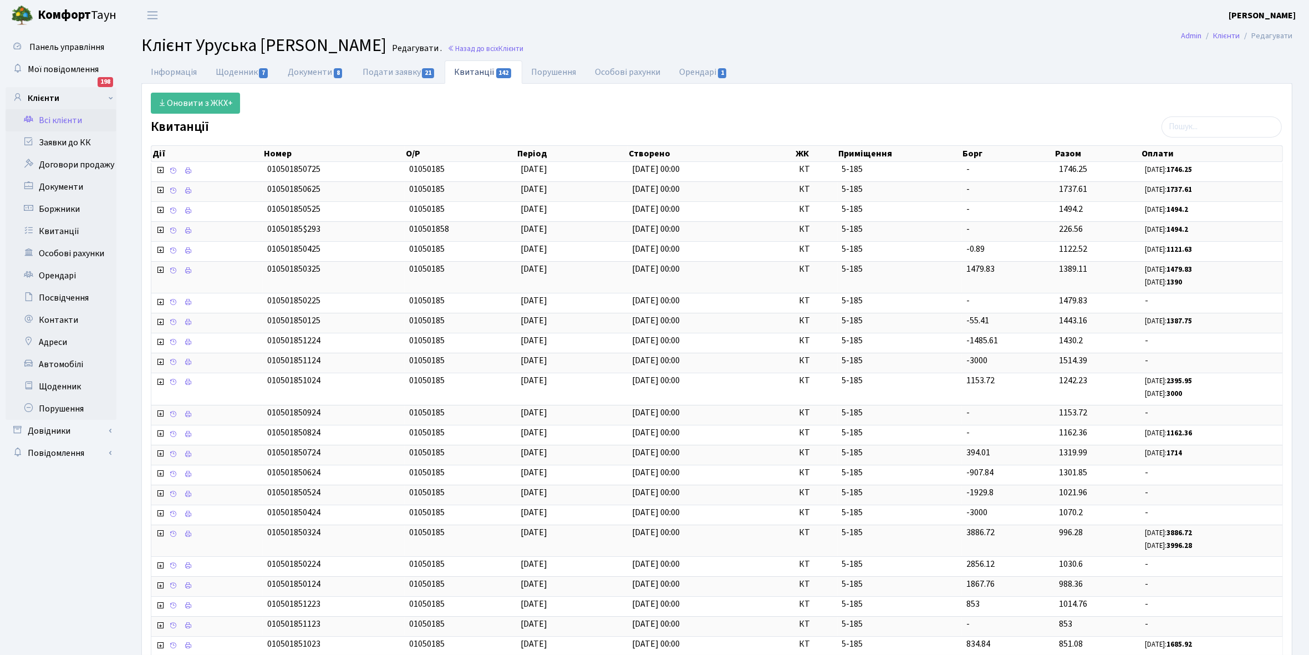
click at [76, 117] on link "Всі клієнти" at bounding box center [61, 120] width 111 height 22
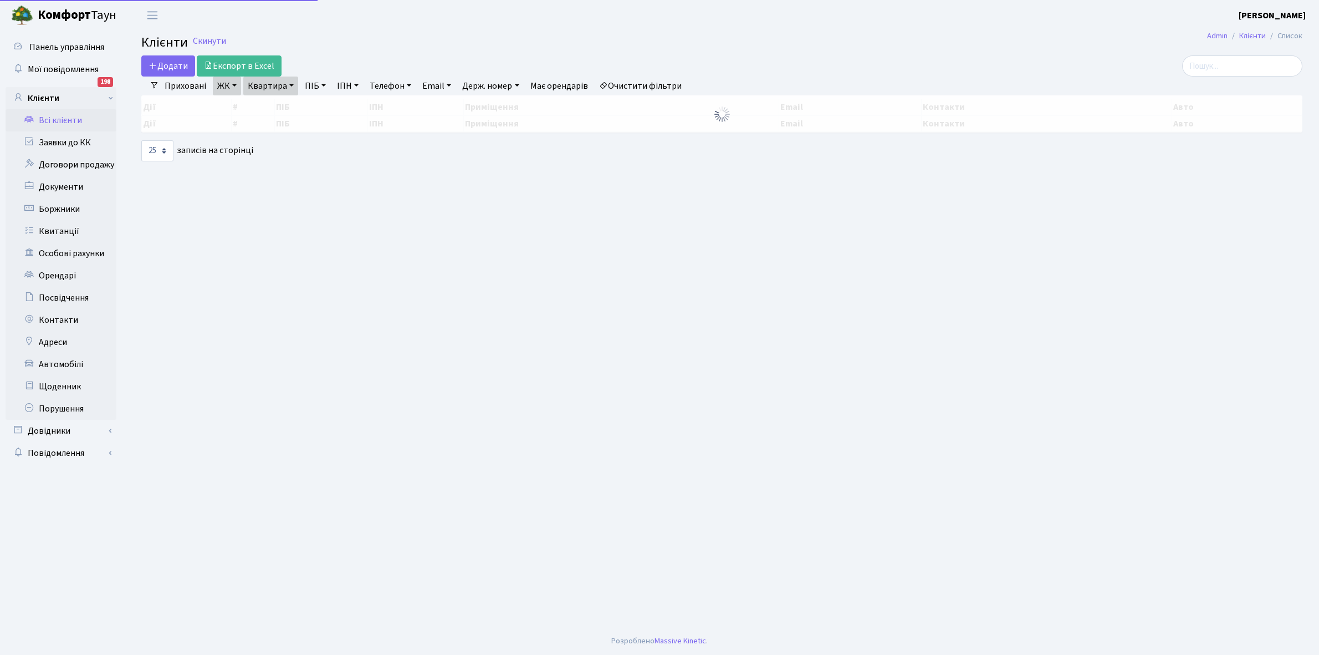
select select "25"
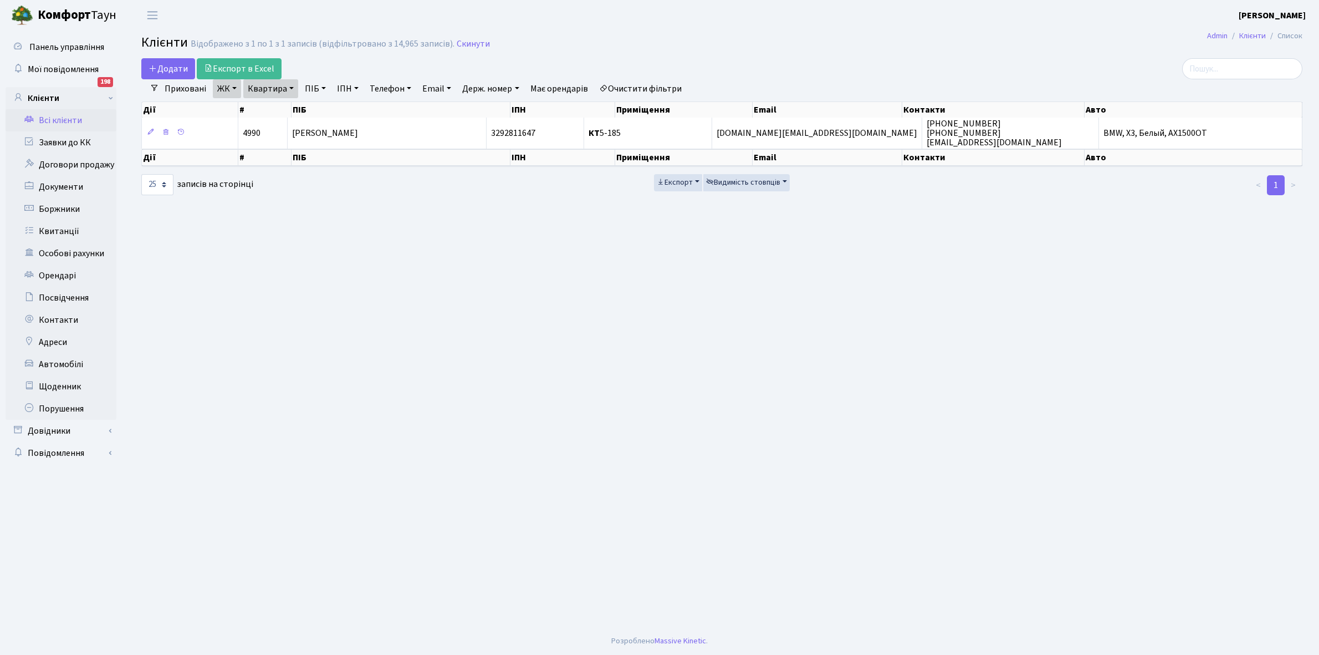
click at [293, 86] on link "Квартира" at bounding box center [270, 88] width 55 height 19
click at [283, 111] on input "5-185" at bounding box center [276, 110] width 65 height 21
type input "5-357"
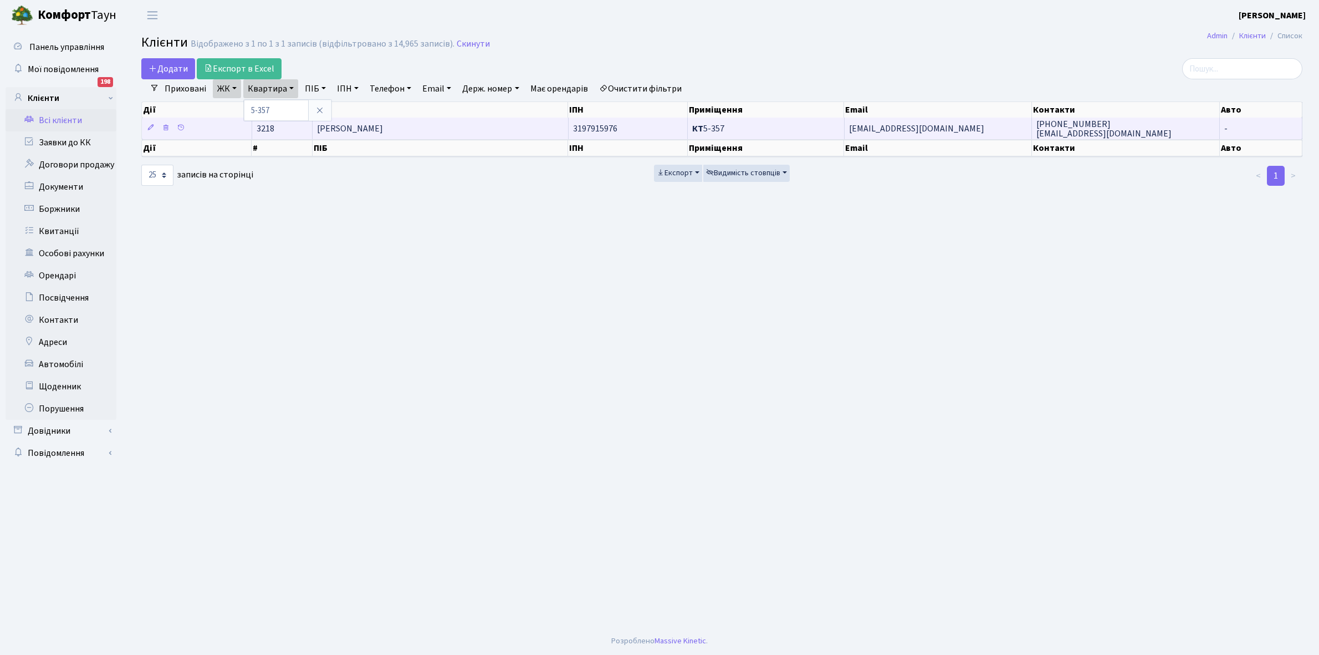
click at [383, 126] on span "[PERSON_NAME]" at bounding box center [350, 128] width 66 height 12
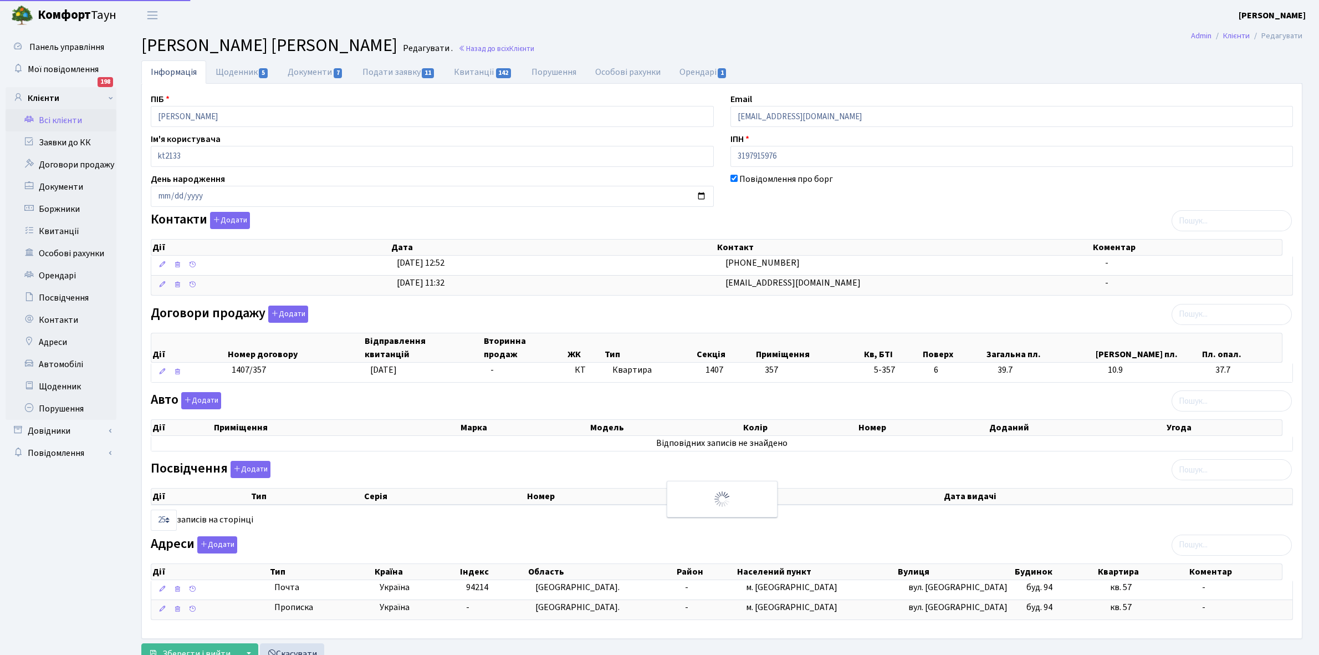
select select "25"
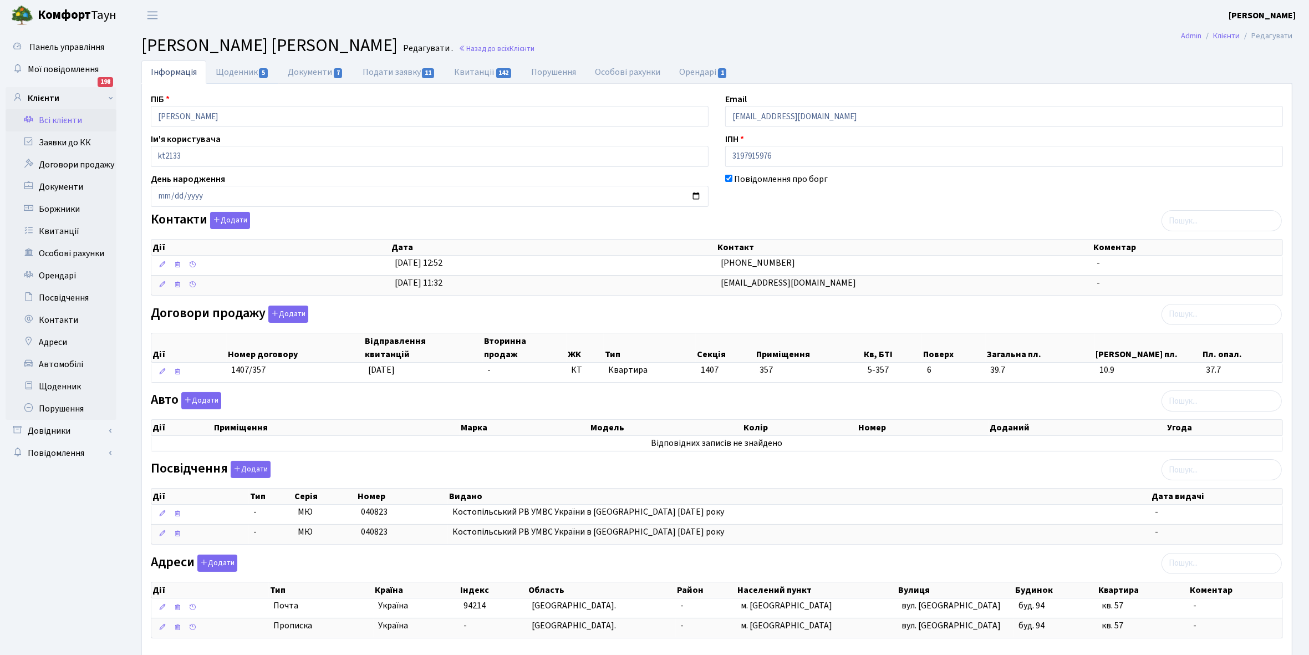
click at [228, 69] on link "Щоденник 5" at bounding box center [242, 71] width 72 height 23
select select "25"
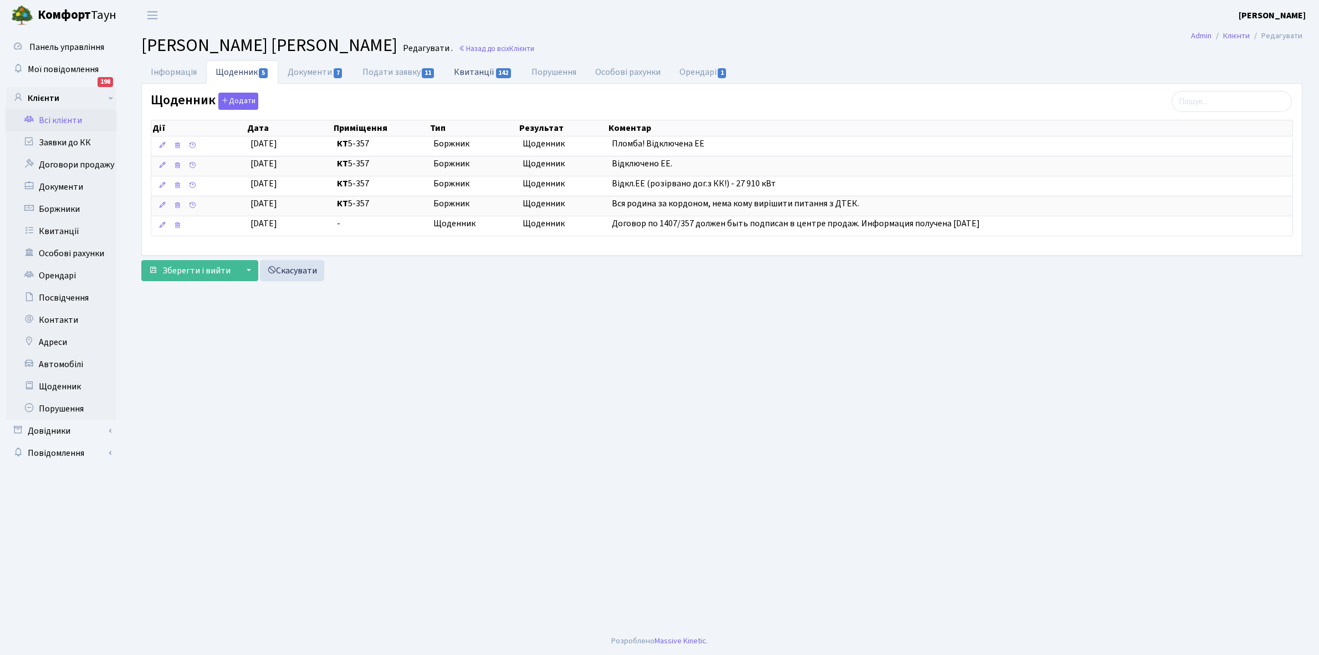
click at [464, 69] on link "Квитанції 142" at bounding box center [482, 71] width 77 height 23
select select "25"
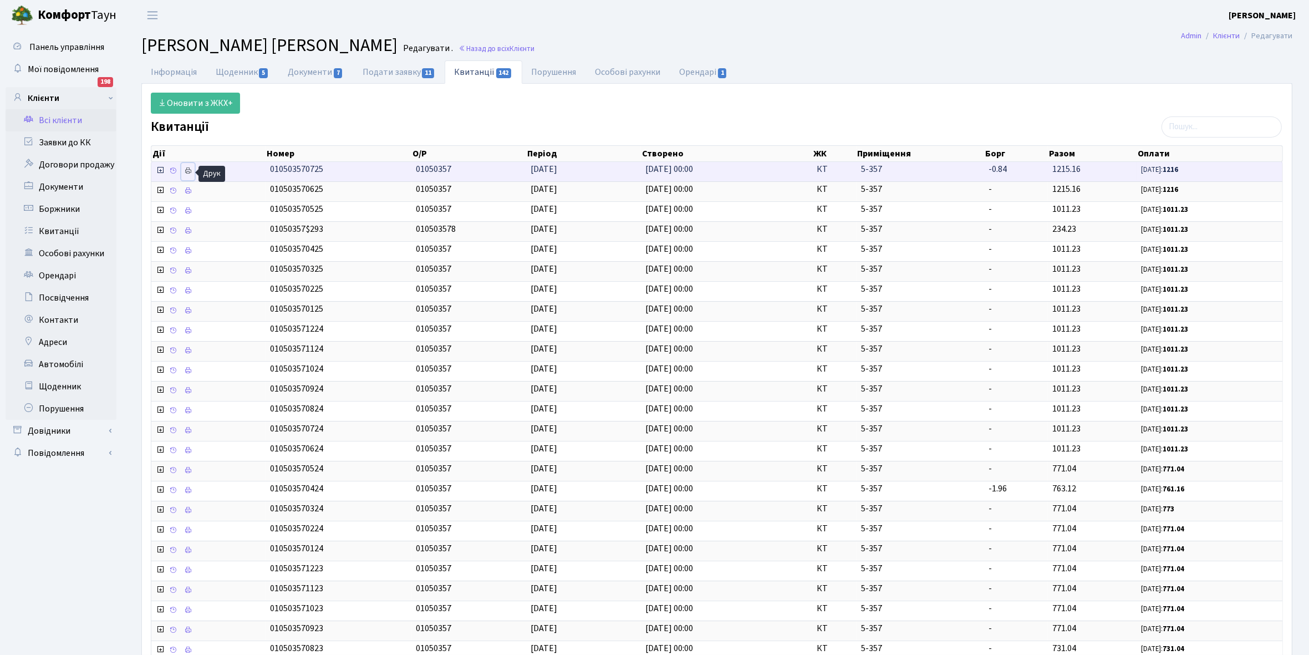
click at [187, 171] on icon at bounding box center [188, 171] width 8 height 8
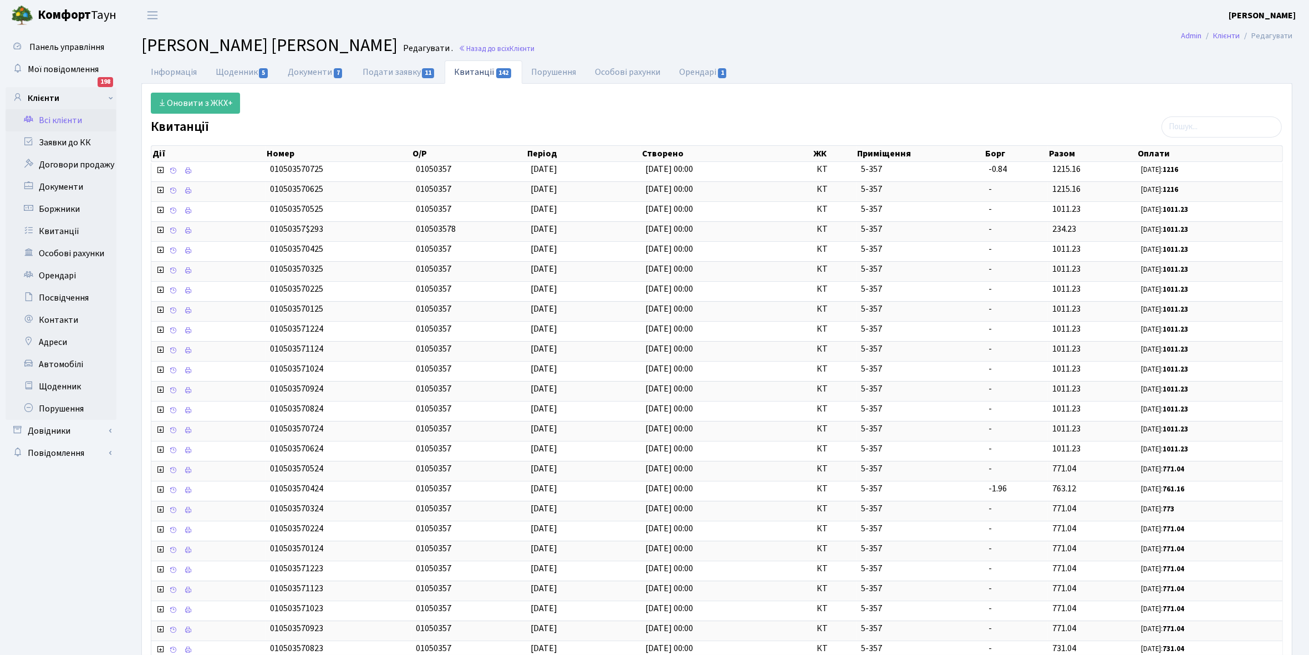
click at [57, 122] on link "Всі клієнти" at bounding box center [61, 120] width 111 height 22
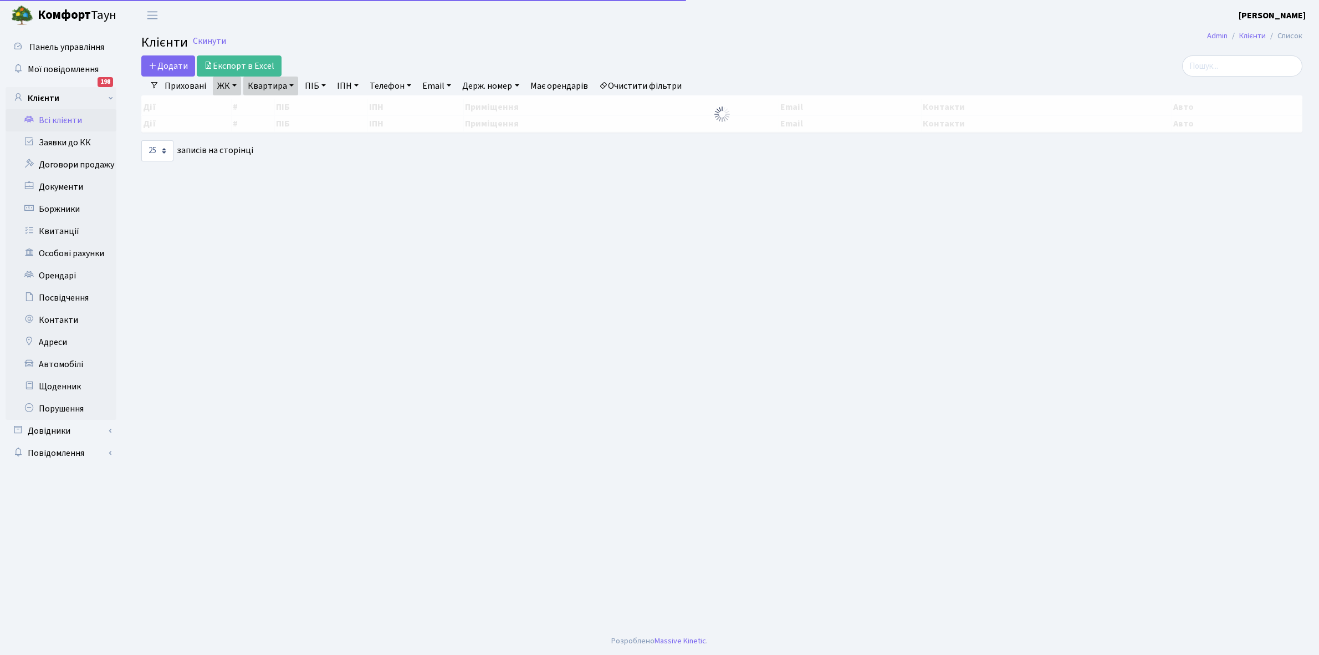
select select "25"
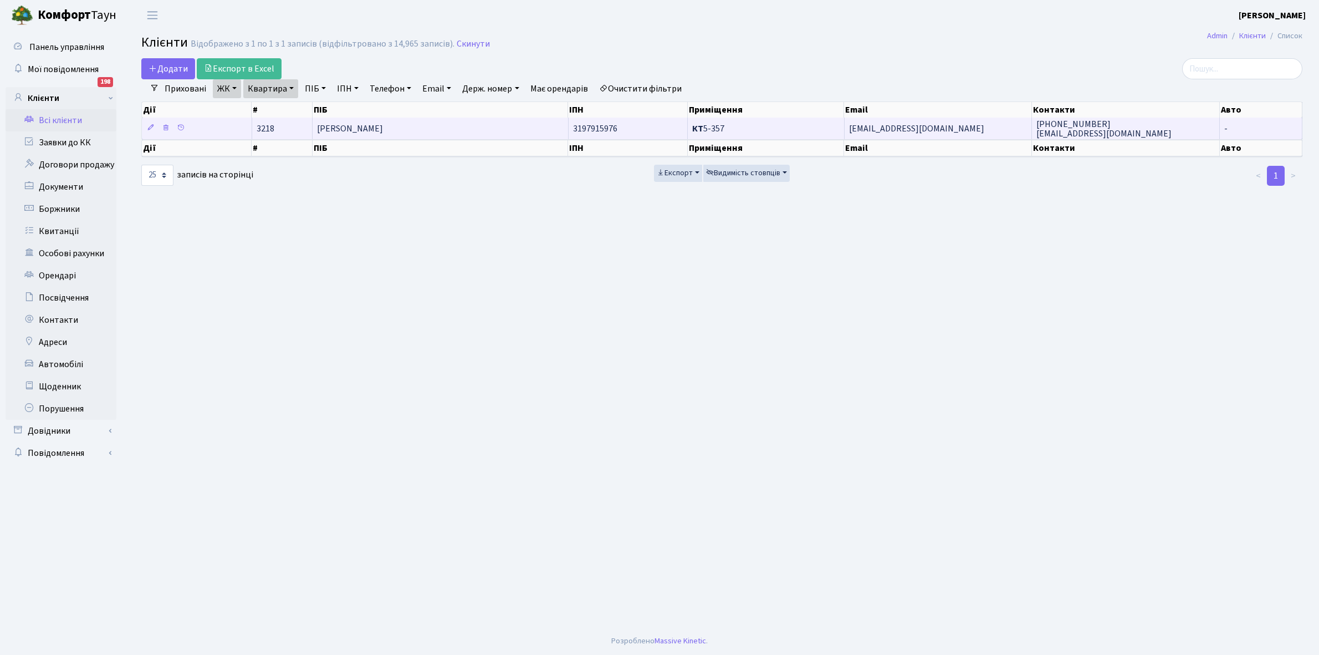
click at [383, 134] on span "[PERSON_NAME]" at bounding box center [350, 128] width 66 height 12
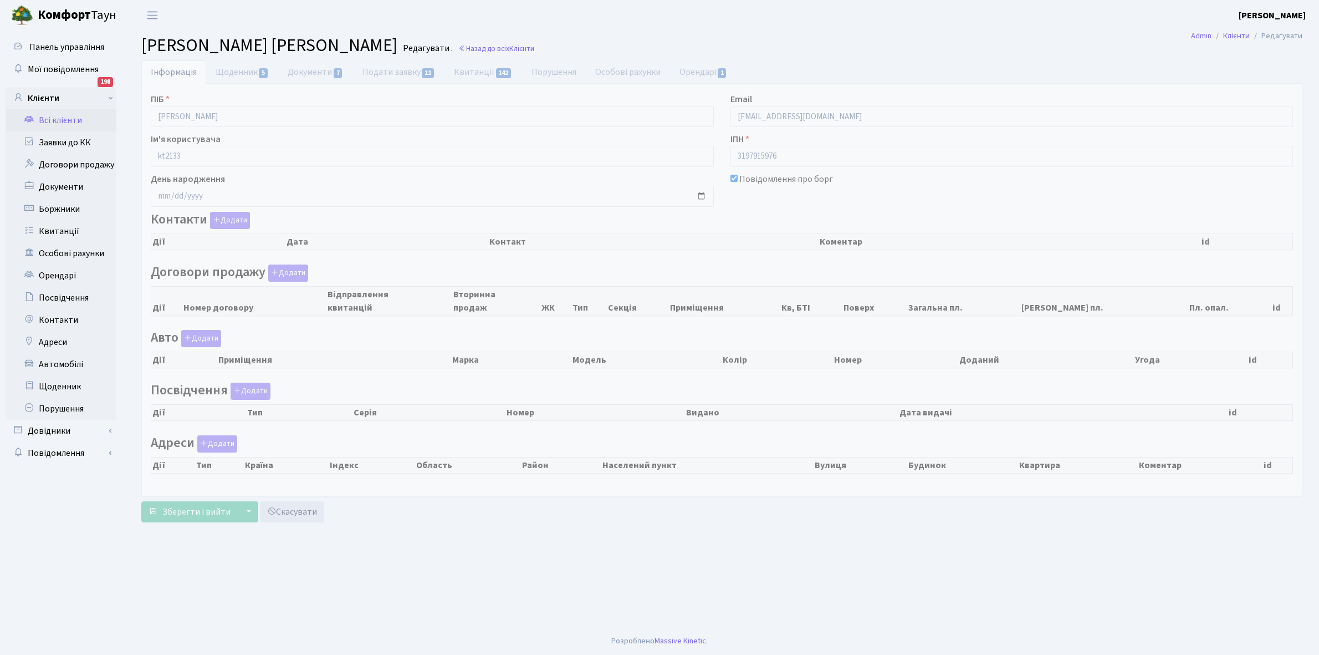
checkbox input "true"
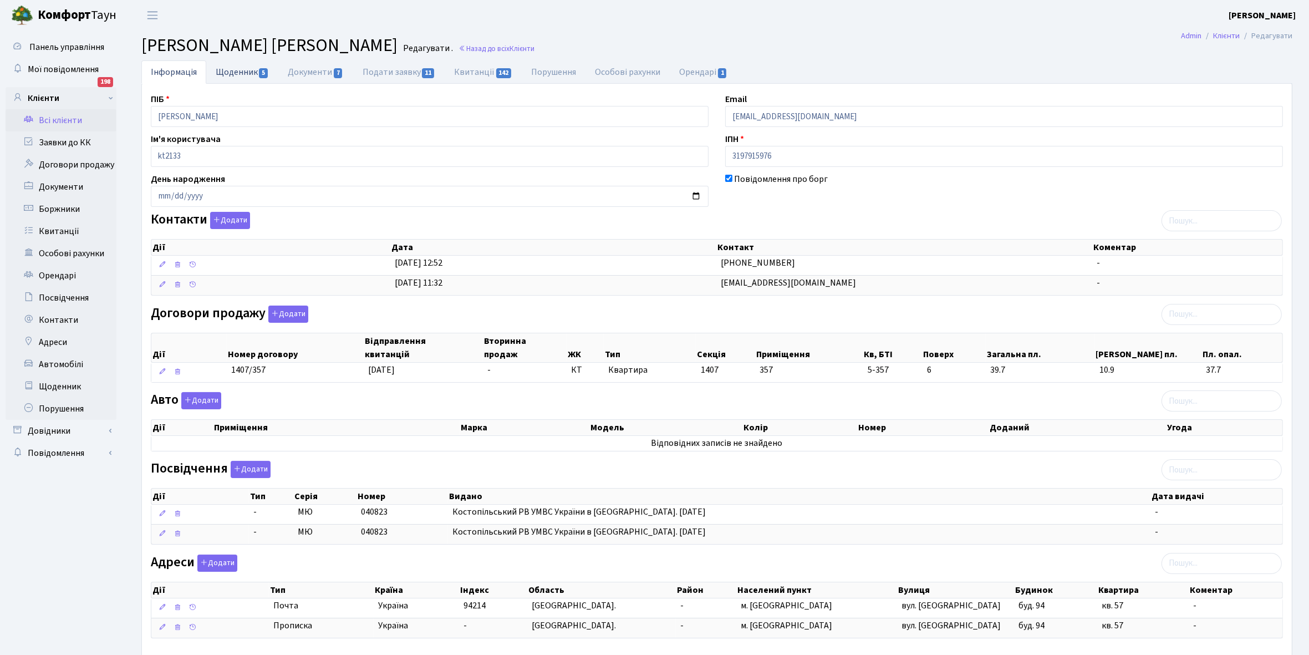
click at [223, 72] on link "Щоденник 5" at bounding box center [242, 71] width 72 height 23
select select "25"
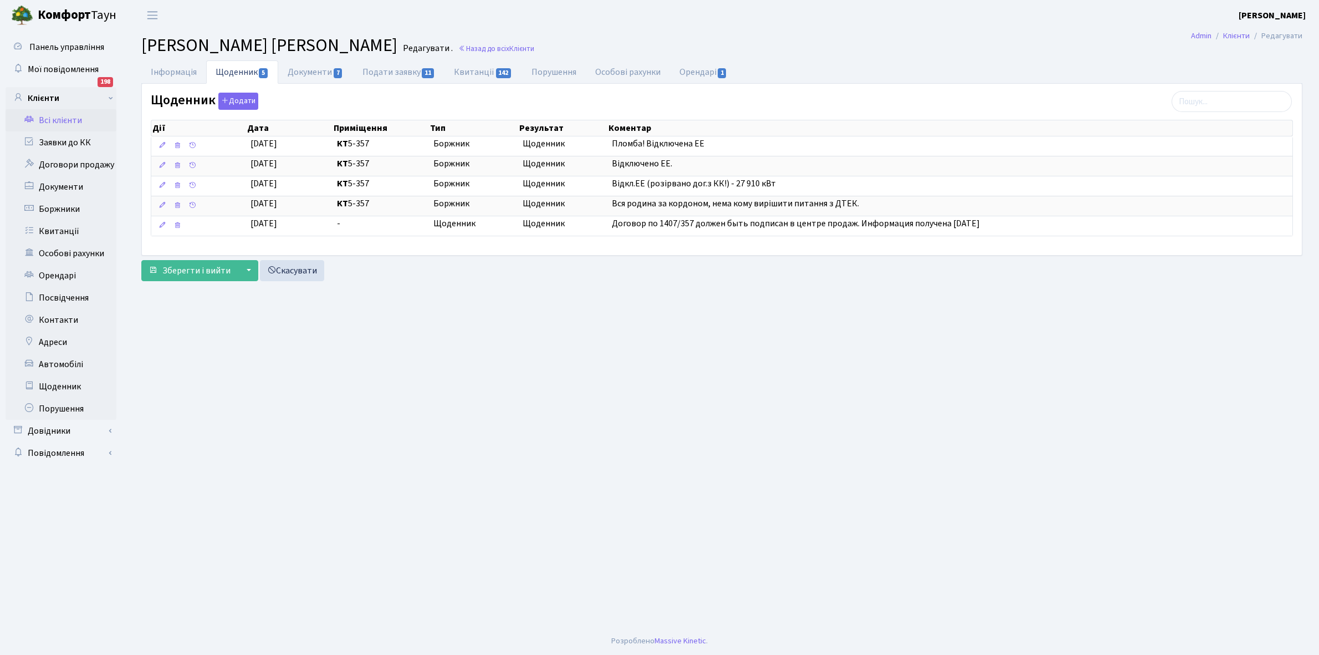
click at [69, 118] on link "Всі клієнти" at bounding box center [61, 120] width 111 height 22
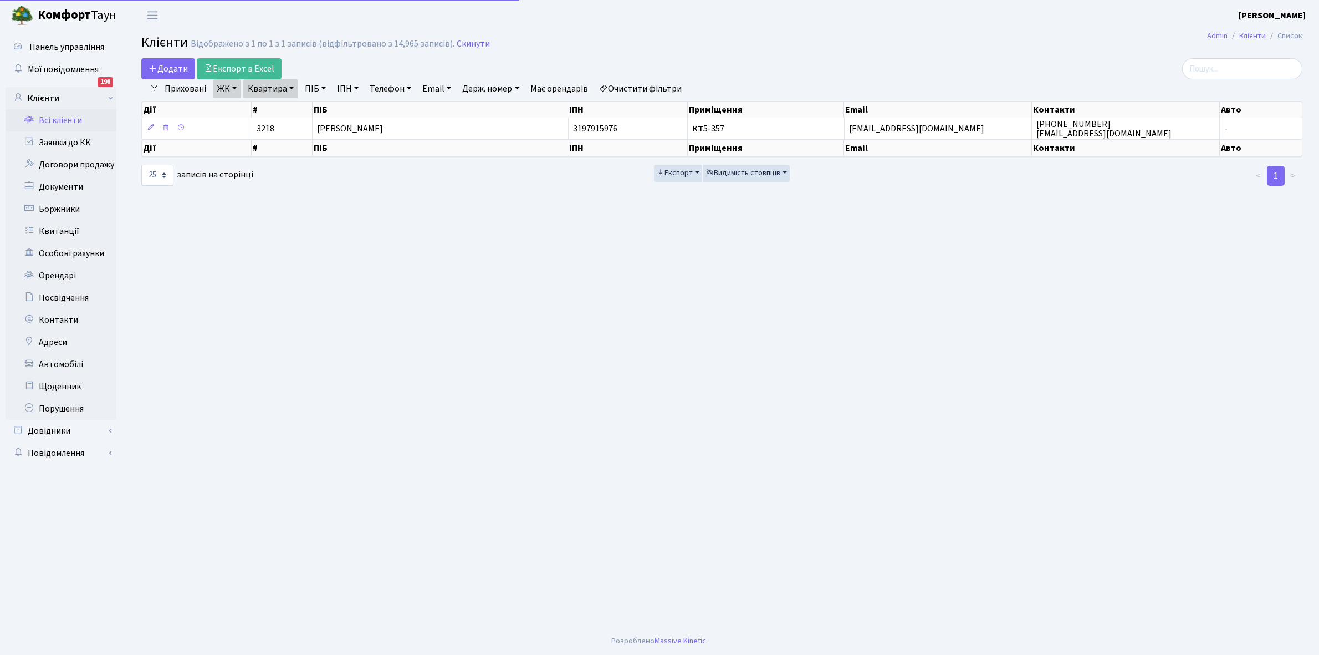
select select "25"
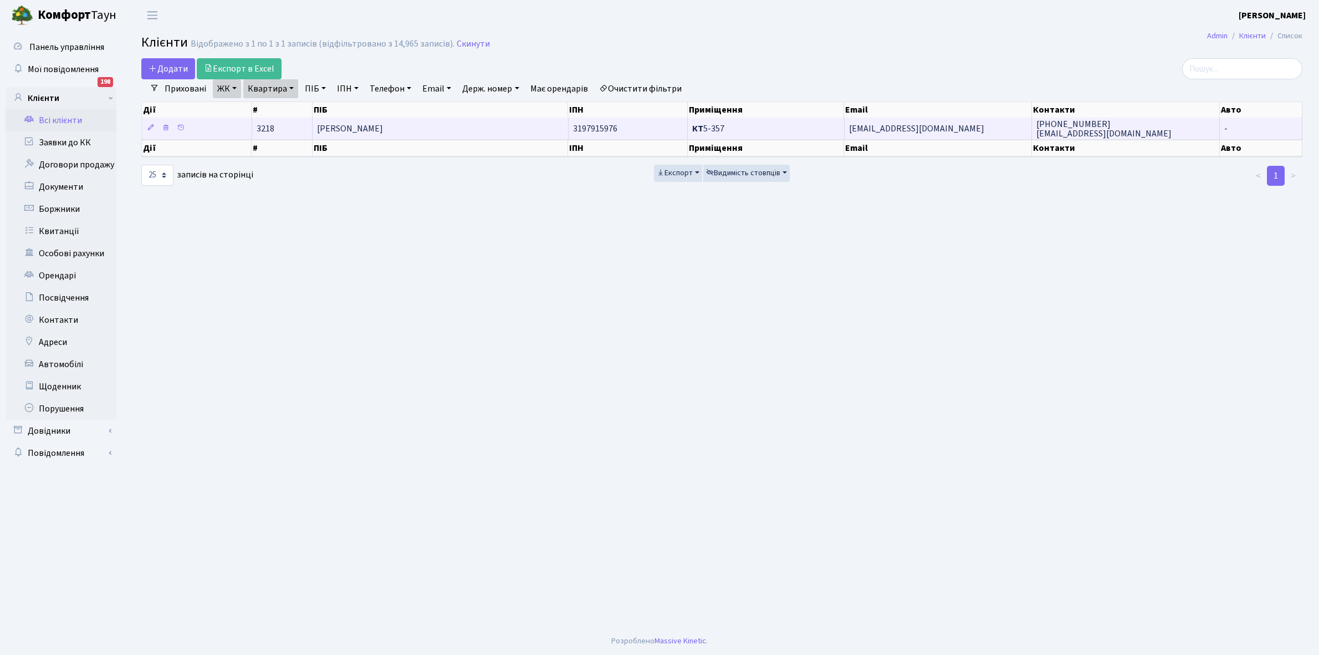
click at [483, 132] on td "[PERSON_NAME]" at bounding box center [441, 128] width 256 height 22
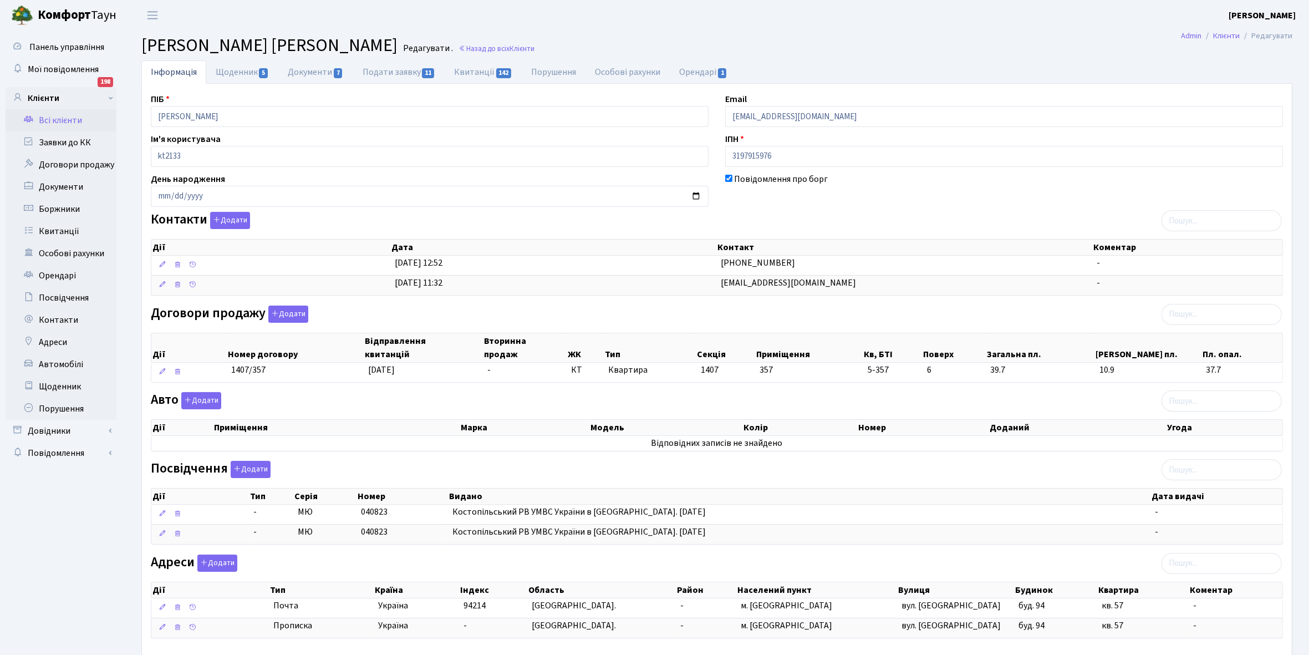
click at [59, 124] on link "Всі клієнти" at bounding box center [61, 120] width 111 height 22
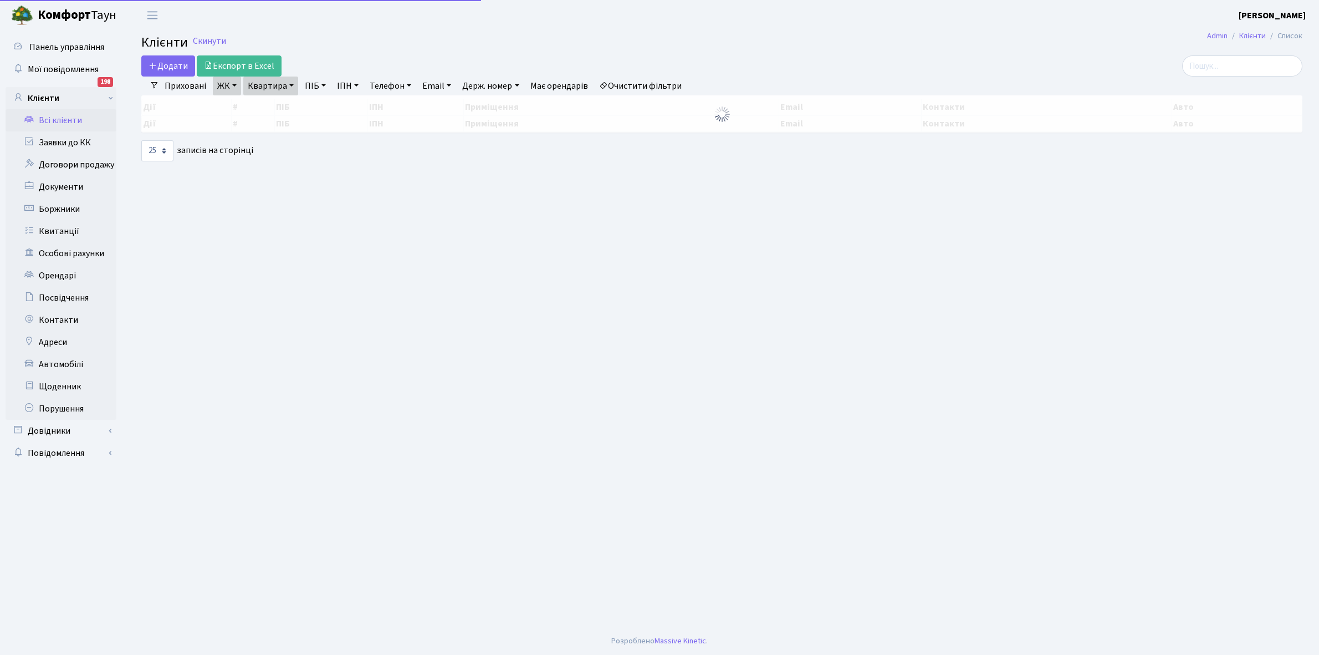
select select "25"
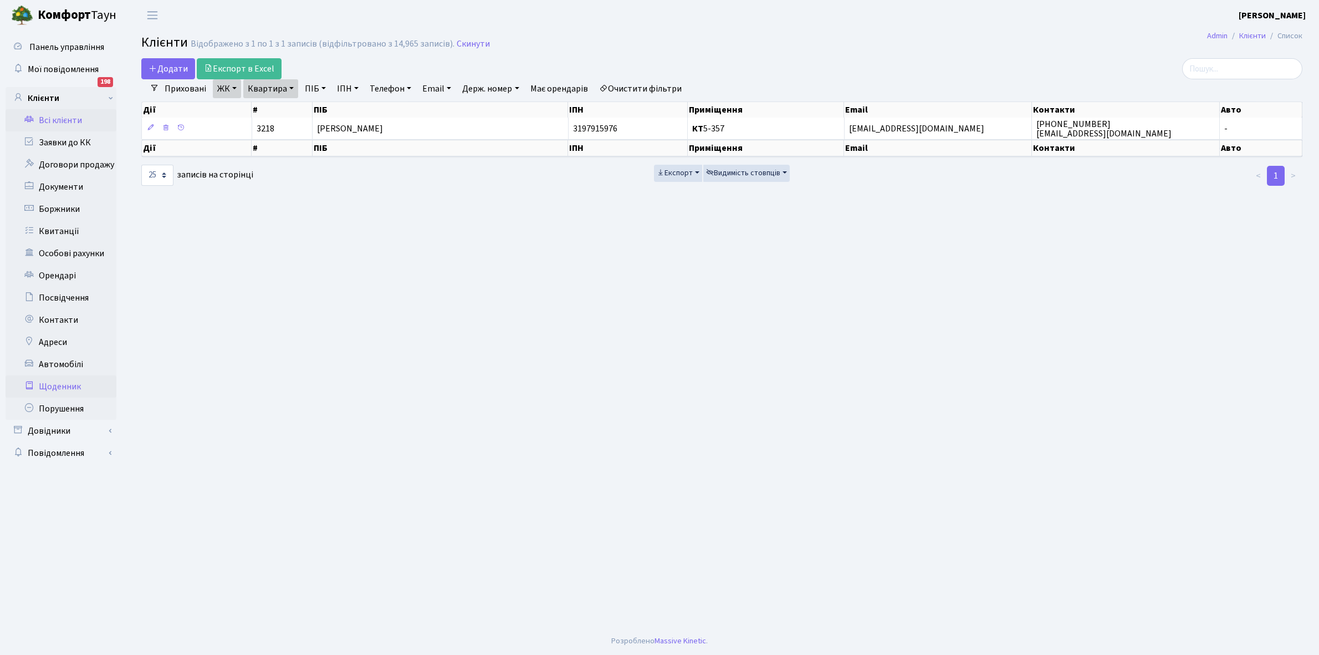
click at [81, 385] on link "Щоденник" at bounding box center [61, 386] width 111 height 22
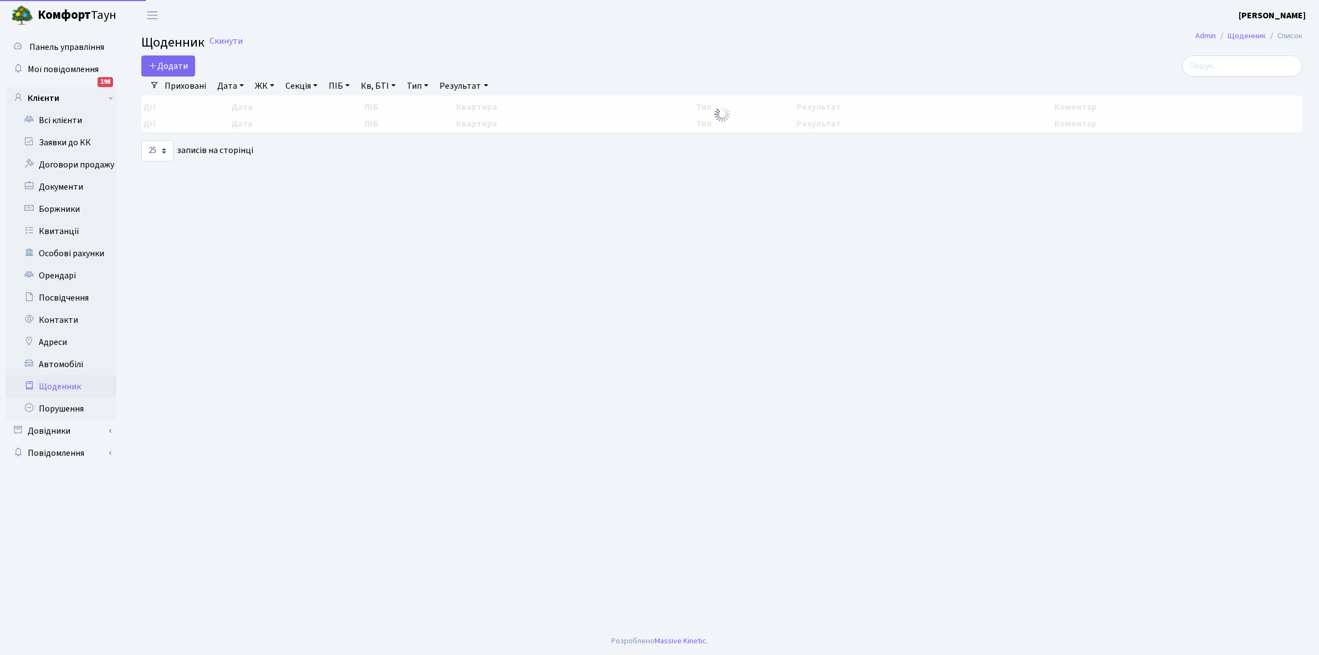
select select "25"
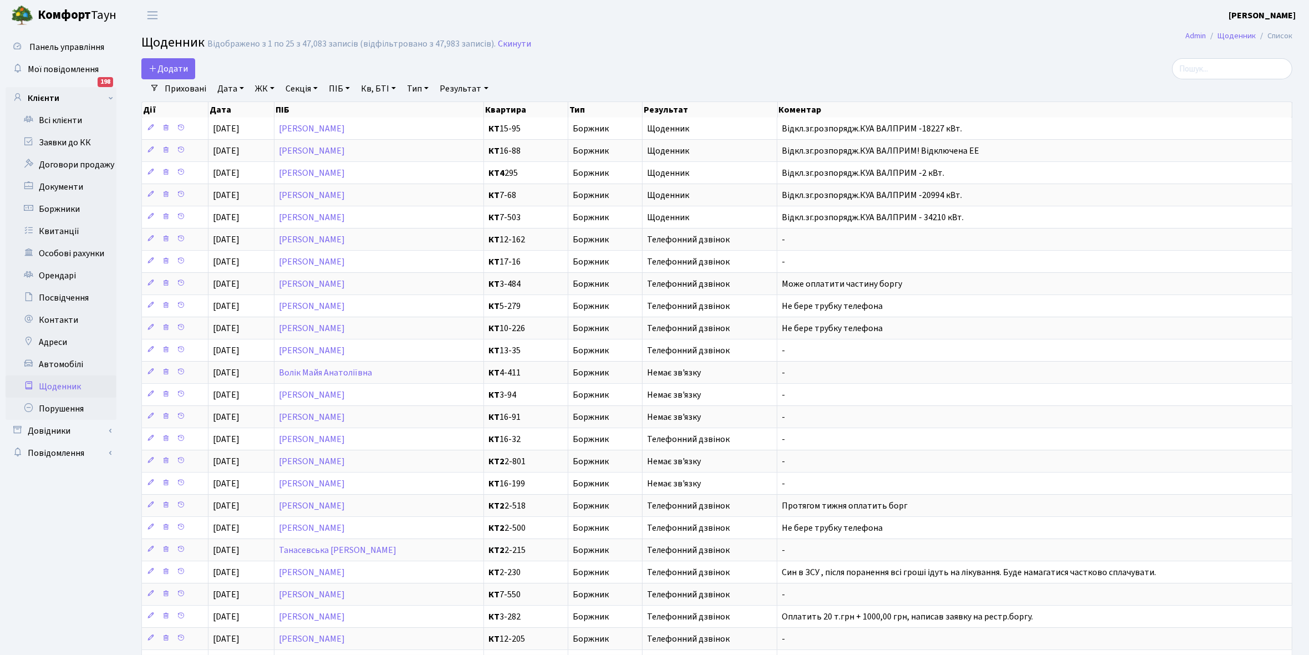
click at [54, 384] on link "Щоденник" at bounding box center [61, 386] width 111 height 22
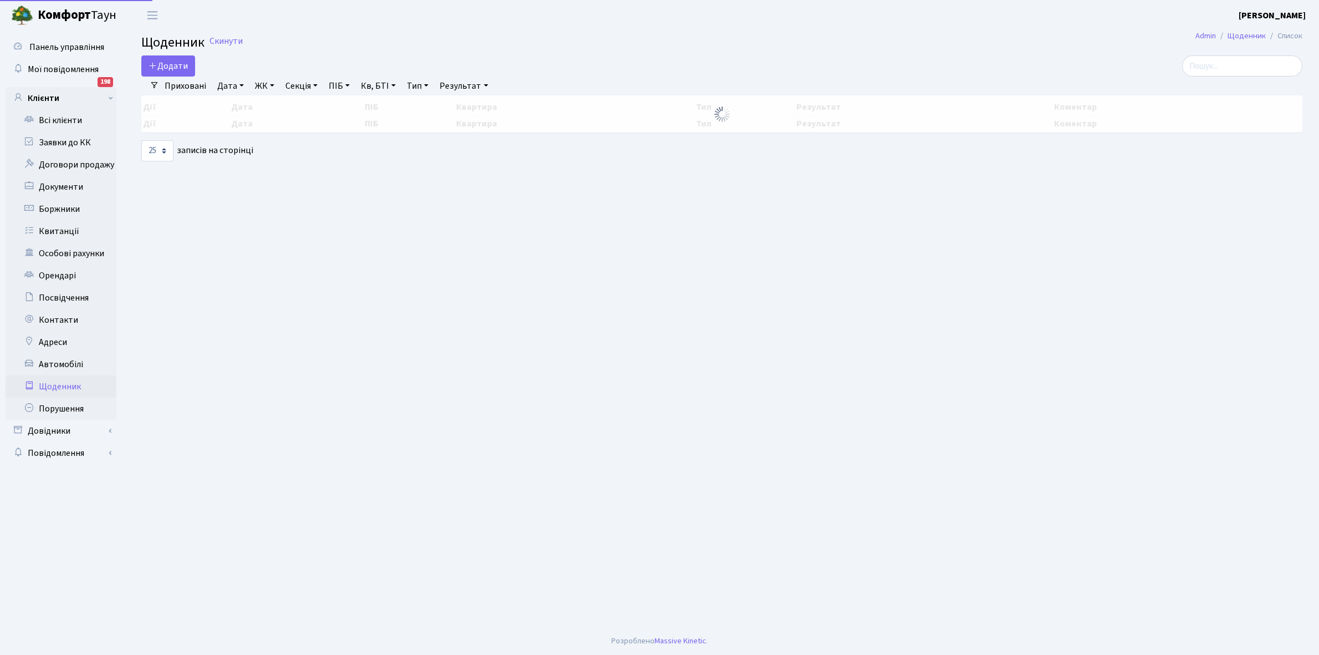
select select "25"
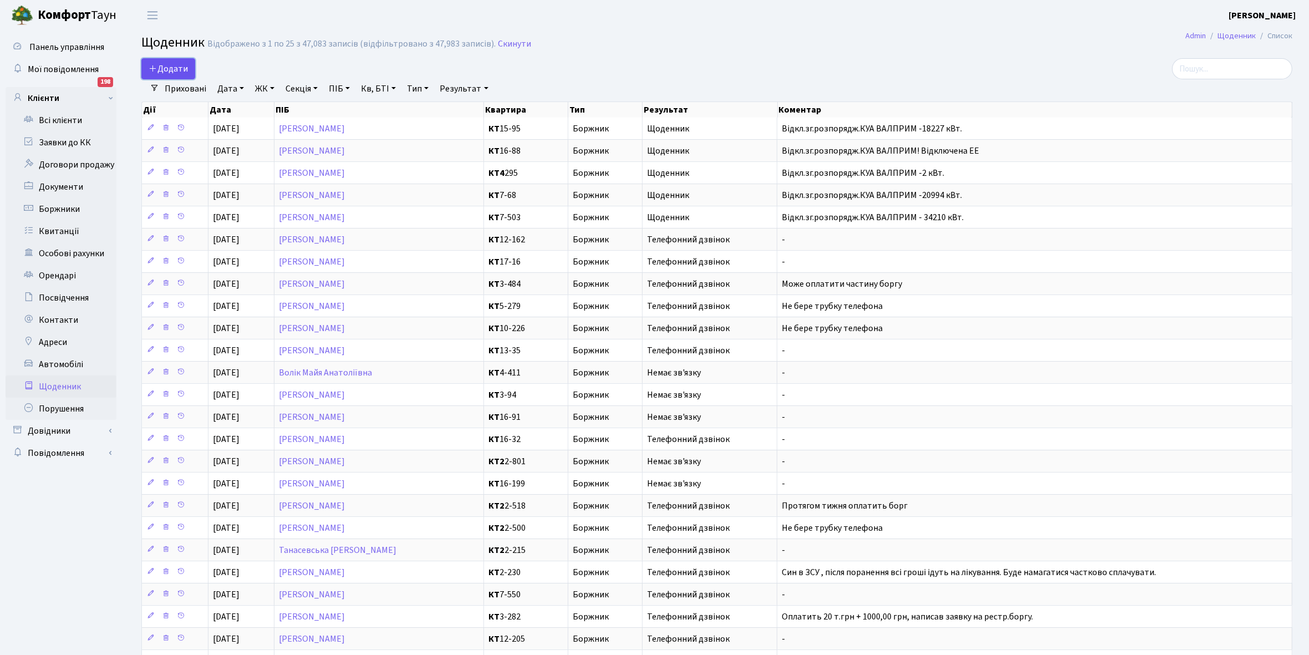
click at [168, 68] on span "Додати" at bounding box center [168, 69] width 39 height 12
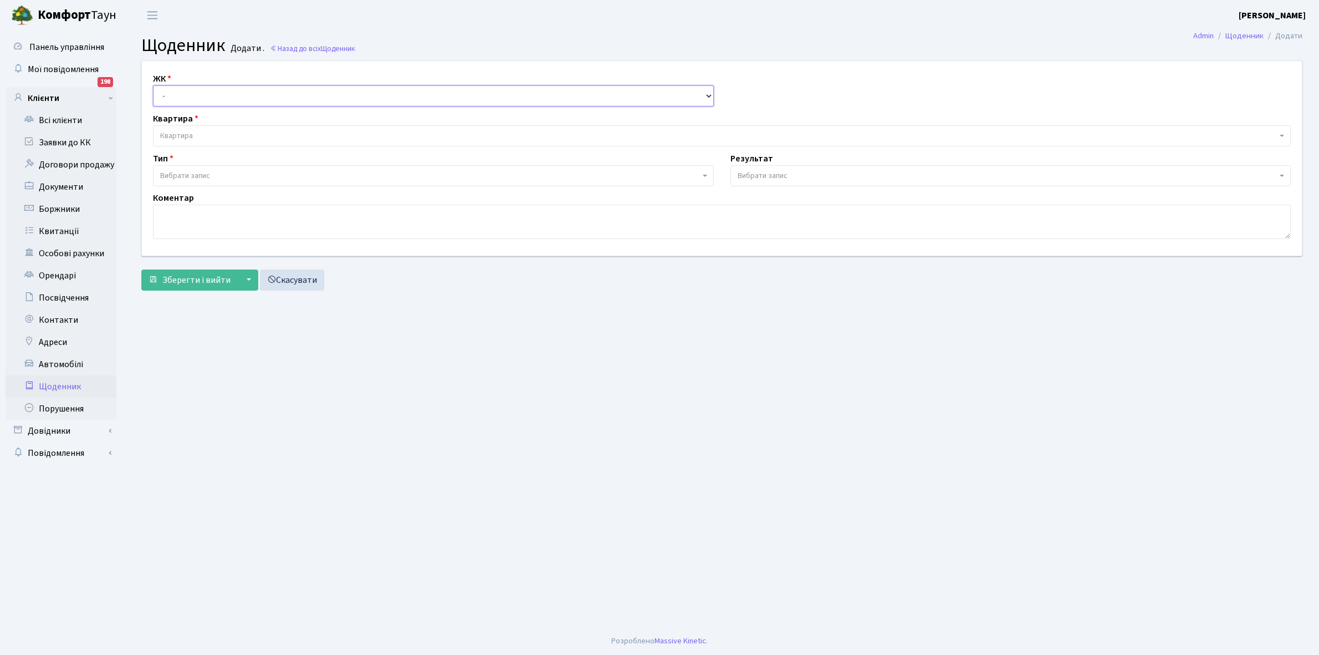
click at [188, 96] on select "- КТ, вул. Регенераторна, 4 КТ2, просп. Соборності, 17 КТ3, вул. Березнева, 16 …" at bounding box center [433, 95] width 561 height 21
select select "271"
click at [153, 85] on select "- КТ, вул. Регенераторна, 4 КТ2, просп. Соборності, 17 КТ3, вул. Березнева, 16 …" at bounding box center [433, 95] width 561 height 21
select select
click at [206, 132] on span "Квартира" at bounding box center [718, 135] width 1117 height 11
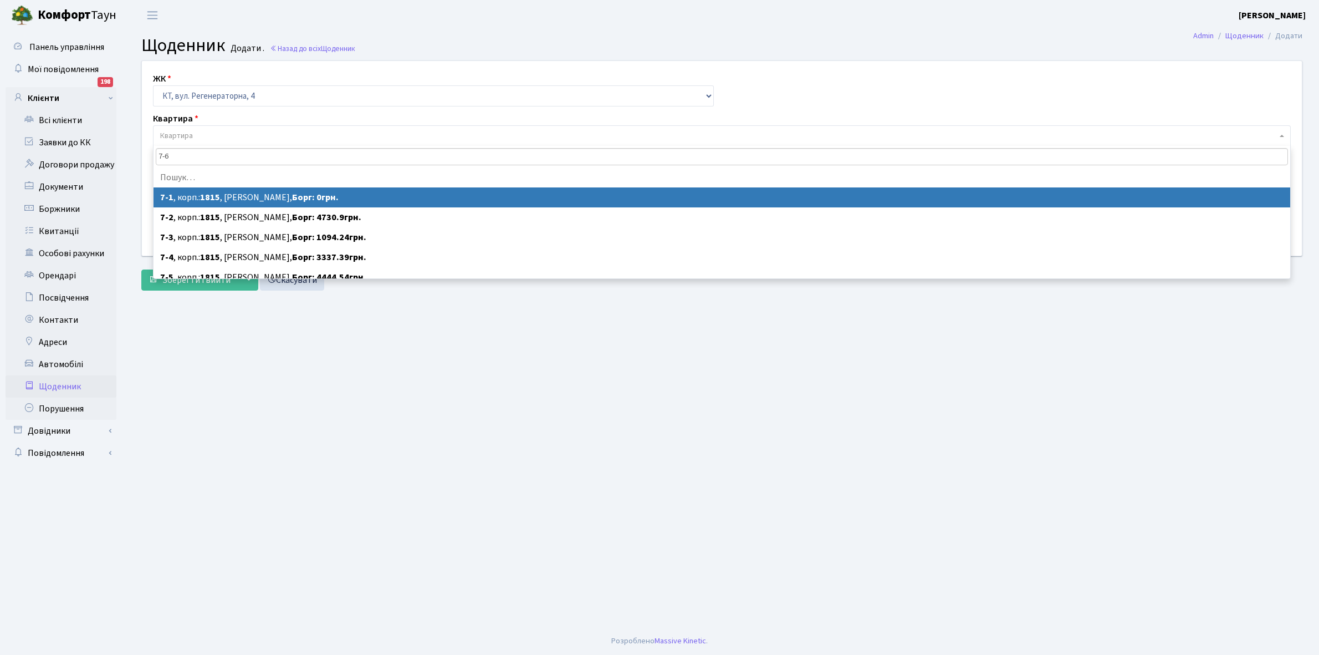
type input "7-68"
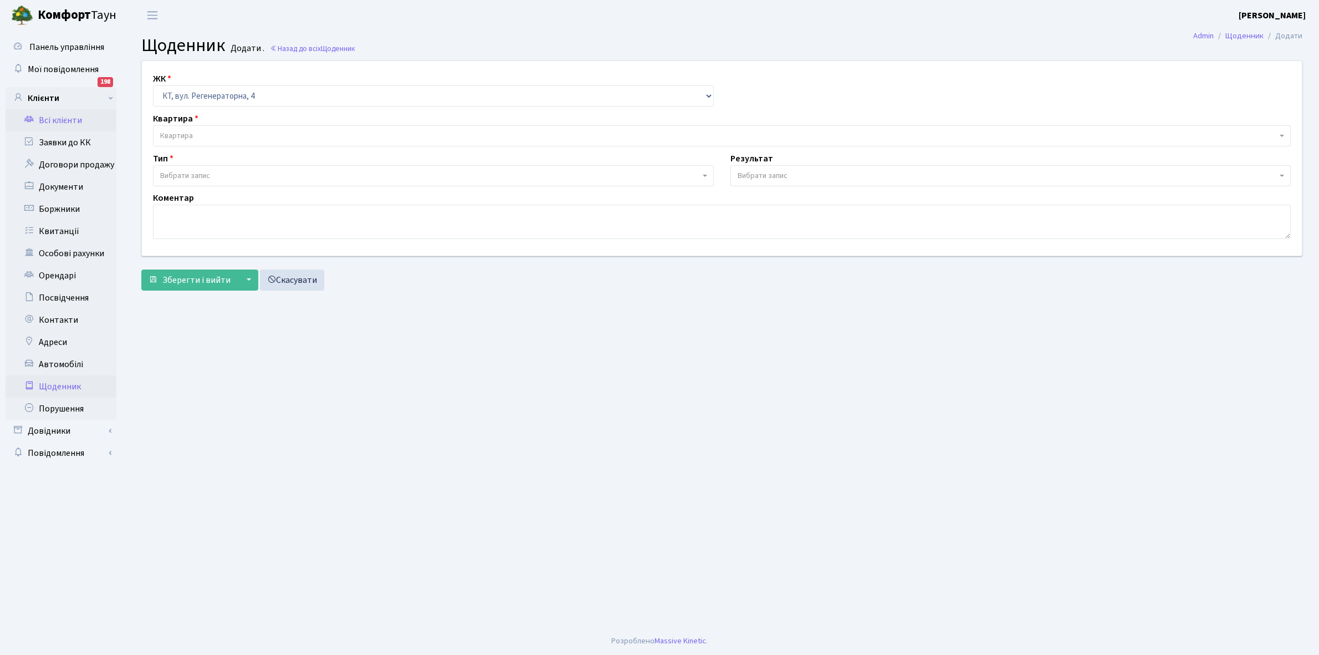
click at [75, 115] on link "Всі клієнти" at bounding box center [61, 120] width 111 height 22
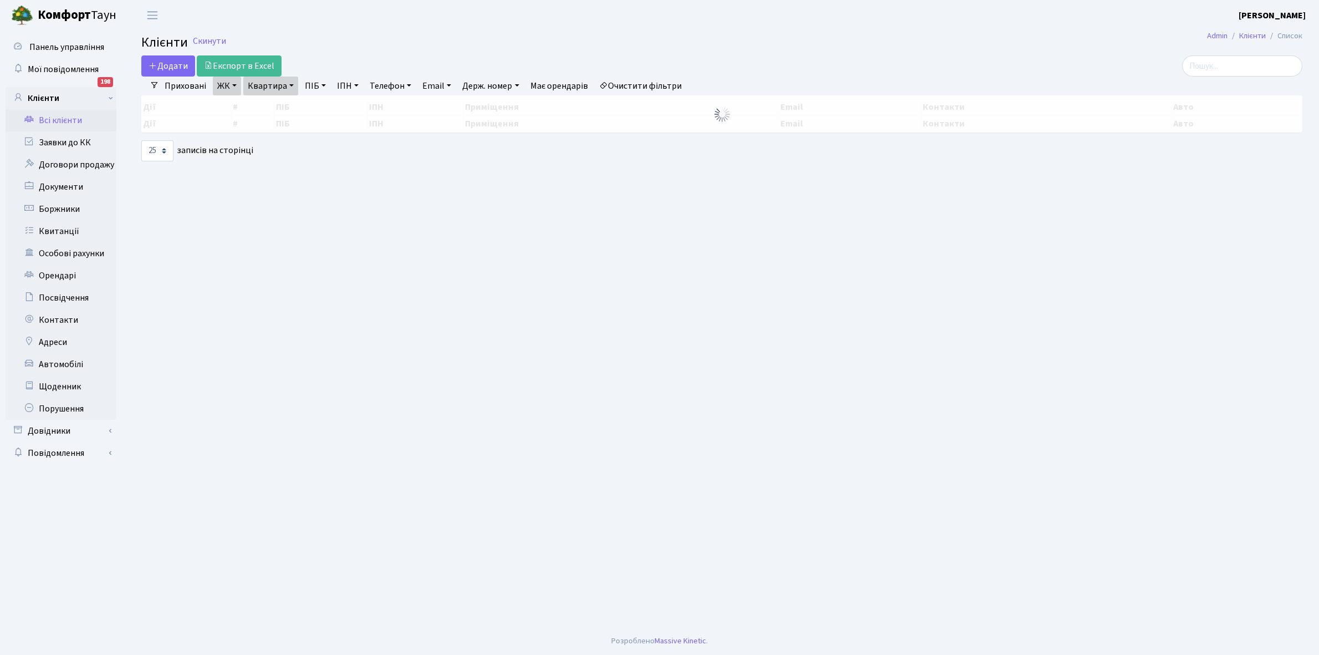
select select "25"
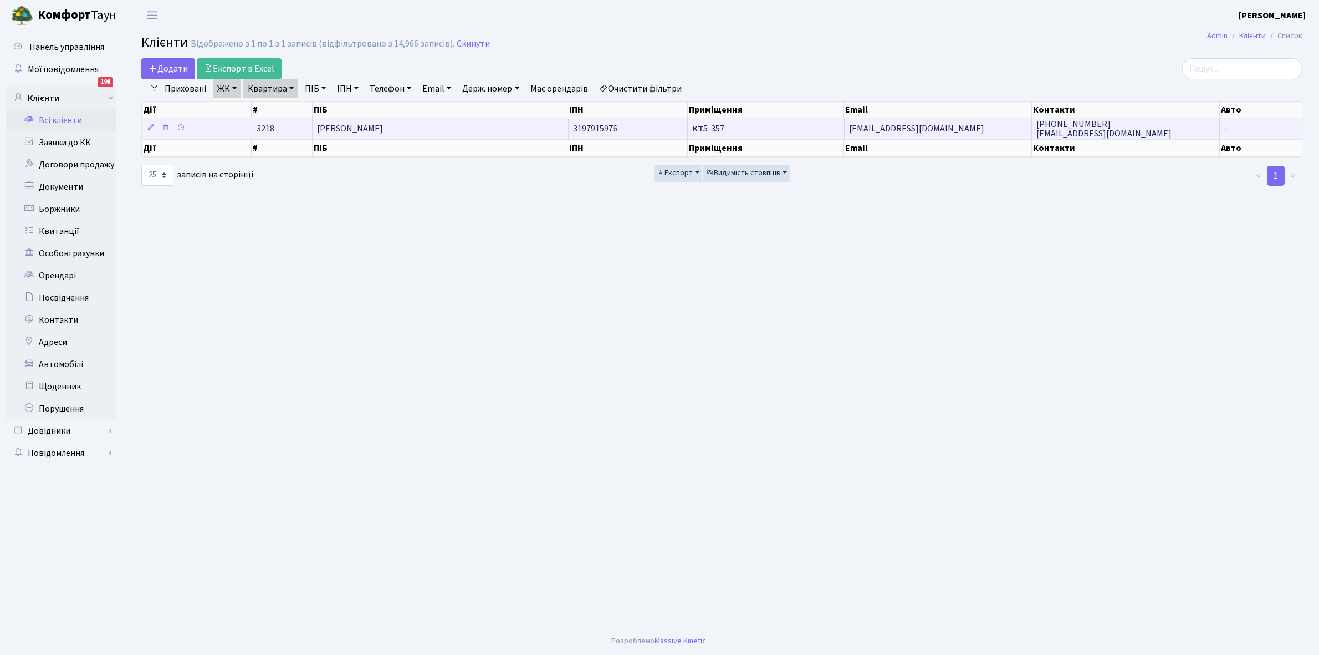
click at [488, 126] on td "[PERSON_NAME]" at bounding box center [441, 128] width 256 height 22
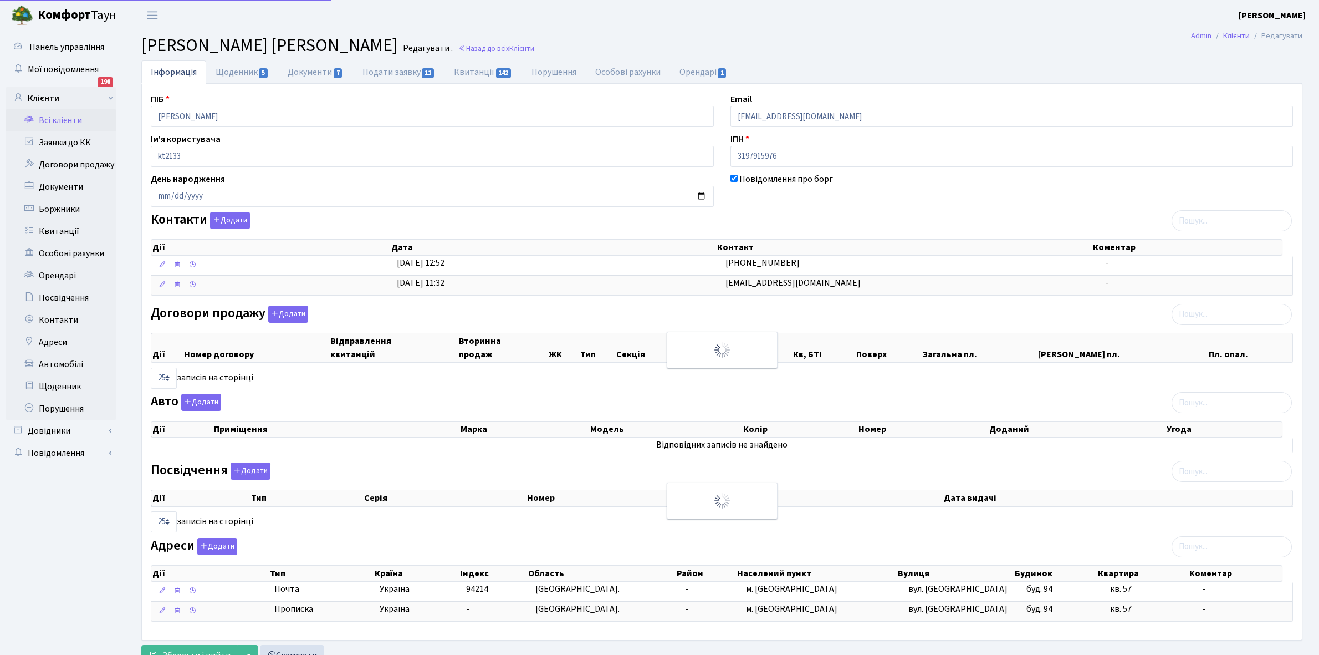
select select "25"
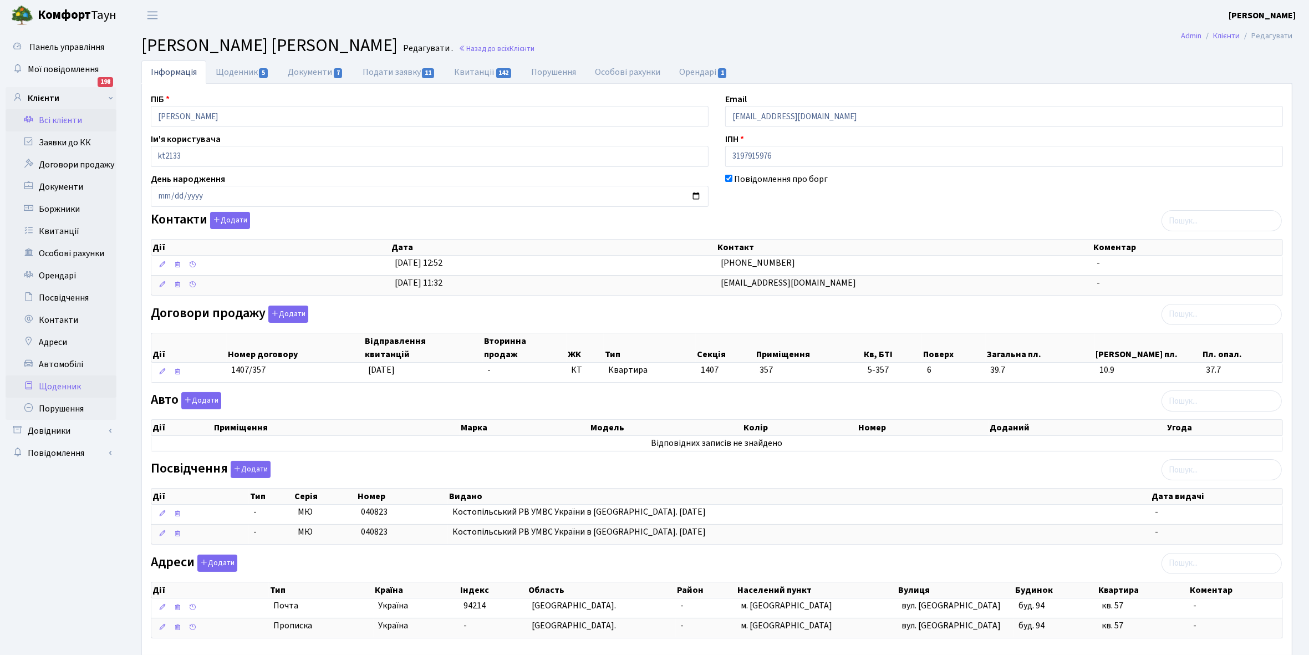
click at [61, 389] on link "Щоденник" at bounding box center [61, 386] width 111 height 22
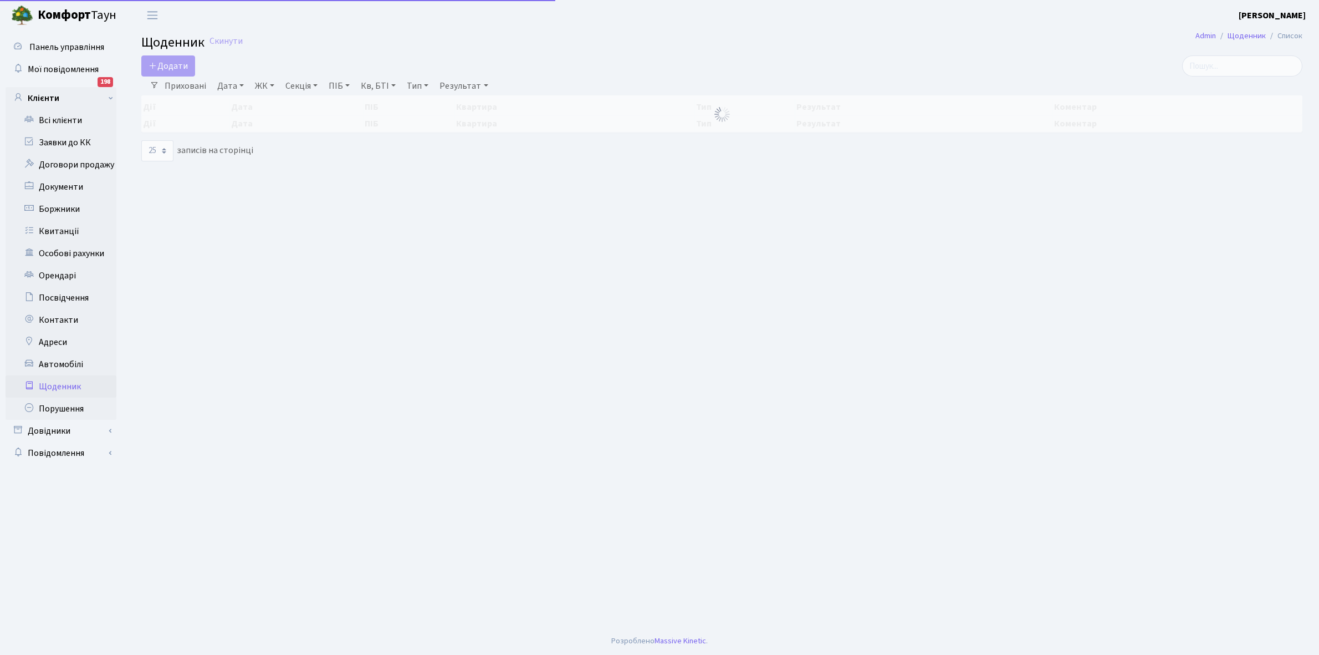
select select "25"
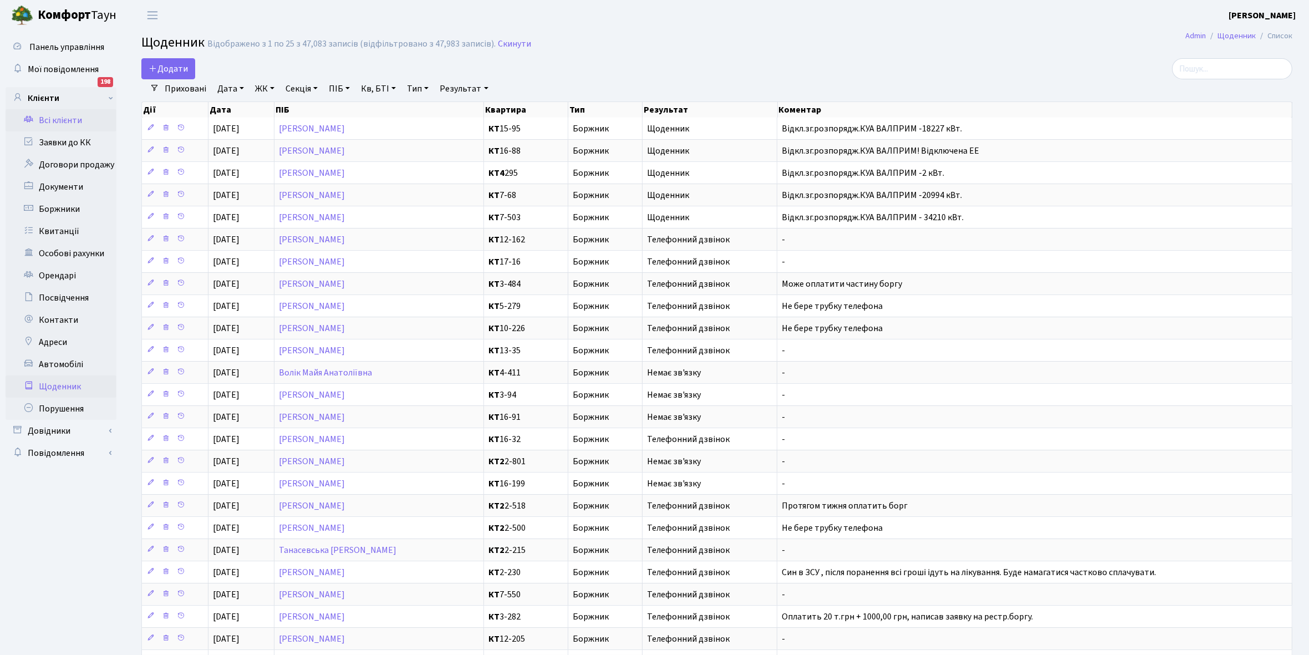
click at [59, 114] on link "Всі клієнти" at bounding box center [61, 120] width 111 height 22
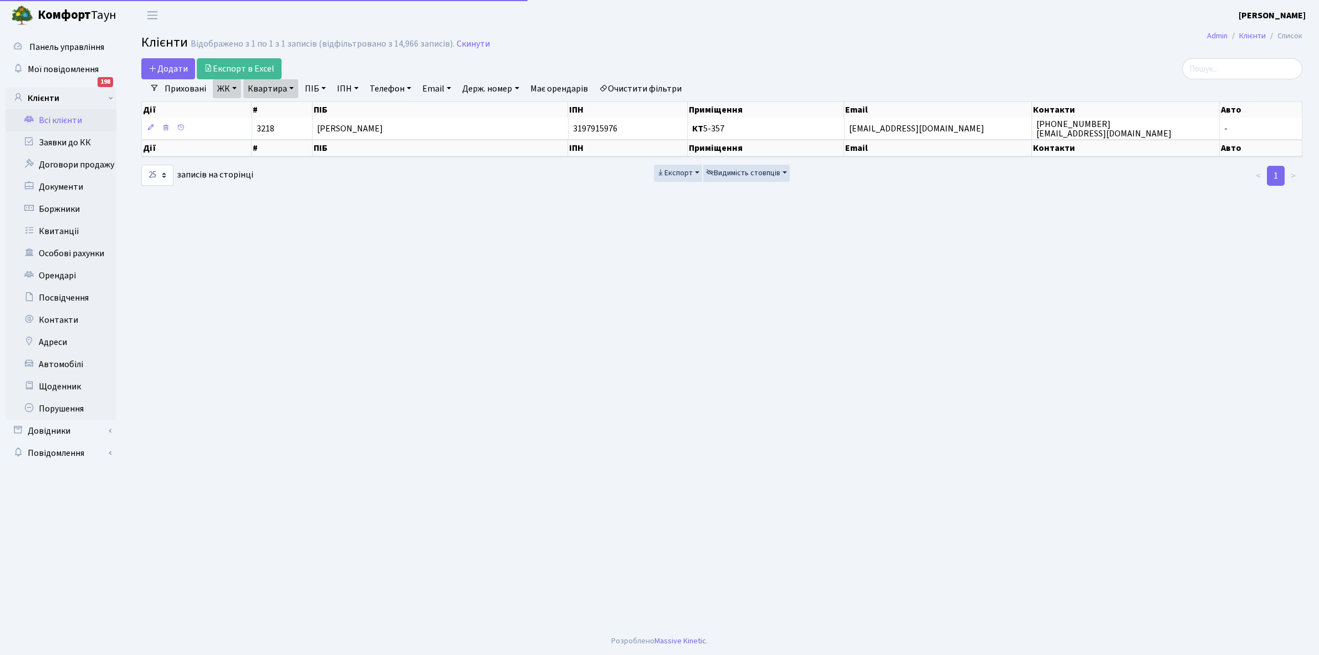
select select "25"
click at [638, 88] on link "Очистити фільтри" at bounding box center [640, 88] width 91 height 19
select select
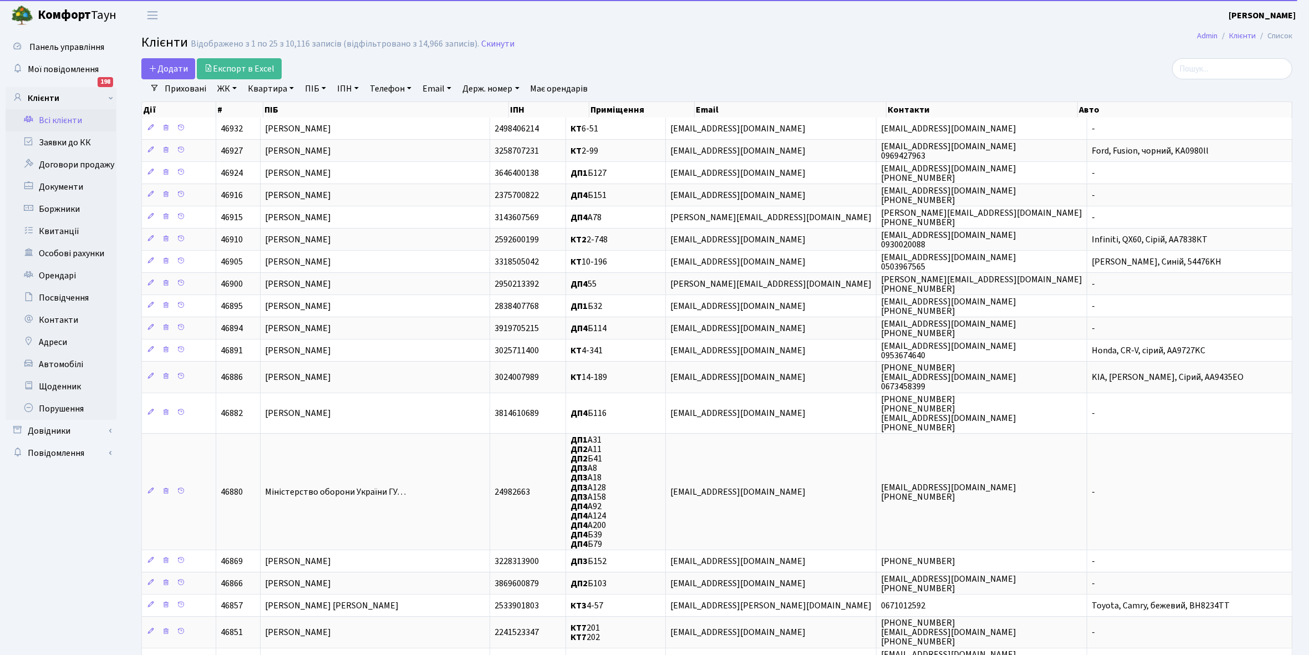
click at [233, 88] on link "ЖК" at bounding box center [227, 88] width 28 height 19
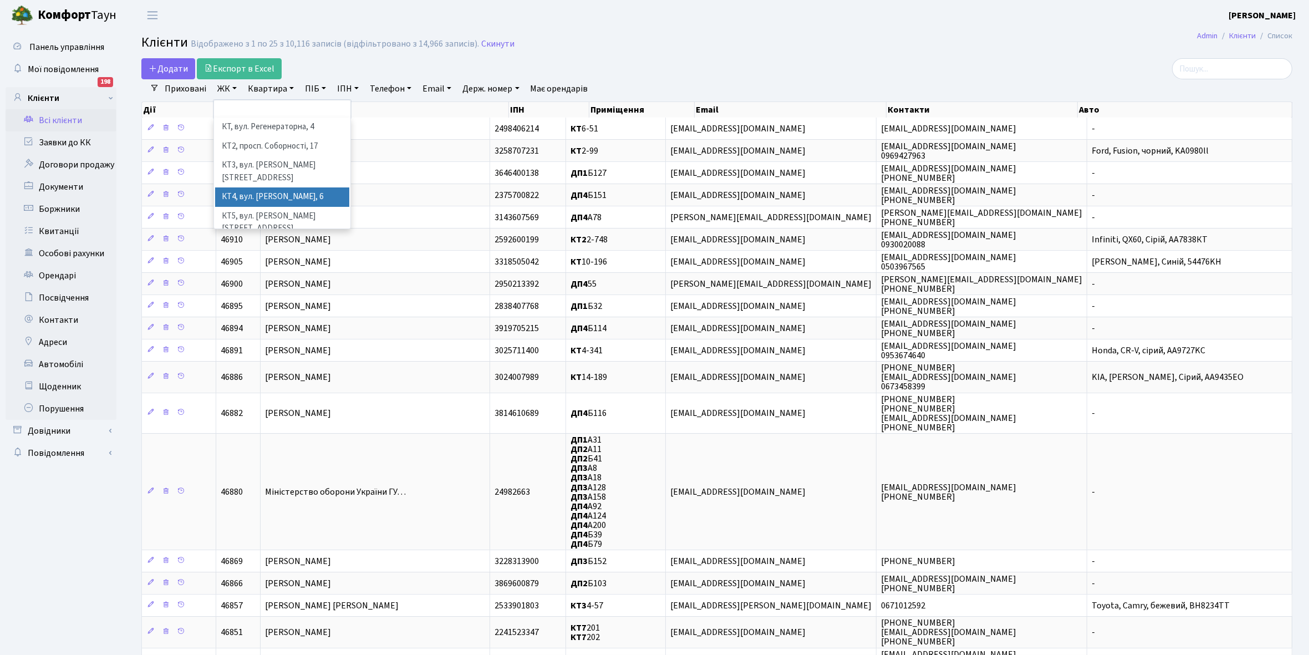
click at [270, 187] on li "КТ4, вул. [PERSON_NAME], 6" at bounding box center [282, 196] width 134 height 19
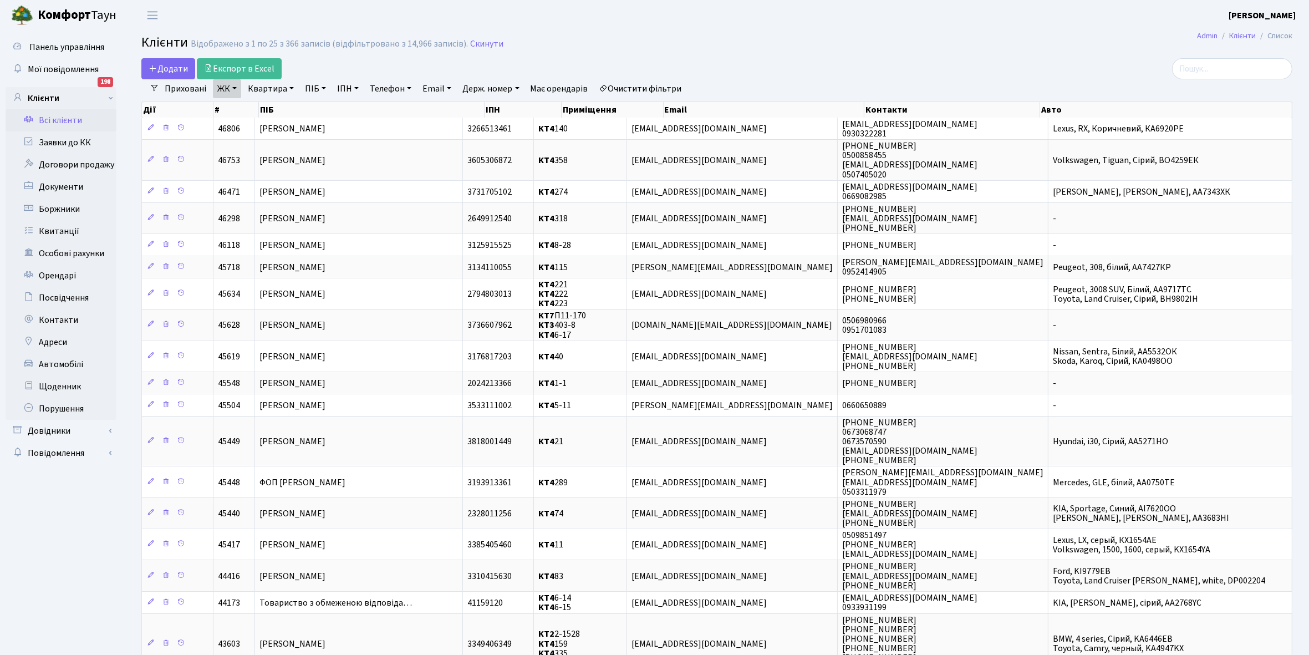
click at [237, 90] on link "ЖК" at bounding box center [227, 88] width 28 height 19
click at [333, 64] on div "Додати Експорт в Excel" at bounding box center [522, 68] width 762 height 21
click at [290, 86] on link "Квартира" at bounding box center [270, 88] width 55 height 19
click at [282, 107] on input "text" at bounding box center [276, 110] width 65 height 21
type input "295"
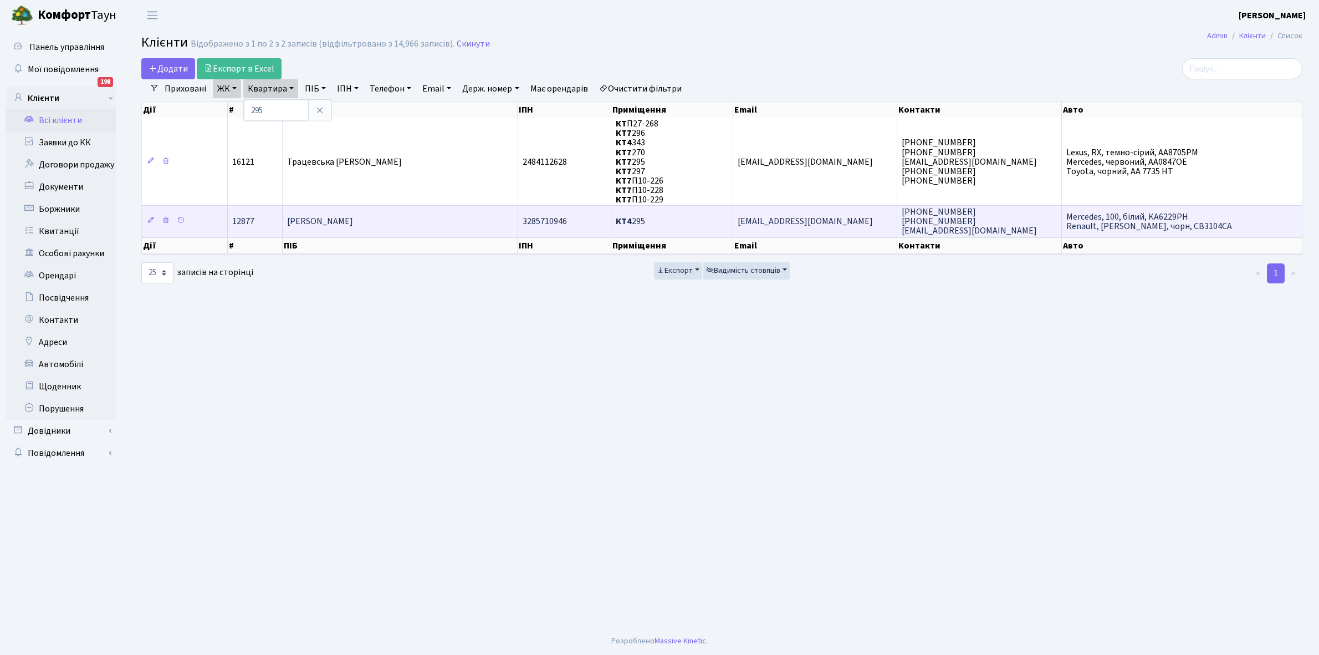
click at [448, 219] on td "Шаманська Юлія Олександрівна" at bounding box center [401, 220] width 236 height 31
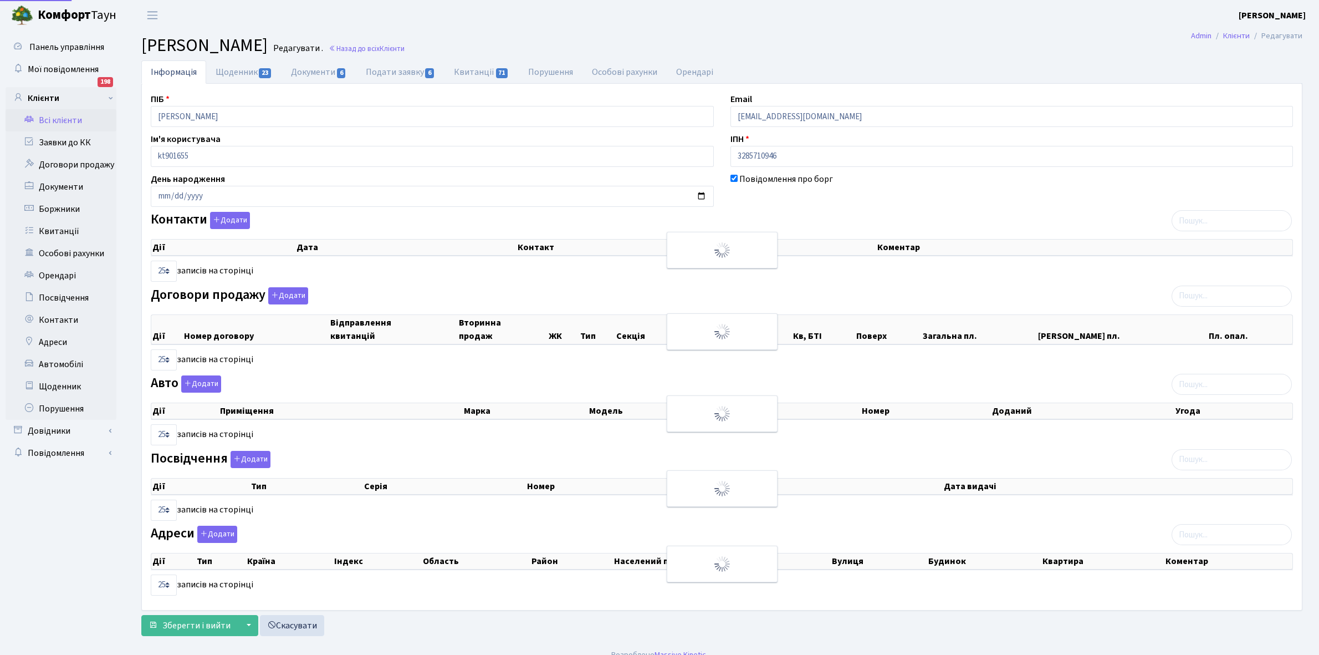
select select "25"
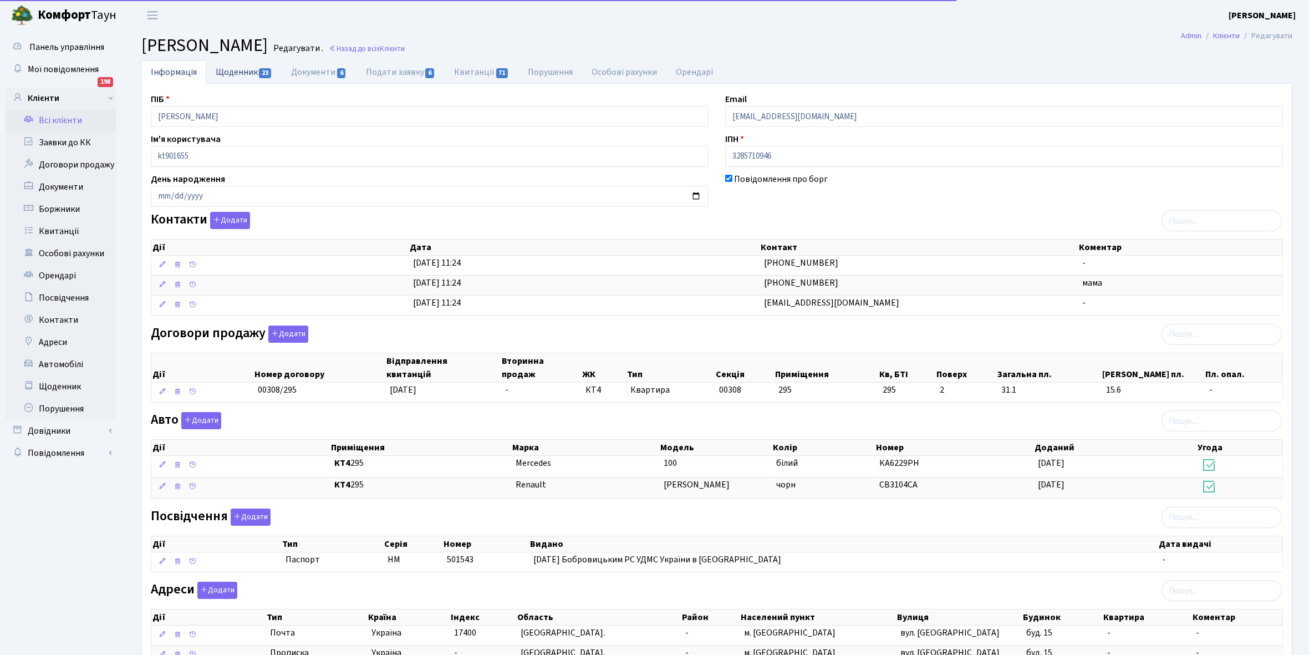
click at [232, 74] on link "Щоденник 23" at bounding box center [243, 71] width 75 height 23
select select "25"
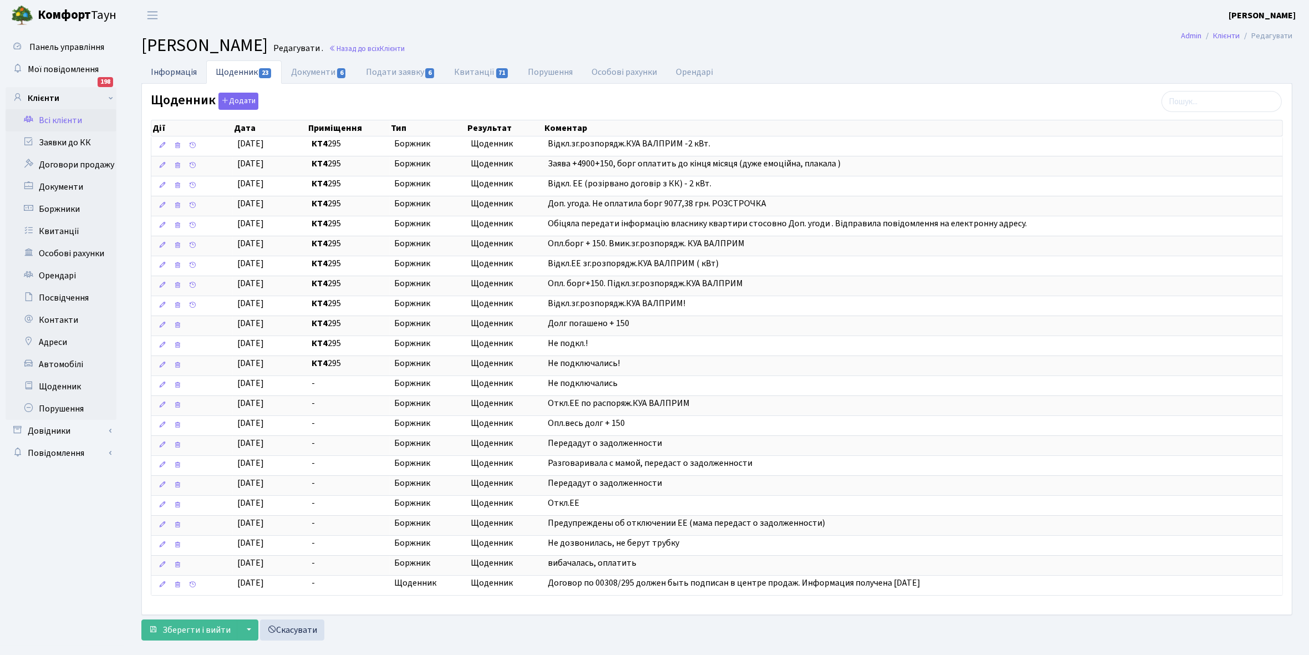
click at [162, 68] on link "Інформація" at bounding box center [173, 71] width 65 height 23
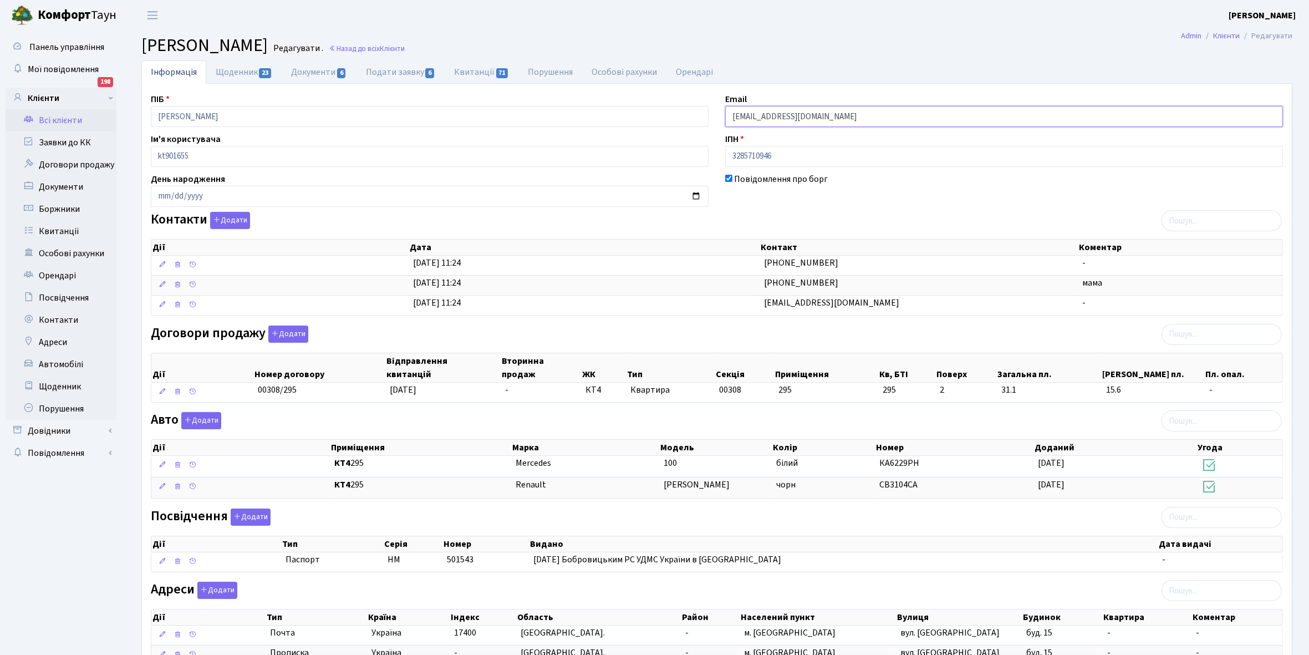
drag, startPoint x: 730, startPoint y: 114, endPoint x: 813, endPoint y: 113, distance: 83.2
click at [813, 113] on input "y1612@ukr.net" at bounding box center [1004, 116] width 558 height 21
click at [50, 386] on link "Щоденник" at bounding box center [61, 386] width 111 height 22
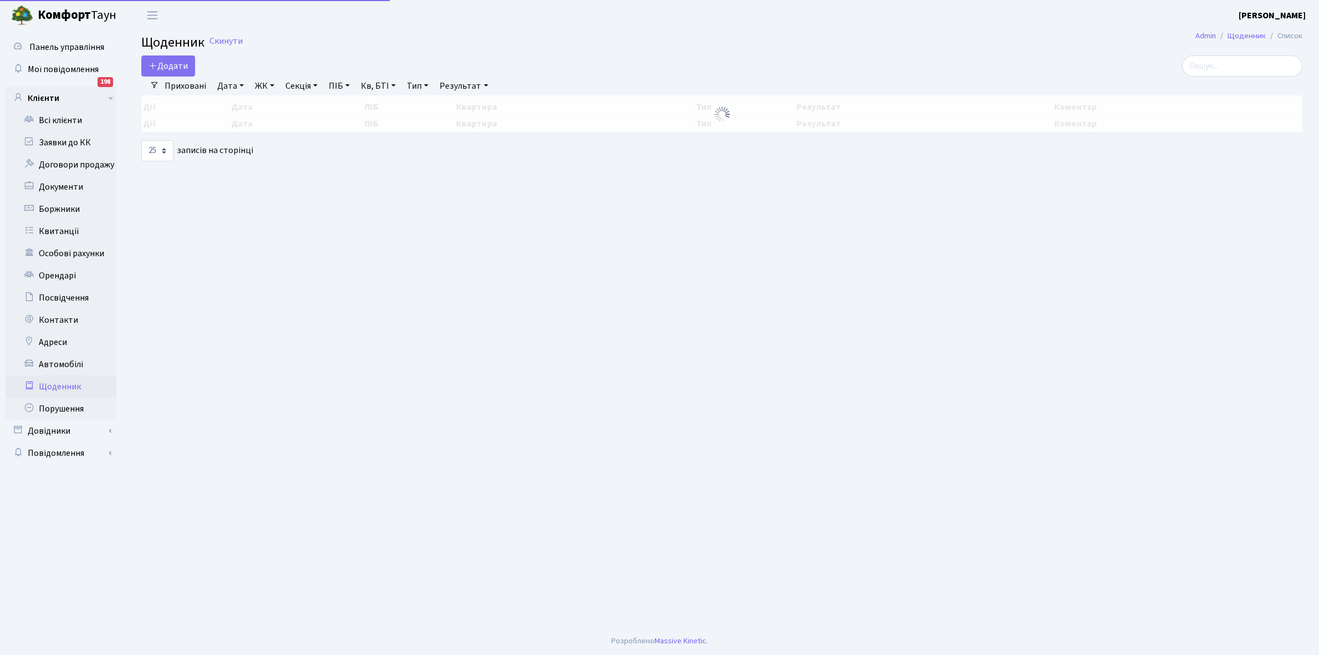
select select "25"
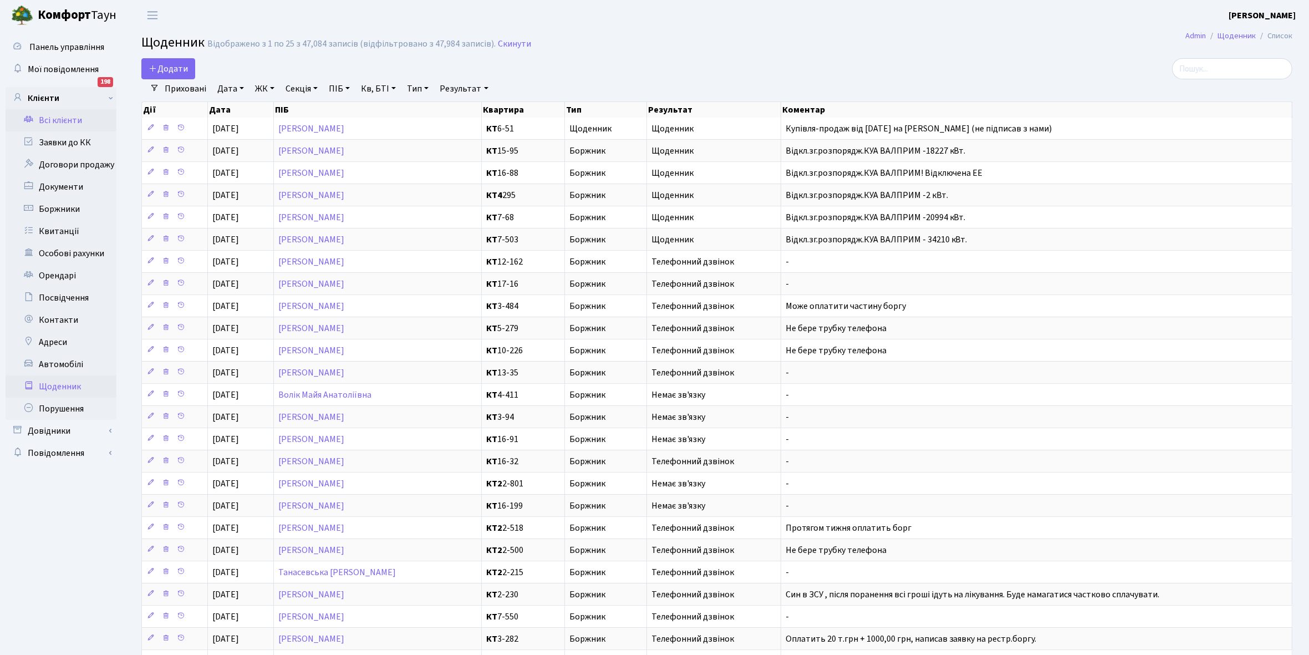
click at [56, 121] on link "Всі клієнти" at bounding box center [61, 120] width 111 height 22
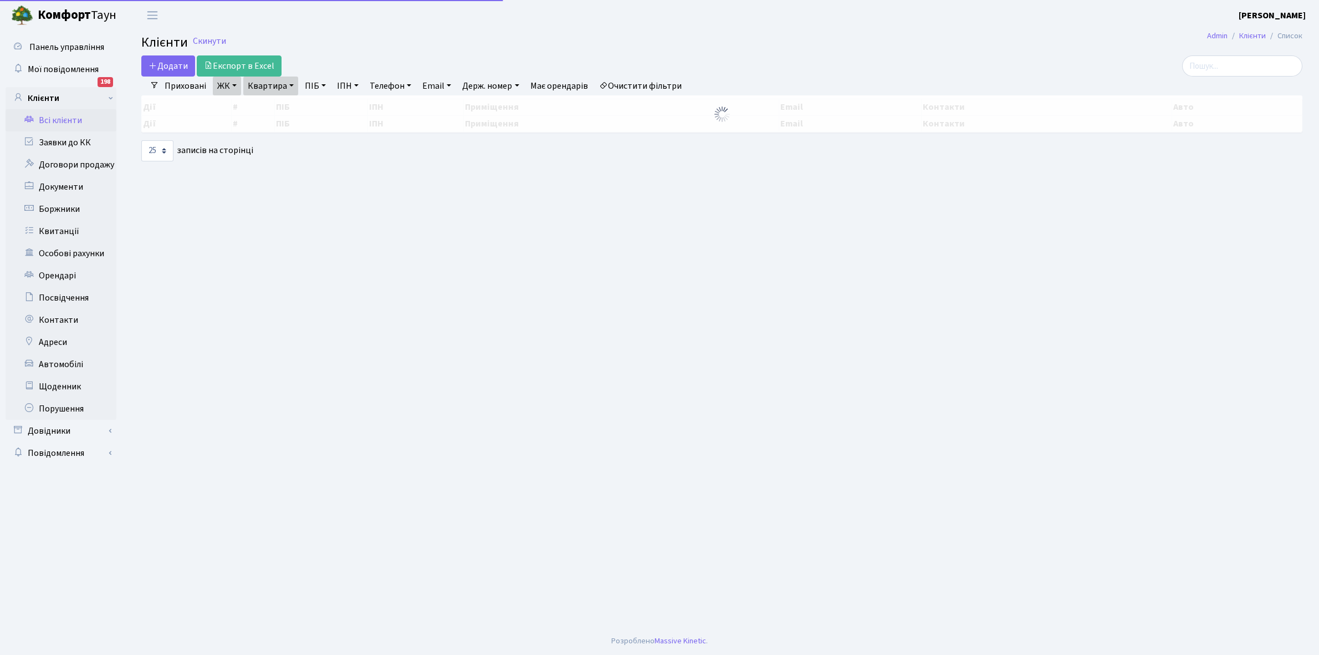
select select "25"
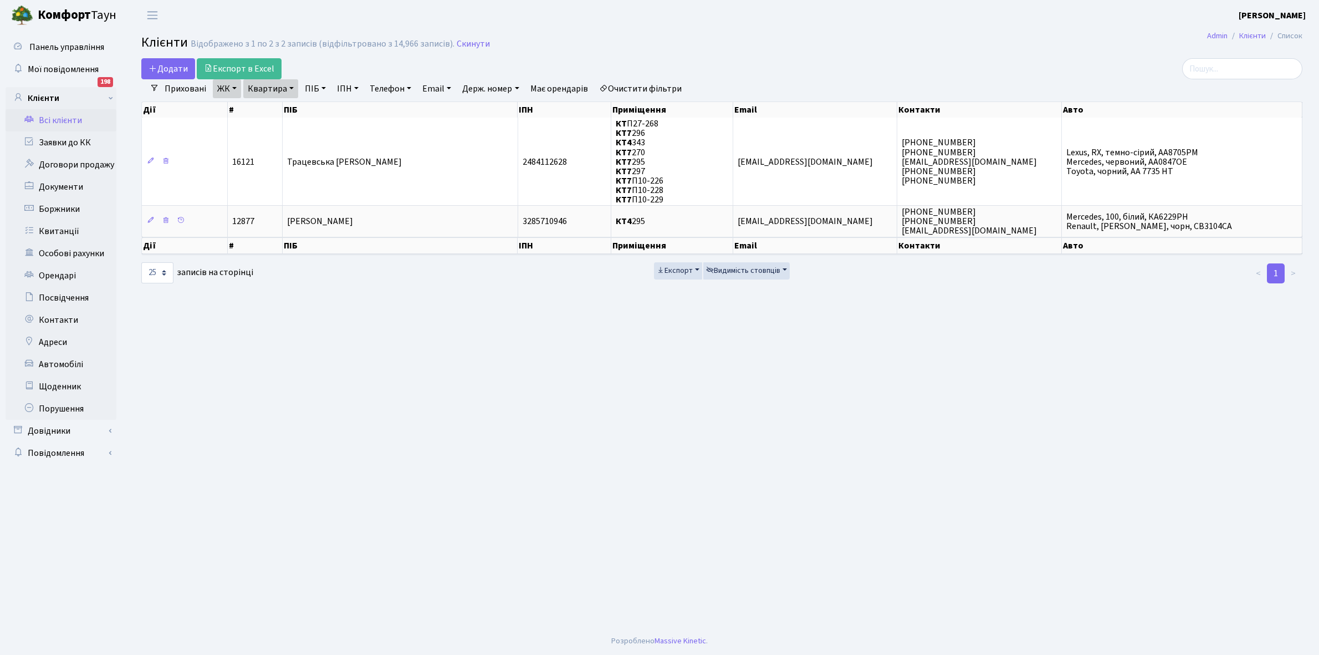
click at [652, 81] on link "Очистити фільтри" at bounding box center [640, 88] width 91 height 19
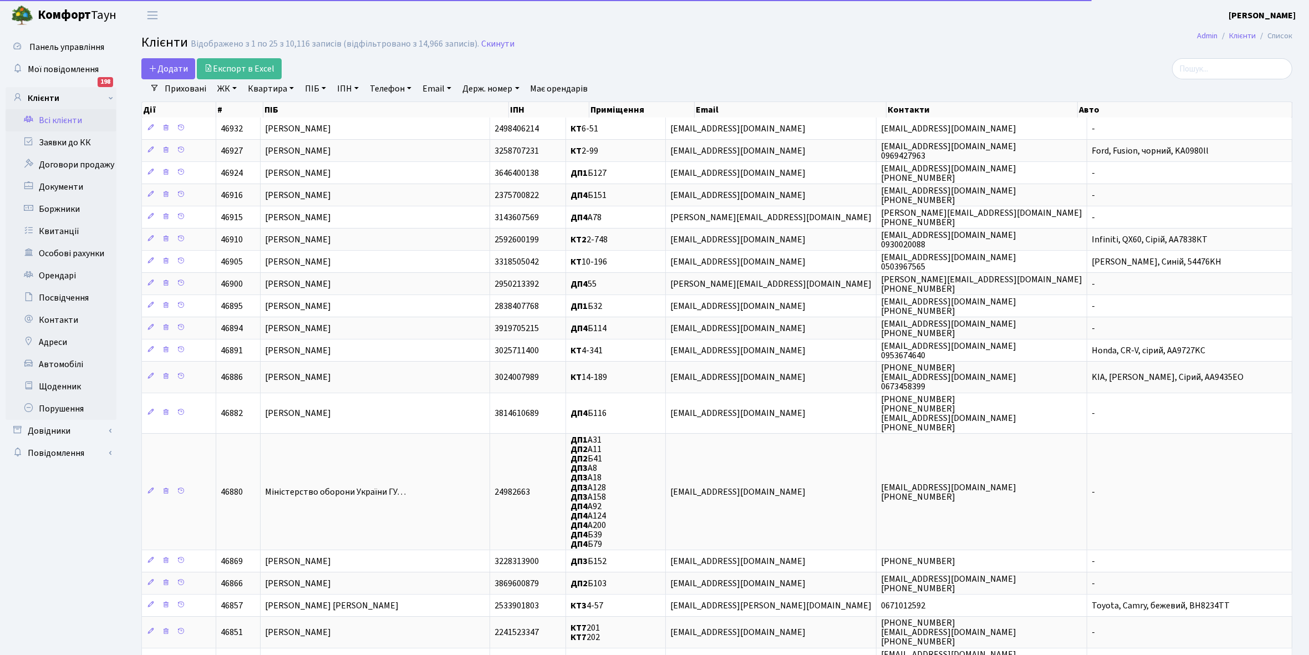
click at [234, 86] on link "ЖК" at bounding box center [227, 88] width 28 height 19
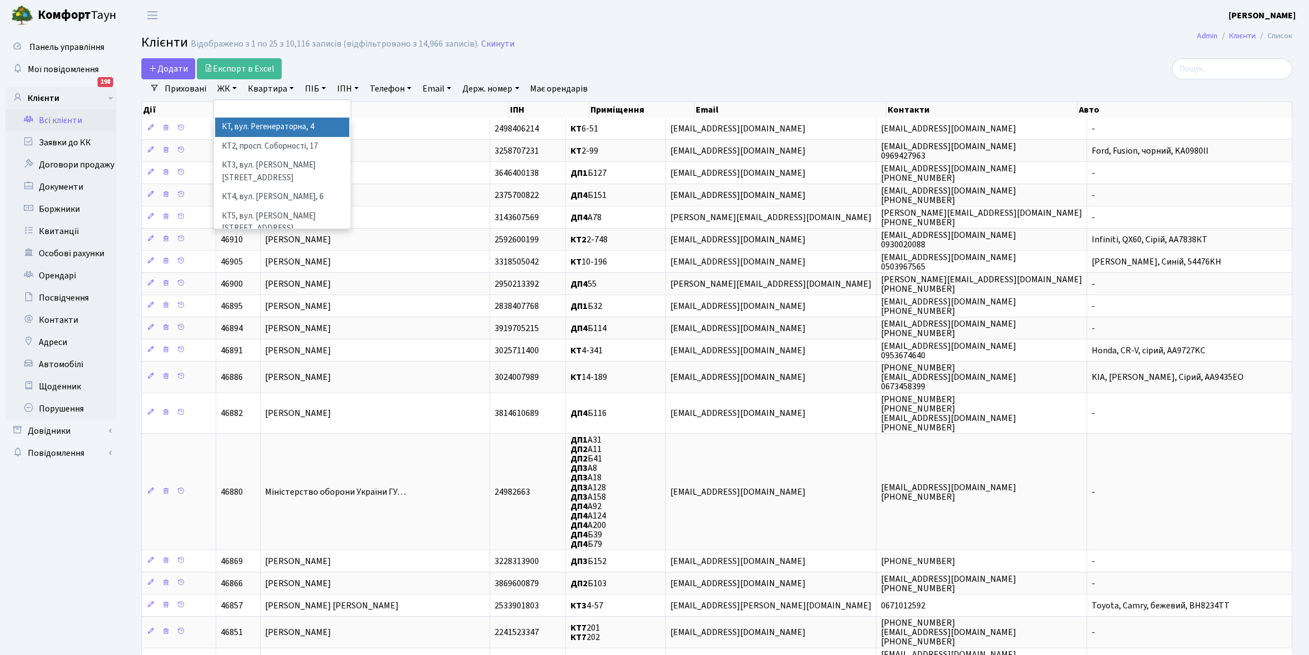
click at [264, 129] on li "КТ, вул. Регенераторна, 4" at bounding box center [282, 126] width 134 height 19
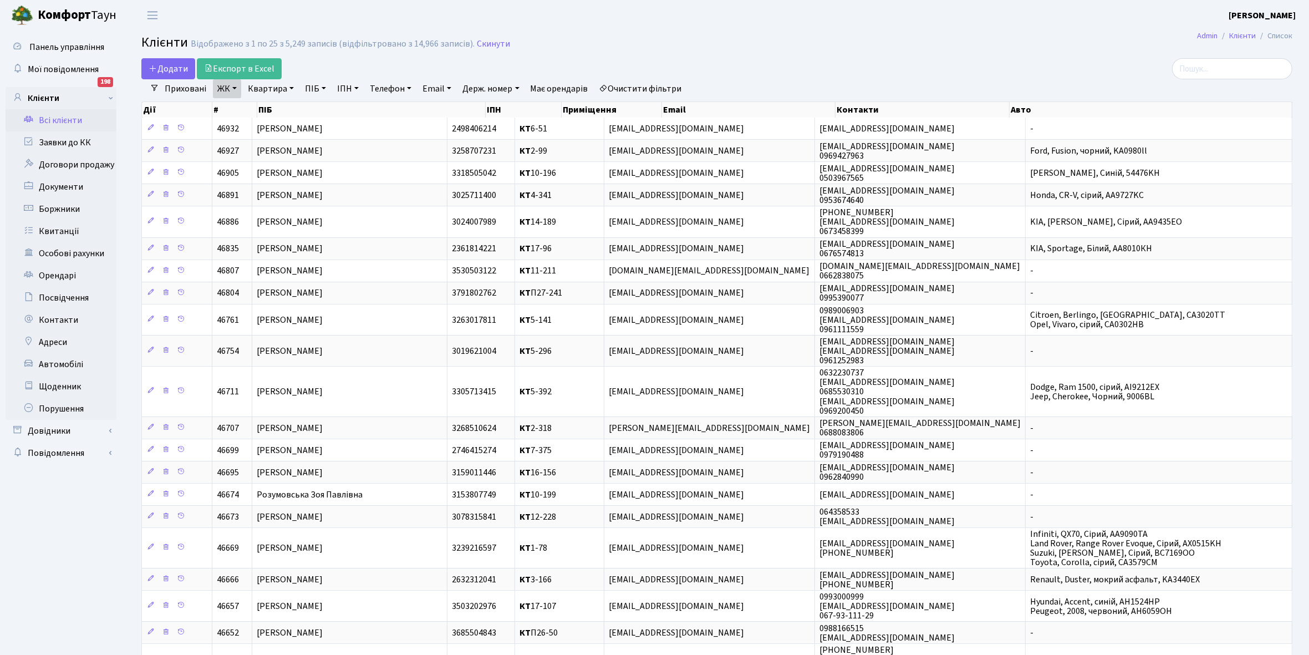
click at [292, 86] on link "Квартира" at bounding box center [270, 88] width 55 height 19
click at [289, 103] on input "text" at bounding box center [276, 110] width 65 height 21
type input "7-3"
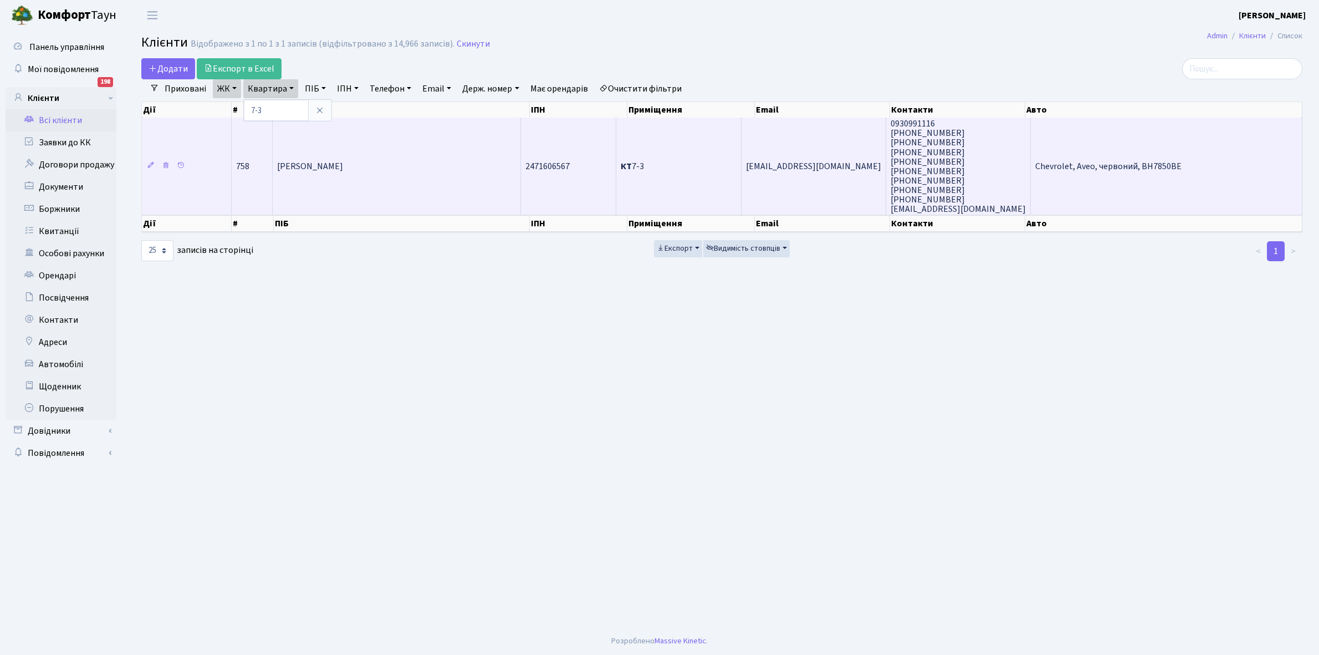
click at [343, 164] on span "Александрова Тереза Миколаївна" at bounding box center [310, 166] width 66 height 12
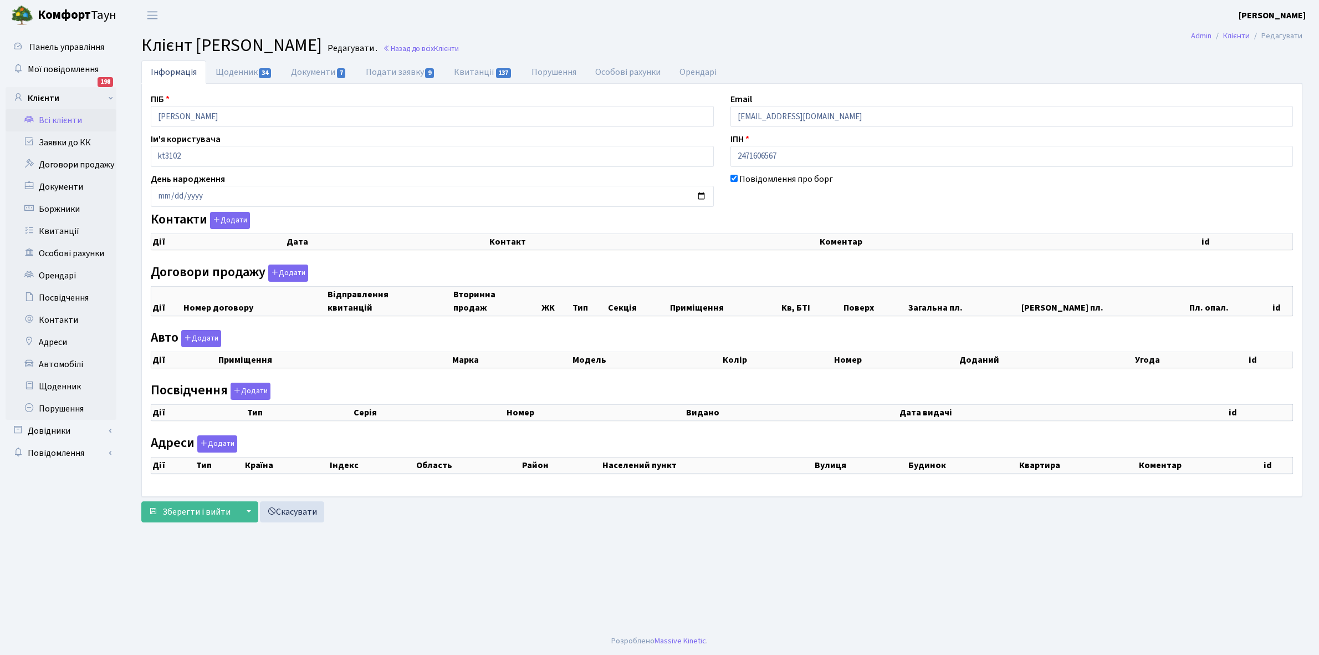
checkbox input "true"
select select "25"
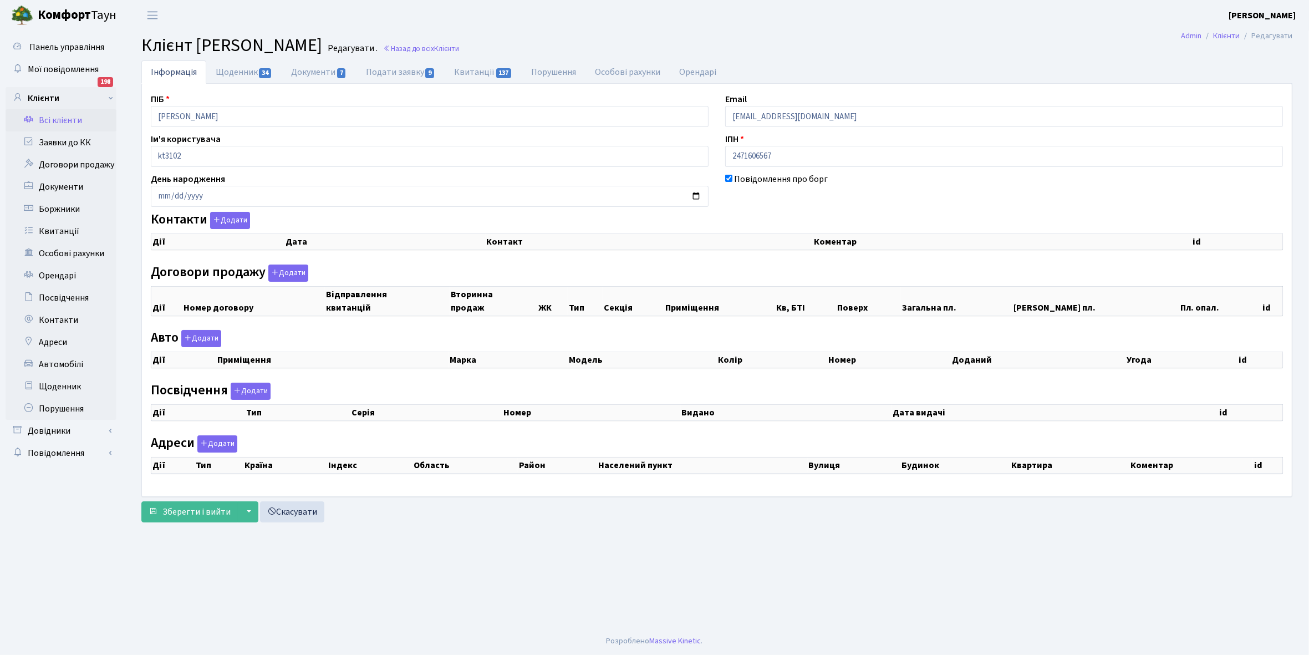
select select "25"
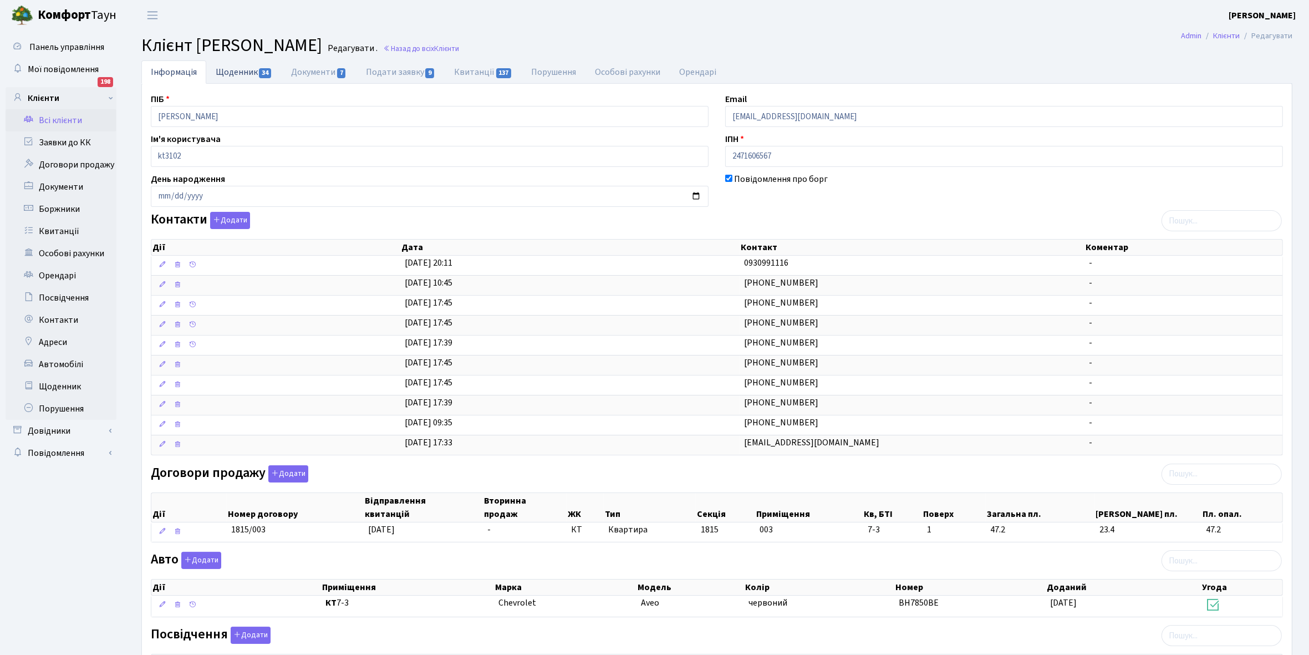
click at [228, 70] on link "Щоденник 34" at bounding box center [243, 71] width 75 height 23
select select "25"
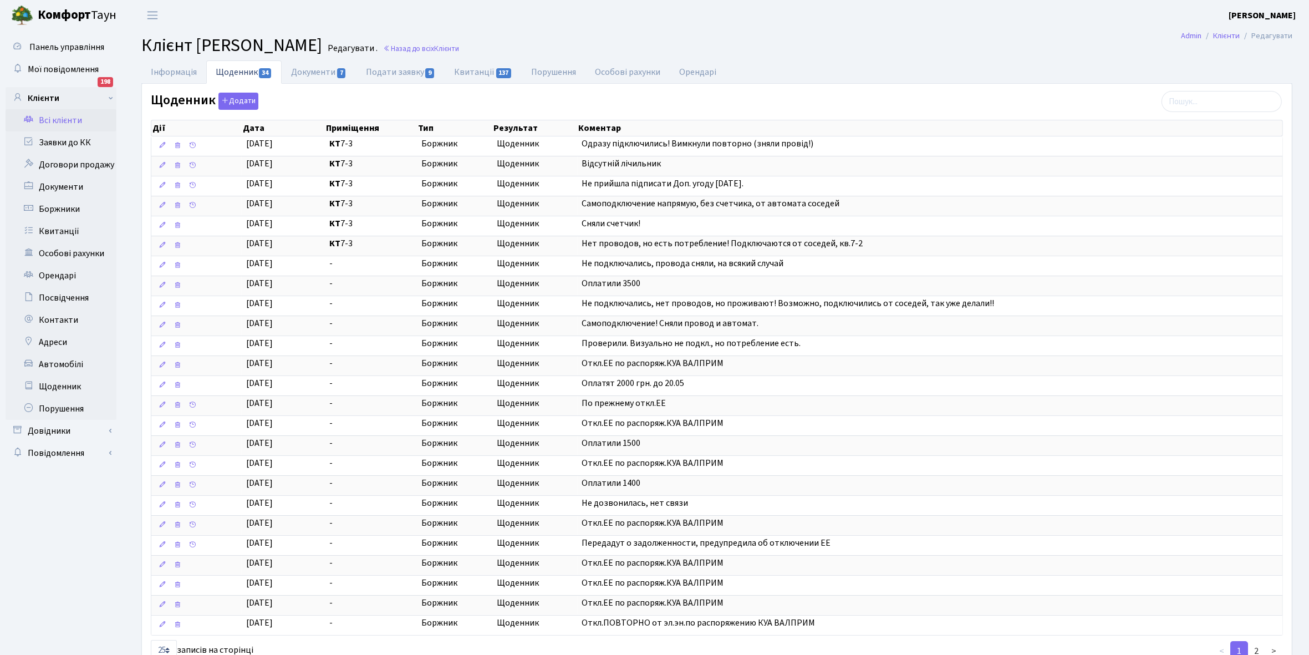
click at [63, 117] on link "Всі клієнти" at bounding box center [61, 120] width 111 height 22
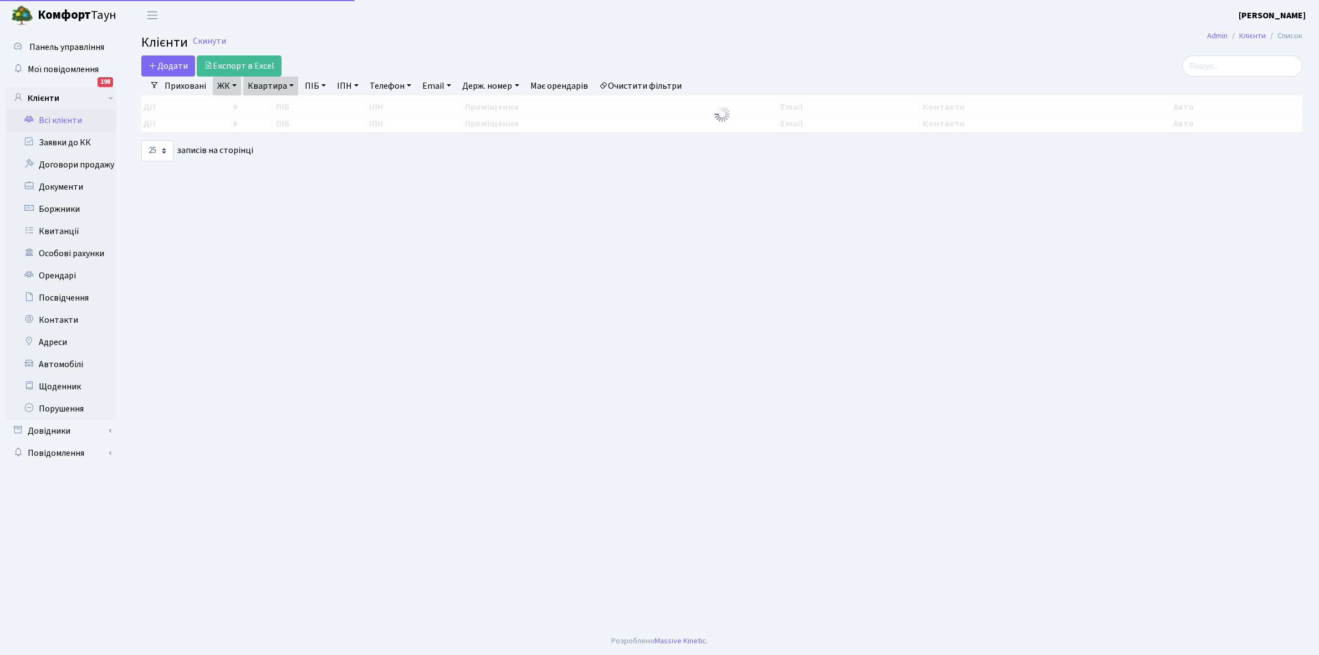
select select "25"
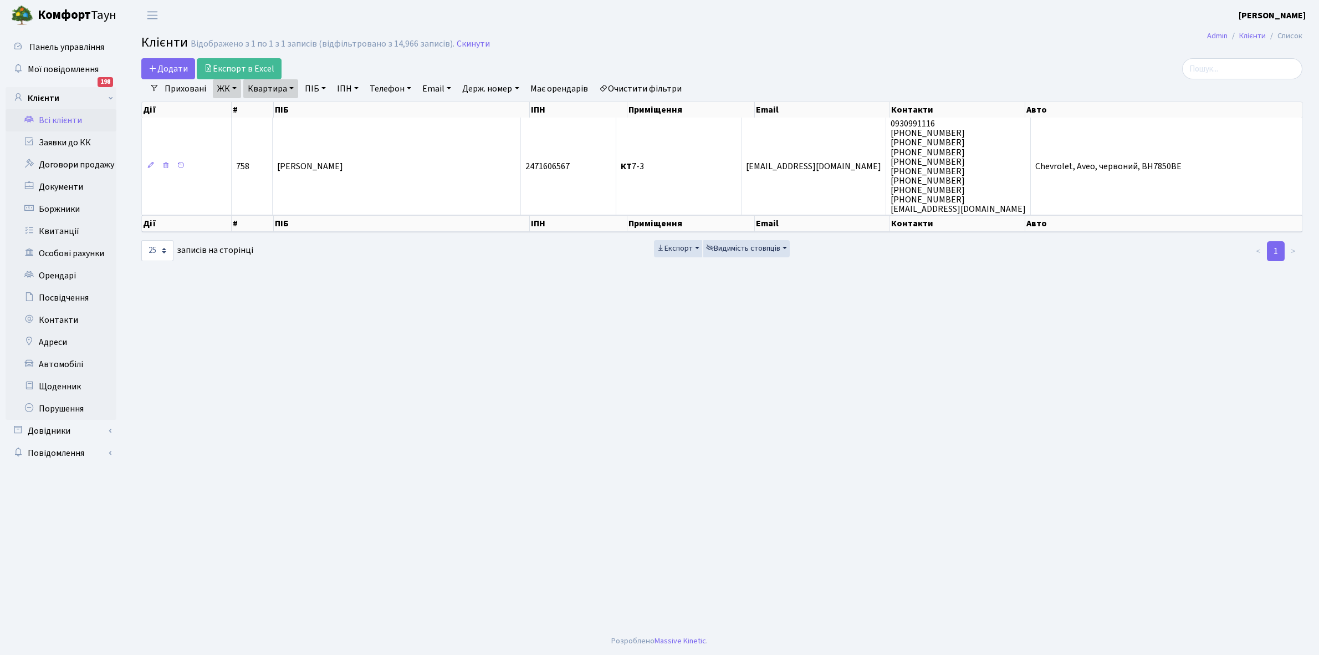
click at [291, 86] on link "Квартира" at bounding box center [270, 88] width 55 height 19
click at [288, 109] on input "7-3" at bounding box center [276, 110] width 65 height 21
type input "7-5"
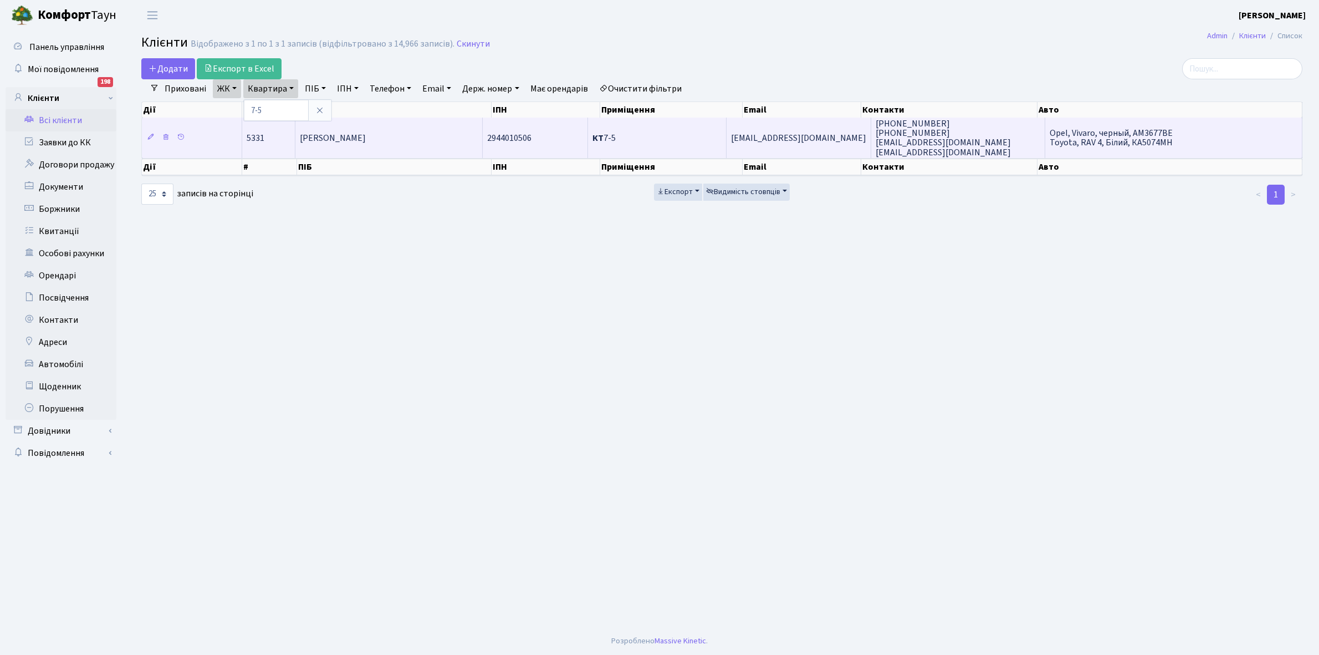
click at [329, 132] on span "[PERSON_NAME]" at bounding box center [333, 138] width 66 height 12
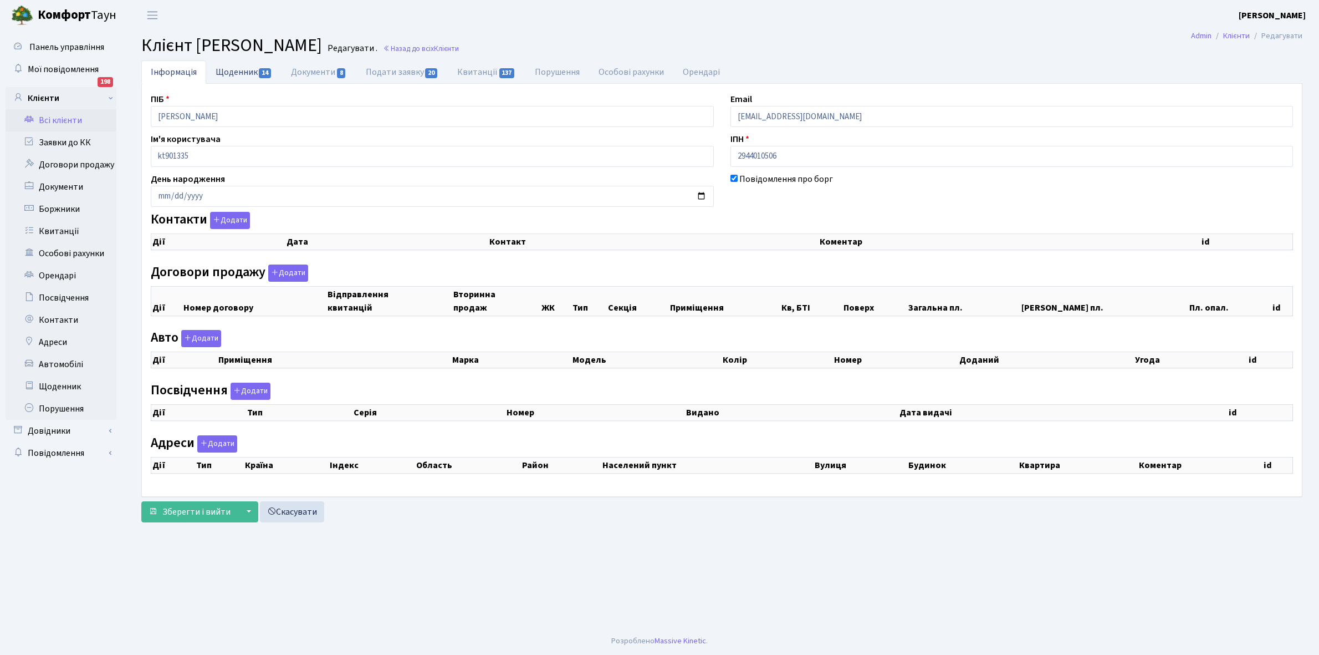
checkbox input "true"
select select "25"
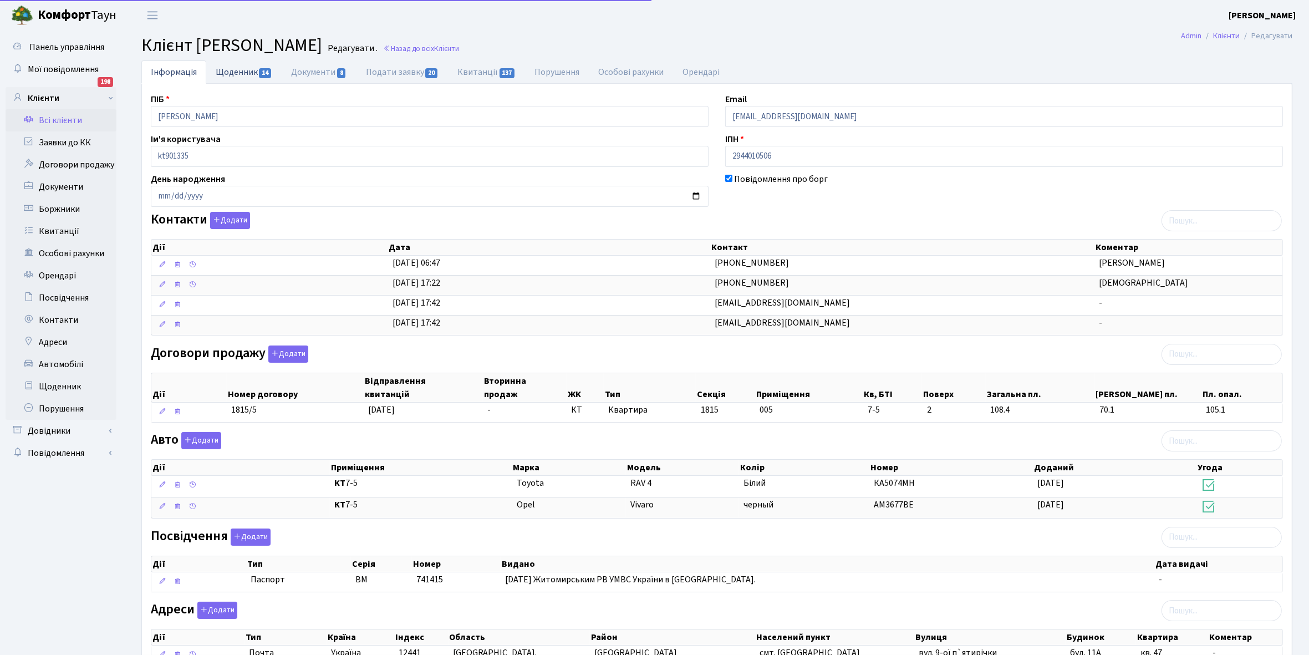
click at [227, 70] on link "Щоденник 14" at bounding box center [243, 71] width 75 height 23
select select "25"
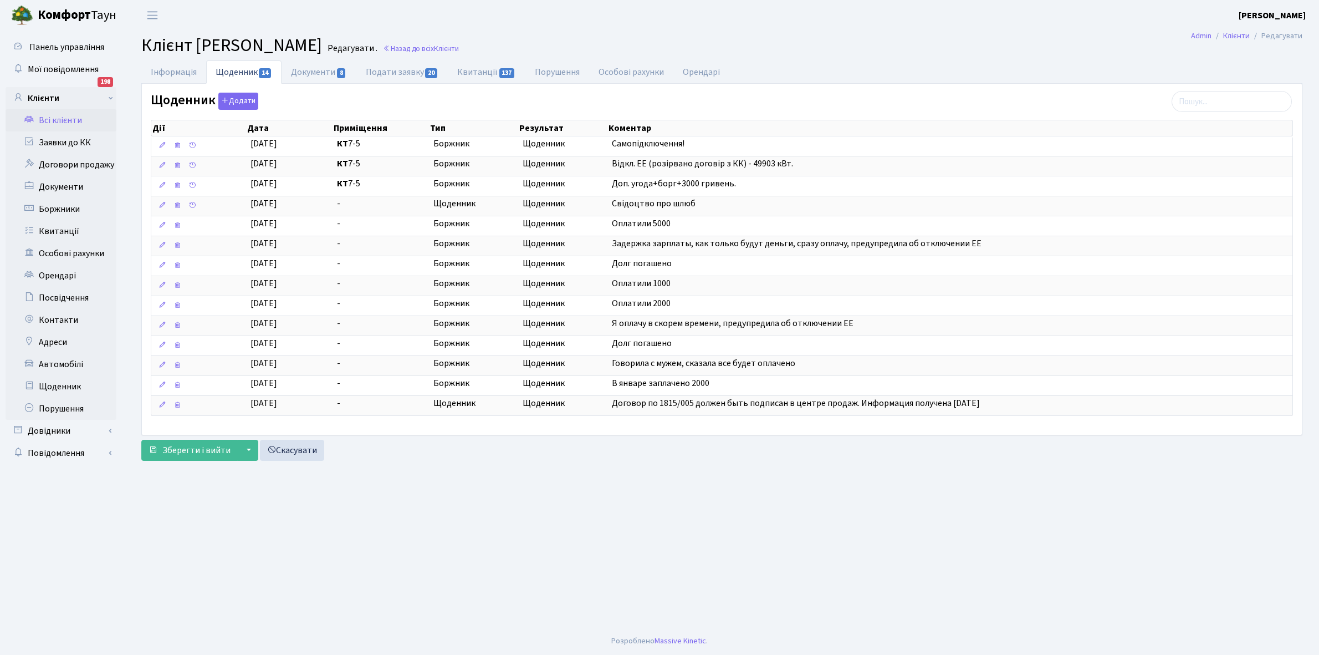
click at [67, 114] on link "Всі клієнти" at bounding box center [61, 120] width 111 height 22
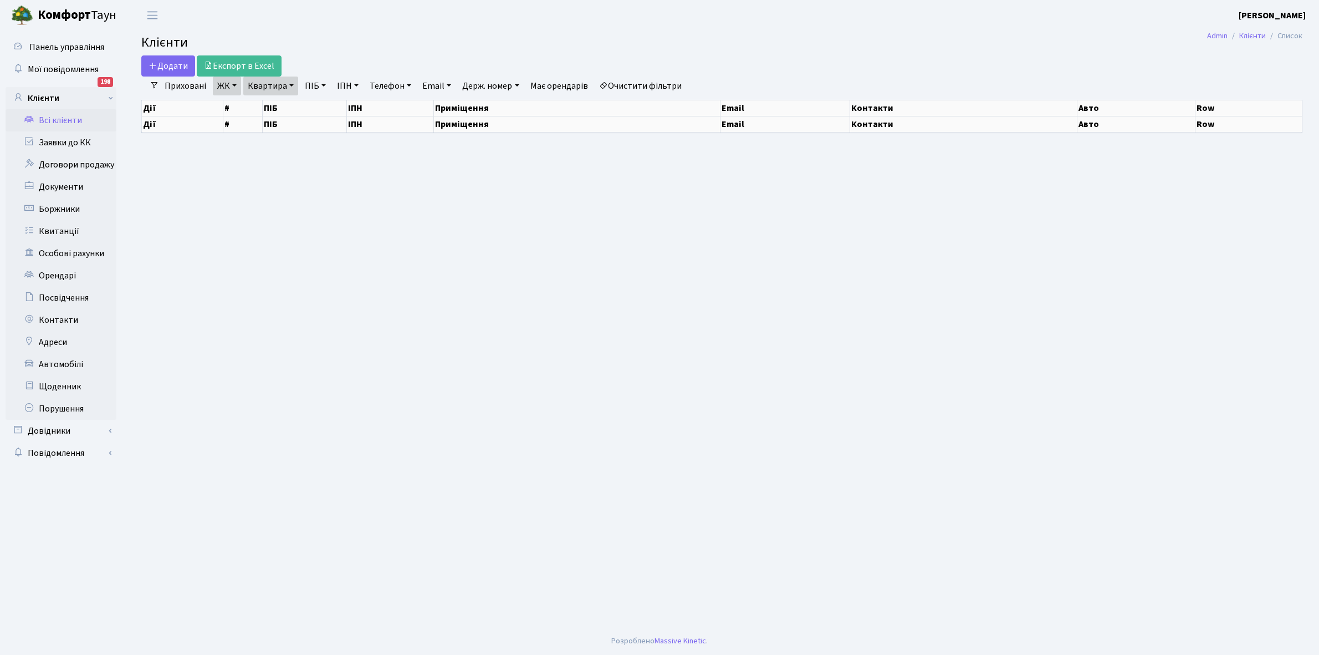
select select "25"
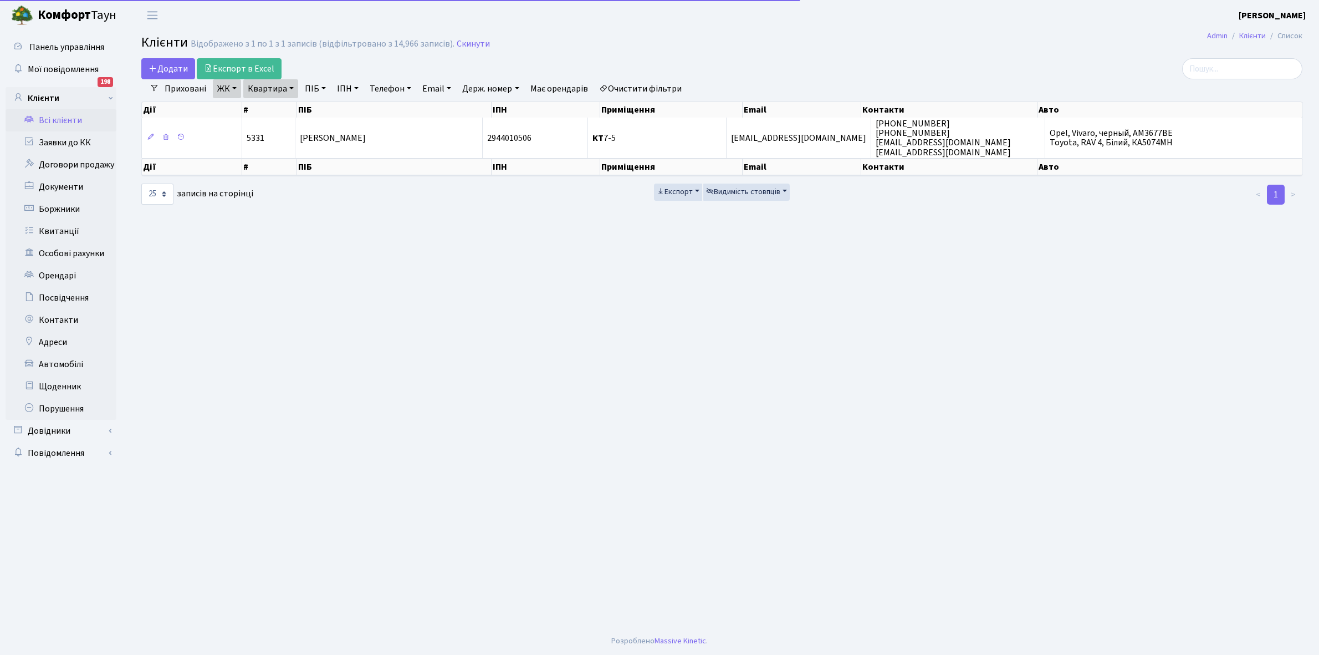
click at [292, 88] on link "Квартира" at bounding box center [270, 88] width 55 height 19
click at [279, 112] on input "7-5" at bounding box center [276, 110] width 65 height 21
type input "7-13"
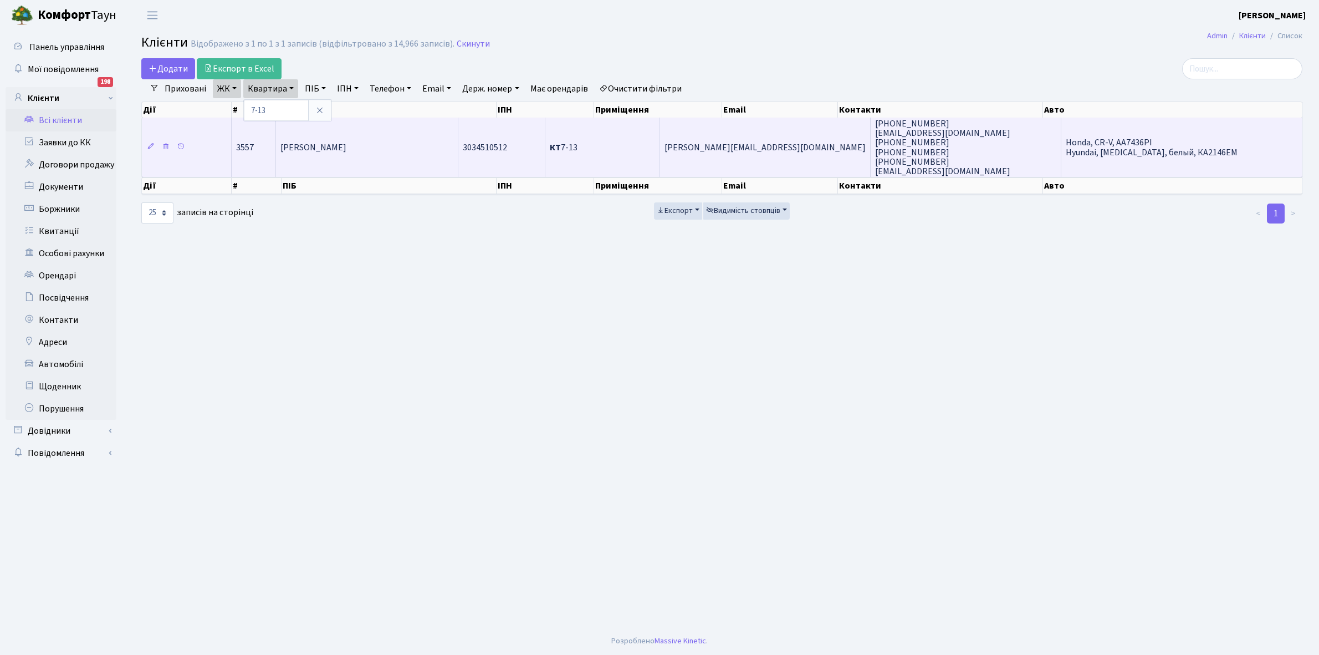
click at [400, 143] on td "[PERSON_NAME]" at bounding box center [367, 146] width 182 height 59
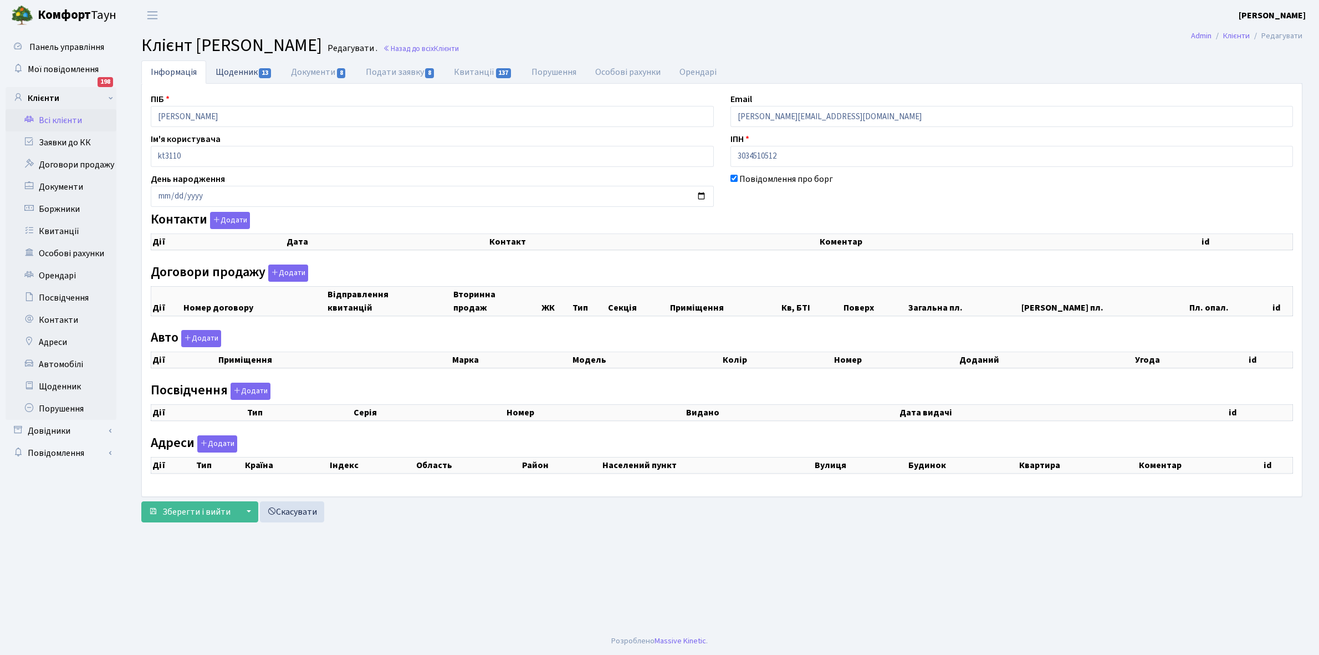
checkbox input "true"
select select "25"
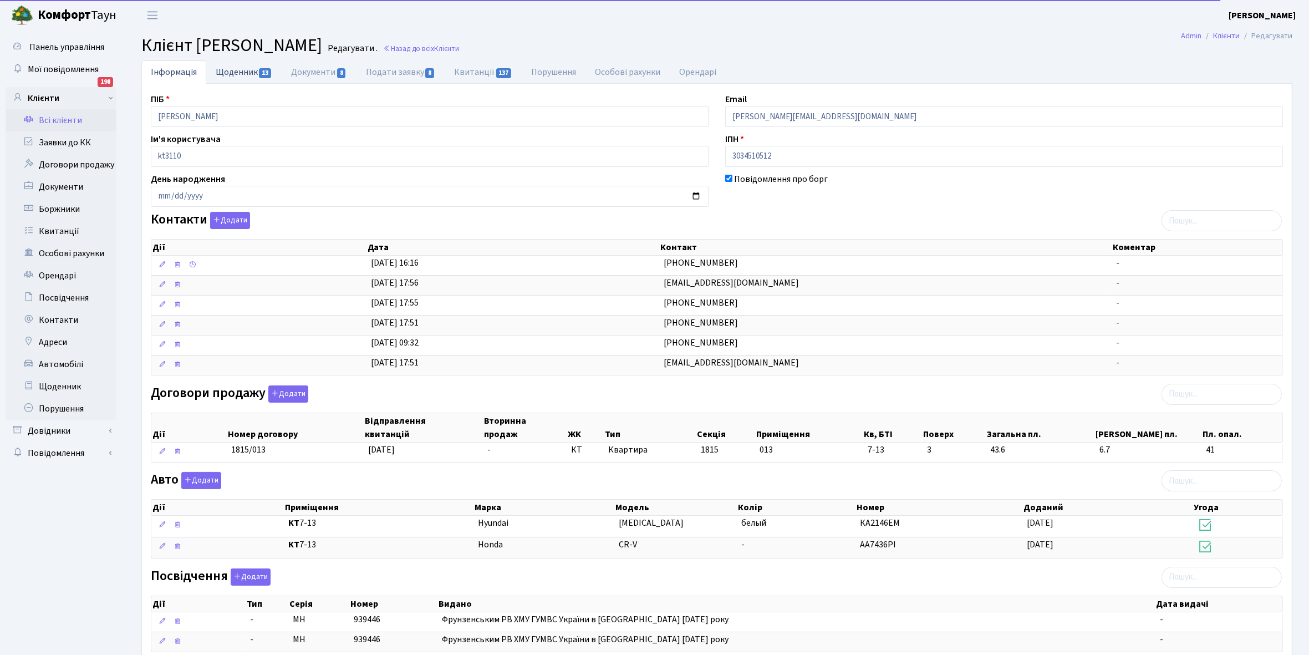
click at [229, 76] on link "Щоденник 13" at bounding box center [243, 71] width 75 height 23
select select "25"
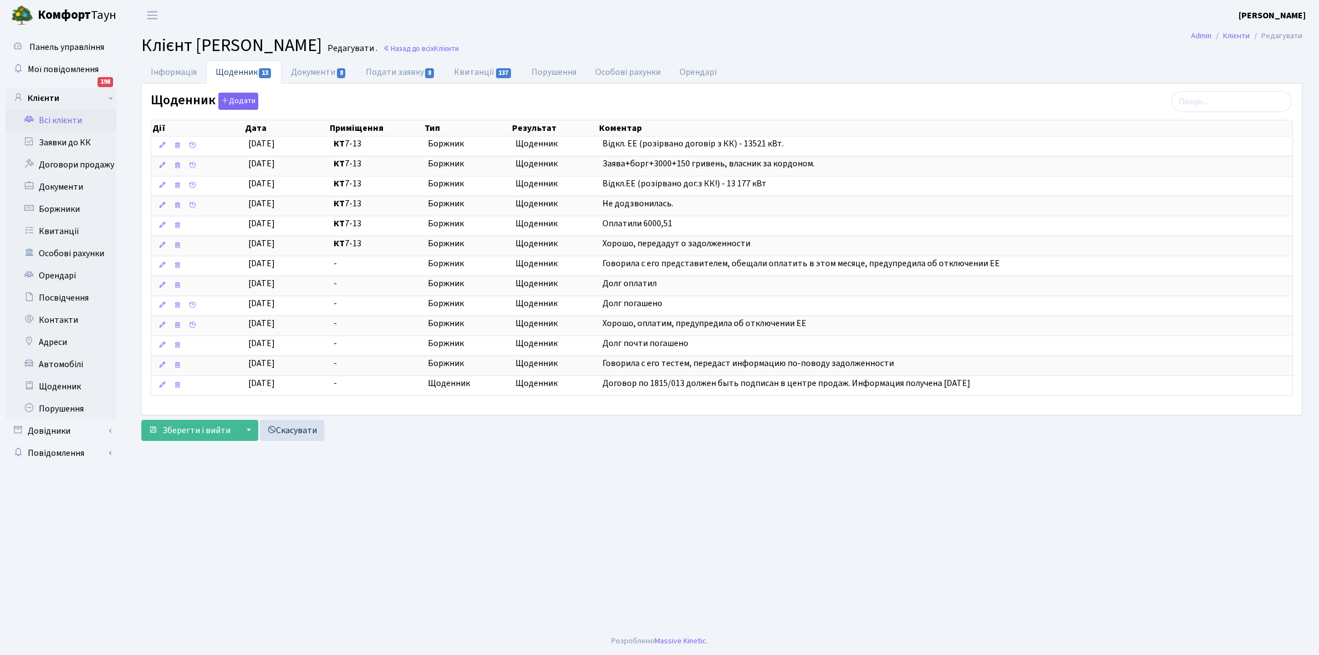
click at [58, 120] on link "Всі клієнти" at bounding box center [61, 120] width 111 height 22
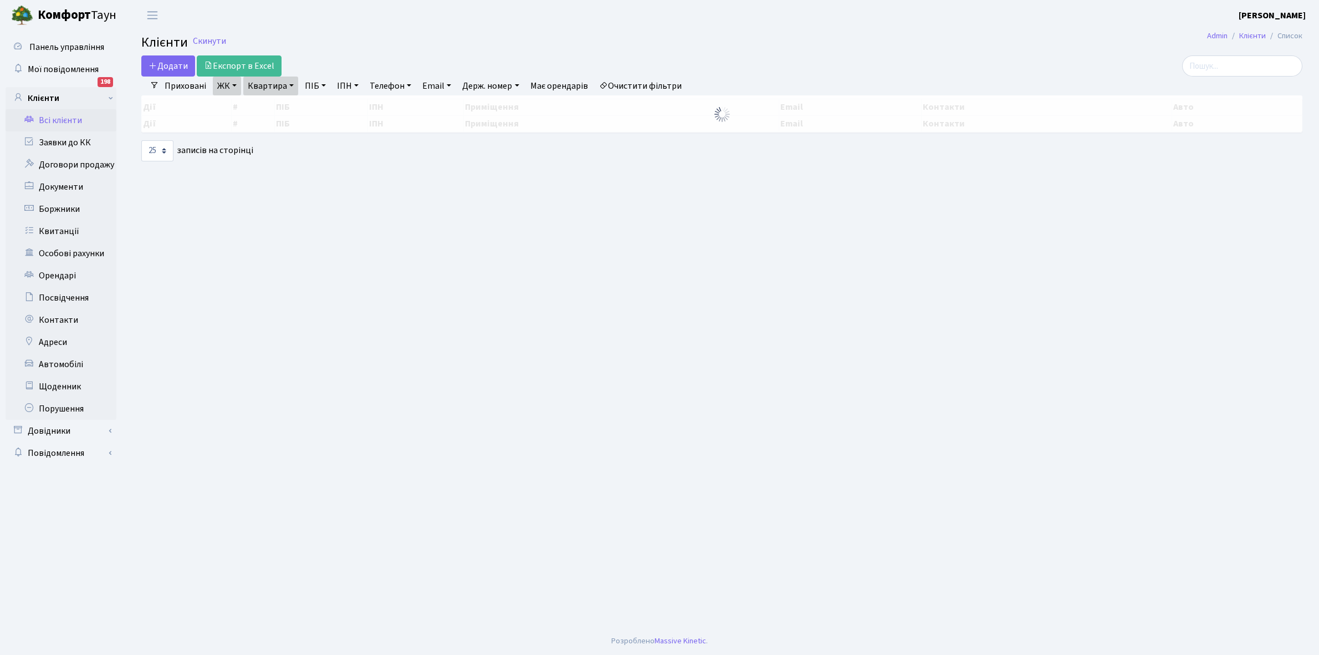
select select "25"
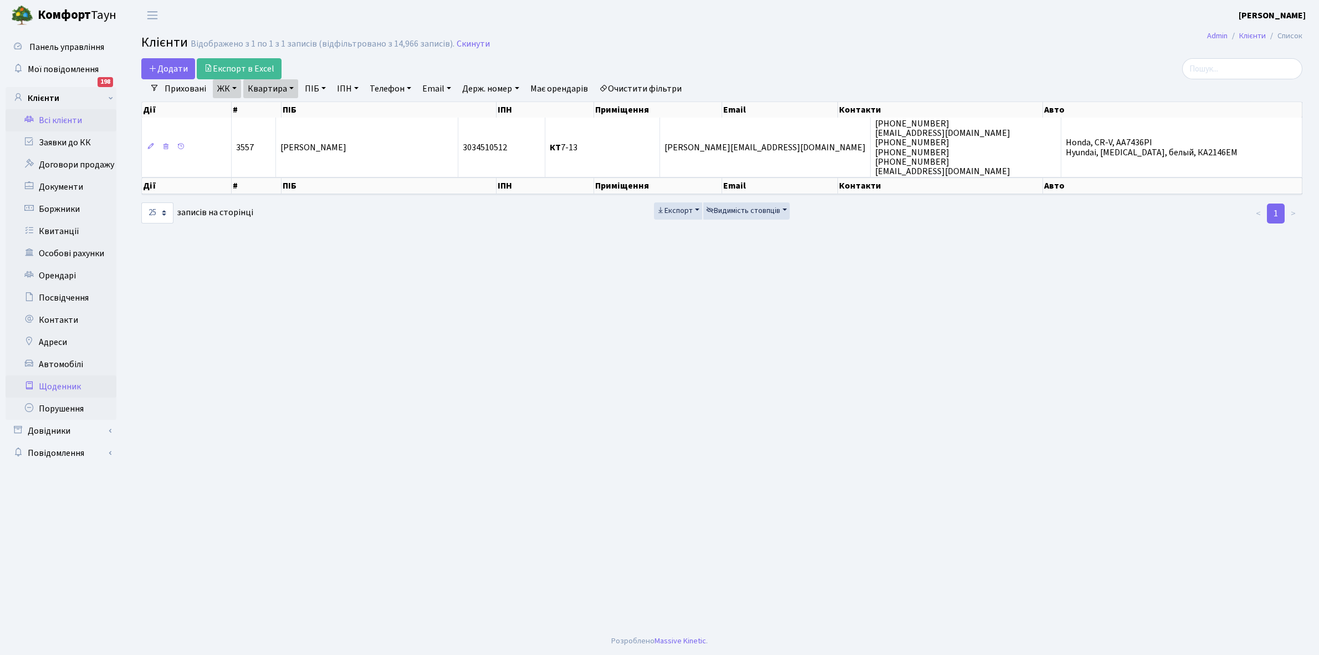
click at [50, 380] on link "Щоденник" at bounding box center [61, 386] width 111 height 22
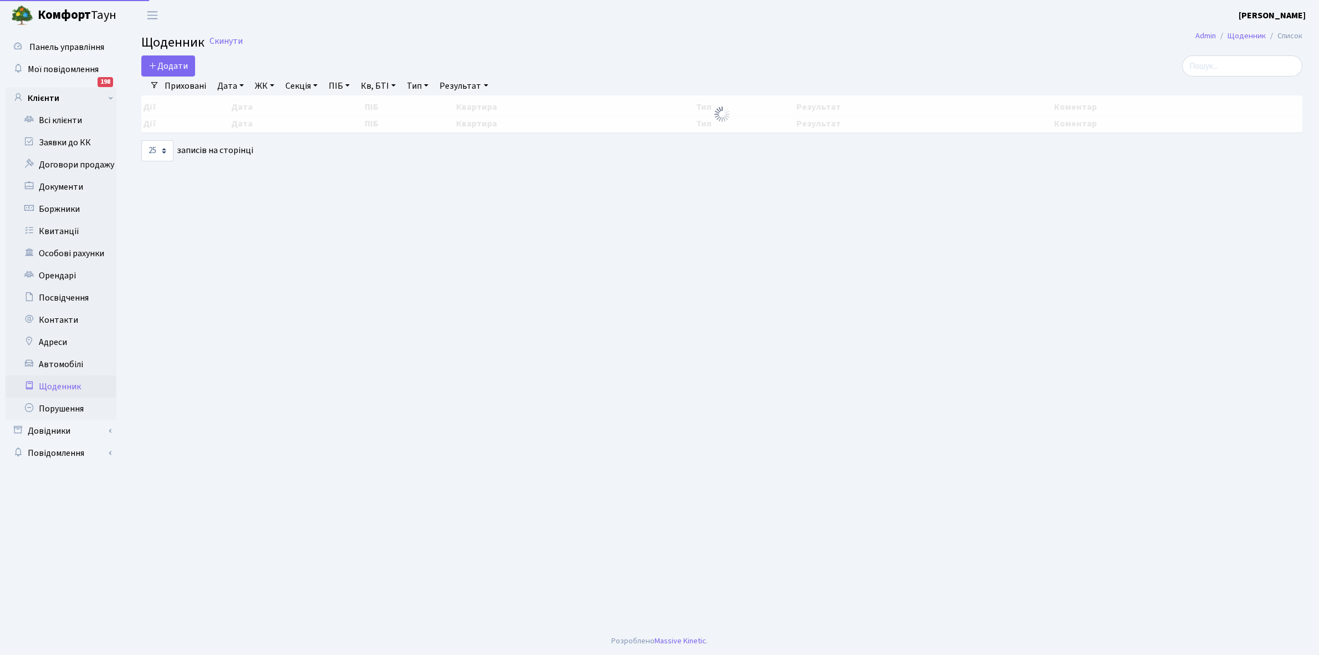
select select "25"
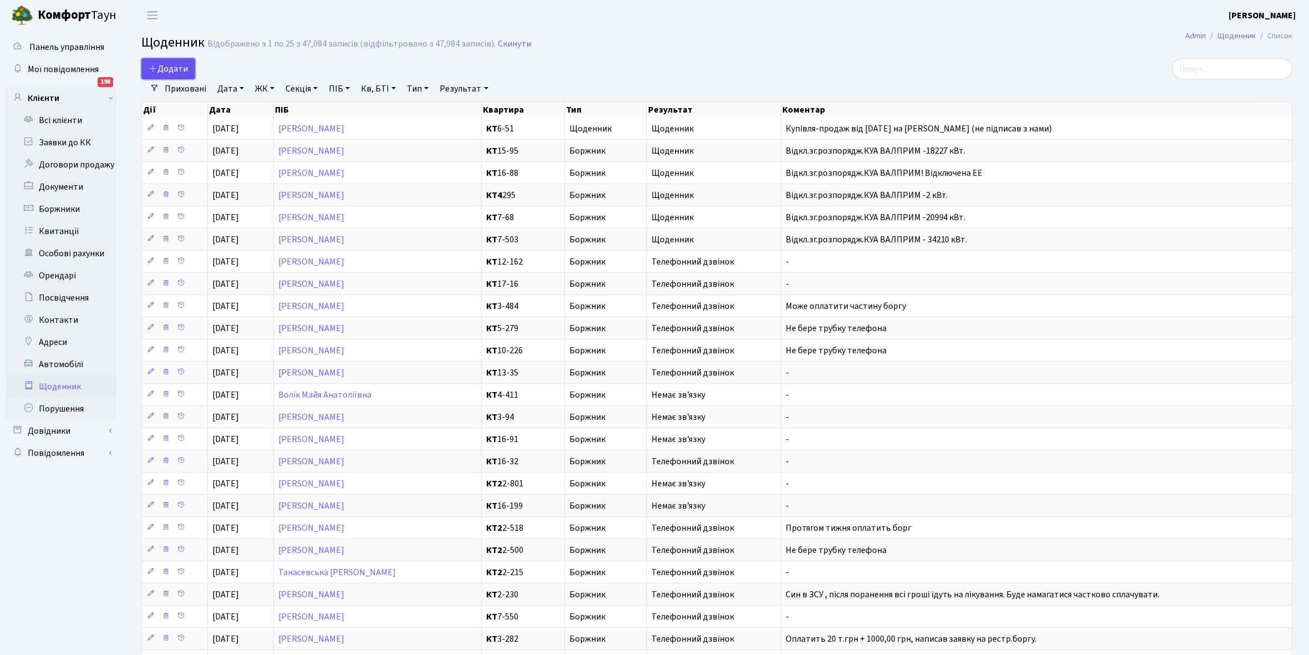
click at [167, 67] on span "Додати" at bounding box center [168, 69] width 39 height 12
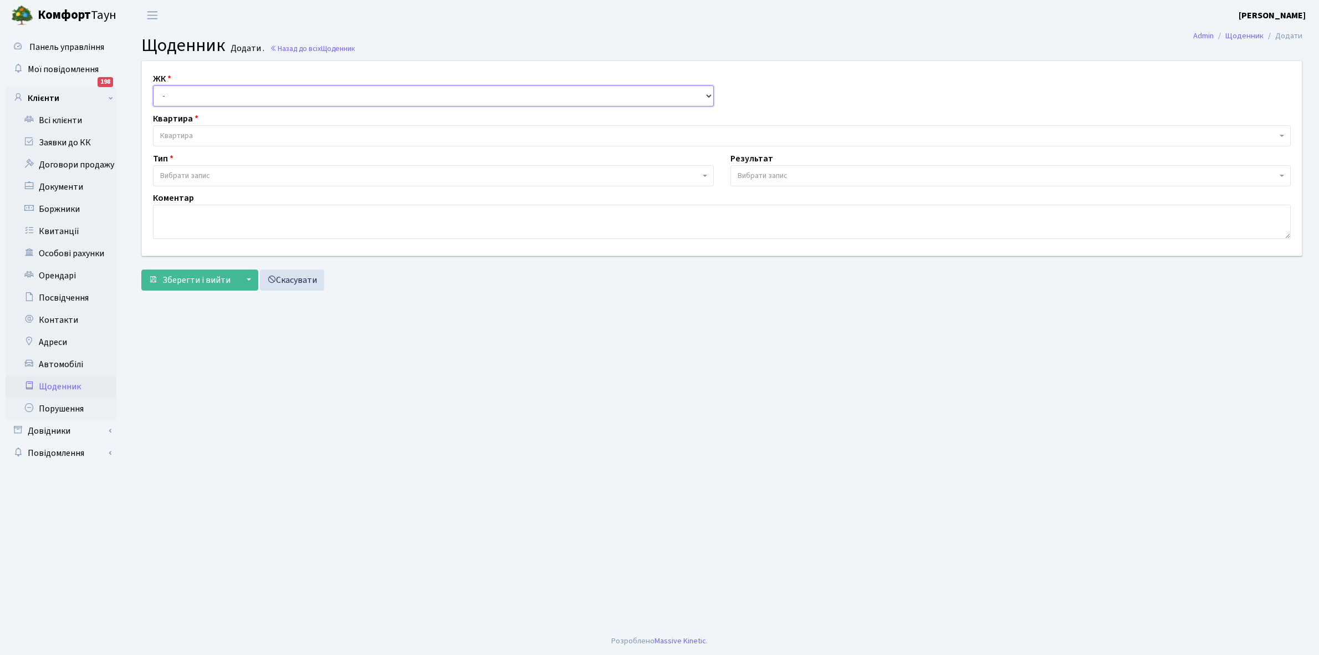
click at [187, 90] on select "- КТ, вул. Регенераторна, 4 КТ2, просп. Соборності, 17 КТ3, вул. Березнева, 16 …" at bounding box center [433, 95] width 561 height 21
select select "271"
click at [153, 85] on select "- КТ, вул. Регенераторна, 4 КТ2, просп. Соборності, 17 КТ3, вул. Березнева, 16 …" at bounding box center [433, 95] width 561 height 21
select select
click at [201, 131] on span "Квартира" at bounding box center [718, 135] width 1117 height 11
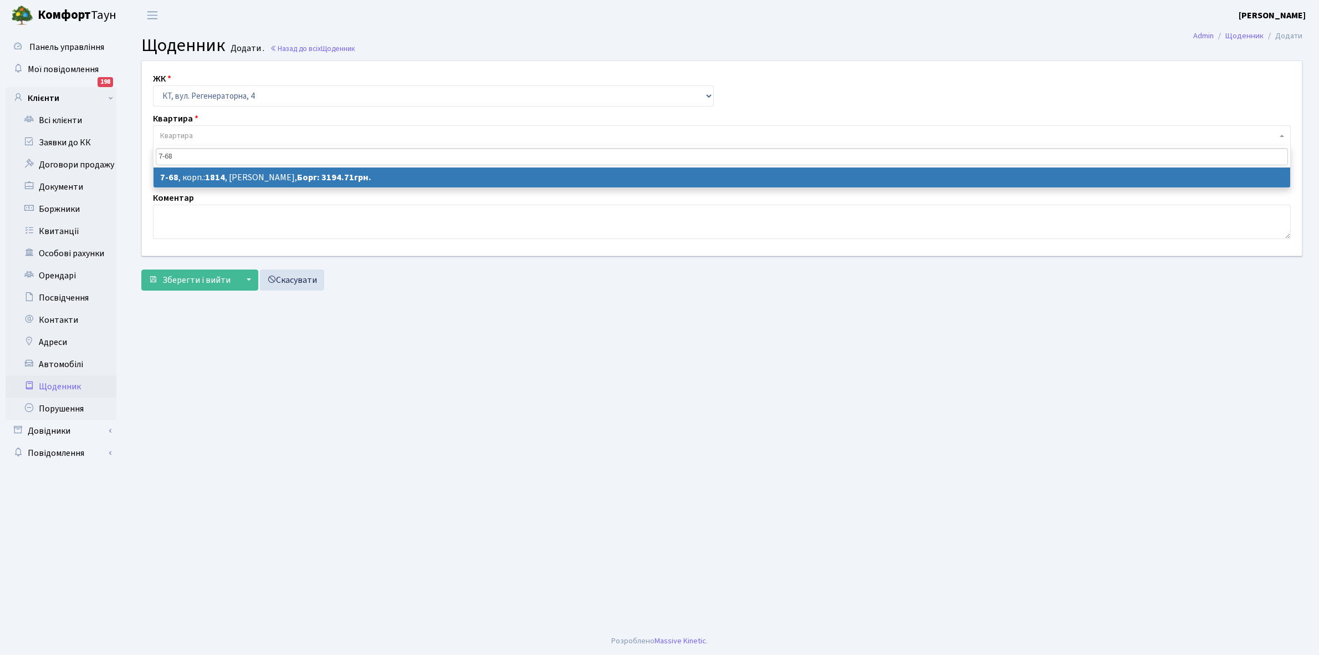
type input "7-68"
select select "5131"
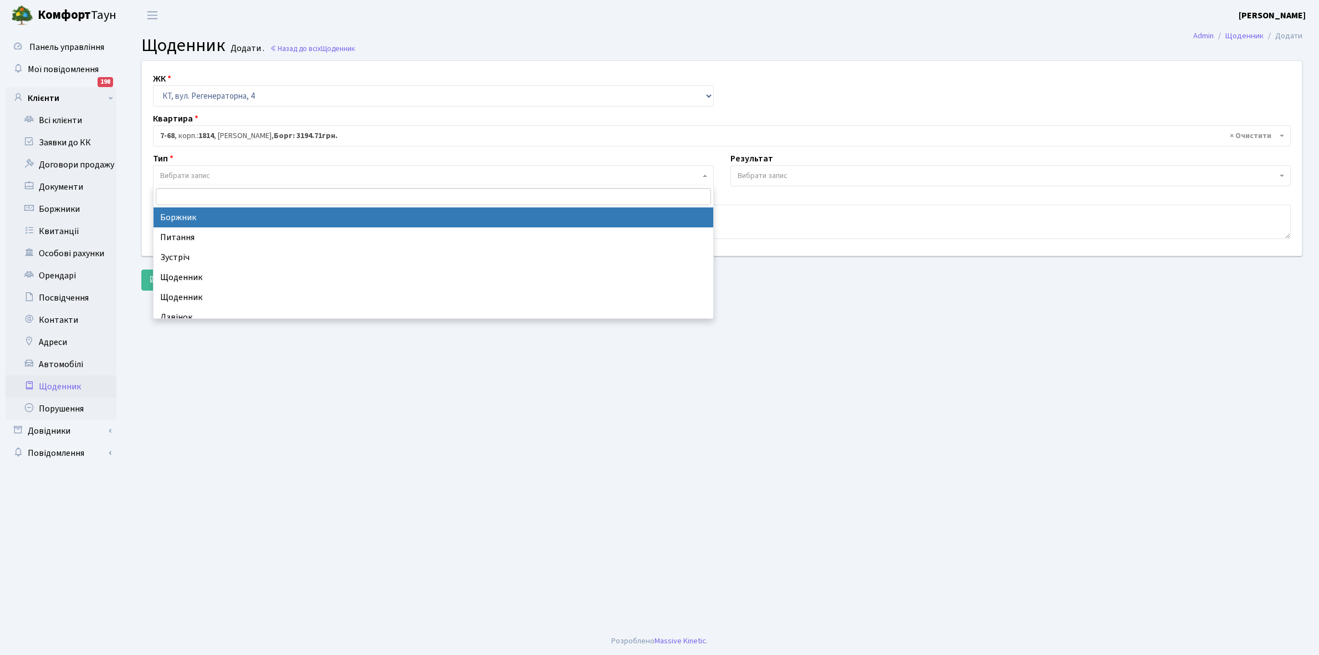
click at [251, 176] on span "Вибрати запис" at bounding box center [430, 175] width 540 height 11
select select "189"
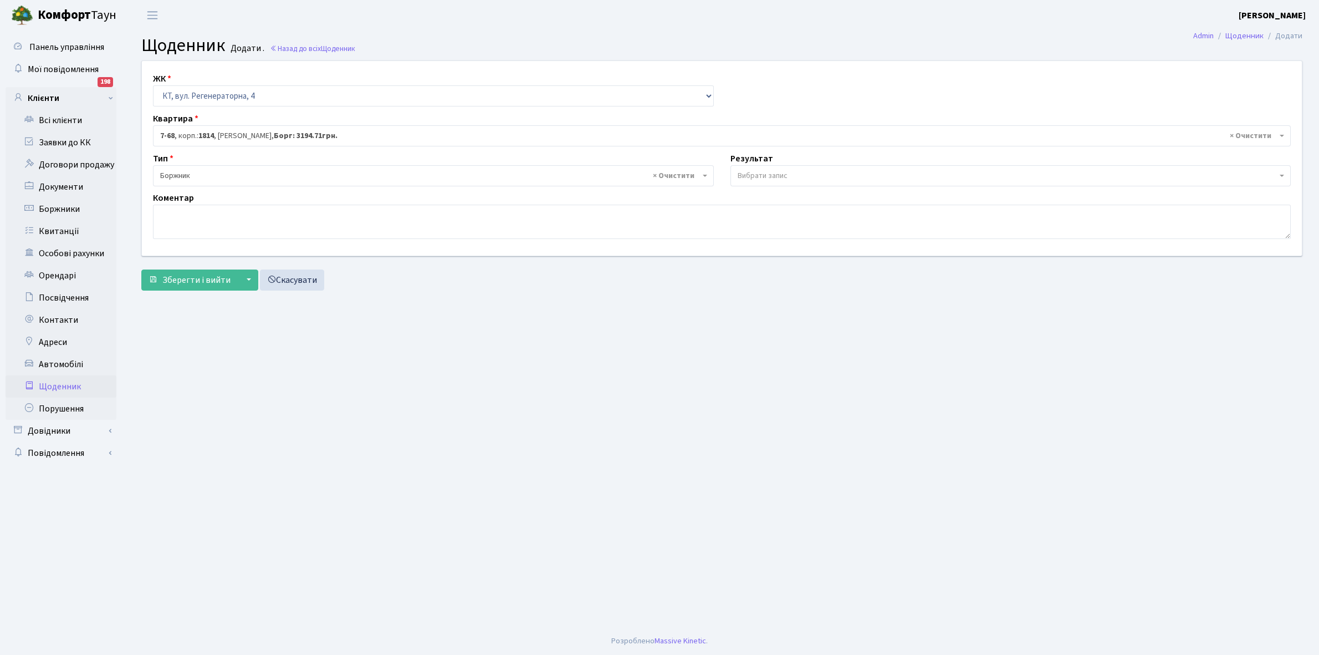
click at [744, 172] on span "Вибрати запис" at bounding box center [763, 175] width 50 height 11
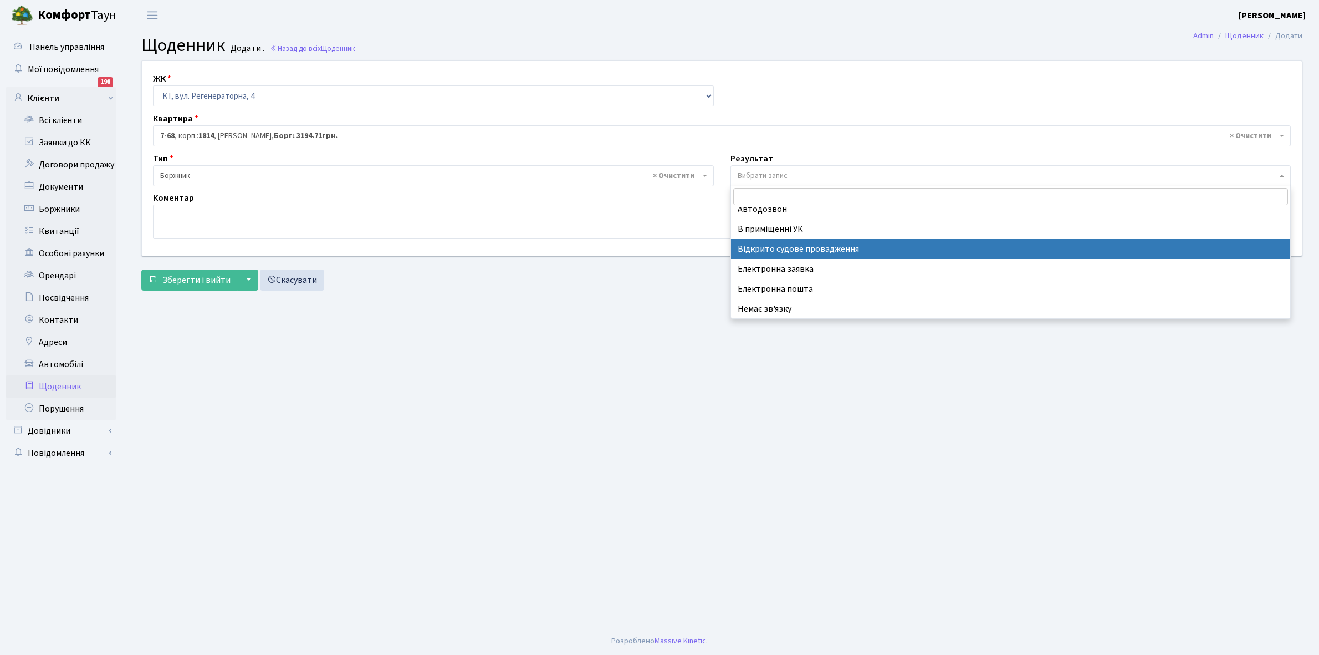
scroll to position [68, 0]
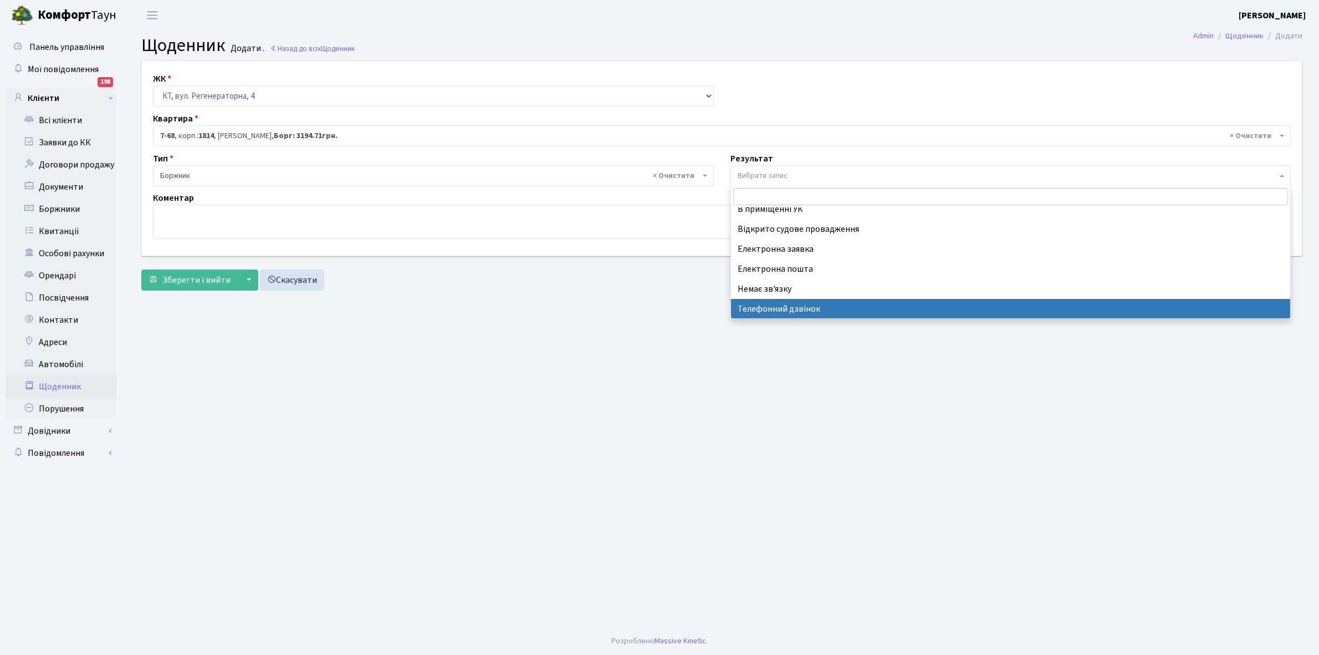
select select "196"
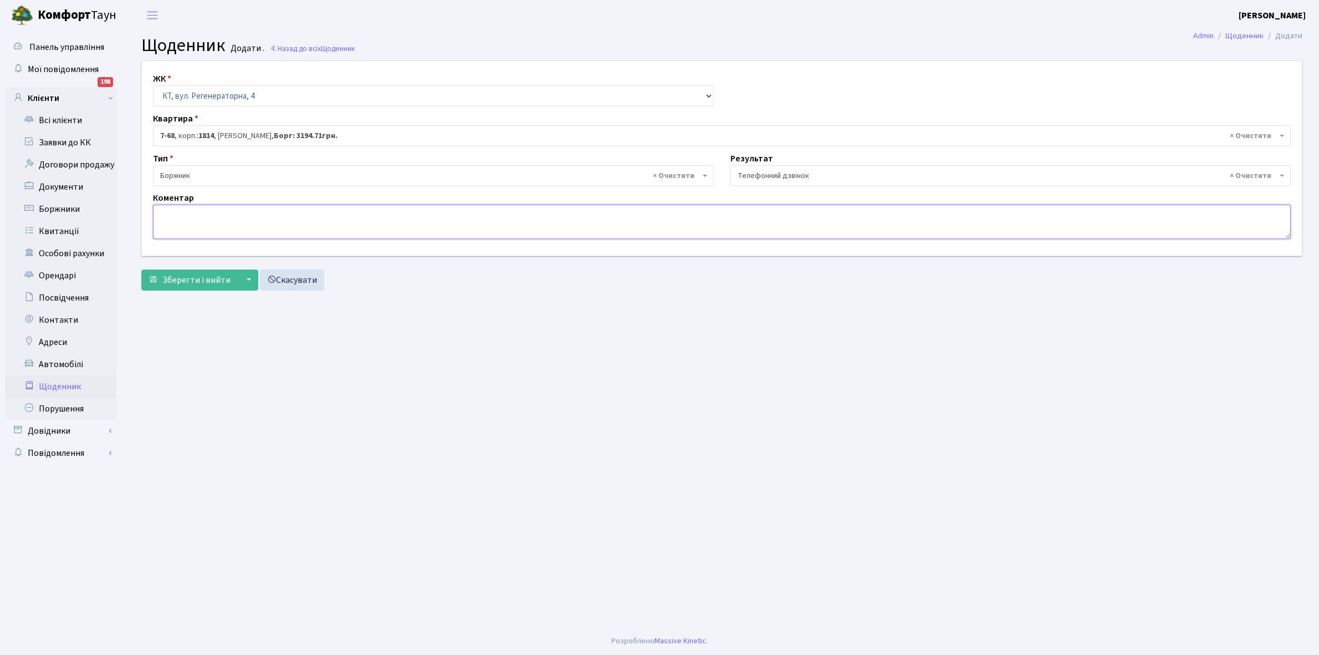
click at [165, 216] on textarea at bounding box center [722, 222] width 1138 height 34
click at [176, 216] on textarea "3200грн+150грн" at bounding box center [722, 222] width 1138 height 34
click at [209, 213] on textarea "3200 грн+150грн" at bounding box center [722, 222] width 1138 height 34
click at [207, 213] on textarea "3200 грн+150грн" at bounding box center [722, 222] width 1138 height 34
click at [231, 214] on textarea "3200 грн+150 грн" at bounding box center [722, 222] width 1138 height 34
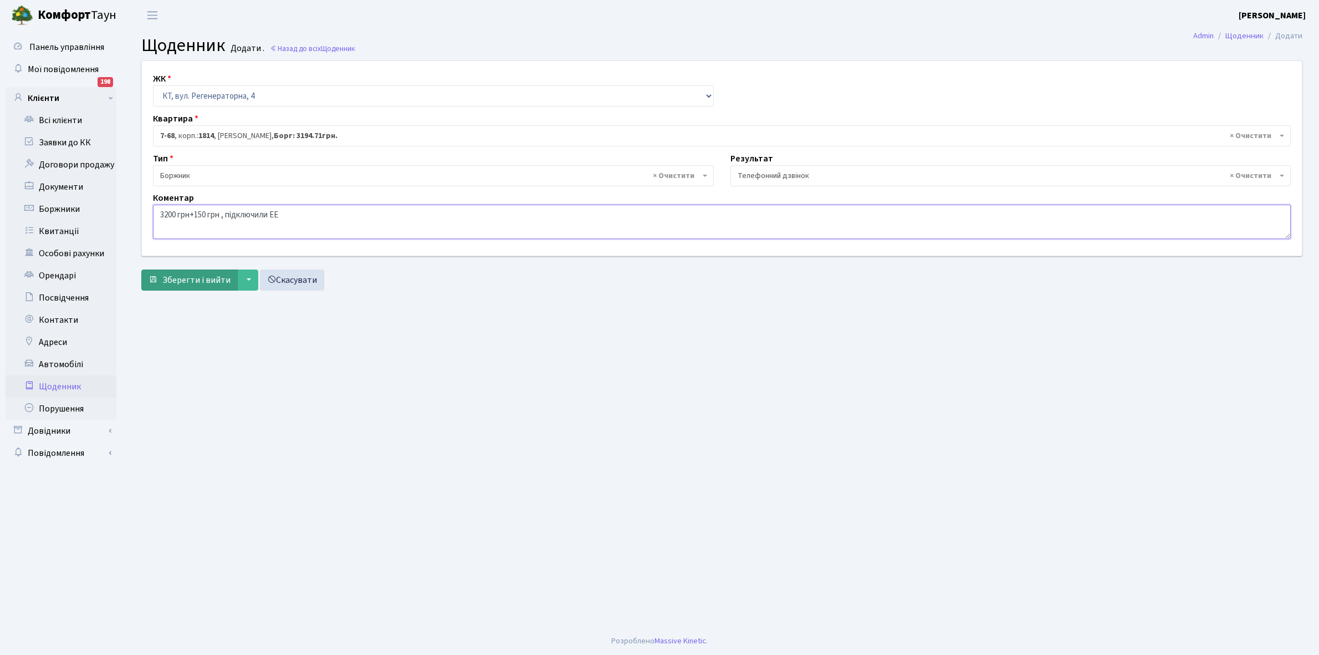
type textarea "3200 грн+150 грн , підключили ЕЕ"
click at [202, 278] on span "Зберегти і вийти" at bounding box center [196, 280] width 68 height 12
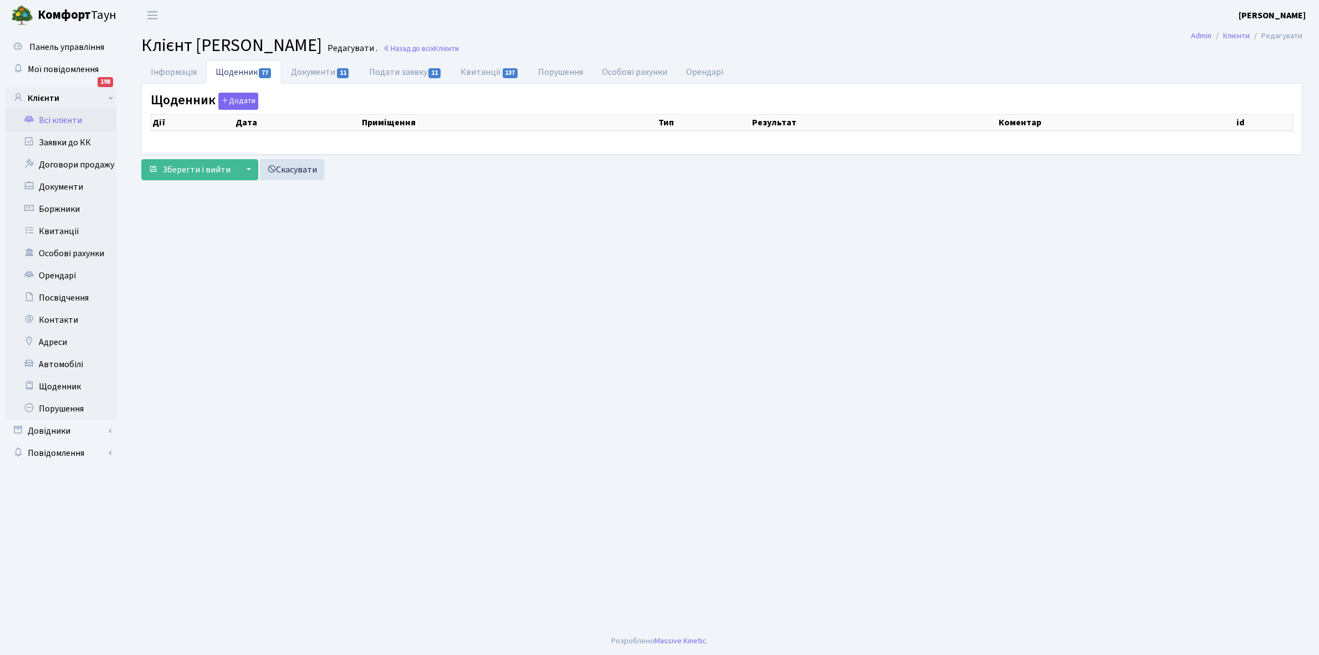
select select "25"
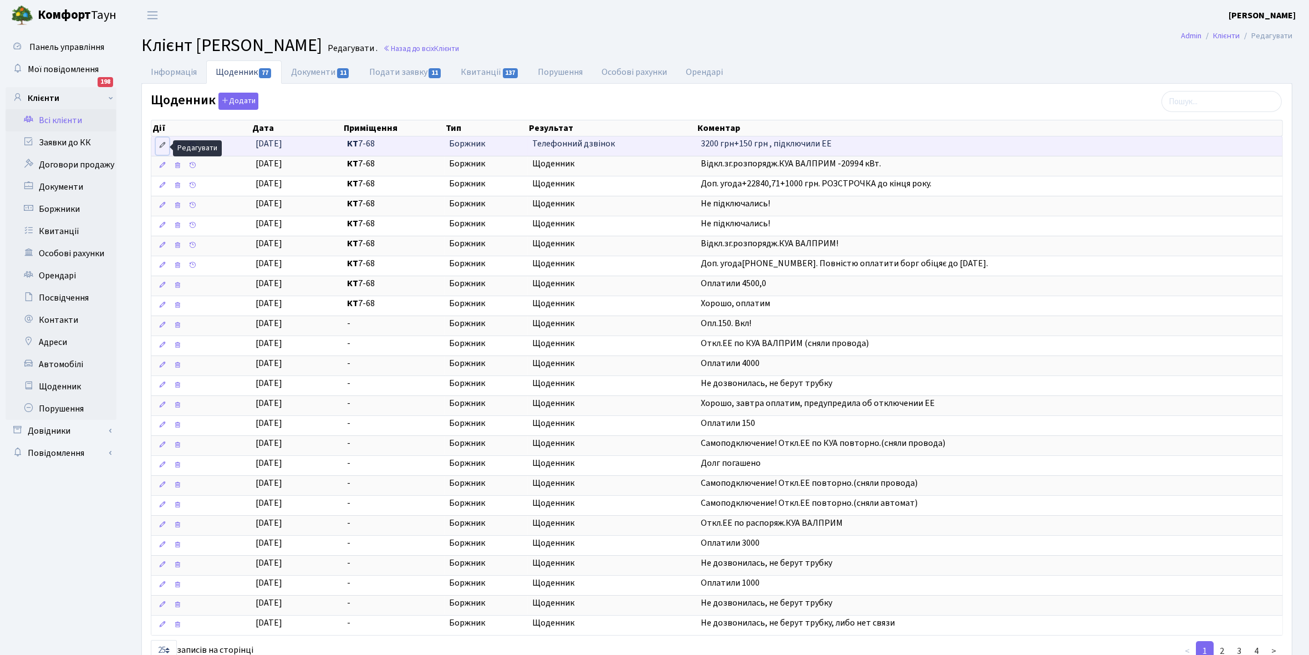
click at [162, 142] on icon at bounding box center [163, 145] width 8 height 8
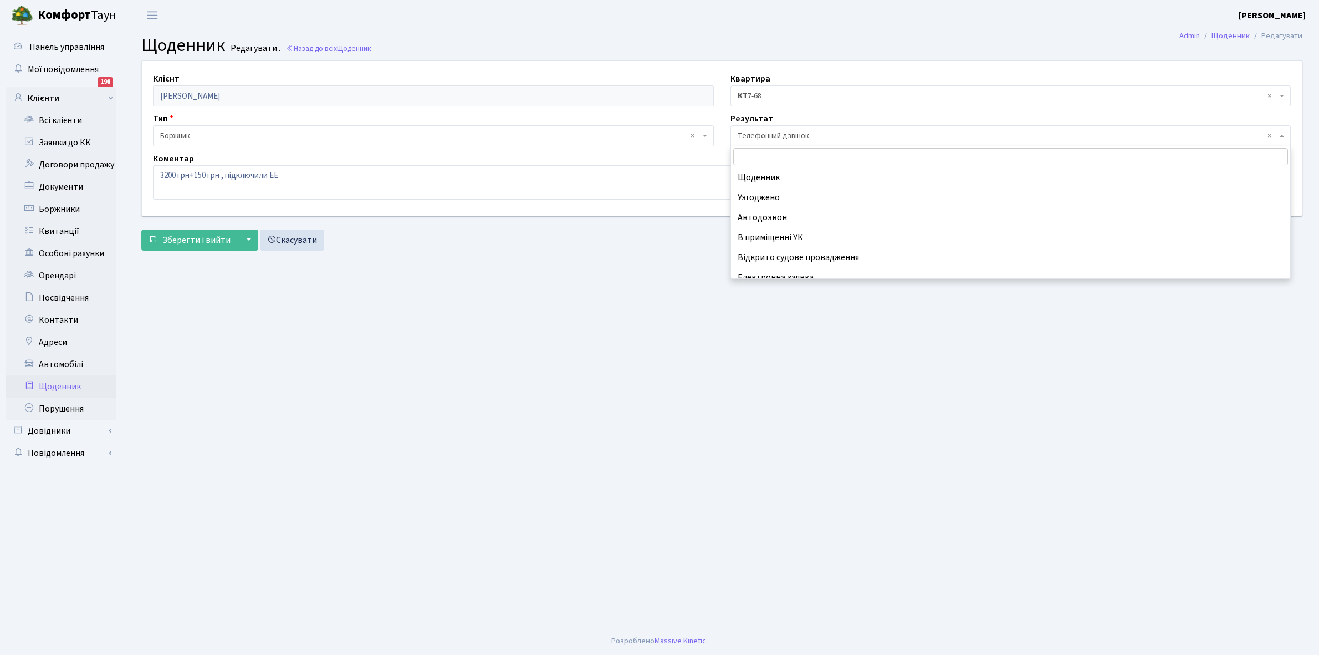
scroll to position [68, 0]
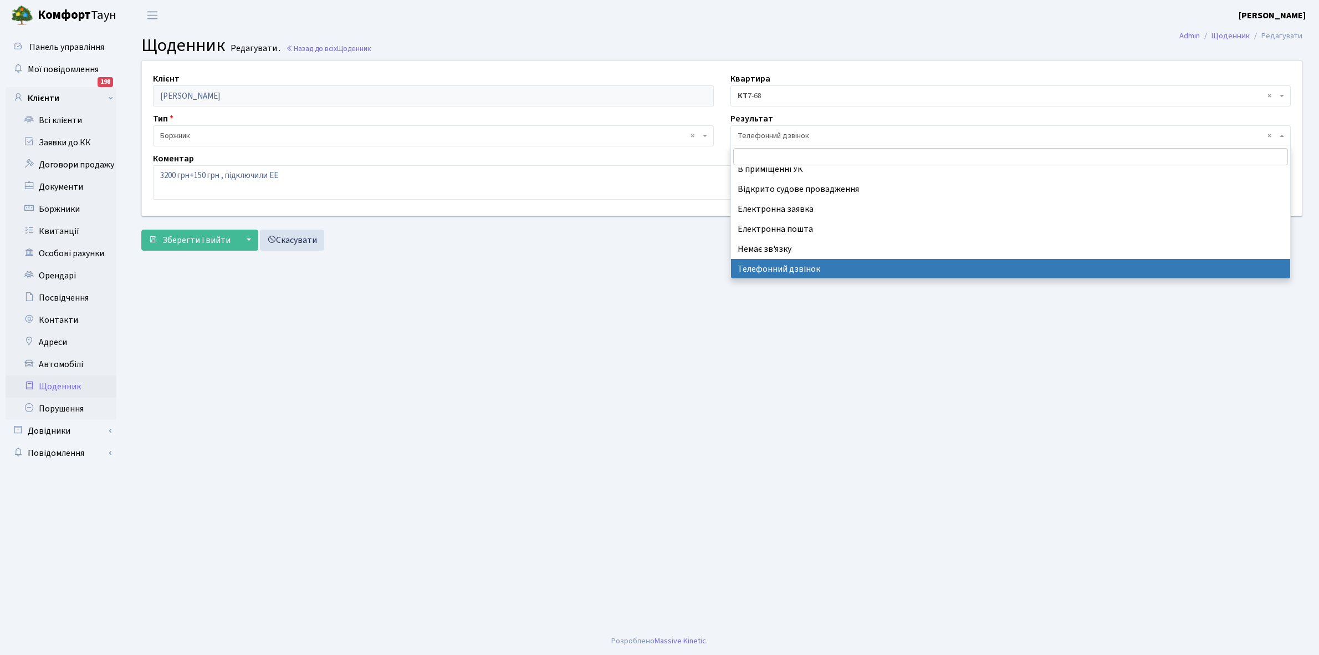
click at [785, 133] on span "× Телефонний дзвінок" at bounding box center [1008, 135] width 540 height 11
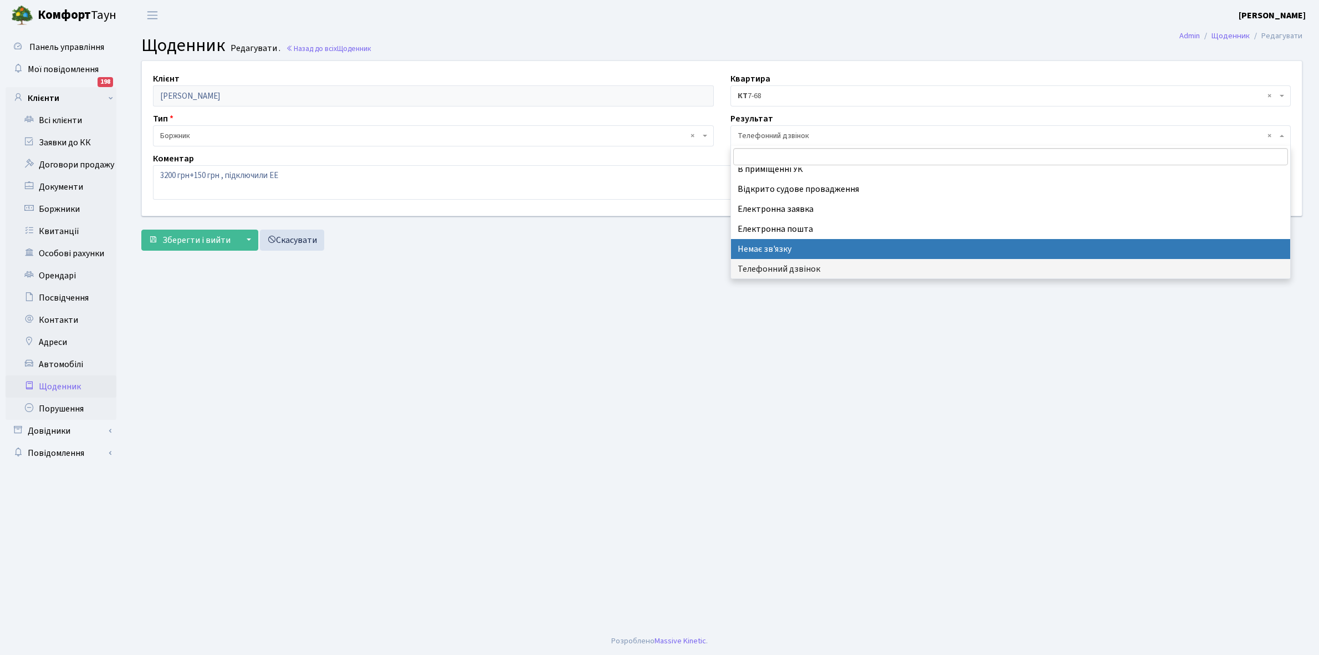
scroll to position [0, 0]
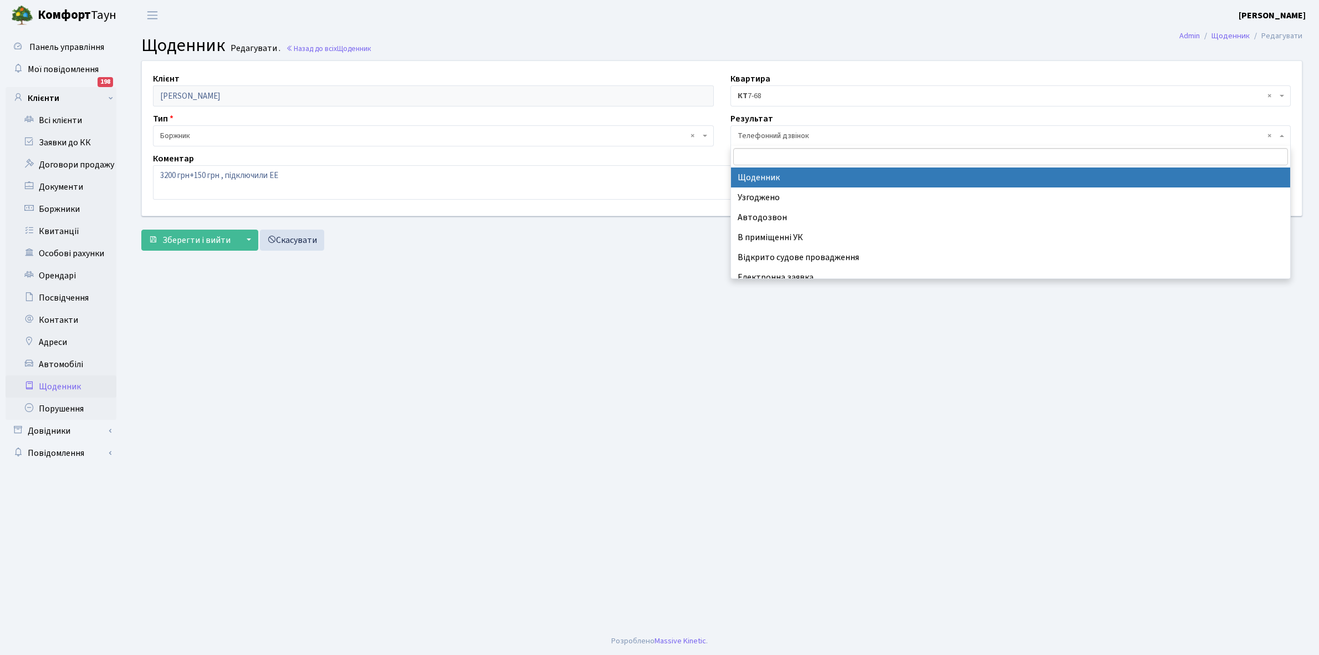
select select "14"
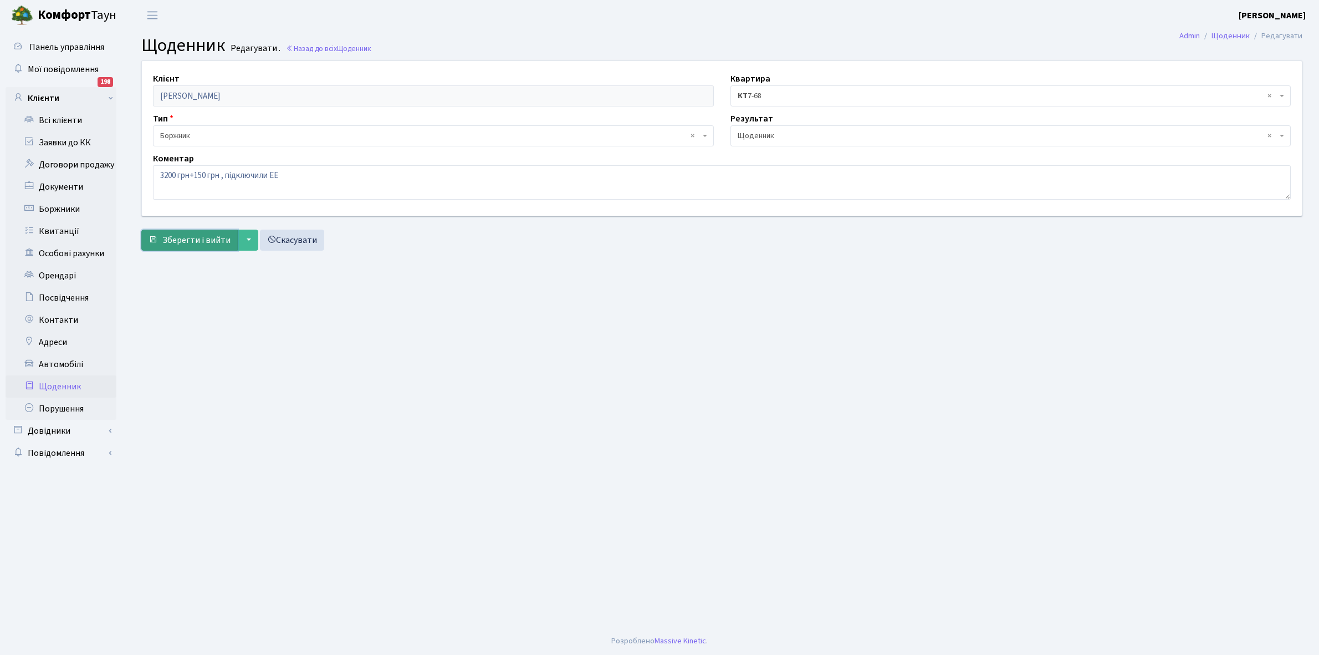
click at [188, 231] on button "Зберегти і вийти" at bounding box center [189, 239] width 96 height 21
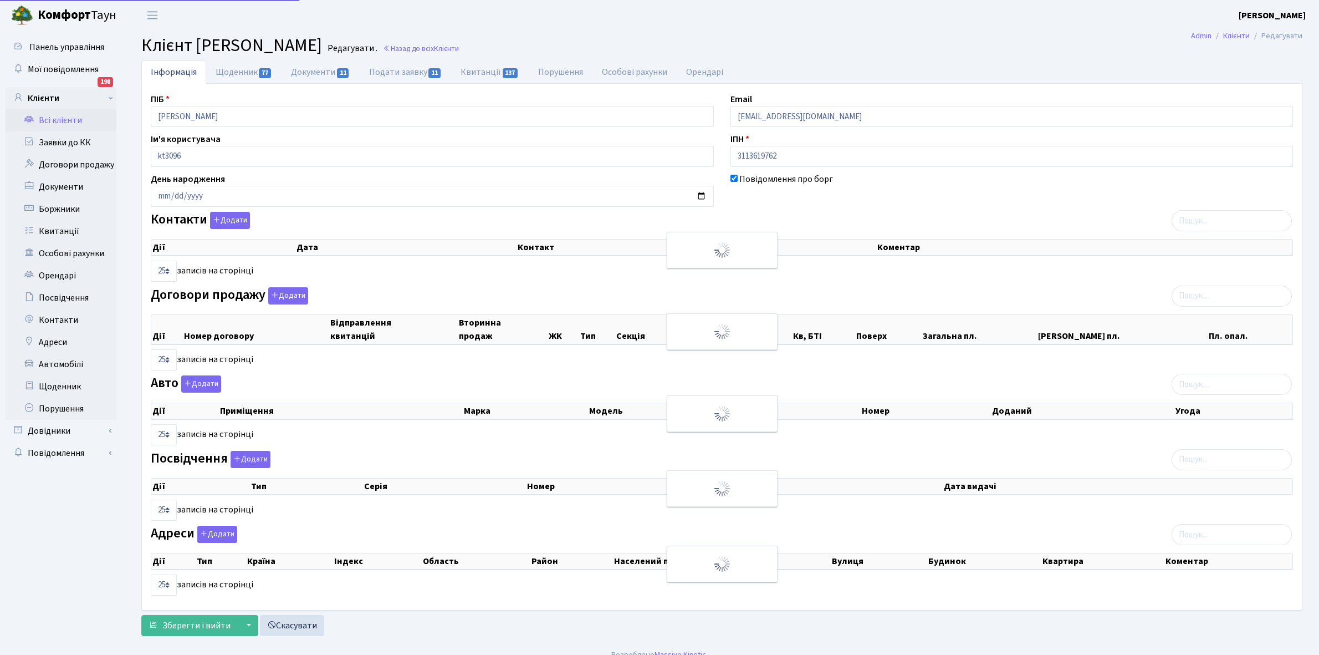
select select "25"
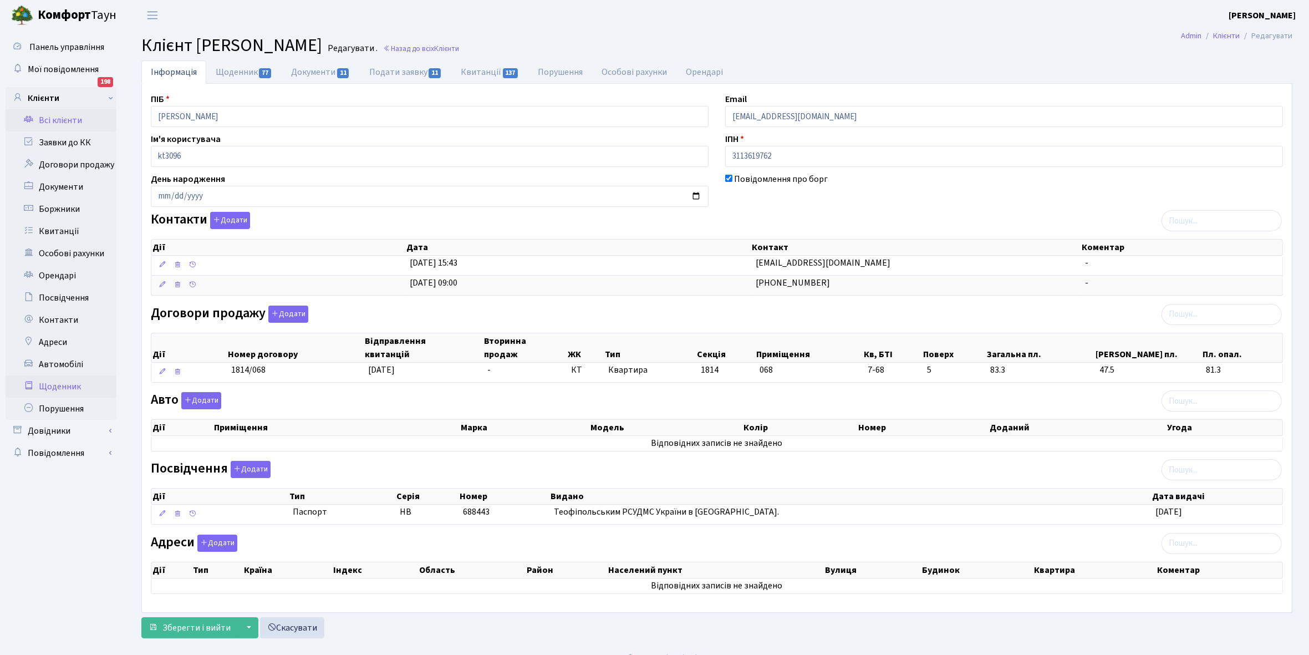
click at [61, 388] on link "Щоденник" at bounding box center [61, 386] width 111 height 22
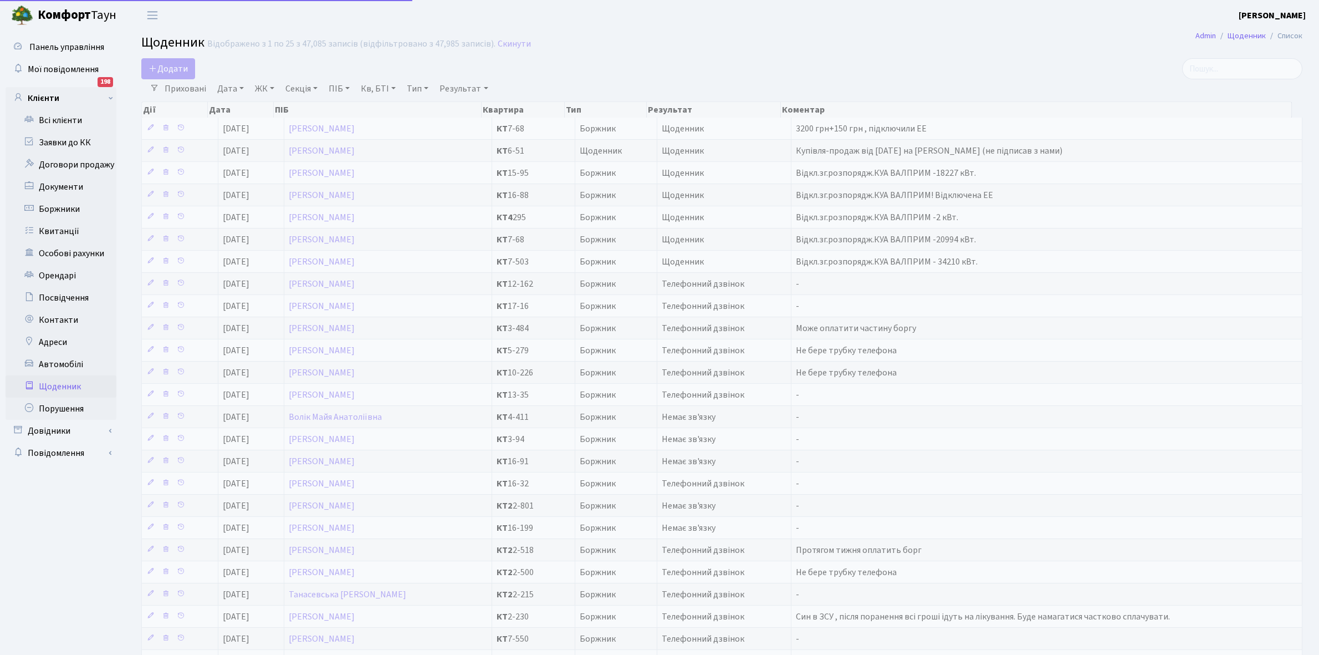
select select "25"
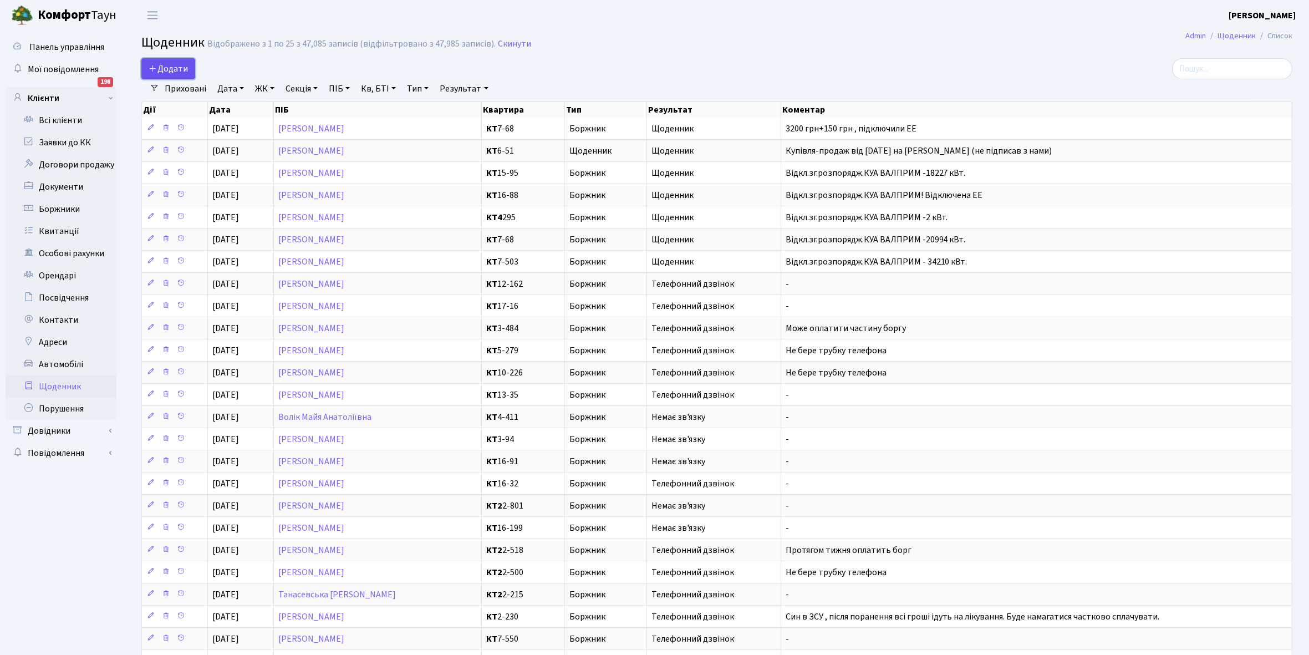
click at [178, 65] on span "Додати" at bounding box center [168, 69] width 39 height 12
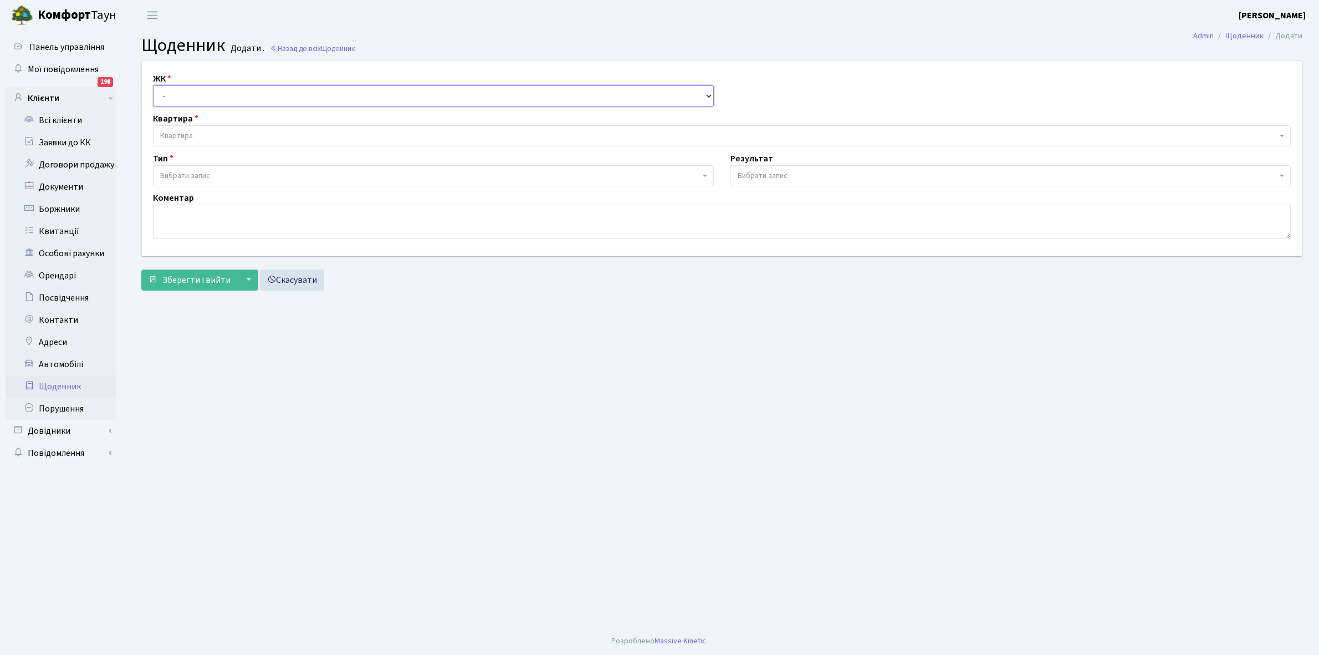
drag, startPoint x: 0, startPoint y: 0, endPoint x: 181, endPoint y: 89, distance: 201.5
click at [181, 89] on select "- КТ, вул. Регенераторна, 4 КТ2, просп. [STREET_ADDRESS] [STREET_ADDRESS] [PERS…" at bounding box center [433, 95] width 561 height 21
select select "302"
click at [153, 85] on select "- КТ, вул. Регенераторна, 4 КТ2, просп. [STREET_ADDRESS] [STREET_ADDRESS] [PERS…" at bounding box center [433, 95] width 561 height 21
select select
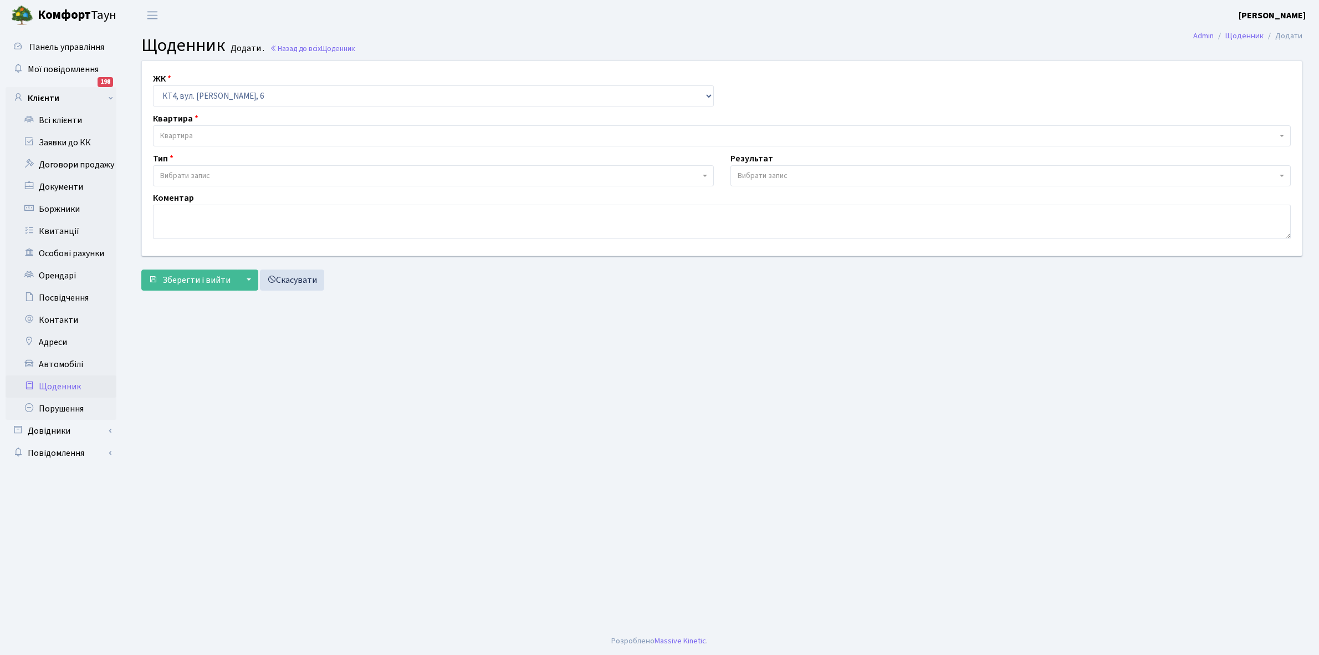
click at [200, 131] on span "Квартира" at bounding box center [718, 135] width 1117 height 11
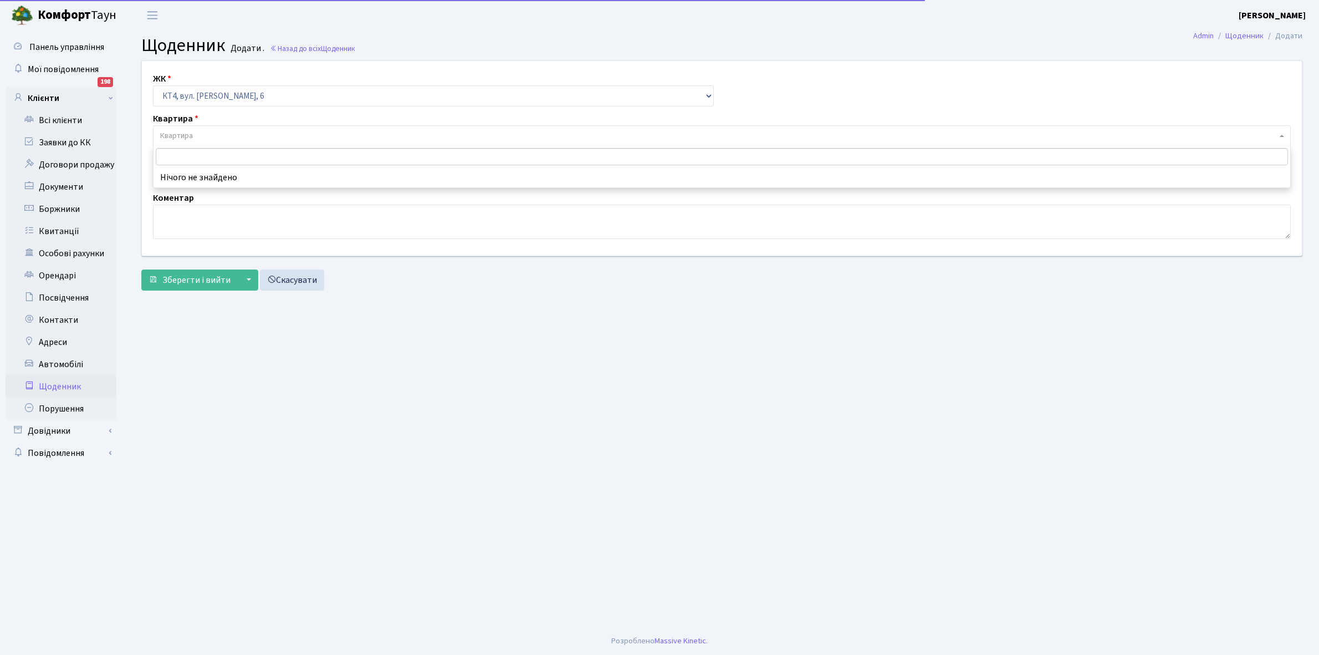
click at [203, 156] on input "search" at bounding box center [722, 156] width 1132 height 17
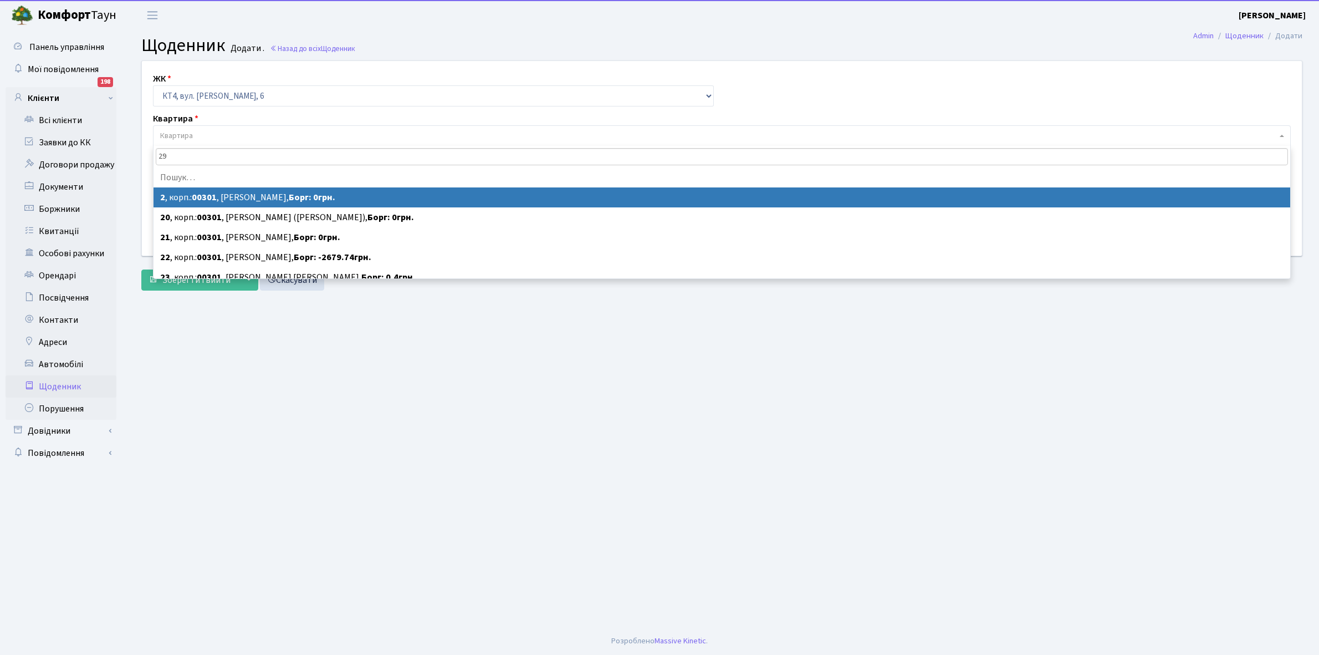
type input "295"
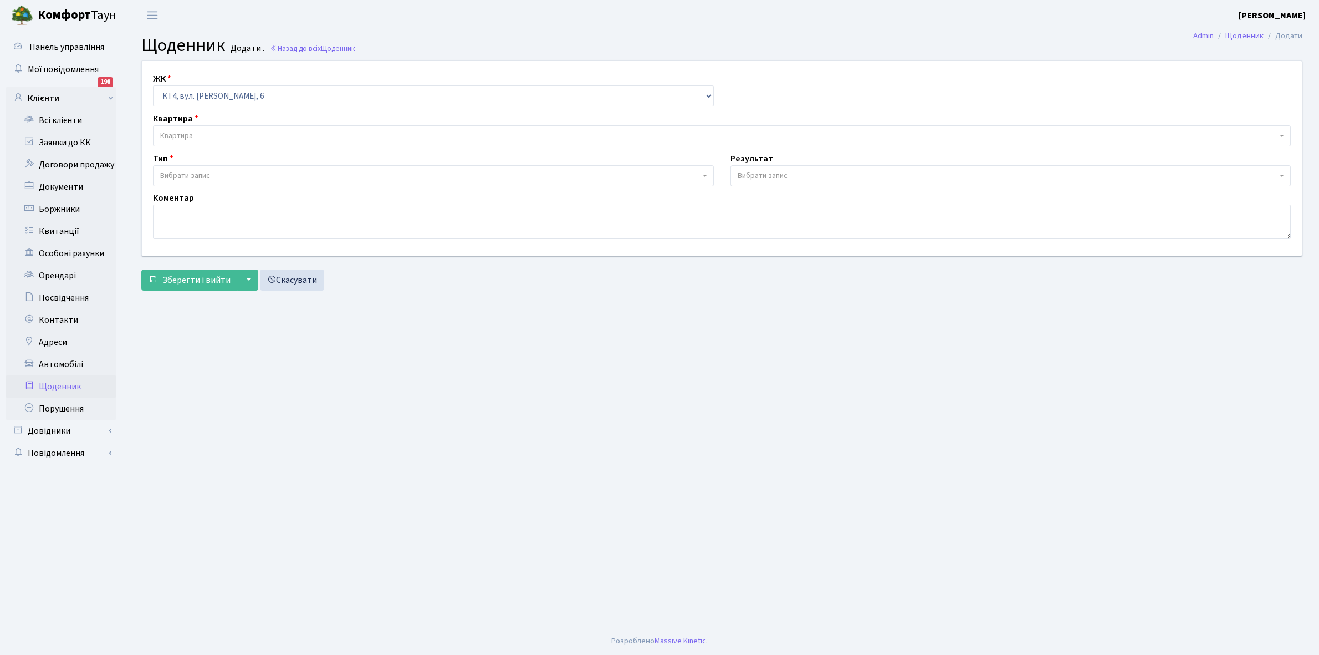
click at [231, 190] on div "ЖК - КТ, вул. Регенераторна, 4 КТ2, просп. Соборності, 17 КТ3, вул. Березнева, …" at bounding box center [722, 158] width 1177 height 194
click at [53, 381] on link "Щоденник" at bounding box center [61, 386] width 111 height 22
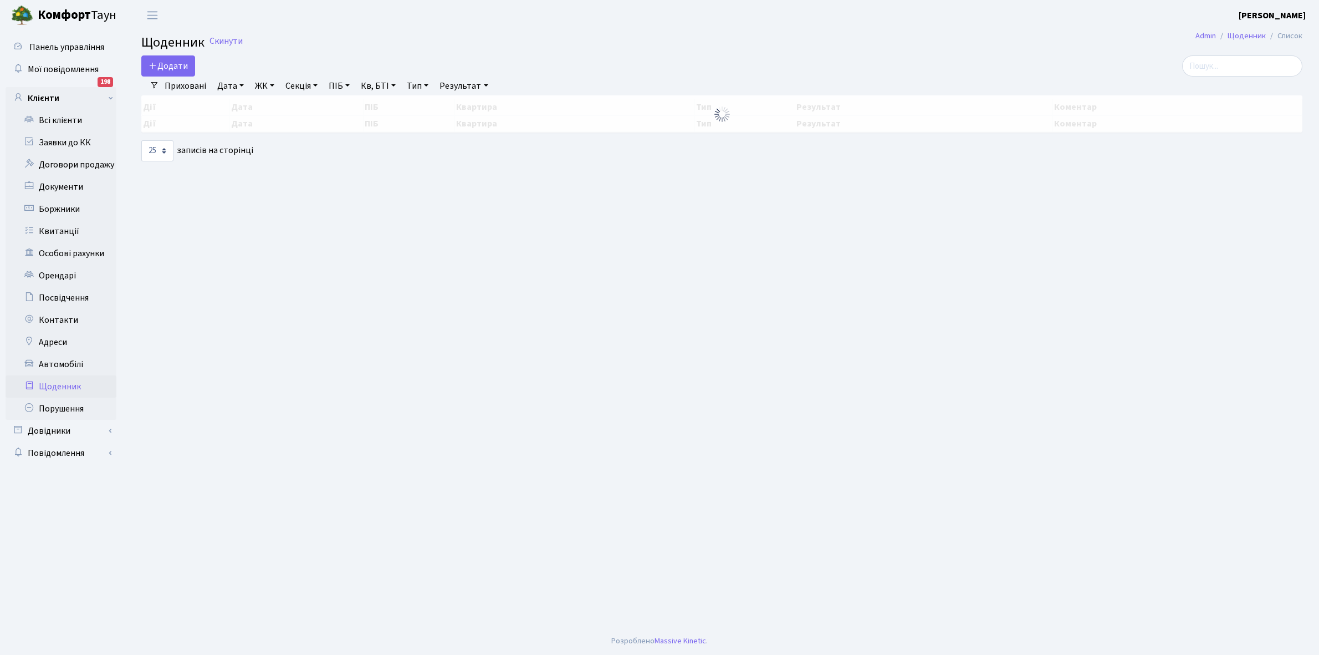
select select "25"
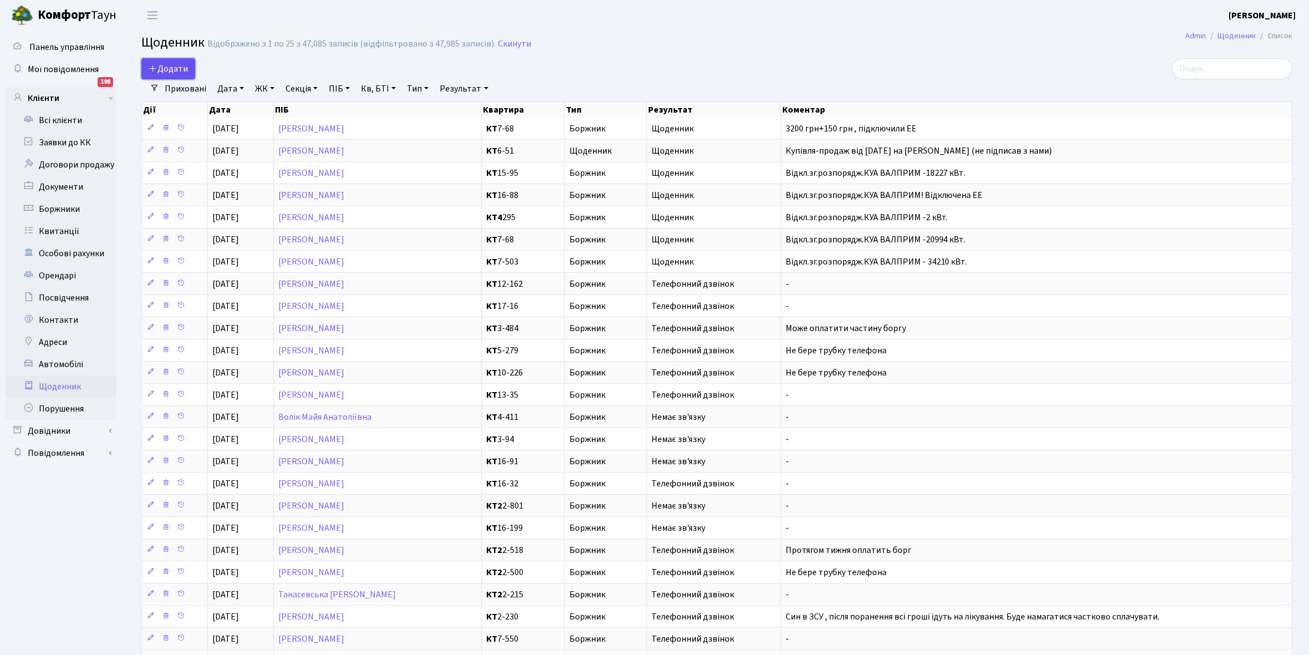
click at [169, 63] on span "Додати" at bounding box center [168, 69] width 39 height 12
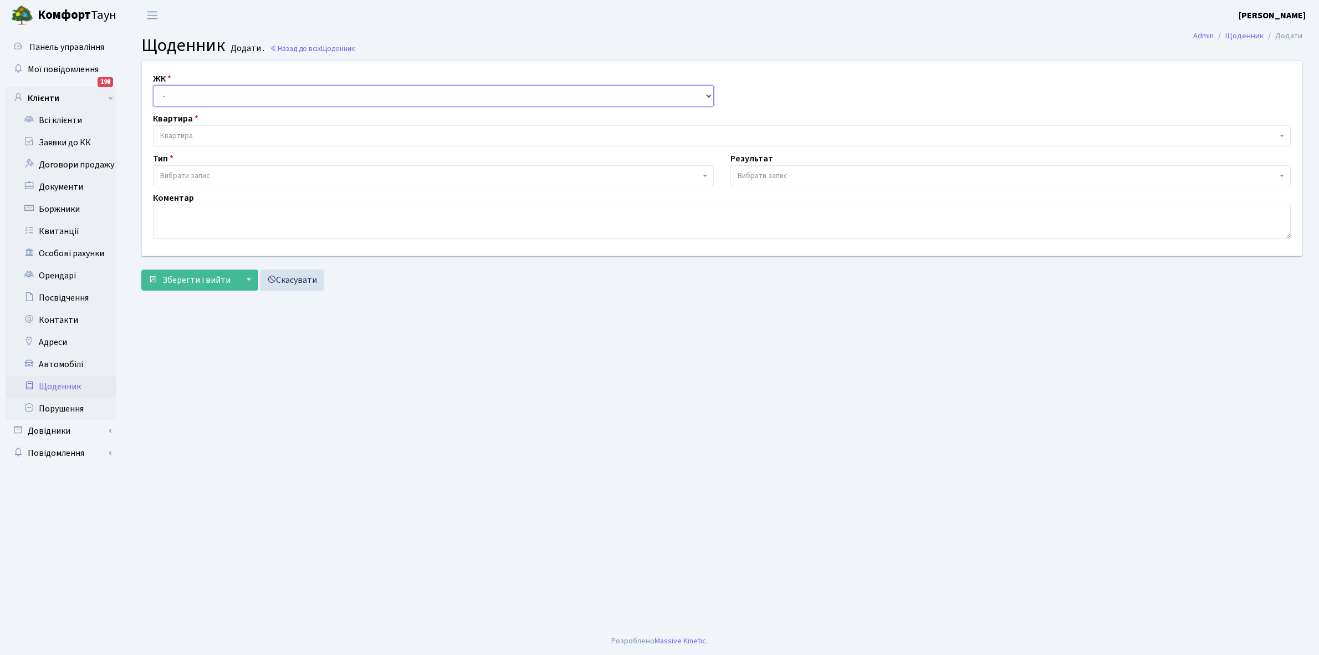
click at [177, 90] on select "- КТ, вул. Регенераторна, 4 КТ2, просп. [STREET_ADDRESS] [STREET_ADDRESS] [PERS…" at bounding box center [433, 95] width 561 height 21
select select "302"
click at [153, 85] on select "- КТ, вул. Регенераторна, 4 КТ2, просп. Соборності, 17 КТ3, вул. Березнева, 16 …" at bounding box center [433, 95] width 561 height 21
select select
click at [186, 134] on span "Квартира" at bounding box center [176, 135] width 33 height 11
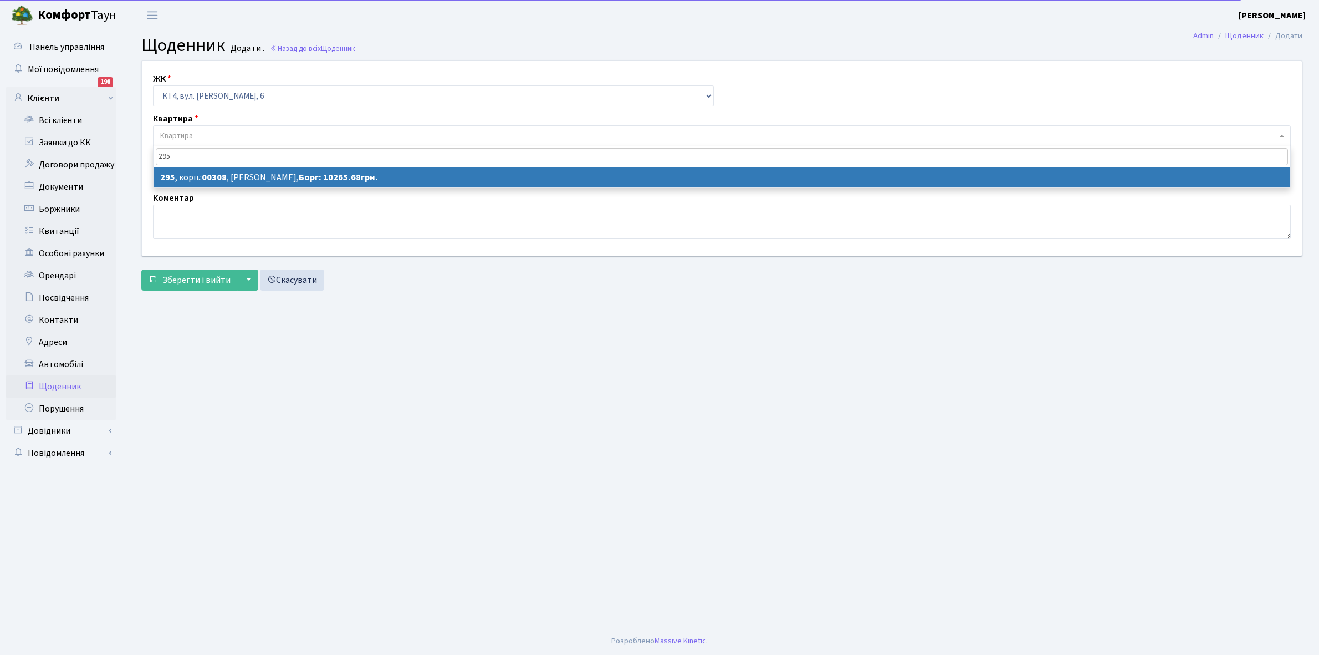
type input "295"
select select "17006"
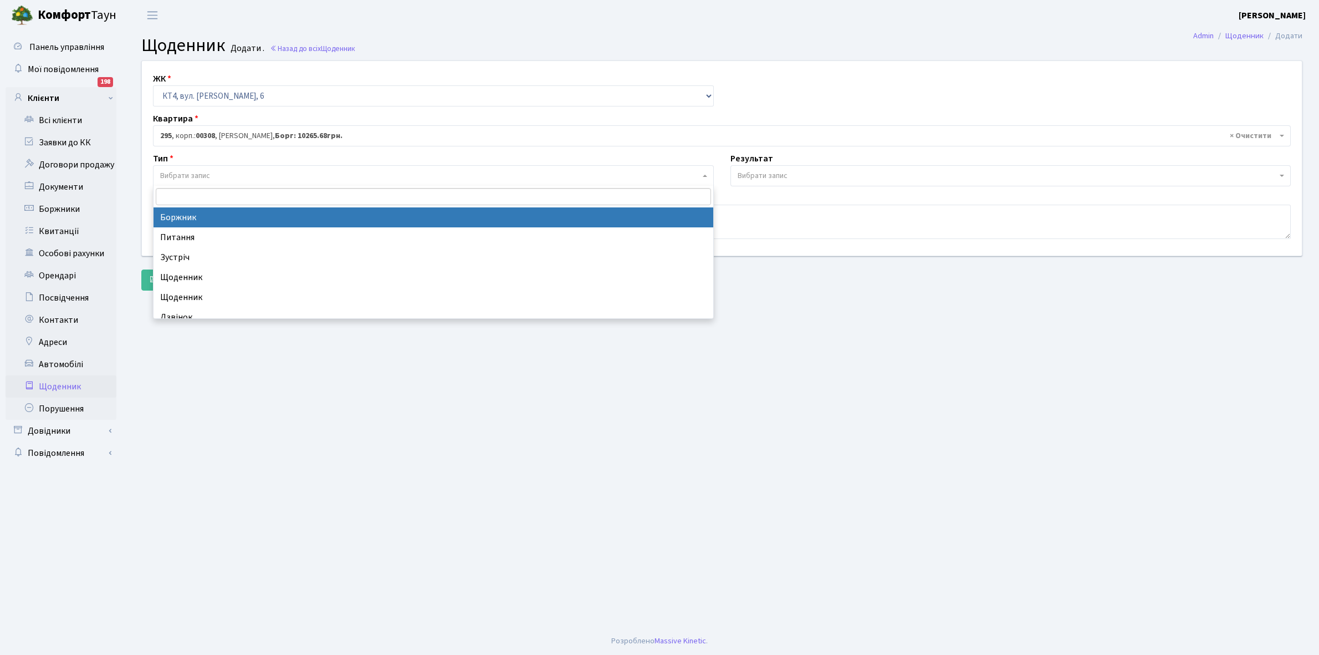
click at [205, 176] on span "Вибрати запис" at bounding box center [185, 175] width 50 height 11
select select "189"
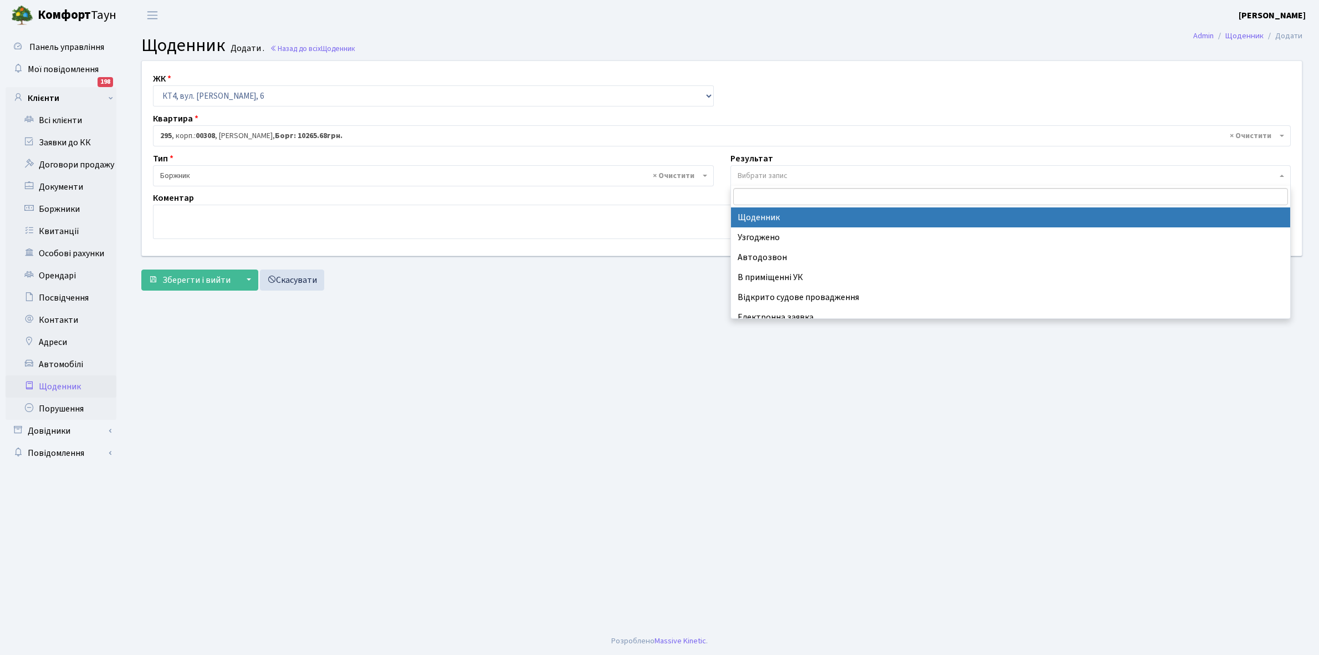
click at [779, 172] on span "Вибрати запис" at bounding box center [763, 175] width 50 height 11
select select "14"
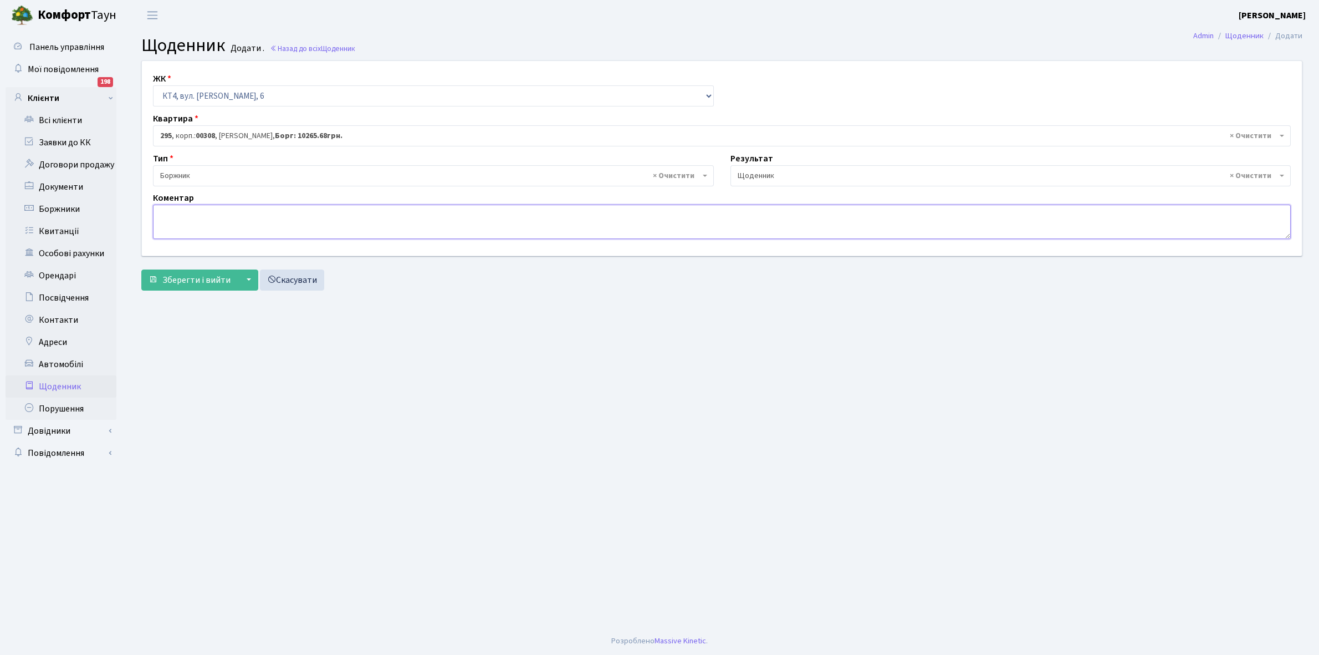
click at [178, 221] on textarea at bounding box center [722, 222] width 1138 height 34
type textarea "10265+150 грн. ,підключили ЕЕ"
click at [203, 278] on span "Зберегти і вийти" at bounding box center [196, 280] width 68 height 12
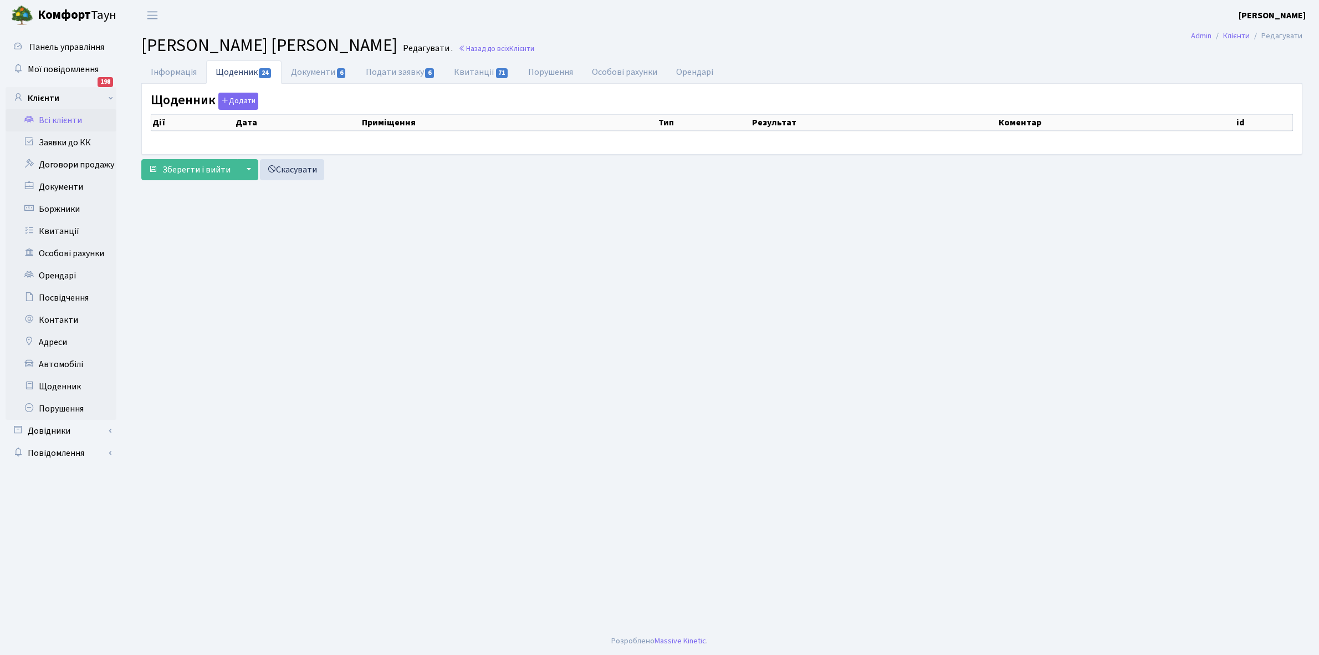
select select "25"
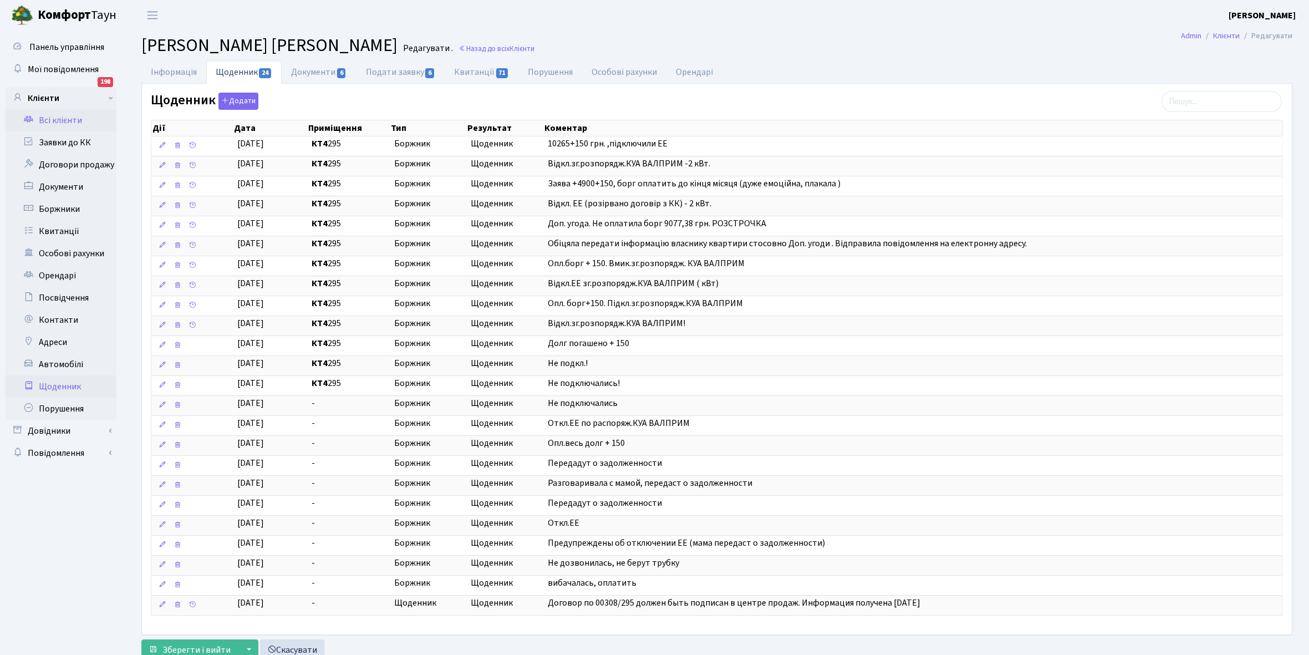
click at [72, 386] on link "Щоденник" at bounding box center [61, 386] width 111 height 22
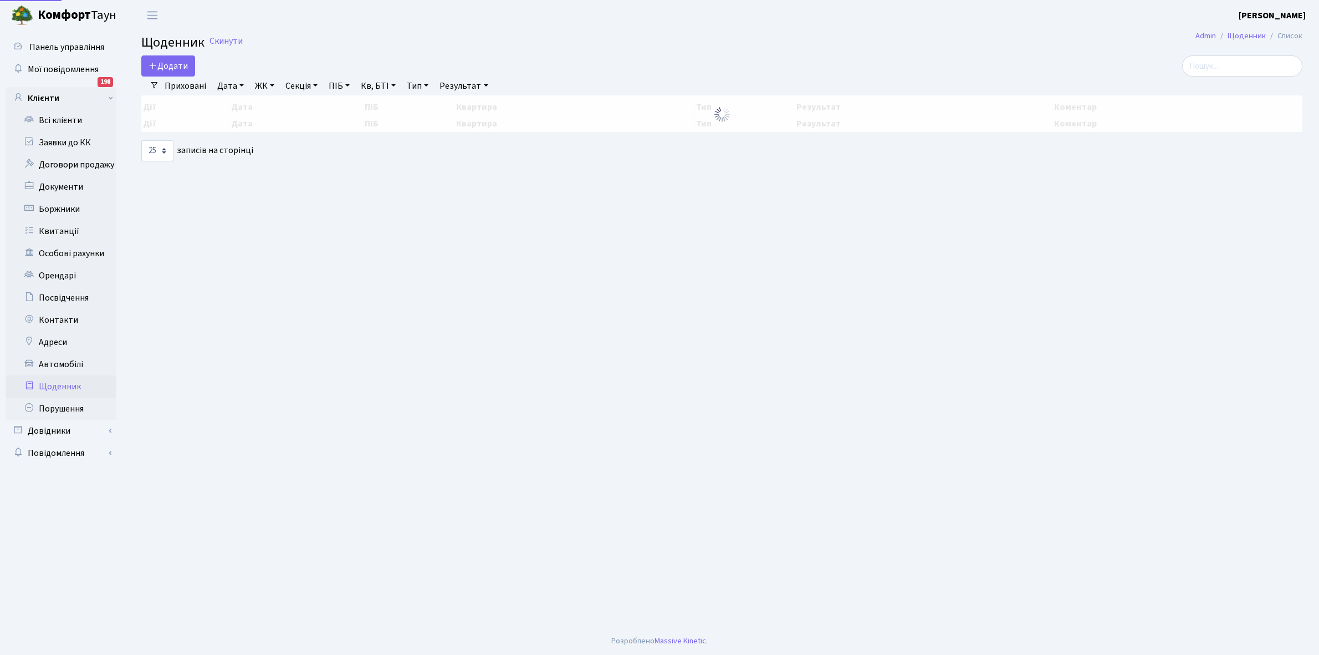
select select "25"
